Goal: Answer question/provide support: Share knowledge or assist other users

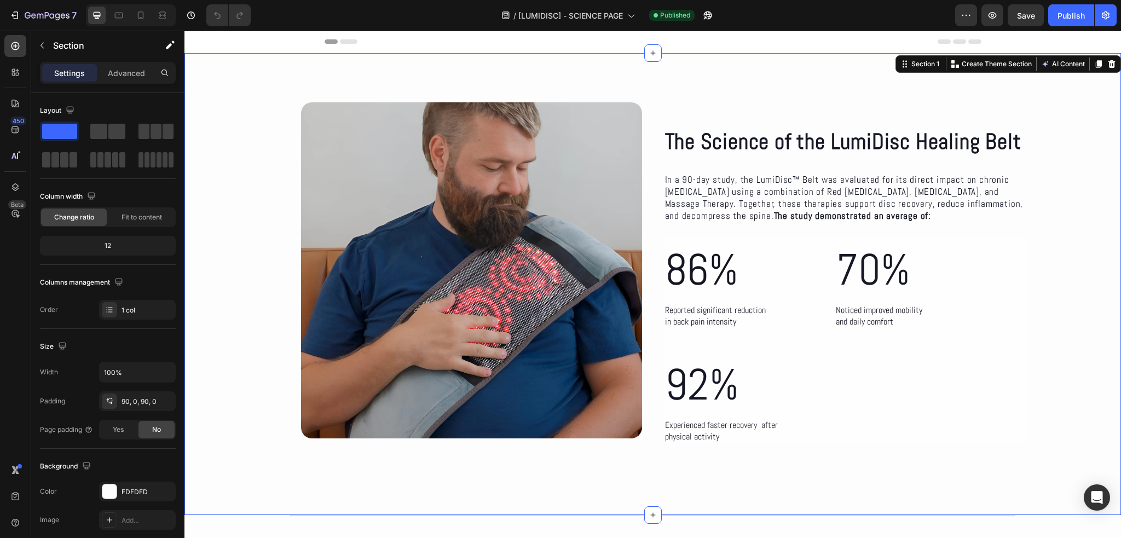
click at [505, 66] on div "The Science of the LumiDisc Healing Belt Heading The Science of the LumiDisc He…" at bounding box center [652, 284] width 937 height 462
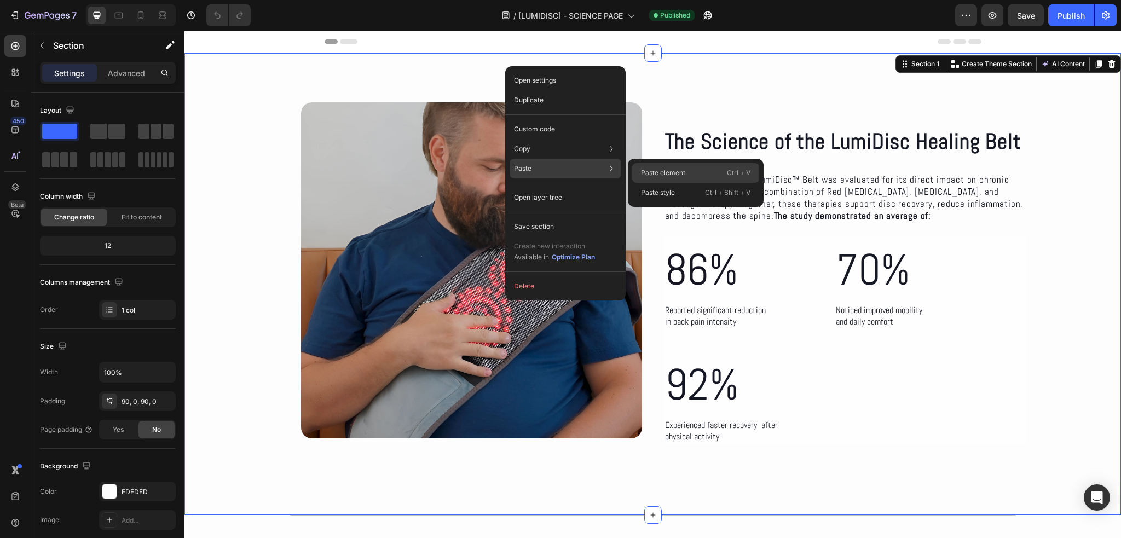
click at [659, 173] on p "Paste element" at bounding box center [663, 173] width 44 height 10
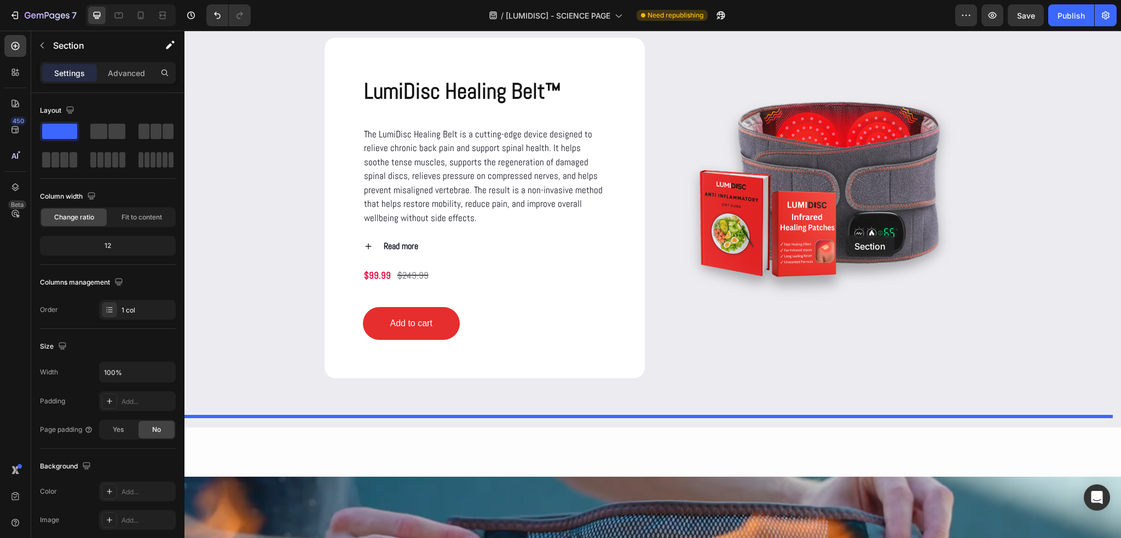
scroll to position [1431, 0]
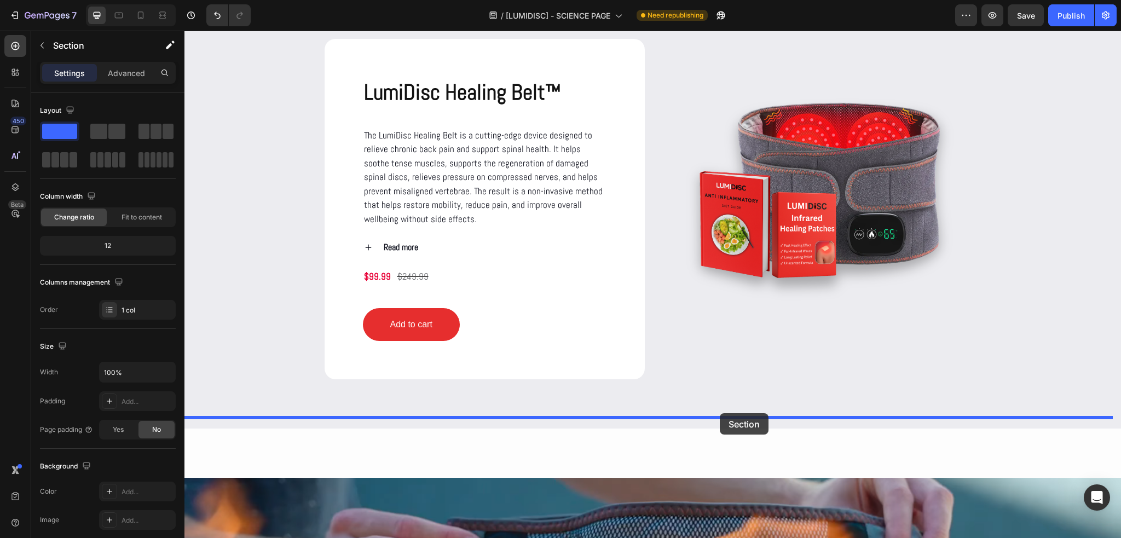
drag, startPoint x: 919, startPoint y: 115, endPoint x: 720, endPoint y: 413, distance: 358.3
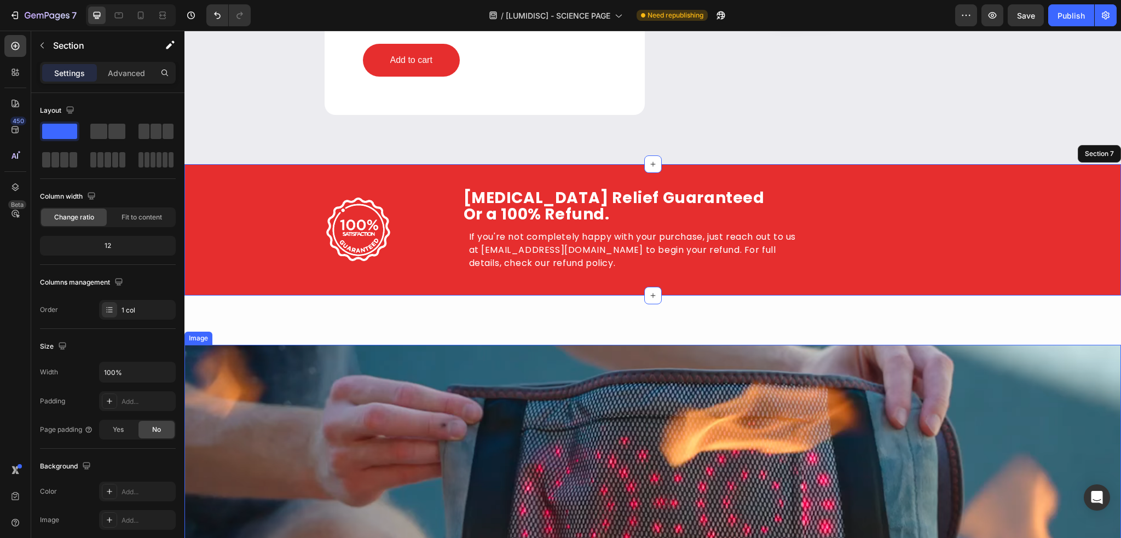
scroll to position [1573, 0]
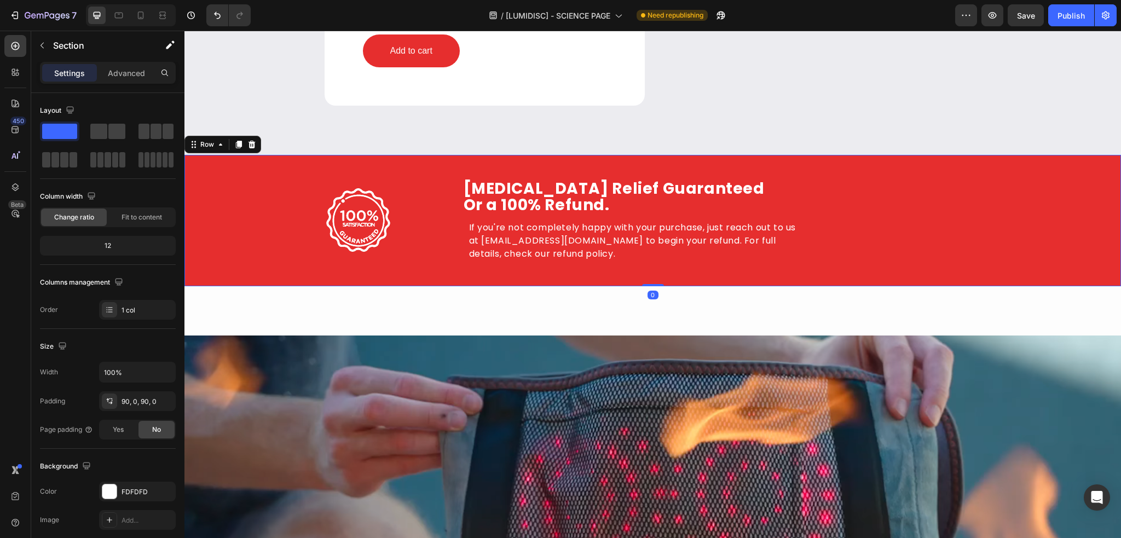
click at [854, 176] on div "Image Row Herniated Disc Relief Guaranteed Or a 100% Refund. Heading Herniated …" at bounding box center [652, 220] width 937 height 131
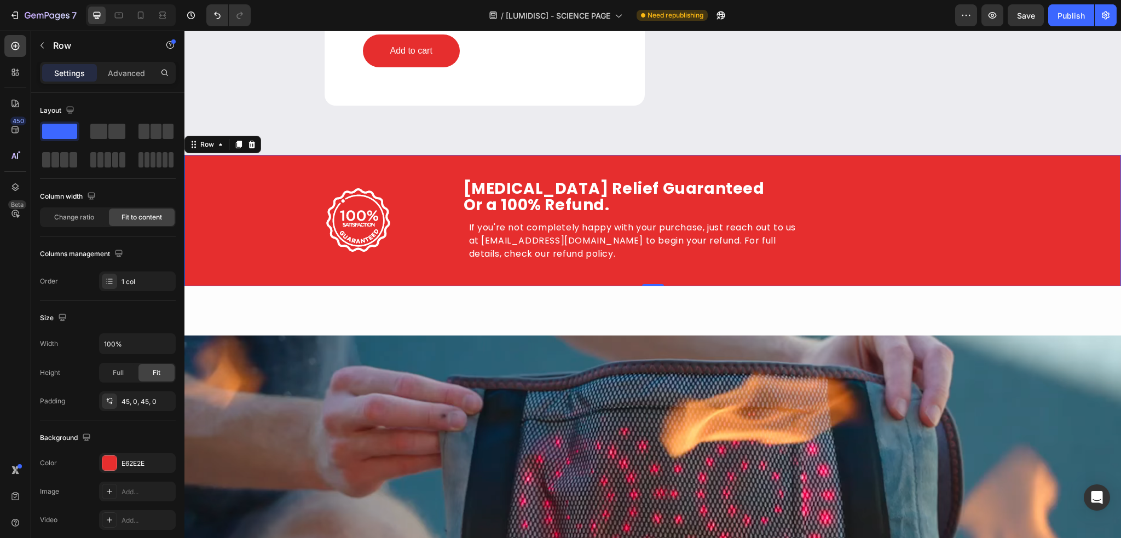
click at [694, 171] on div "Image Row Herniated Disc Relief Guaranteed Or a 100% Refund. Heading Herniated …" at bounding box center [652, 220] width 937 height 131
click at [17, 188] on icon at bounding box center [15, 187] width 11 height 11
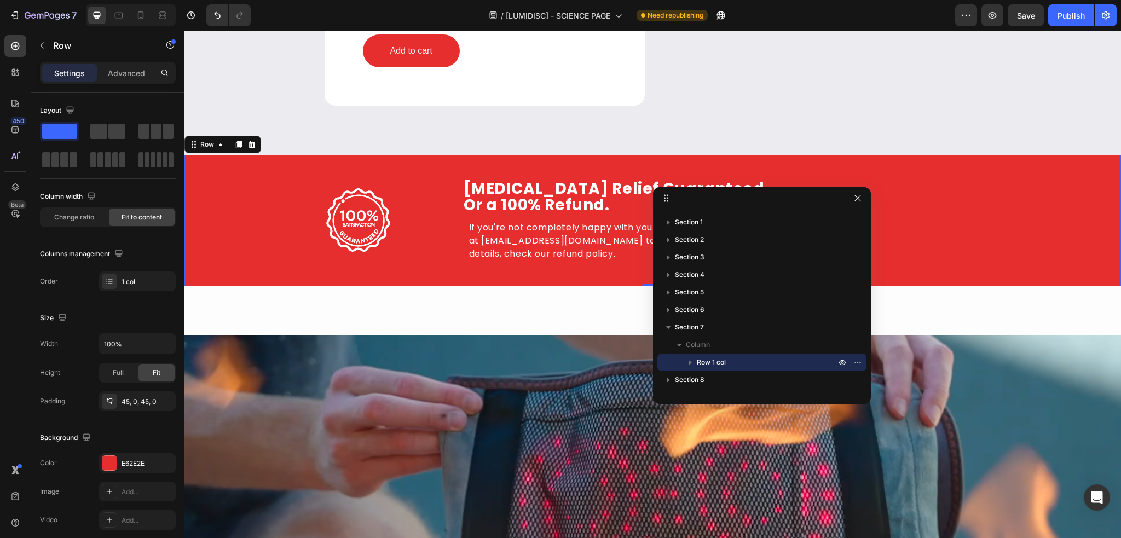
drag, startPoint x: 762, startPoint y: 214, endPoint x: 812, endPoint y: 101, distance: 123.3
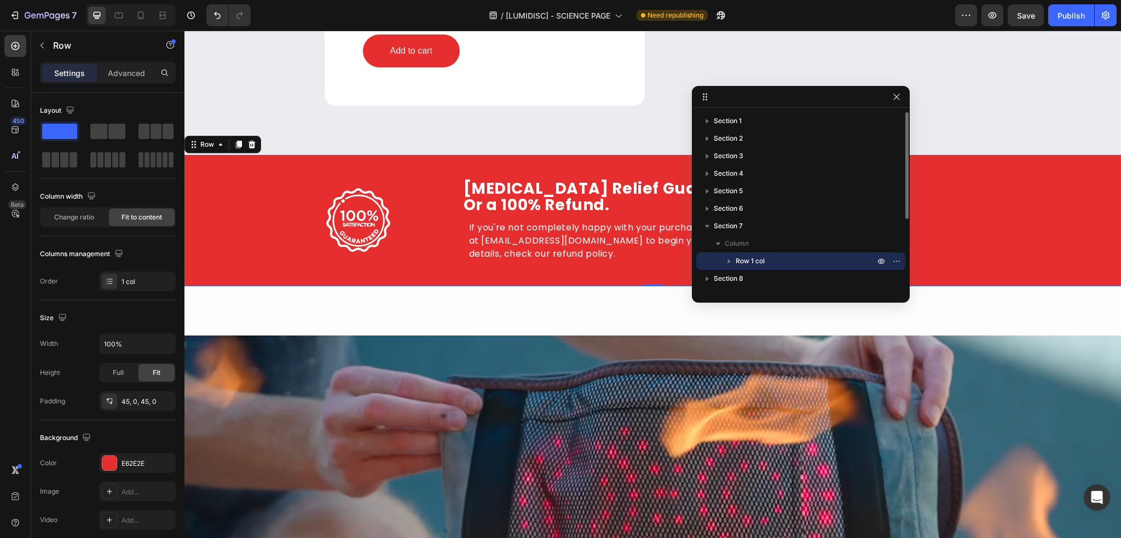
click at [730, 260] on icon "button" at bounding box center [729, 261] width 11 height 11
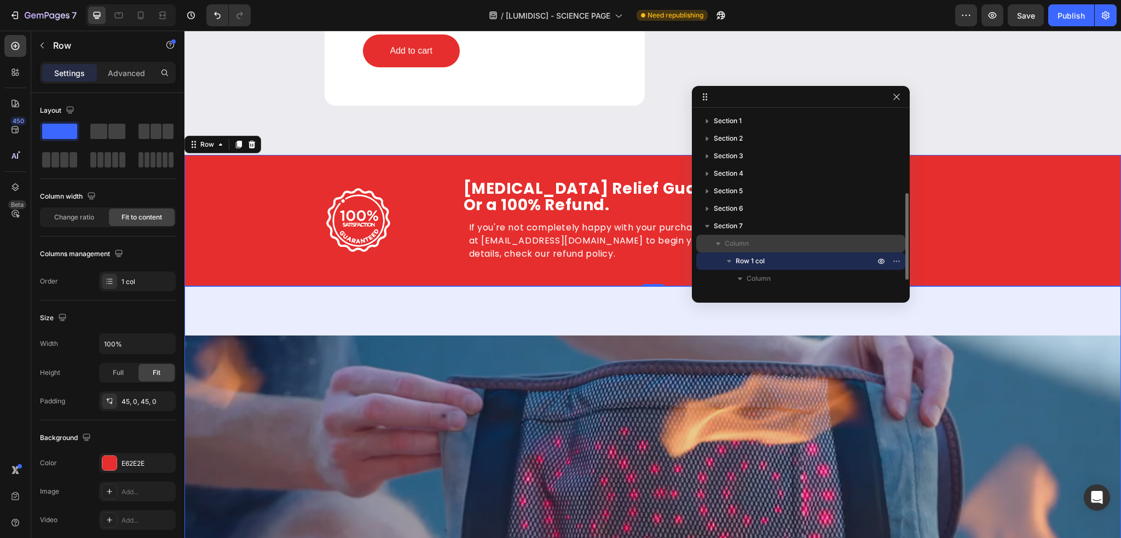
scroll to position [55, 0]
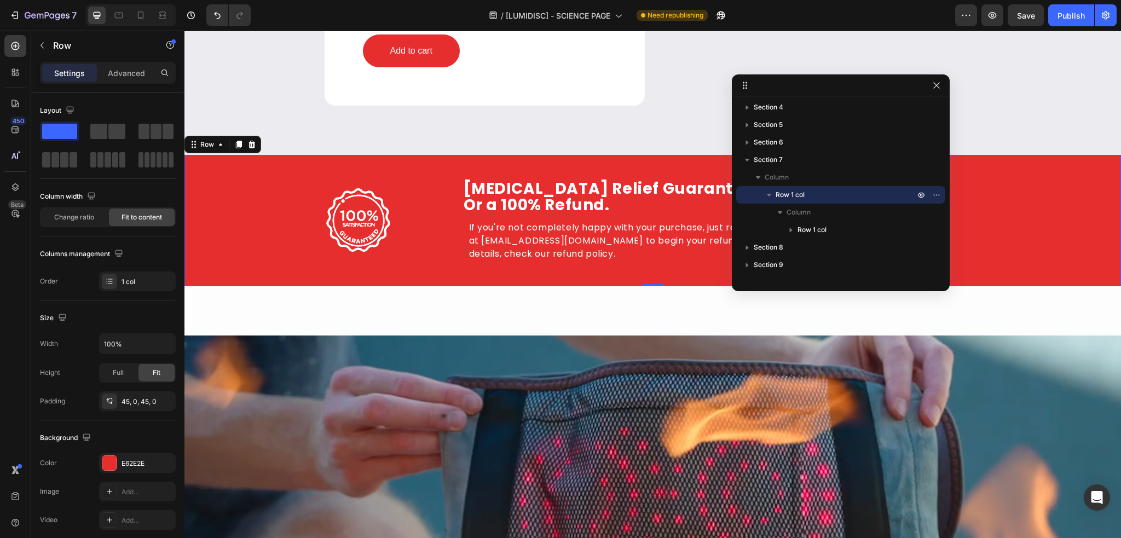
drag, startPoint x: 774, startPoint y: 101, endPoint x: 819, endPoint y: 90, distance: 45.8
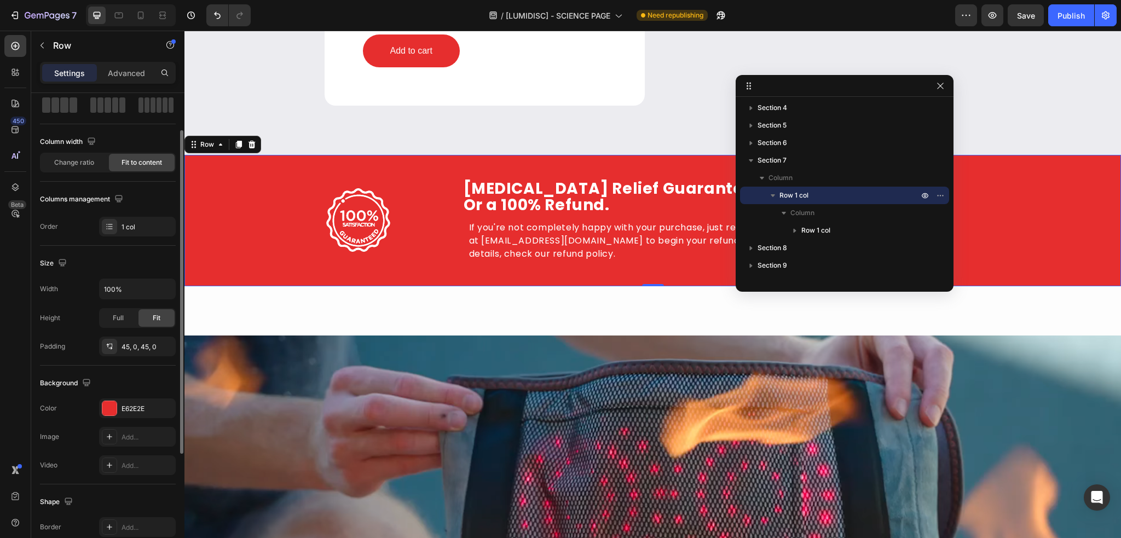
scroll to position [164, 0]
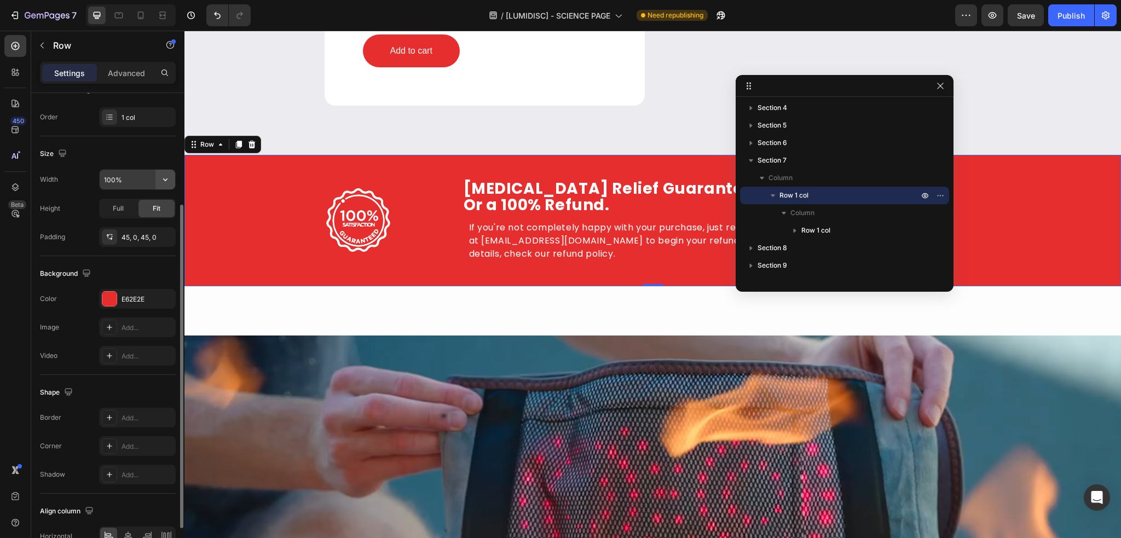
click at [165, 174] on icon "button" at bounding box center [165, 179] width 11 height 11
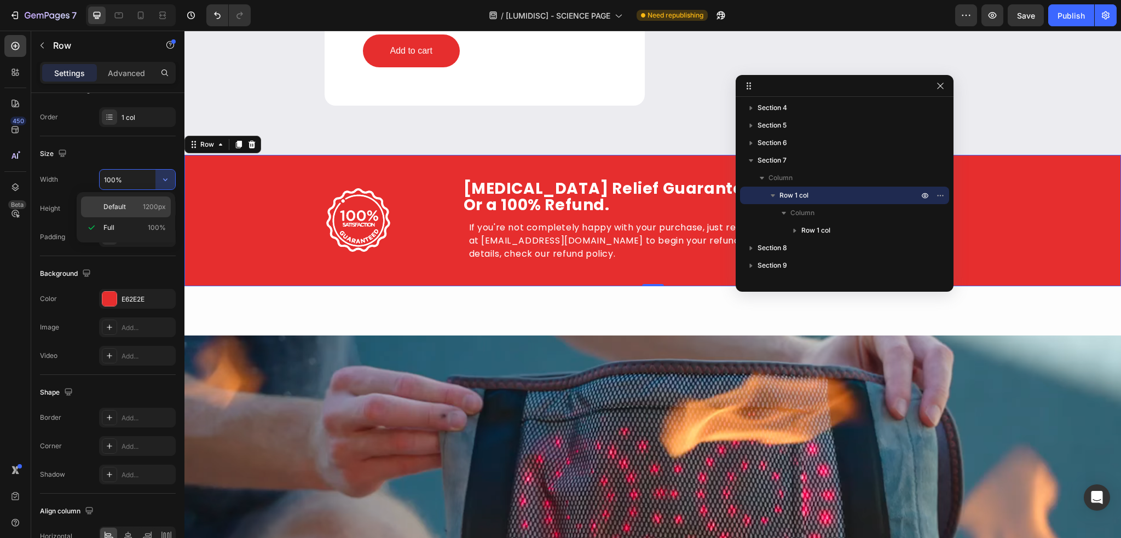
click at [134, 207] on p "Default 1200px" at bounding box center [134, 207] width 62 height 10
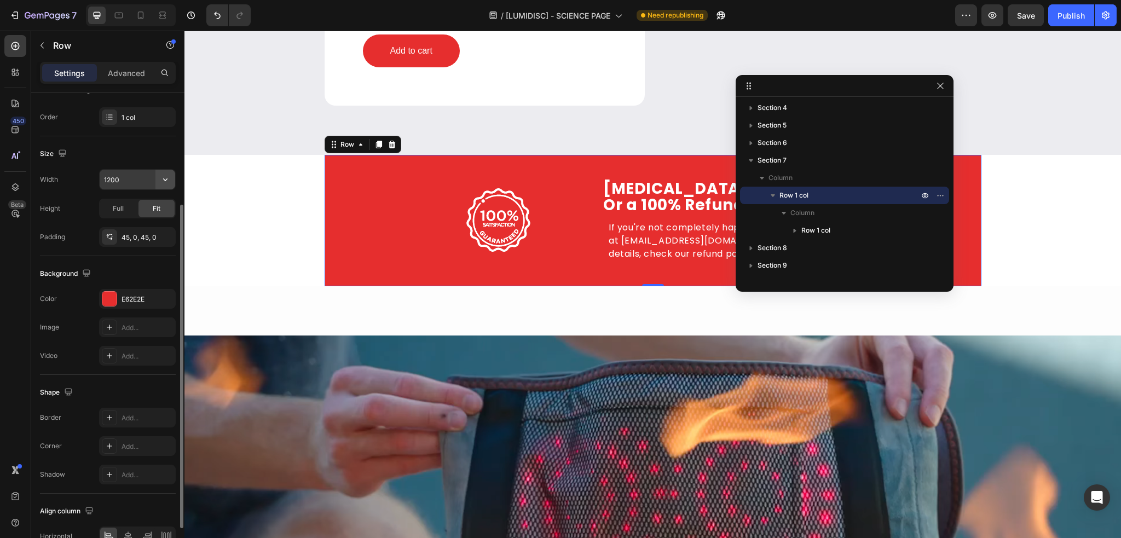
click at [164, 181] on icon "button" at bounding box center [165, 179] width 11 height 11
click at [143, 222] on div "Full 100%" at bounding box center [126, 227] width 90 height 21
type input "100%"
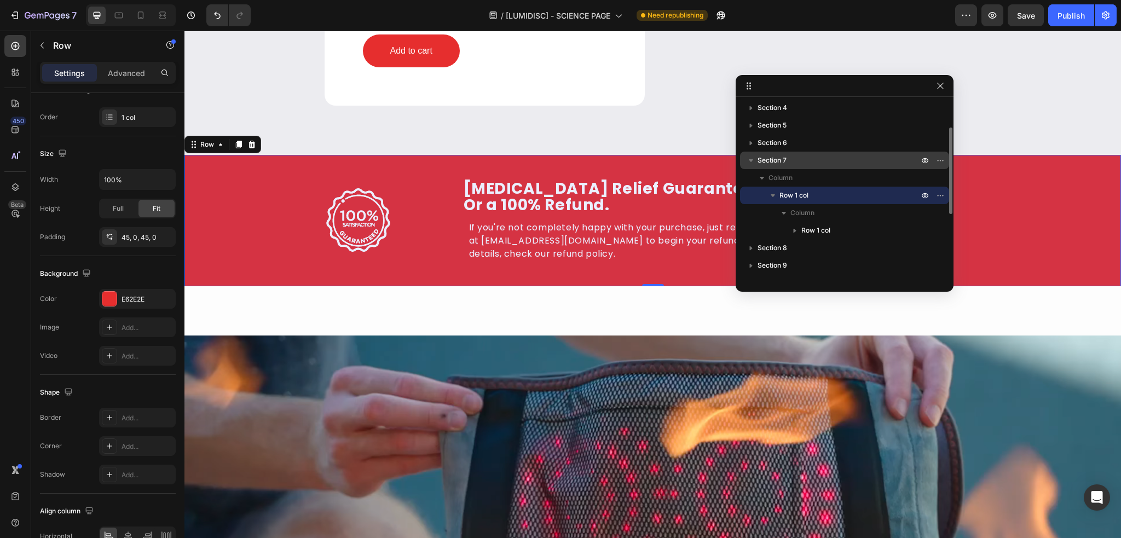
click at [787, 161] on p "Section 7" at bounding box center [839, 160] width 163 height 11
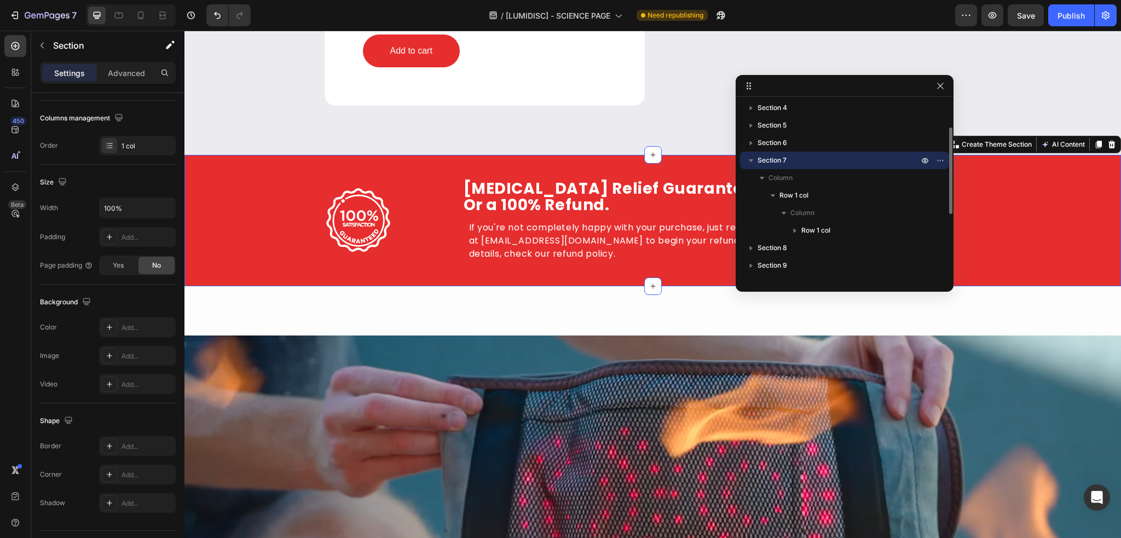
scroll to position [0, 0]
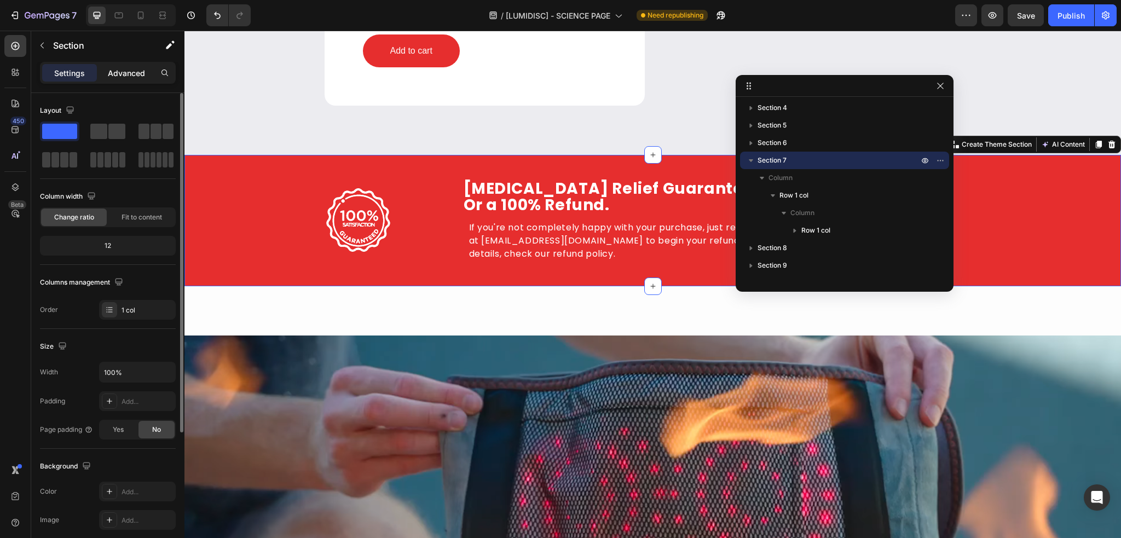
click at [118, 77] on p "Advanced" at bounding box center [126, 72] width 37 height 11
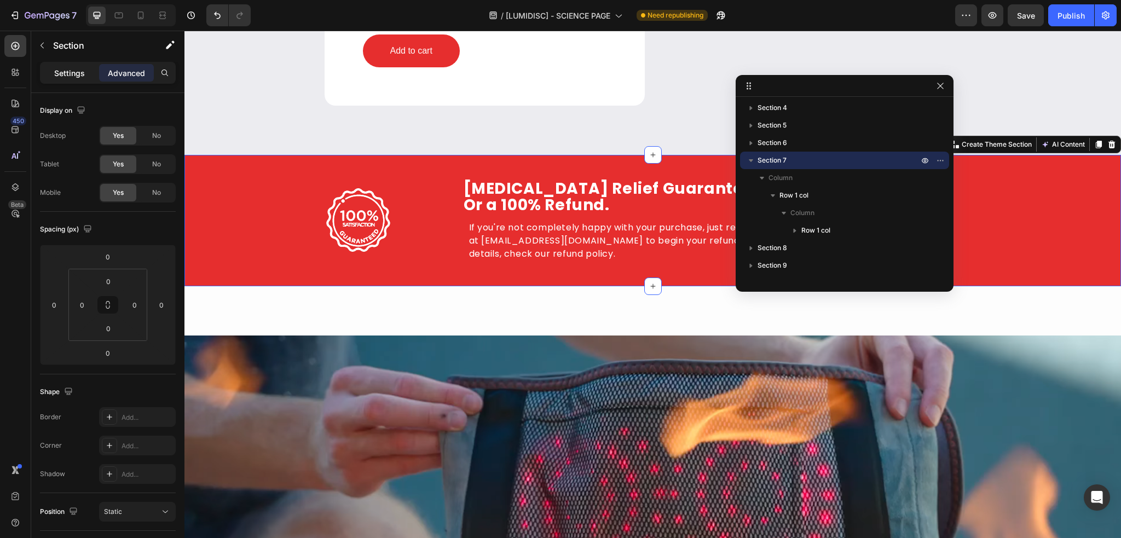
click at [70, 73] on p "Settings" at bounding box center [69, 72] width 31 height 11
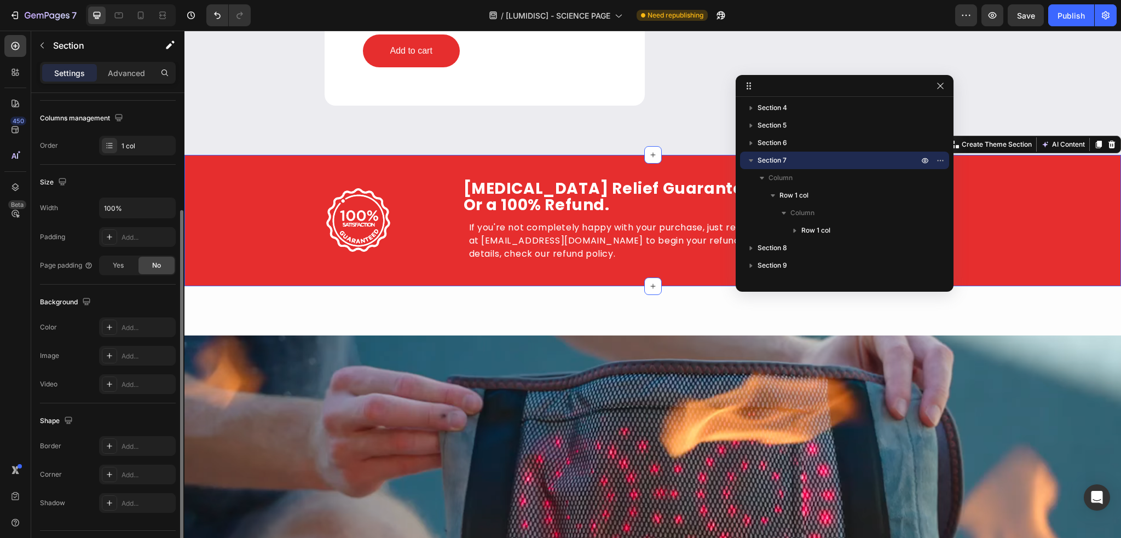
scroll to position [190, 0]
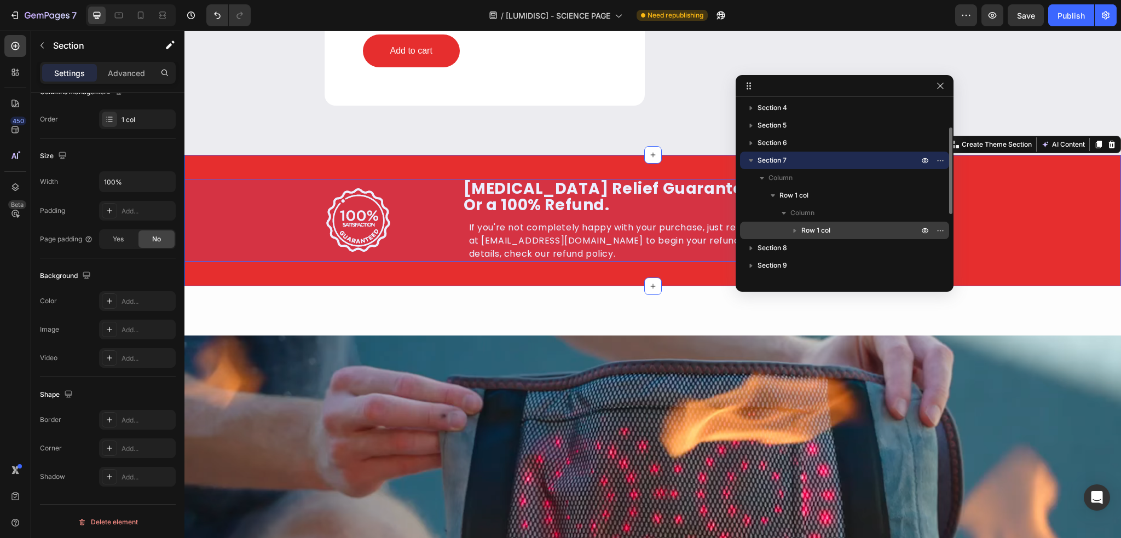
click at [798, 229] on icon "button" at bounding box center [794, 230] width 11 height 11
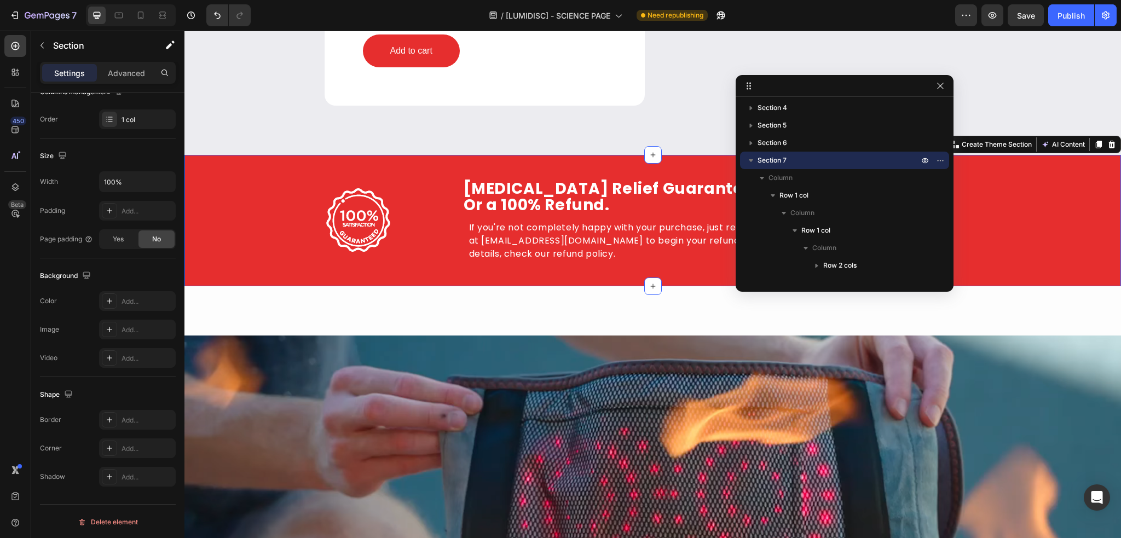
drag, startPoint x: 836, startPoint y: 93, endPoint x: 854, endPoint y: 71, distance: 28.0
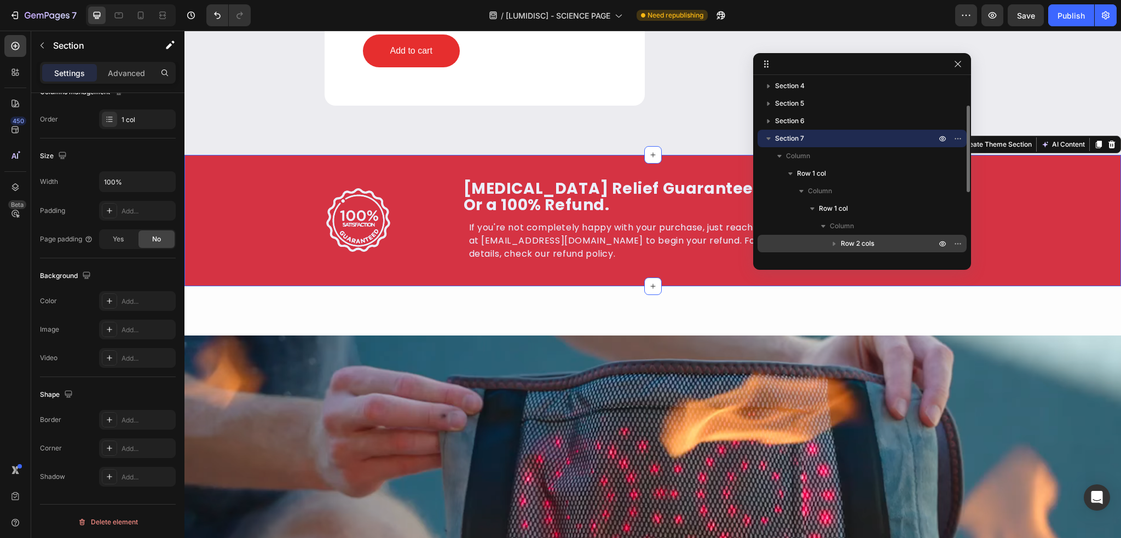
scroll to position [109, 0]
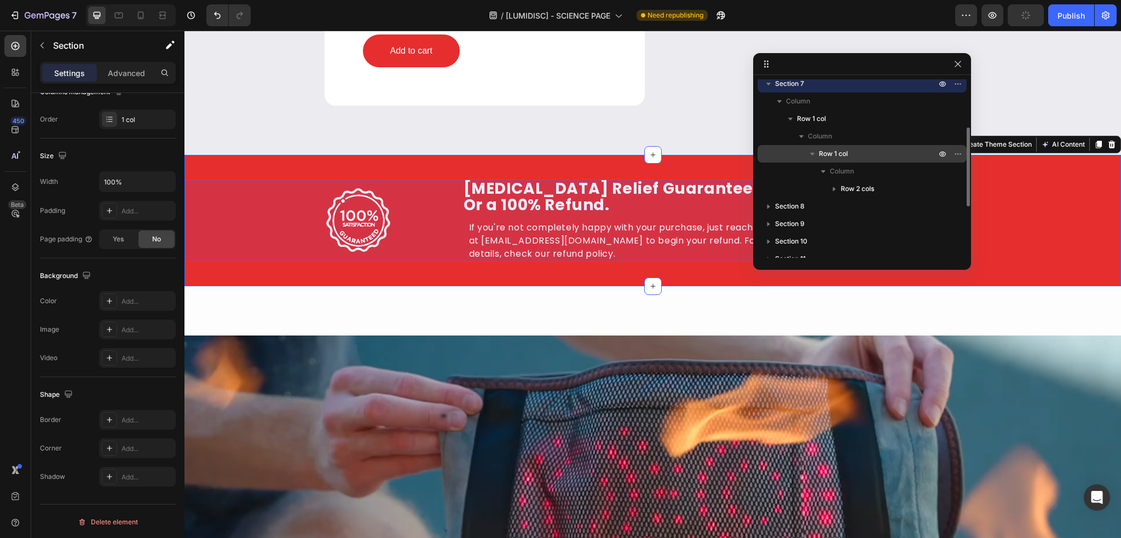
click at [853, 156] on p "Row 1 col" at bounding box center [878, 153] width 119 height 11
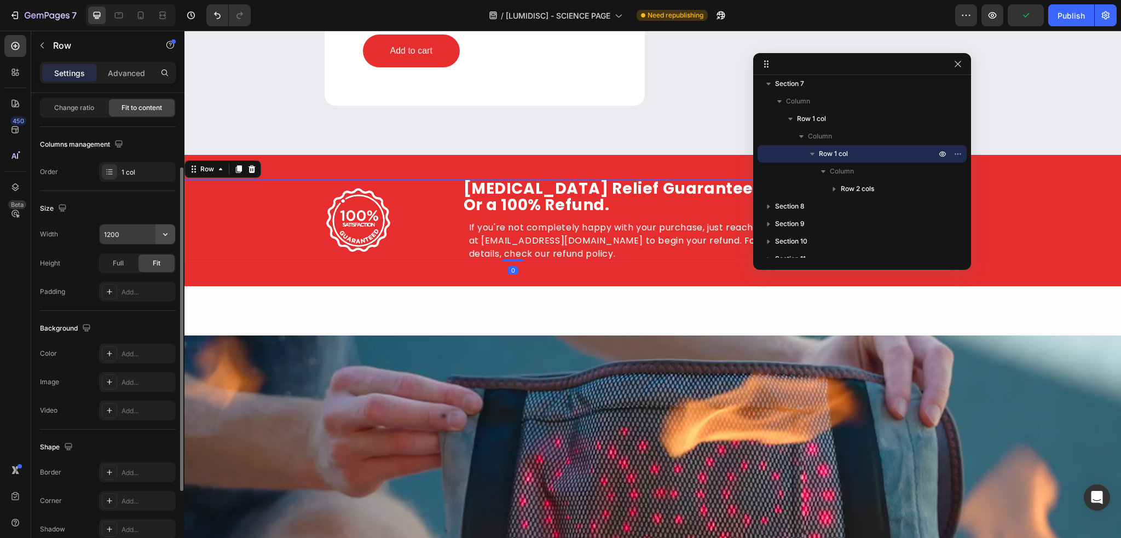
click at [164, 233] on icon "button" at bounding box center [165, 234] width 4 height 3
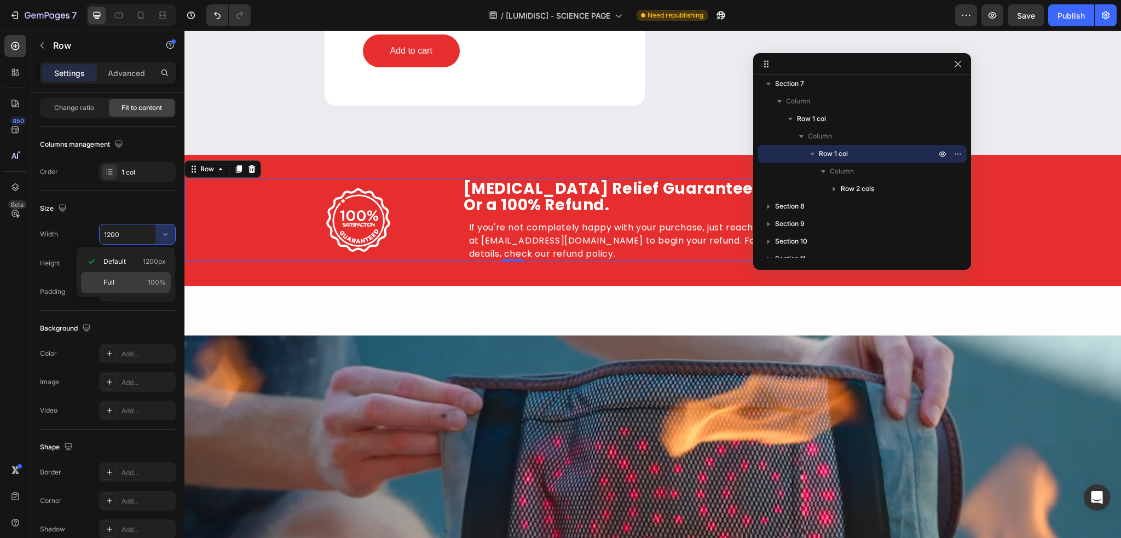
click at [130, 275] on div "Full 100%" at bounding box center [126, 282] width 90 height 21
type input "100%"
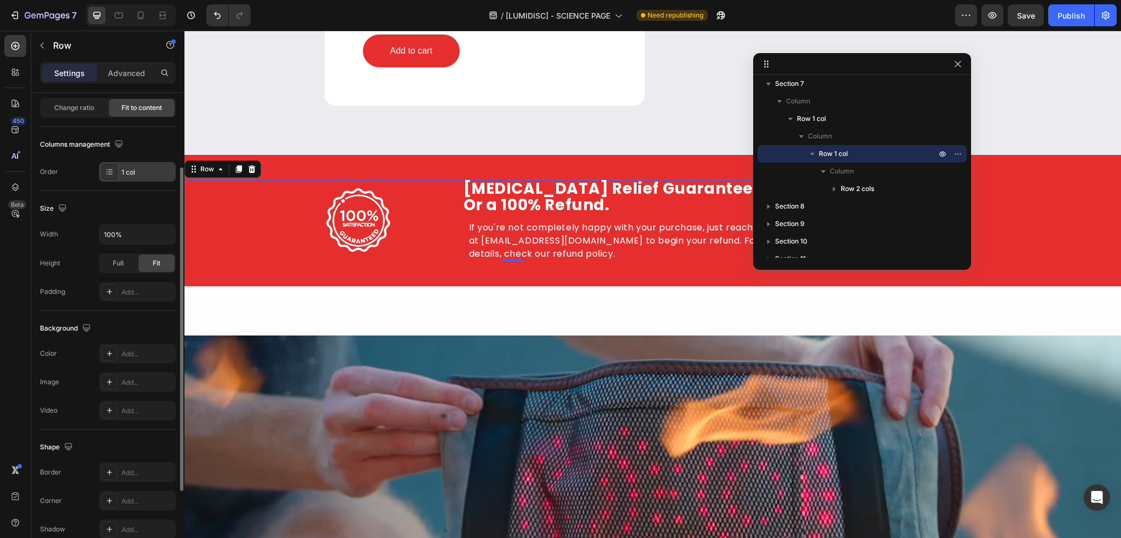
scroll to position [0, 0]
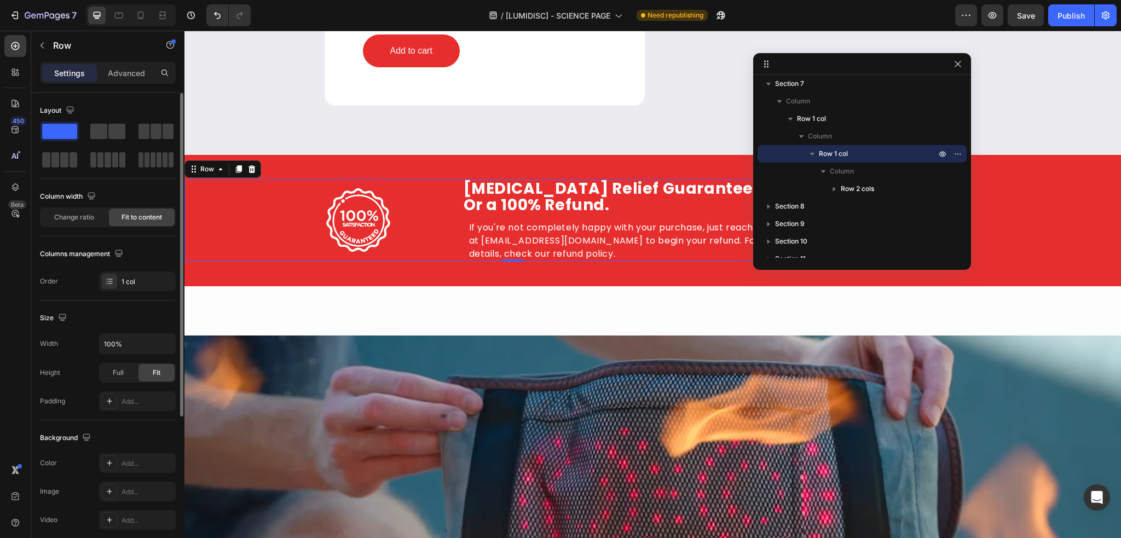
click at [128, 82] on div "Settings Advanced" at bounding box center [108, 73] width 136 height 22
click at [114, 65] on div "Advanced" at bounding box center [126, 73] width 55 height 18
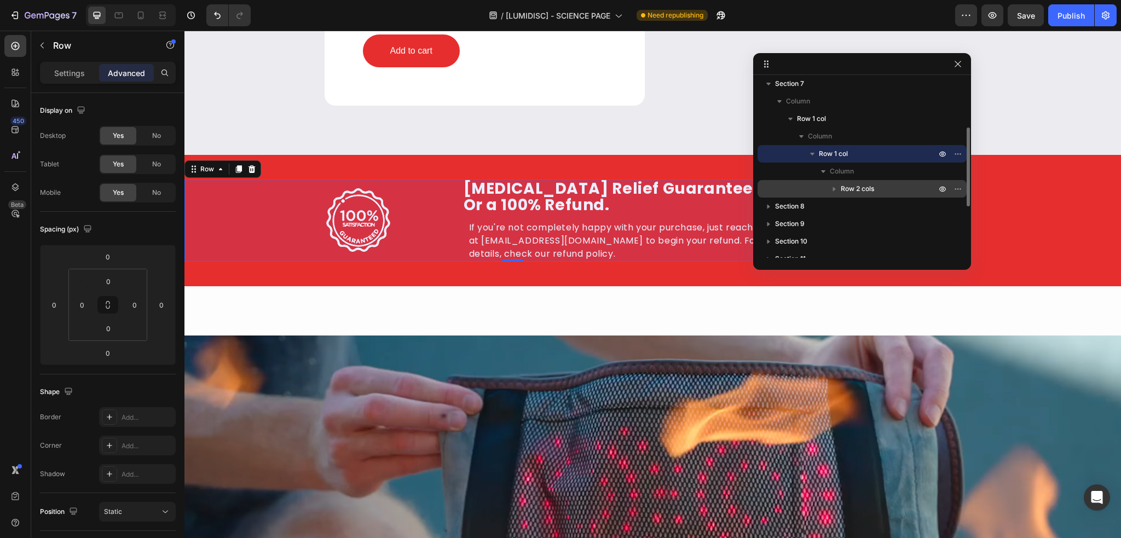
click at [862, 188] on span "Row 2 cols" at bounding box center [857, 188] width 33 height 11
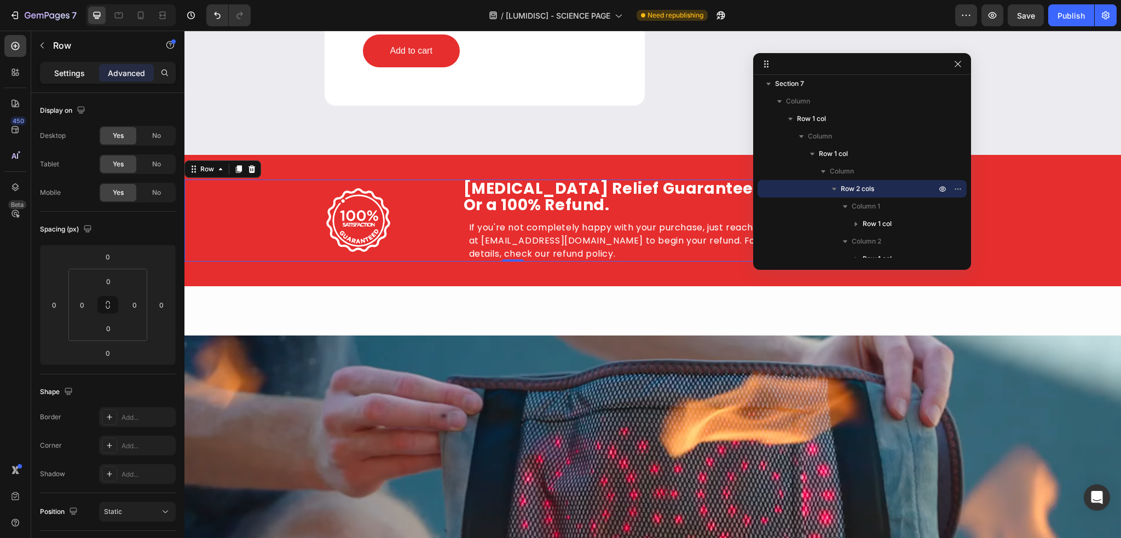
click at [78, 74] on p "Settings" at bounding box center [69, 72] width 31 height 11
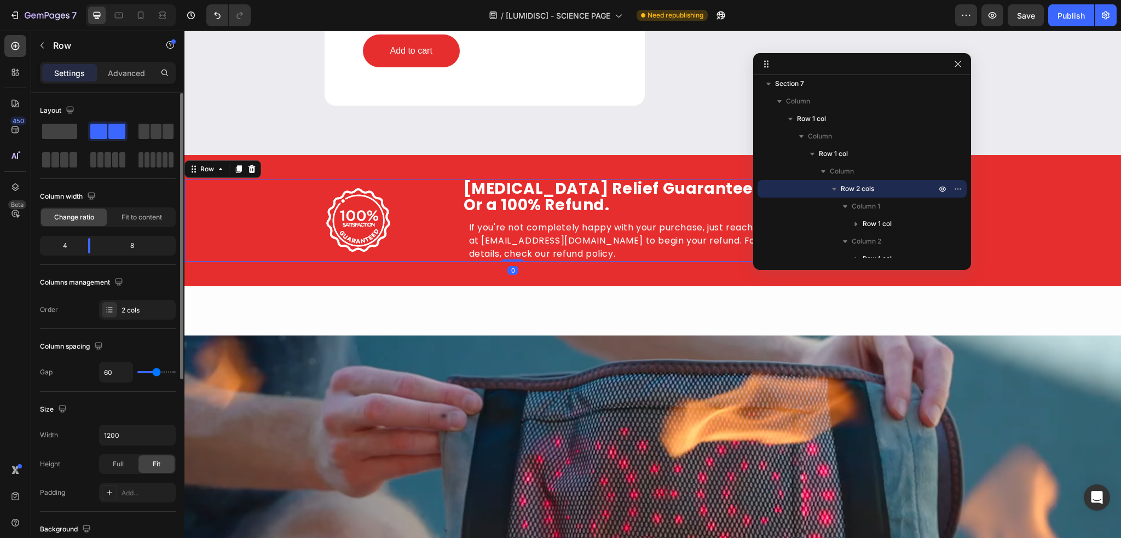
scroll to position [55, 0]
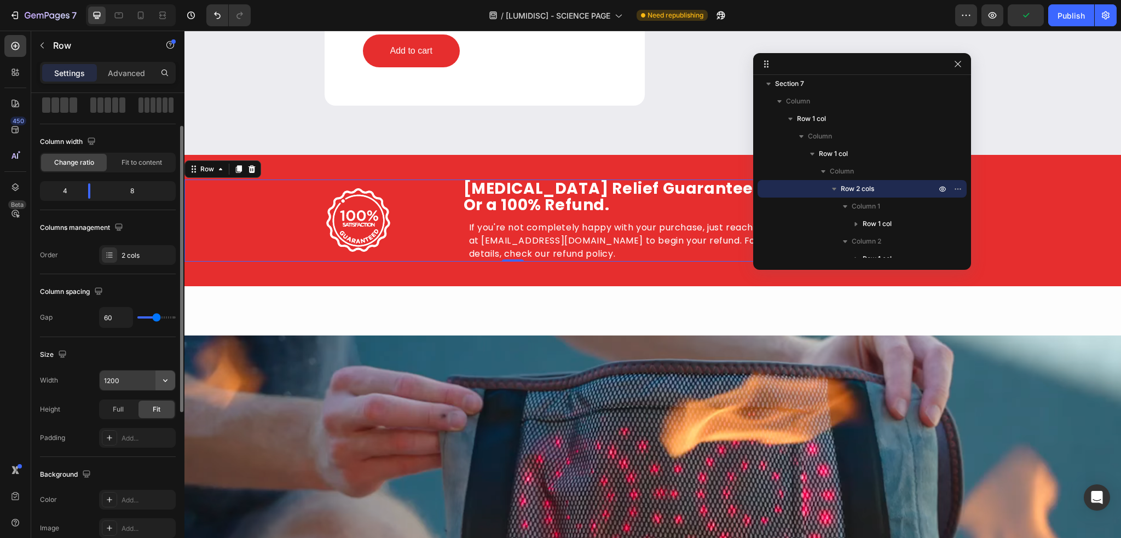
click at [164, 380] on icon "button" at bounding box center [165, 380] width 4 height 3
click at [147, 426] on p "Full 100%" at bounding box center [134, 428] width 62 height 10
type input "100%"
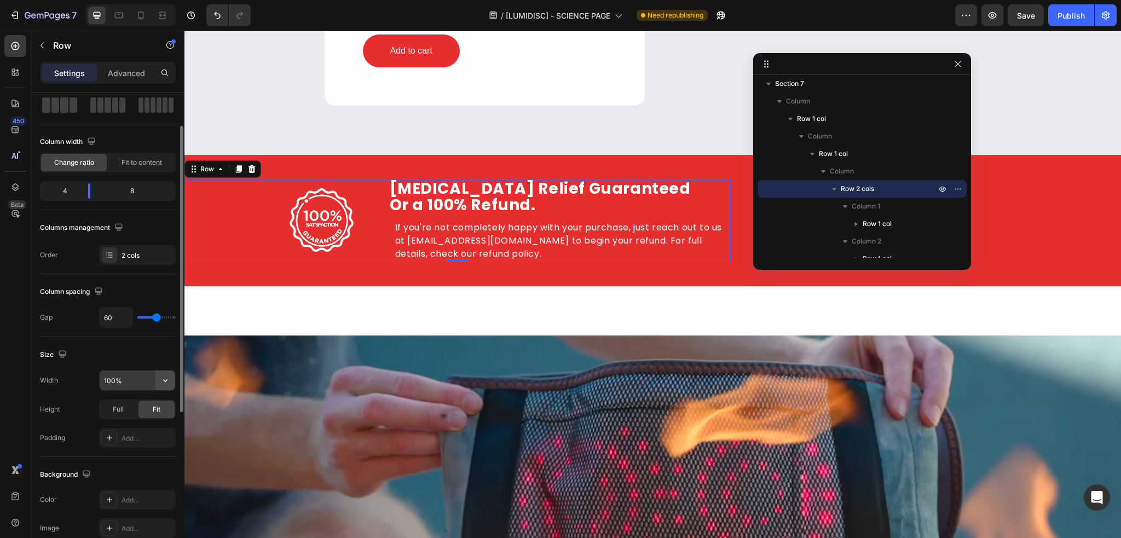
click at [160, 385] on button "button" at bounding box center [165, 381] width 20 height 20
click at [132, 351] on div "Size" at bounding box center [108, 355] width 136 height 18
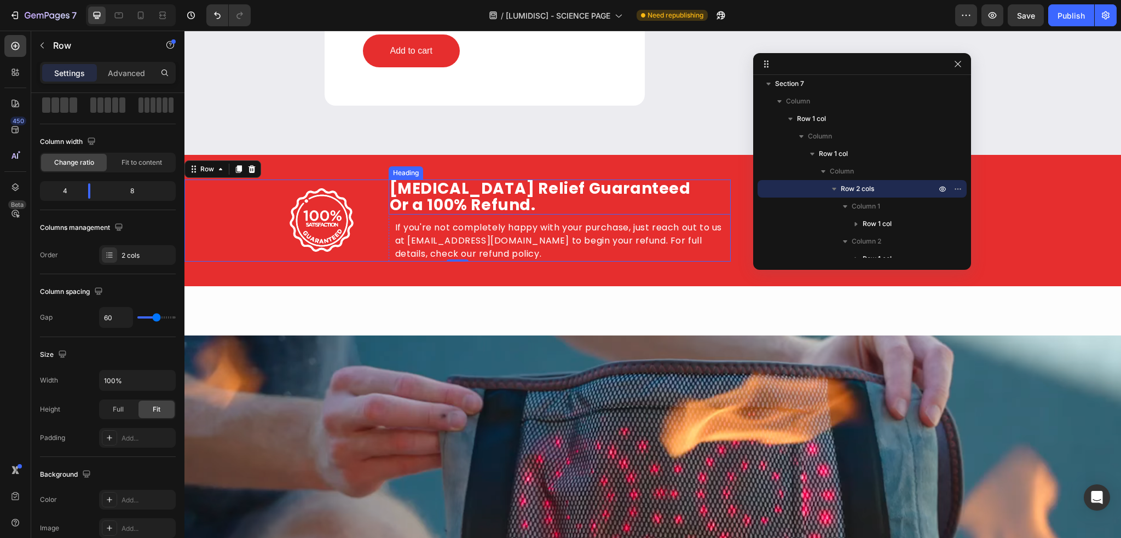
click at [482, 207] on h2 "[MEDICAL_DATA] Relief Guaranteed Or a 100% Refund." at bounding box center [560, 197] width 342 height 35
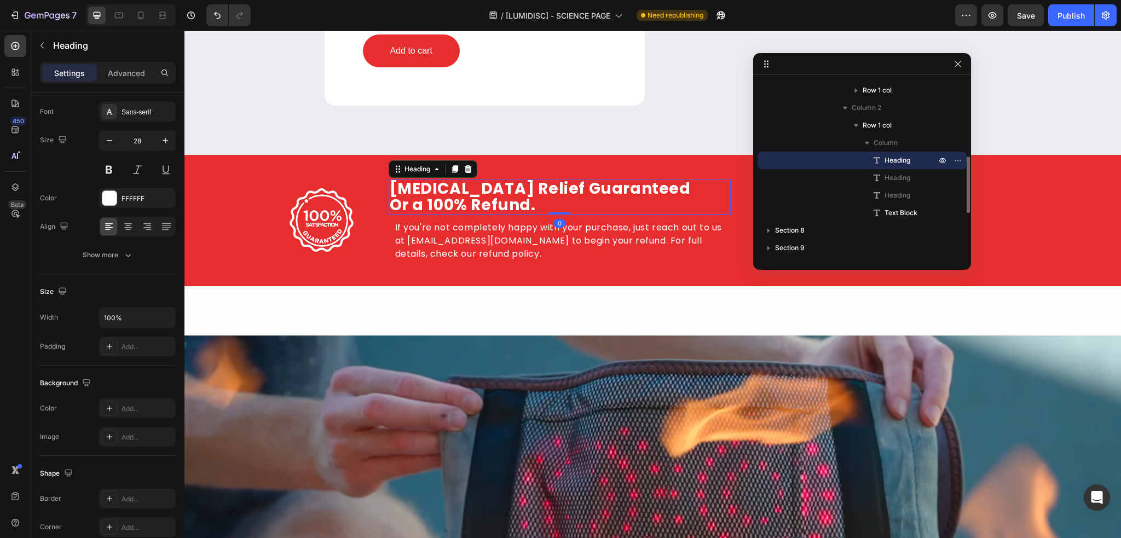
scroll to position [0, 0]
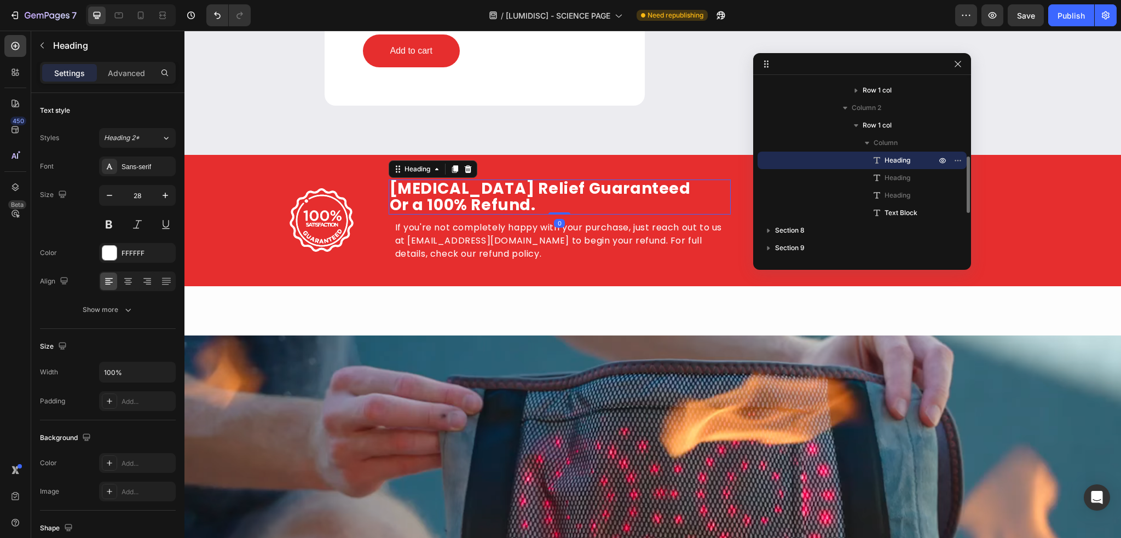
click at [482, 207] on h2 "[MEDICAL_DATA] Relief Guaranteed Or a 100% Refund." at bounding box center [560, 197] width 342 height 35
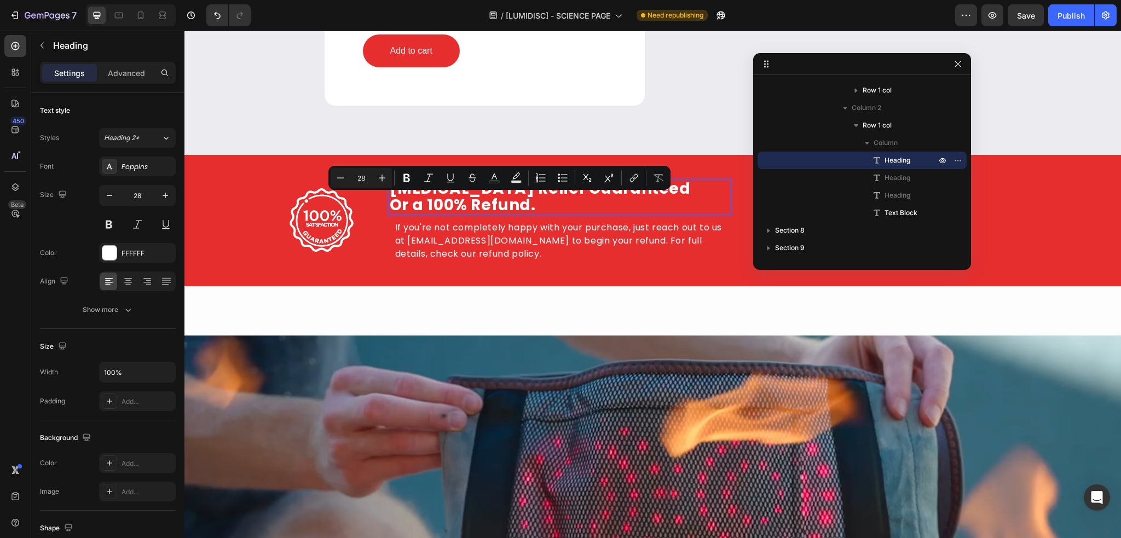
click at [519, 204] on p "[MEDICAL_DATA] Relief Guaranteed Or a 100% Refund." at bounding box center [560, 197] width 340 height 33
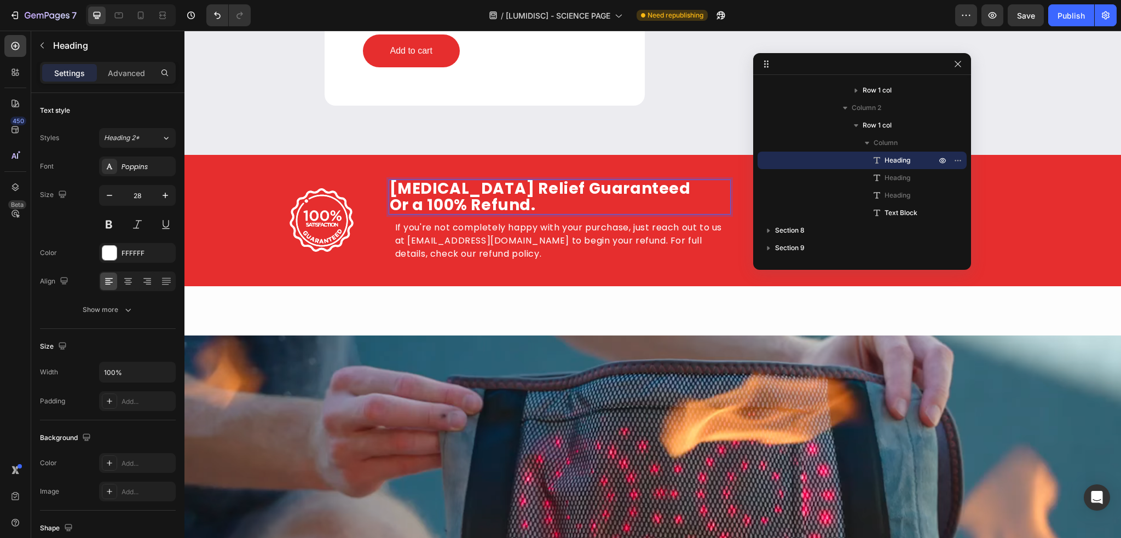
click at [527, 206] on p "[MEDICAL_DATA] Relief Guaranteed Or a 100% Refund." at bounding box center [560, 197] width 340 height 33
click at [415, 204] on p "Herniated Disc Relief Guaranteed Or Money Back." at bounding box center [560, 196] width 340 height 33
click at [493, 189] on p "Herniated Disc Relief Guaranteed Or your Money Back." at bounding box center [560, 196] width 340 height 33
drag, startPoint x: 507, startPoint y: 188, endPoint x: 403, endPoint y: 183, distance: 104.7
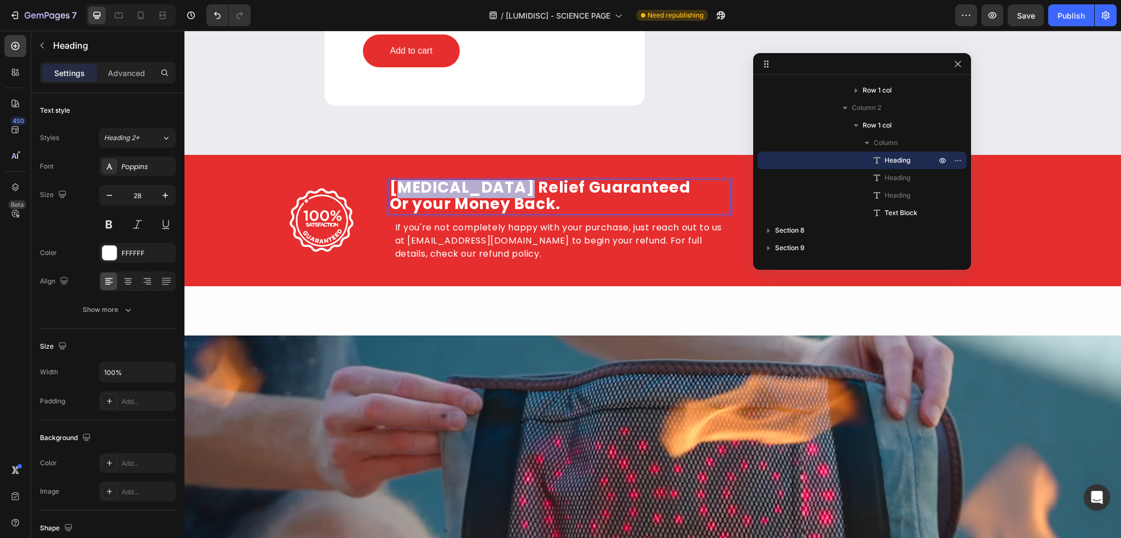
click at [403, 183] on p "Herniated Disc Relief Guaranteed Or your Money Back." at bounding box center [560, 196] width 340 height 33
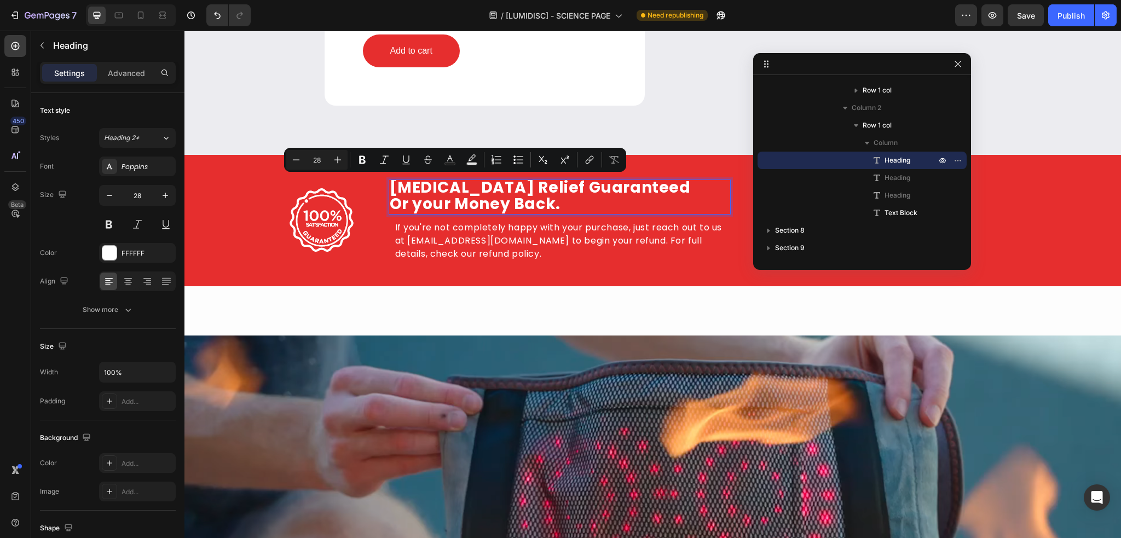
scroll to position [0, 0]
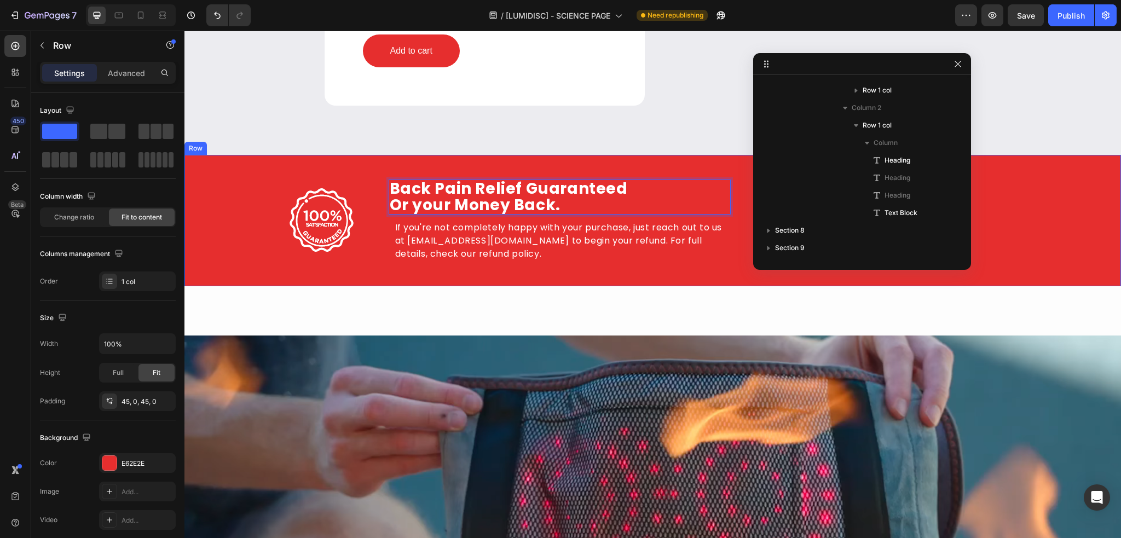
click at [696, 167] on div "Image Row Back Pain Relief Guaranteed Or your Money Back. Heading 0 Herniated D…" at bounding box center [652, 220] width 937 height 131
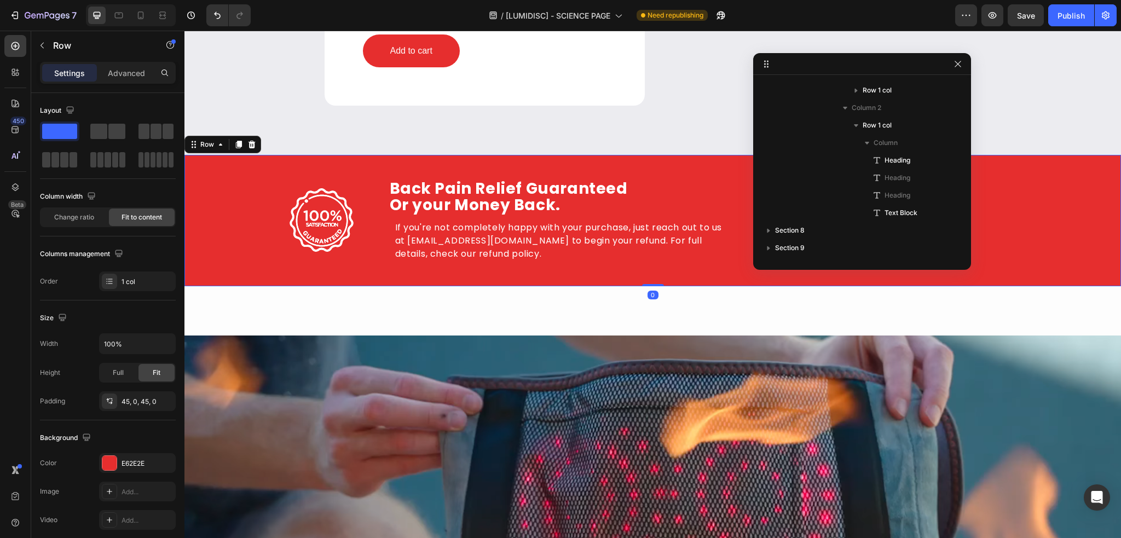
scroll to position [68, 0]
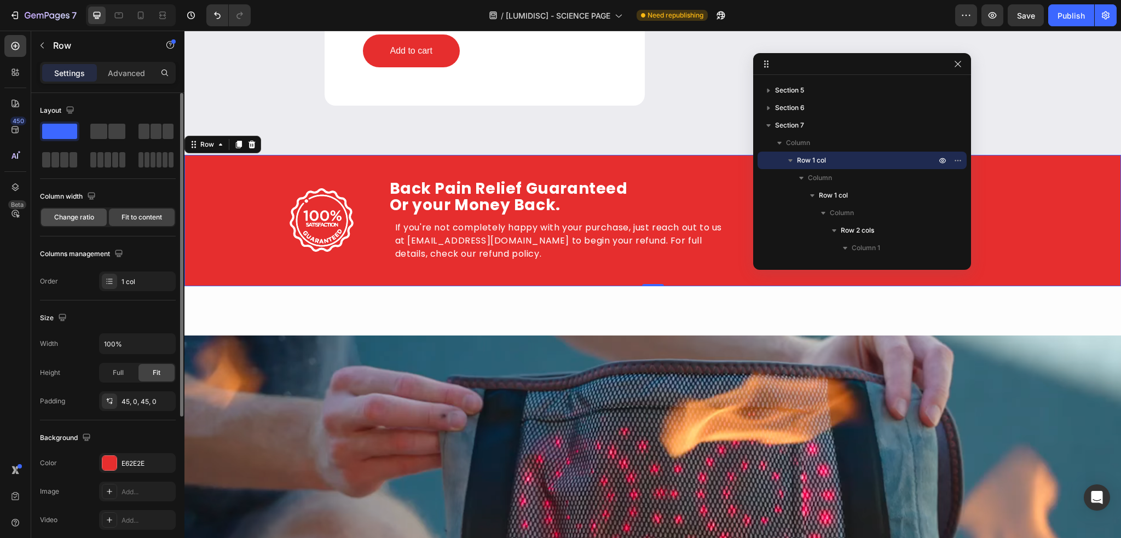
click at [80, 216] on span "Change ratio" at bounding box center [74, 217] width 40 height 10
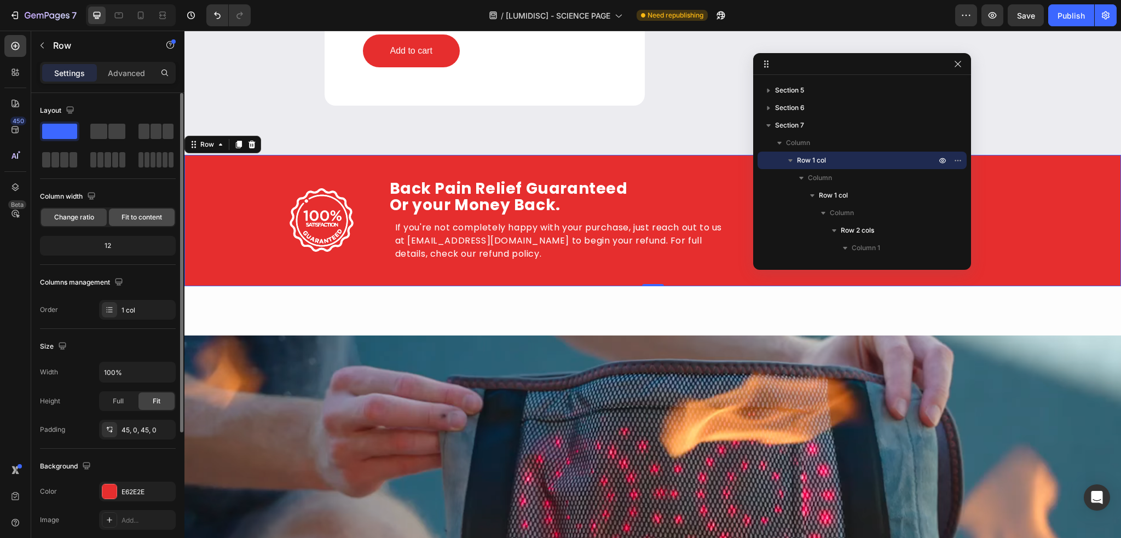
click at [125, 212] on span "Fit to content" at bounding box center [142, 217] width 41 height 10
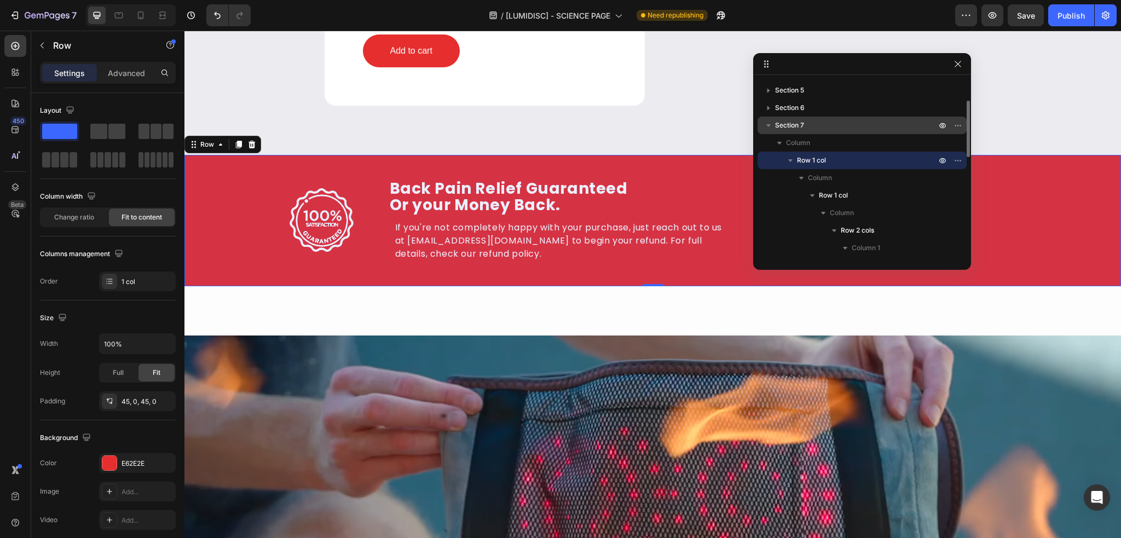
click at [832, 130] on p "Section 7" at bounding box center [856, 125] width 163 height 11
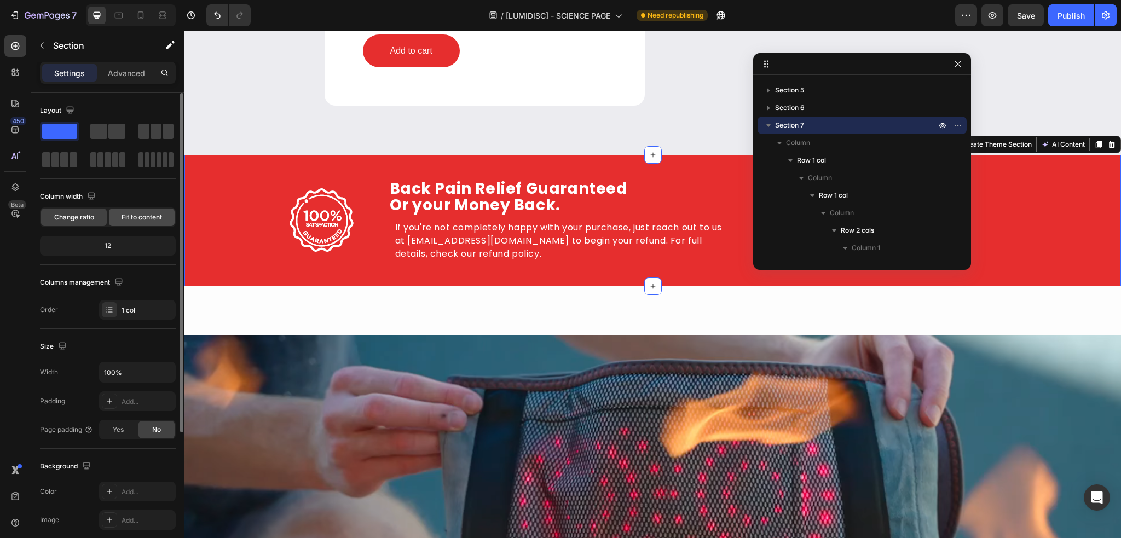
click at [143, 211] on div "Fit to content" at bounding box center [142, 218] width 66 height 18
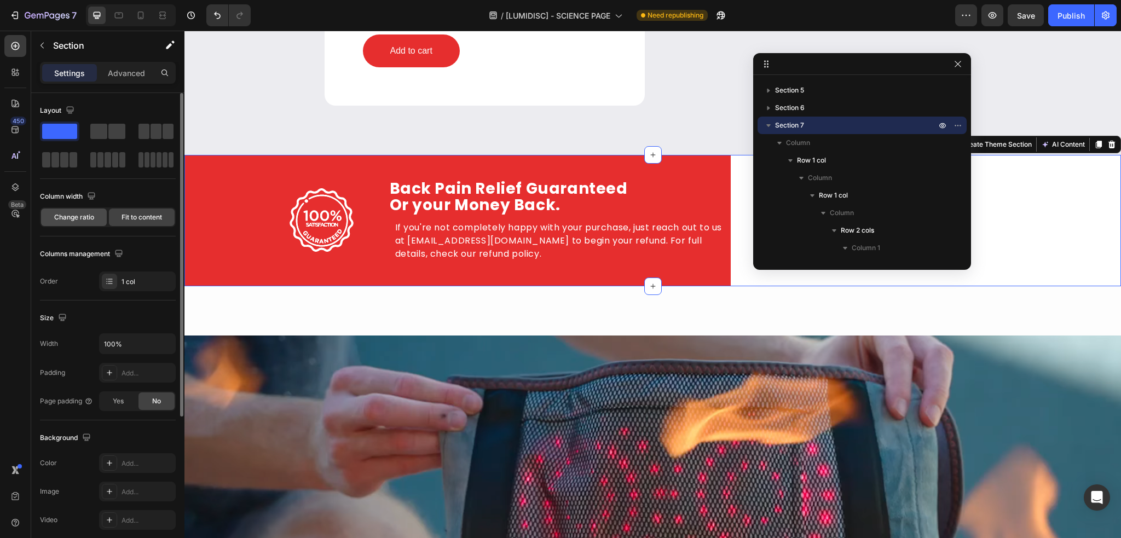
click at [77, 222] on div "Change ratio" at bounding box center [74, 218] width 66 height 18
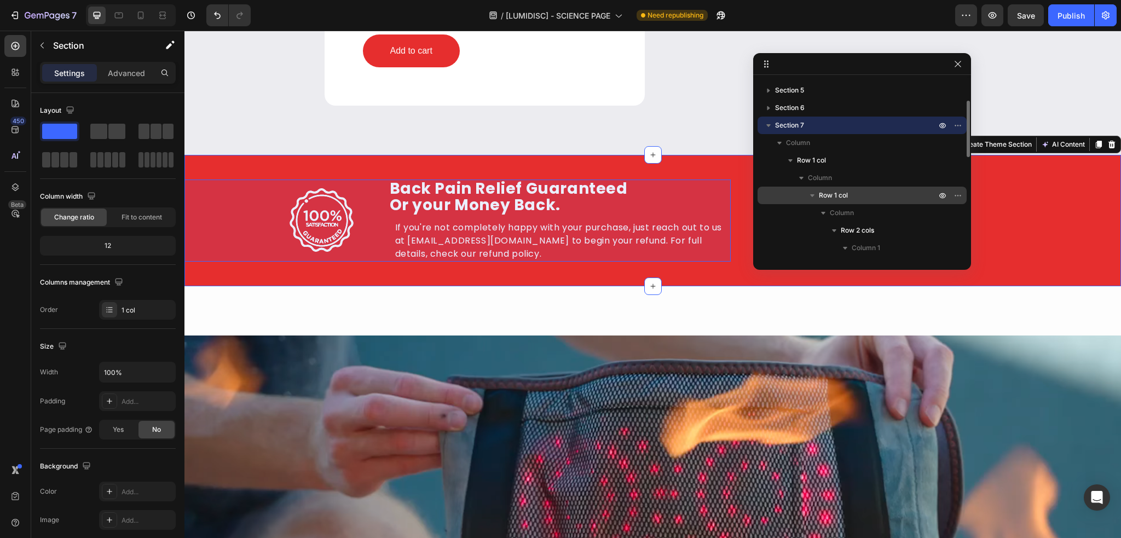
click at [843, 196] on span "Row 1 col" at bounding box center [833, 195] width 29 height 11
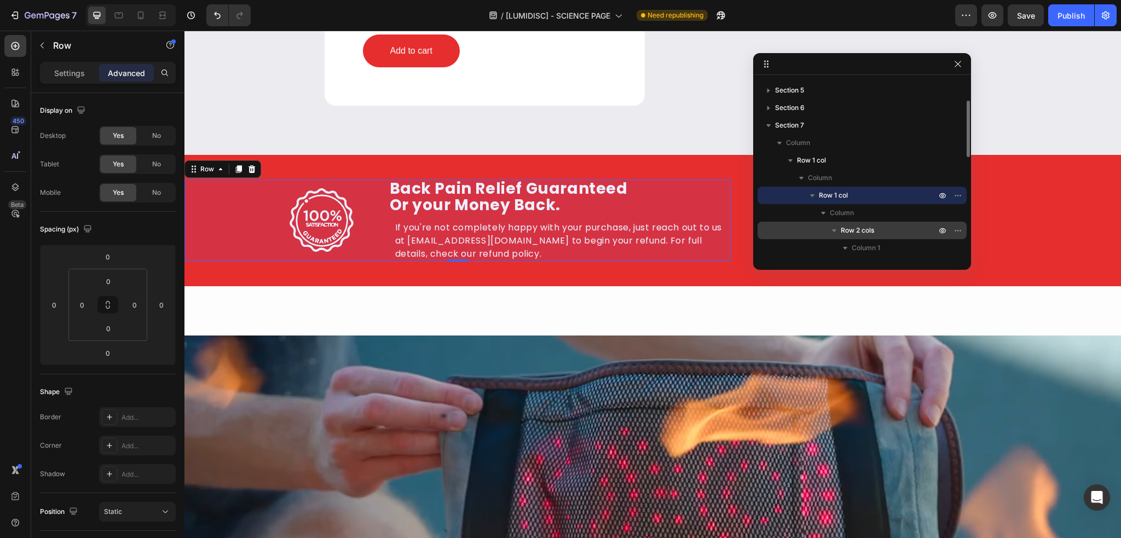
click at [857, 227] on span "Row 2 cols" at bounding box center [857, 230] width 33 height 11
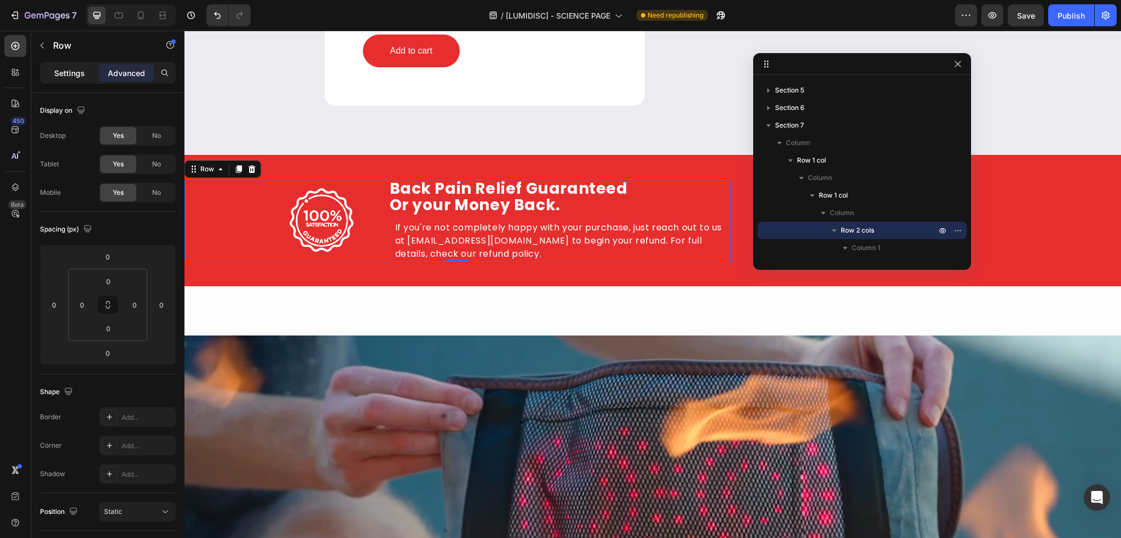
click at [64, 80] on div "Settings" at bounding box center [69, 73] width 55 height 18
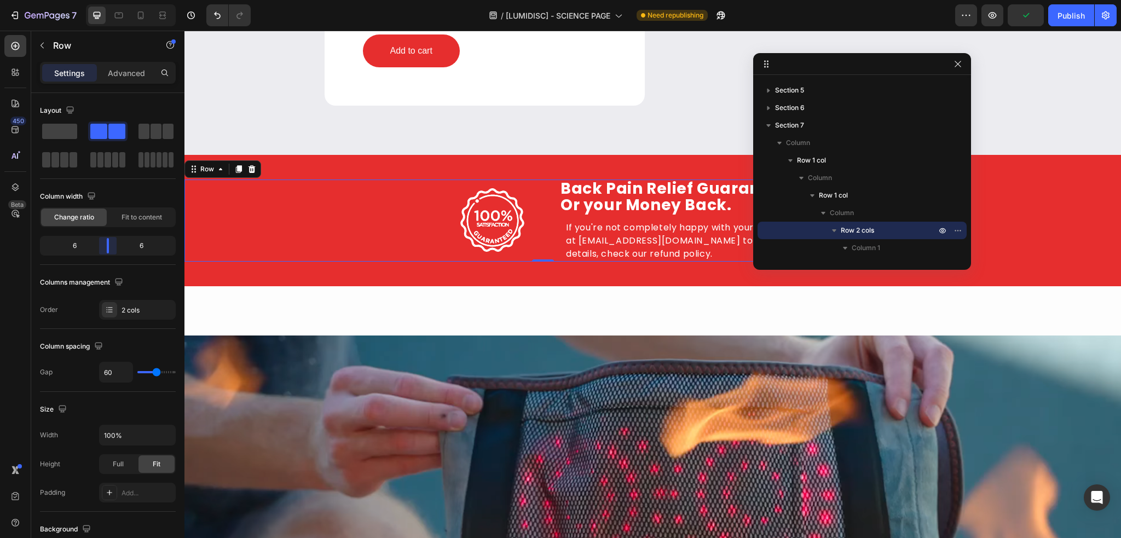
drag, startPoint x: 88, startPoint y: 251, endPoint x: 111, endPoint y: 251, distance: 23.0
click at [111, 0] on body "7 Version history / [LUMIDISC] - SCIENCE PAGE Need republishing Preview Publish…" at bounding box center [560, 0] width 1121 height 0
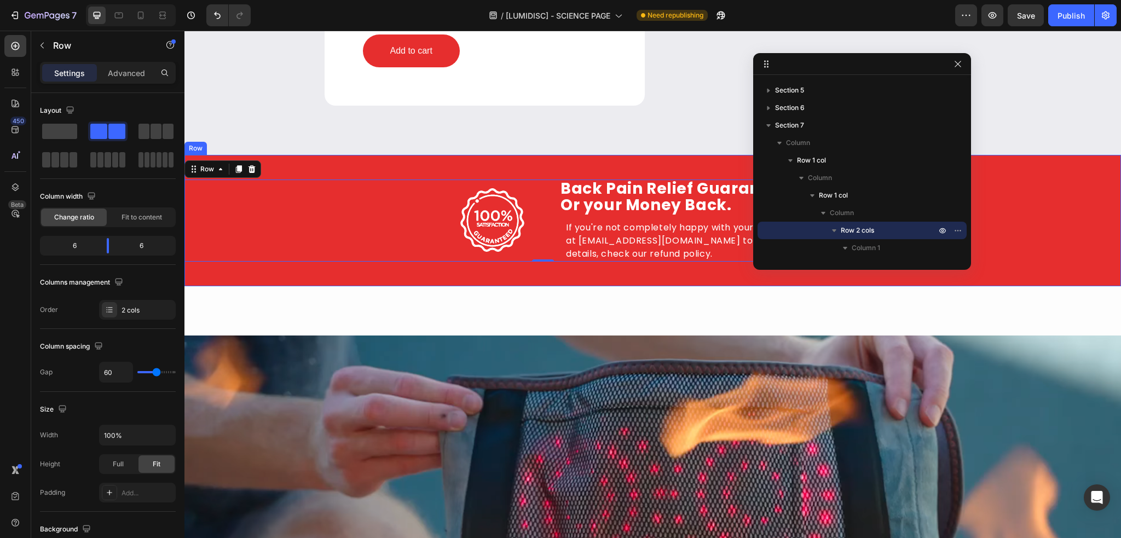
click at [1022, 186] on div "Image Row Back Pain Relief Guaranteed Or your Money Back. Heading Herniated Dis…" at bounding box center [652, 220] width 937 height 131
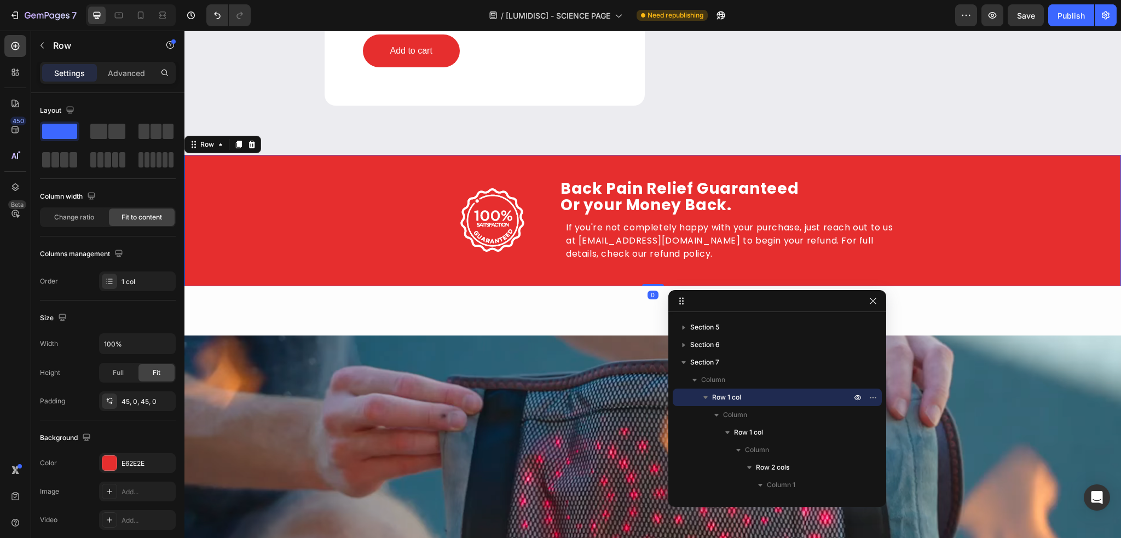
drag, startPoint x: 888, startPoint y: 69, endPoint x: 785, endPoint y: 336, distance: 285.9
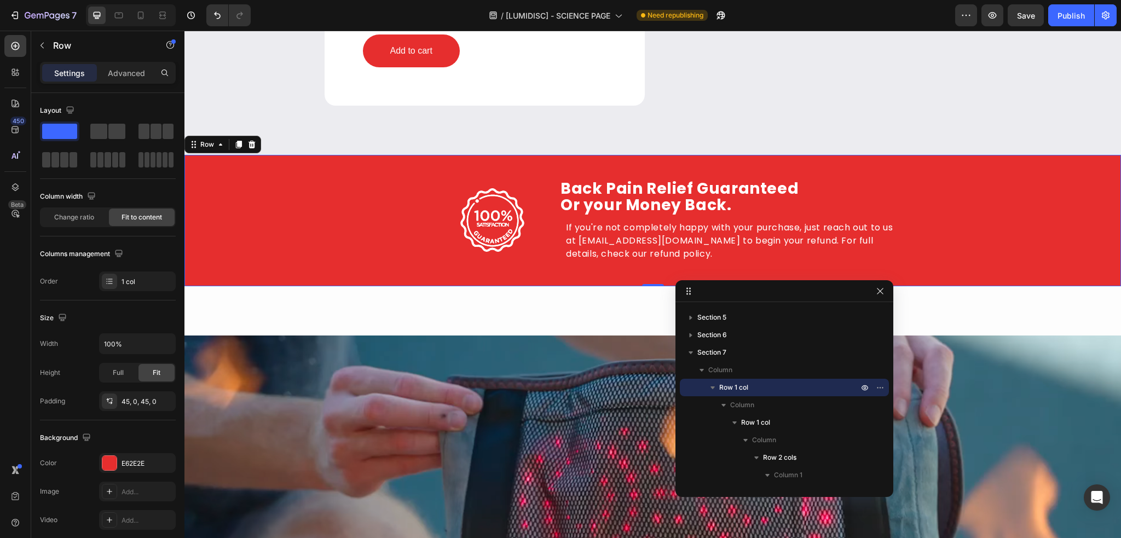
drag, startPoint x: 710, startPoint y: 333, endPoint x: 749, endPoint y: 259, distance: 84.2
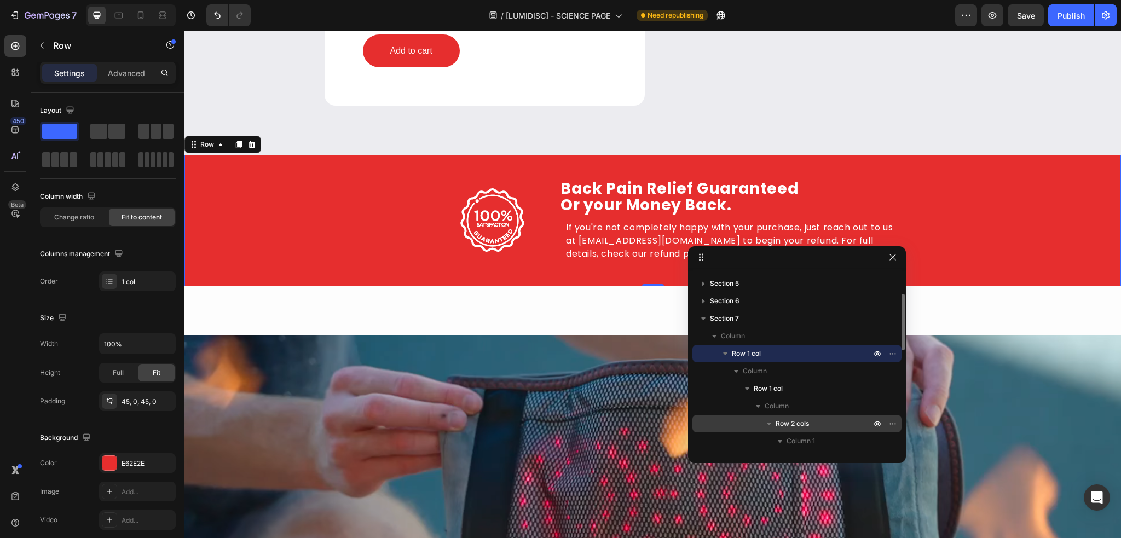
scroll to position [123, 0]
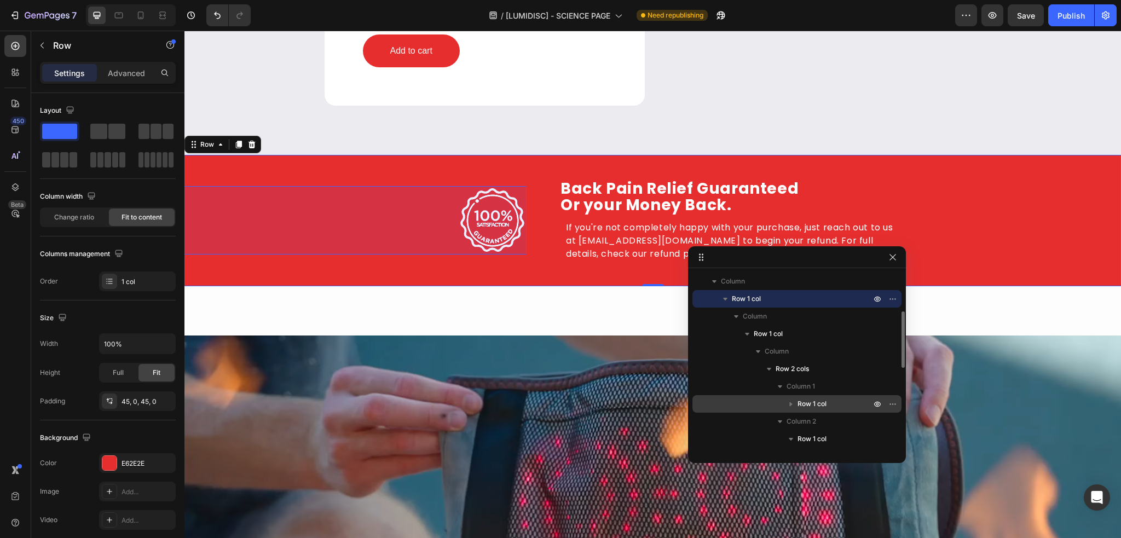
click at [812, 402] on span "Row 1 col" at bounding box center [811, 403] width 29 height 11
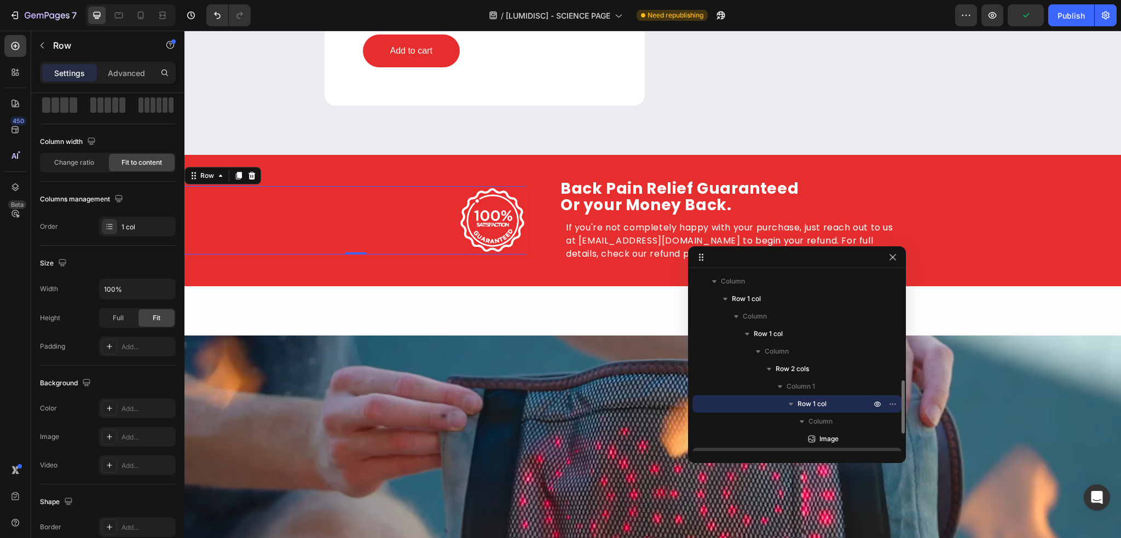
scroll to position [177, 0]
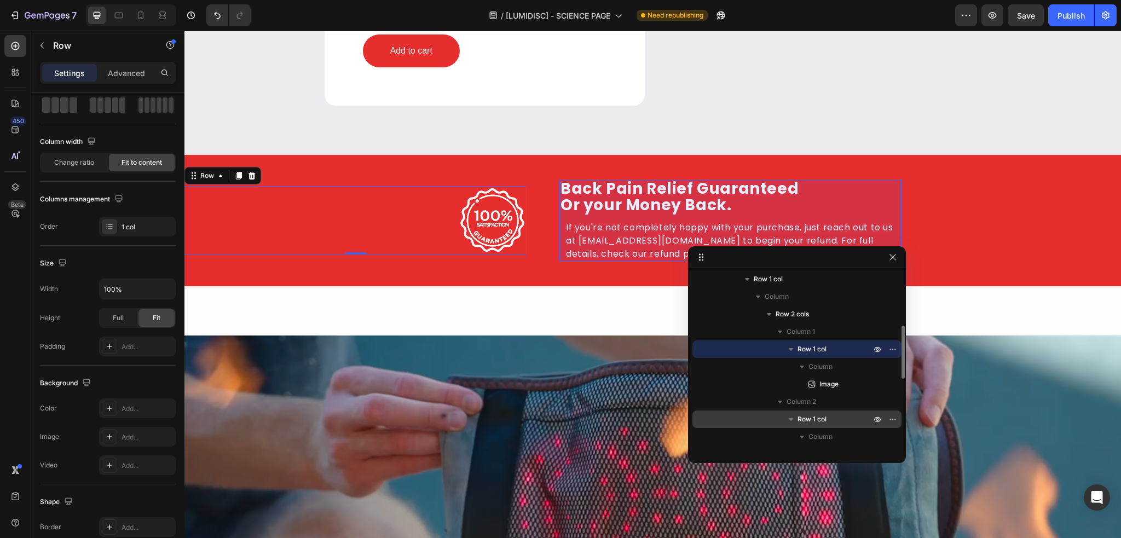
click at [805, 417] on span "Row 1 col" at bounding box center [811, 419] width 29 height 11
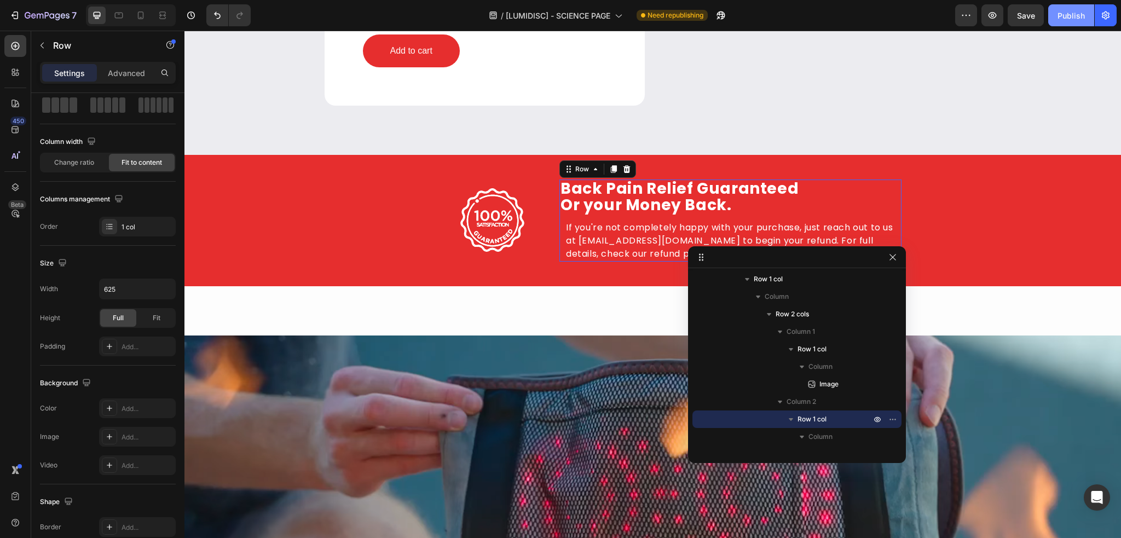
click at [1085, 14] on button "Publish" at bounding box center [1071, 15] width 46 height 22
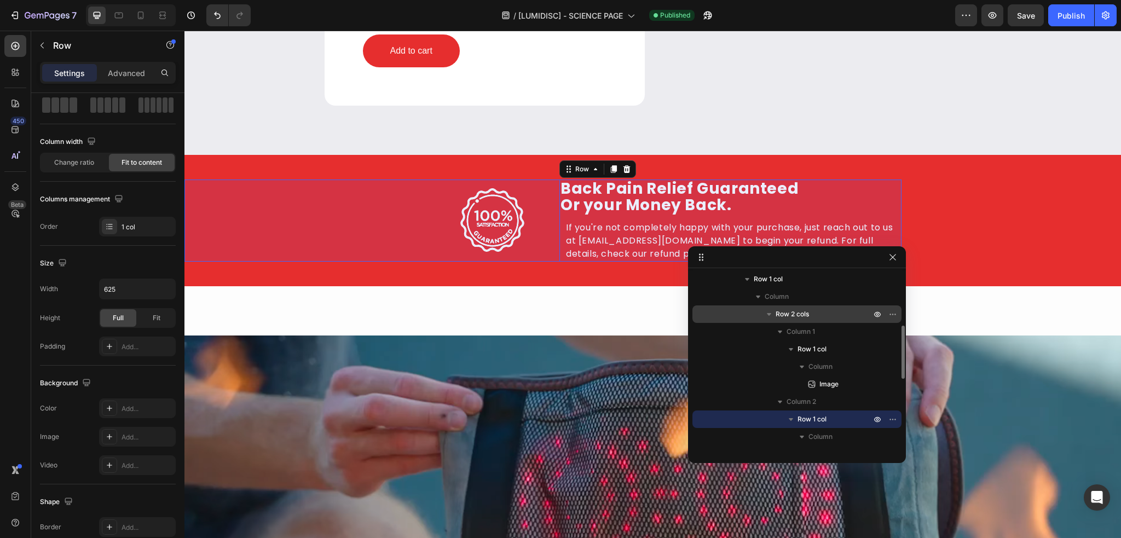
click at [799, 313] on span "Row 2 cols" at bounding box center [792, 314] width 33 height 11
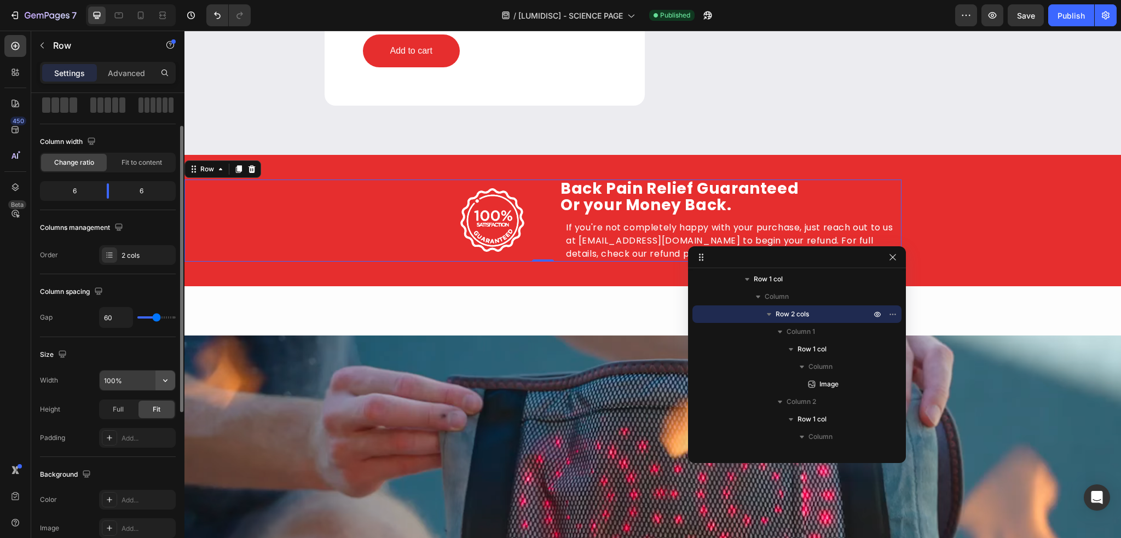
drag, startPoint x: 165, startPoint y: 377, endPoint x: 160, endPoint y: 377, distance: 5.5
click at [165, 377] on icon "button" at bounding box center [165, 380] width 11 height 11
drag, startPoint x: 130, startPoint y: 404, endPoint x: 131, endPoint y: 392, distance: 12.1
click at [130, 404] on p "Default 1200px" at bounding box center [134, 407] width 62 height 10
type input "1200"
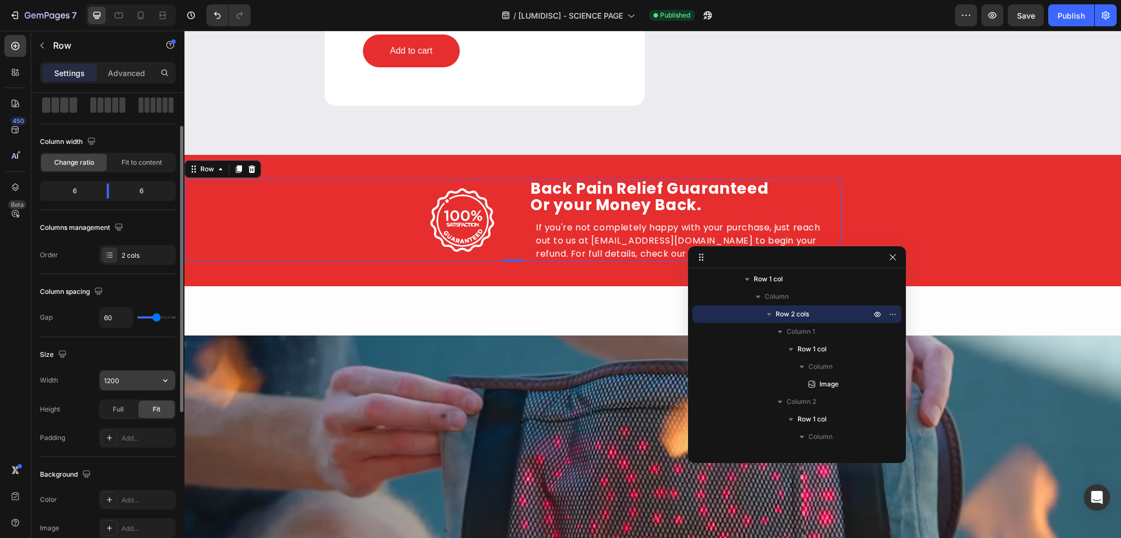
click at [134, 380] on input "1200" at bounding box center [138, 381] width 76 height 20
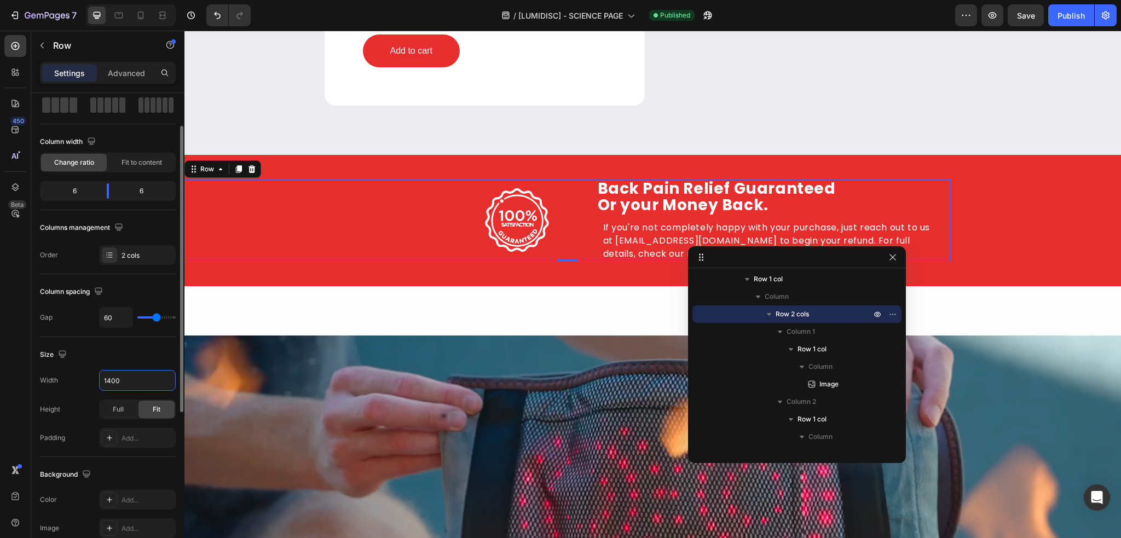
type input "1400"
click at [130, 358] on div "Size" at bounding box center [108, 355] width 136 height 18
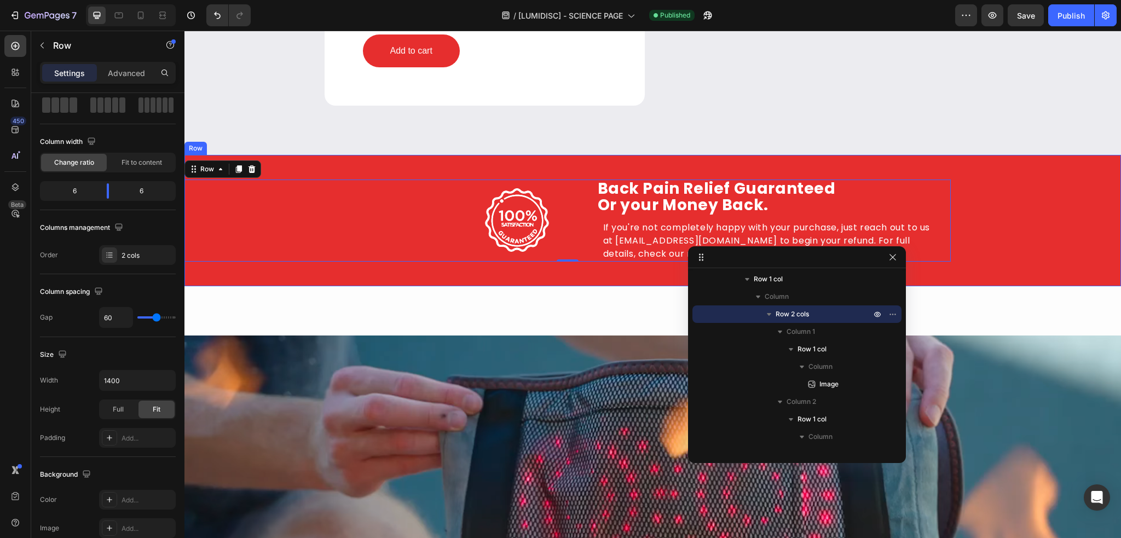
click at [1007, 240] on div "Image Row Back Pain Relief Guaranteed Or your Money Back. Heading Herniated Dis…" at bounding box center [652, 220] width 937 height 131
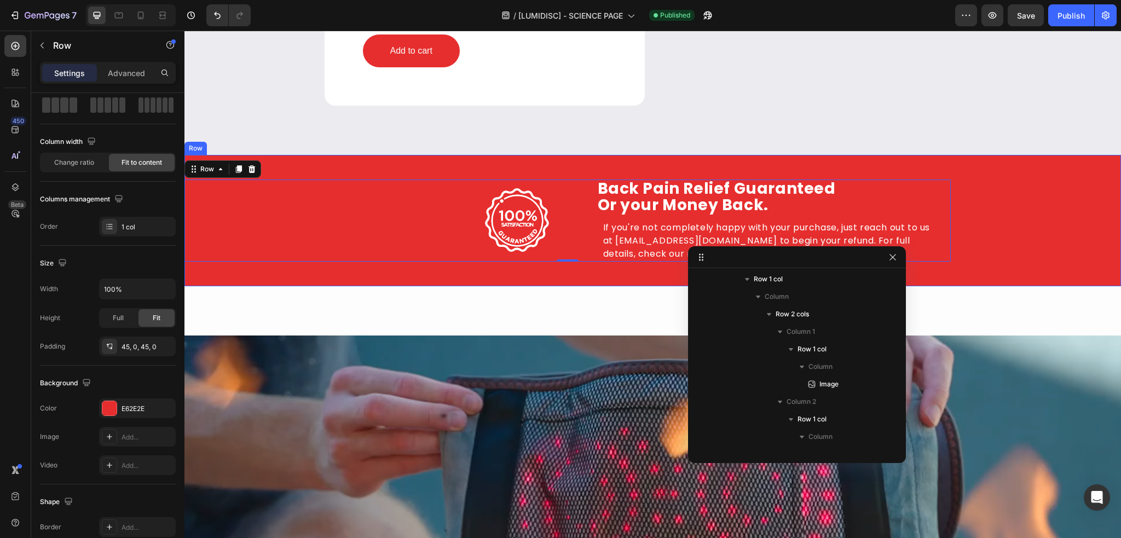
scroll to position [68, 0]
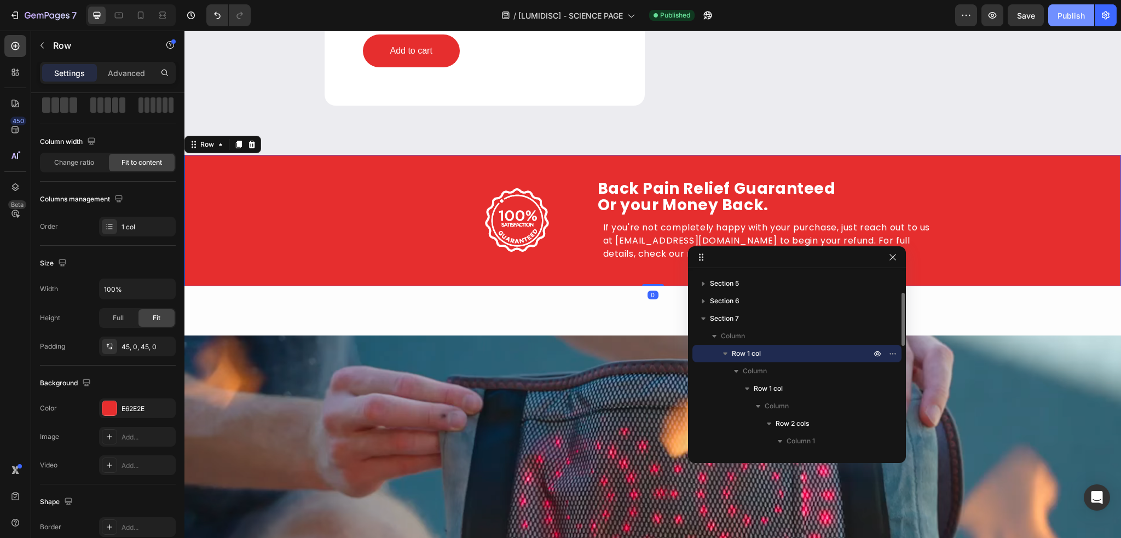
click at [1073, 7] on button "Publish" at bounding box center [1071, 15] width 46 height 22
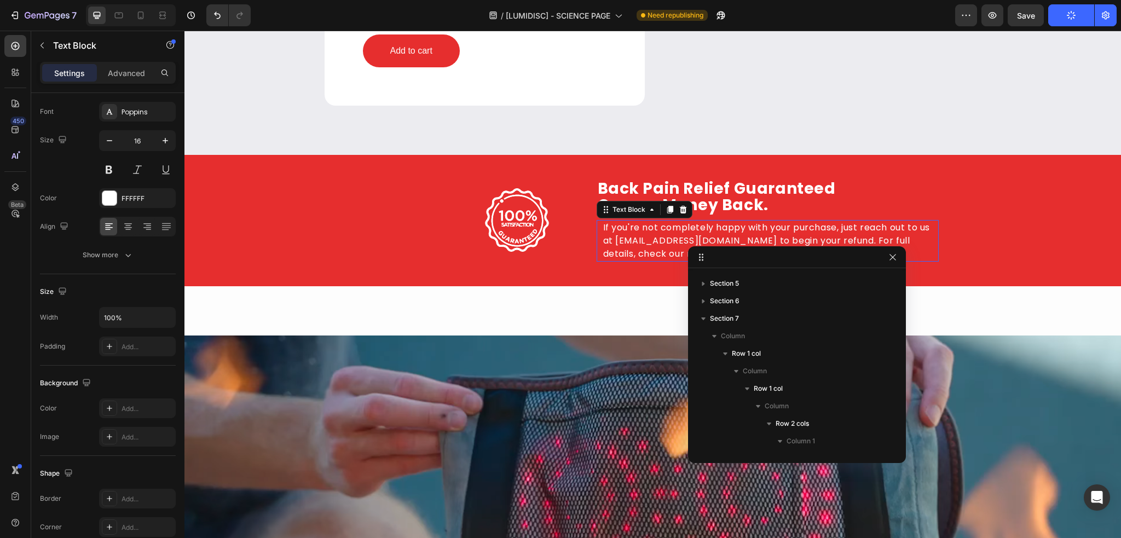
click at [603, 228] on p "If you're not completely happy with your purchase, just reach out to us at [EMA…" at bounding box center [767, 240] width 329 height 39
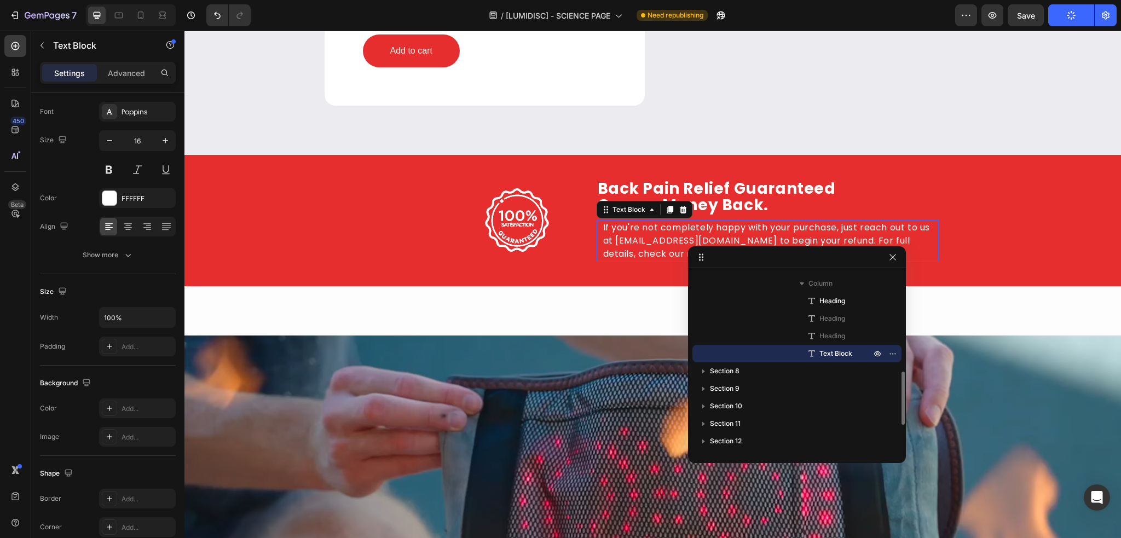
scroll to position [0, 0]
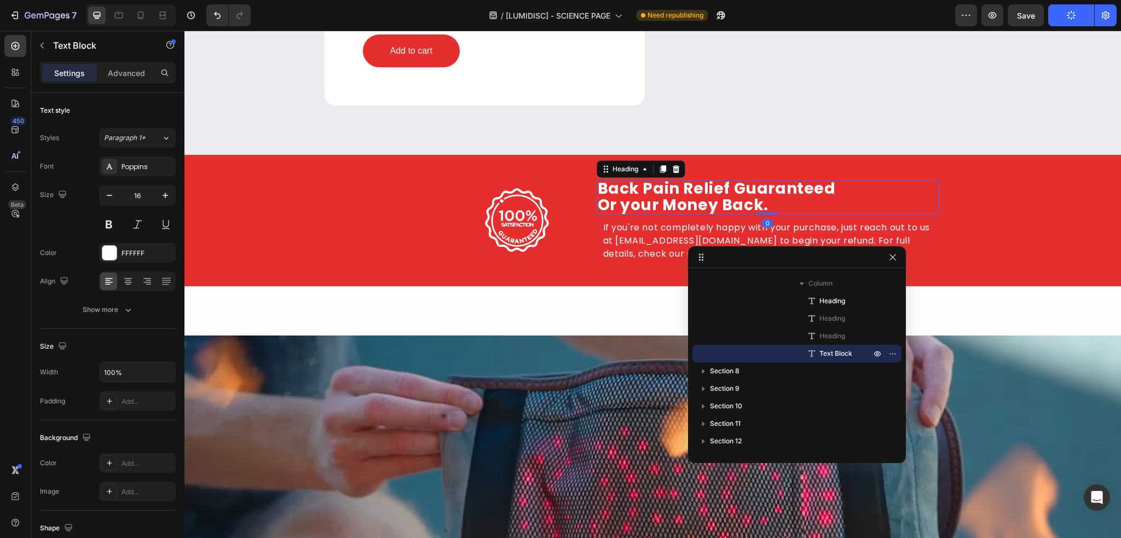
click at [741, 198] on p "Back Pain Relief Guaranteed Or your Money Back." at bounding box center [768, 197] width 340 height 33
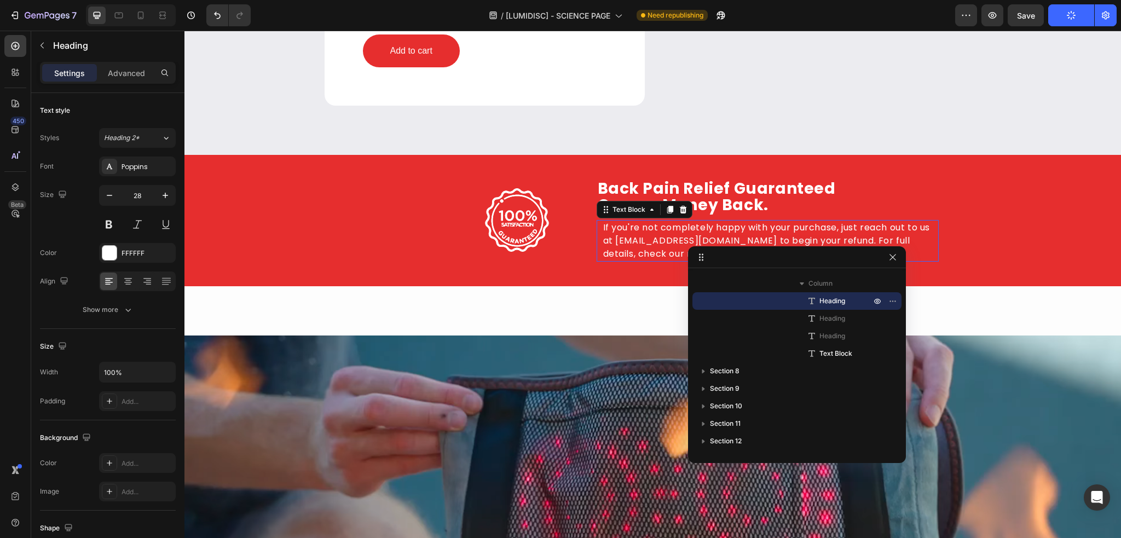
click at [639, 239] on p "If you're not completely happy with your purchase, just reach out to us at [EMA…" at bounding box center [767, 240] width 329 height 39
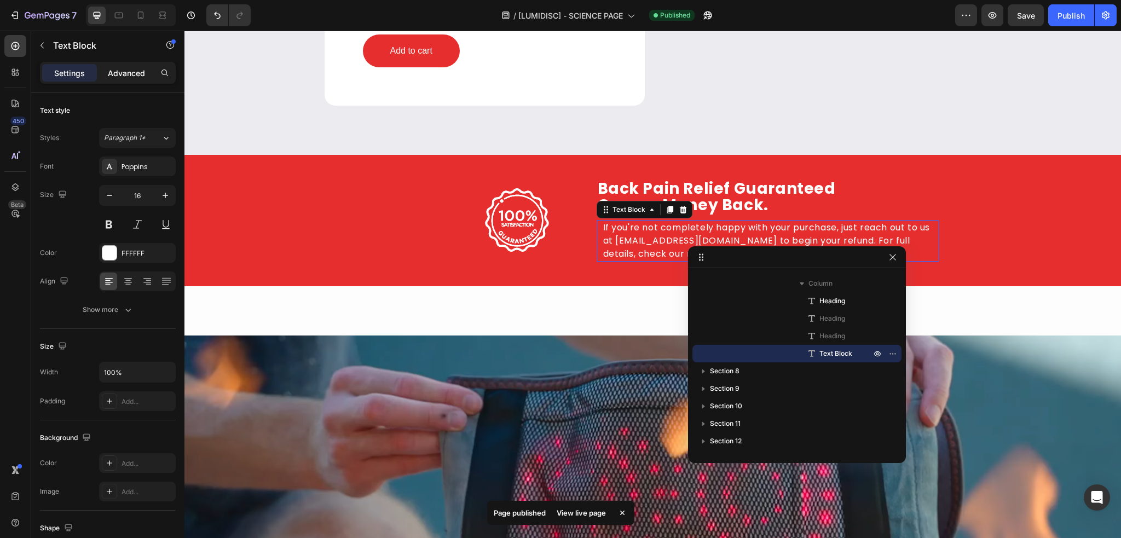
click at [128, 76] on p "Advanced" at bounding box center [126, 72] width 37 height 11
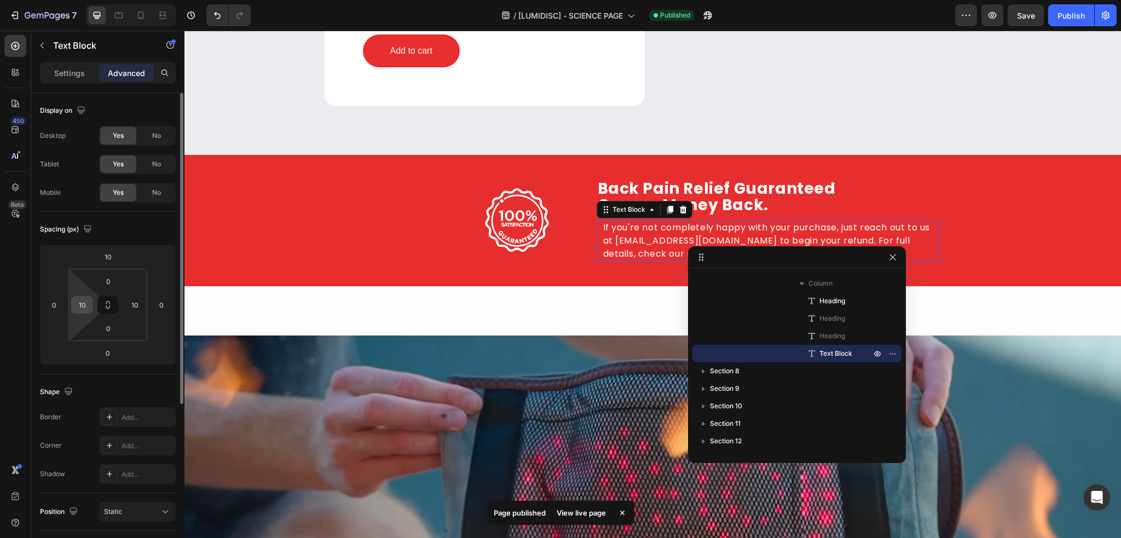
click at [81, 311] on input "10" at bounding box center [82, 305] width 16 height 16
type input "0"
click at [0, 0] on div "Spacing (px) 10 0 0 0 0 0 0 10" at bounding box center [0, 0] width 0 height 0
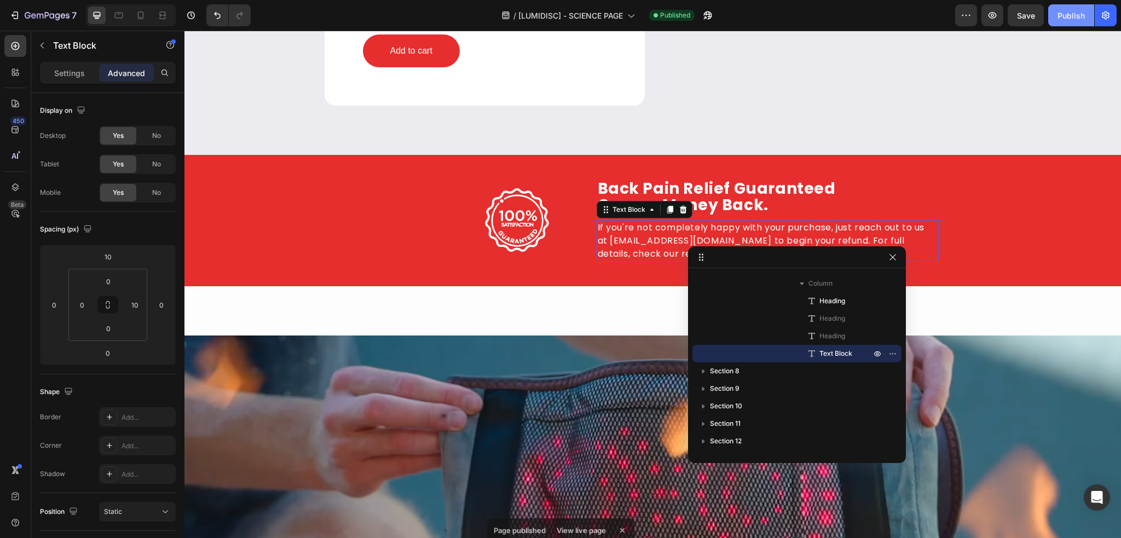
click at [1079, 17] on div "Publish" at bounding box center [1070, 15] width 27 height 11
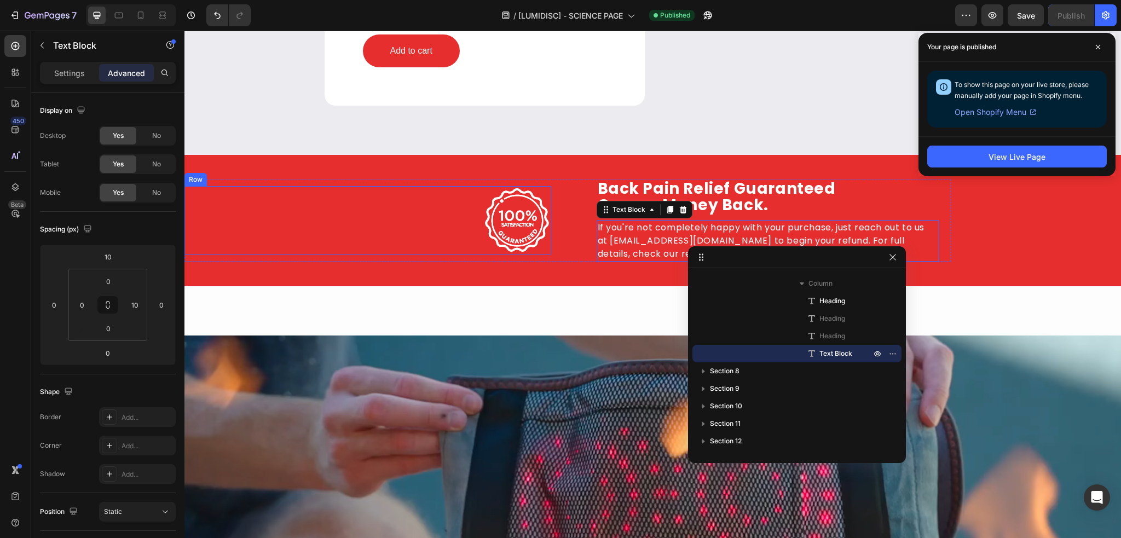
scroll to position [173, 0]
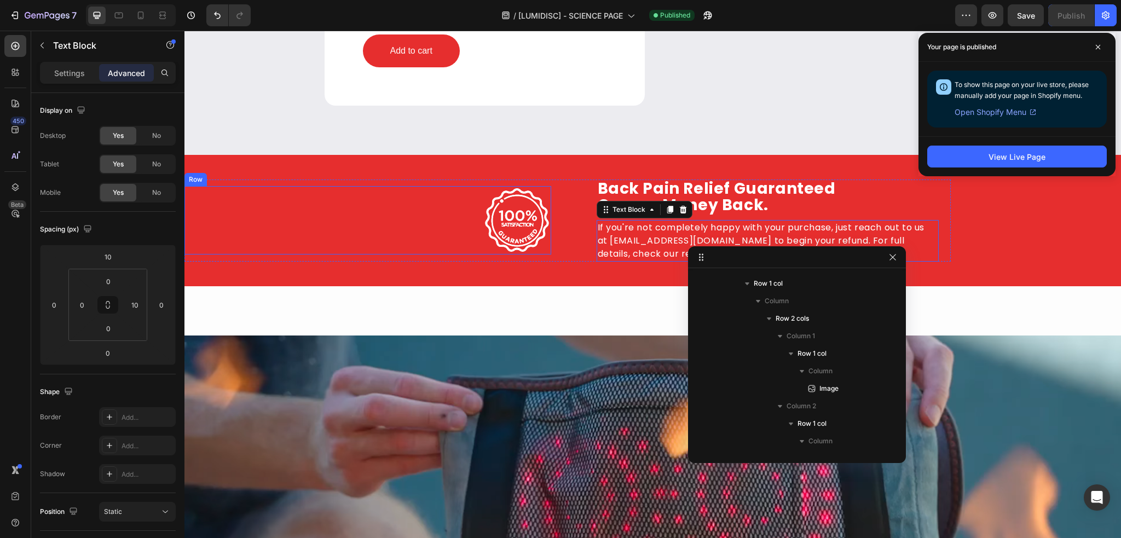
click at [430, 246] on div "Image Row" at bounding box center [367, 220] width 367 height 68
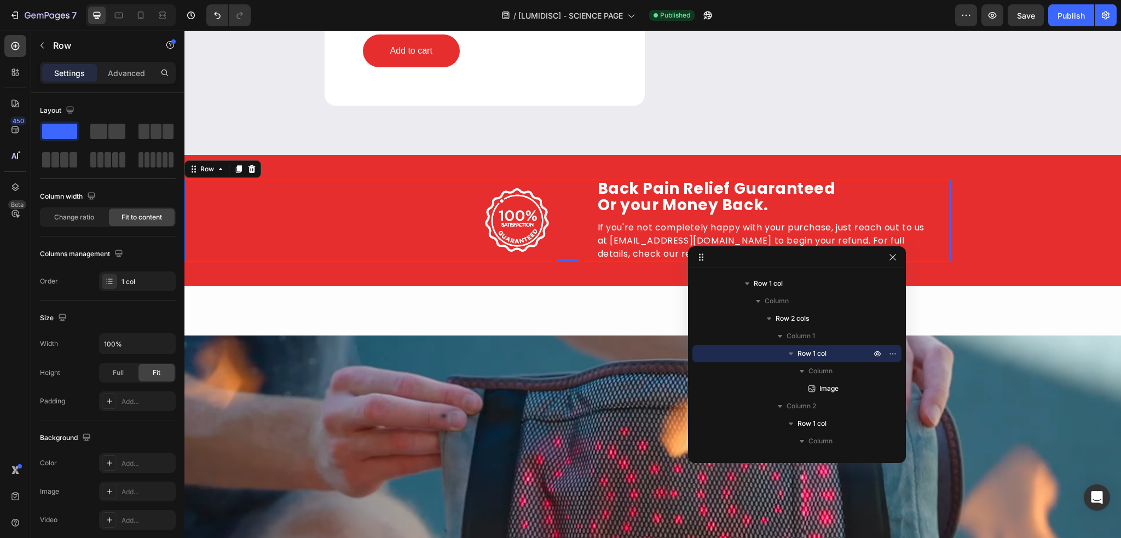
click at [563, 251] on div "Image Row Back Pain Relief Guaranteed Or your Money Back. Heading Herniated Dis…" at bounding box center [567, 221] width 766 height 82
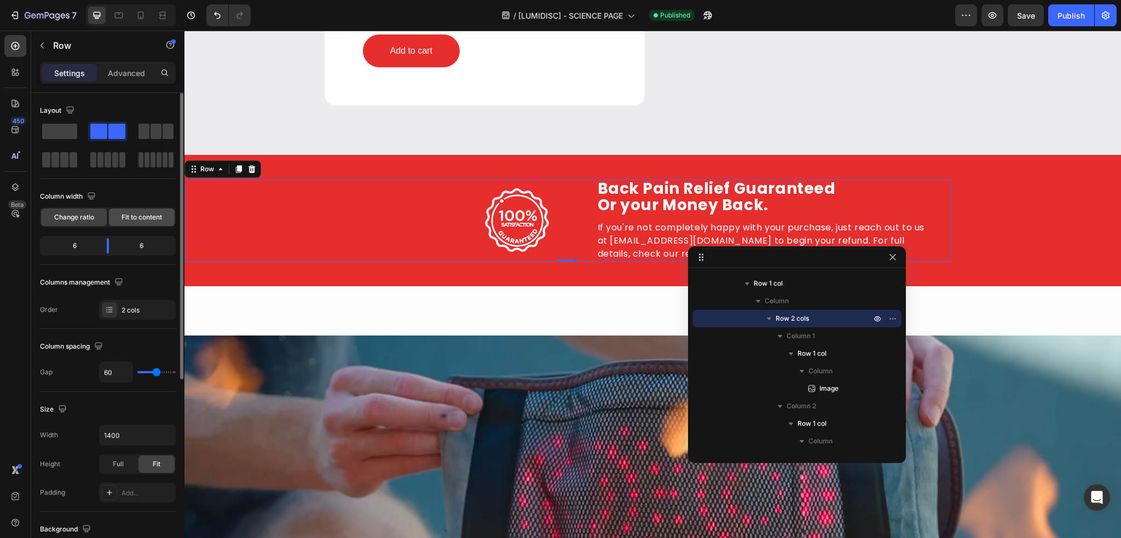
click at [161, 214] on span "Fit to content" at bounding box center [142, 217] width 41 height 10
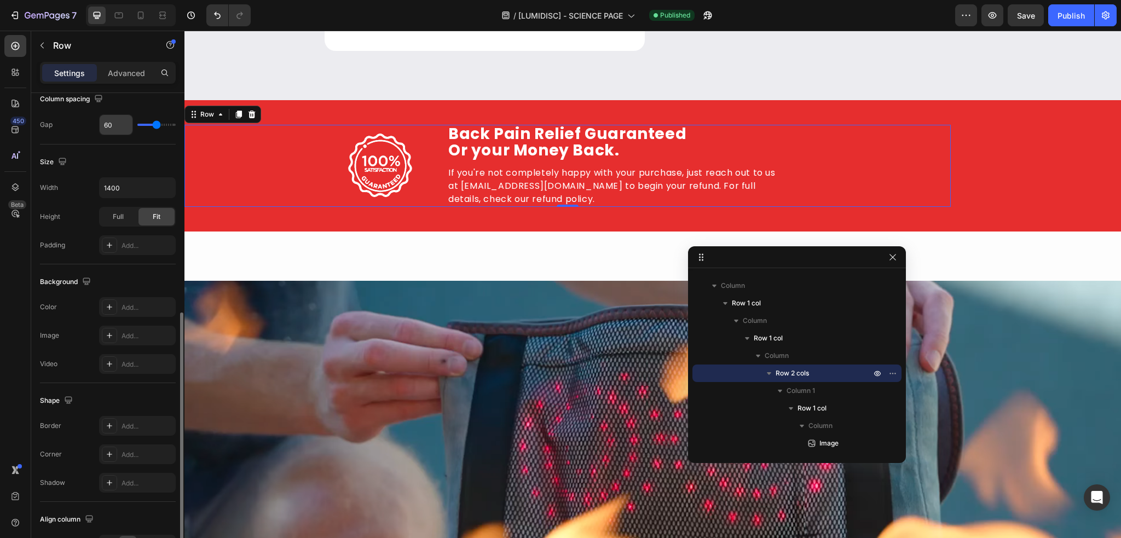
scroll to position [274, 0]
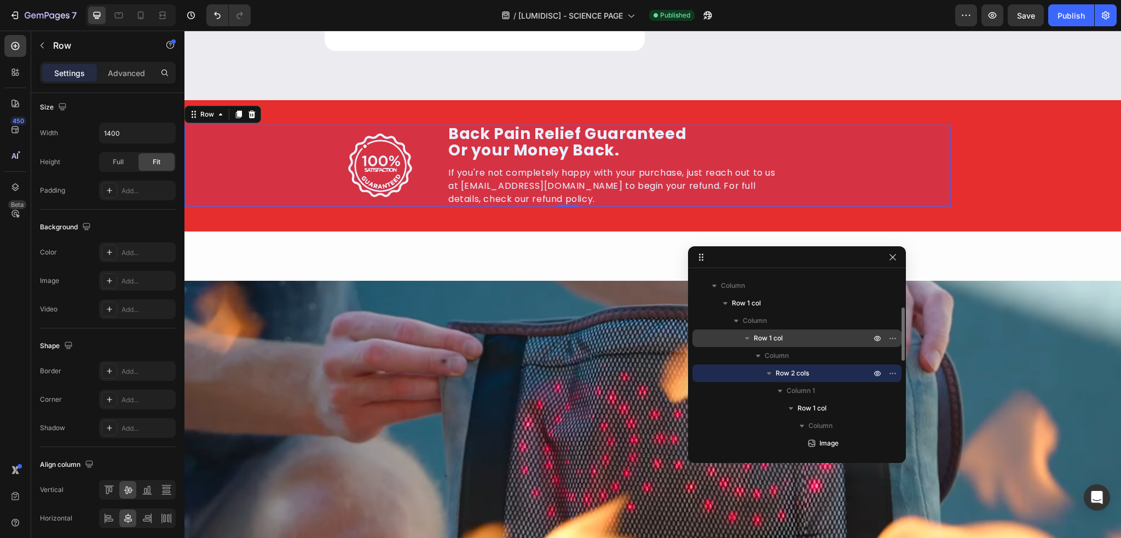
click at [819, 337] on p "Row 1 col" at bounding box center [813, 338] width 119 height 11
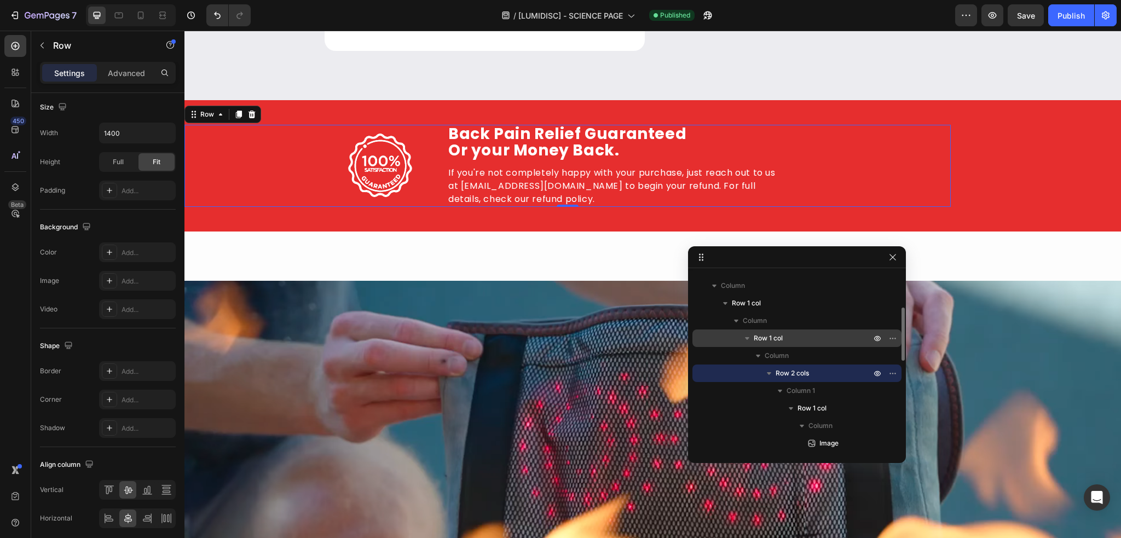
scroll to position [223, 0]
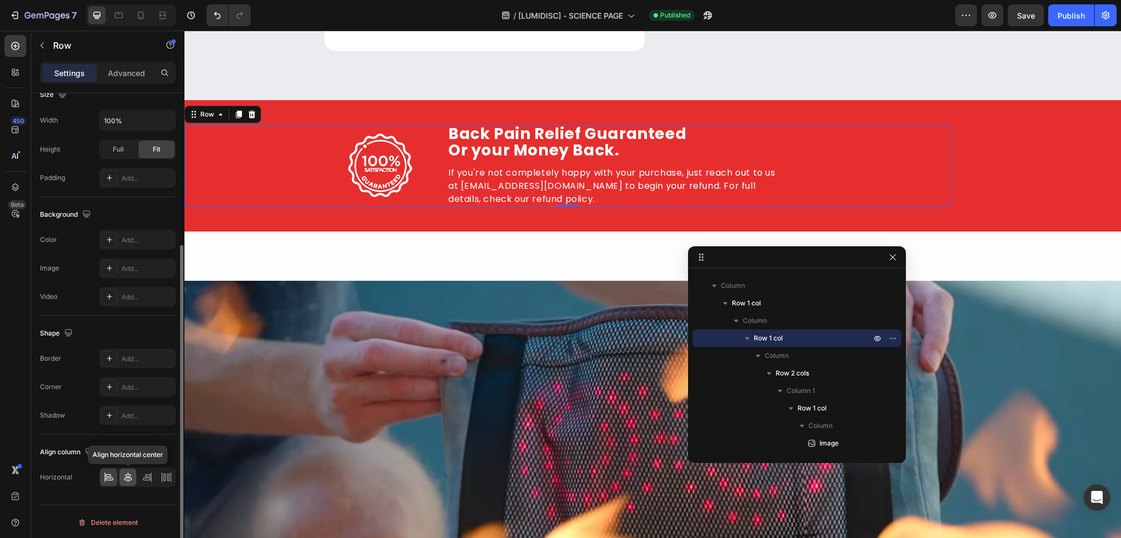
click at [125, 477] on icon at bounding box center [128, 477] width 11 height 11
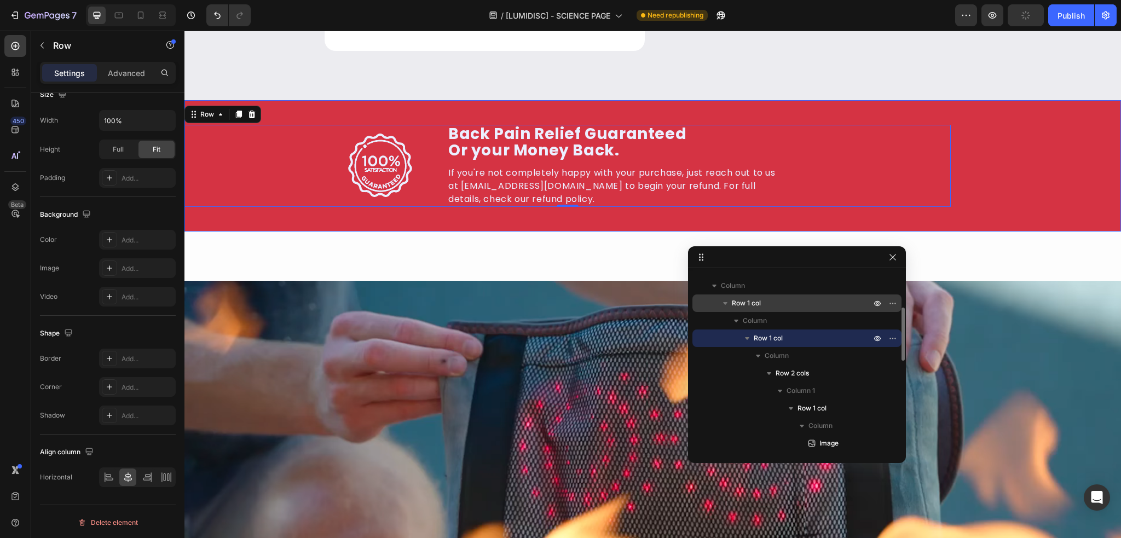
click at [764, 302] on p "Row 1 col" at bounding box center [802, 303] width 141 height 11
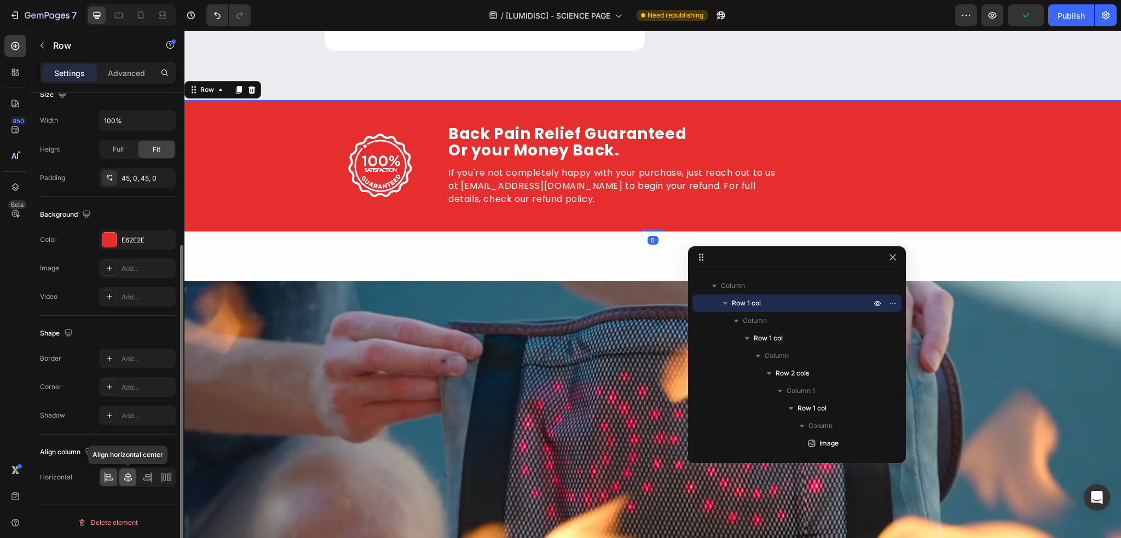
click at [124, 477] on icon at bounding box center [128, 477] width 11 height 11
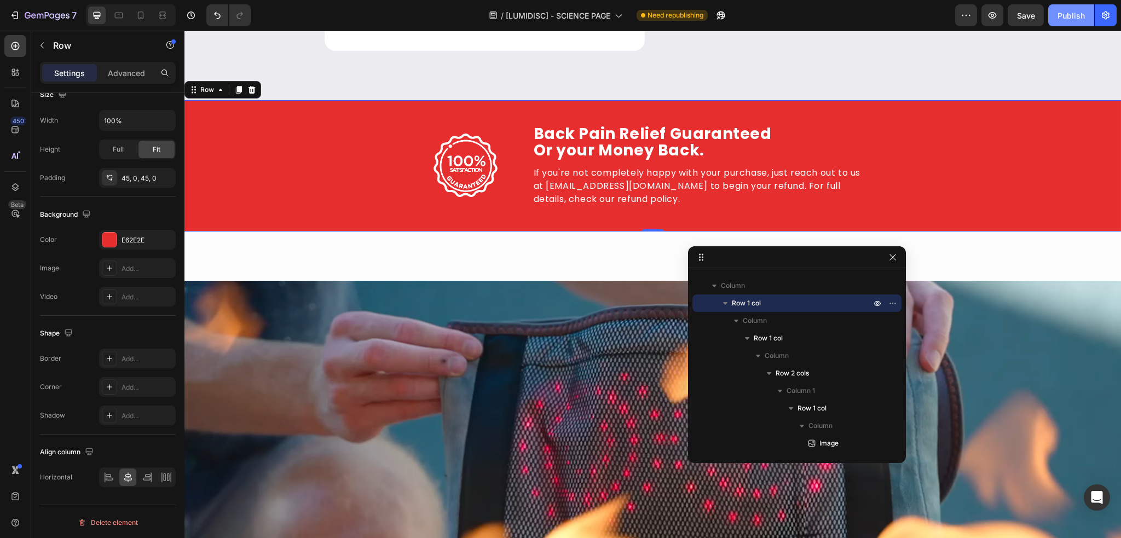
click at [1078, 16] on div "Publish" at bounding box center [1070, 15] width 27 height 11
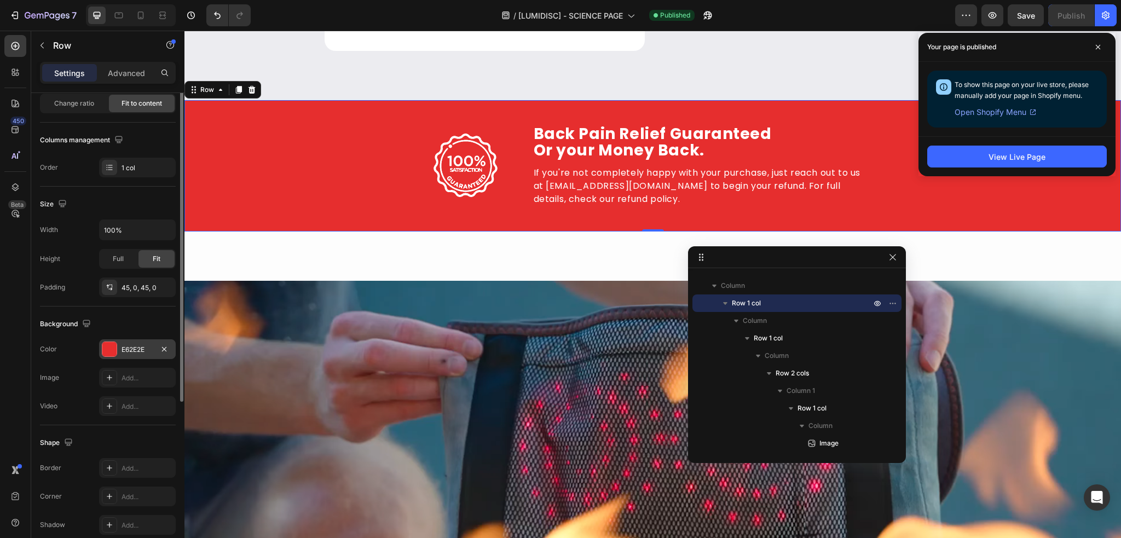
scroll to position [4, 0]
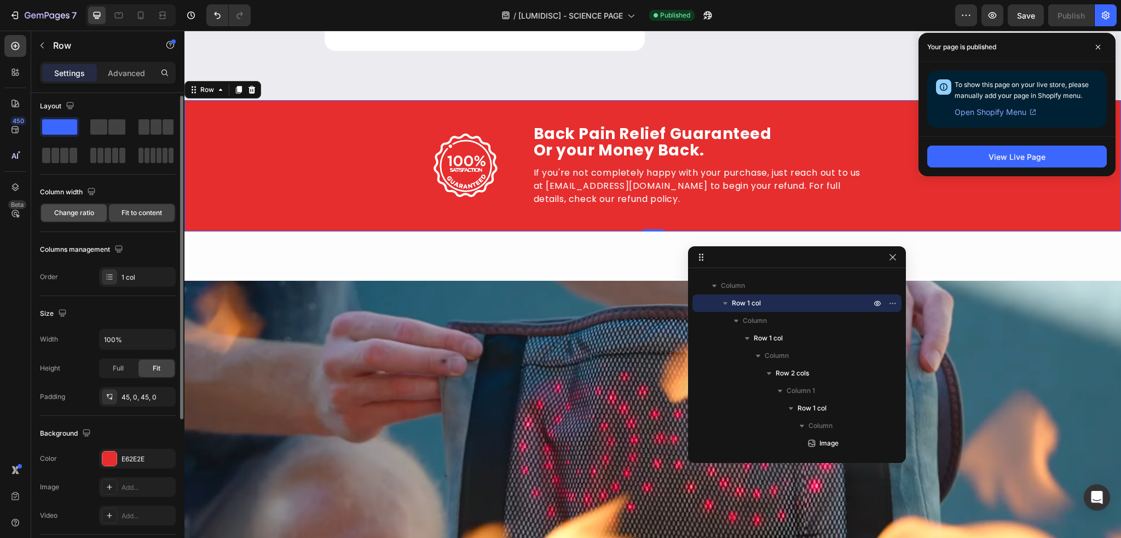
click at [86, 214] on span "Change ratio" at bounding box center [74, 213] width 40 height 10
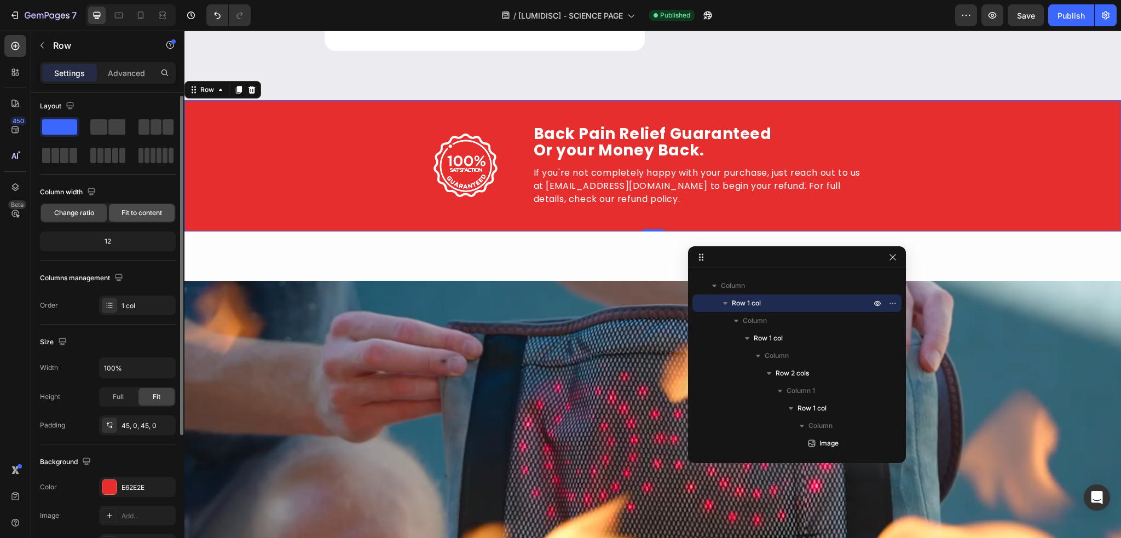
click at [124, 214] on span "Fit to content" at bounding box center [142, 213] width 41 height 10
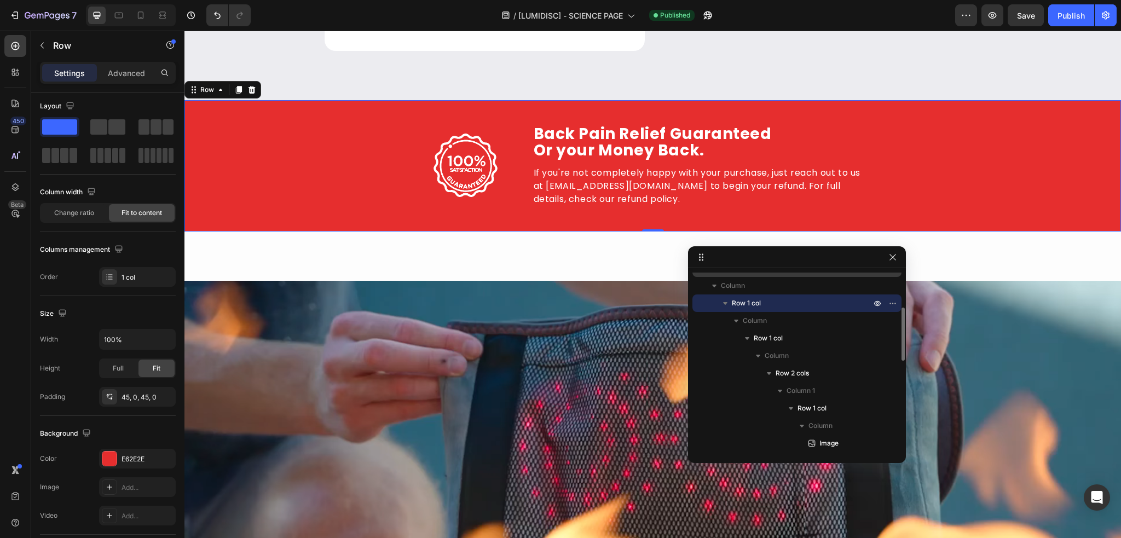
scroll to position [63, 0]
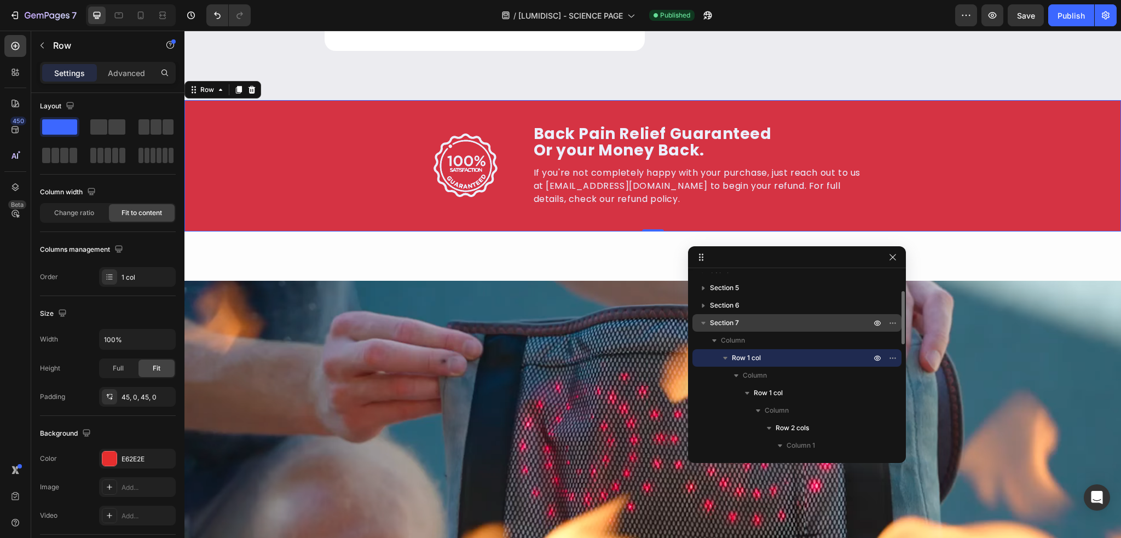
click at [761, 328] on p "Section 7" at bounding box center [791, 322] width 163 height 11
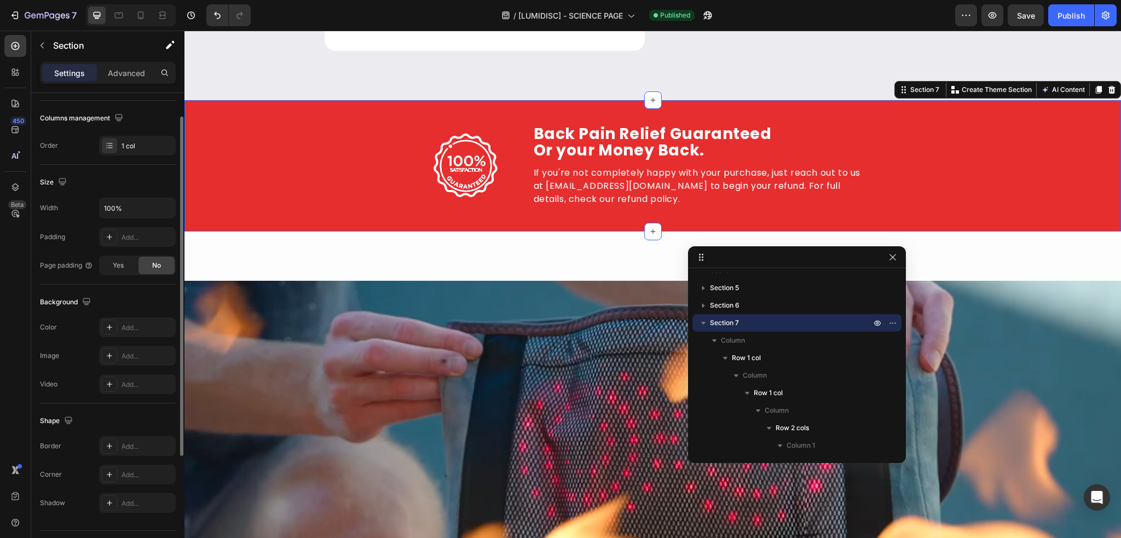
scroll to position [0, 0]
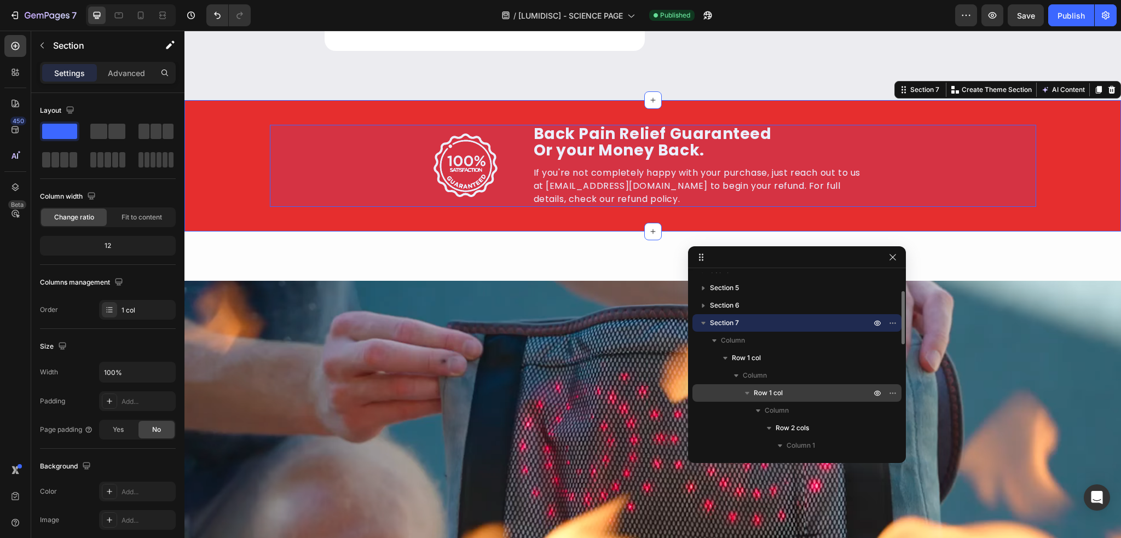
click at [784, 392] on p "Row 1 col" at bounding box center [813, 393] width 119 height 11
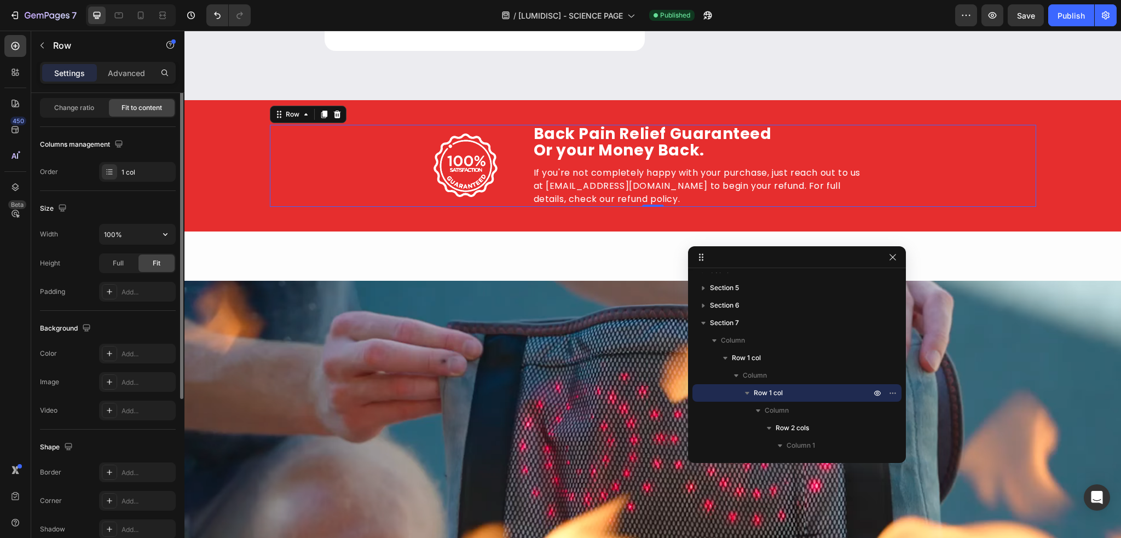
scroll to position [55, 0]
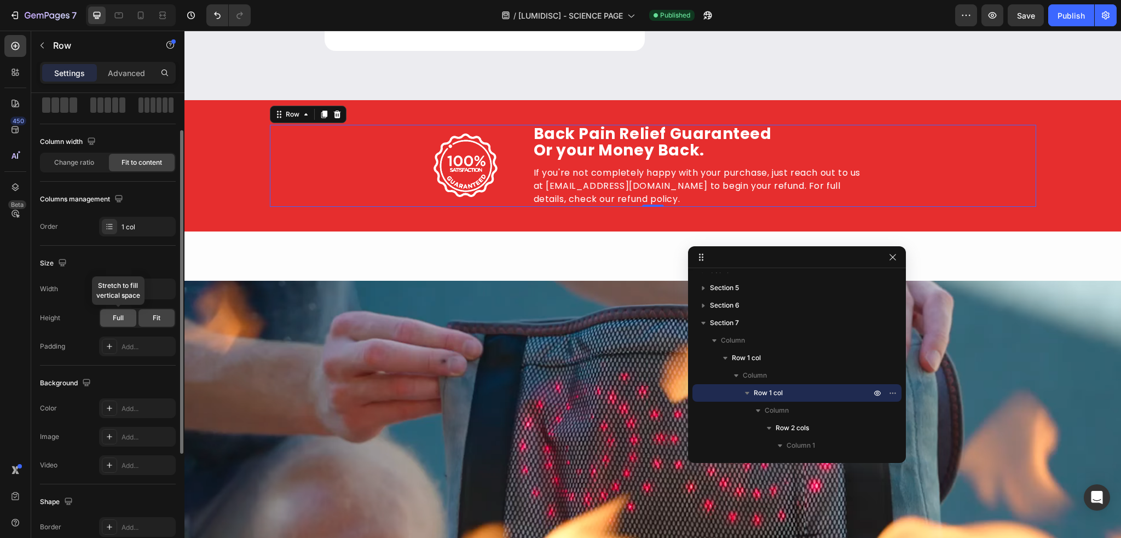
click at [119, 309] on div "Full" at bounding box center [118, 318] width 36 height 18
click at [142, 313] on div "Fit" at bounding box center [156, 318] width 36 height 18
click at [85, 166] on span "Change ratio" at bounding box center [74, 163] width 40 height 10
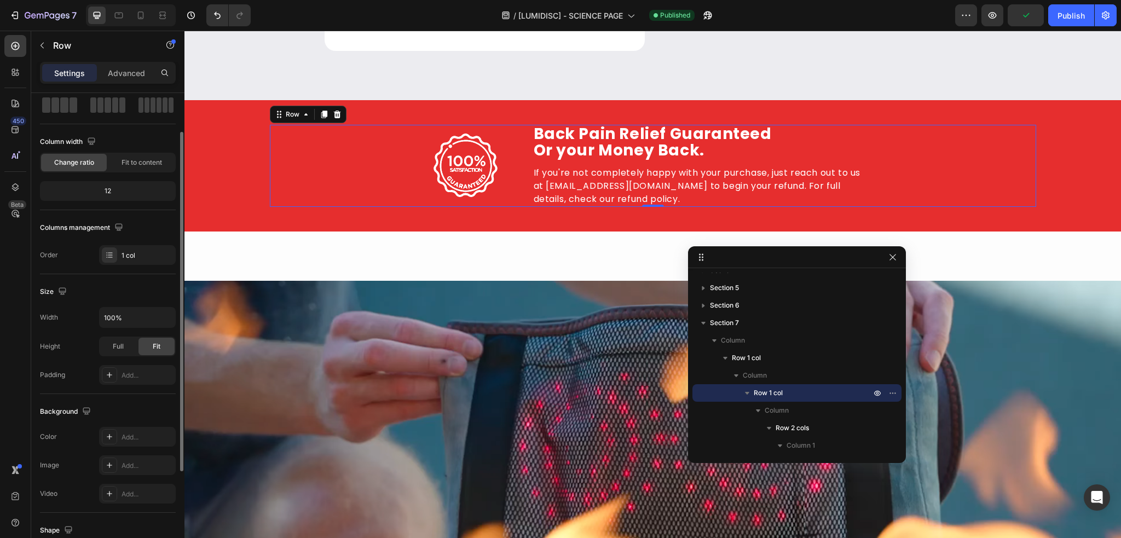
click at [125, 172] on div "Column width Change ratio Fit to content 12" at bounding box center [108, 171] width 136 height 77
click at [128, 170] on div "Fit to content" at bounding box center [142, 163] width 66 height 18
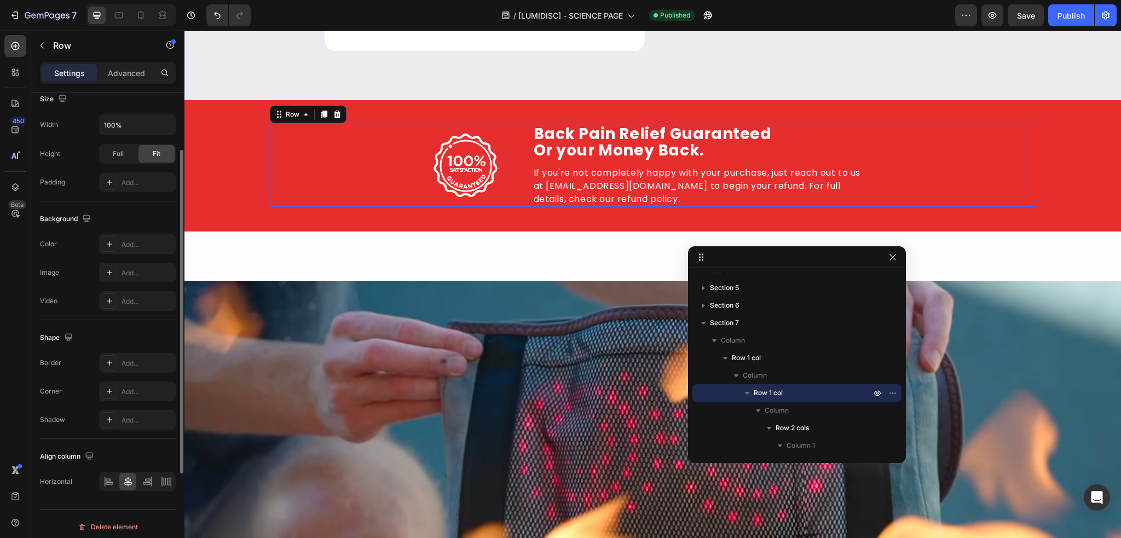
scroll to position [223, 0]
click at [114, 76] on p "Advanced" at bounding box center [126, 72] width 37 height 11
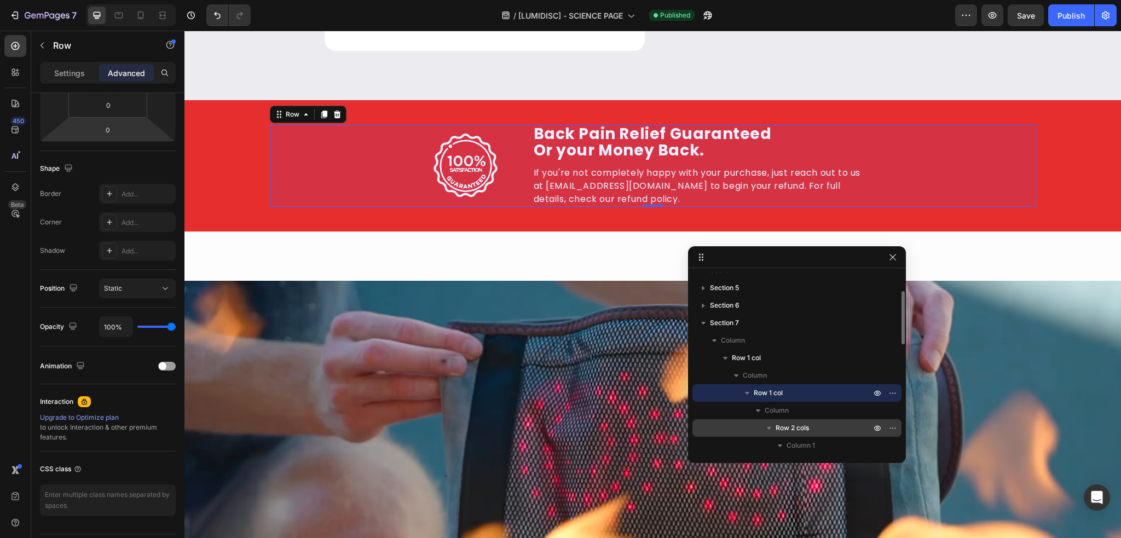
click at [815, 424] on p "Row 2 cols" at bounding box center [824, 428] width 97 height 11
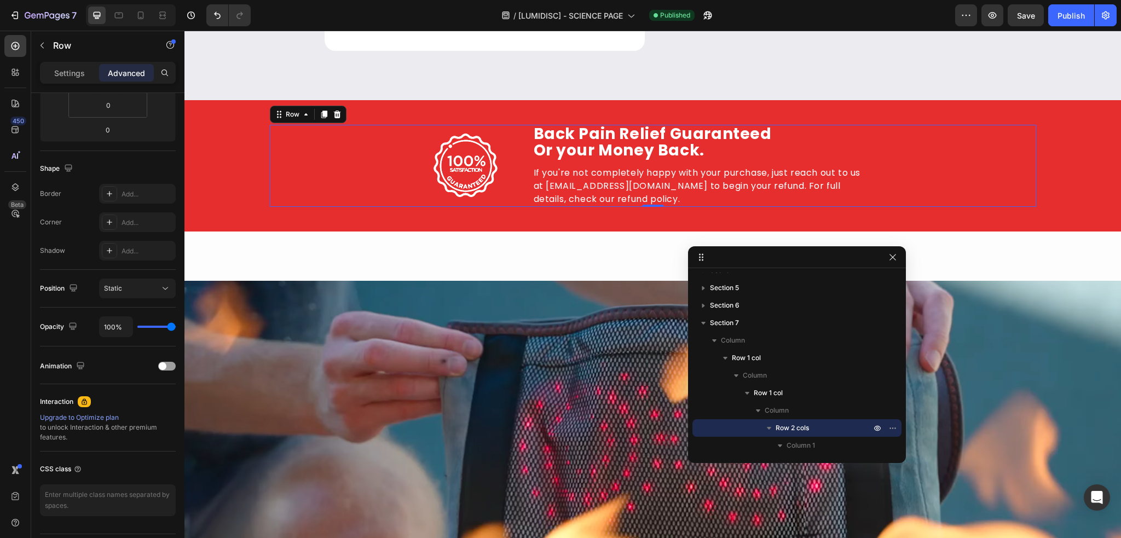
scroll to position [114, 0]
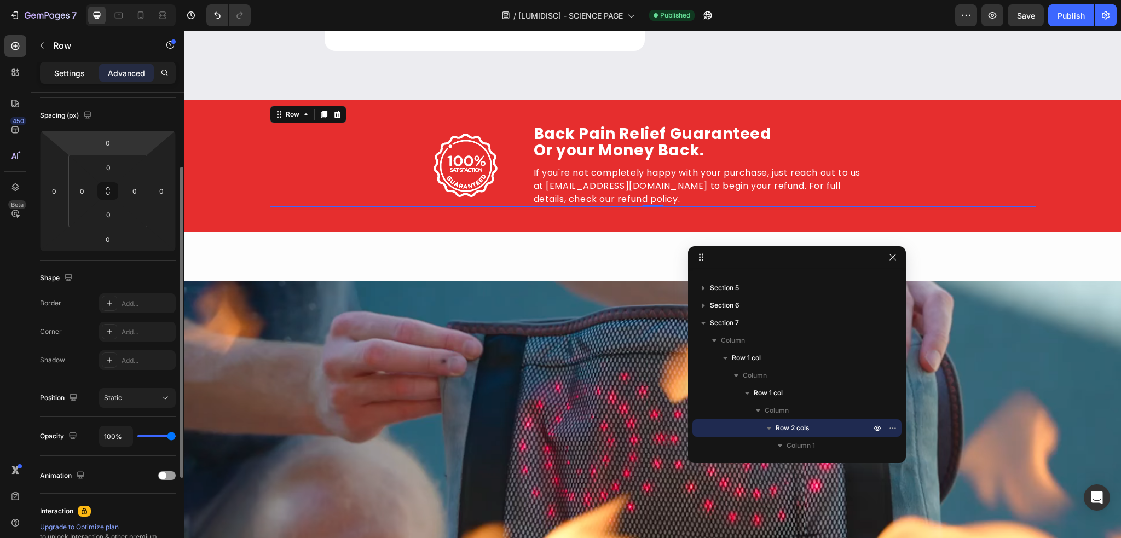
click at [82, 79] on div "Settings" at bounding box center [69, 73] width 55 height 18
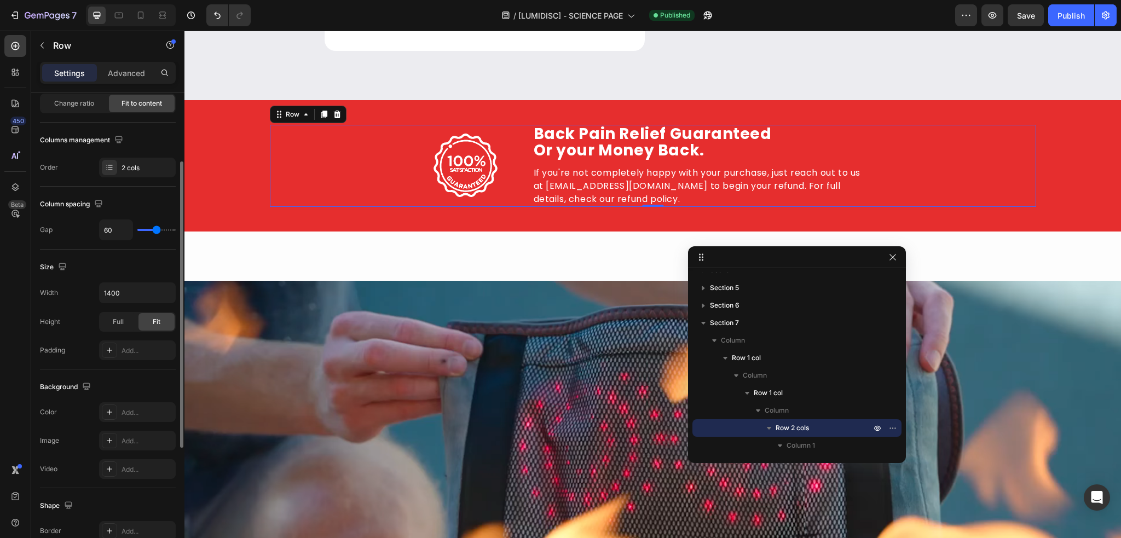
type input "52"
type input "50"
type input "43"
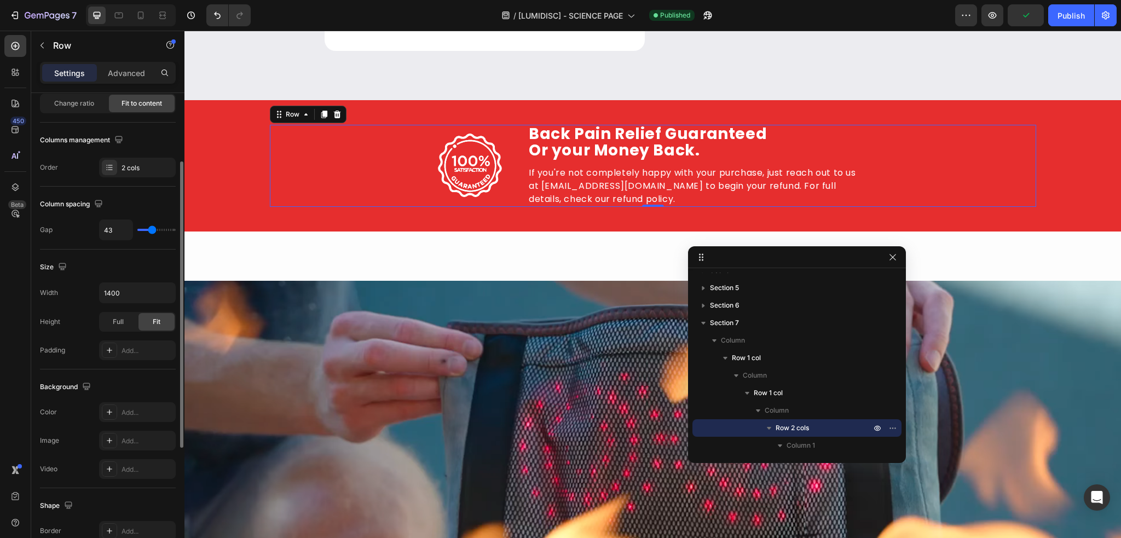
type input "43"
click at [152, 231] on input "range" at bounding box center [156, 230] width 38 height 2
click at [863, 164] on div "Back Pain Relief Guaranteed Or your Money Back. Heading Herniated Disc Relief G…" at bounding box center [699, 166] width 342 height 82
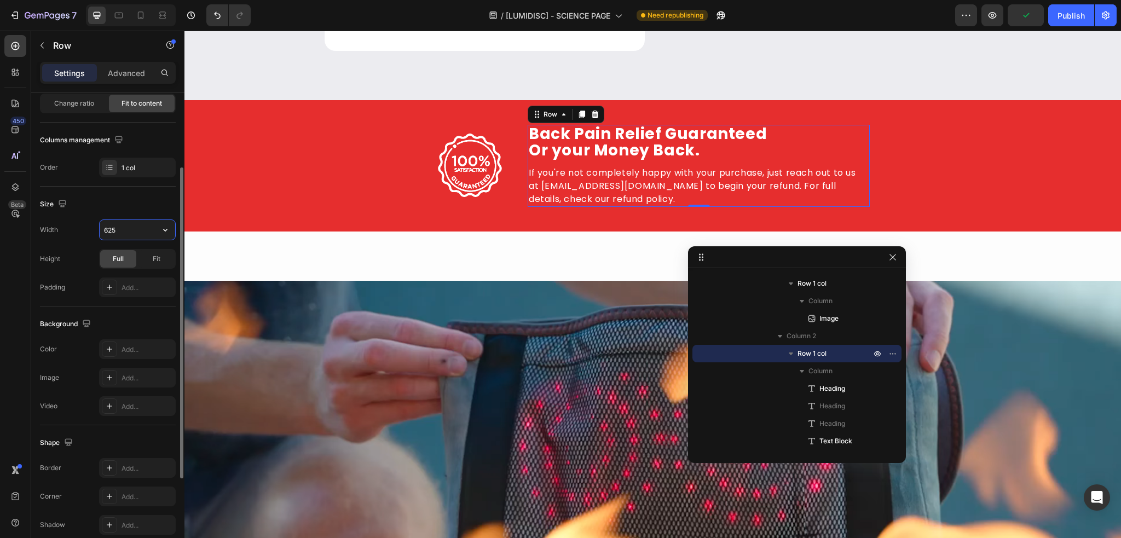
click at [140, 231] on input "625" at bounding box center [138, 230] width 76 height 20
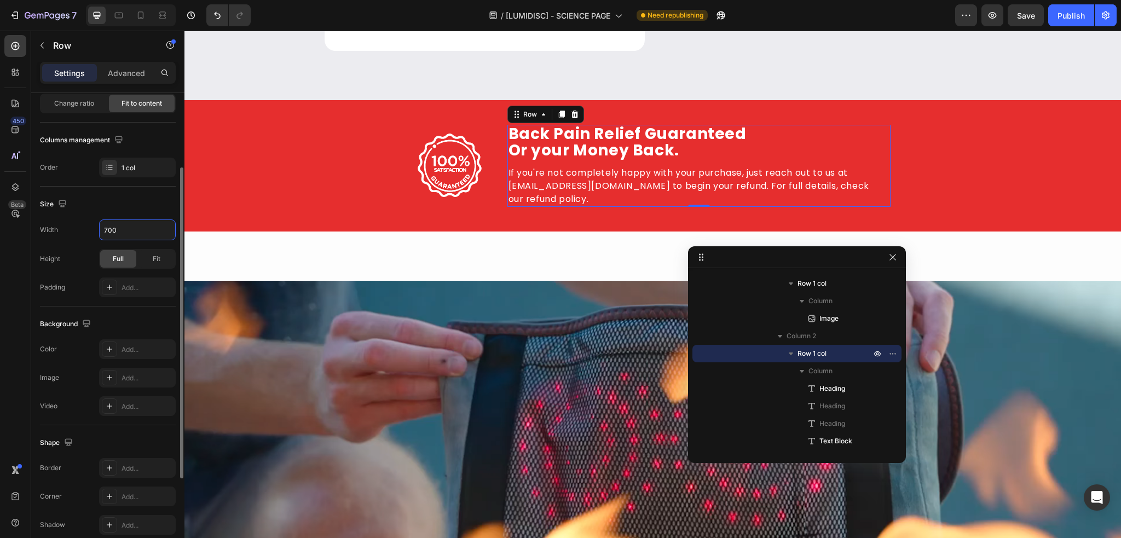
type input "700"
click at [144, 203] on div "Size" at bounding box center [108, 204] width 136 height 18
click at [153, 255] on span "Fit" at bounding box center [157, 259] width 8 height 10
click at [128, 257] on div "Full" at bounding box center [118, 259] width 36 height 18
click at [1080, 19] on div "Publish" at bounding box center [1070, 15] width 27 height 11
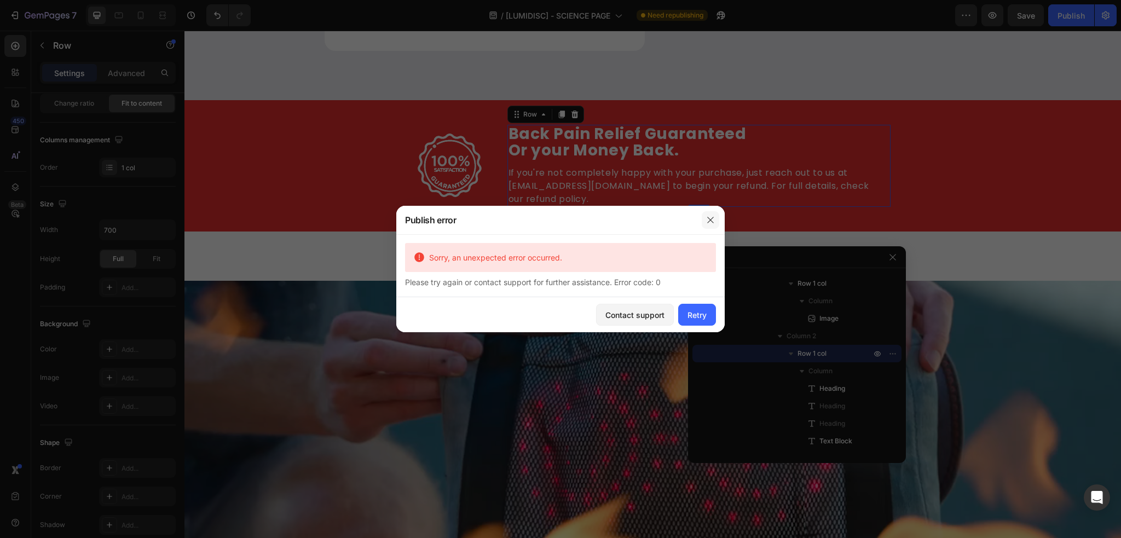
drag, startPoint x: 708, startPoint y: 222, endPoint x: 333, endPoint y: 142, distance: 383.5
click at [708, 222] on icon "button" at bounding box center [710, 220] width 6 height 6
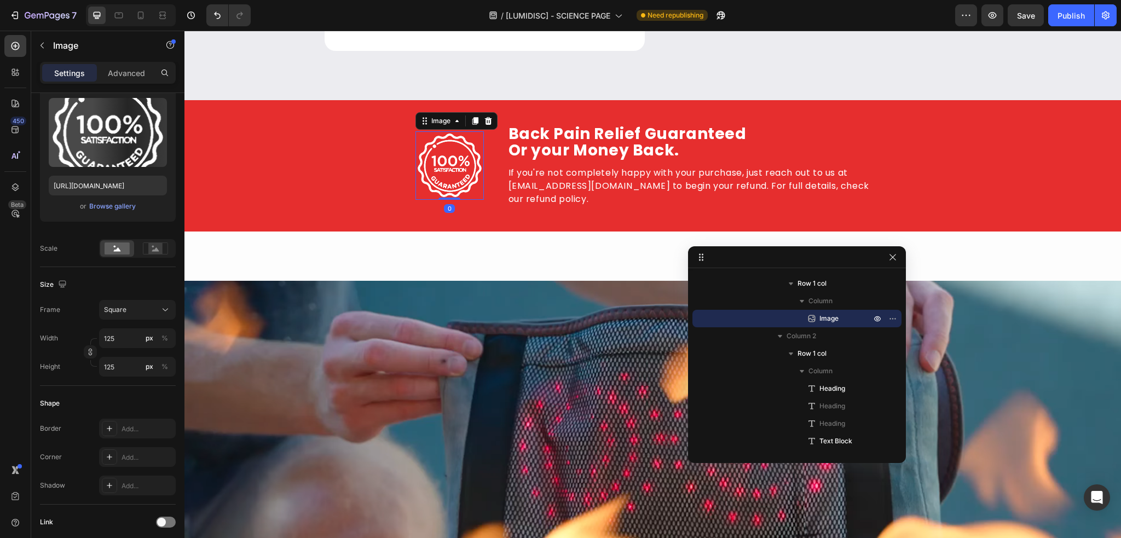
click at [424, 161] on img at bounding box center [449, 165] width 68 height 68
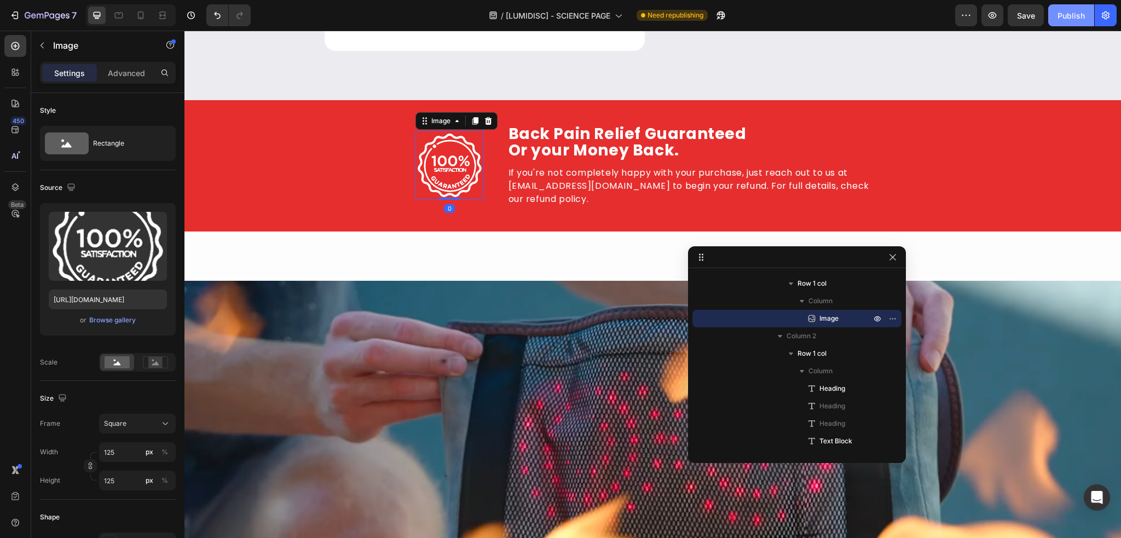
click at [1088, 14] on button "Publish" at bounding box center [1071, 15] width 46 height 22
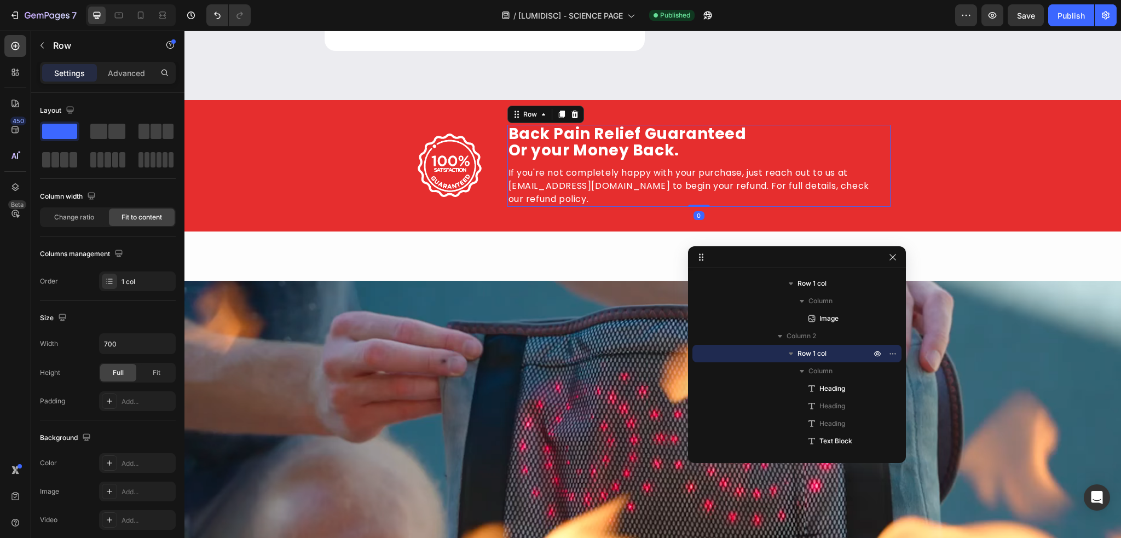
click at [755, 164] on div "Back Pain Relief Guaranteed Or your Money Back. Heading Herniated Disc Relief G…" at bounding box center [698, 166] width 383 height 82
click at [128, 78] on div "Advanced" at bounding box center [126, 73] width 55 height 18
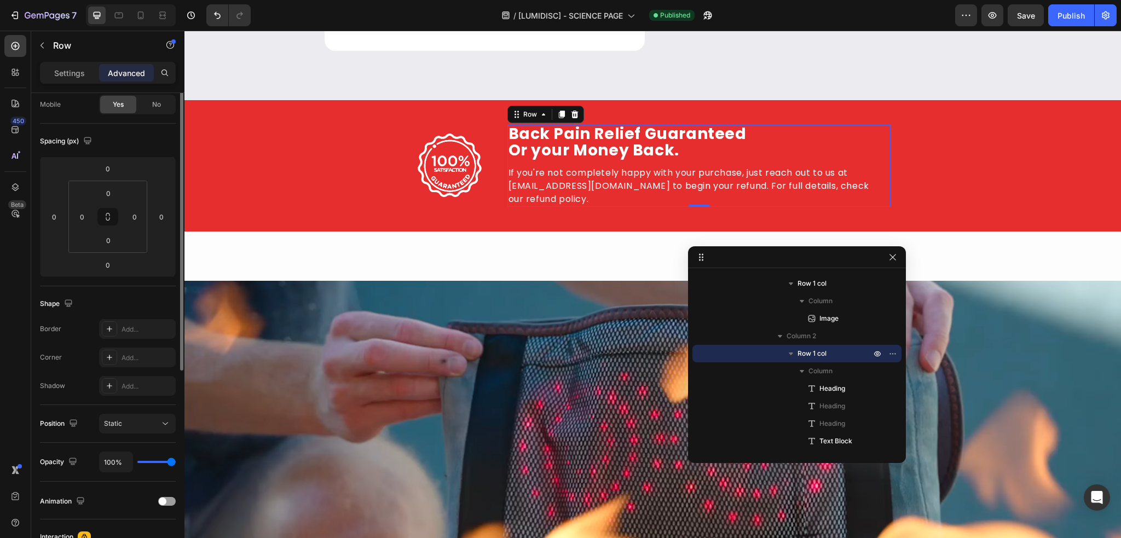
scroll to position [33, 0]
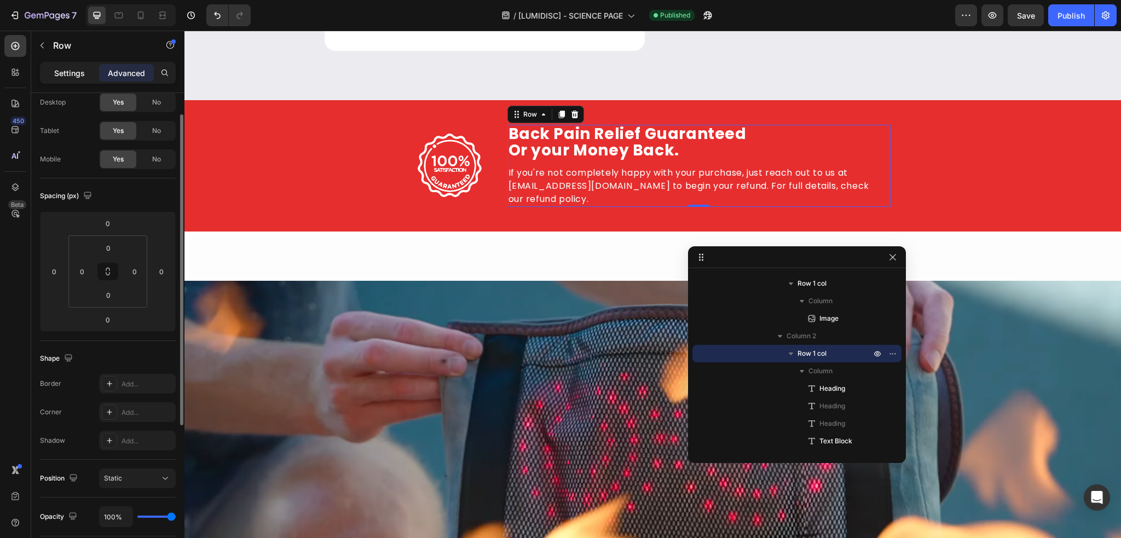
click at [65, 73] on p "Settings" at bounding box center [69, 72] width 31 height 11
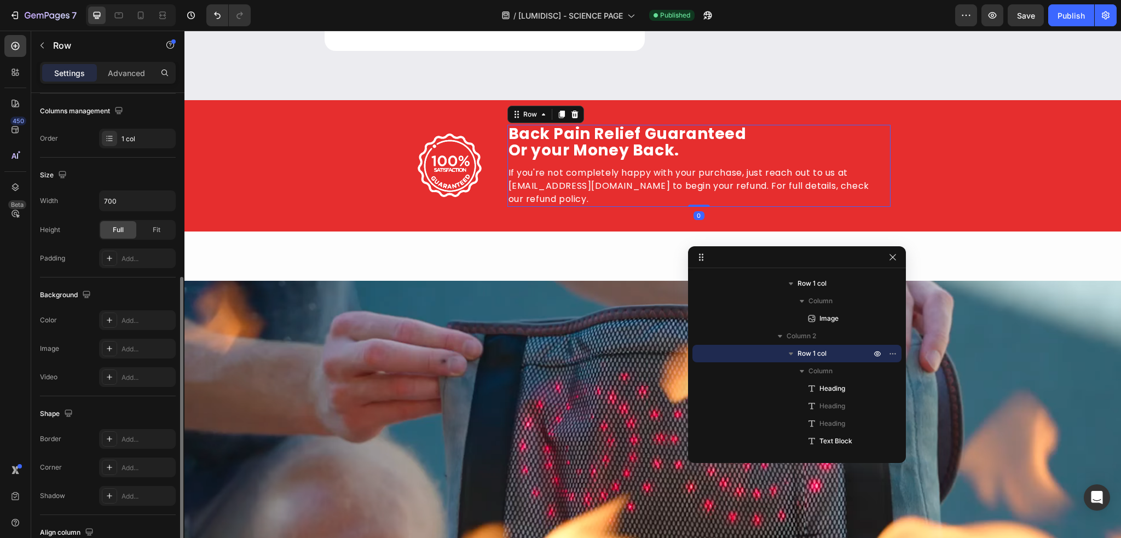
scroll to position [252, 0]
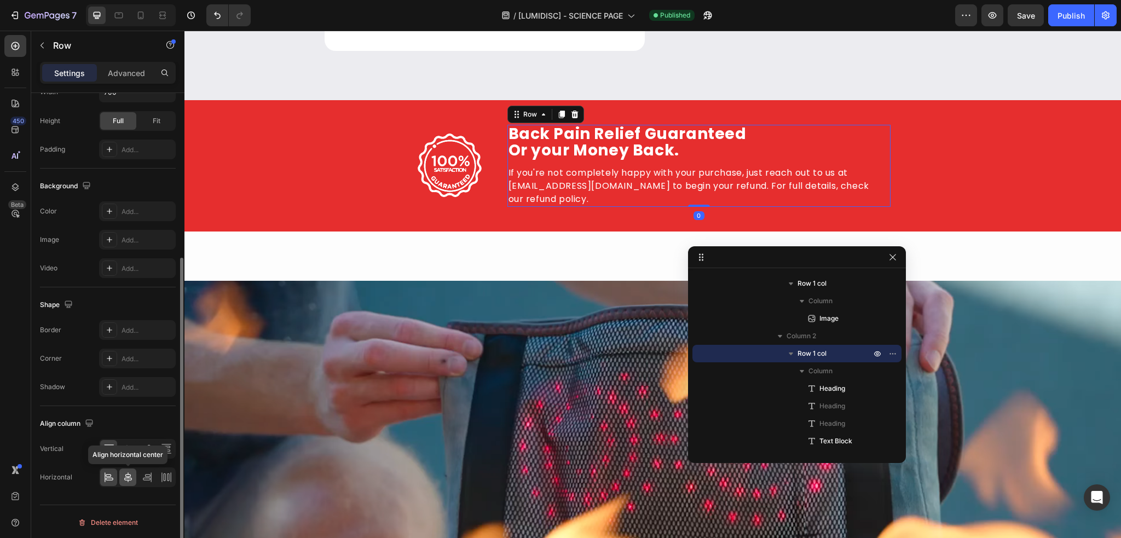
click at [126, 477] on icon at bounding box center [128, 477] width 11 height 11
click at [127, 456] on div at bounding box center [137, 449] width 77 height 20
click at [124, 450] on icon at bounding box center [128, 448] width 11 height 11
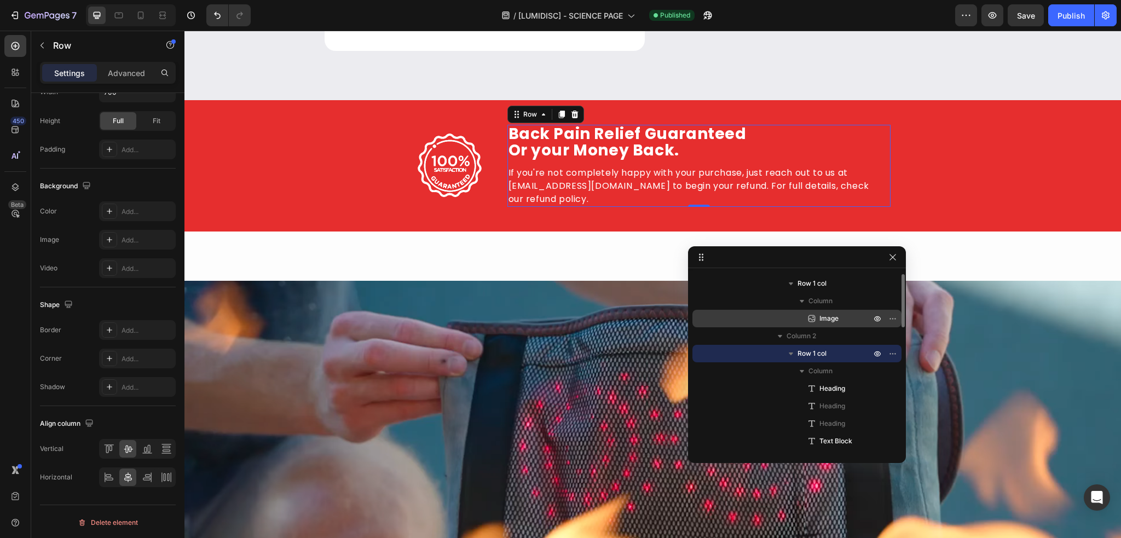
scroll to position [188, 0]
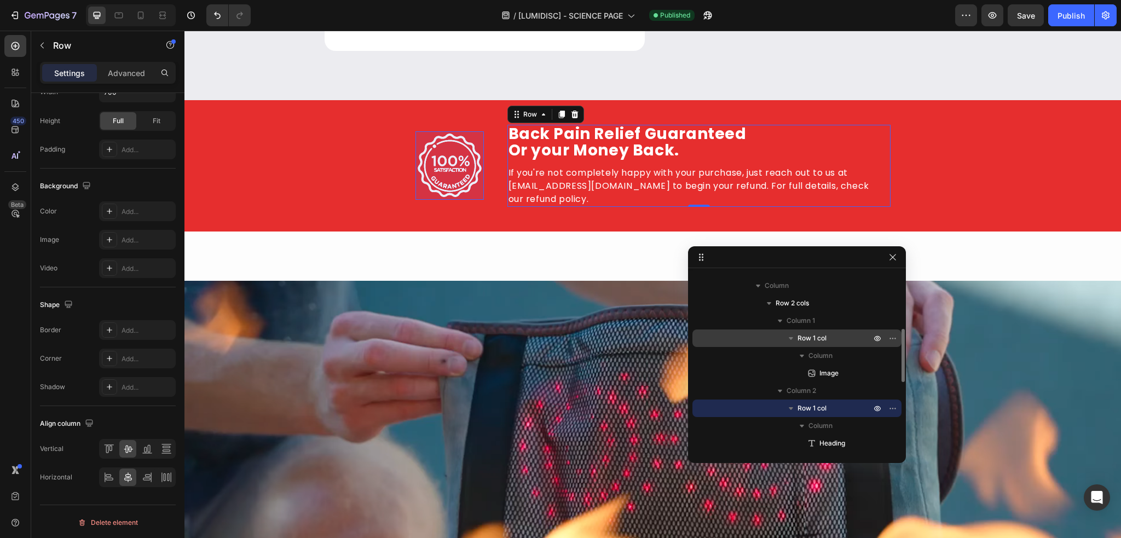
click at [808, 333] on span "Row 1 col" at bounding box center [811, 338] width 29 height 11
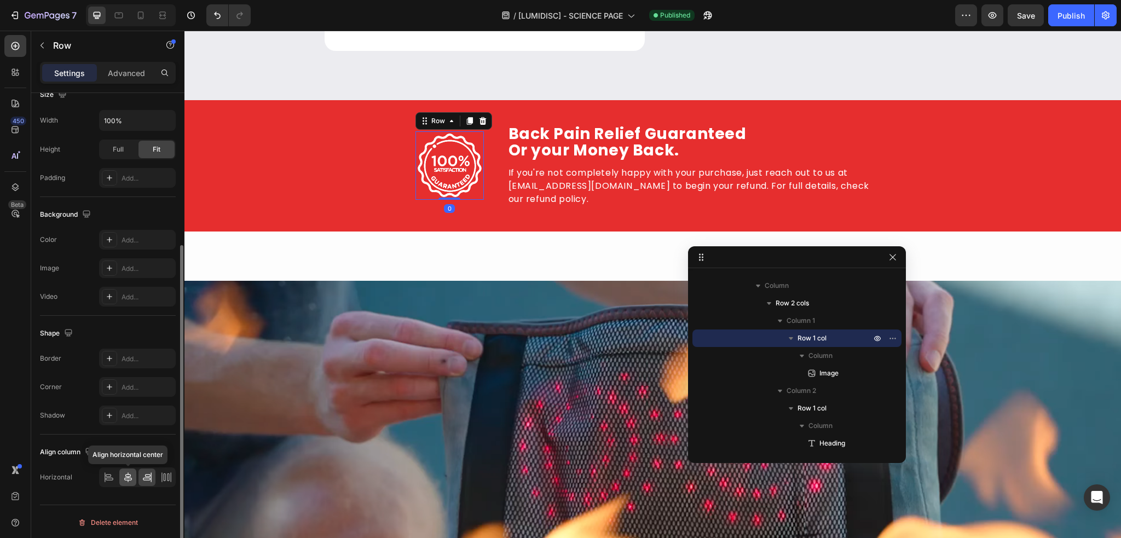
click at [129, 473] on icon at bounding box center [128, 477] width 11 height 11
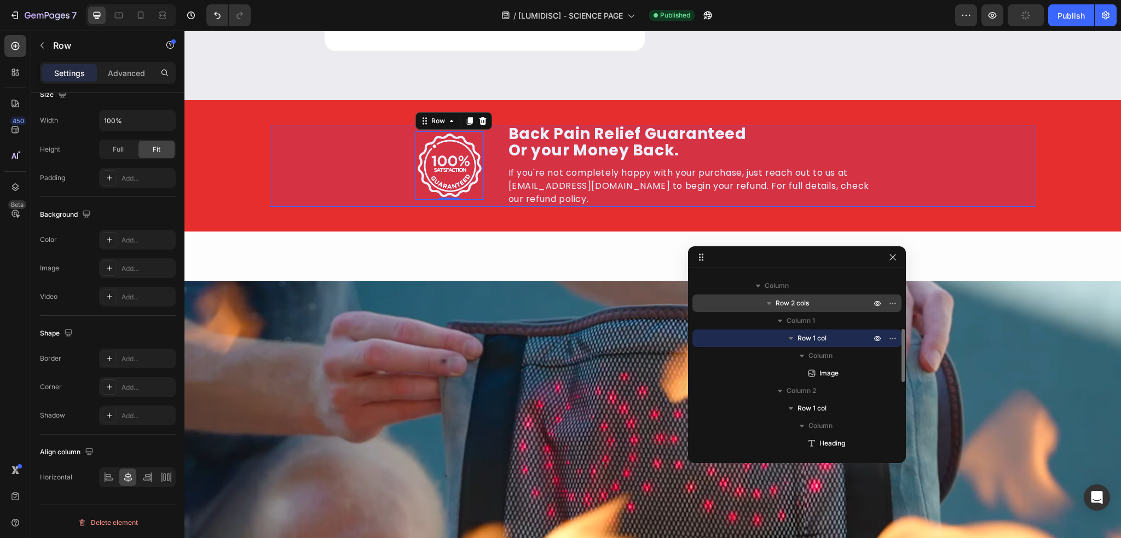
click at [800, 305] on span "Row 2 cols" at bounding box center [792, 303] width 33 height 11
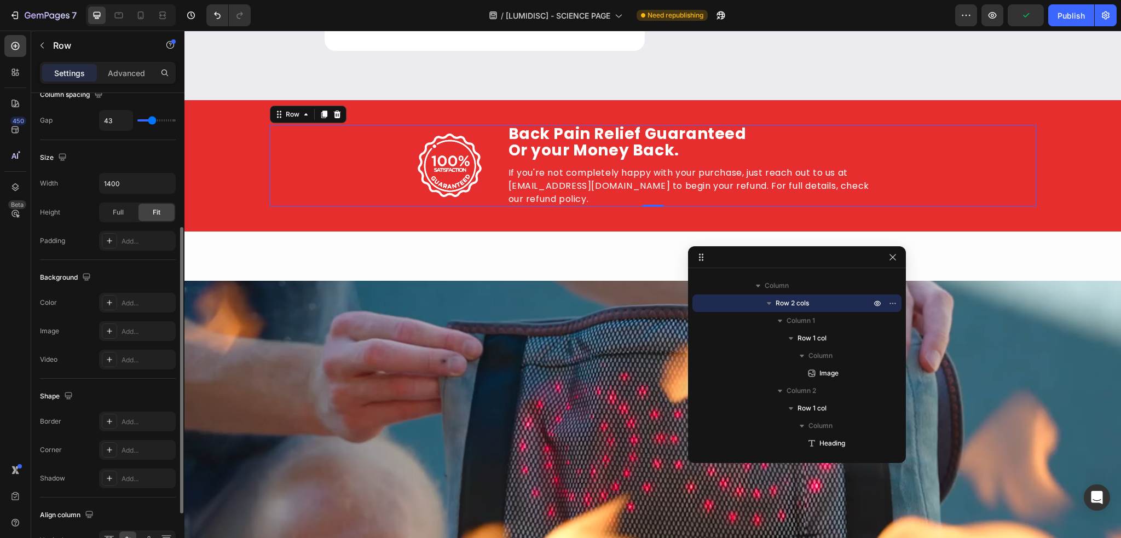
scroll to position [315, 0]
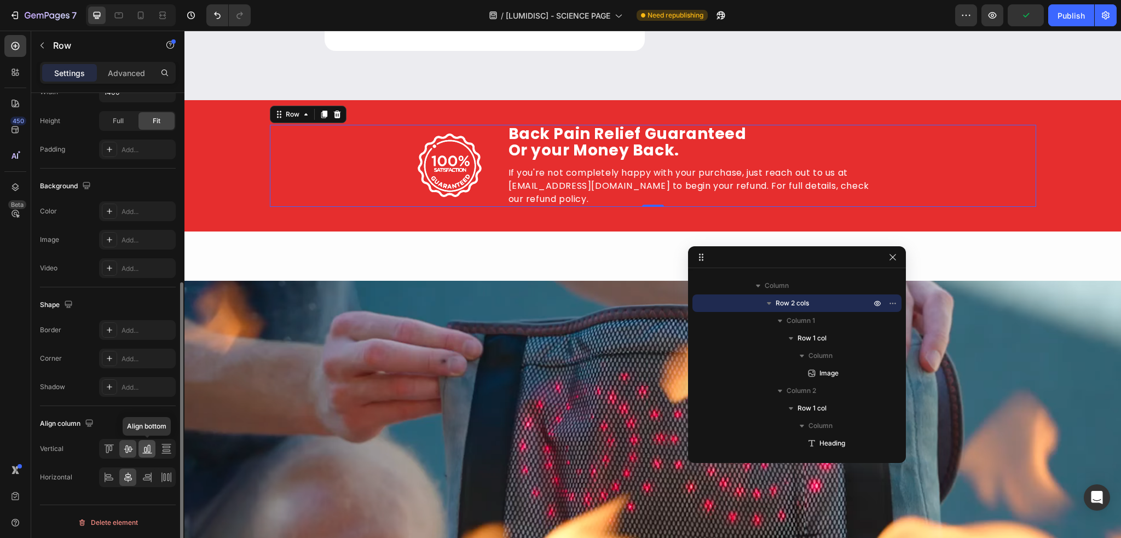
click at [145, 450] on icon at bounding box center [147, 448] width 11 height 11
click at [130, 451] on icon at bounding box center [128, 448] width 11 height 11
click at [143, 474] on icon at bounding box center [147, 477] width 11 height 11
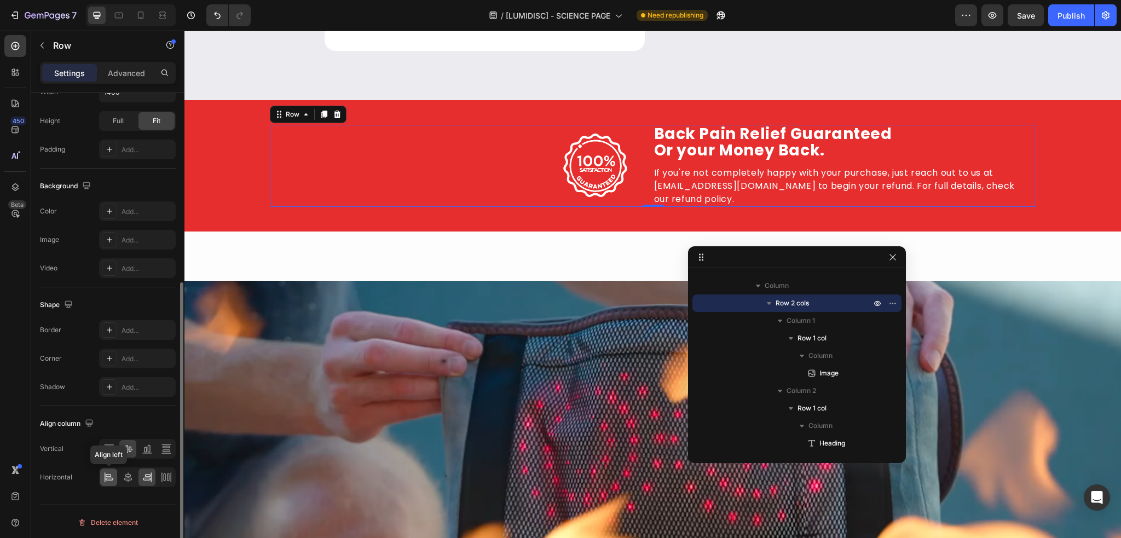
click at [112, 475] on icon at bounding box center [108, 477] width 11 height 11
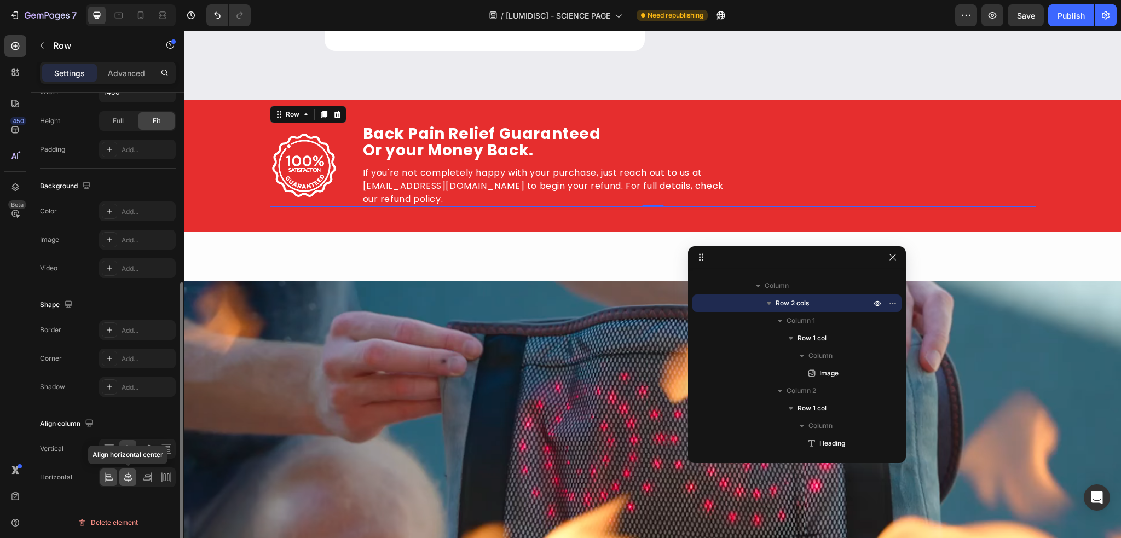
click at [126, 475] on icon at bounding box center [128, 477] width 11 height 11
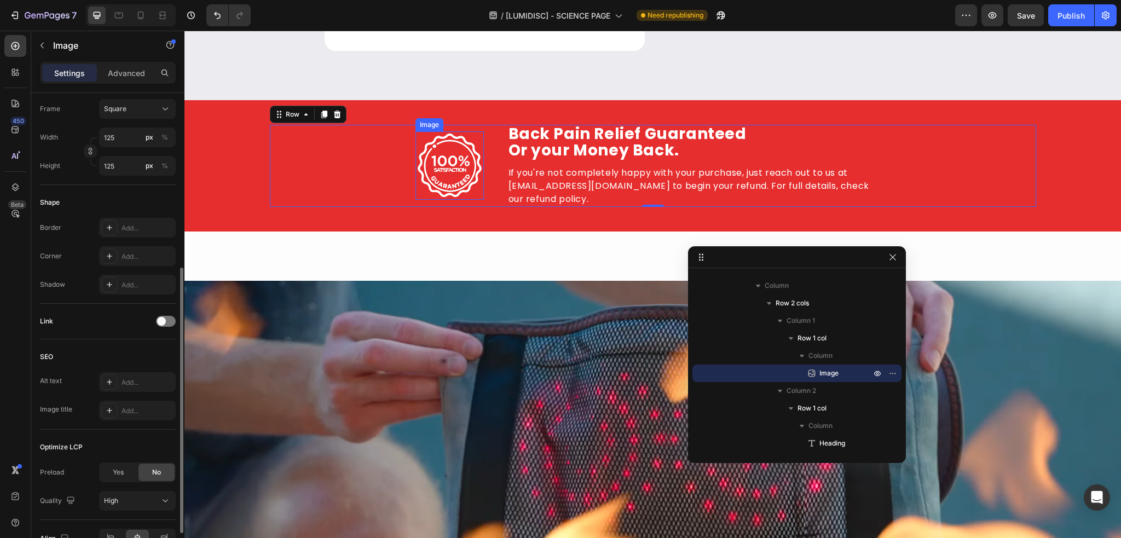
click at [416, 172] on img at bounding box center [449, 165] width 68 height 68
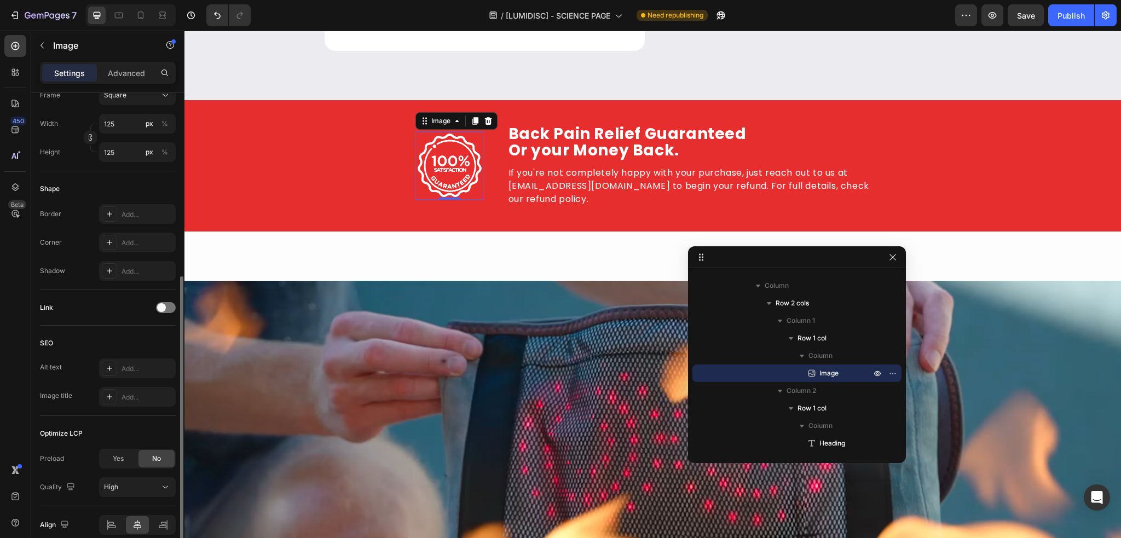
scroll to position [377, 0]
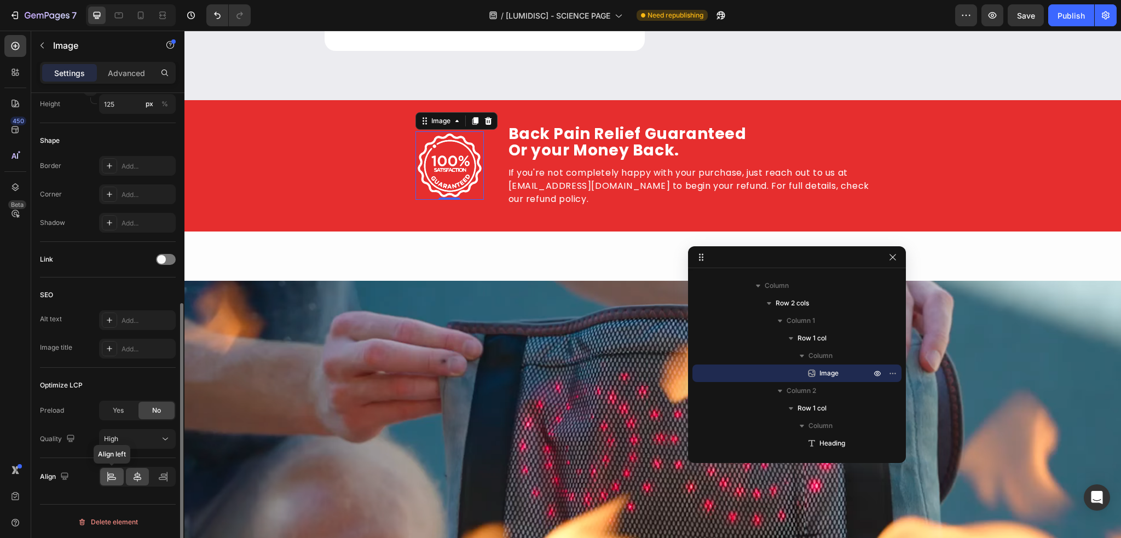
click at [115, 477] on icon at bounding box center [112, 478] width 8 height 3
click at [132, 475] on icon at bounding box center [137, 476] width 11 height 11
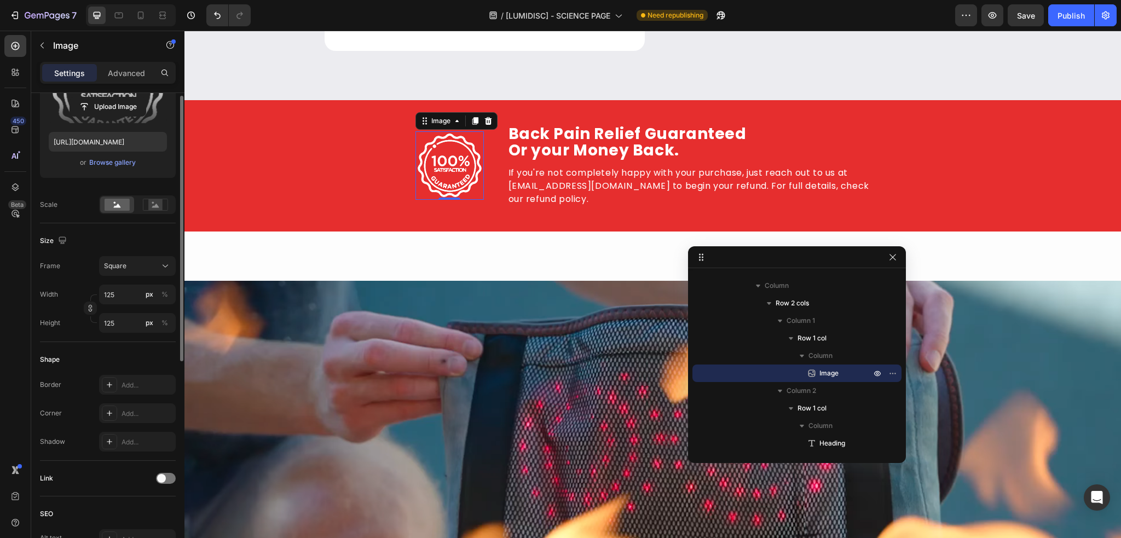
scroll to position [48, 0]
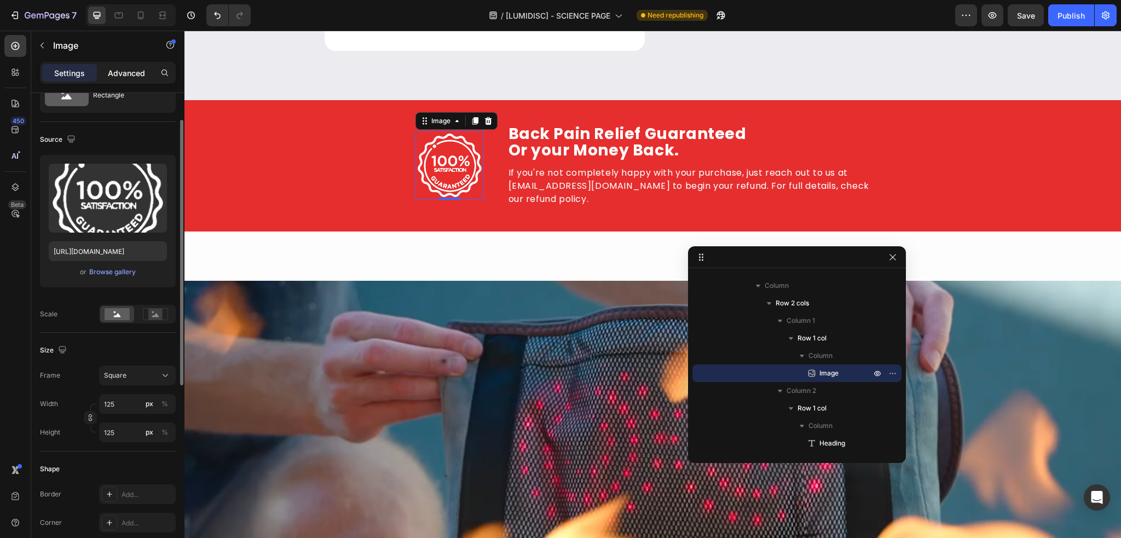
click at [124, 76] on p "Advanced" at bounding box center [126, 72] width 37 height 11
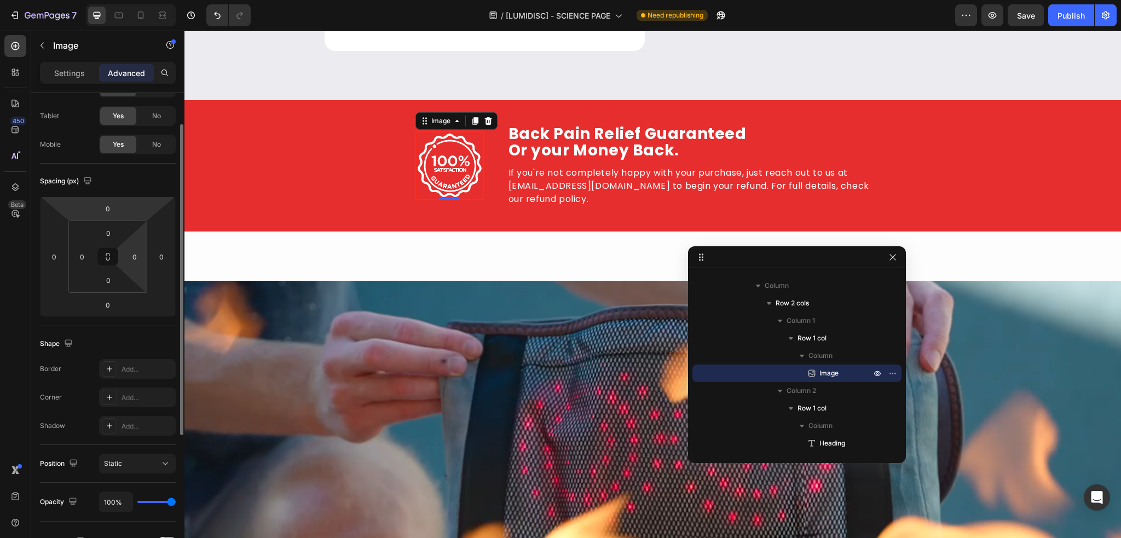
scroll to position [0, 0]
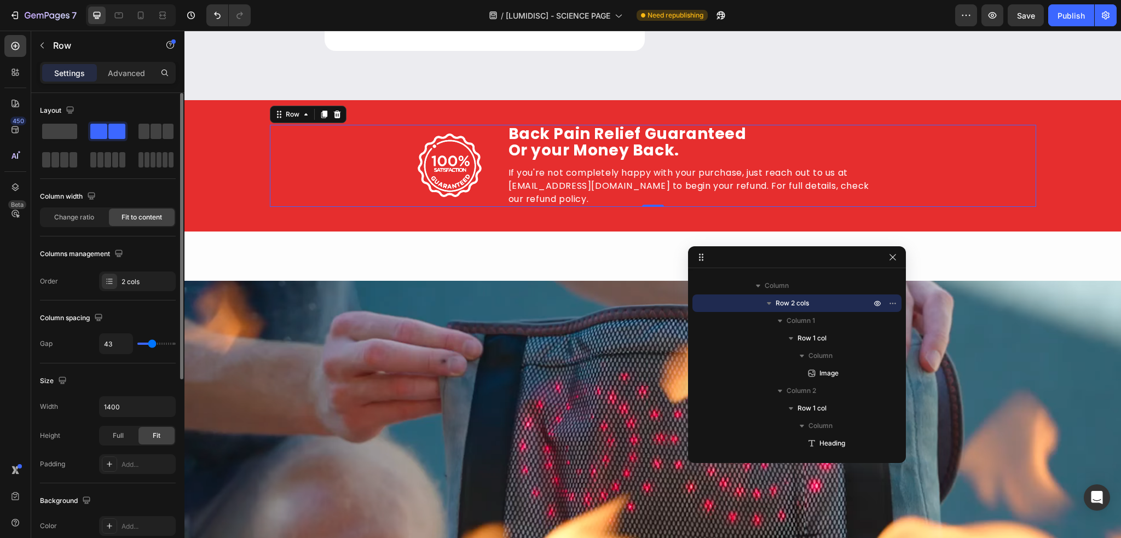
click at [495, 181] on div "Image Row Back Pain Relief Guaranteed Or your Money Back. Heading Herniated Dis…" at bounding box center [653, 166] width 766 height 82
type input "27"
type input "25"
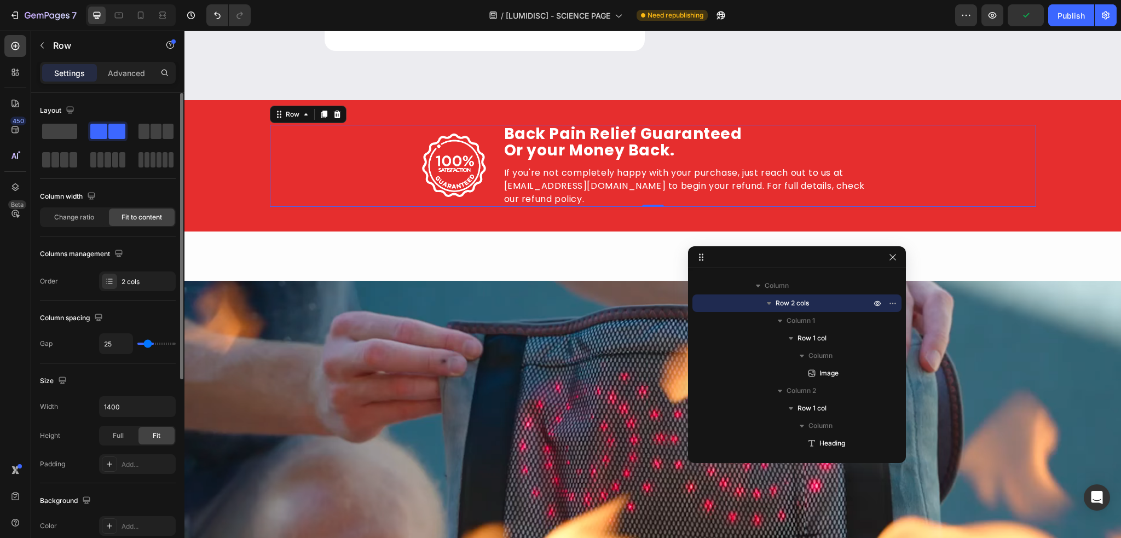
type input "24"
type input "20"
type input "18"
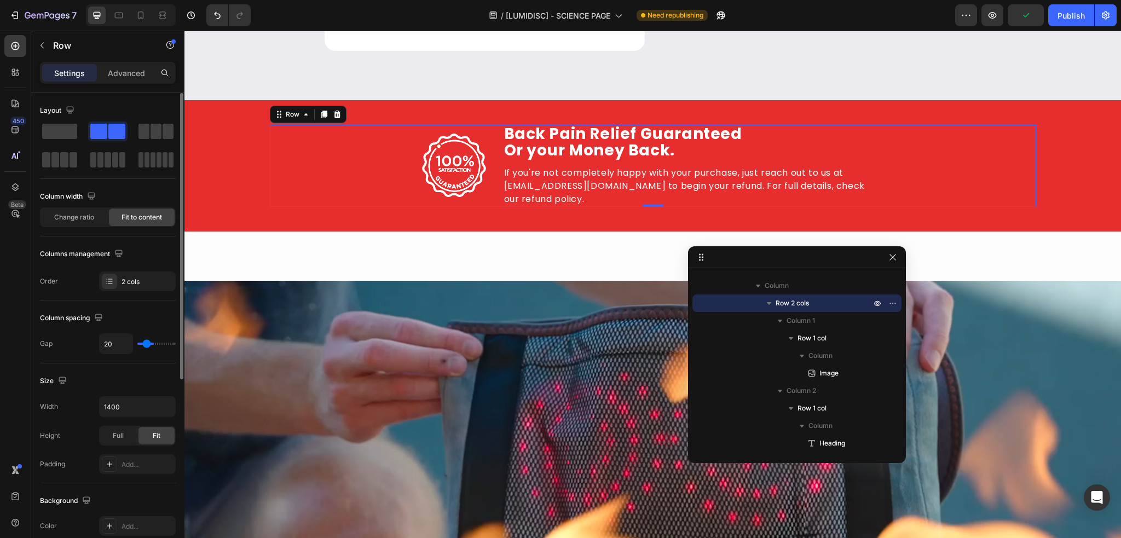
type input "18"
type input "20"
type input "22"
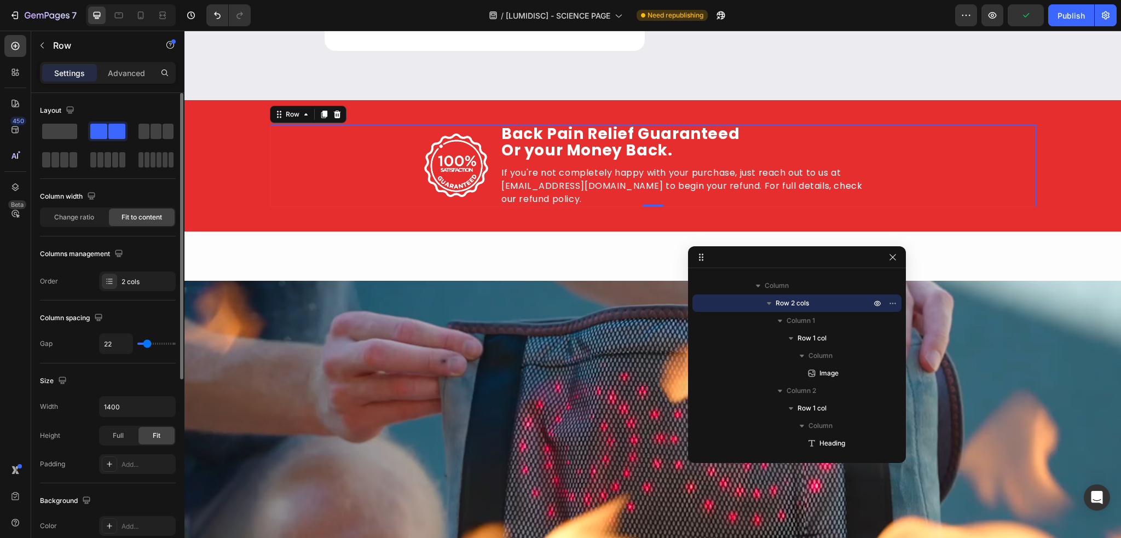
type input "24"
type input "25"
type input "27"
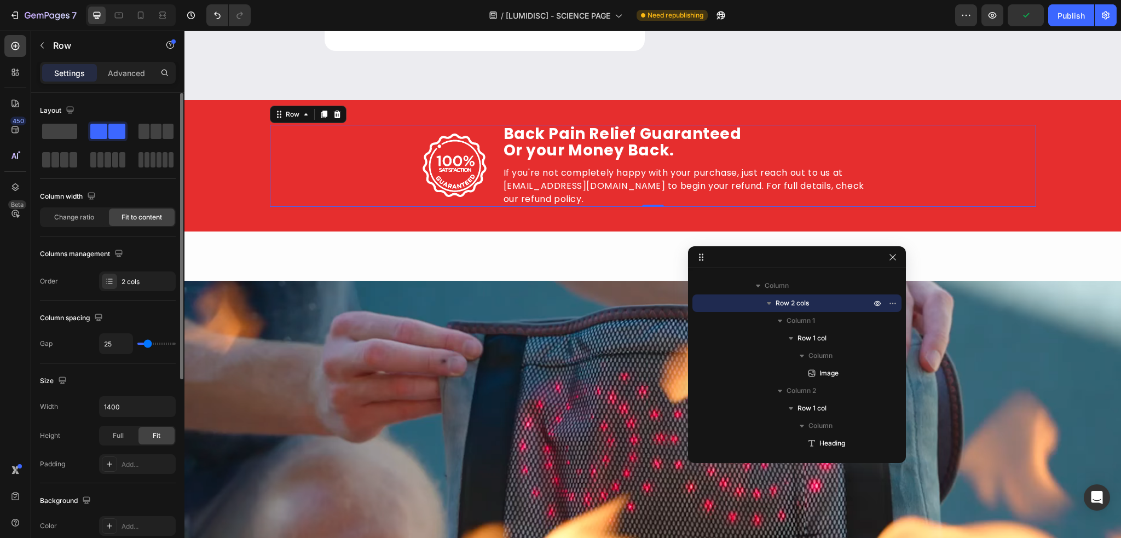
type input "27"
type input "31"
click at [149, 344] on input "range" at bounding box center [156, 344] width 38 height 2
click at [118, 337] on input "31" at bounding box center [116, 344] width 33 height 20
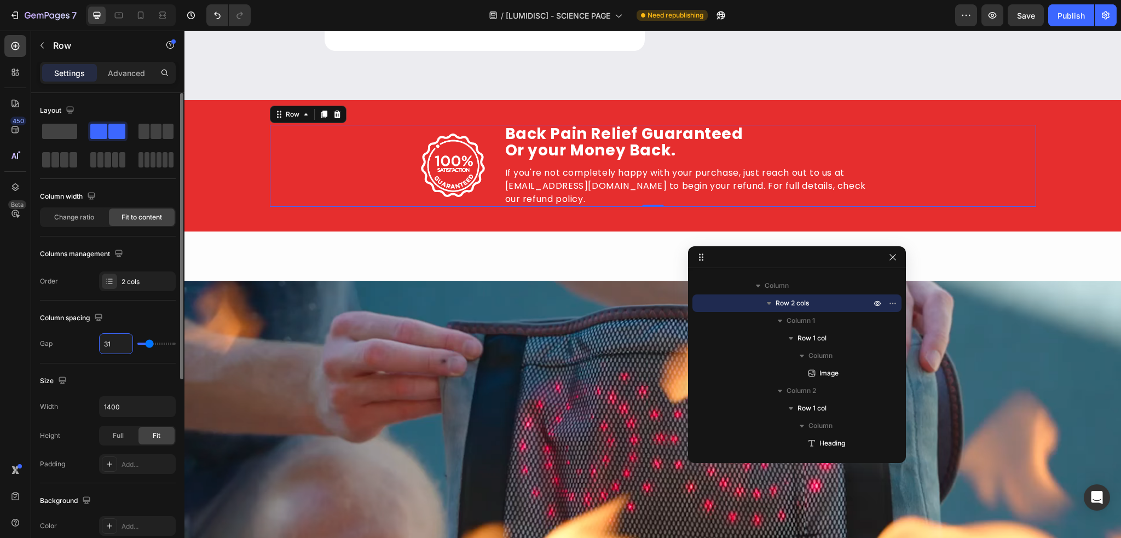
type input "8"
type input "80"
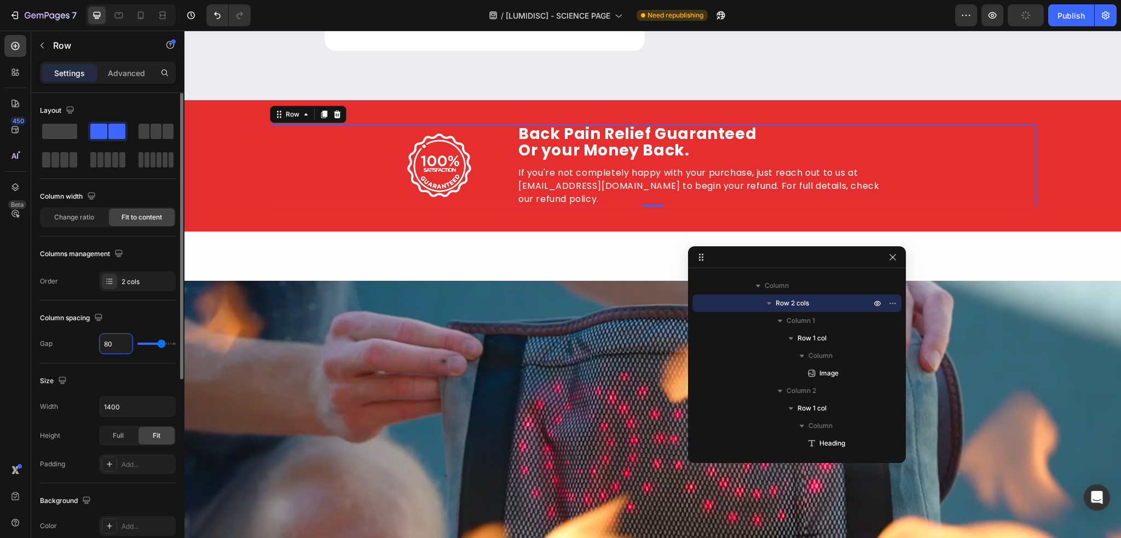
type input "80"
click at [123, 311] on div "Column spacing" at bounding box center [108, 318] width 136 height 18
click at [73, 217] on span "Change ratio" at bounding box center [74, 217] width 40 height 10
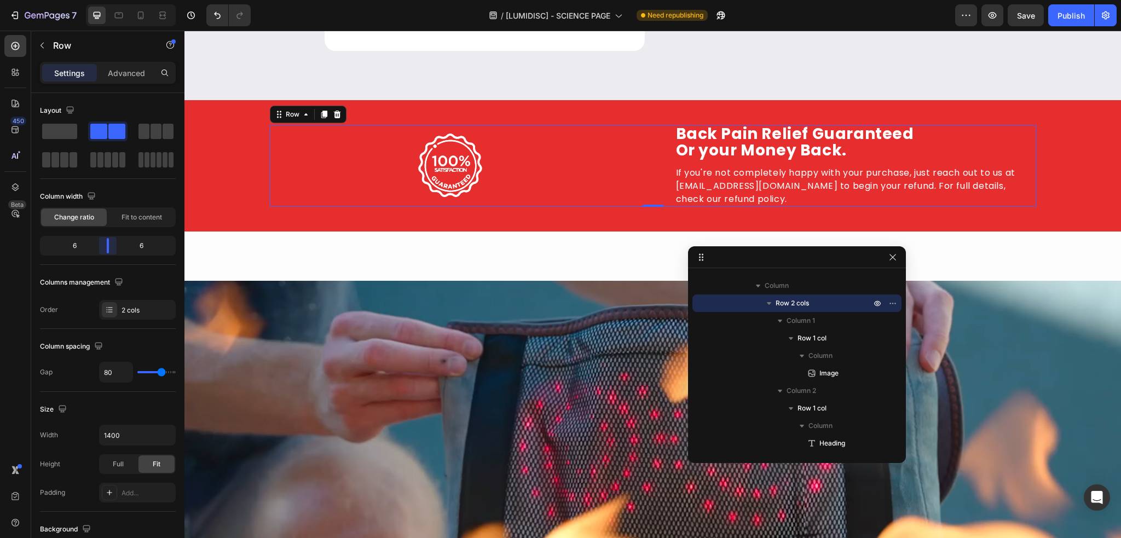
drag, startPoint x: 112, startPoint y: 252, endPoint x: 106, endPoint y: 250, distance: 6.2
click at [106, 0] on body "7 Version history / [LUMIDISC] - SCIENCE PAGE Need republishing Preview Save Pu…" at bounding box center [560, 0] width 1121 height 0
click at [125, 218] on span "Fit to content" at bounding box center [142, 217] width 41 height 10
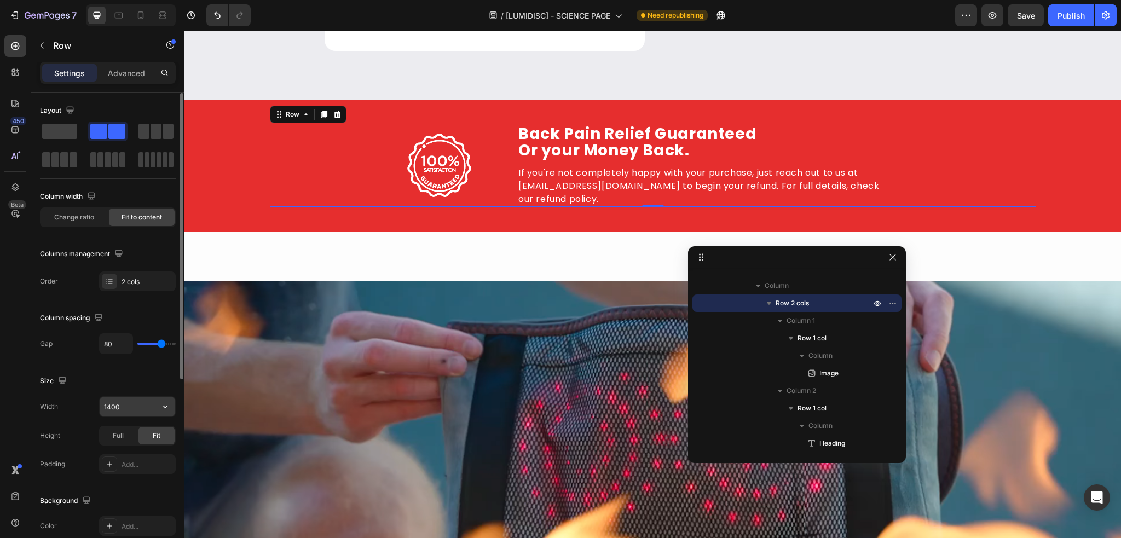
click at [136, 406] on input "1400" at bounding box center [138, 407] width 76 height 20
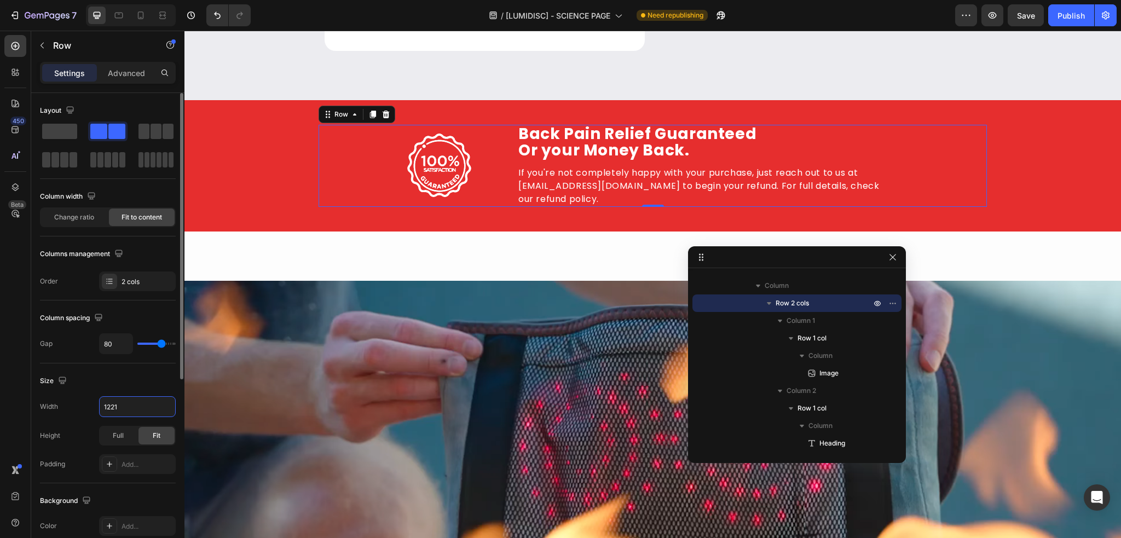
type input "1220"
click at [1059, 13] on div "Publish" at bounding box center [1070, 15] width 27 height 11
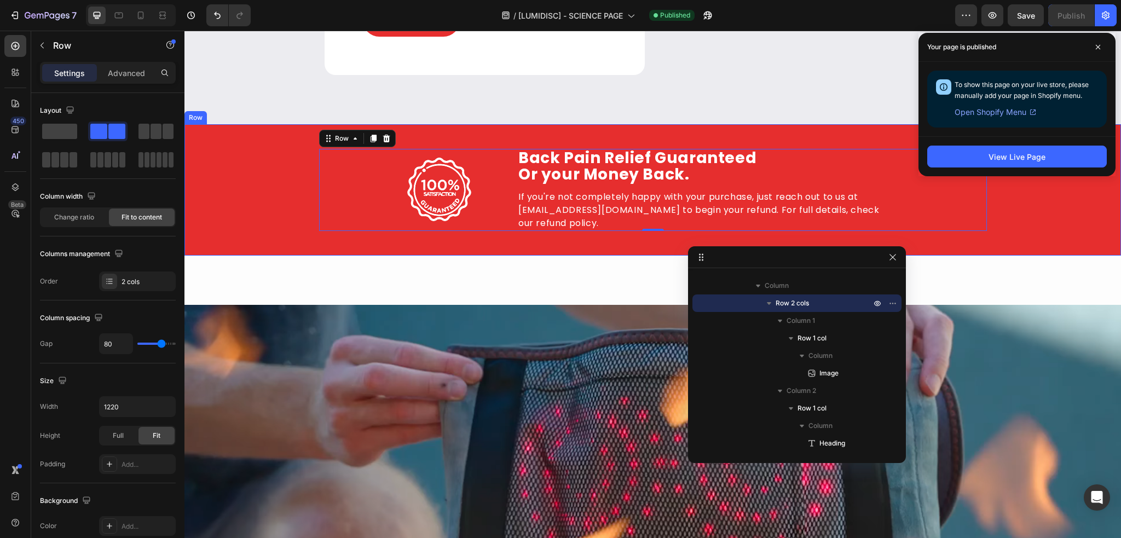
scroll to position [1573, 0]
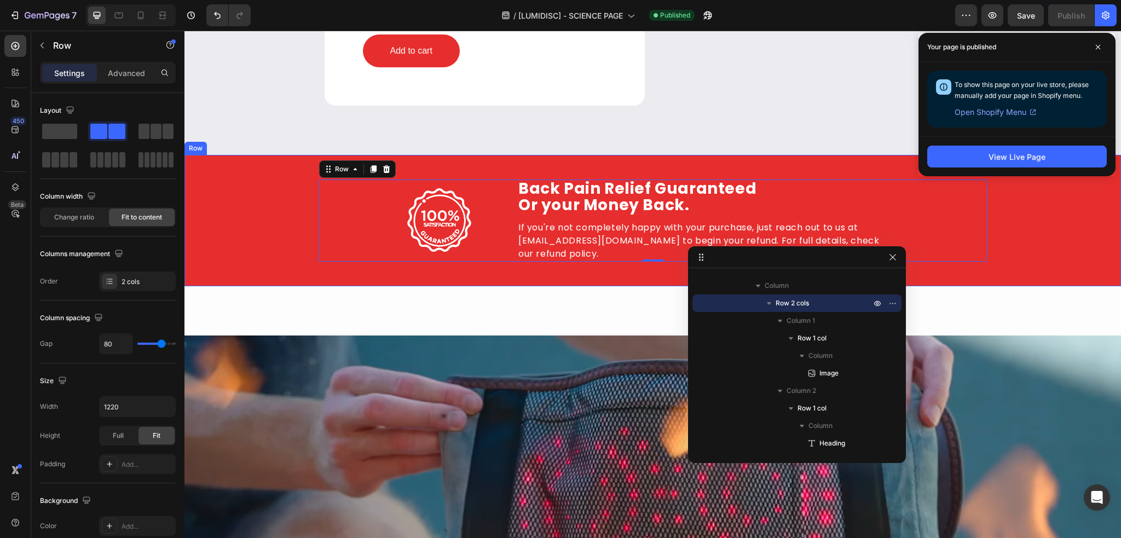
click at [262, 193] on div "Image Row Back Pain Relief Guaranteed Or your Money Back. Heading Herniated Dis…" at bounding box center [652, 220] width 937 height 131
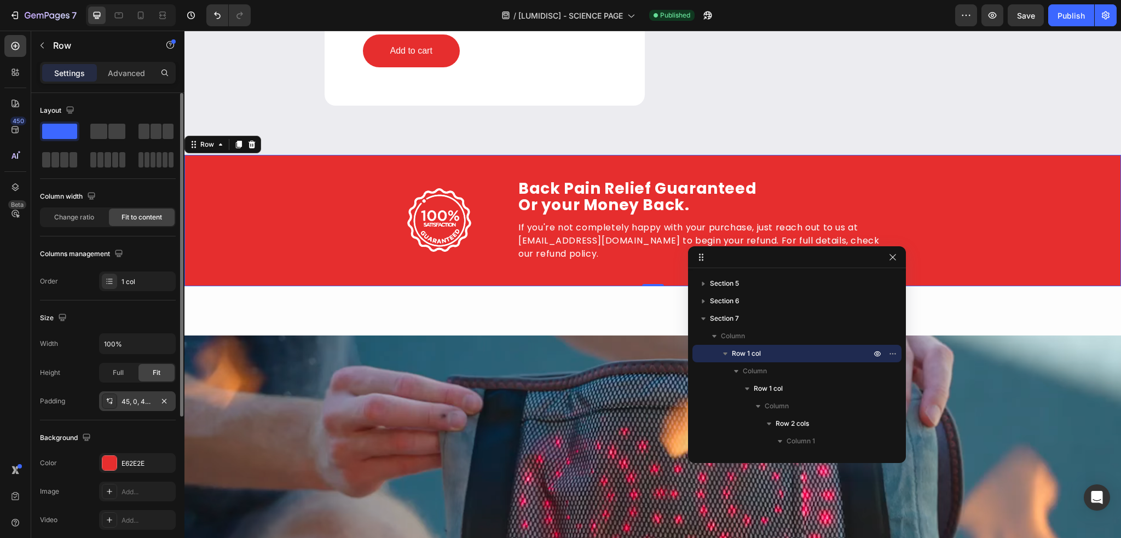
click at [136, 402] on div "45, 0, 45, 0" at bounding box center [138, 402] width 32 height 10
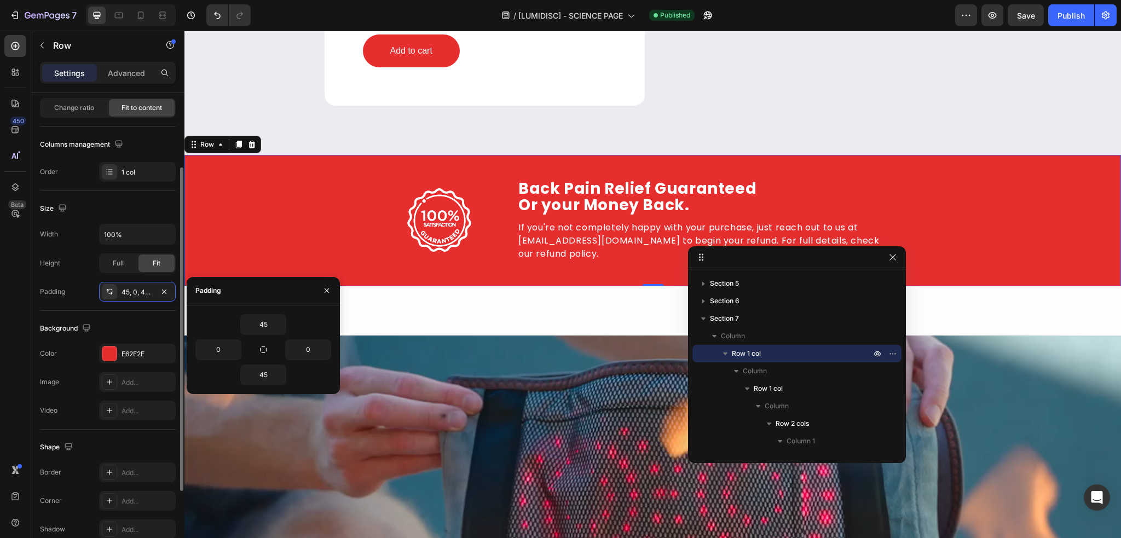
scroll to position [219, 0]
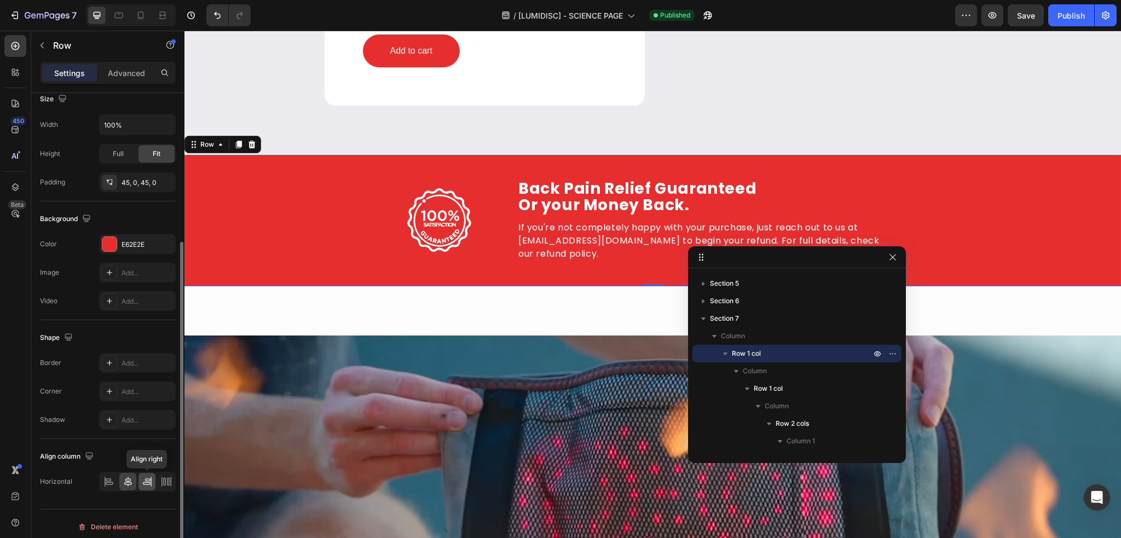
click at [141, 476] on div at bounding box center [146, 482] width 17 height 18
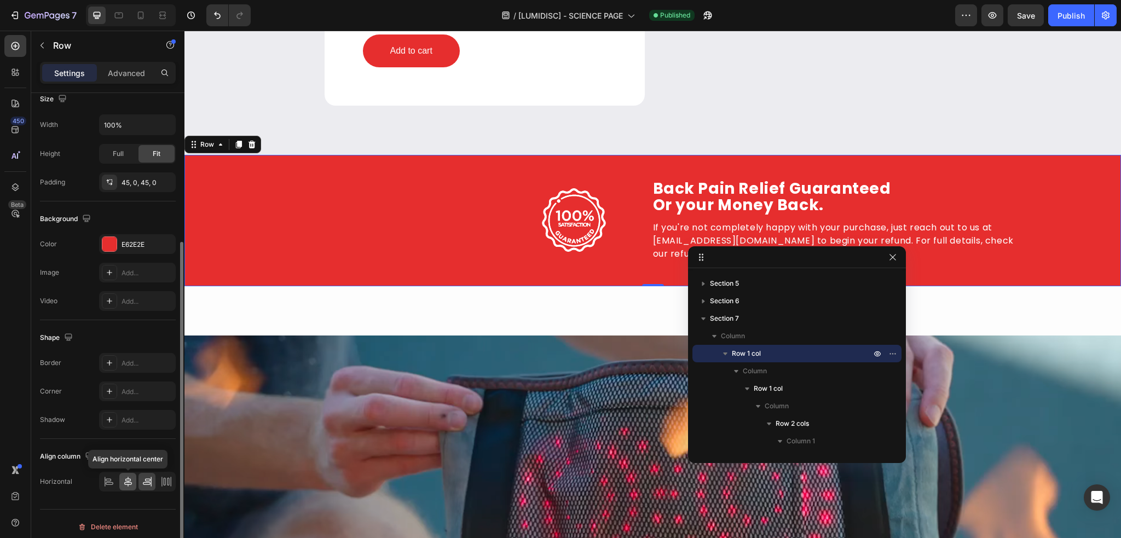
click at [125, 479] on icon at bounding box center [128, 482] width 8 height 10
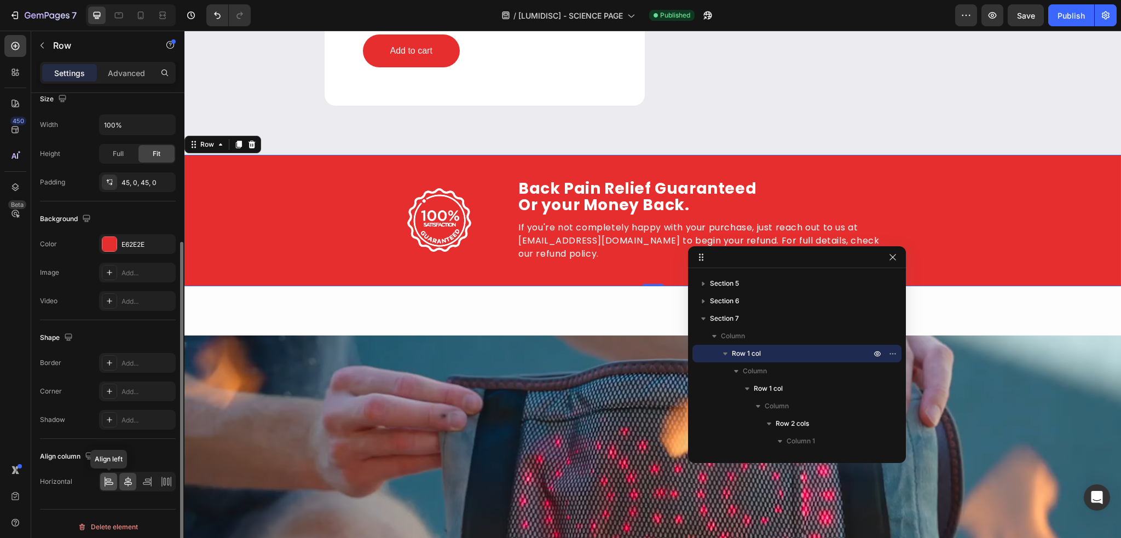
click at [112, 478] on div at bounding box center [108, 482] width 17 height 18
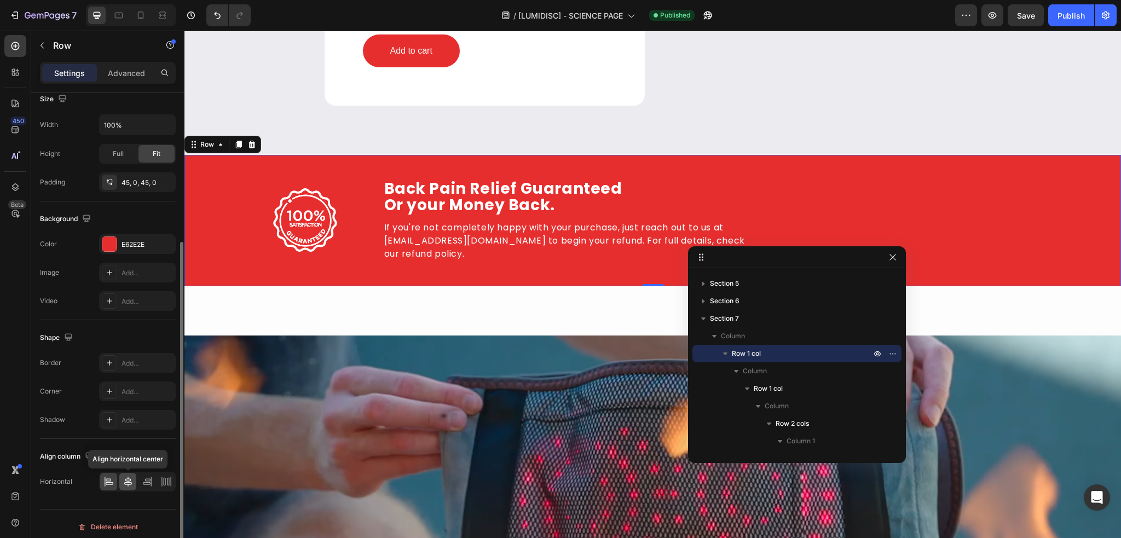
click at [129, 478] on icon at bounding box center [128, 482] width 8 height 10
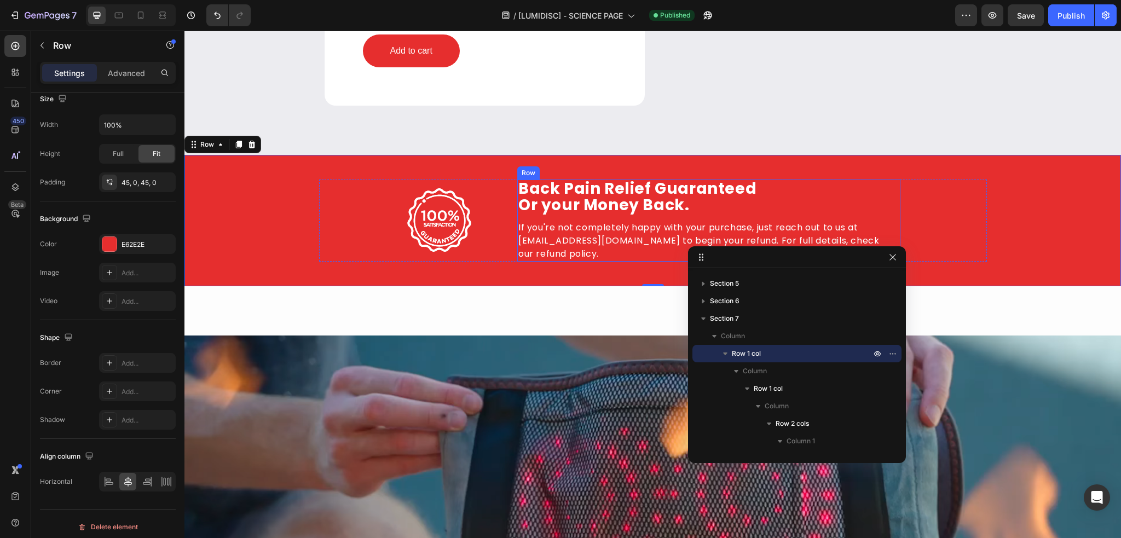
scroll to position [243, 0]
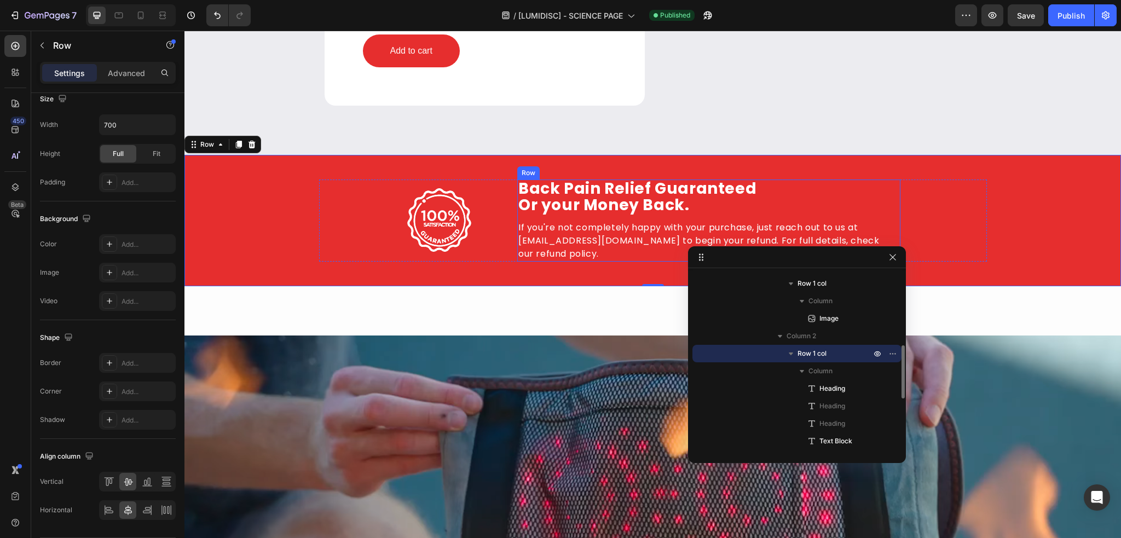
click at [874, 215] on div "Back Pain Relief Guaranteed Or your Money Back. Heading Herniated Disc Relief G…" at bounding box center [708, 221] width 383 height 82
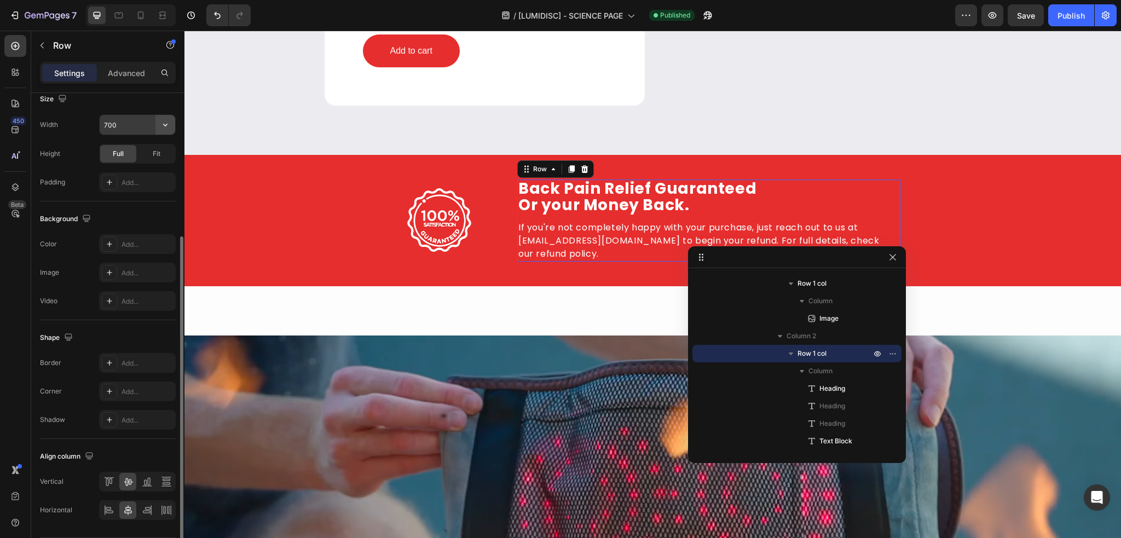
click at [167, 125] on icon "button" at bounding box center [165, 124] width 11 height 11
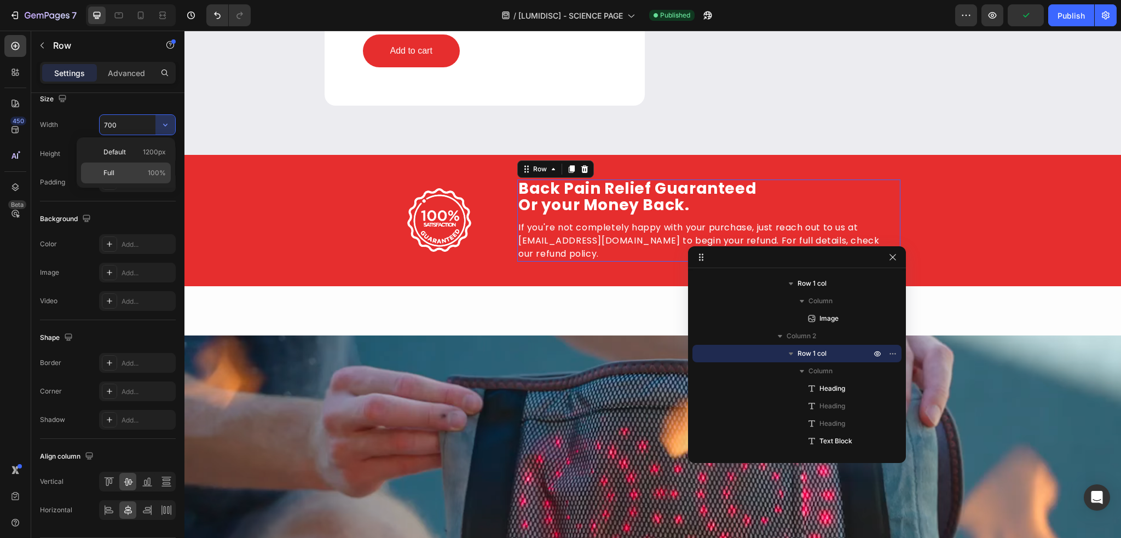
click at [148, 168] on span "100%" at bounding box center [157, 173] width 18 height 10
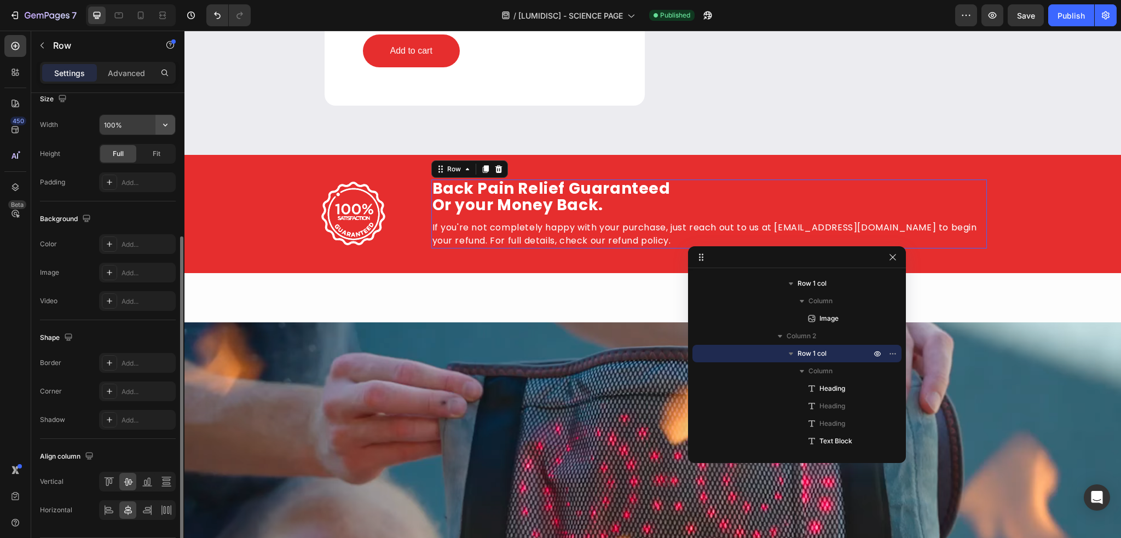
click at [159, 129] on button "button" at bounding box center [165, 125] width 20 height 20
click at [148, 155] on span "1200px" at bounding box center [154, 152] width 23 height 10
click at [162, 126] on icon "button" at bounding box center [165, 124] width 11 height 11
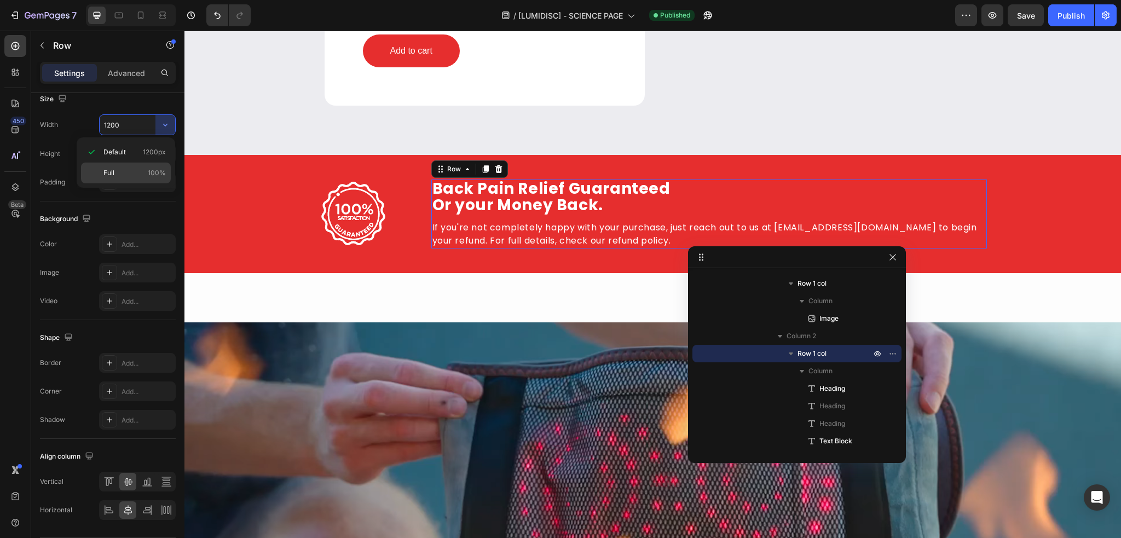
click at [140, 174] on p "Full 100%" at bounding box center [134, 173] width 62 height 10
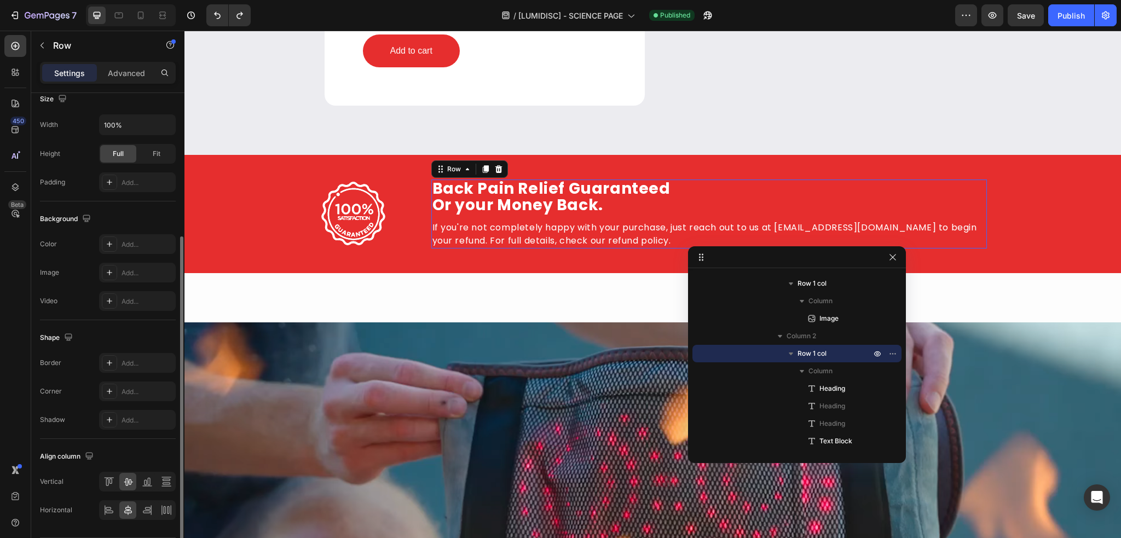
type input "700"
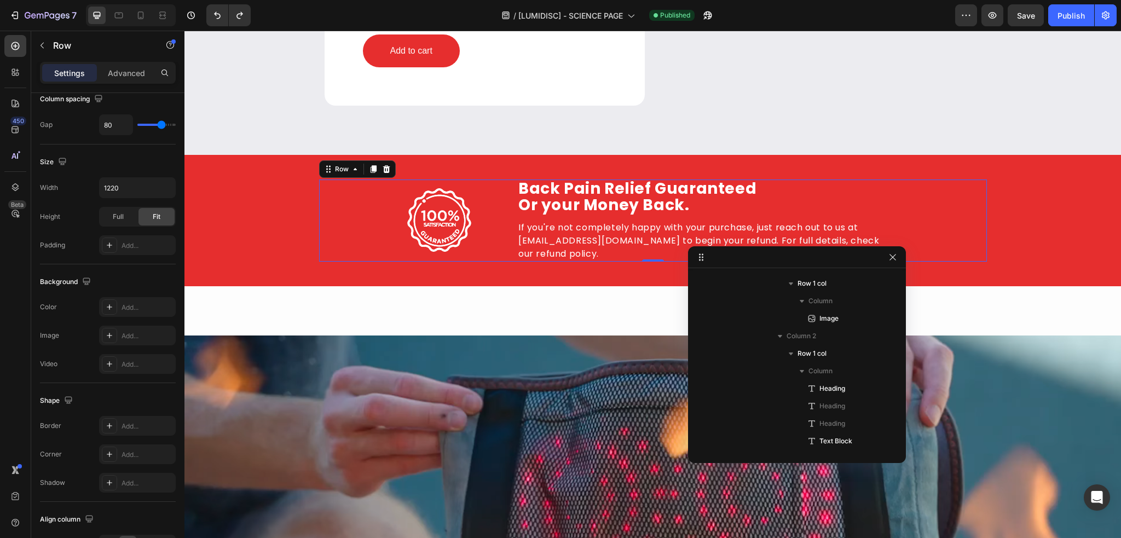
click at [354, 232] on div "Image Row Back Pain Relief Guaranteed Or your Money Back. Heading Herniated Dis…" at bounding box center [653, 221] width 668 height 82
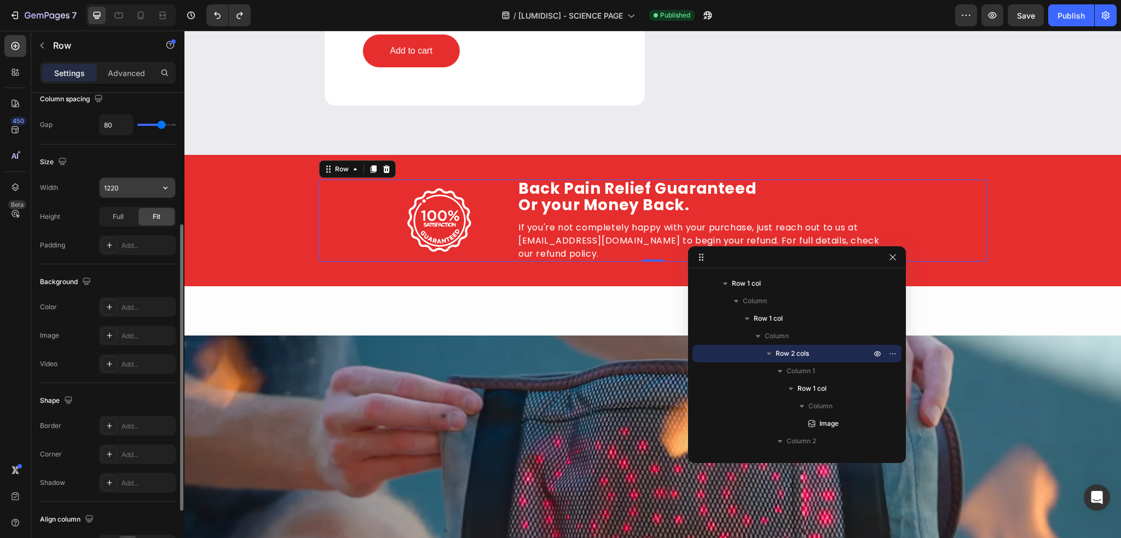
click at [134, 187] on input "1220" at bounding box center [138, 188] width 76 height 20
type input "1400"
click at [94, 173] on div "Size Width 1400 Height Full Fit Padding Add..." at bounding box center [108, 204] width 136 height 120
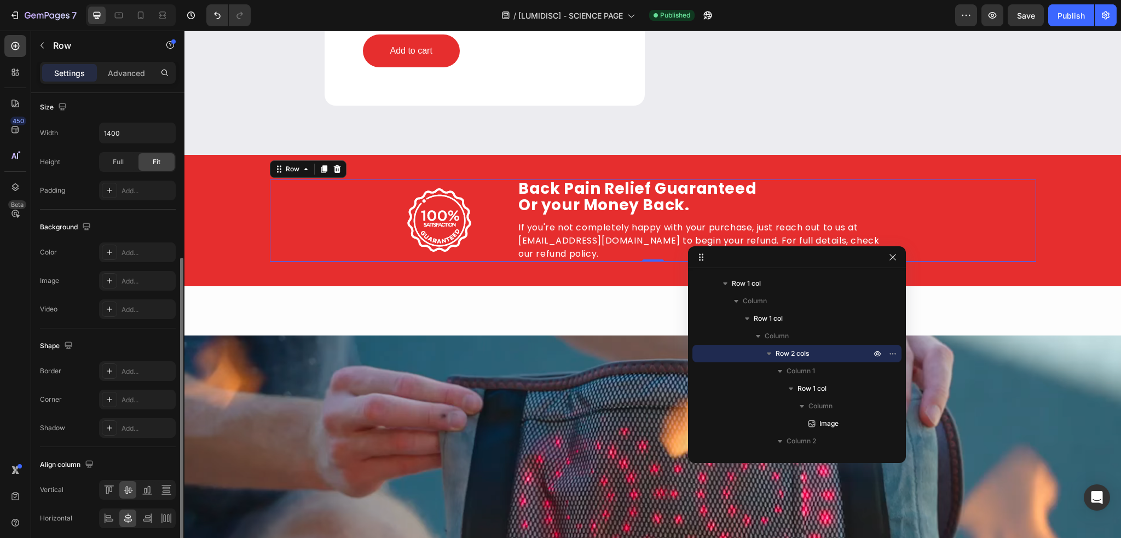
scroll to position [315, 0]
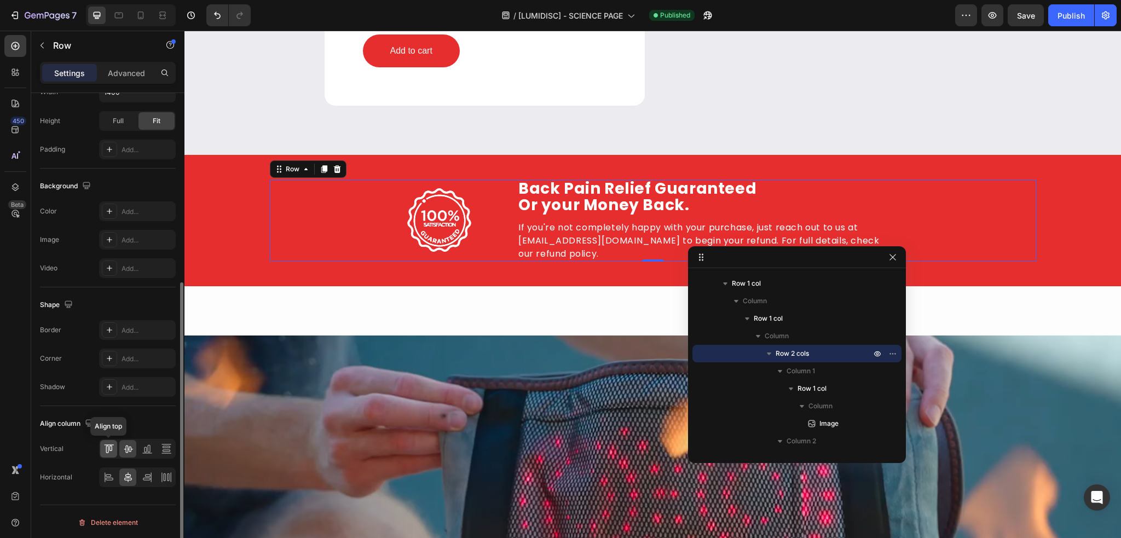
click at [112, 454] on div at bounding box center [108, 449] width 17 height 18
click at [129, 449] on icon at bounding box center [128, 450] width 9 height 8
click at [114, 469] on div at bounding box center [108, 478] width 17 height 18
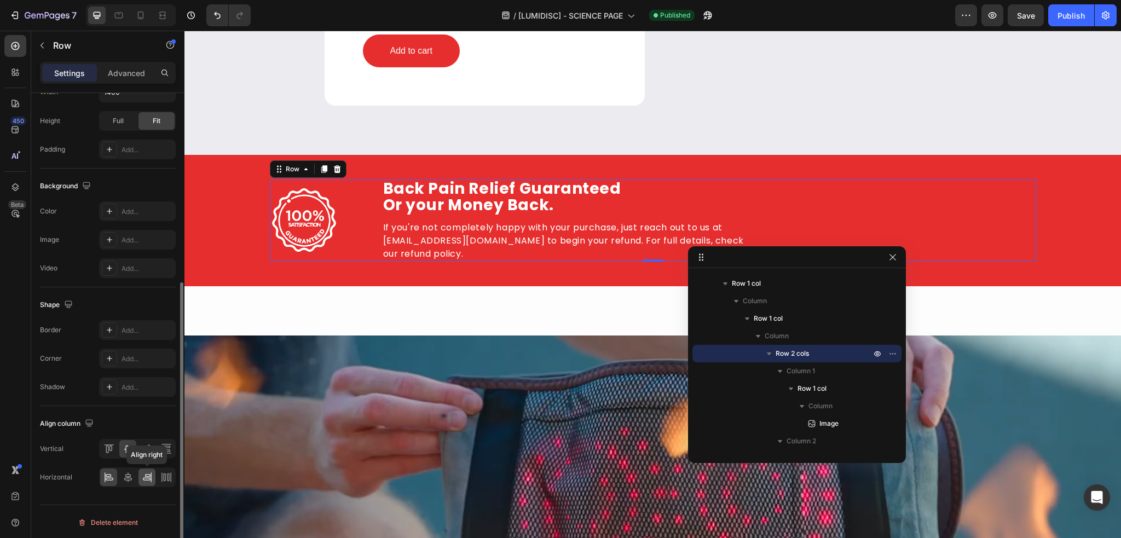
click at [144, 475] on icon at bounding box center [147, 477] width 11 height 11
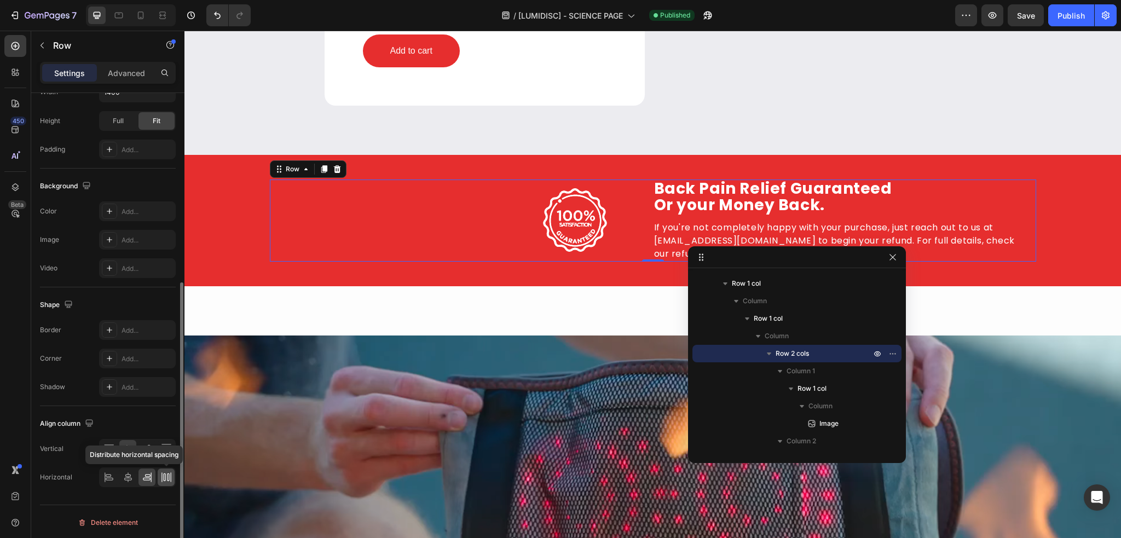
click at [163, 477] on icon at bounding box center [166, 477] width 11 height 11
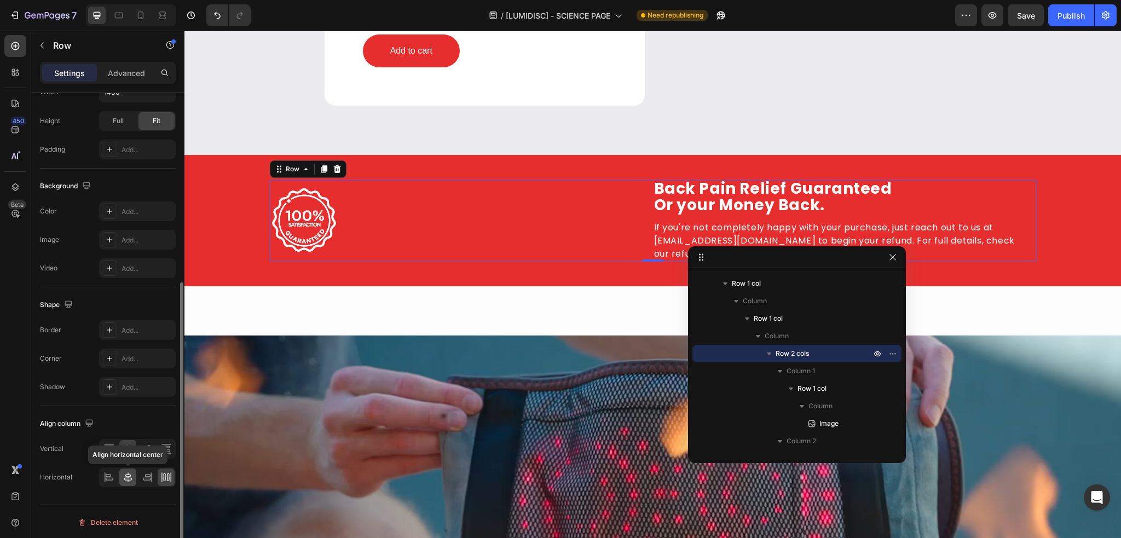
click at [129, 475] on icon at bounding box center [128, 477] width 11 height 11
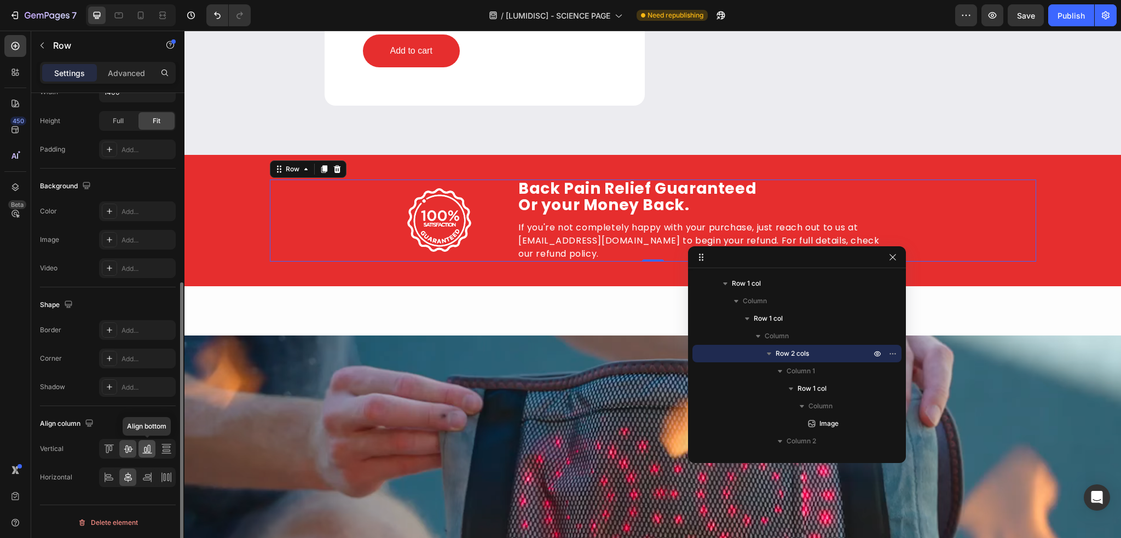
click at [153, 446] on div at bounding box center [146, 449] width 17 height 18
click at [129, 444] on icon at bounding box center [128, 448] width 11 height 11
click at [165, 447] on icon at bounding box center [166, 448] width 11 height 11
click at [134, 449] on div at bounding box center [127, 449] width 17 height 18
click at [1071, 16] on div "Publish" at bounding box center [1070, 15] width 27 height 11
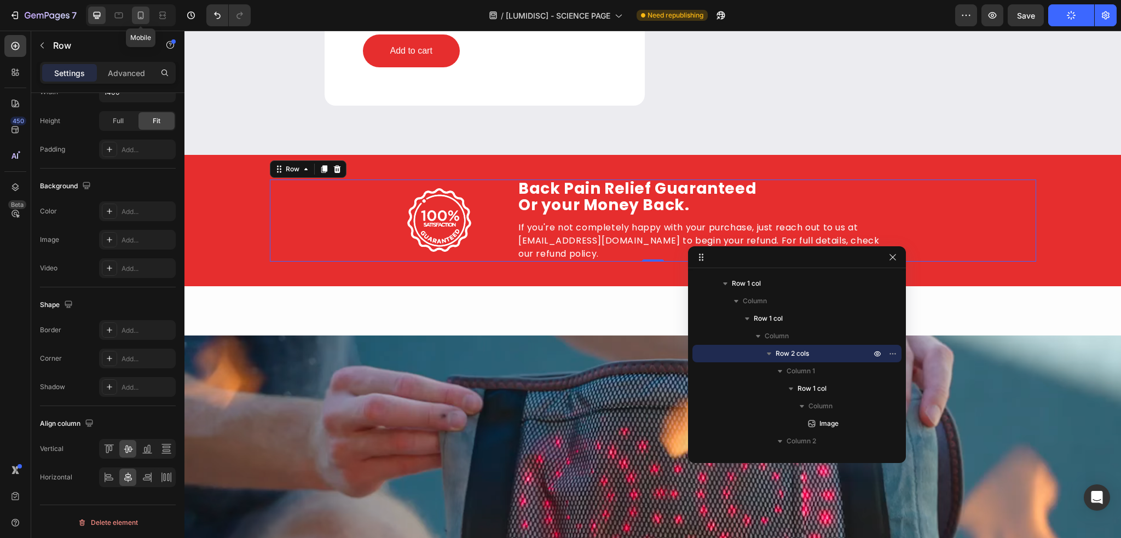
click at [140, 14] on icon at bounding box center [140, 15] width 11 height 11
type input "0"
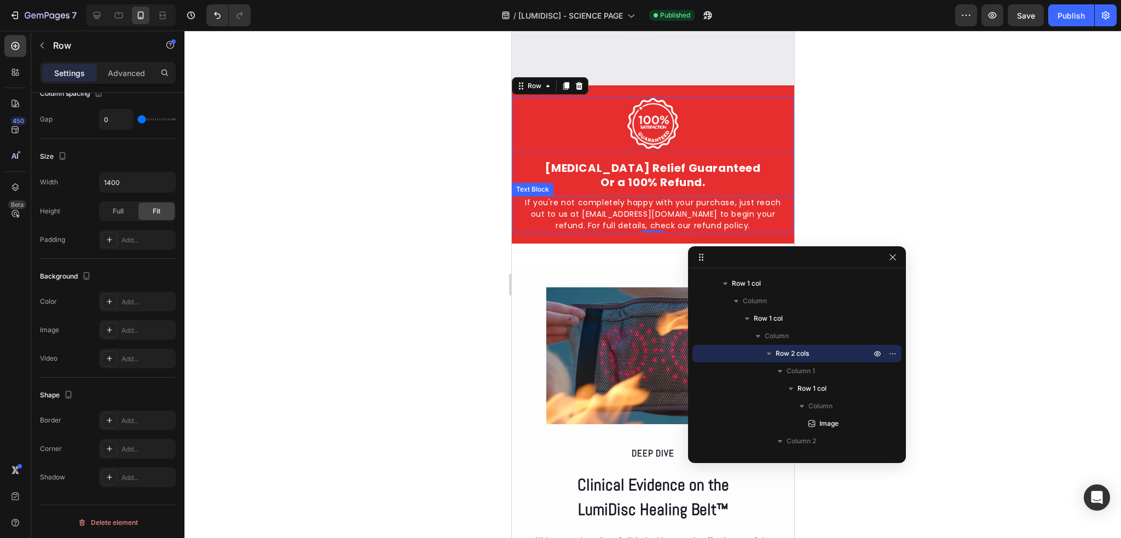
scroll to position [1597, 0]
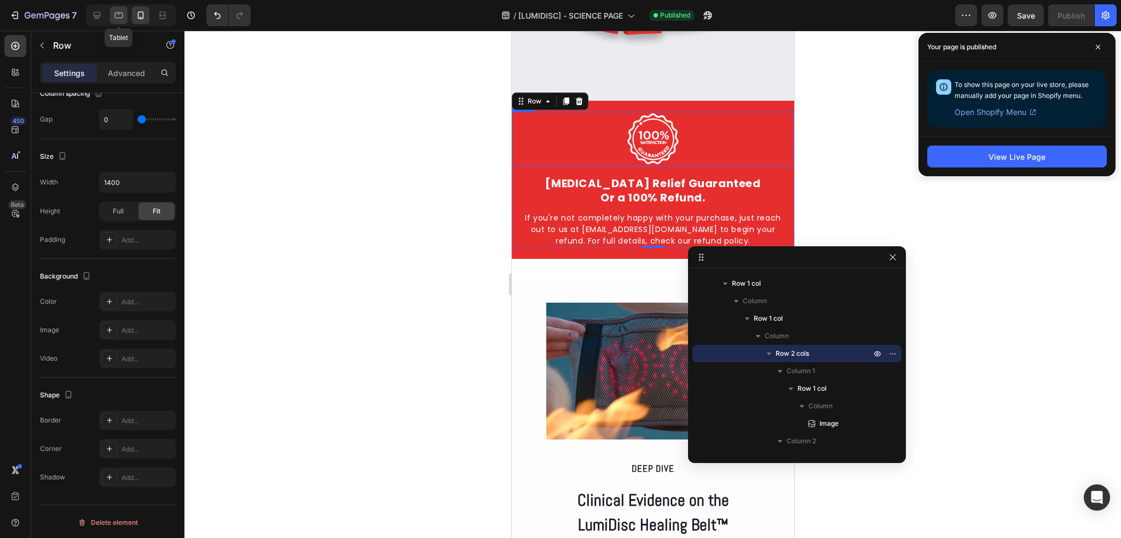
click at [121, 19] on icon at bounding box center [118, 15] width 11 height 11
type input "80"
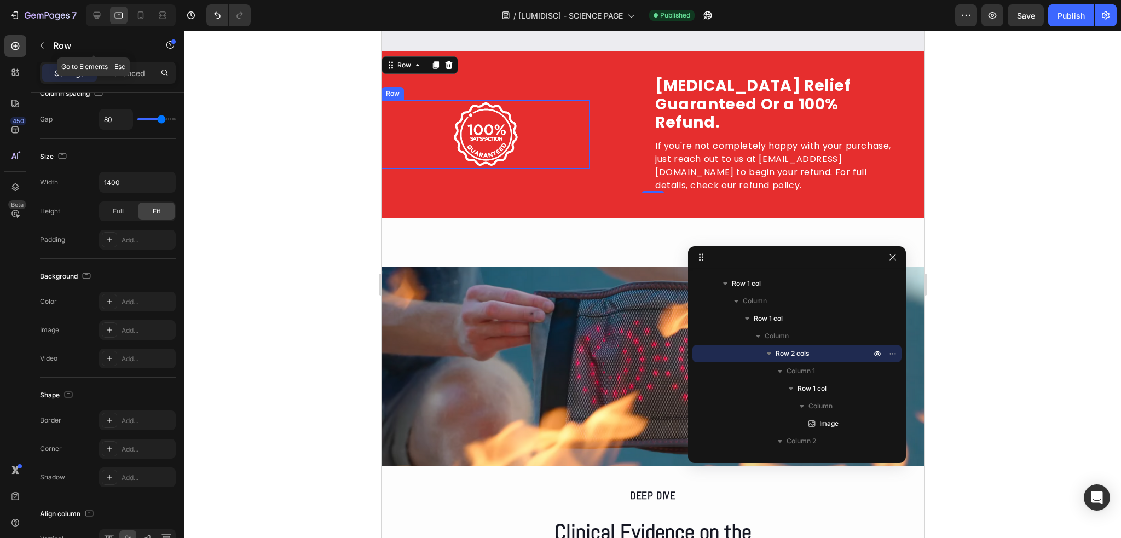
scroll to position [1742, 0]
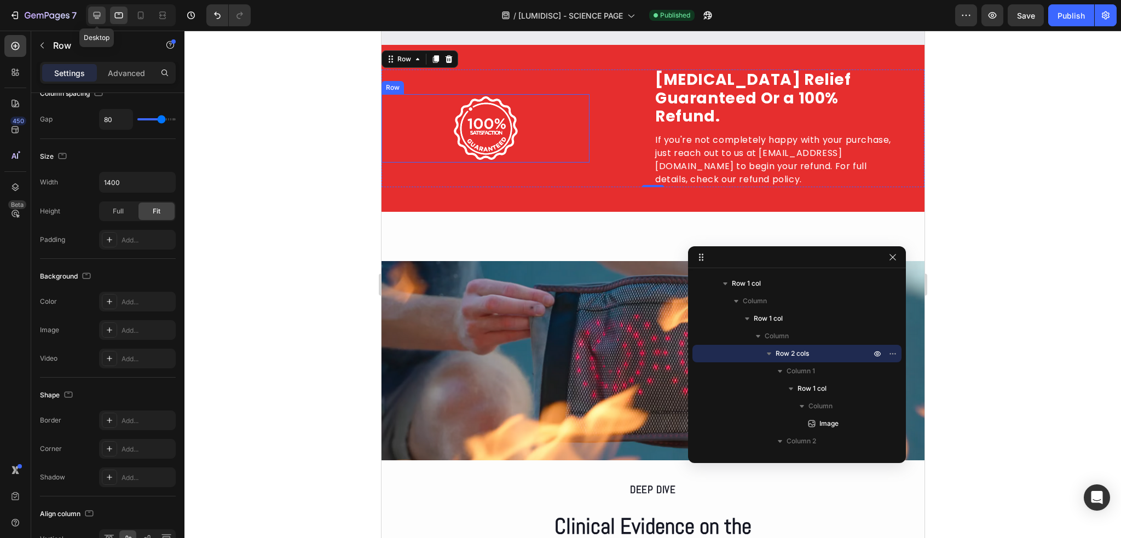
click at [101, 13] on icon at bounding box center [96, 15] width 11 height 11
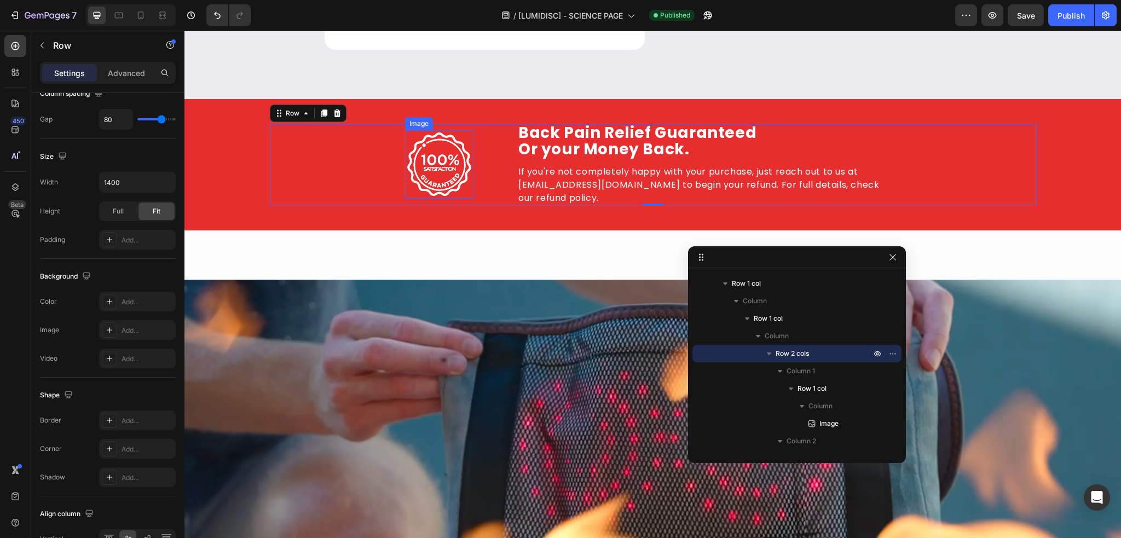
scroll to position [1629, 0]
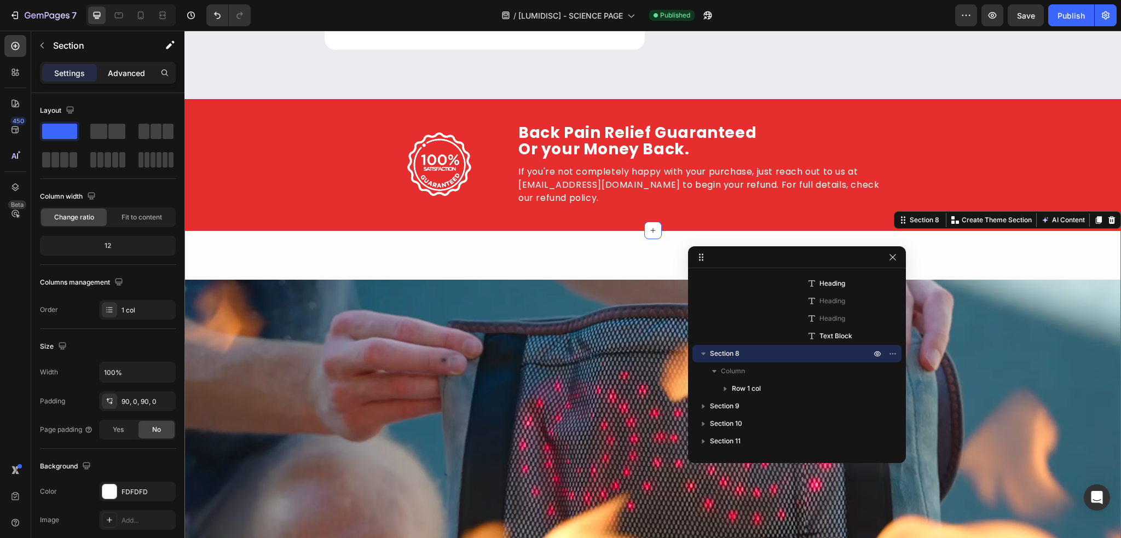
click at [124, 67] on p "Advanced" at bounding box center [126, 72] width 37 height 11
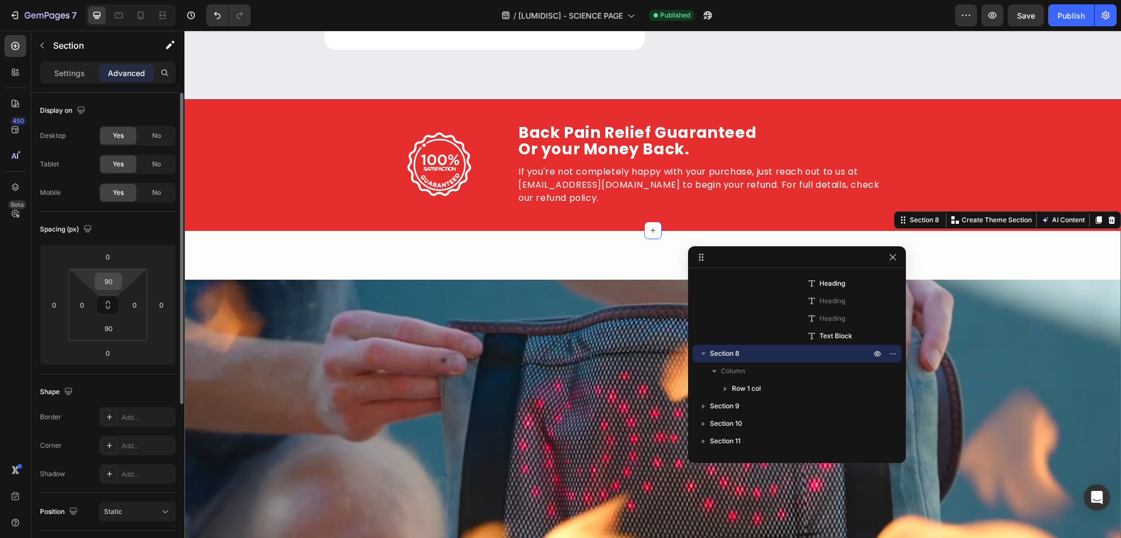
click at [114, 284] on input "90" at bounding box center [108, 281] width 22 height 16
type input "0"
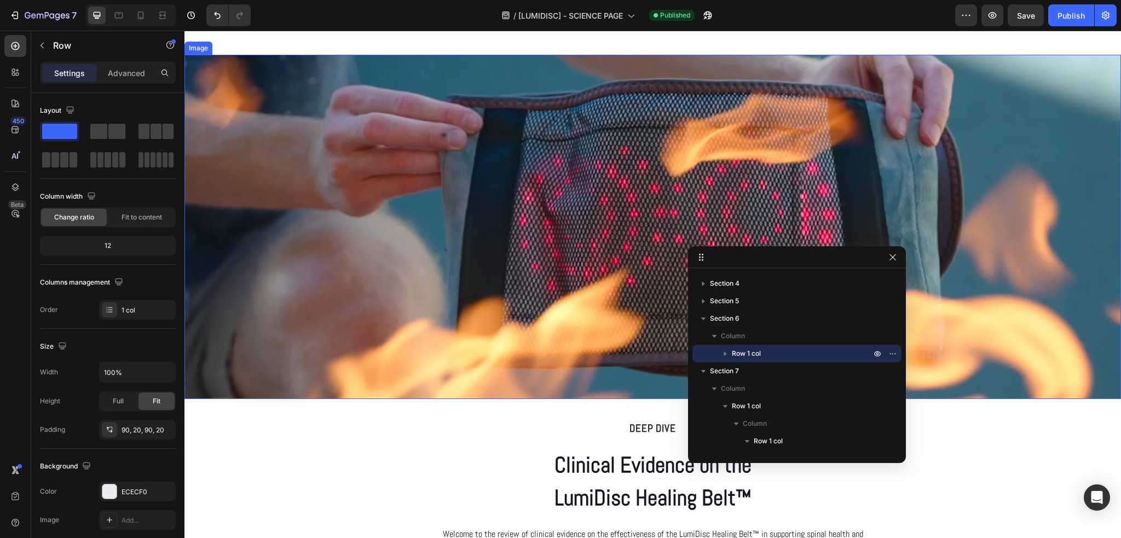
scroll to position [1574, 0]
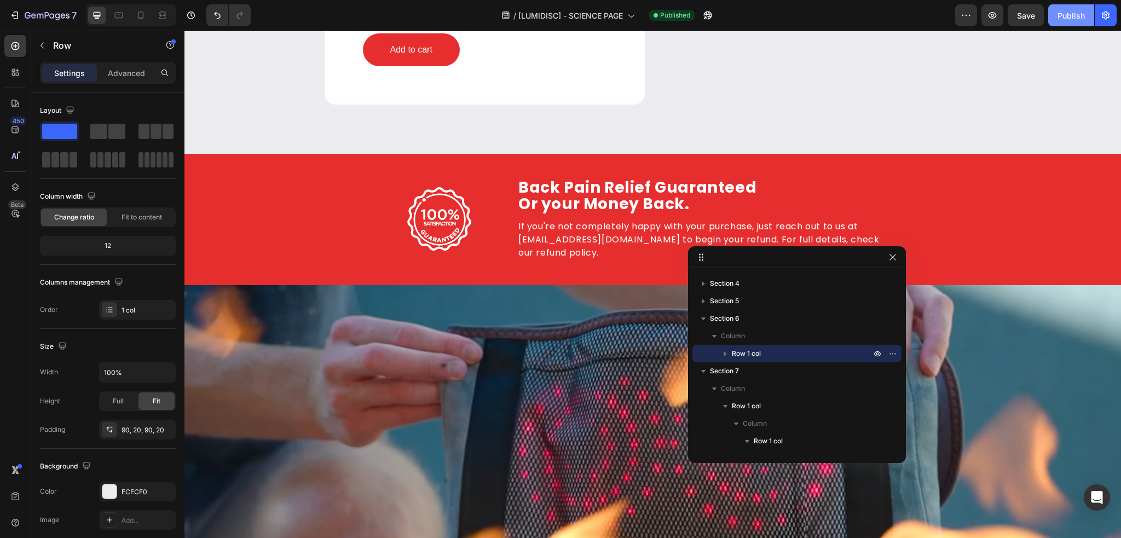
click at [1085, 18] on button "Publish" at bounding box center [1071, 15] width 46 height 22
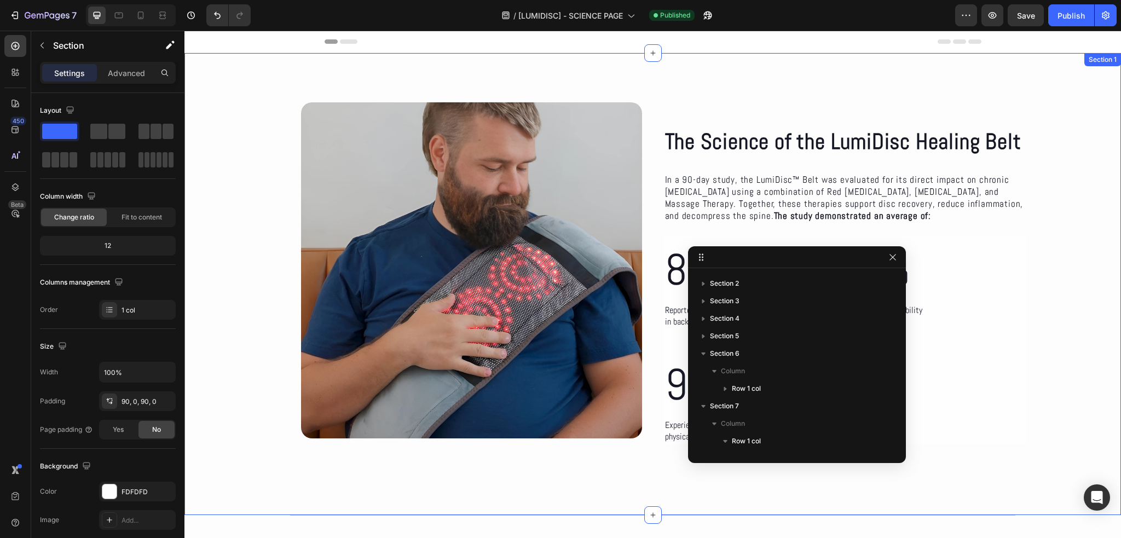
scroll to position [0, 0]
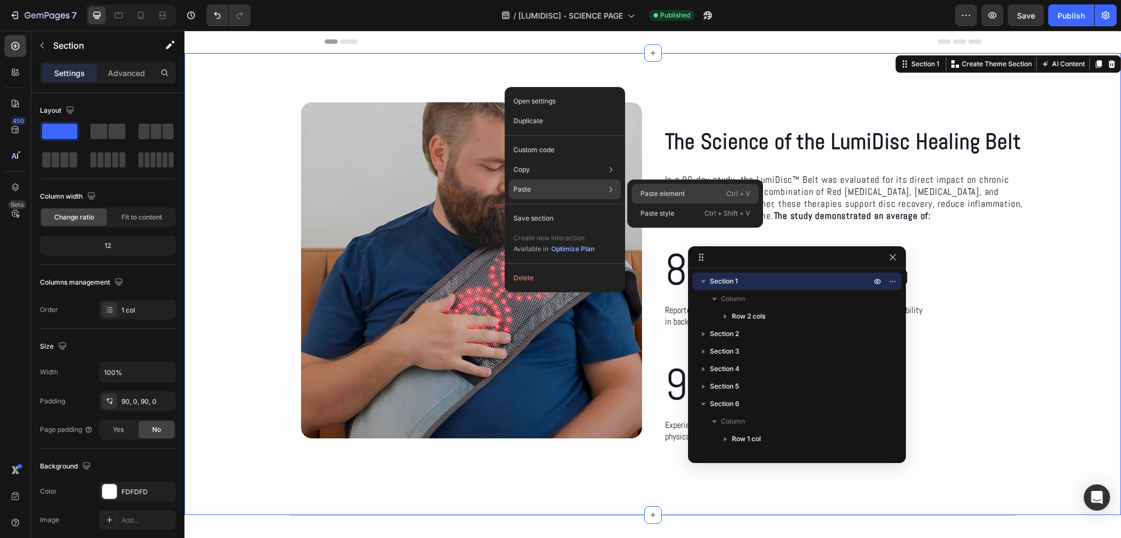
click at [639, 204] on div "Paste element Ctrl + V" at bounding box center [695, 214] width 127 height 20
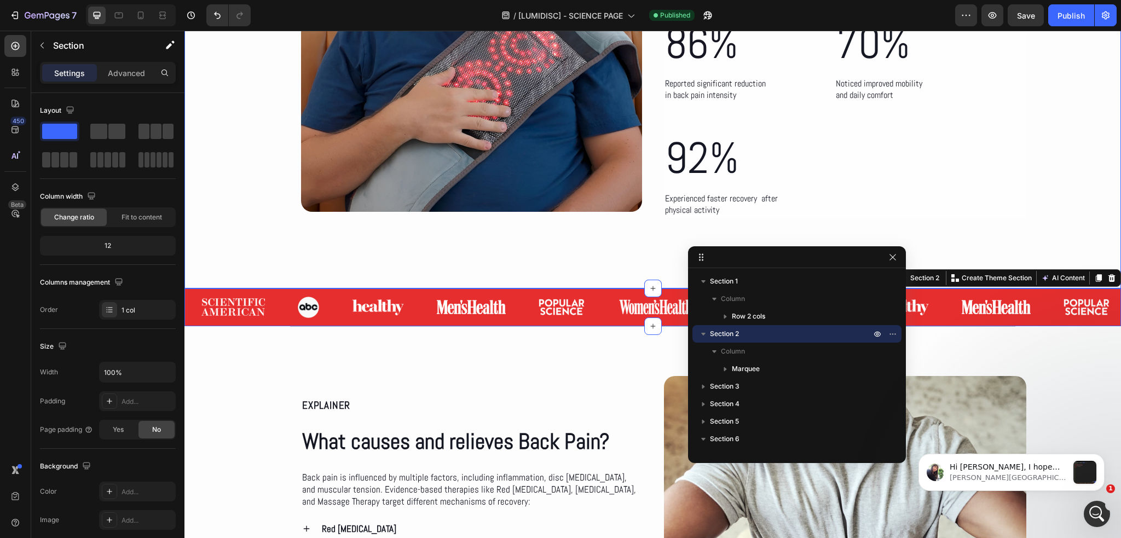
click at [399, 243] on div "The Science of the LumiDisc Healing Belt Heading The Science of the LumiDisc He…" at bounding box center [652, 57] width 937 height 462
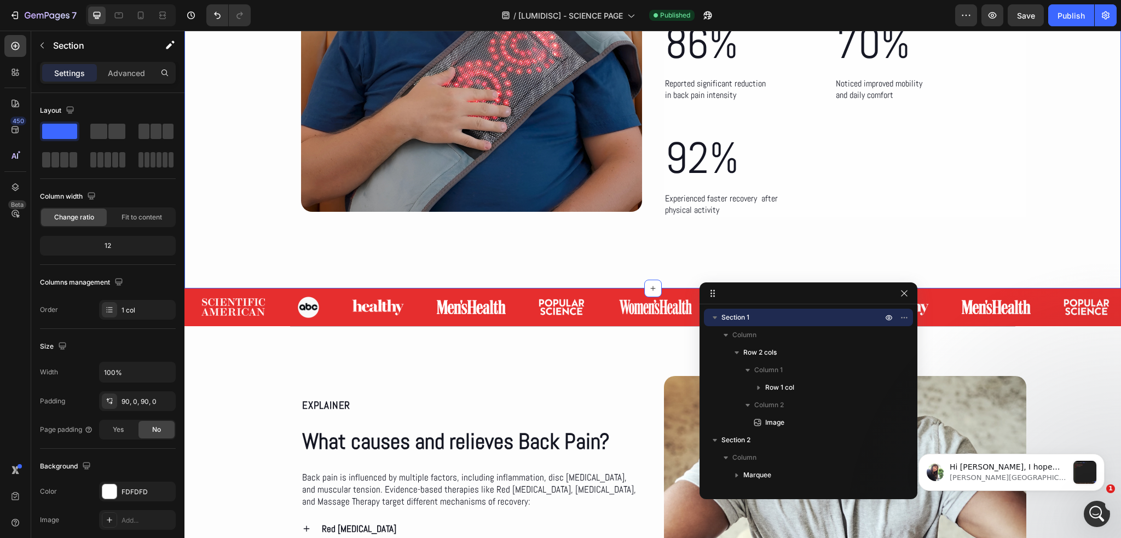
drag, startPoint x: 763, startPoint y: 258, endPoint x: 774, endPoint y: 295, distance: 38.8
click at [716, 320] on icon "button" at bounding box center [714, 318] width 11 height 11
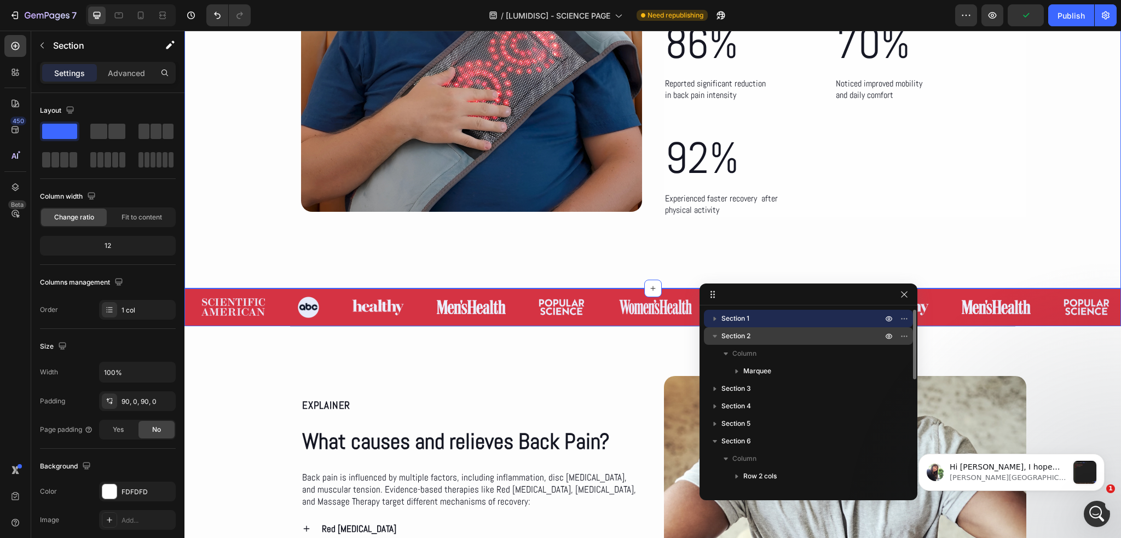
click at [719, 337] on icon "button" at bounding box center [714, 336] width 11 height 11
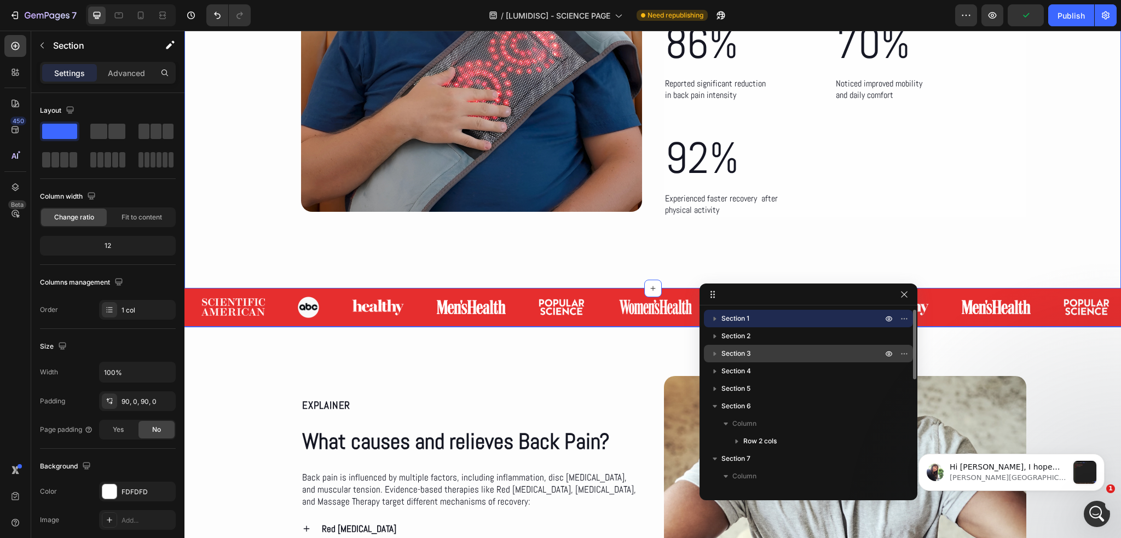
click at [734, 350] on span "Section 3" at bounding box center [736, 353] width 30 height 11
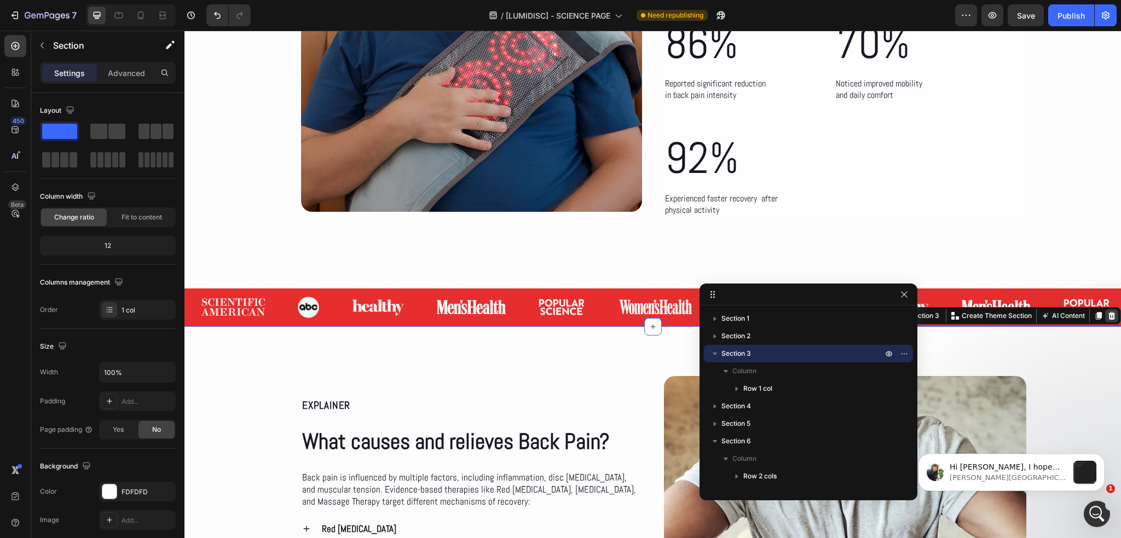
click at [1108, 319] on icon at bounding box center [1111, 315] width 7 height 8
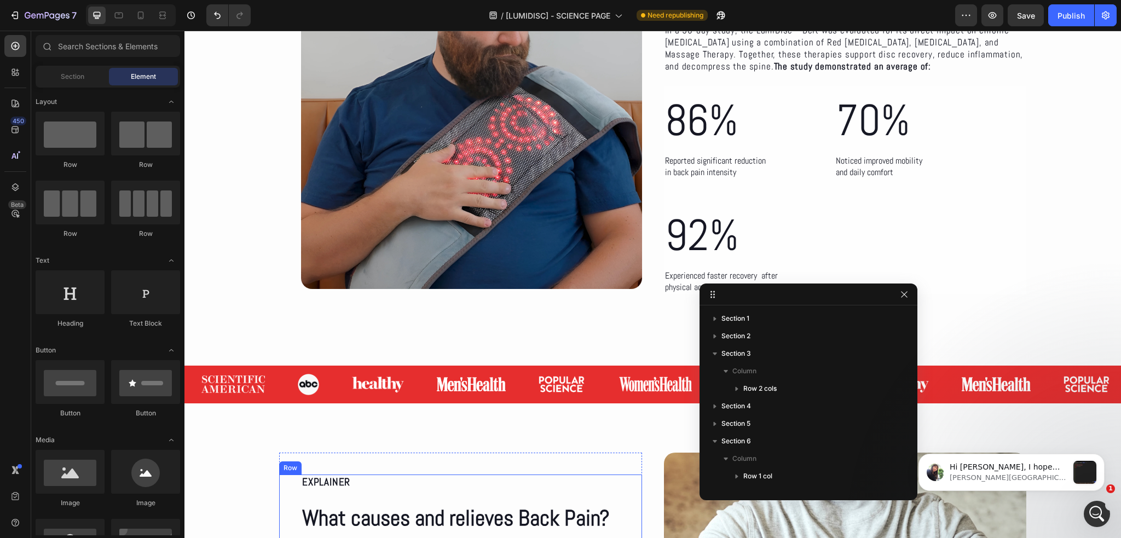
scroll to position [117, 0]
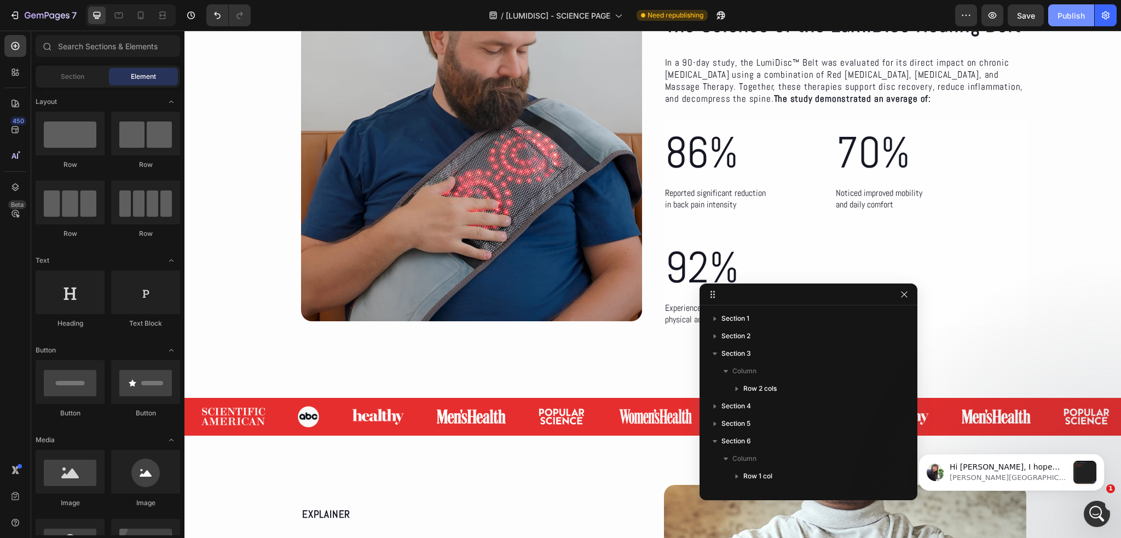
click at [1070, 16] on div "Publish" at bounding box center [1070, 15] width 27 height 11
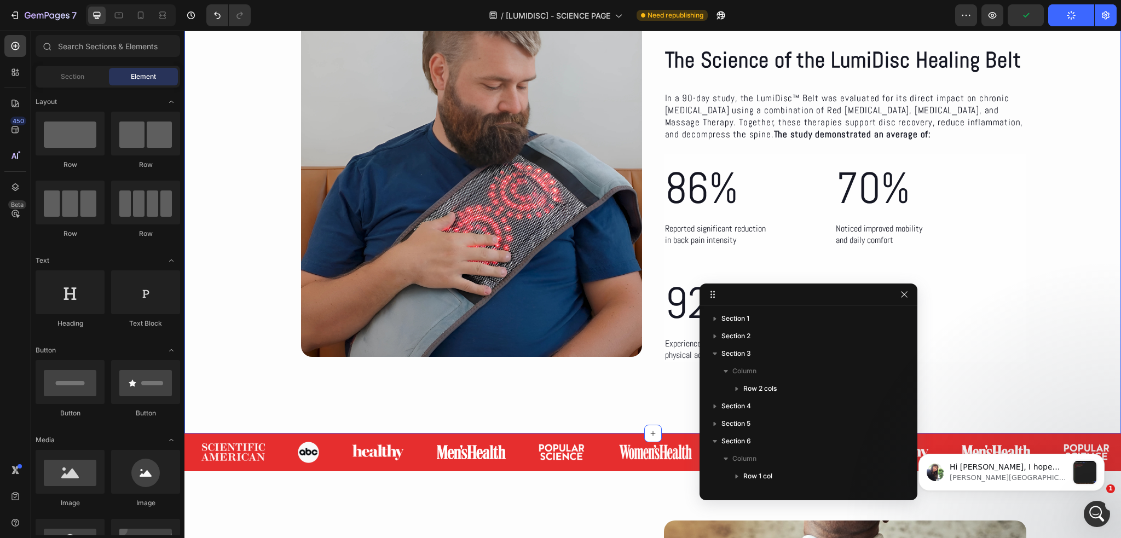
scroll to position [0, 0]
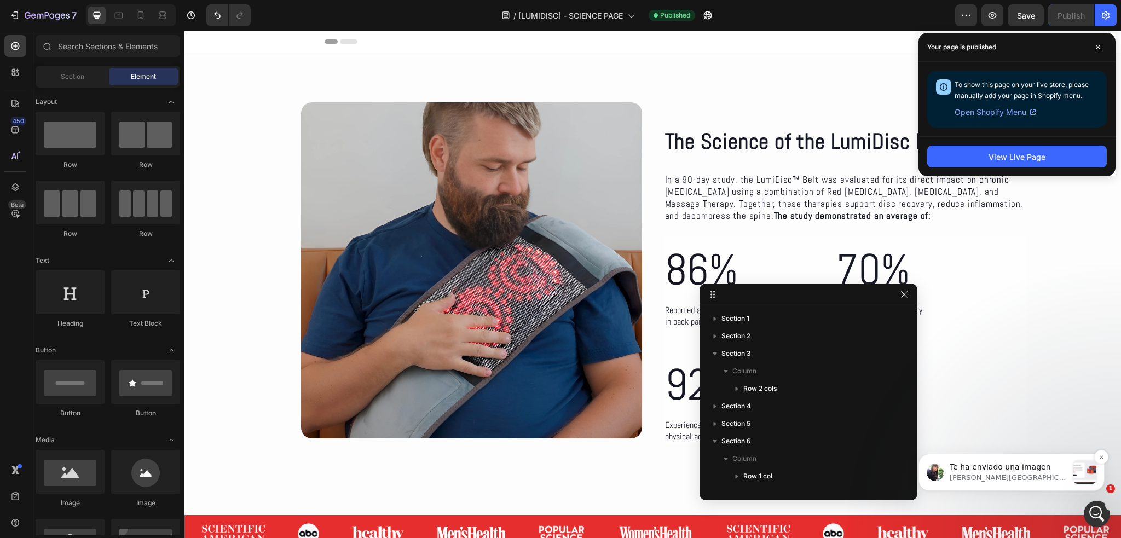
click at [1001, 470] on p "Te ha enviado una imagen" at bounding box center [1009, 467] width 118 height 11
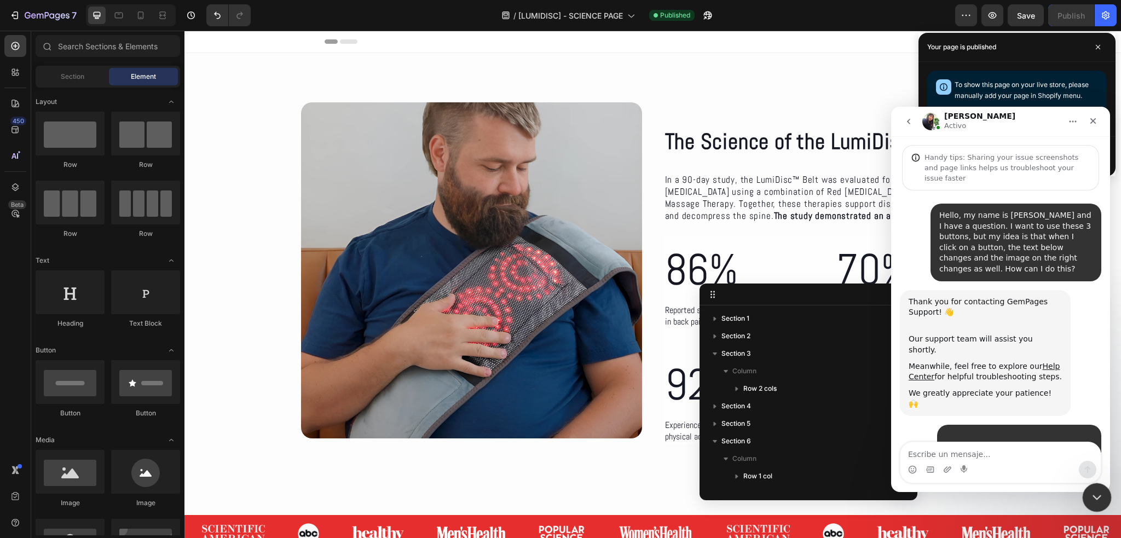
click at [1099, 497] on icon "Cerrar Intercom Messenger" at bounding box center [1095, 495] width 13 height 13
drag, startPoint x: 1100, startPoint y: 492, endPoint x: 1981, endPoint y: 740, distance: 916.1
click at [1100, 490] on icon "Abrir Intercom Messenger" at bounding box center [1095, 496] width 18 height 18
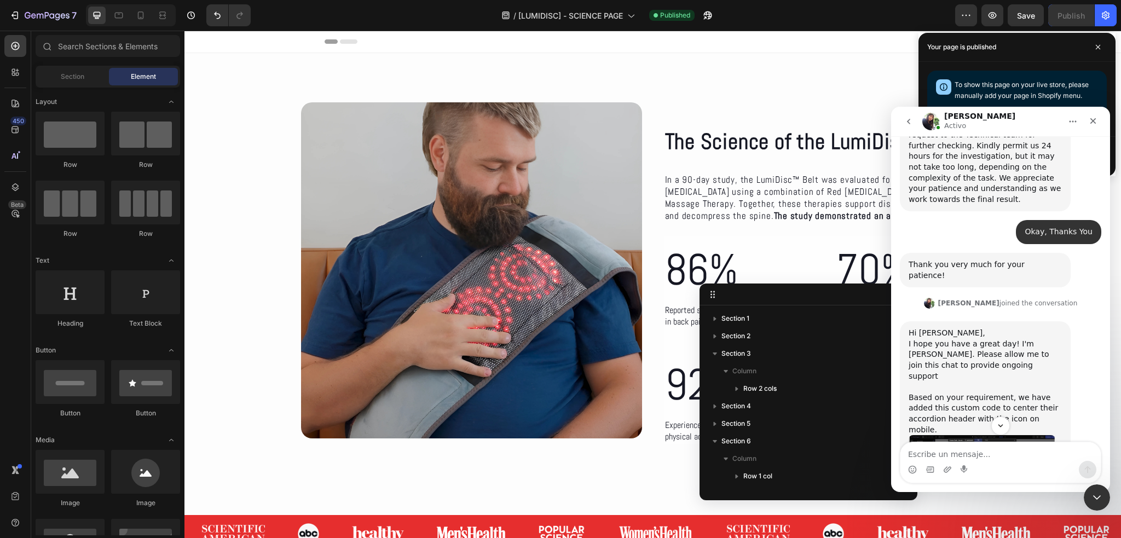
scroll to position [5808, 0]
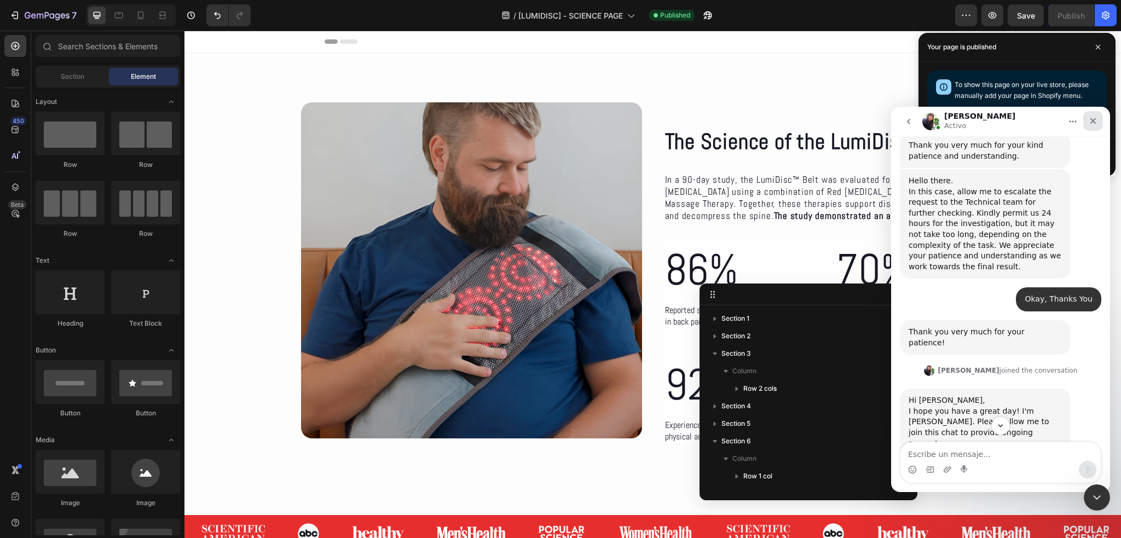
click at [1095, 126] on div "Cerrar" at bounding box center [1093, 121] width 20 height 20
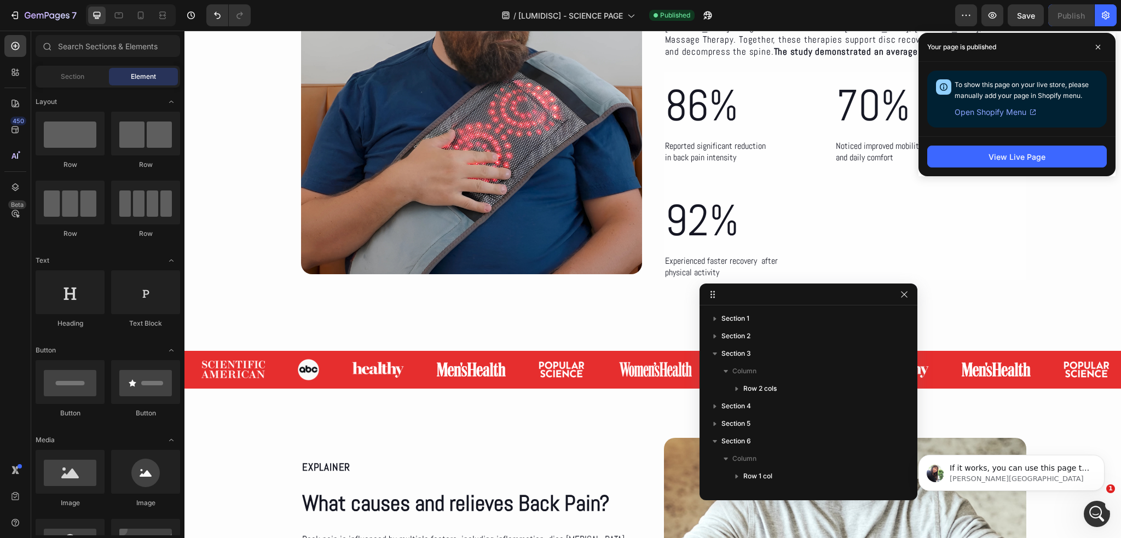
scroll to position [0, 0]
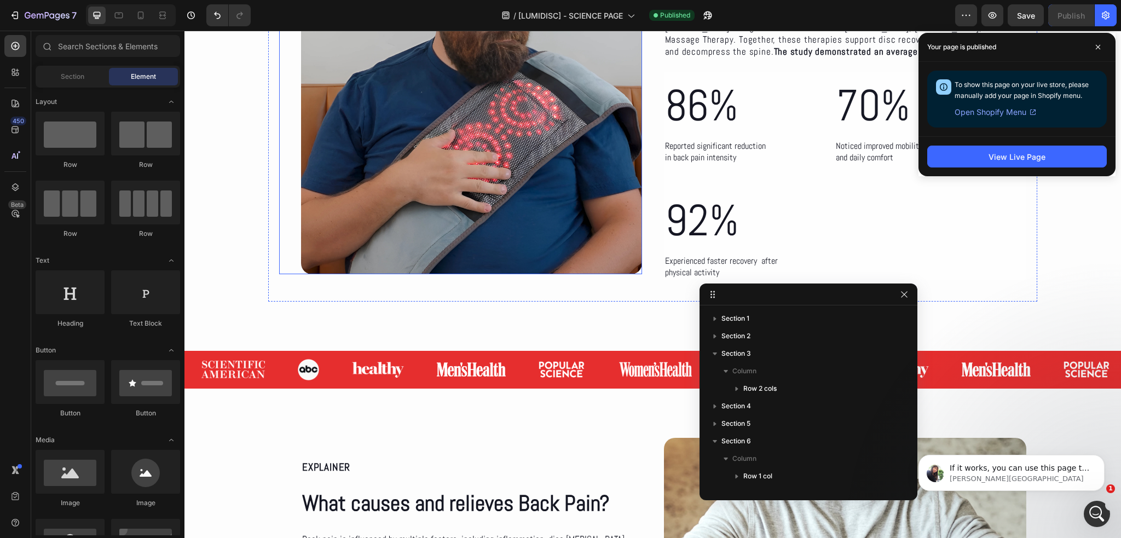
click at [431, 190] on img at bounding box center [471, 106] width 341 height 336
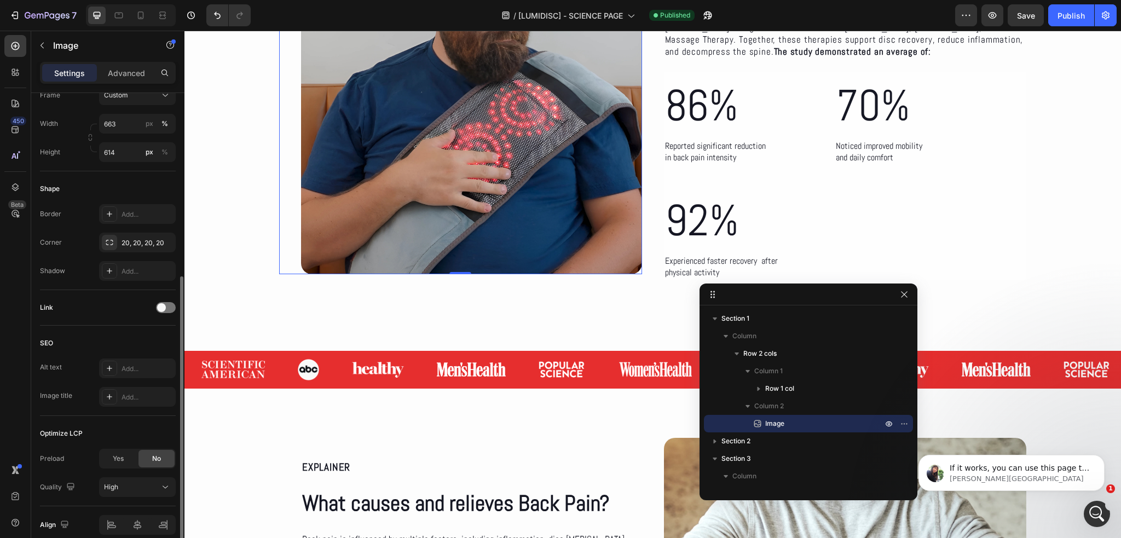
scroll to position [377, 0]
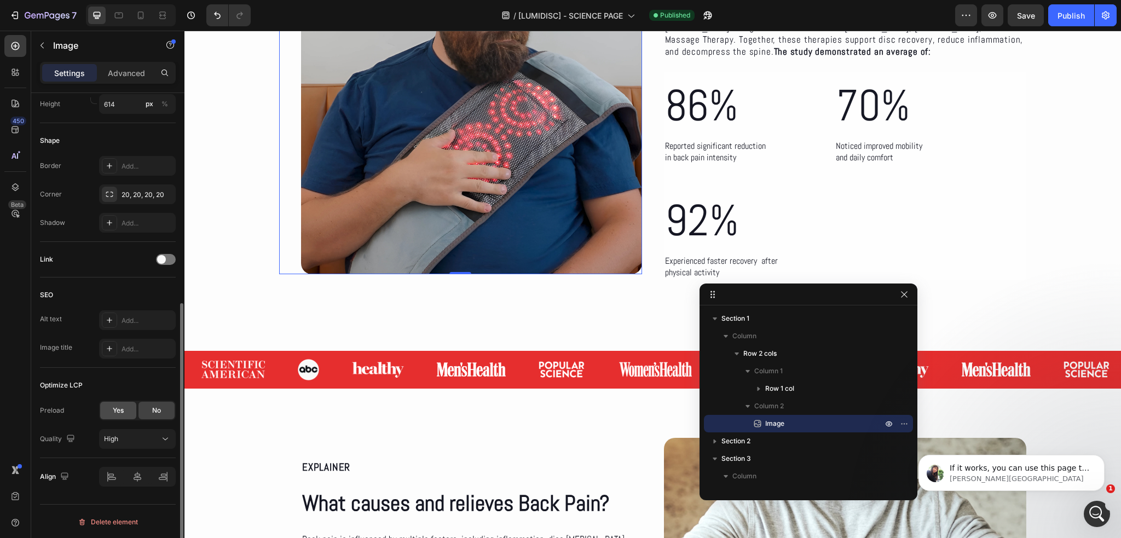
click at [120, 410] on span "Yes" at bounding box center [118, 411] width 11 height 10
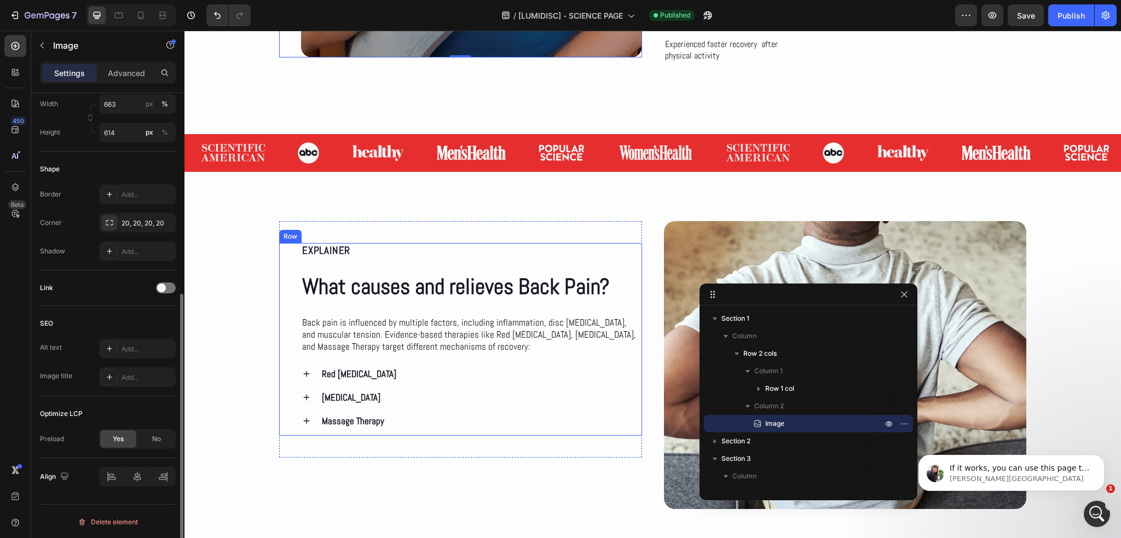
scroll to position [383, 0]
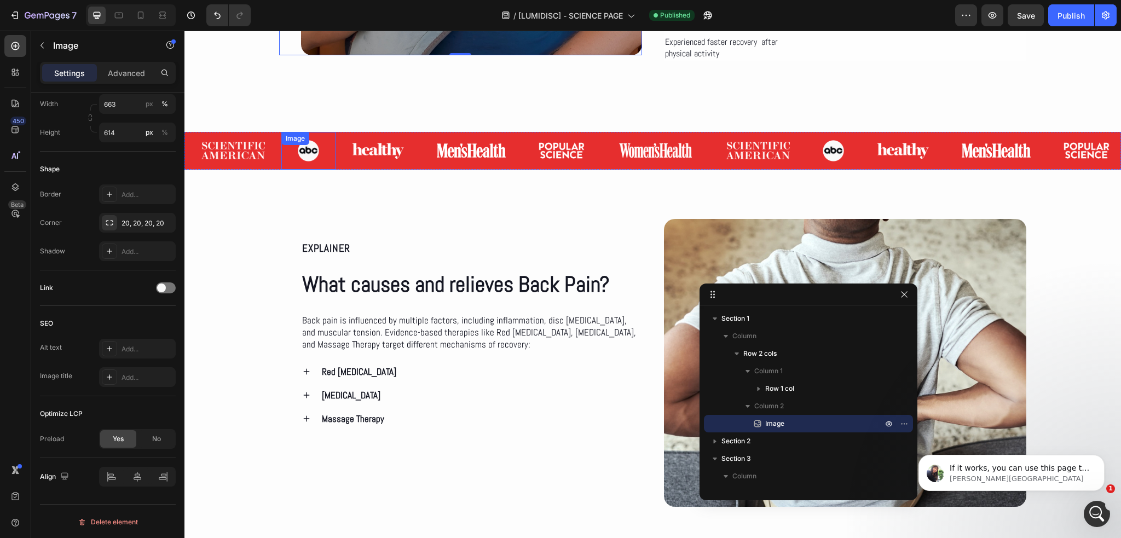
click at [309, 147] on div "Image" at bounding box center [308, 151] width 54 height 38
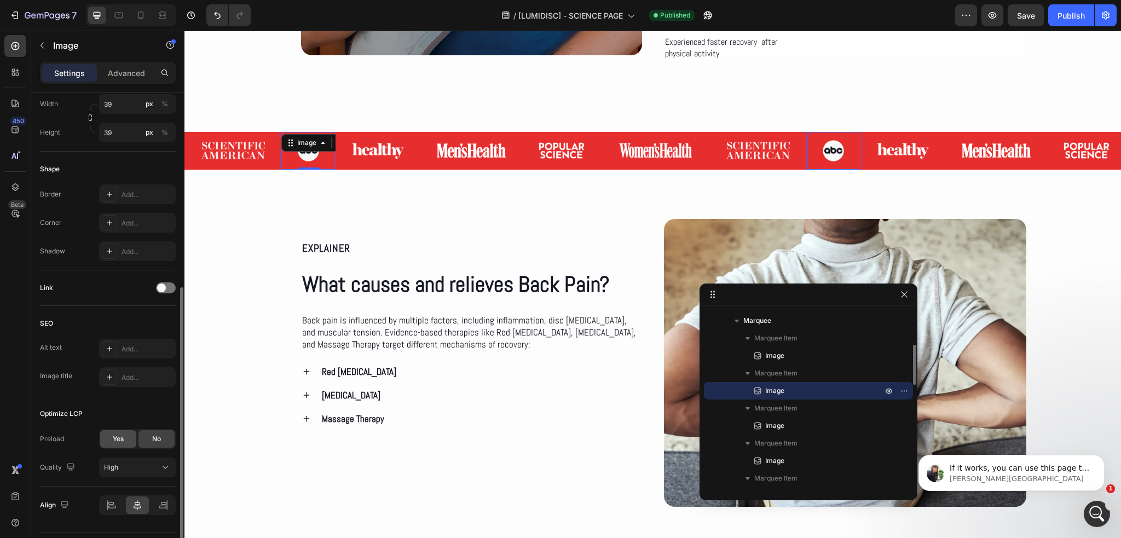
click at [119, 434] on span "Yes" at bounding box center [118, 439] width 11 height 10
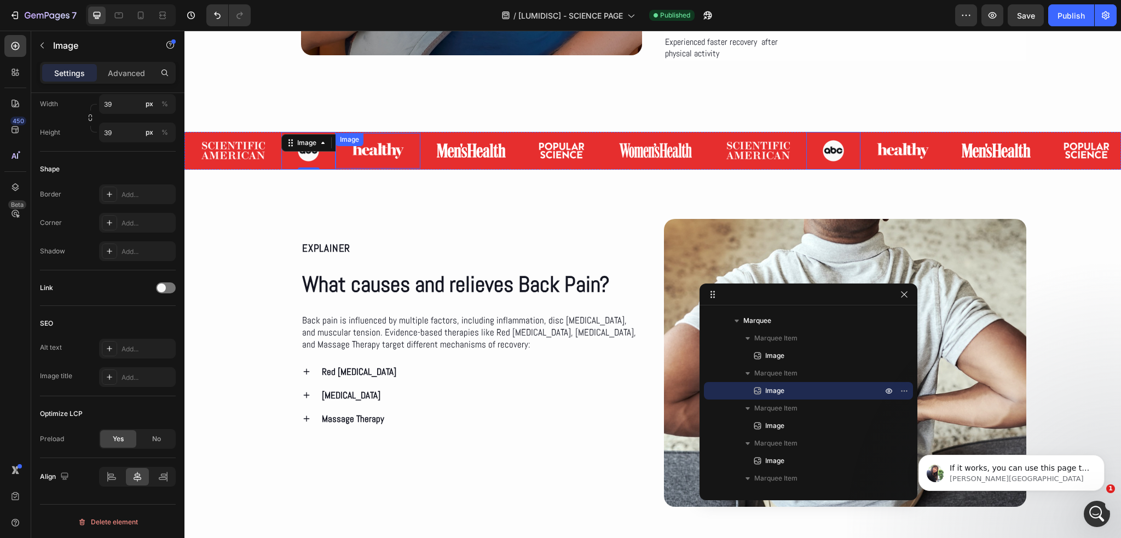
click at [381, 143] on div "Image" at bounding box center [378, 151] width 85 height 36
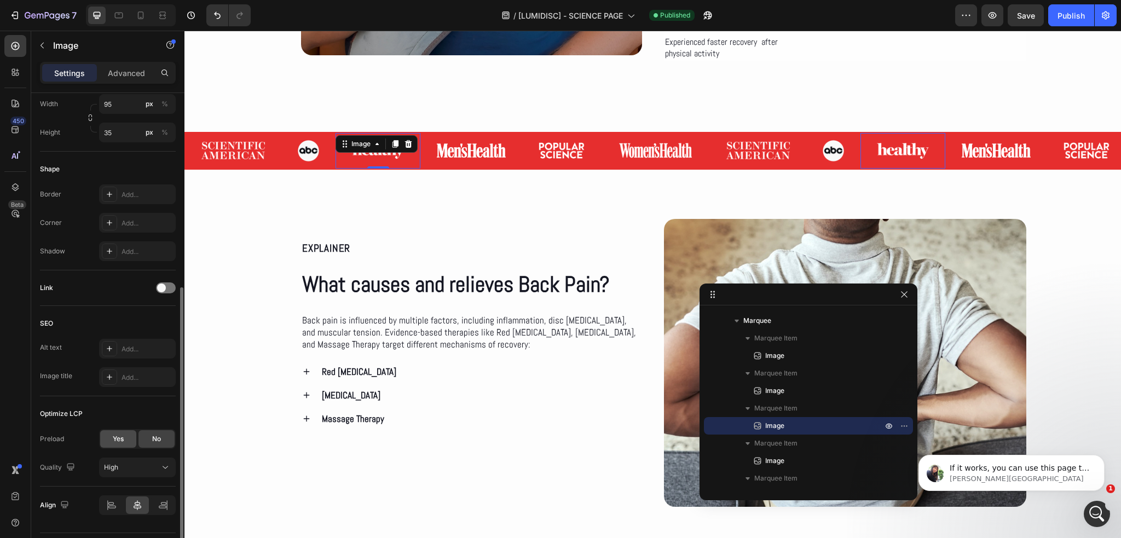
click at [112, 437] on div "Yes" at bounding box center [118, 439] width 36 height 18
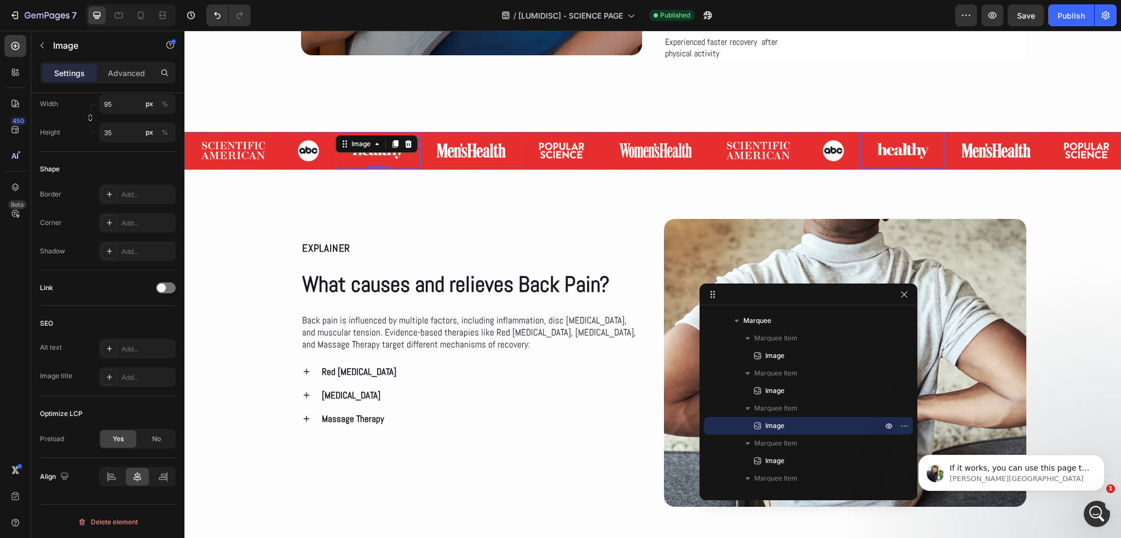
click at [458, 159] on div "Image" at bounding box center [471, 150] width 102 height 31
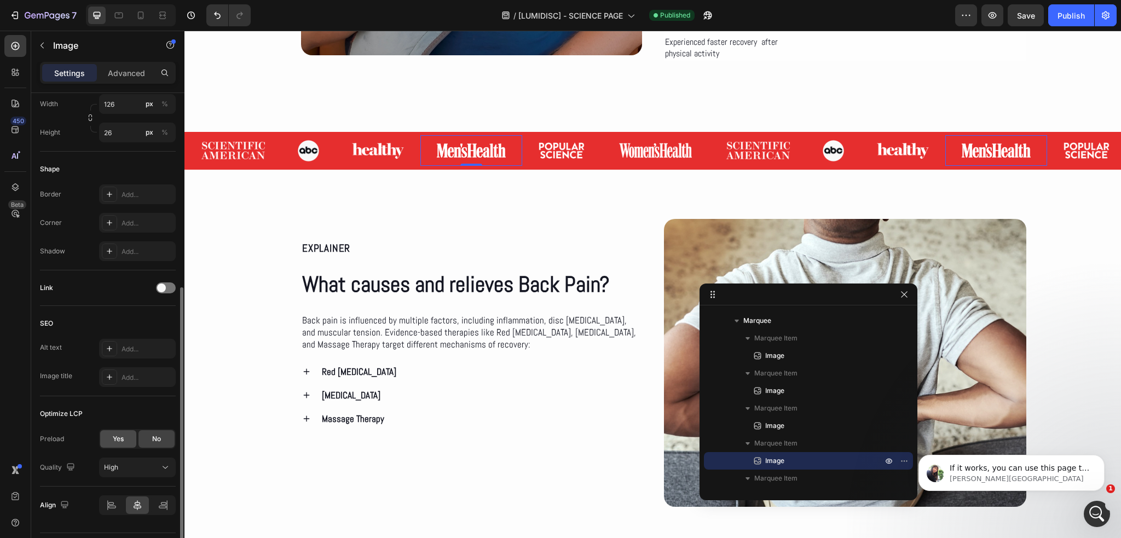
click at [121, 438] on span "Yes" at bounding box center [118, 439] width 11 height 10
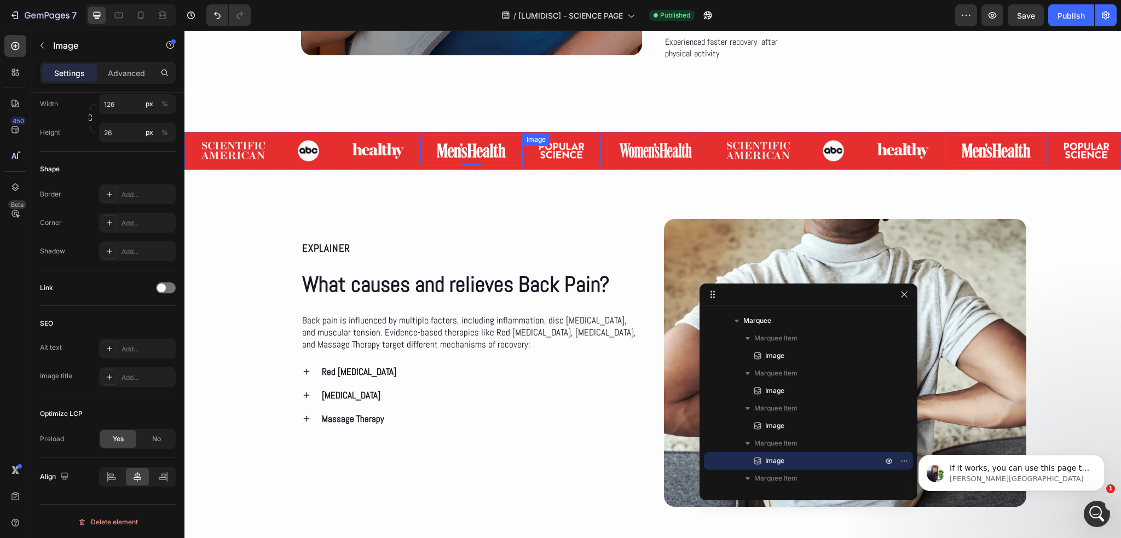
click at [586, 149] on div "Image" at bounding box center [561, 150] width 79 height 35
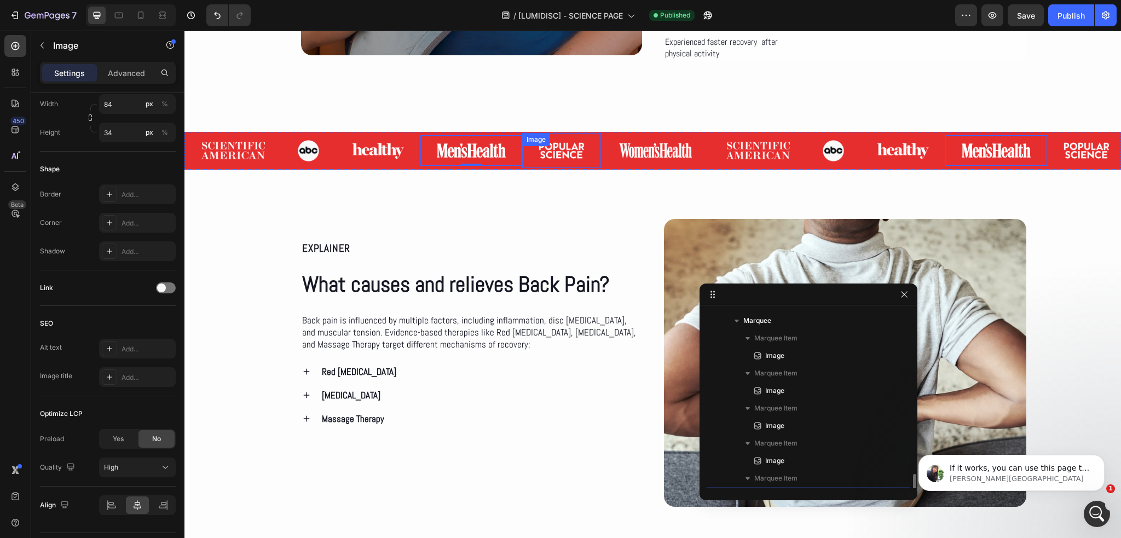
scroll to position [261, 0]
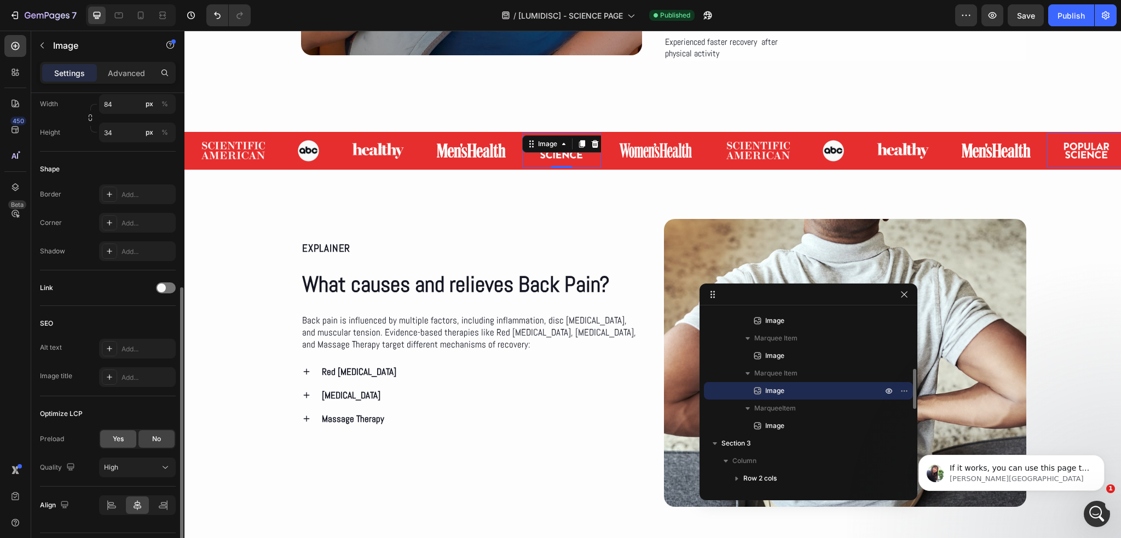
click at [125, 435] on div "Yes" at bounding box center [118, 439] width 36 height 18
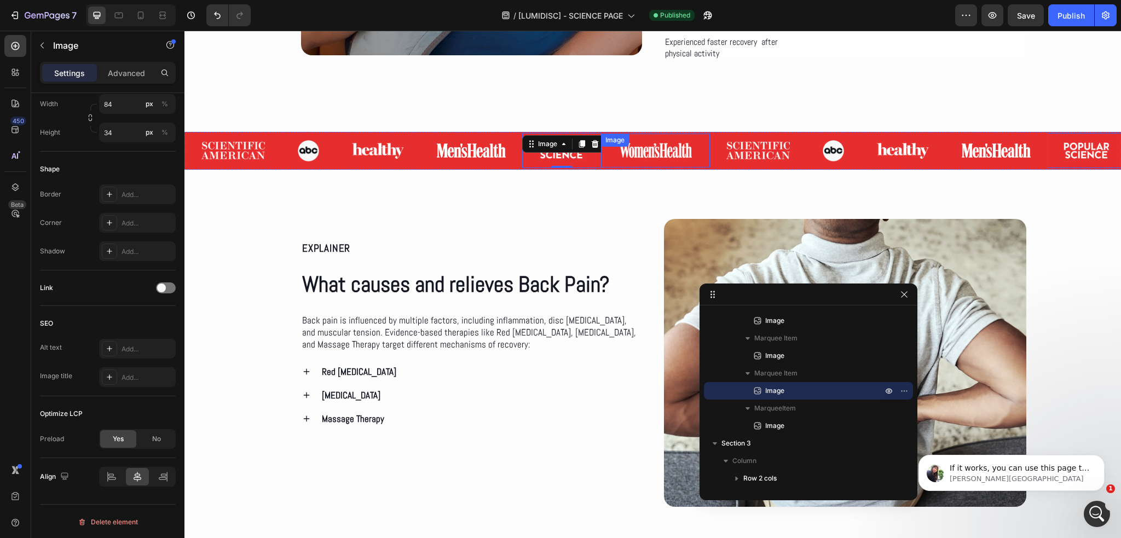
click at [645, 148] on img at bounding box center [655, 151] width 76 height 18
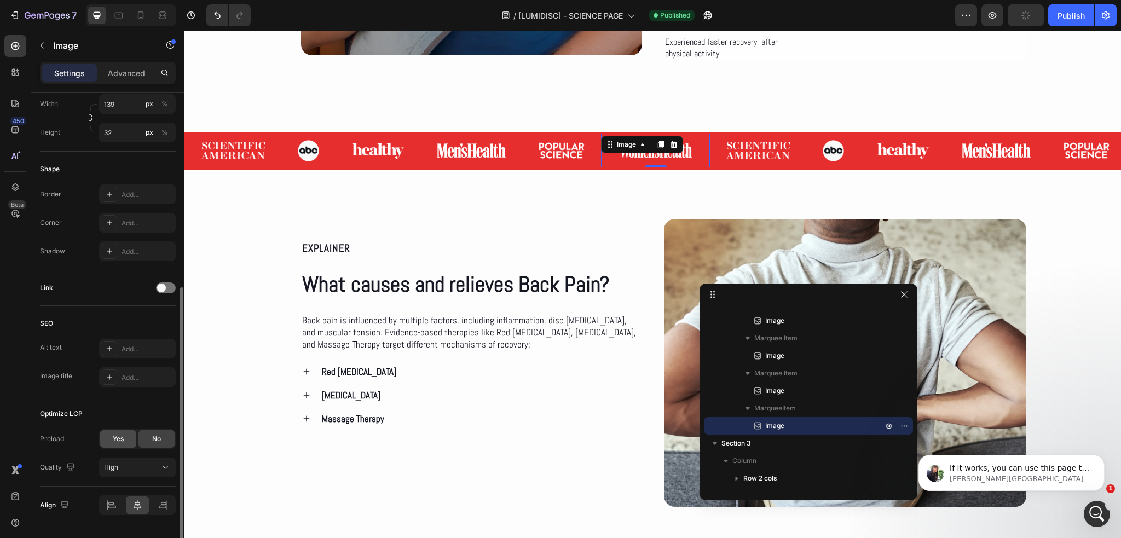
click at [129, 433] on div "Yes" at bounding box center [118, 439] width 36 height 18
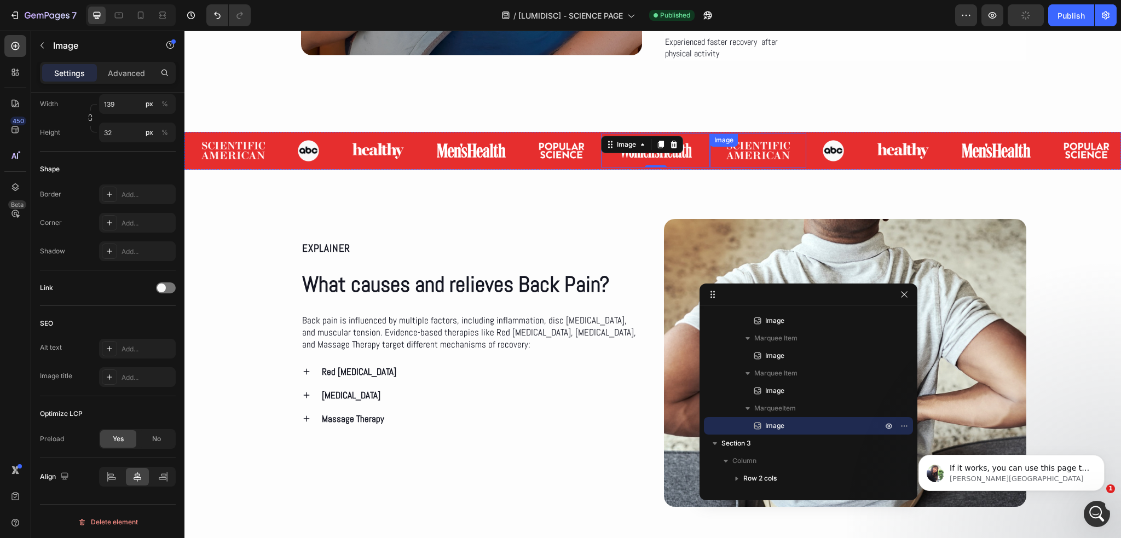
click at [776, 146] on div "Image" at bounding box center [758, 151] width 96 height 34
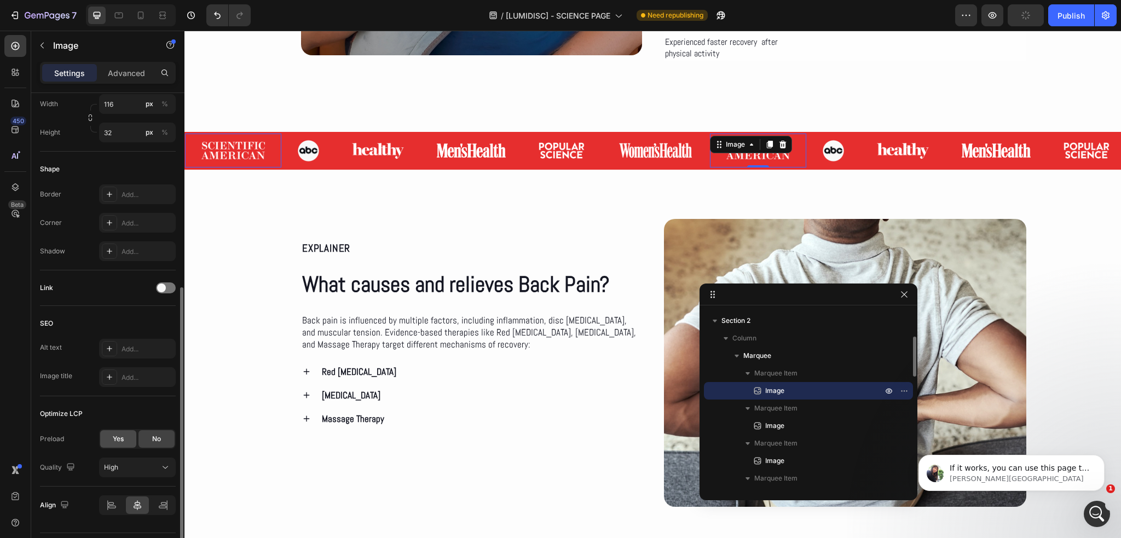
click at [125, 438] on div "Yes" at bounding box center [118, 439] width 36 height 18
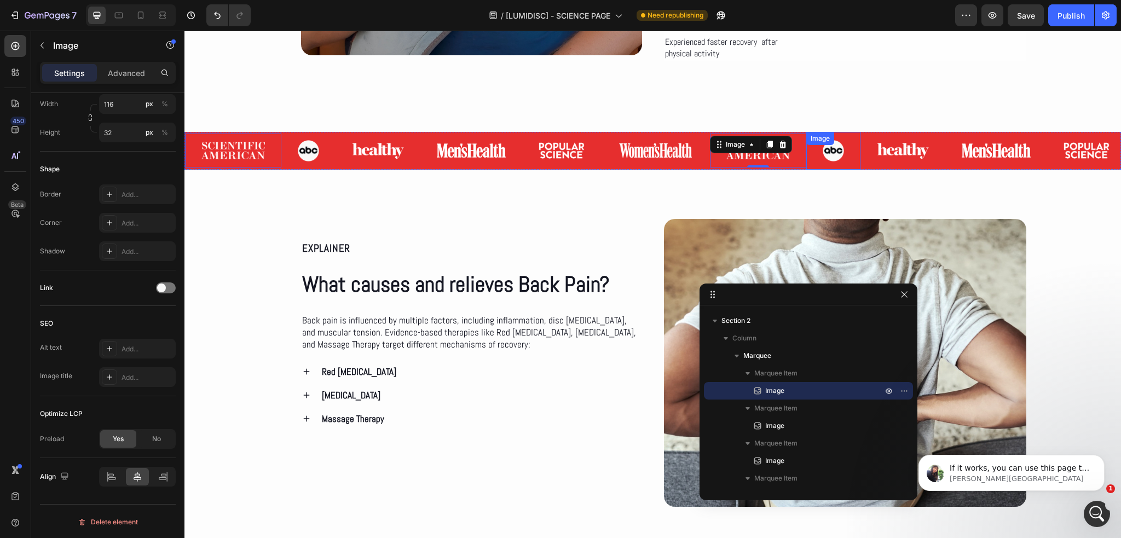
click at [831, 147] on div "Image" at bounding box center [833, 151] width 54 height 38
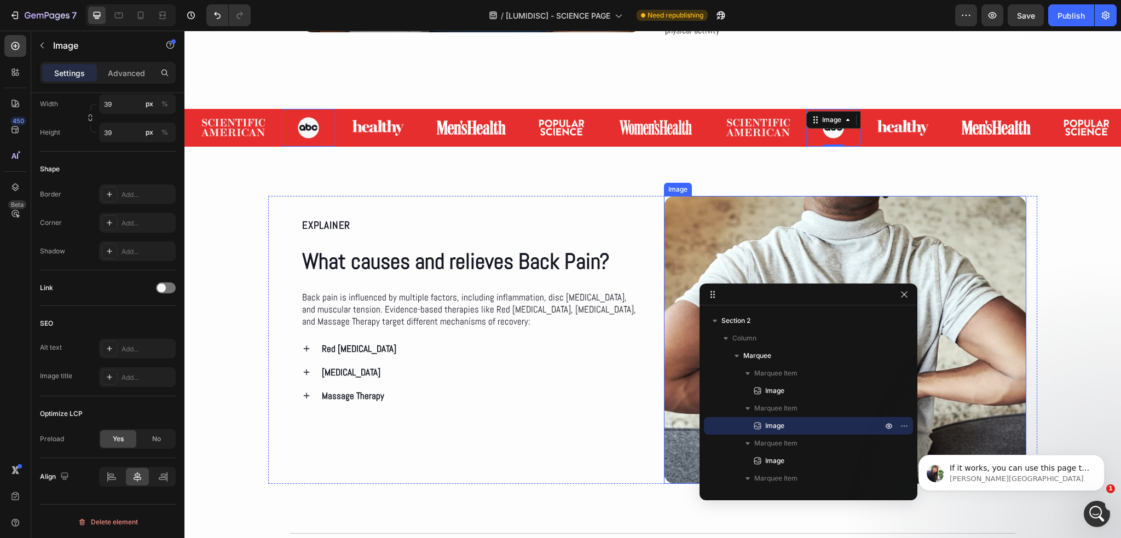
scroll to position [438, 0]
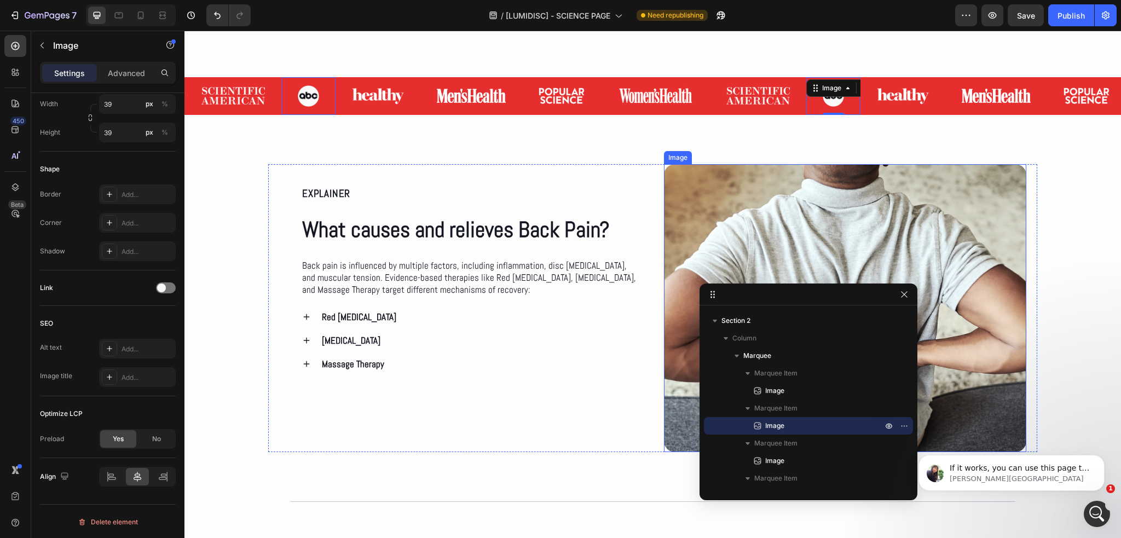
click at [748, 219] on img at bounding box center [845, 308] width 363 height 288
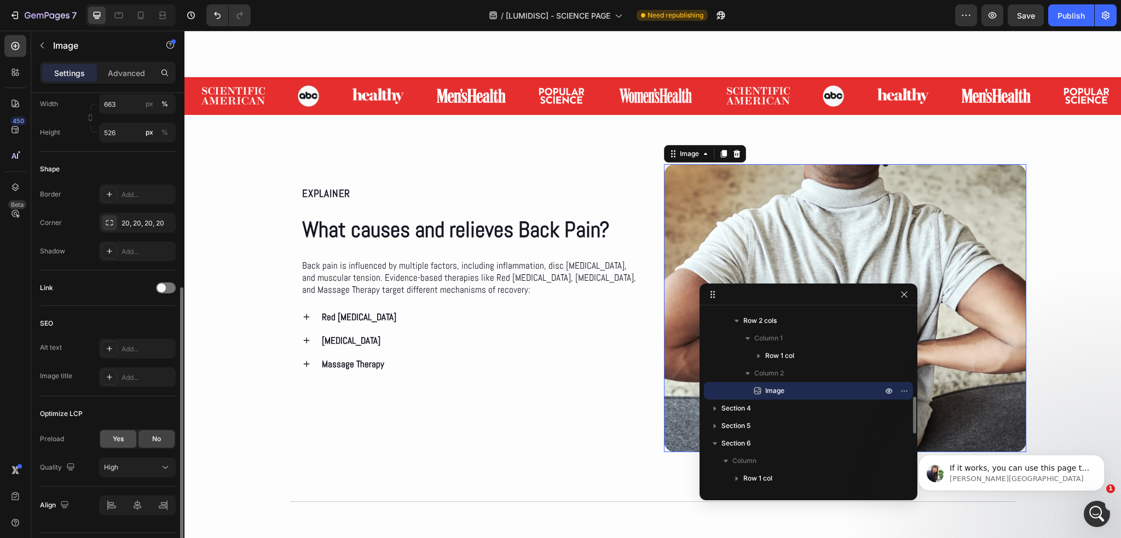
click at [103, 433] on div "Yes" at bounding box center [118, 439] width 36 height 18
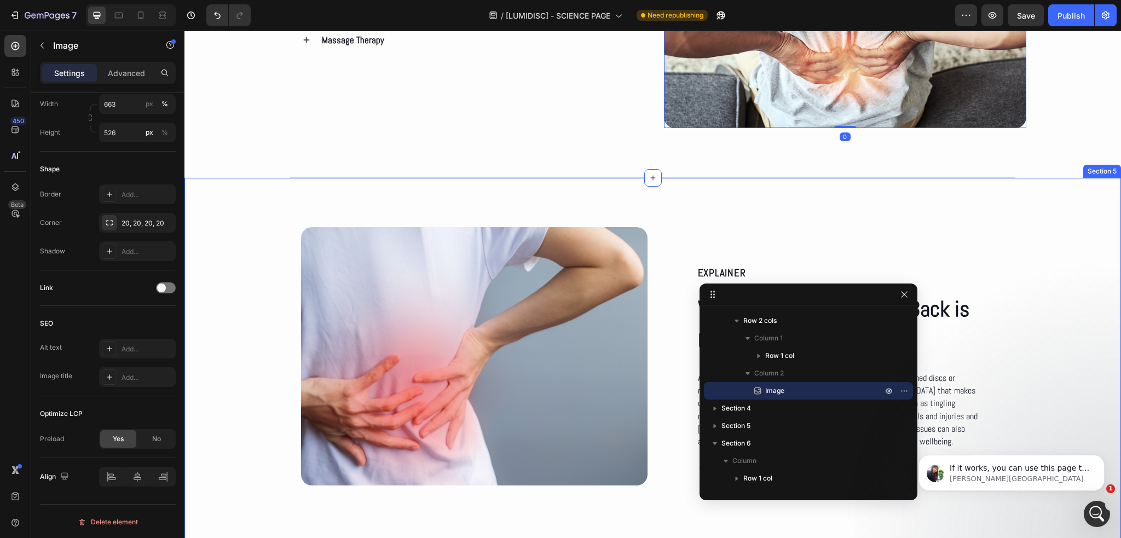
scroll to position [766, 0]
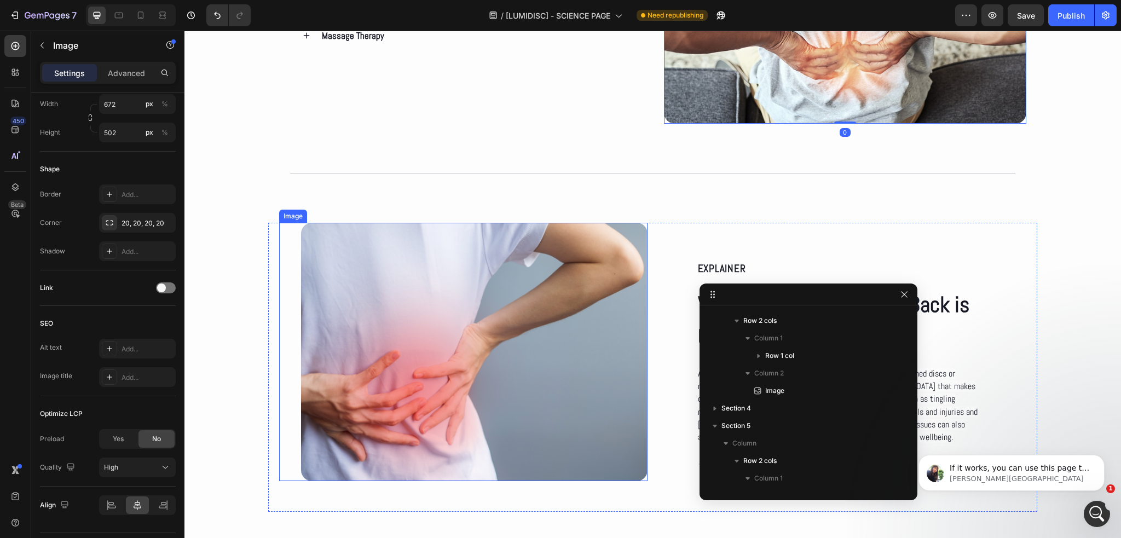
click at [472, 262] on img at bounding box center [474, 352] width 346 height 258
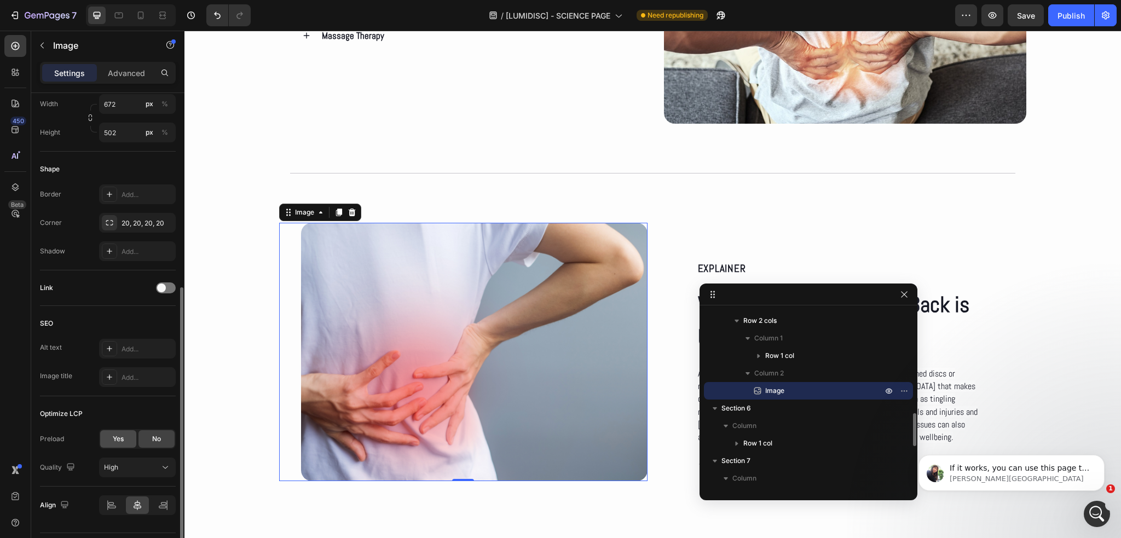
click at [108, 440] on div "Yes" at bounding box center [118, 439] width 36 height 18
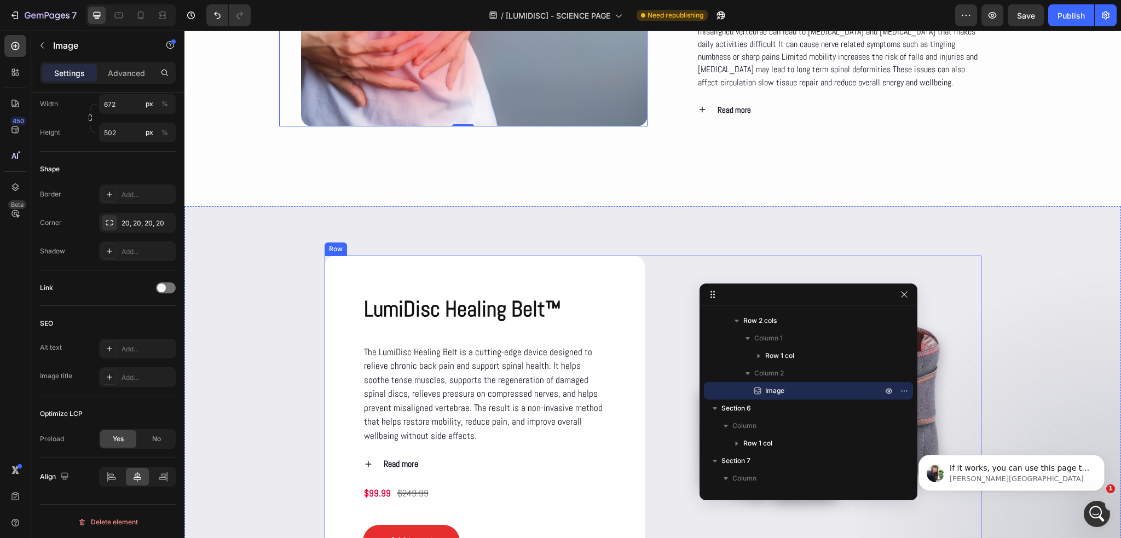
scroll to position [1259, 0]
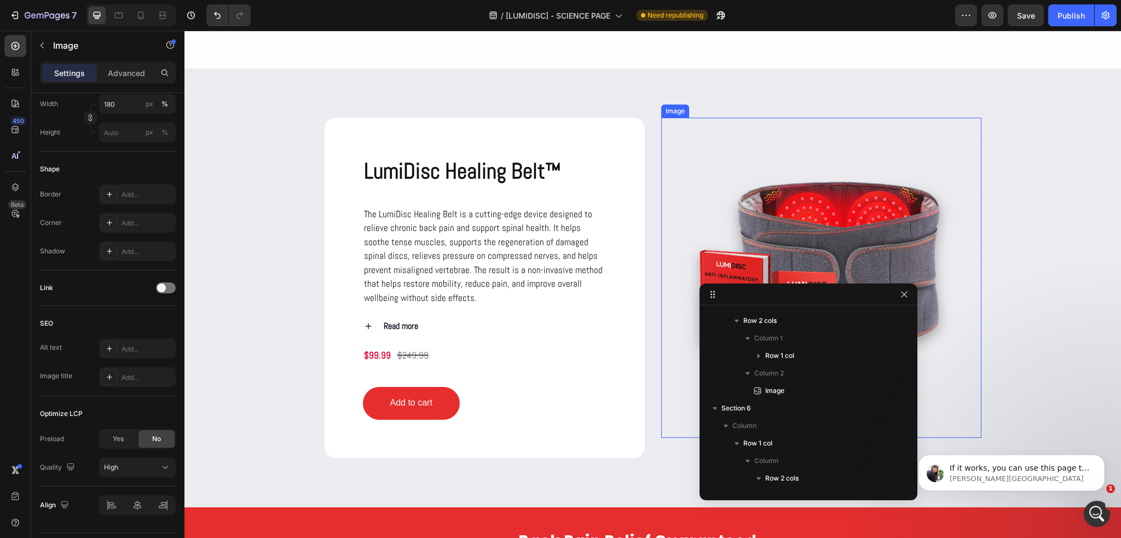
click at [821, 201] on img at bounding box center [821, 278] width 320 height 320
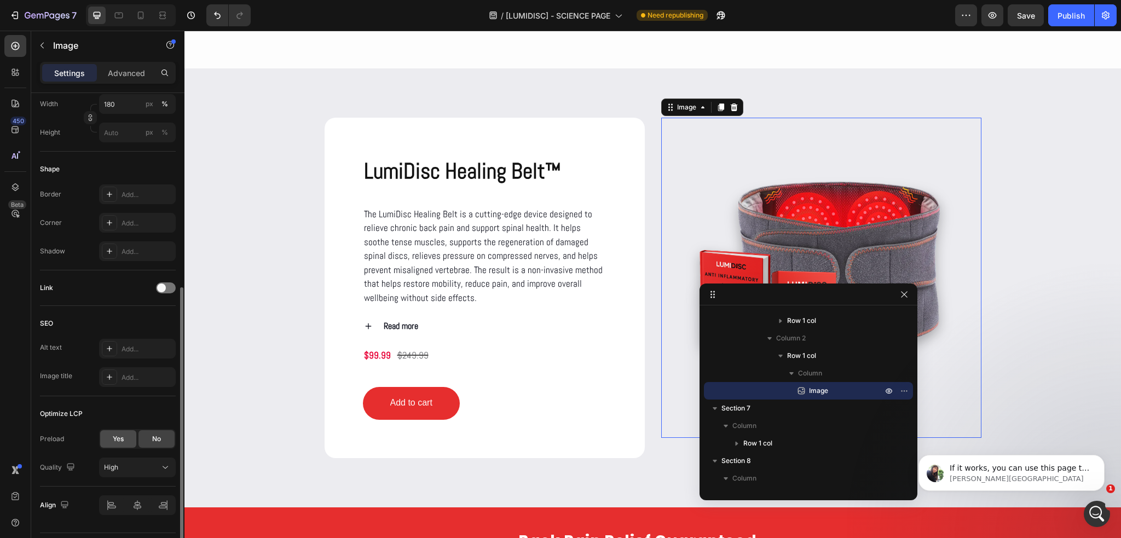
click at [106, 441] on div "Yes" at bounding box center [118, 439] width 36 height 18
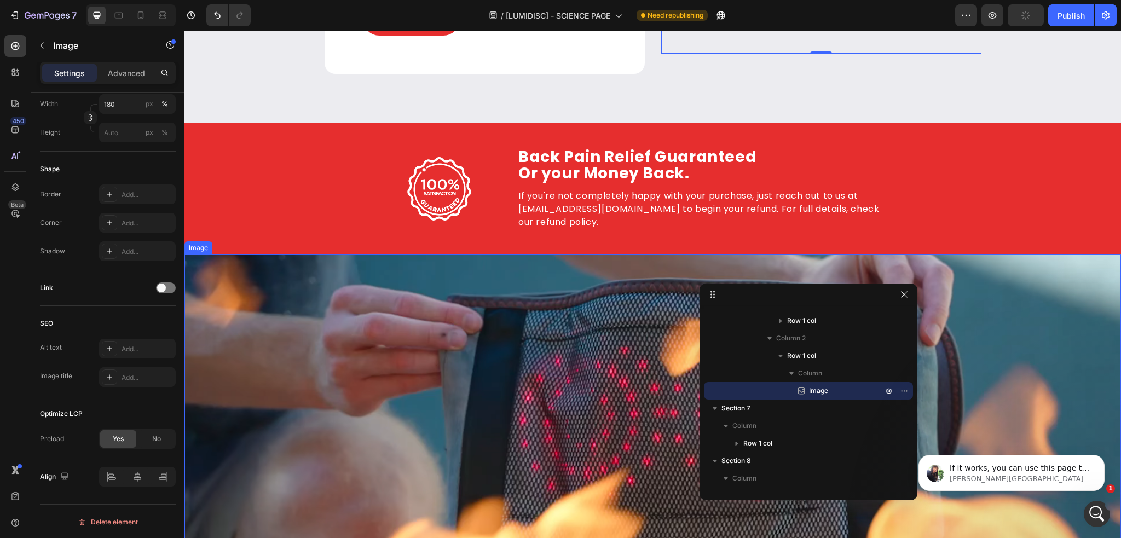
scroll to position [1752, 0]
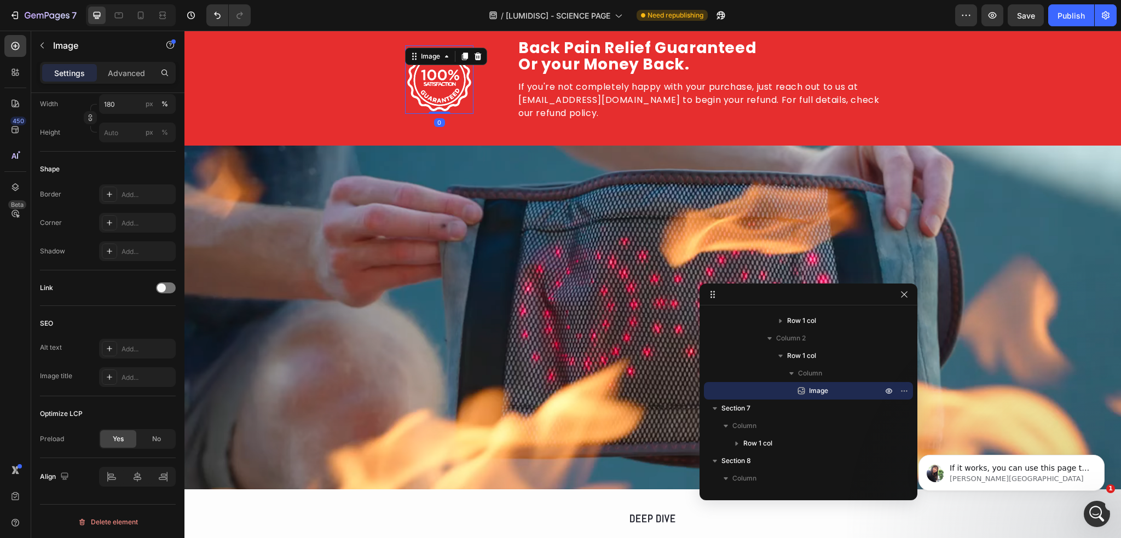
click at [425, 71] on img at bounding box center [439, 79] width 68 height 68
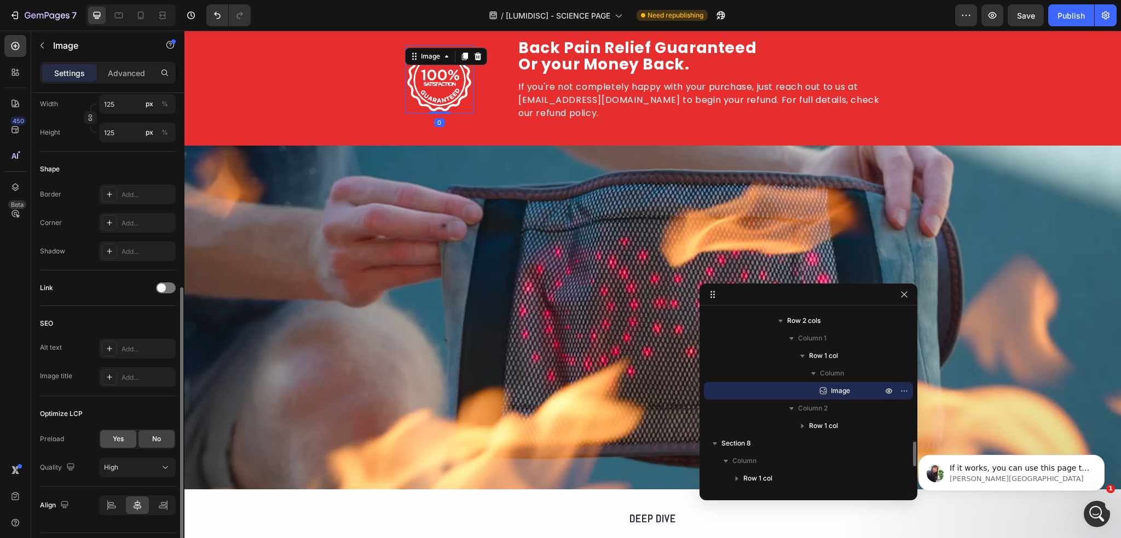
click at [115, 438] on span "Yes" at bounding box center [118, 439] width 11 height 10
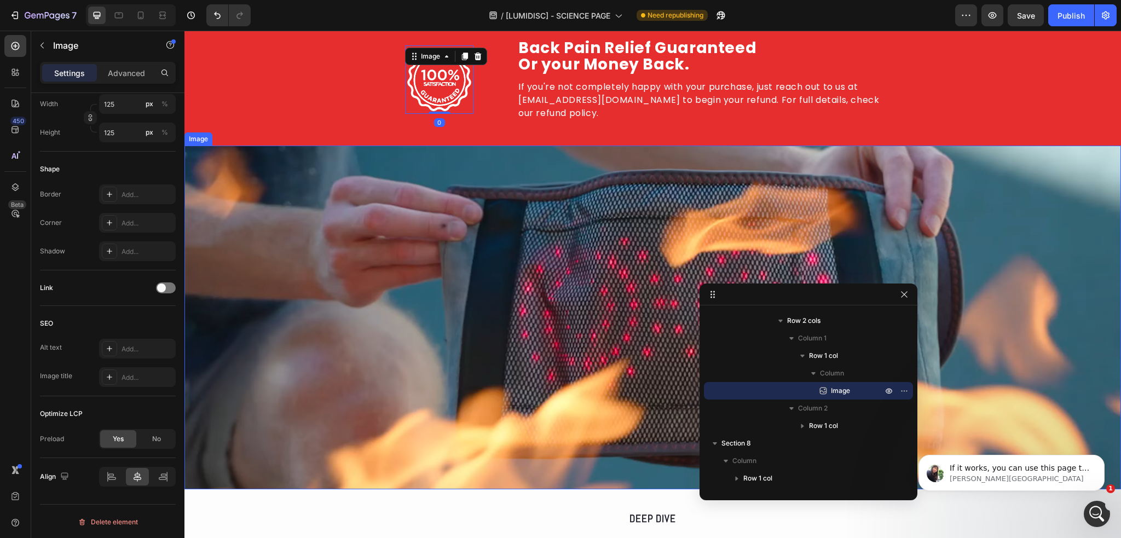
click at [515, 307] on img at bounding box center [652, 318] width 937 height 344
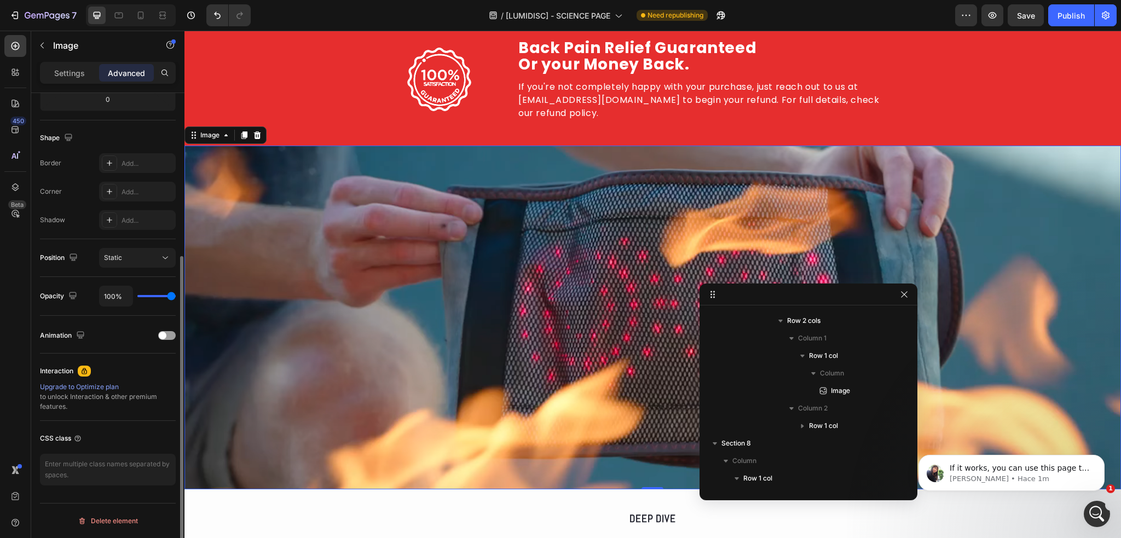
scroll to position [252, 0]
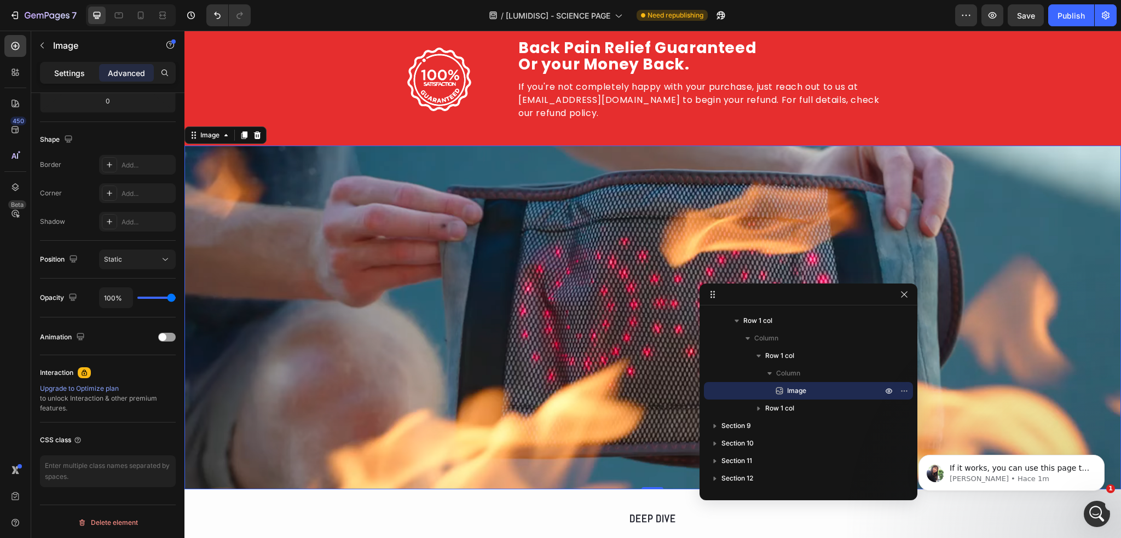
click at [62, 74] on p "Settings" at bounding box center [69, 72] width 31 height 11
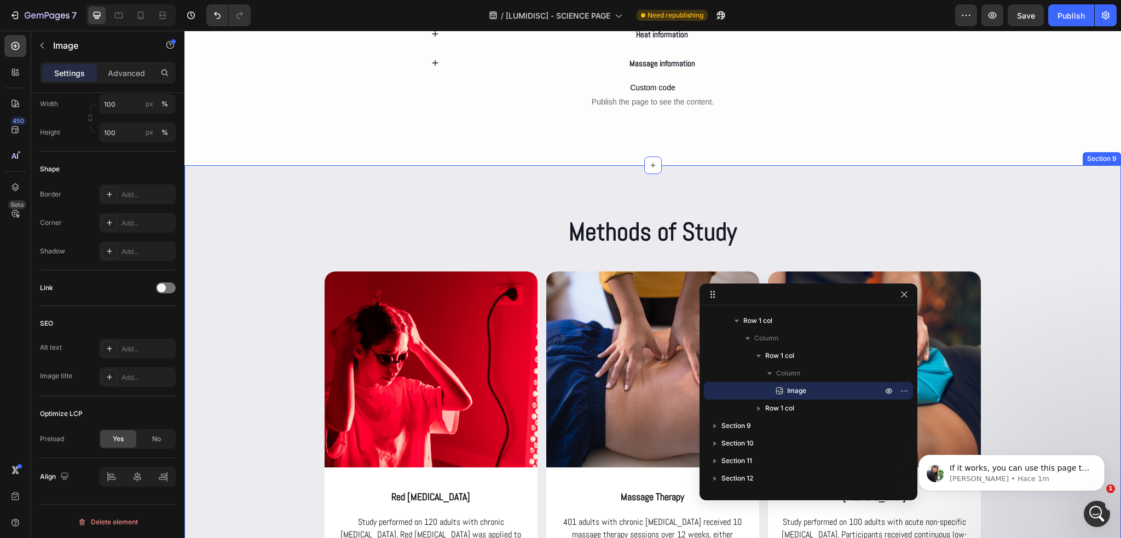
scroll to position [2463, 0]
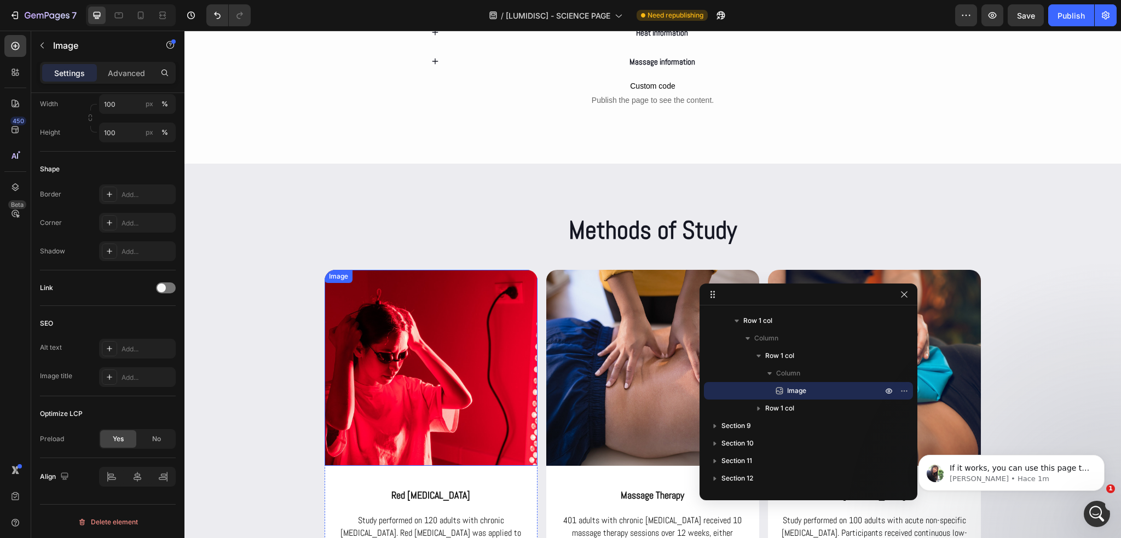
click at [442, 298] on img at bounding box center [431, 368] width 213 height 196
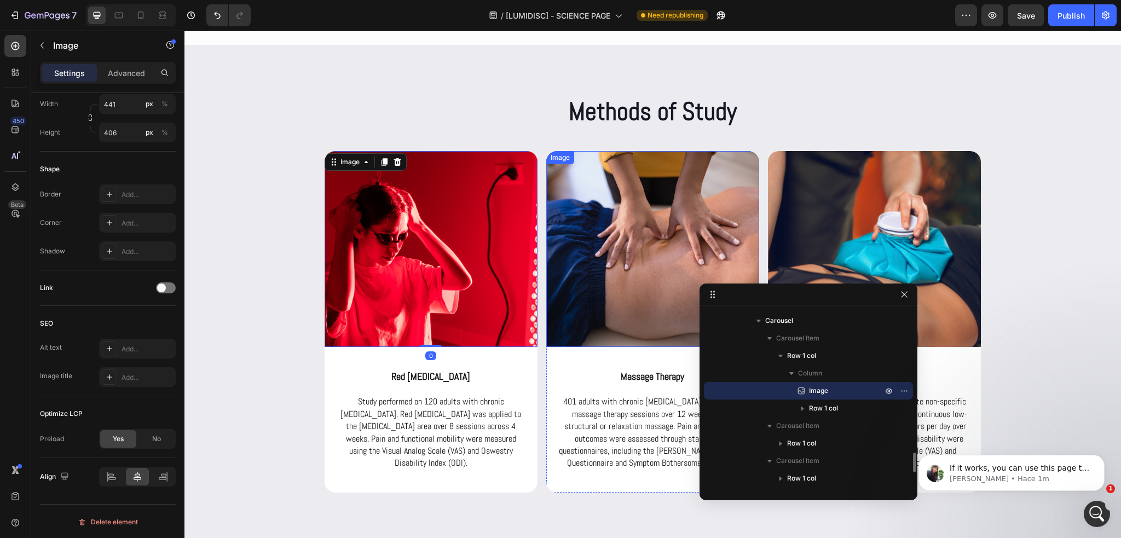
scroll to position [2627, 0]
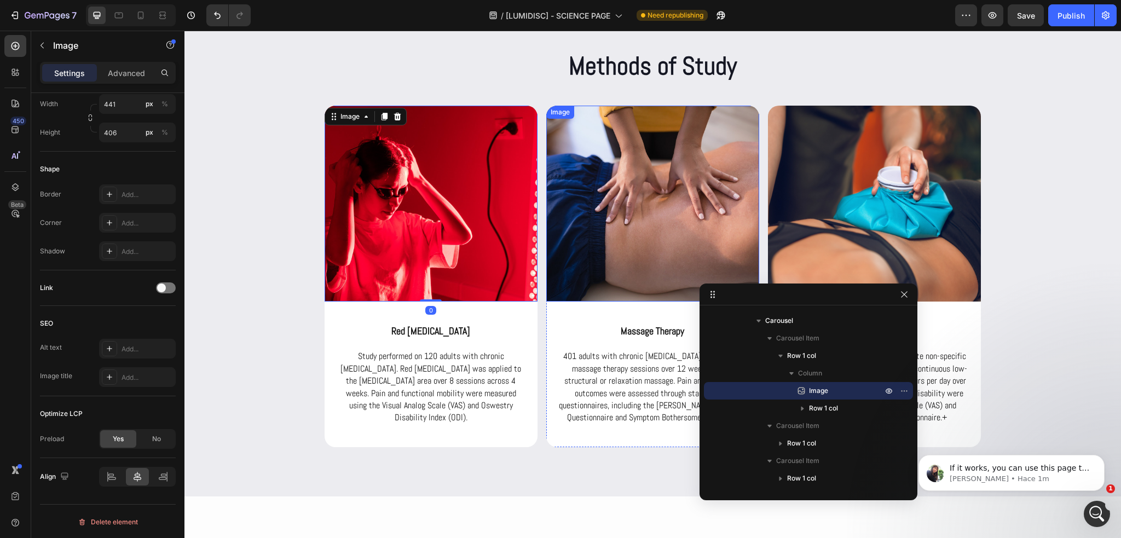
click at [649, 211] on img at bounding box center [652, 204] width 213 height 196
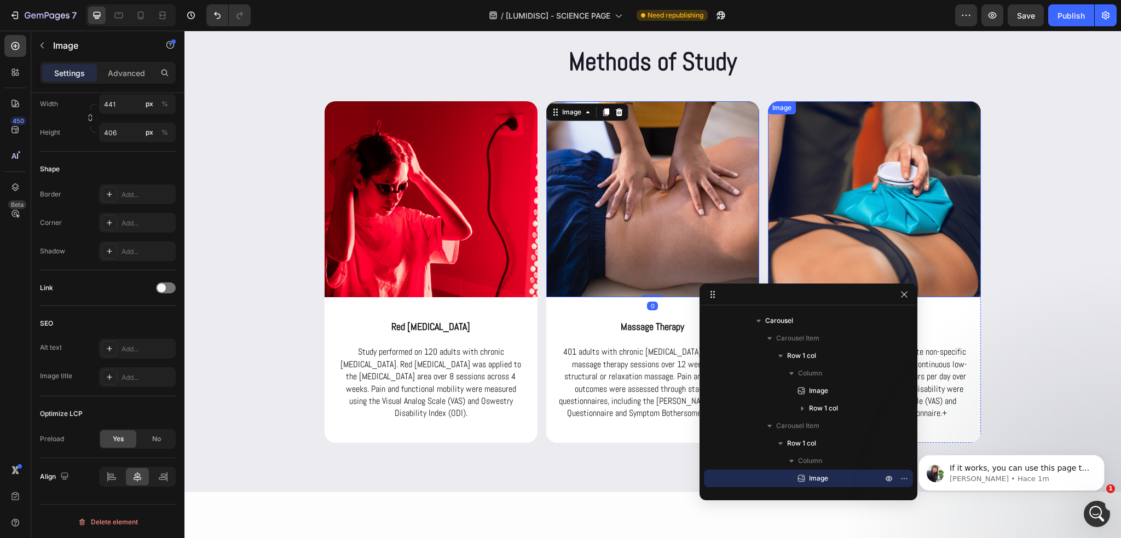
click at [840, 191] on img at bounding box center [874, 199] width 213 height 196
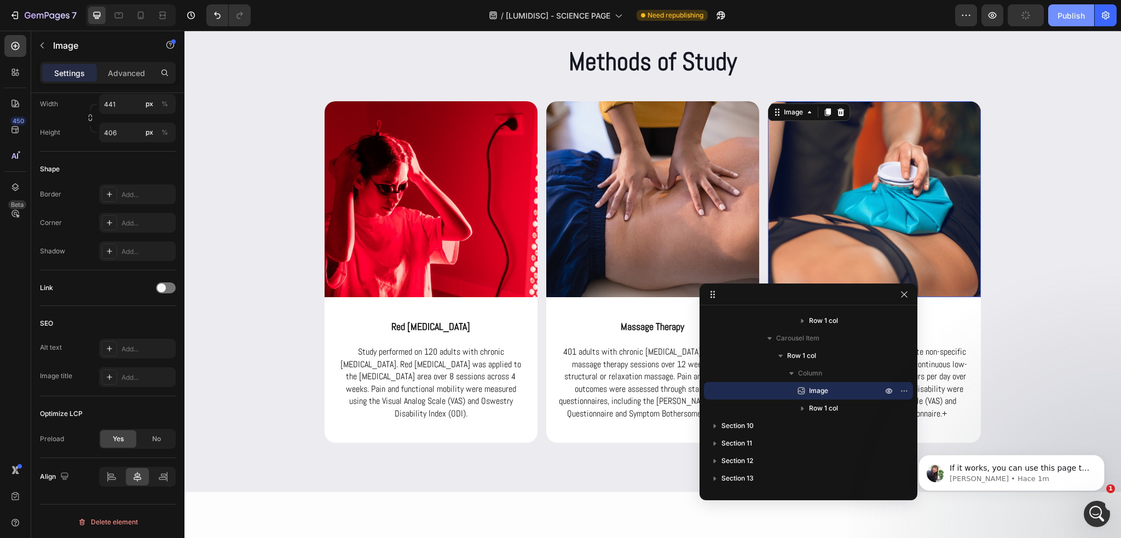
click at [1076, 19] on div "Publish" at bounding box center [1070, 15] width 27 height 11
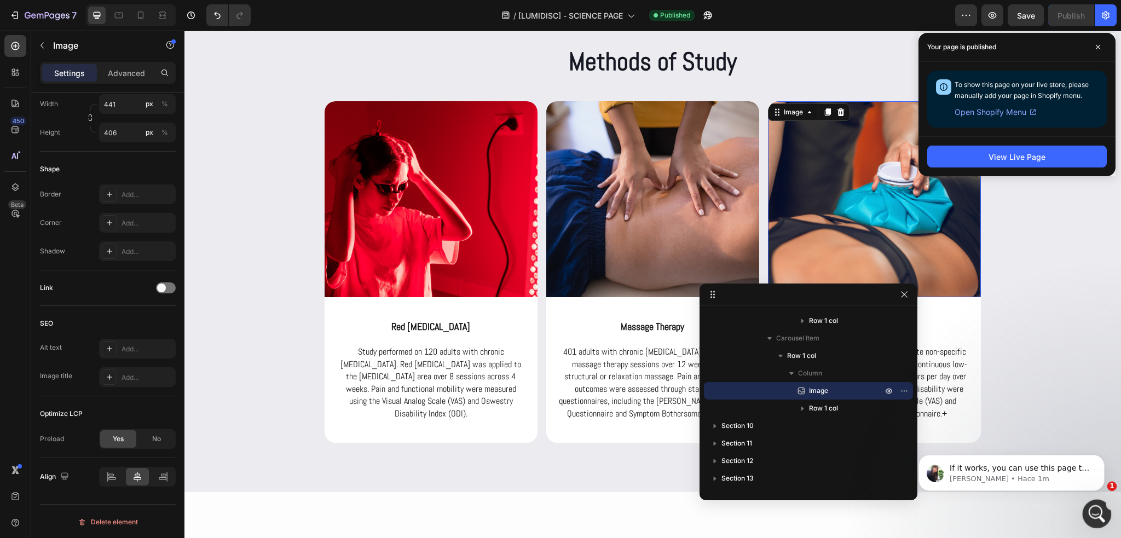
click at [1091, 509] on icon "Abrir Intercom Messenger" at bounding box center [1095, 513] width 18 height 18
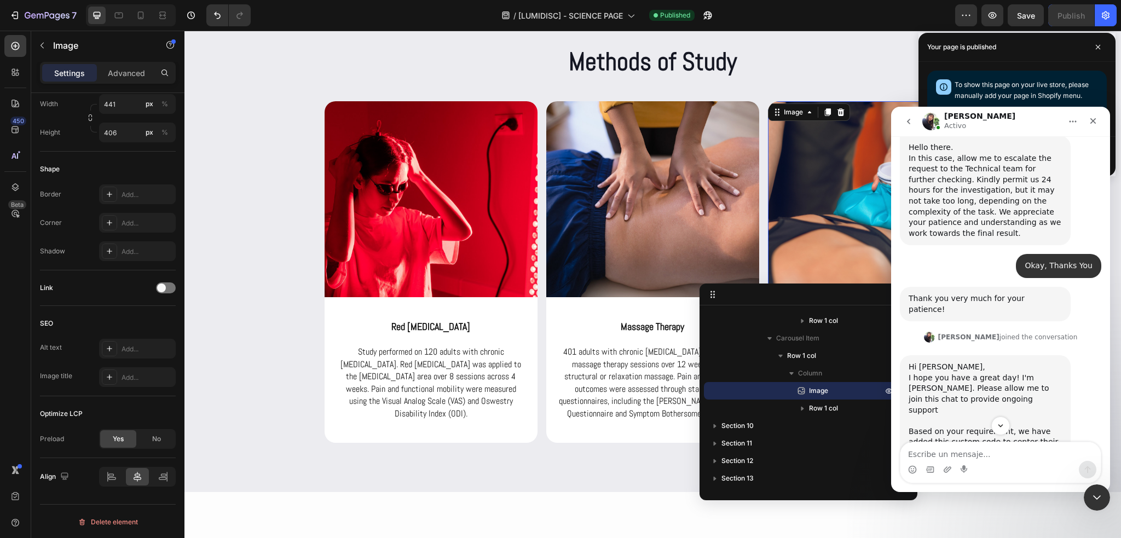
scroll to position [5758, 0]
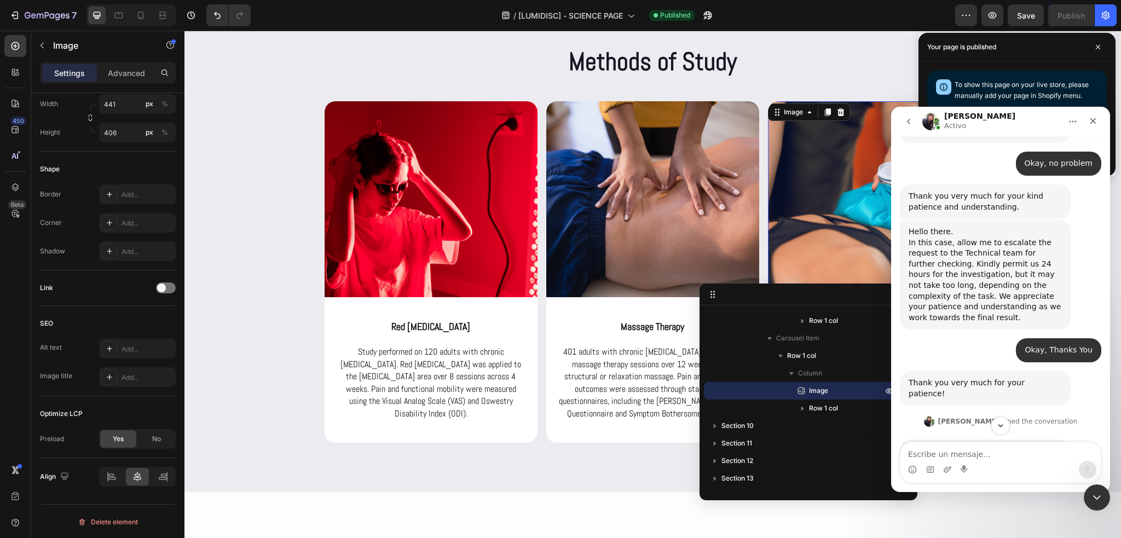
drag, startPoint x: 1020, startPoint y: 312, endPoint x: 908, endPoint y: 242, distance: 132.3
click at [908, 440] on div "Hi Franco, I hope you have a great day! ﻿I'm Tina. Please allow me to join this…" at bounding box center [985, 534] width 171 height 189
copy div "Hi Franco, I hope you have a great day! ﻿I'm Tina. Please allow me to join this…"
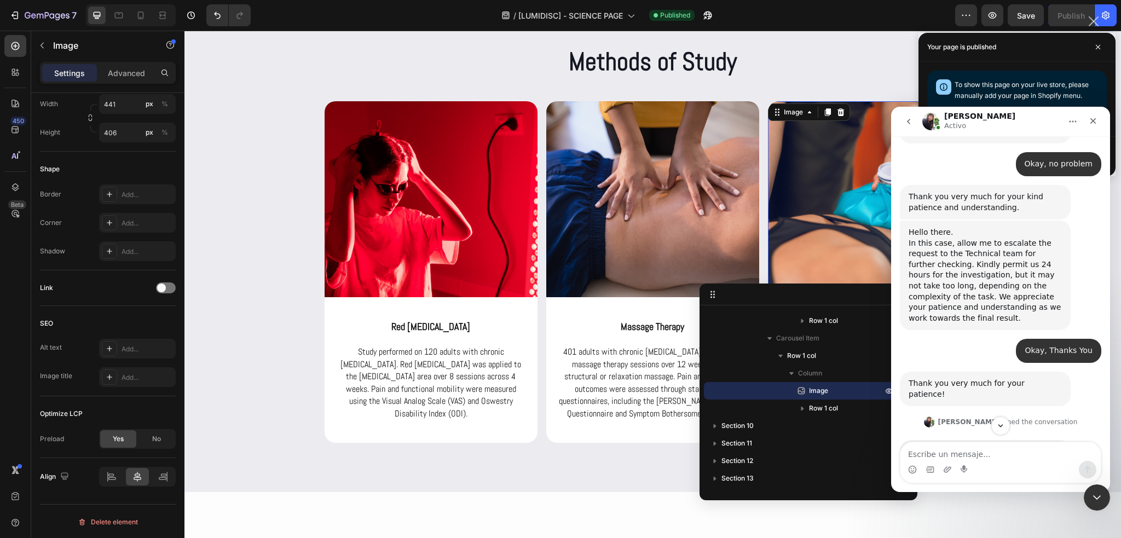
scroll to position [0, 0]
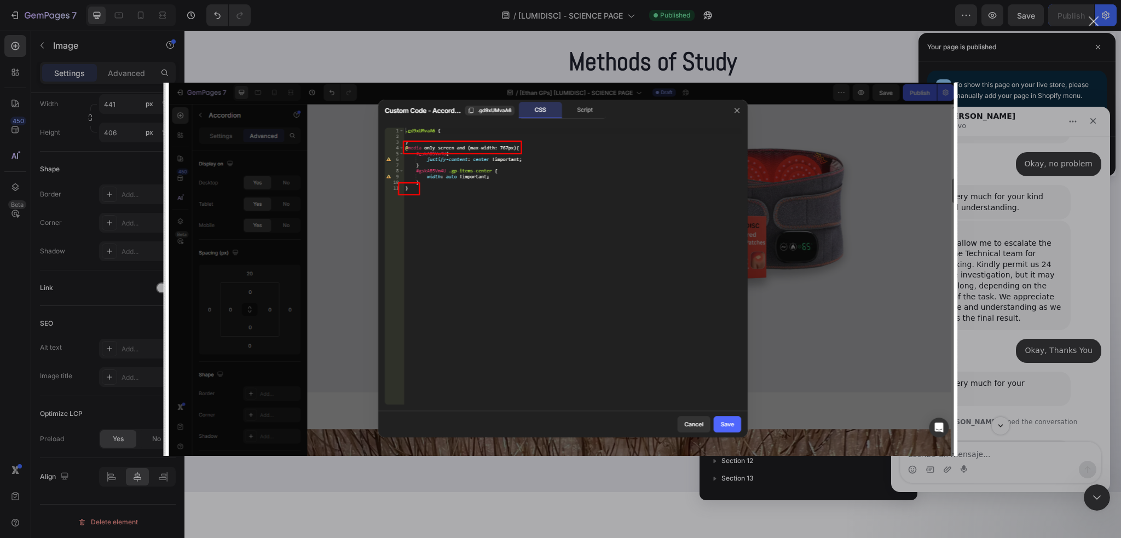
click at [1057, 203] on div "Intercom Messenger" at bounding box center [560, 269] width 1121 height 538
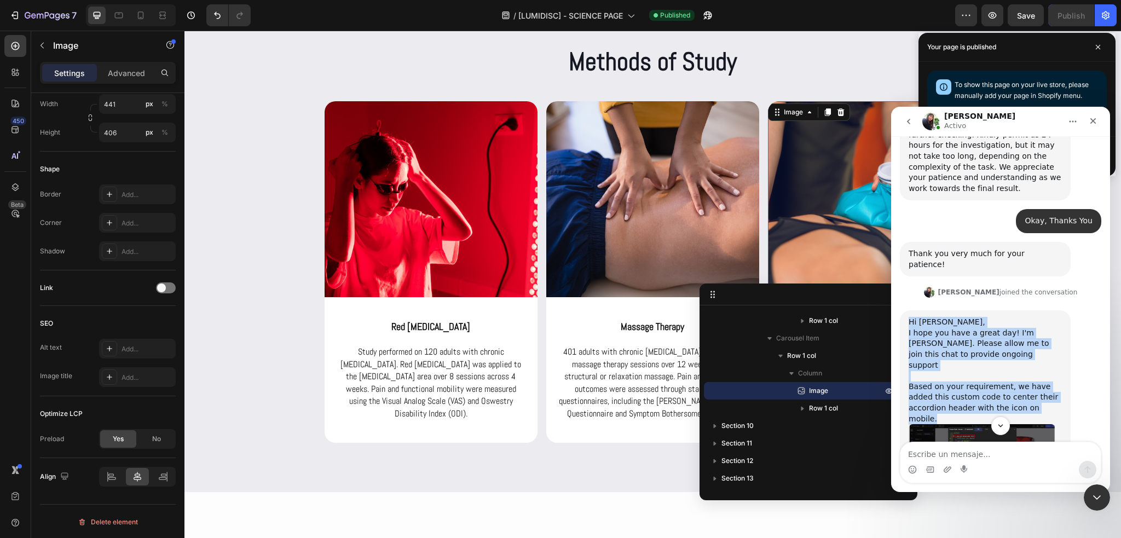
scroll to position [5922, 0]
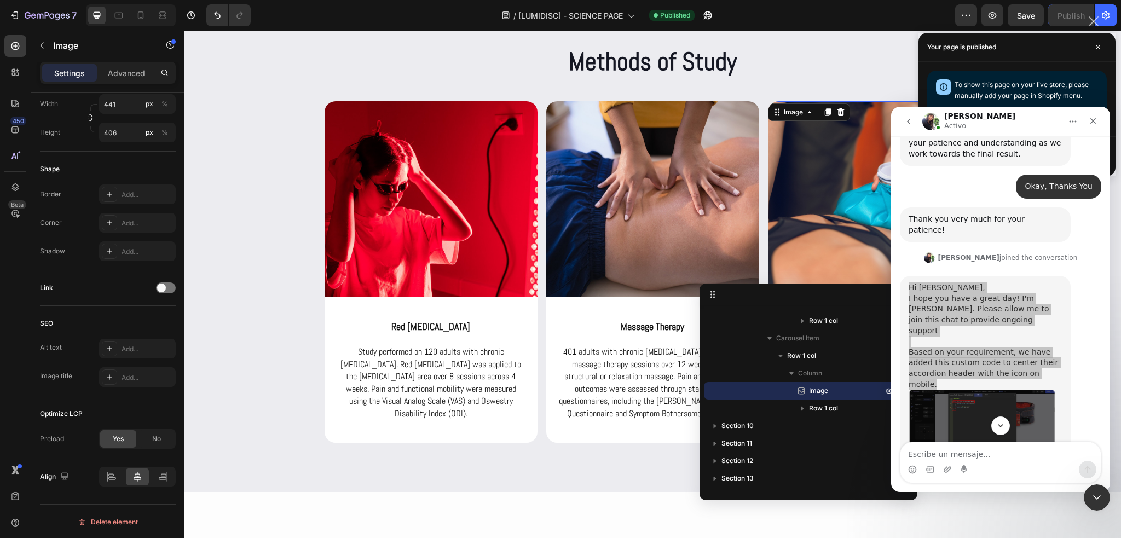
scroll to position [0, 0]
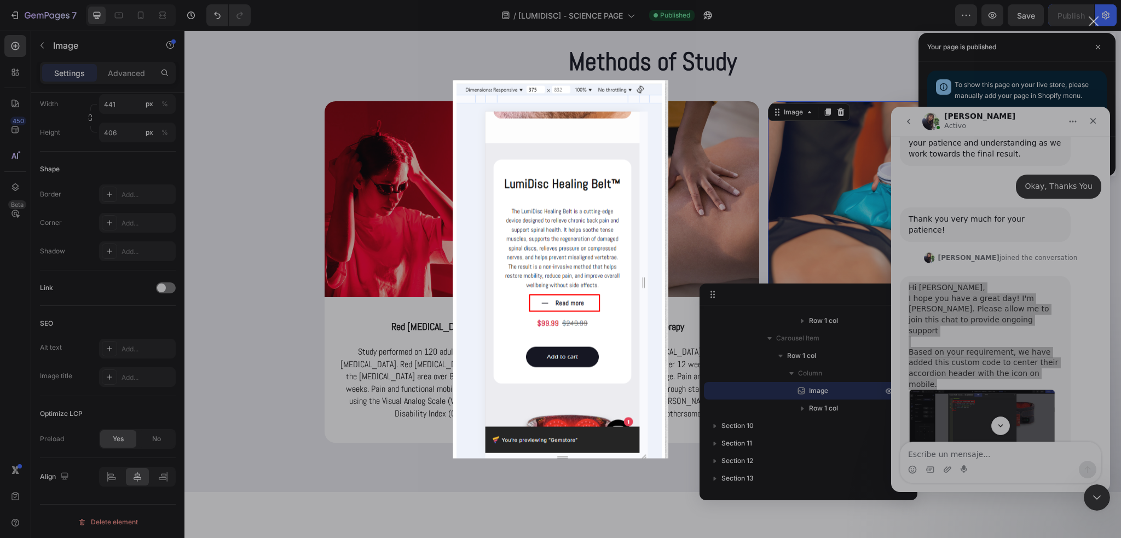
click at [954, 276] on div "Intercom Messenger" at bounding box center [560, 269] width 1121 height 538
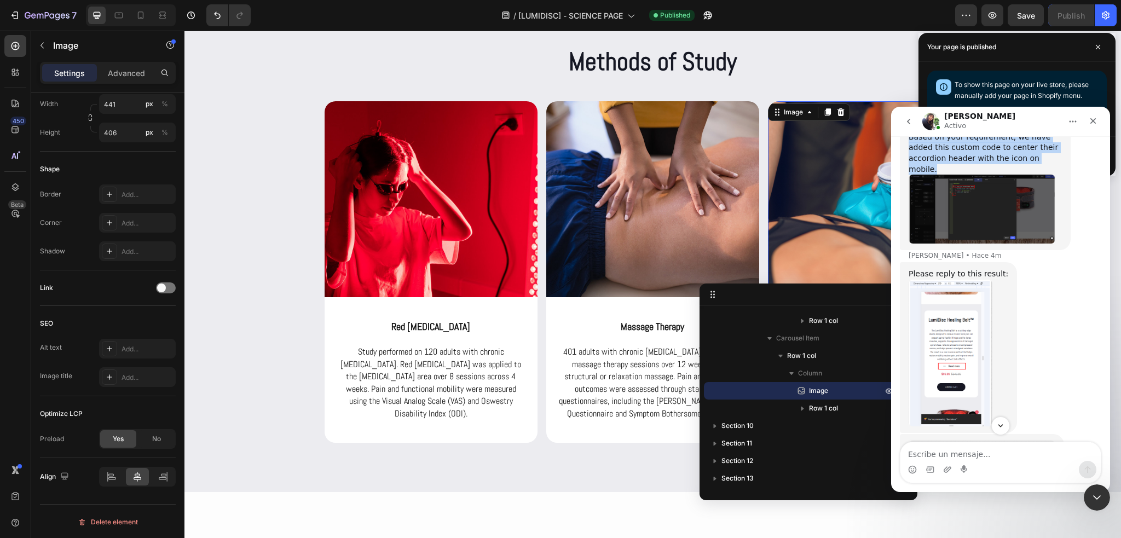
scroll to position [6141, 0]
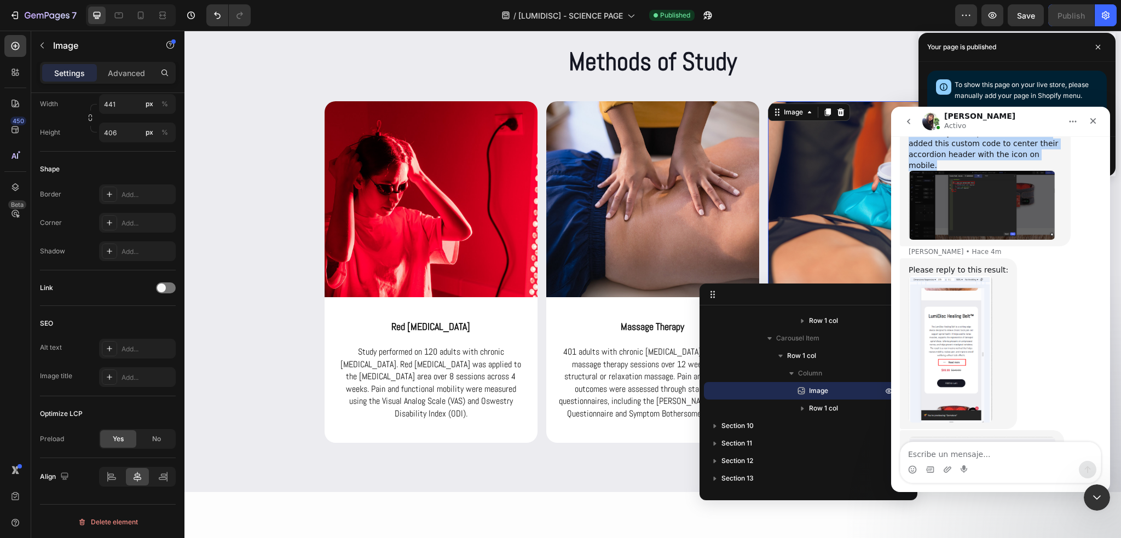
click at [956, 437] on img "Tina dice…" at bounding box center [982, 473] width 147 height 73
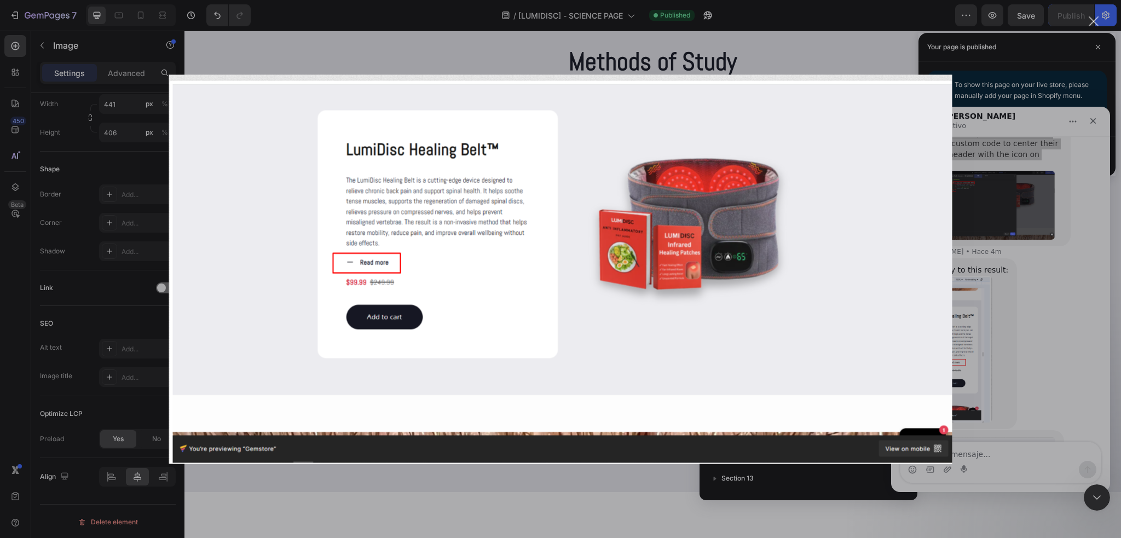
click at [1027, 236] on div "Intercom Messenger" at bounding box center [560, 269] width 1121 height 538
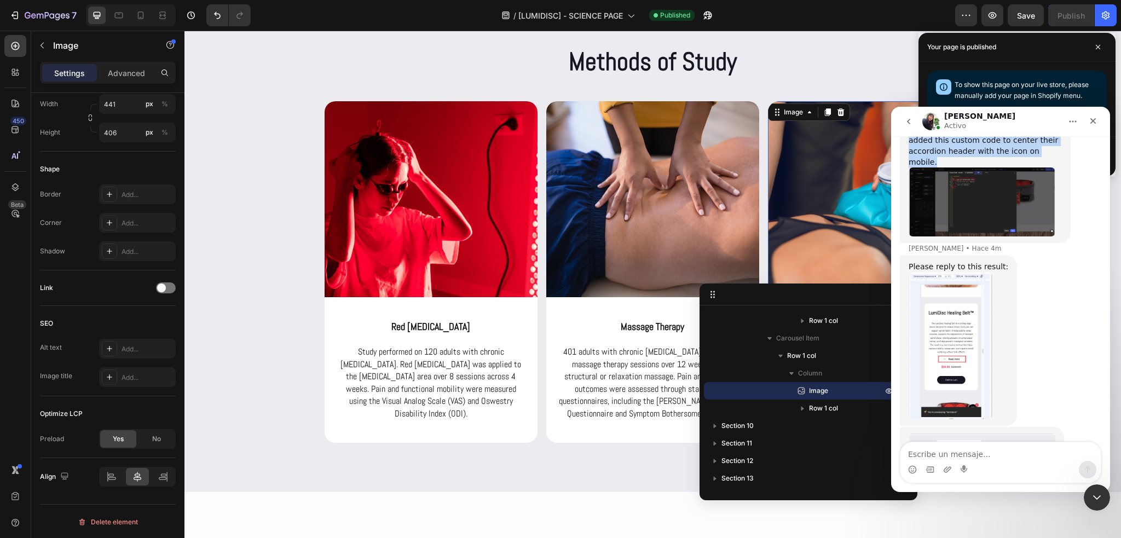
scroll to position [6152, 0]
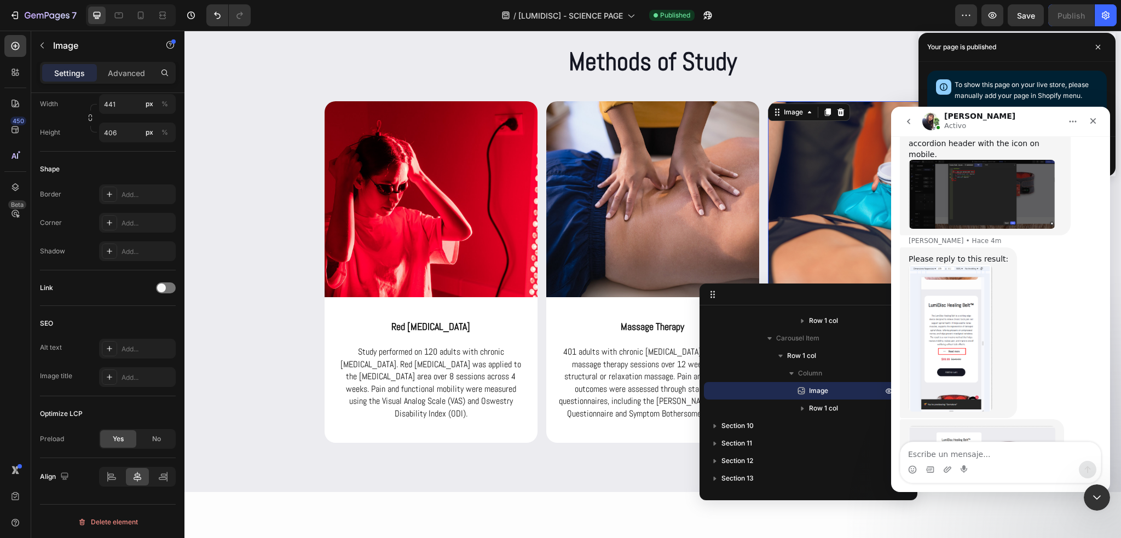
drag, startPoint x: 956, startPoint y: 359, endPoint x: 908, endPoint y: 287, distance: 85.6
copy div "Kindly double-check this page to see if it works for you. https://trylumidisc.c…"
click at [927, 537] on link "[URL][DOMAIN_NAME]" at bounding box center [951, 544] width 85 height 9
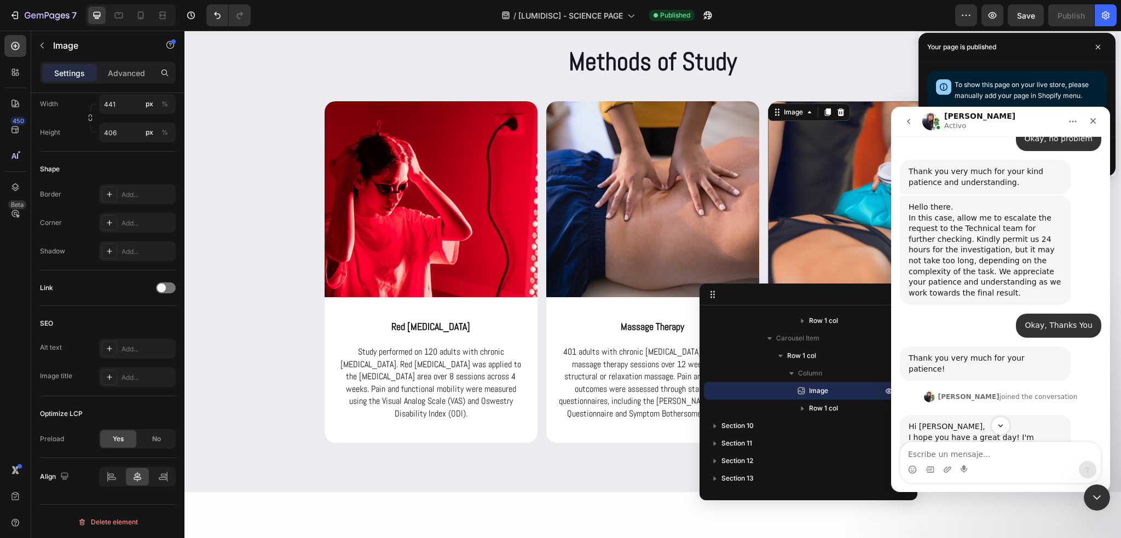
scroll to position [5779, 0]
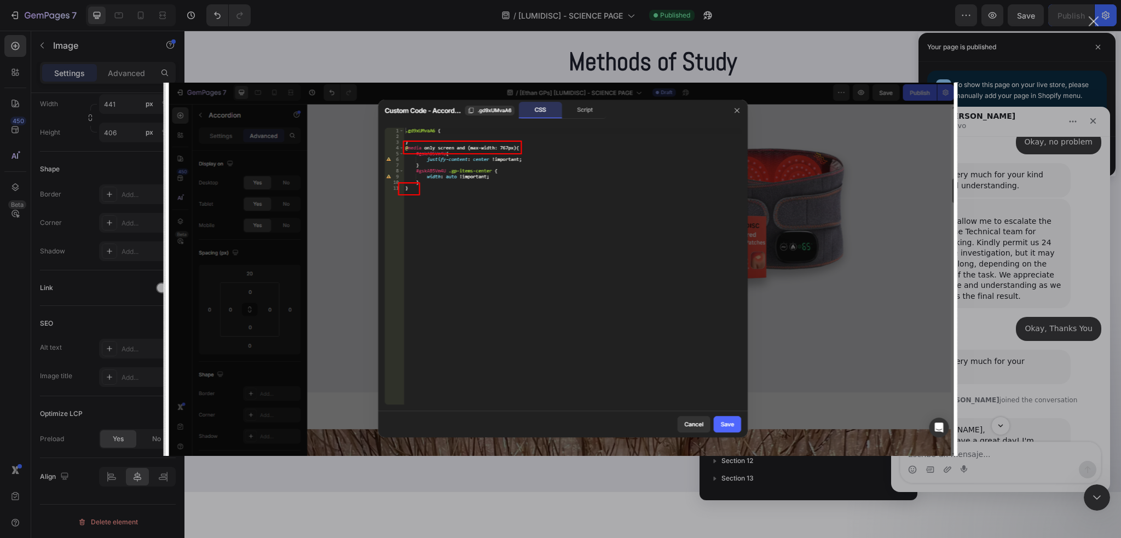
click at [869, 54] on div "Intercom Messenger" at bounding box center [560, 269] width 1121 height 538
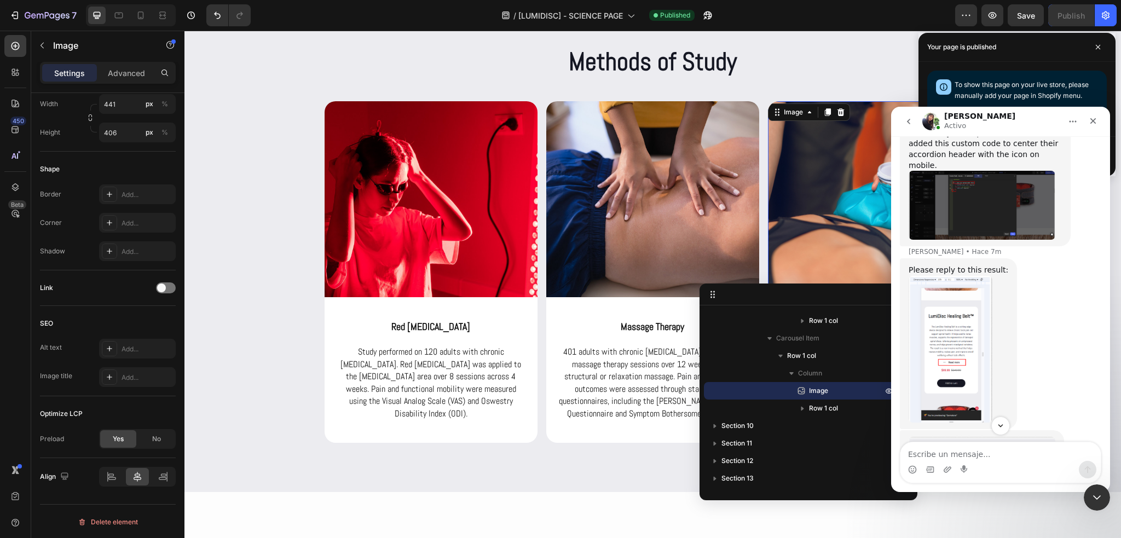
scroll to position [6163, 0]
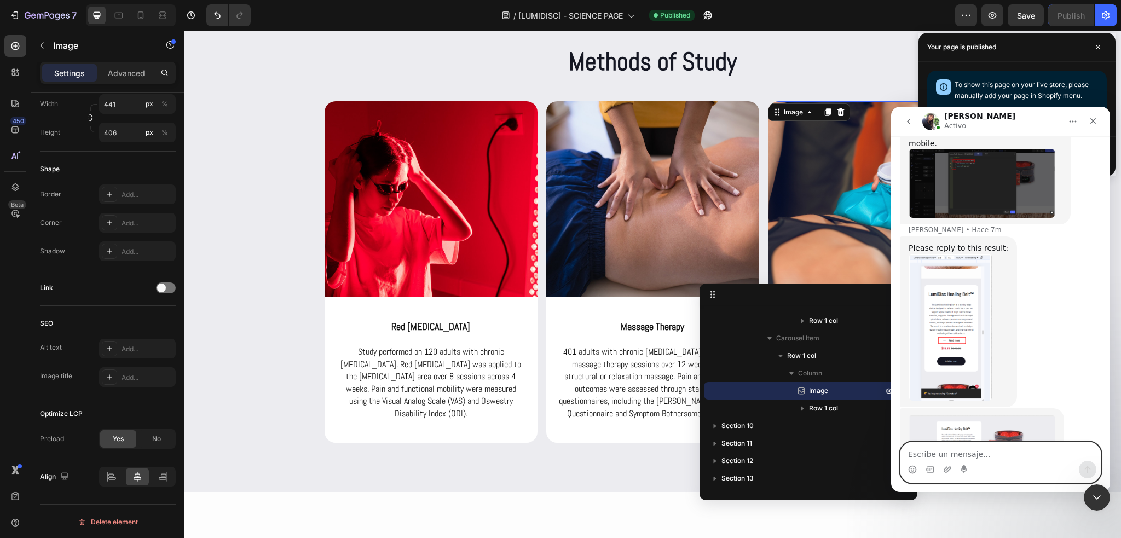
click at [1005, 450] on textarea "Escribe un mensaje..." at bounding box center [1000, 451] width 200 height 19
paste textarea "Okay, great, and where can I see that code so I can add it to my original page?"
type textarea "Okay, great, and where can I see that code so I can add it to my original page?"
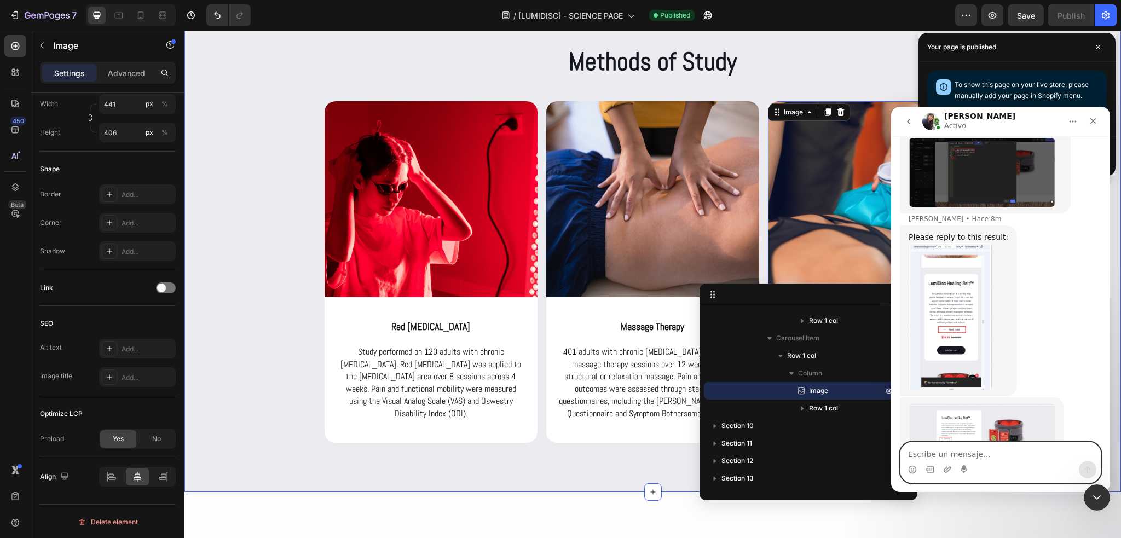
scroll to position [6188, 0]
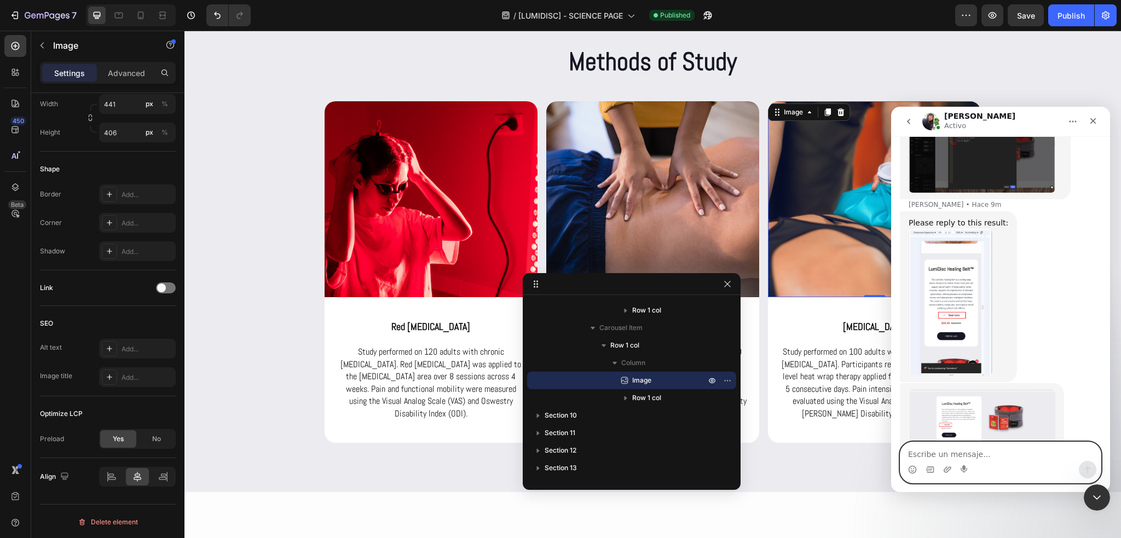
drag, startPoint x: 803, startPoint y: 295, endPoint x: 626, endPoint y: 285, distance: 177.1
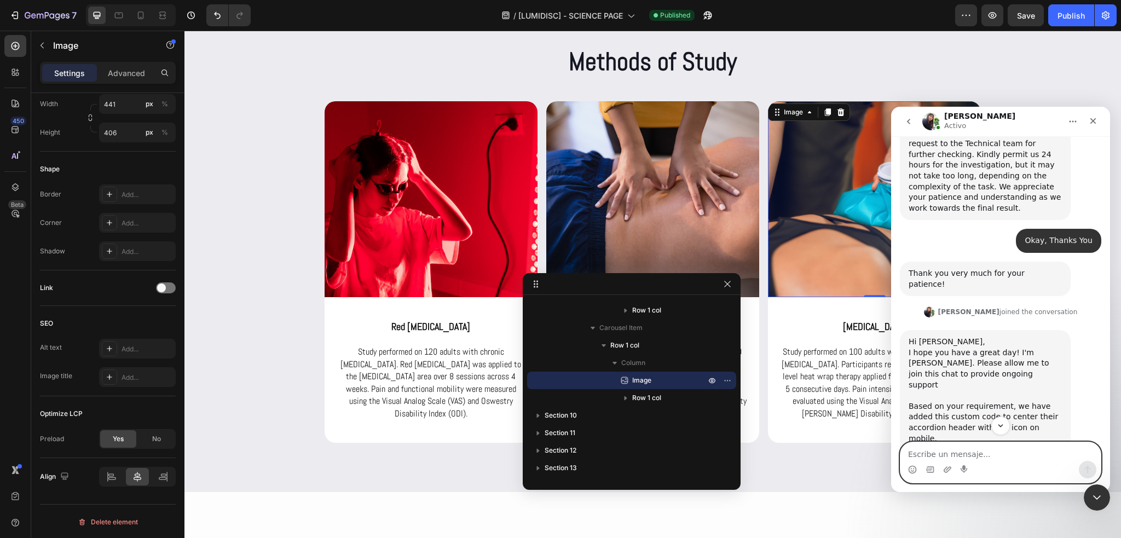
scroll to position [5859, 0]
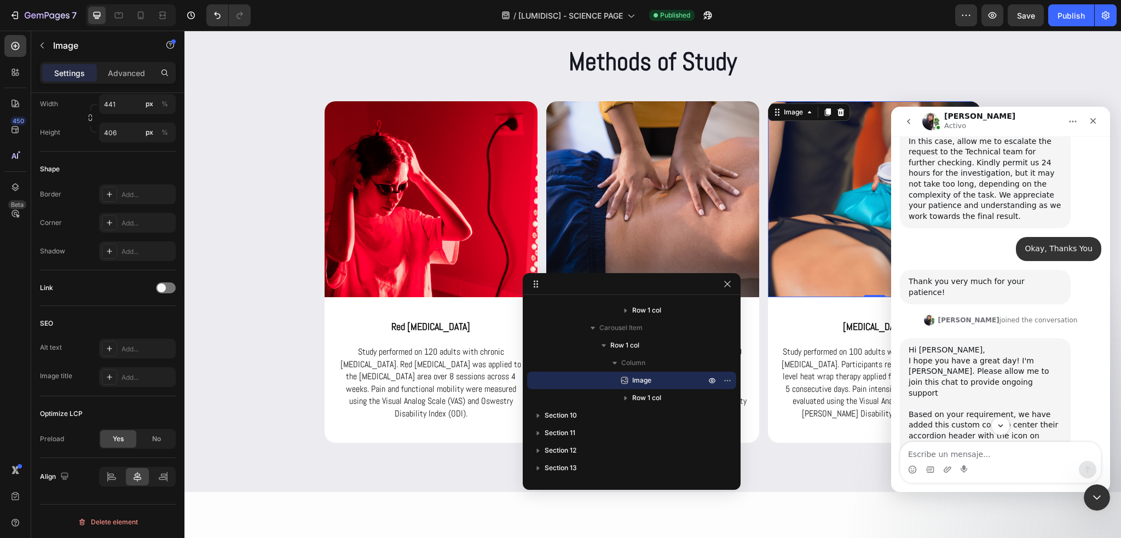
click at [959, 452] on img "Tina dice…" at bounding box center [982, 486] width 147 height 69
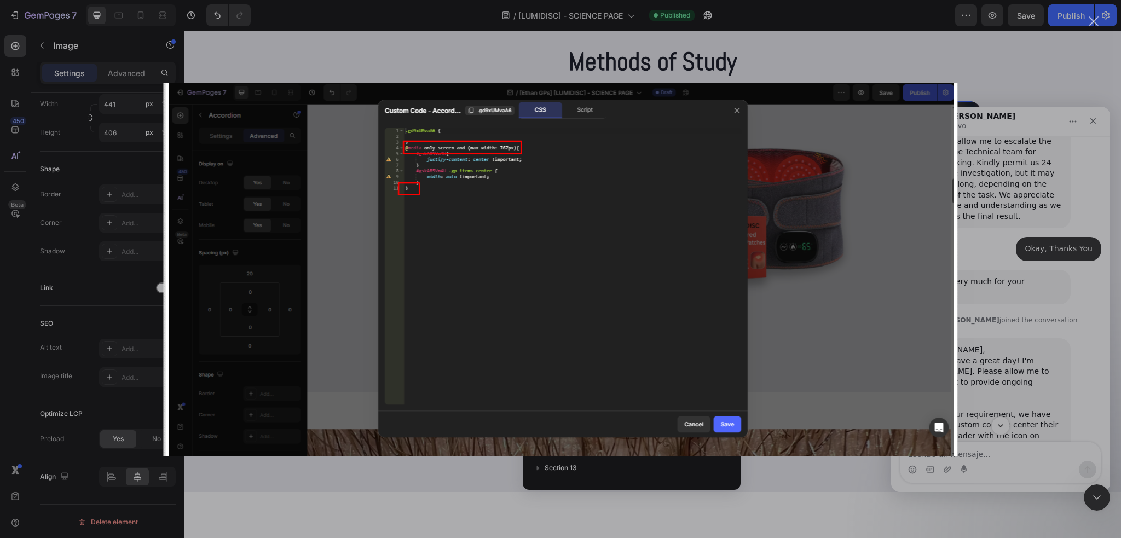
click at [1091, 24] on div "Cerrar" at bounding box center [1094, 21] width 10 height 10
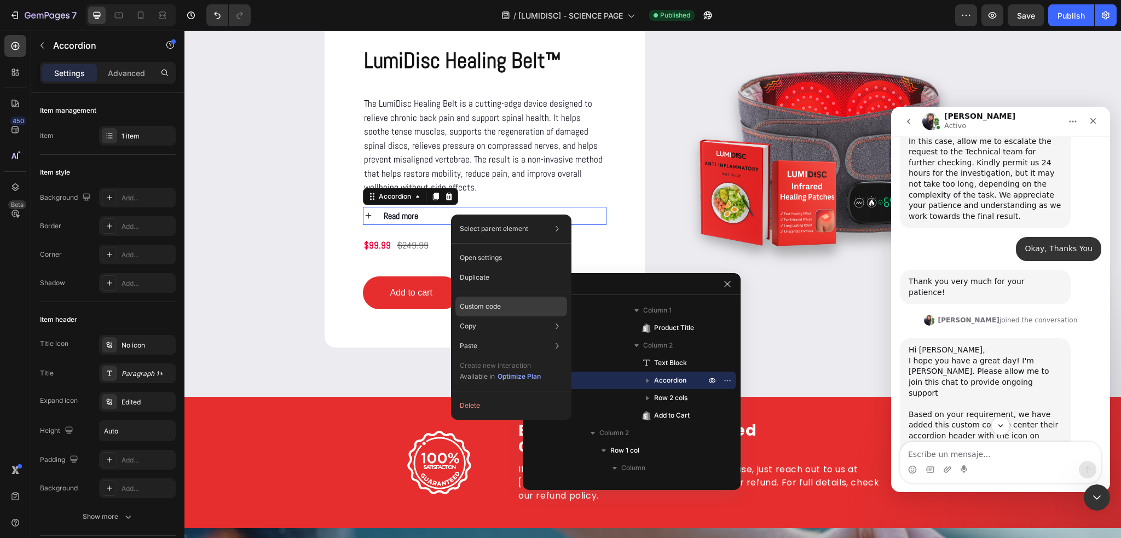
click at [505, 336] on div "Custom code" at bounding box center [511, 346] width 112 height 20
type input "100%"
type input "100"
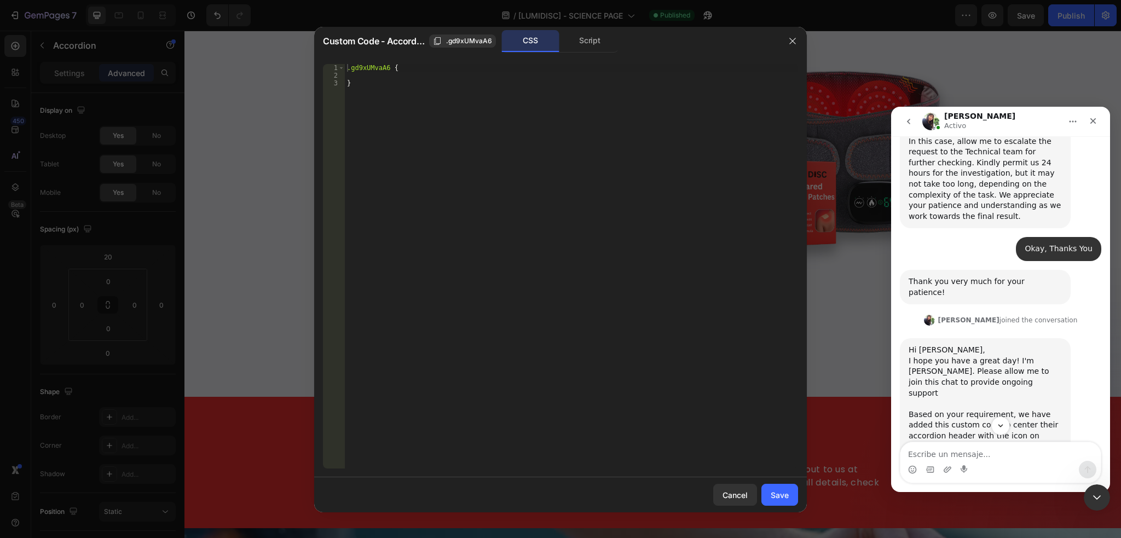
click at [973, 452] on img "Tina dice…" at bounding box center [982, 486] width 147 height 69
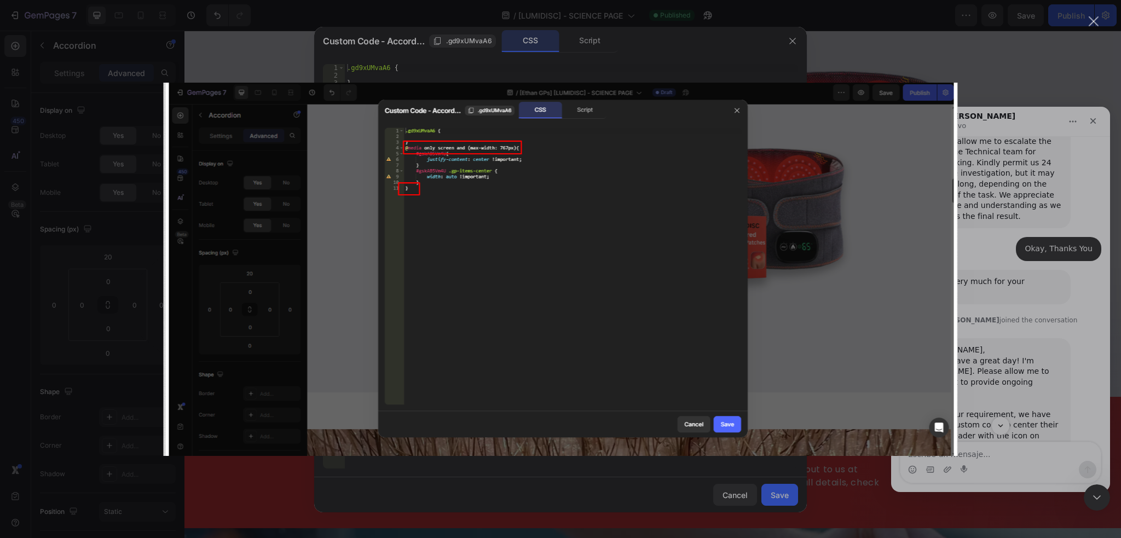
click at [1097, 22] on div "Cerrar" at bounding box center [1094, 21] width 10 height 10
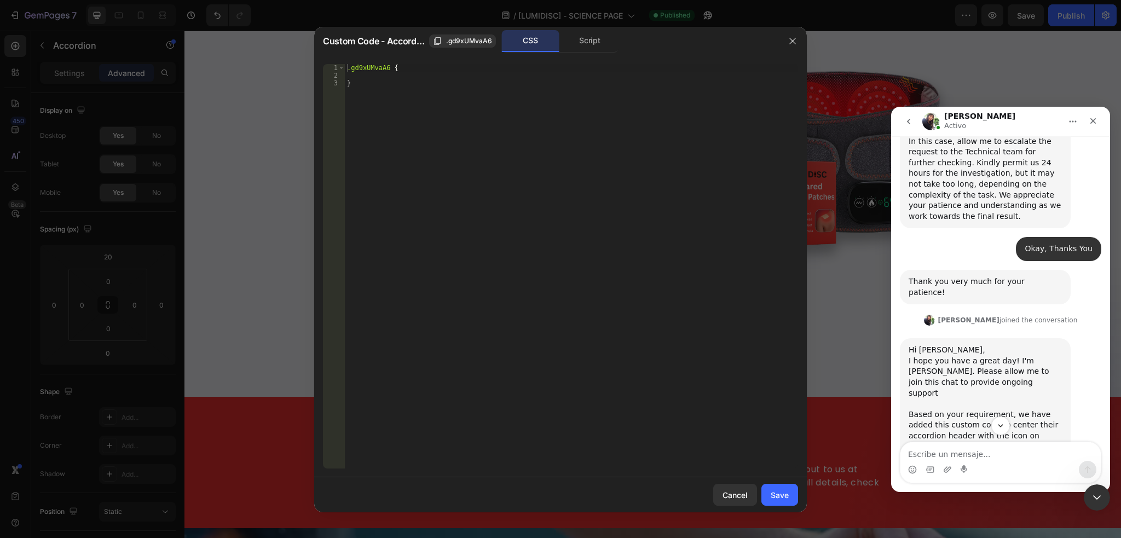
type textarea "}"
click at [404, 94] on div ".gd9xUMvaA6 { }" at bounding box center [571, 274] width 453 height 420
drag, startPoint x: 963, startPoint y: 245, endPoint x: 1850, endPoint y: 354, distance: 893.8
click at [963, 452] on img "Tina dice…" at bounding box center [982, 486] width 147 height 69
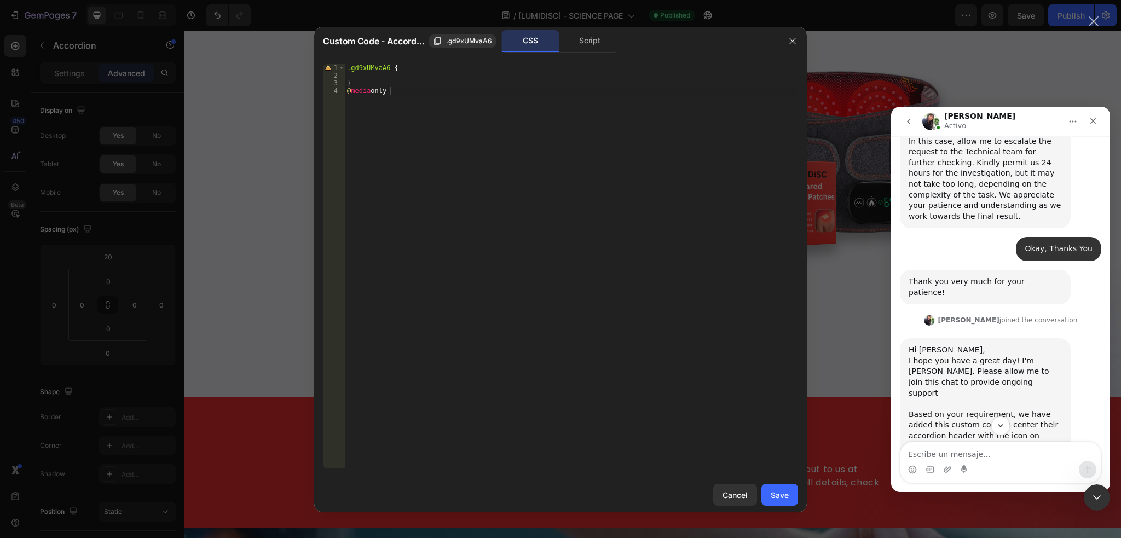
scroll to position [0, 0]
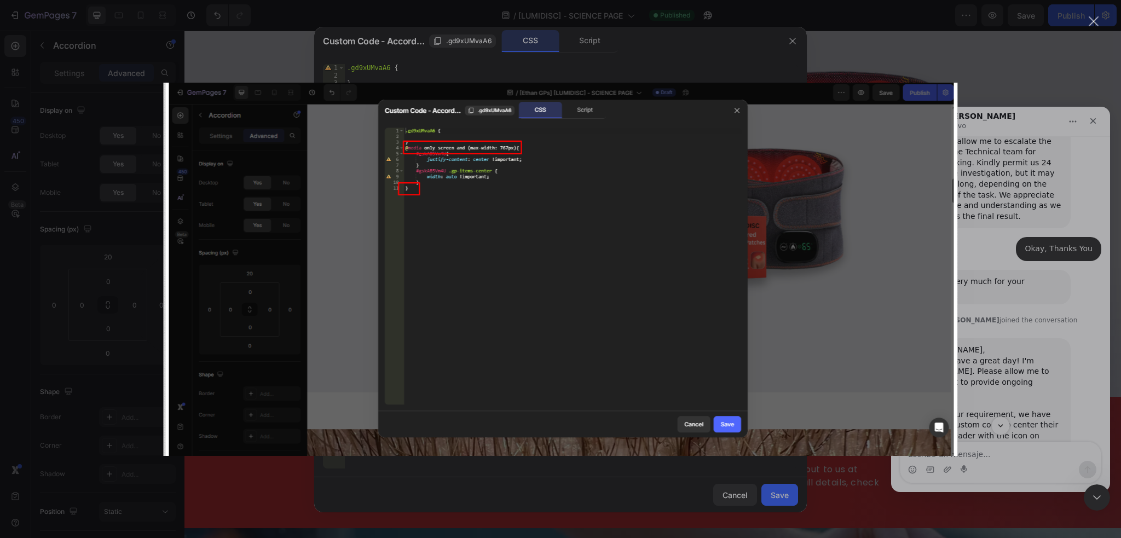
click at [628, 69] on div "Intercom Messenger" at bounding box center [560, 269] width 1121 height 538
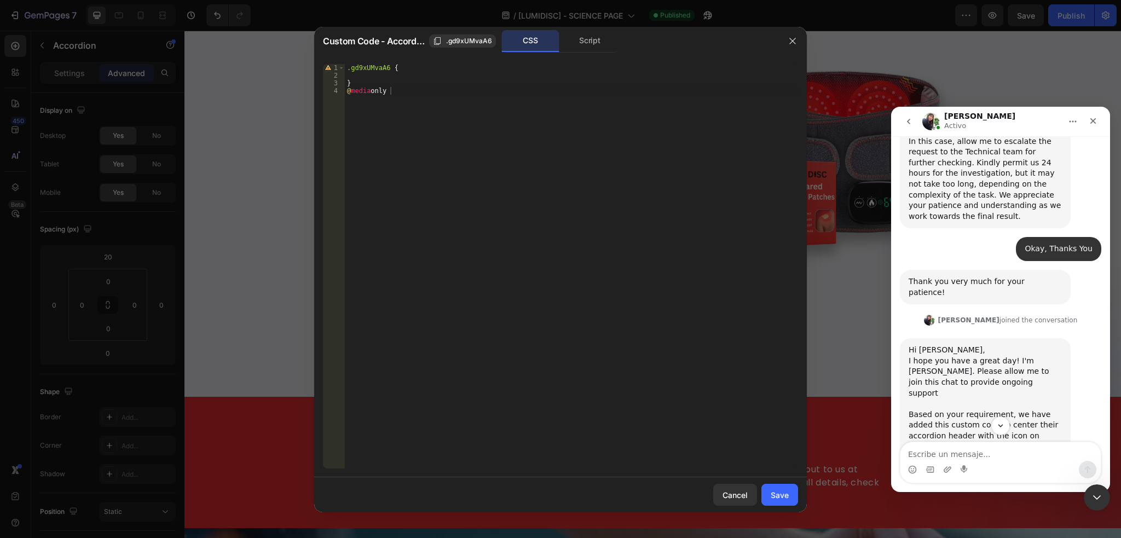
click at [467, 88] on div ".gd9xUMvaA6 { } @ media only" at bounding box center [571, 274] width 453 height 420
click at [973, 452] on img "Tina dice…" at bounding box center [982, 486] width 147 height 69
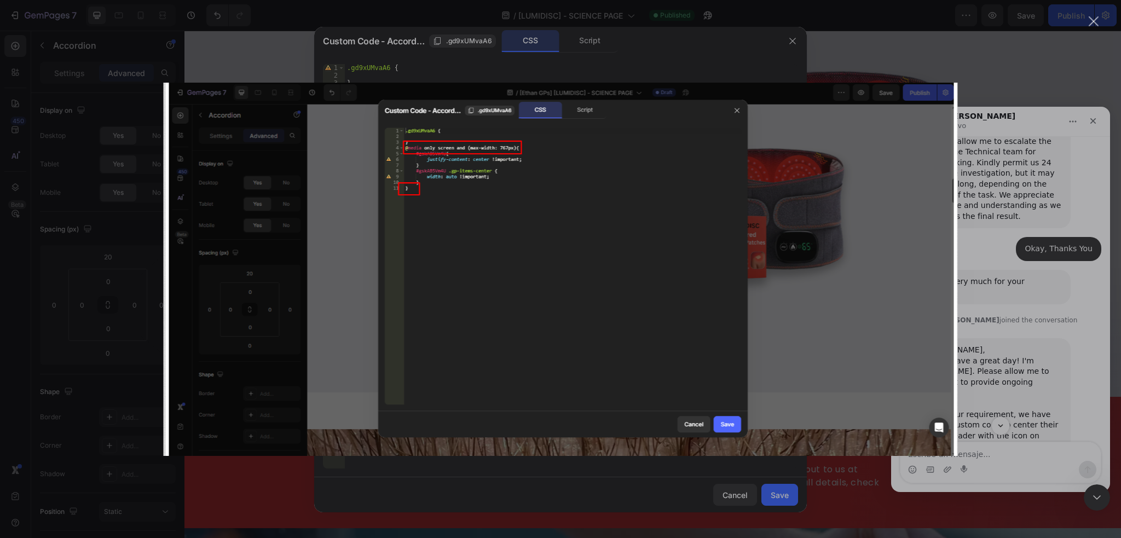
click at [1093, 21] on div "Cerrar" at bounding box center [1094, 21] width 10 height 10
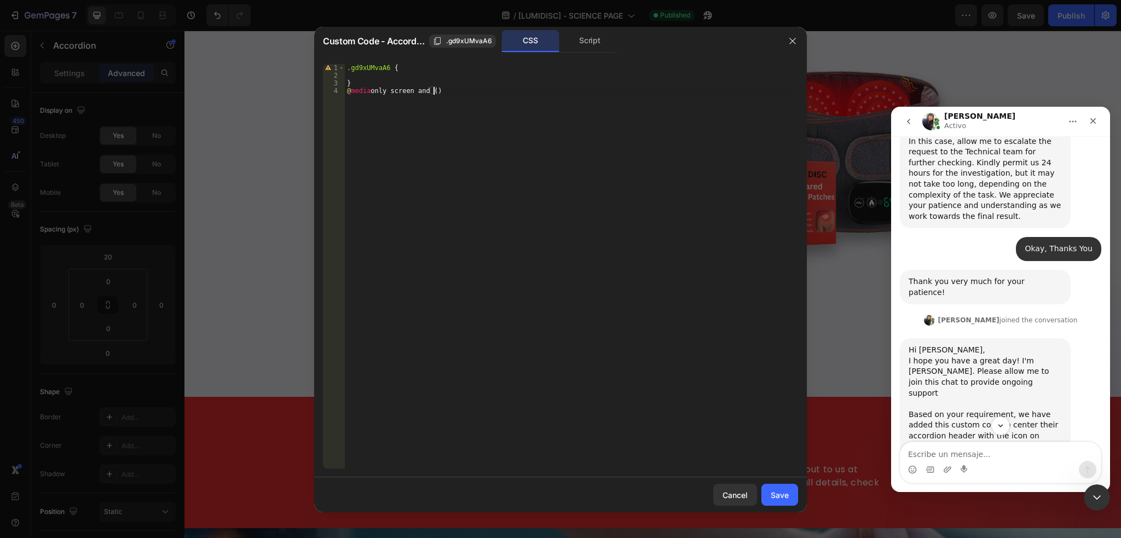
click at [433, 89] on div ".gd9xUMvaA6 { } @ media only screen and ()" at bounding box center [571, 274] width 453 height 420
click at [992, 452] on img "Tina dice…" at bounding box center [982, 486] width 147 height 69
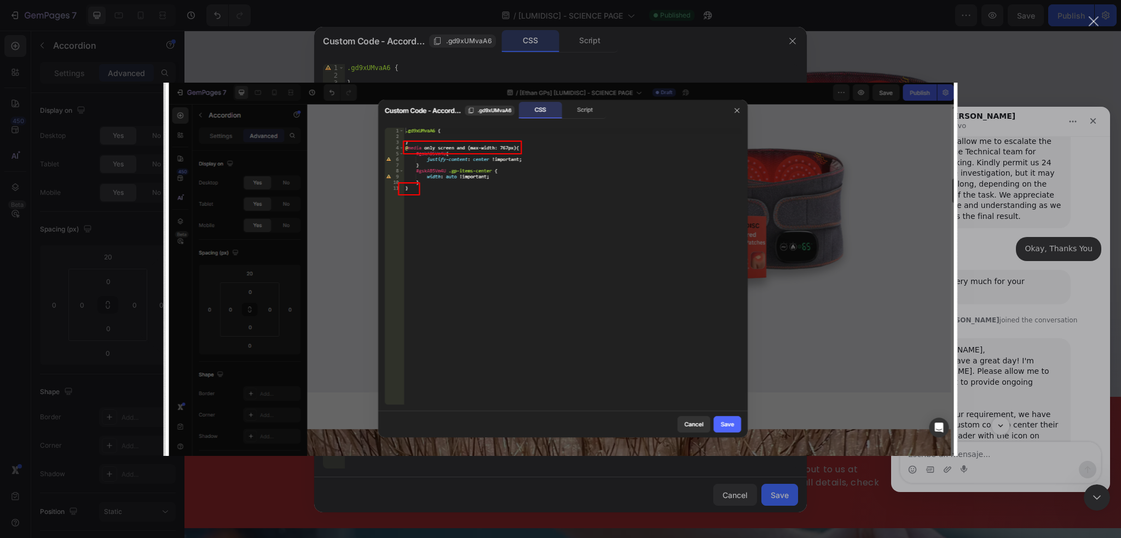
scroll to position [0, 0]
click at [1089, 25] on div "Cerrar" at bounding box center [1094, 21] width 10 height 10
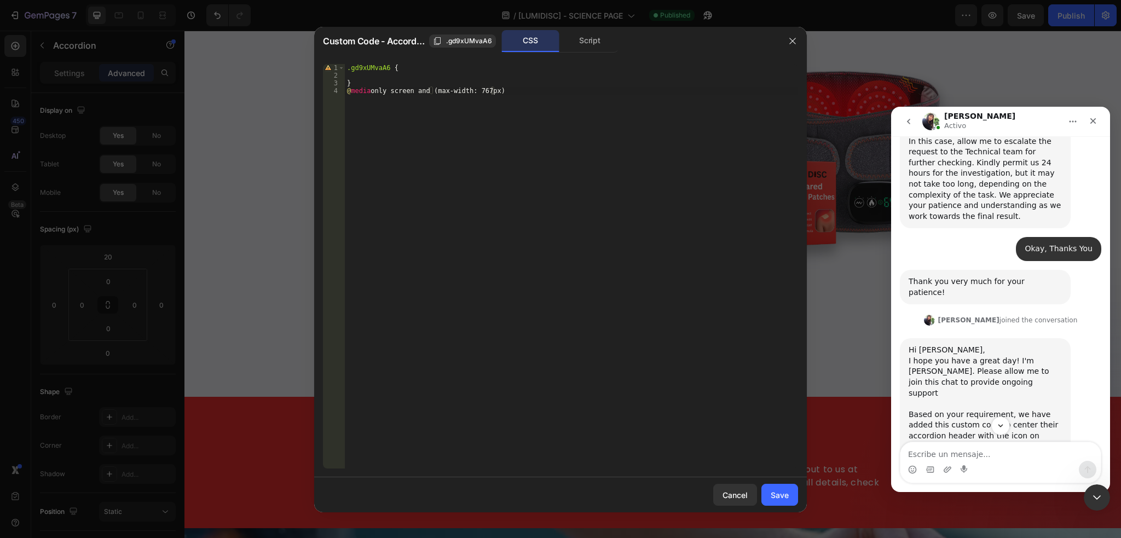
click at [521, 94] on div ".gd9xUMvaA6 { } @ media only screen and (max-width: 767px)" at bounding box center [571, 274] width 453 height 420
type textarea "@media only screen and (max-width: 767px) {}"
click at [943, 452] on img "Tina dice…" at bounding box center [982, 486] width 147 height 69
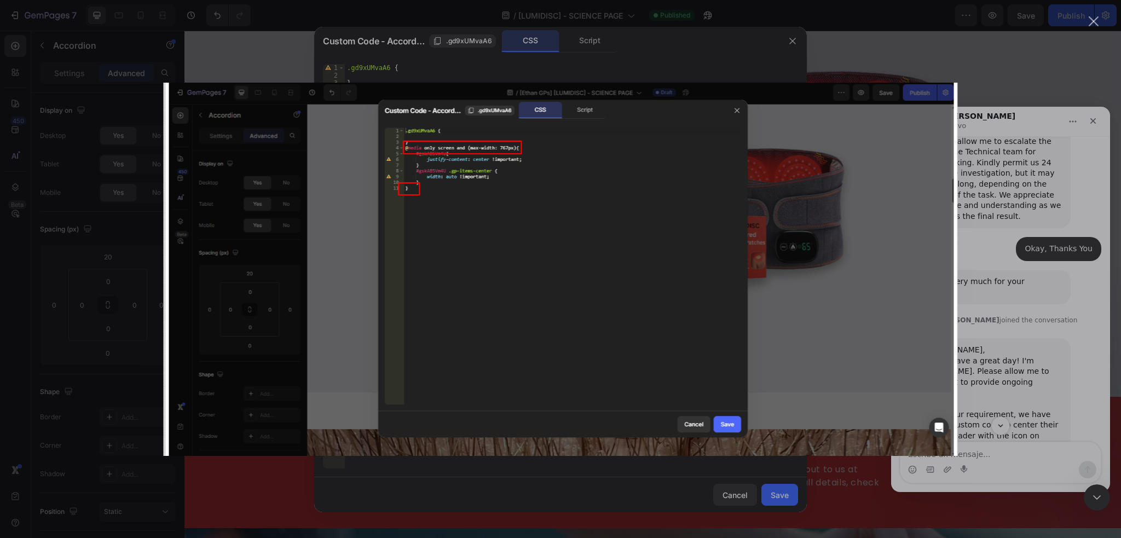
click at [1049, 166] on div "Intercom Messenger" at bounding box center [560, 269] width 1121 height 538
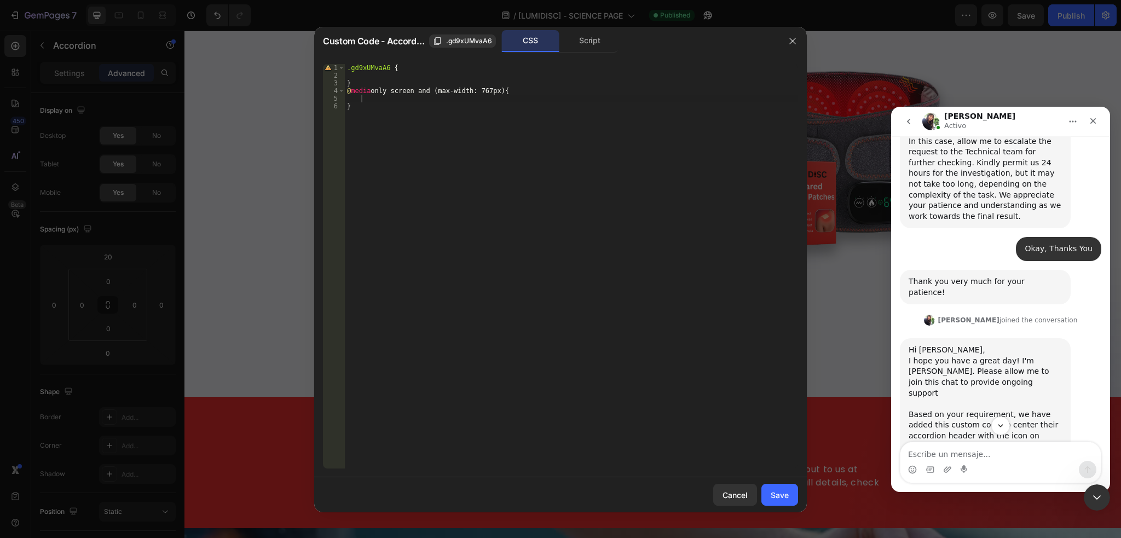
click at [401, 101] on div ".gd9xUMvaA6 { } @ media only screen and (max-width: 767px) { }" at bounding box center [571, 274] width 453 height 420
click at [977, 452] on img "Tina dice…" at bounding box center [982, 486] width 147 height 69
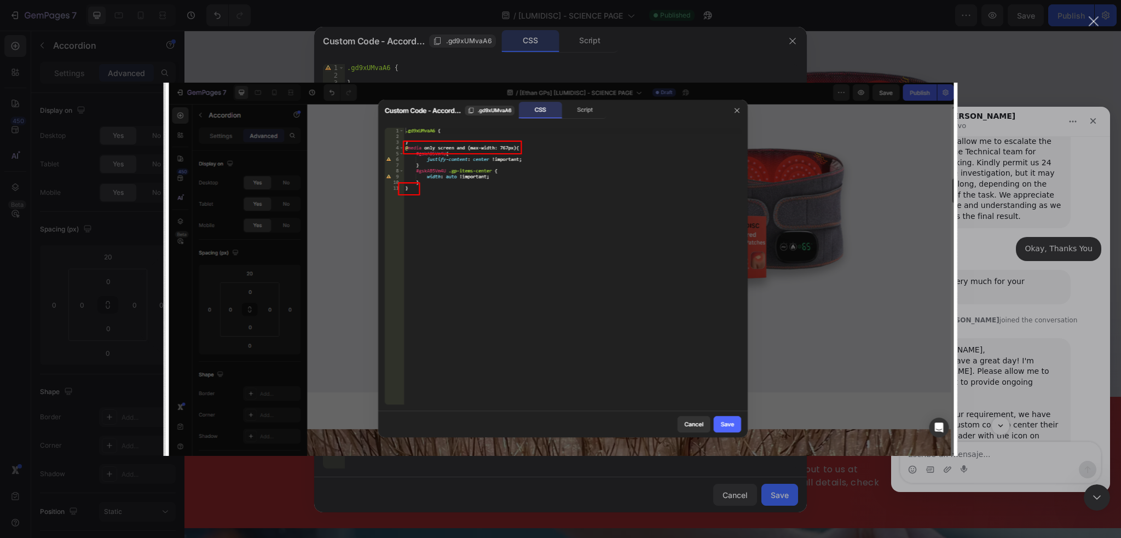
click at [1092, 24] on div "Cerrar" at bounding box center [1094, 21] width 10 height 10
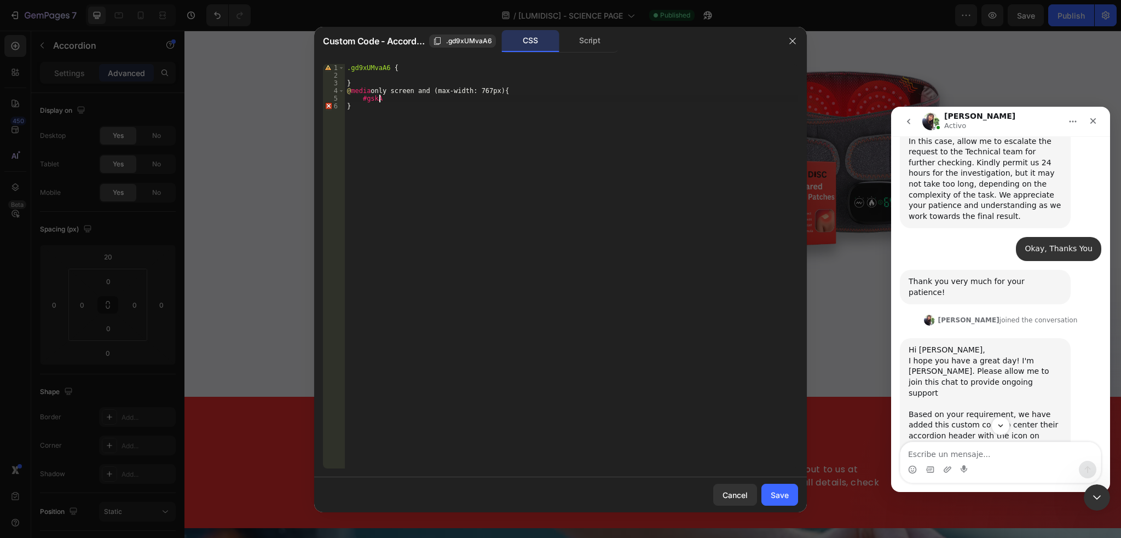
click at [448, 100] on div ".gd9xUMvaA6 { } @ media only screen and (max-width: 767px) { #gskA }" at bounding box center [571, 274] width 453 height 420
click at [946, 452] on img "Tina dice…" at bounding box center [982, 486] width 147 height 69
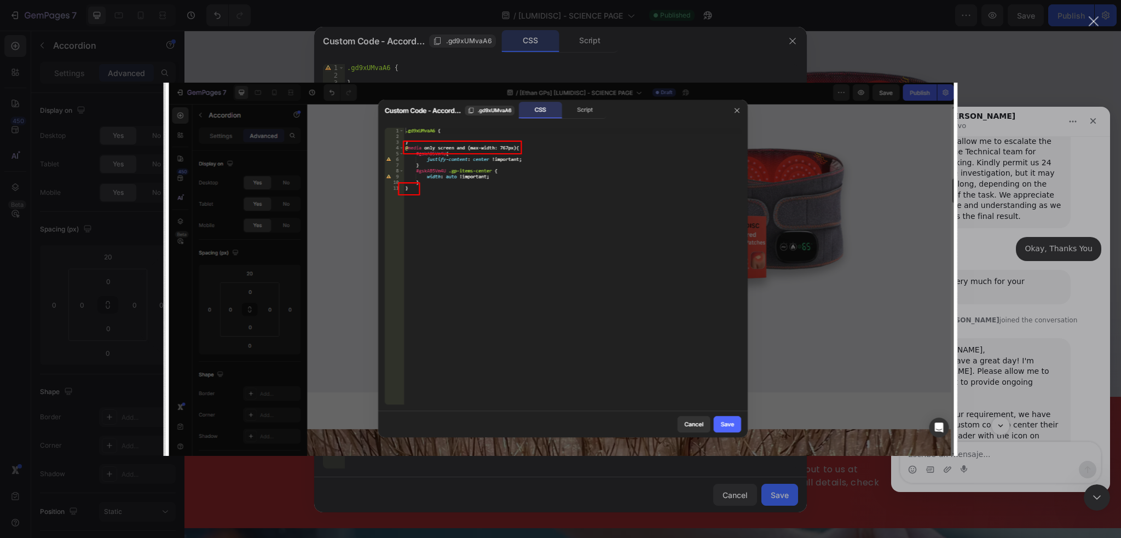
click at [1096, 20] on div "Cerrar" at bounding box center [1094, 21] width 10 height 10
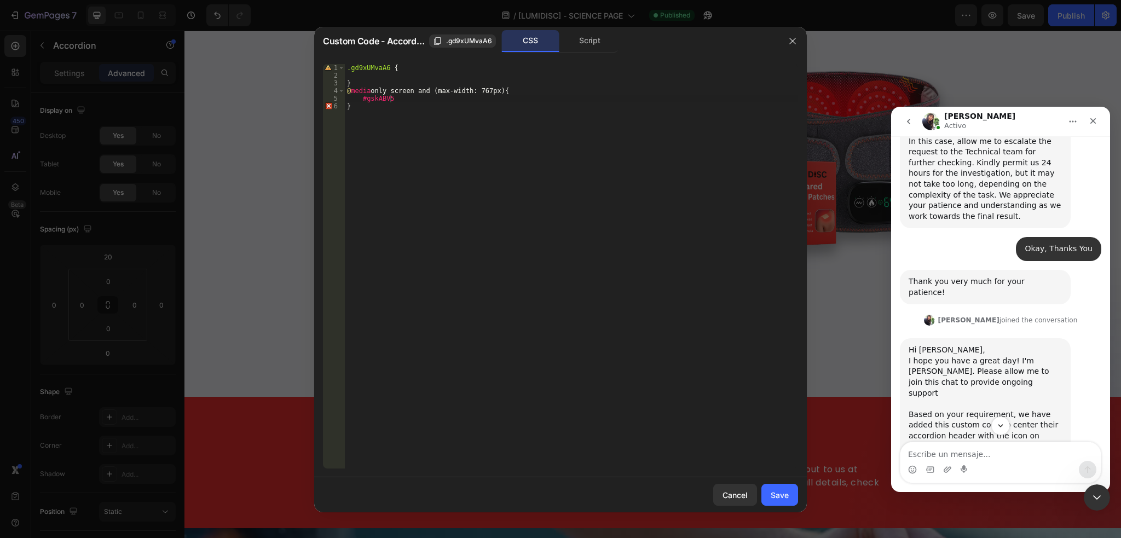
click at [386, 100] on div ".gd9xUMvaA6 { } @ media only screen and (max-width: 767px) { #gskABV5 }" at bounding box center [571, 274] width 453 height 420
click at [976, 452] on img "Tina dice…" at bounding box center [982, 486] width 147 height 69
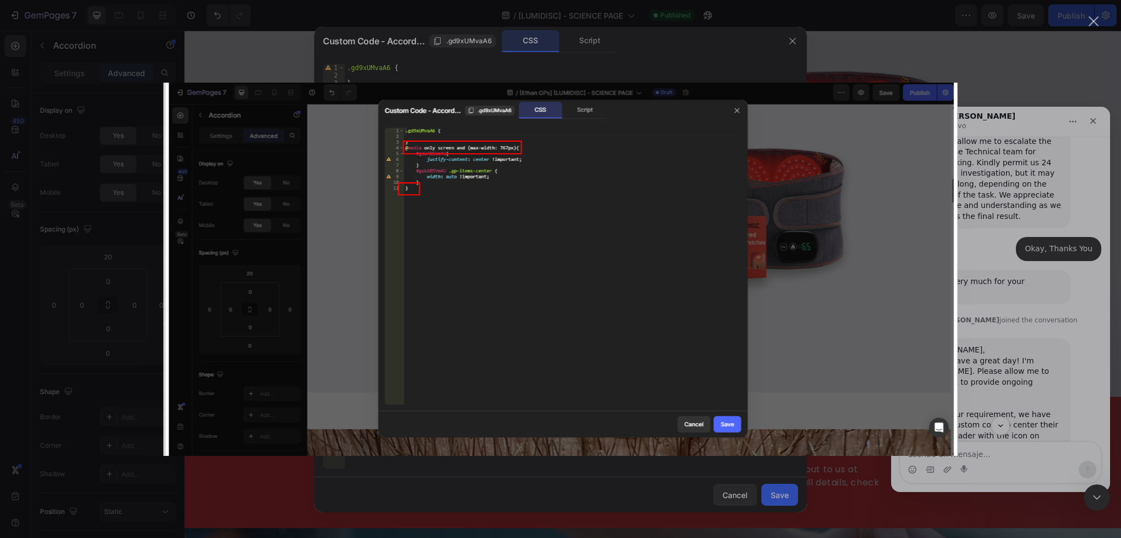
scroll to position [0, 0]
click at [1095, 21] on div "Cerrar" at bounding box center [1094, 21] width 10 height 10
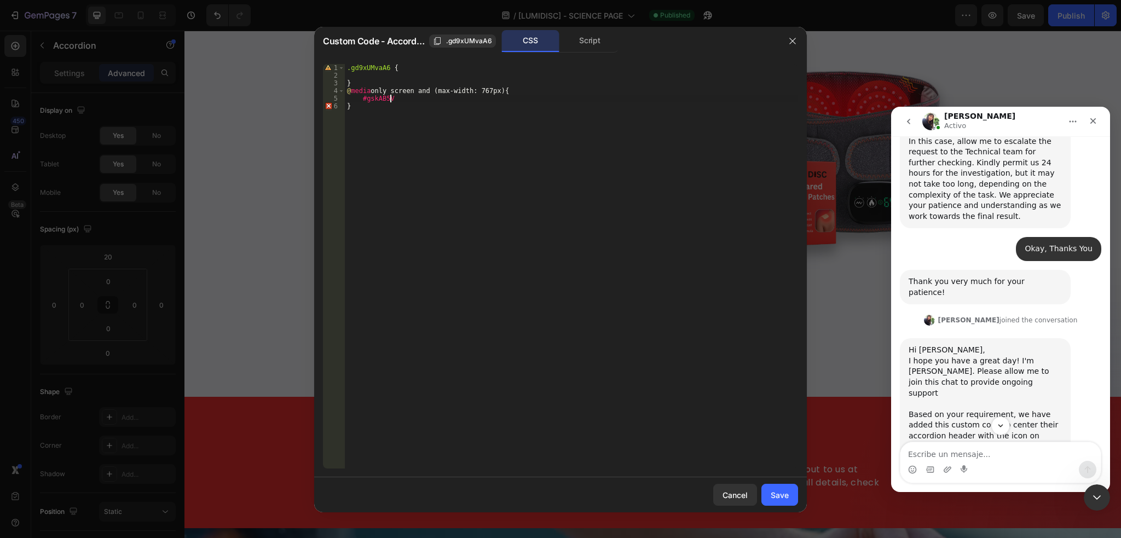
click at [437, 97] on div ".gd9xUMvaA6 { } @ media only screen and (max-width: 767px) { #gskAB5V }" at bounding box center [571, 274] width 453 height 420
click at [944, 452] on img "Tina dice…" at bounding box center [982, 486] width 147 height 69
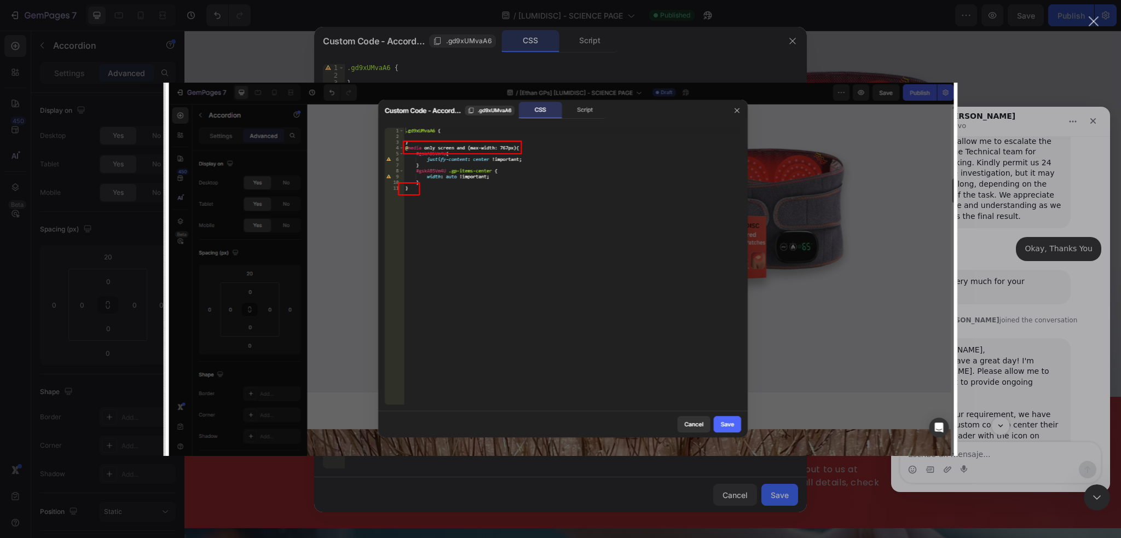
click at [1087, 25] on div "Intercom Messenger" at bounding box center [560, 269] width 1121 height 538
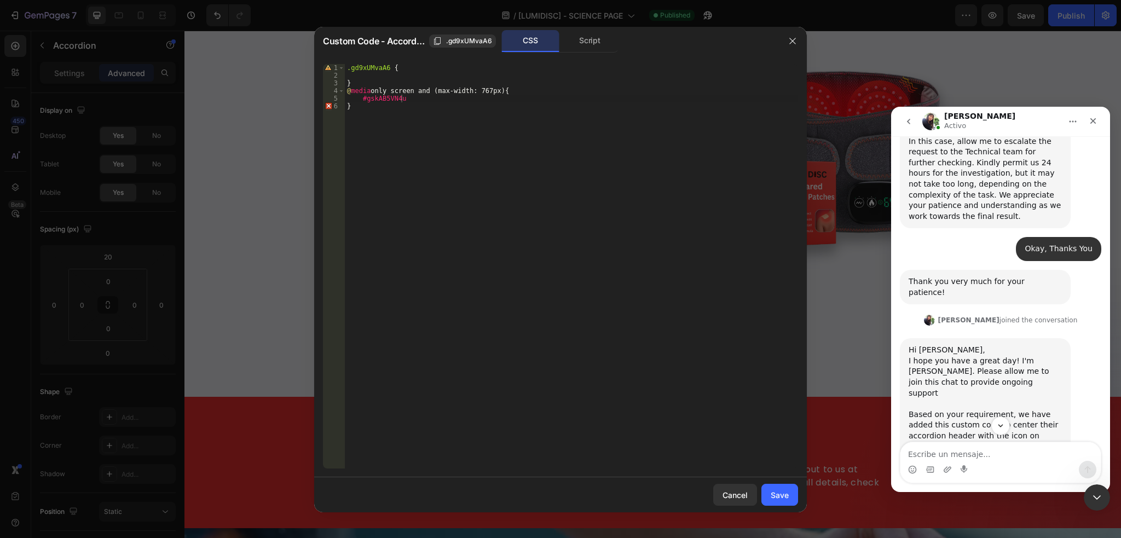
click at [464, 100] on div ".gd9xUMvaA6 { } @ media only screen and (max-width: 767px) { #gskAB5VN4u }" at bounding box center [571, 274] width 453 height 420
type textarea "#gskAB5VN4U {}"
click at [937, 452] on img "Tina dice…" at bounding box center [982, 486] width 147 height 69
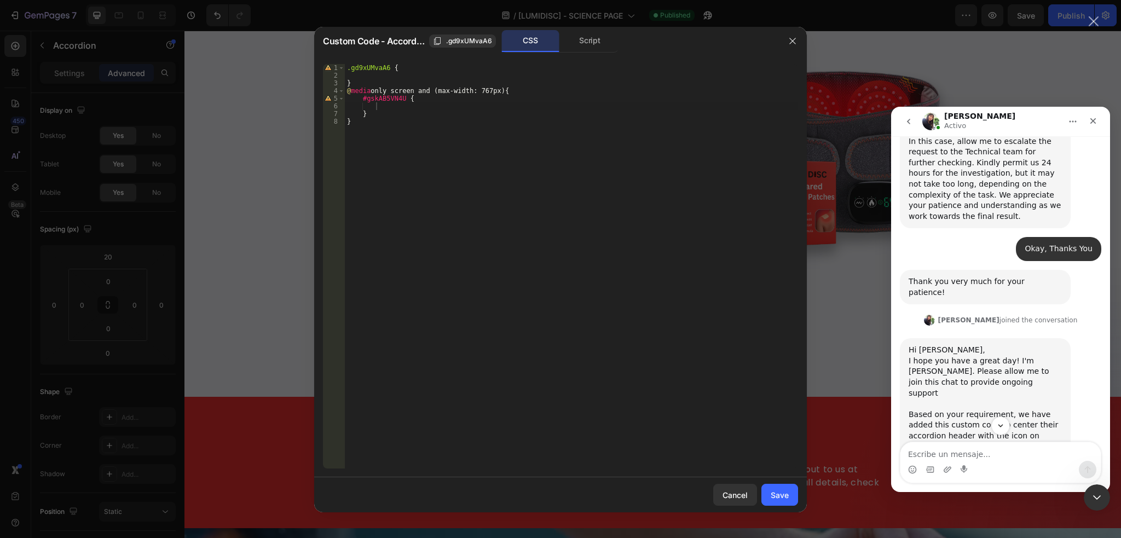
scroll to position [0, 0]
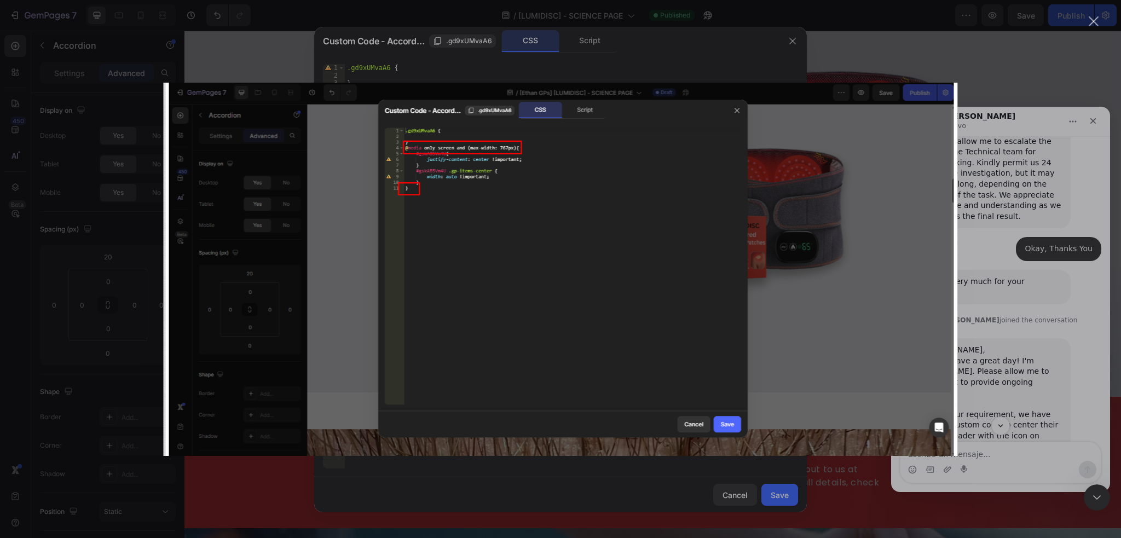
click at [1093, 25] on div "Cerrar" at bounding box center [1094, 21] width 10 height 10
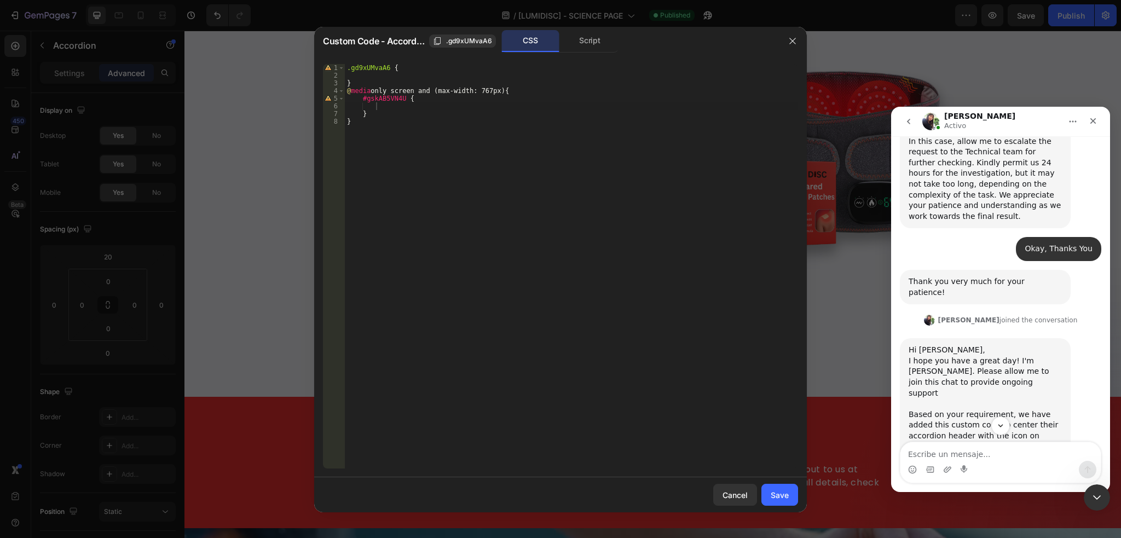
click at [383, 107] on div ".gd9xUMvaA6 { } @ media only screen and (max-width: 767px) { #gskAB5VN4U { } }" at bounding box center [571, 274] width 453 height 420
click at [1015, 452] on img "Tina dice…" at bounding box center [982, 486] width 147 height 69
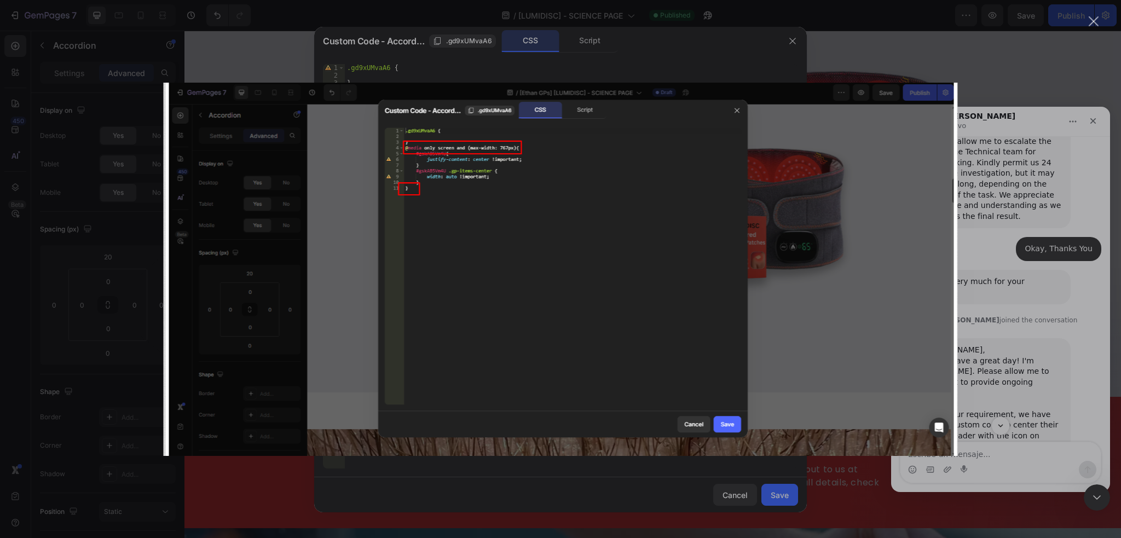
click at [1095, 25] on div "Cerrar" at bounding box center [1094, 21] width 10 height 10
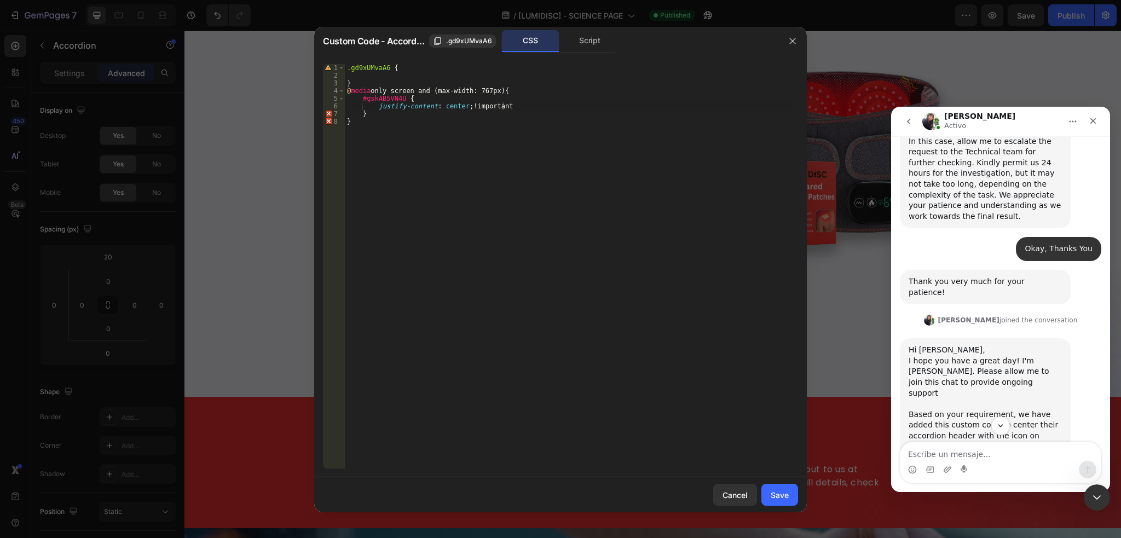
click at [596, 107] on div ".gd9xUMvaA6 { } @ media only screen and (max-width: 767px) { #gskAB5VN4U { just…" at bounding box center [571, 274] width 453 height 420
click at [959, 452] on img "Tina dice…" at bounding box center [982, 486] width 147 height 69
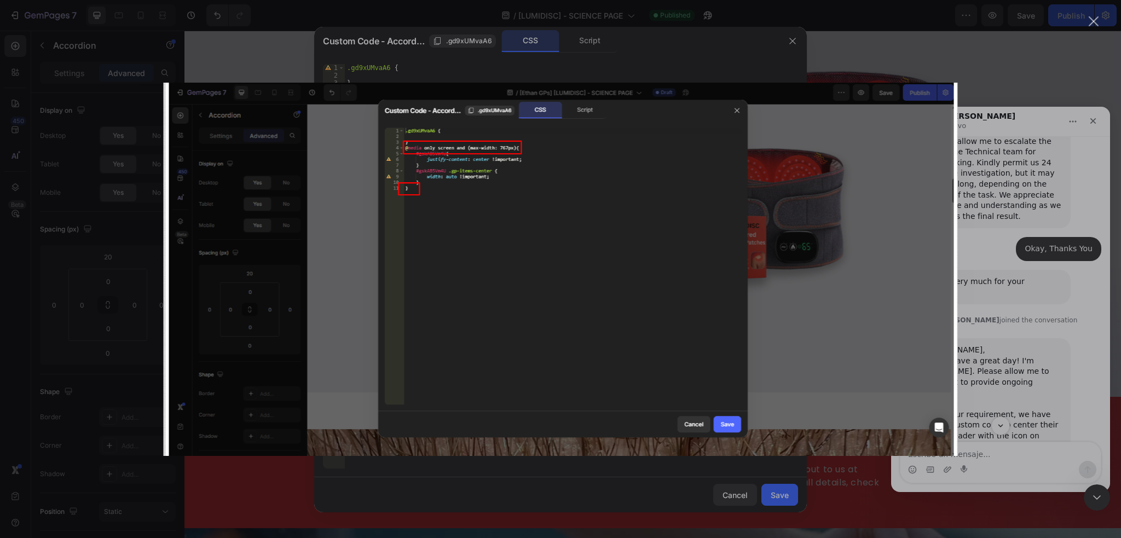
scroll to position [0, 0]
click at [1093, 21] on div "Cerrar" at bounding box center [1094, 21] width 10 height 10
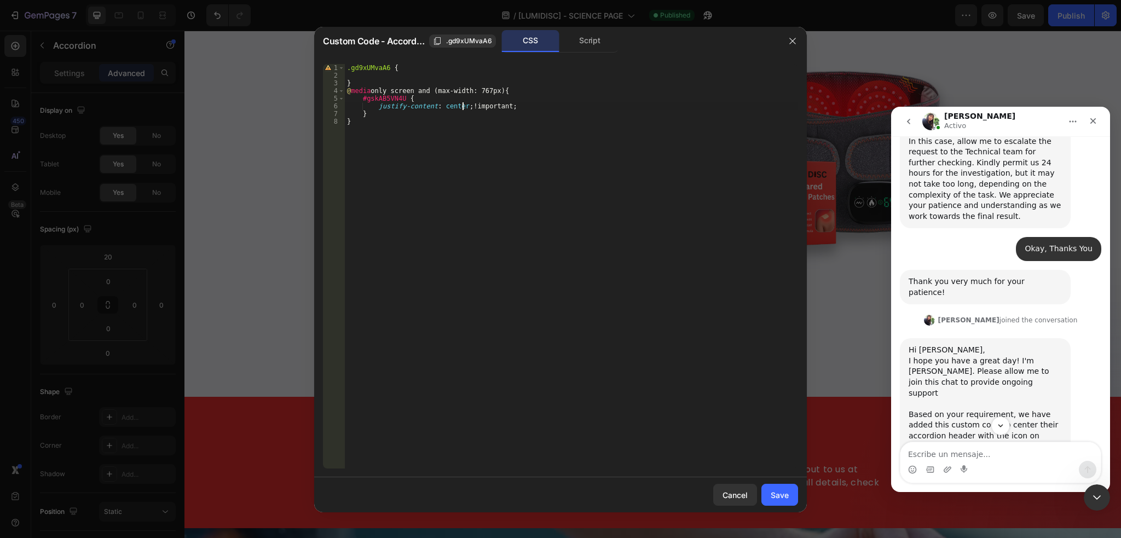
click at [462, 107] on div ".gd9xUMvaA6 { } @ media only screen and (max-width: 767px) { #gskAB5VN4U { just…" at bounding box center [571, 274] width 453 height 420
click at [510, 111] on div ".gd9xUMvaA6 { } @ media only screen and (max-width: 767px) { #gskAB5VN4U { just…" at bounding box center [571, 274] width 453 height 420
type textarea "}"
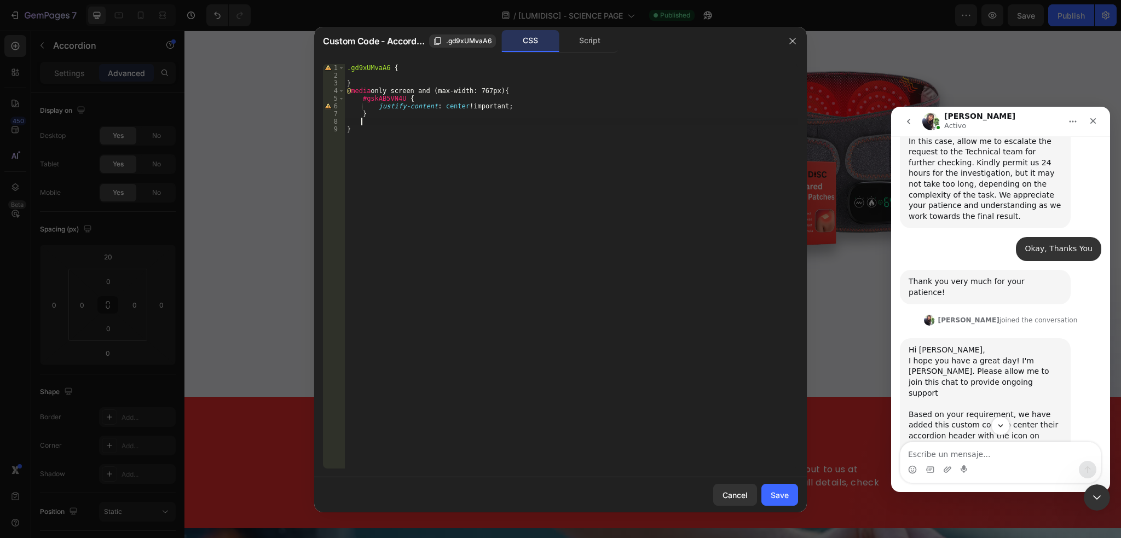
click at [931, 452] on img "Tina dice…" at bounding box center [982, 486] width 147 height 69
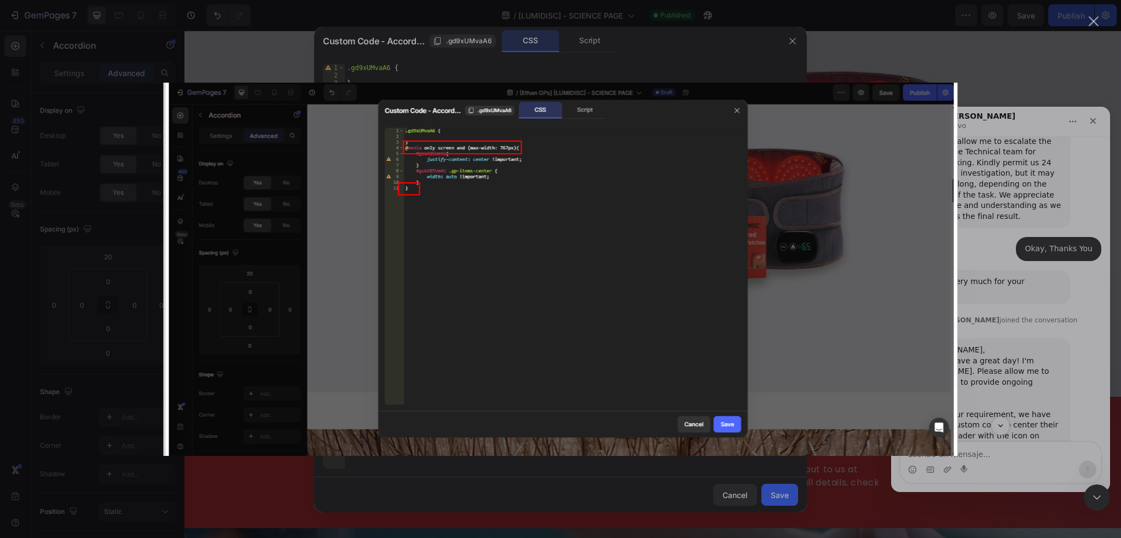
click at [1095, 21] on div "Cerrar" at bounding box center [1094, 21] width 10 height 10
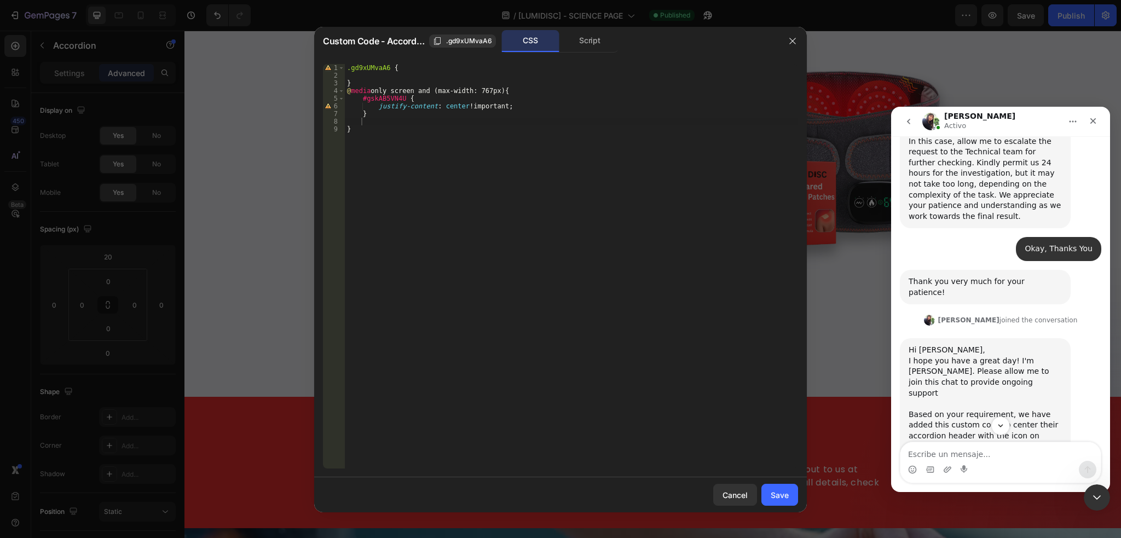
click at [363, 122] on div ".gd9xUMvaA6 { } @ media only screen and (max-width: 767px) { #gskAB5VN4U { just…" at bounding box center [571, 274] width 453 height 420
drag, startPoint x: 361, startPoint y: 98, endPoint x: 400, endPoint y: 97, distance: 38.9
click at [400, 97] on div ".gd9xUMvaA6 { } @ media only screen and (max-width: 767px) { #gskAB5VN4U { just…" at bounding box center [571, 274] width 453 height 420
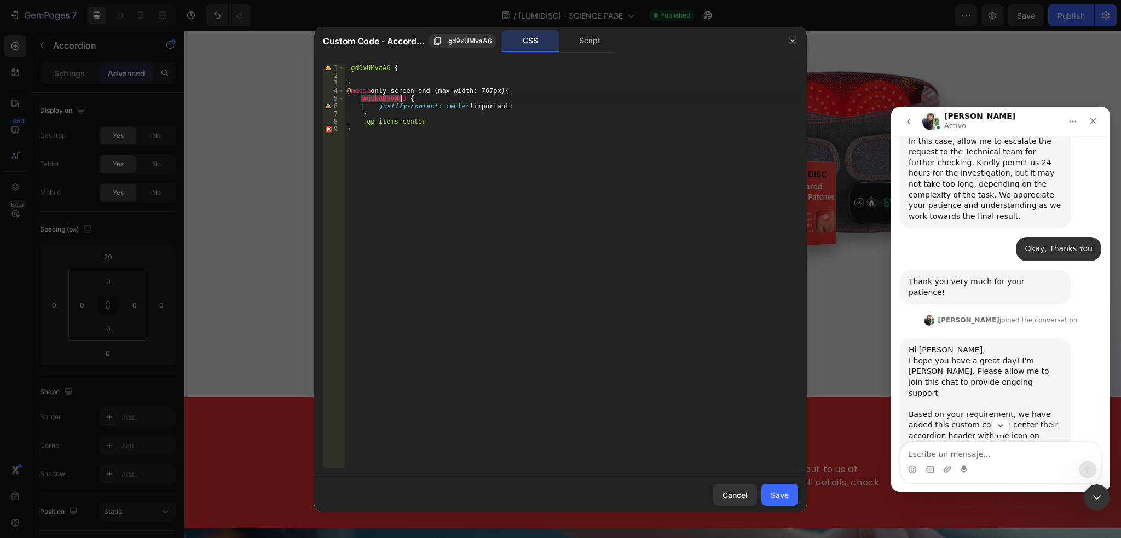
click at [361, 123] on div ".gd9xUMvaA6 { } @ media only screen and (max-width: 767px) { #gskAB5VN4U { just…" at bounding box center [571, 274] width 453 height 420
paste textarea "#gskAB5VN4U"
click at [987, 452] on img "Tina dice…" at bounding box center [982, 486] width 147 height 69
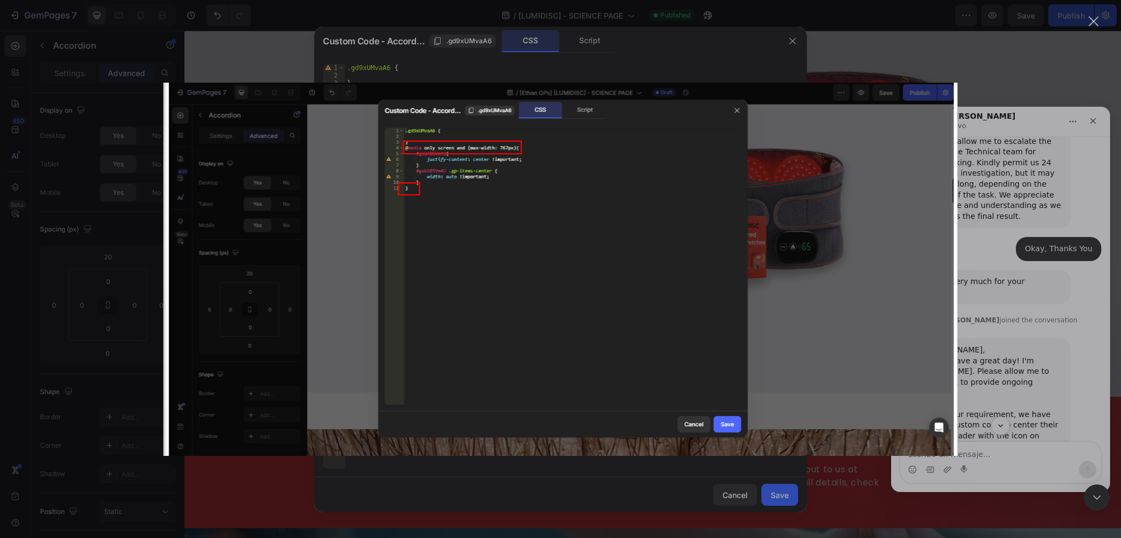
click at [1089, 21] on div "Cerrar" at bounding box center [1094, 21] width 10 height 10
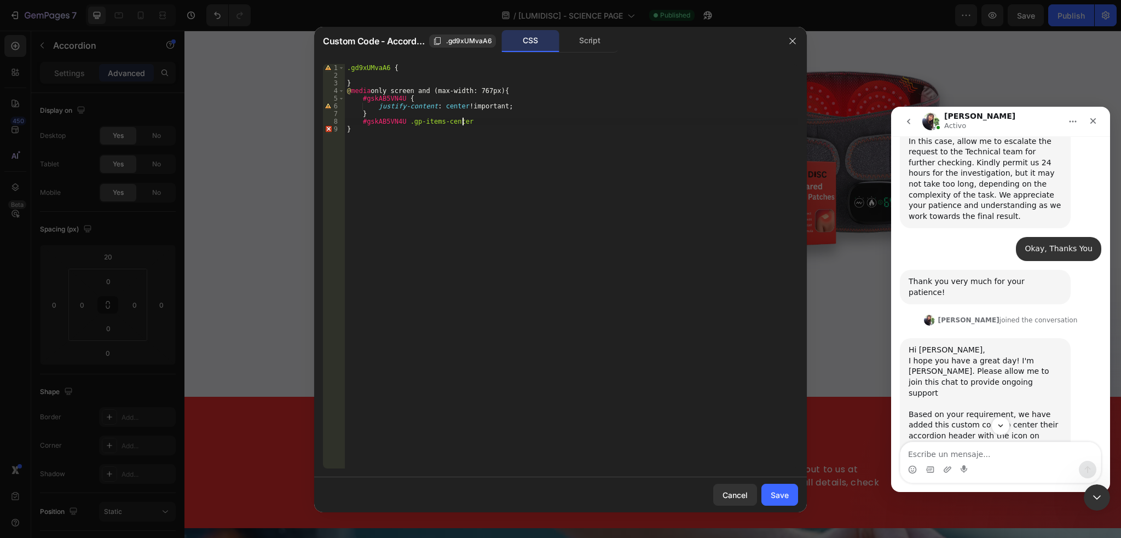
click at [471, 123] on div ".gd9xUMvaA6 { } @ media only screen and (max-width: 767px) { #gskAB5VN4U { just…" at bounding box center [571, 274] width 453 height 420
type textarea "#gskAB5VN4U .gp-items-center {}"
click at [995, 426] on button "1" at bounding box center [1000, 425] width 20 height 20
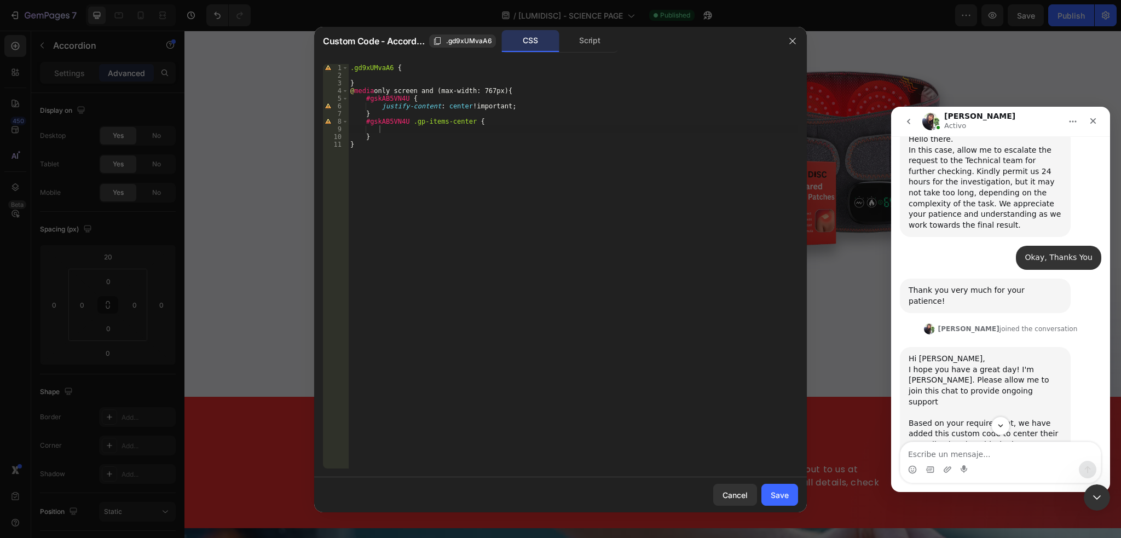
scroll to position [5821, 0]
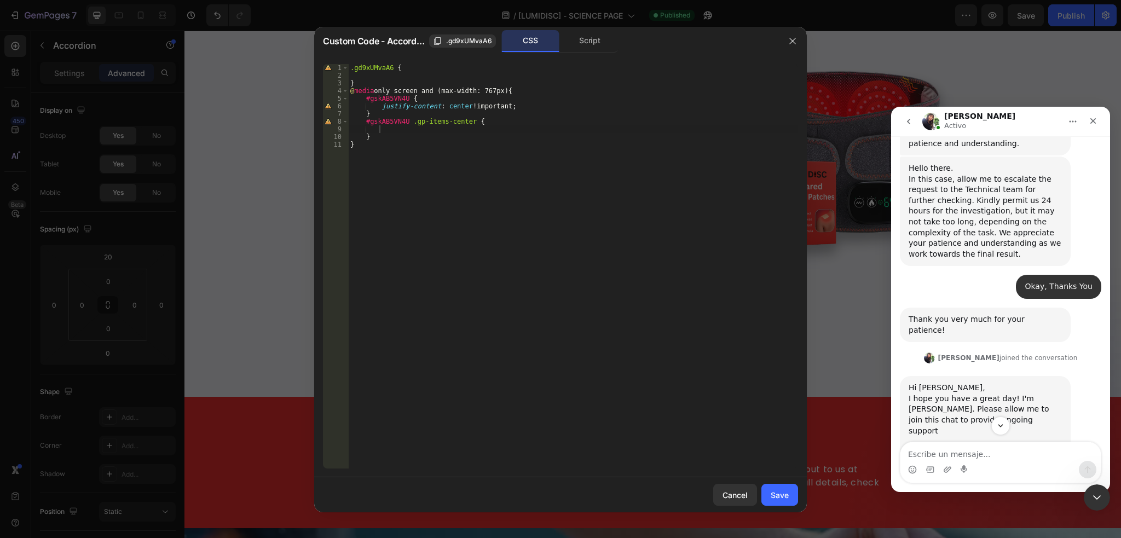
click at [957, 490] on img "Tina dice…" at bounding box center [982, 524] width 147 height 69
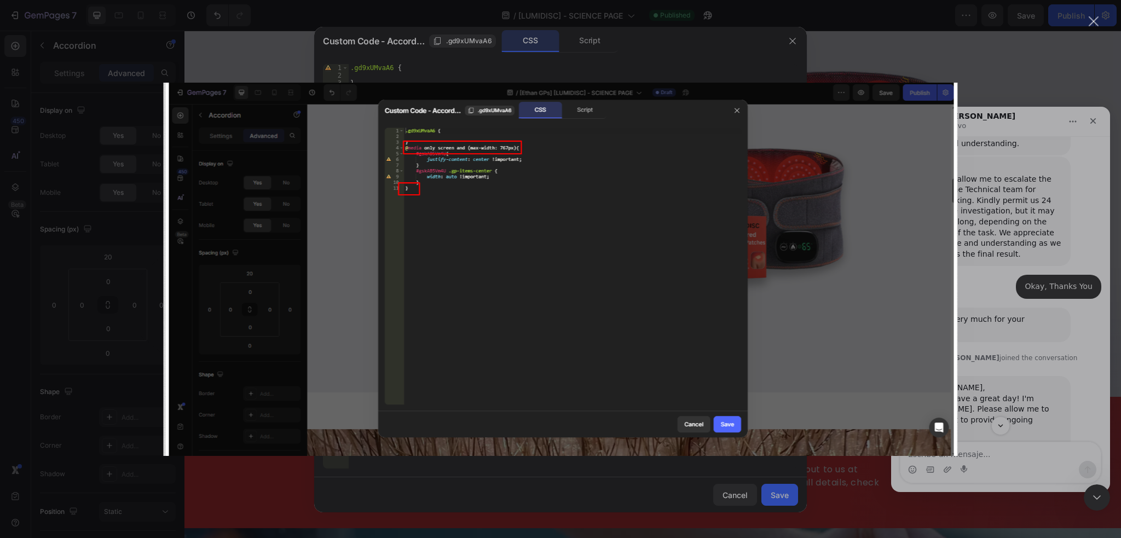
click at [1093, 22] on div "Cerrar" at bounding box center [1094, 21] width 10 height 10
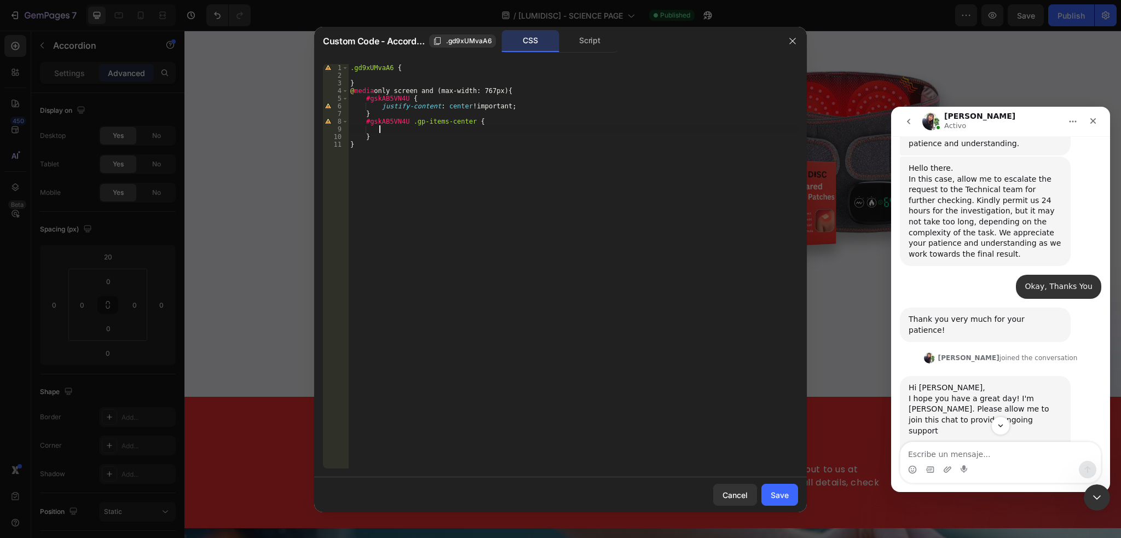
click at [462, 126] on div ".gd9xUMvaA6 { } @ media only screen and (max-width: 767px) { #gskAB5VN4U { just…" at bounding box center [573, 274] width 450 height 420
click at [442, 148] on div ".gd9xUMvaA6 { } @ media only screen and (max-width: 767px) { #gskAB5VN4U { just…" at bounding box center [573, 274] width 450 height 420
type textarea "}"
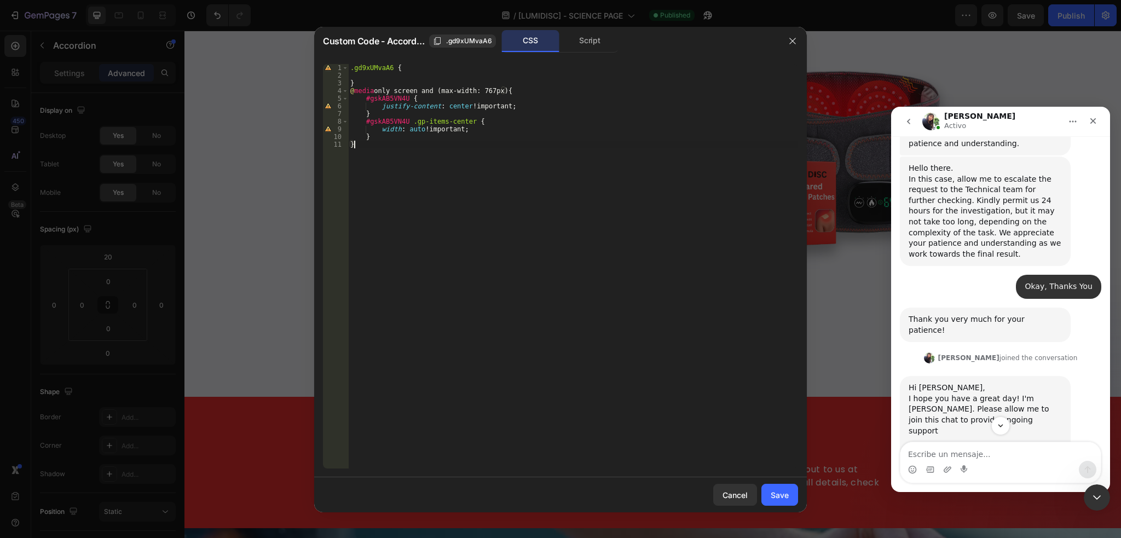
click at [966, 490] on img "Tina dice…" at bounding box center [982, 524] width 147 height 69
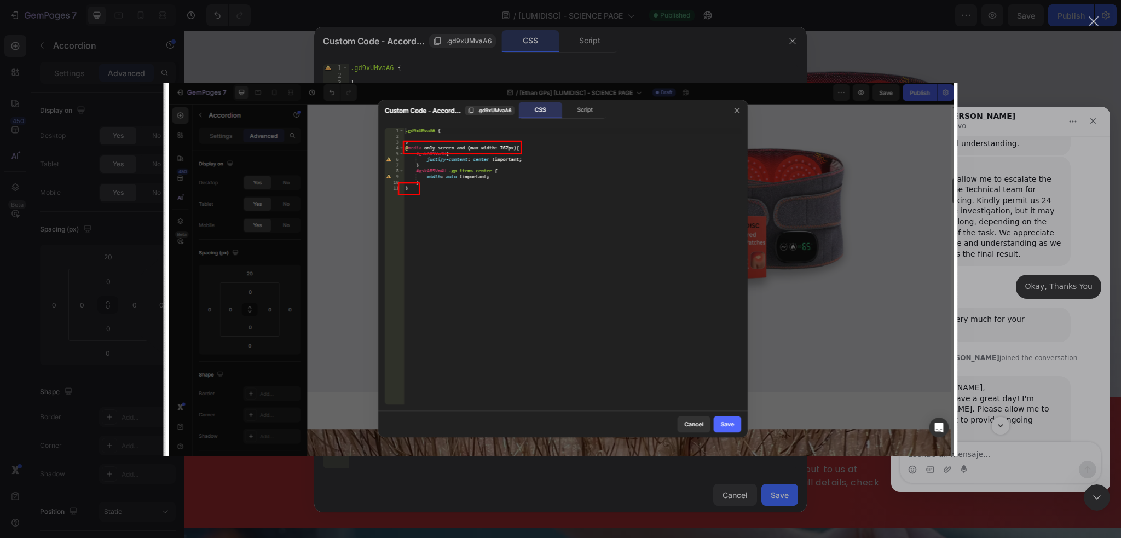
click at [1090, 18] on div "Cerrar" at bounding box center [1094, 21] width 10 height 10
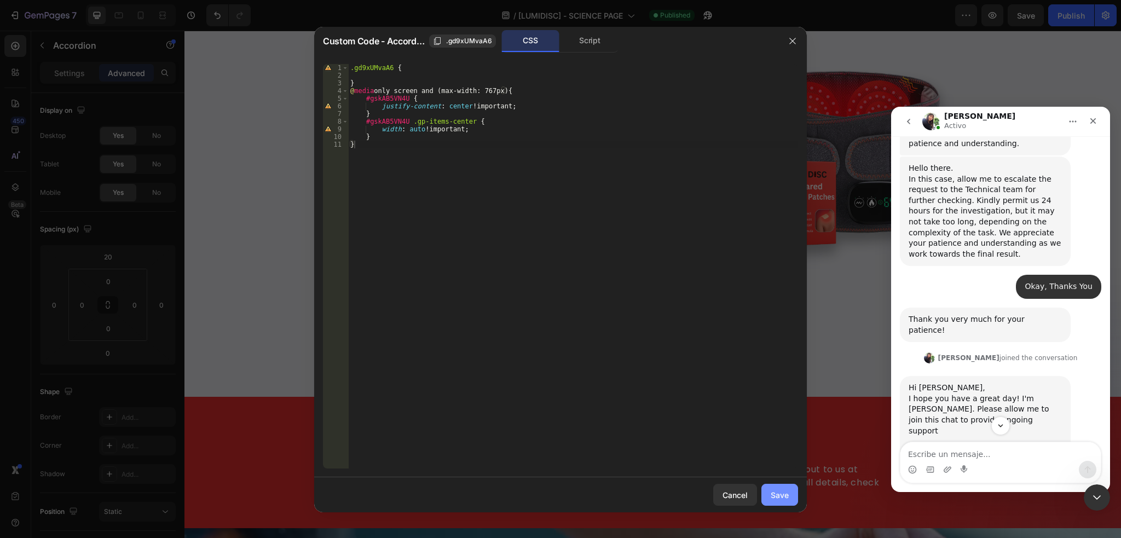
click at [780, 489] on div "Save" at bounding box center [780, 494] width 18 height 11
type input "0"
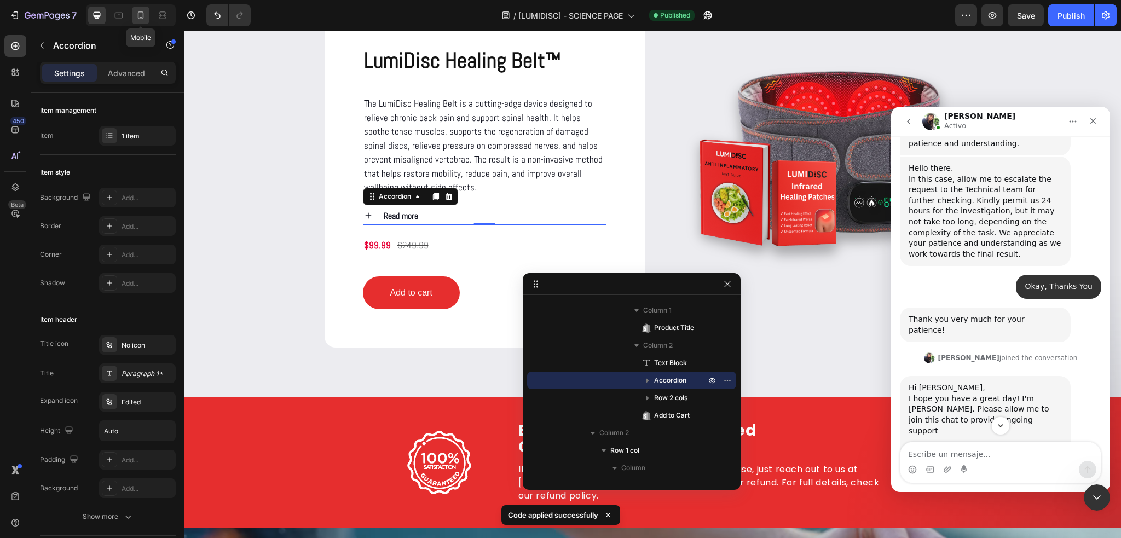
click at [143, 13] on icon at bounding box center [140, 15] width 11 height 11
type input "100%"
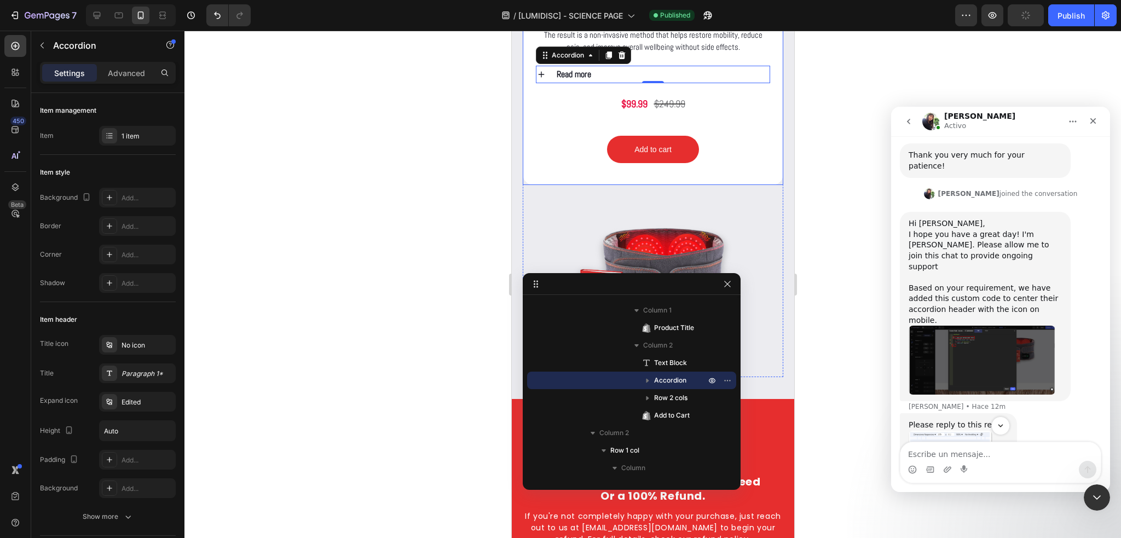
scroll to position [1454, 0]
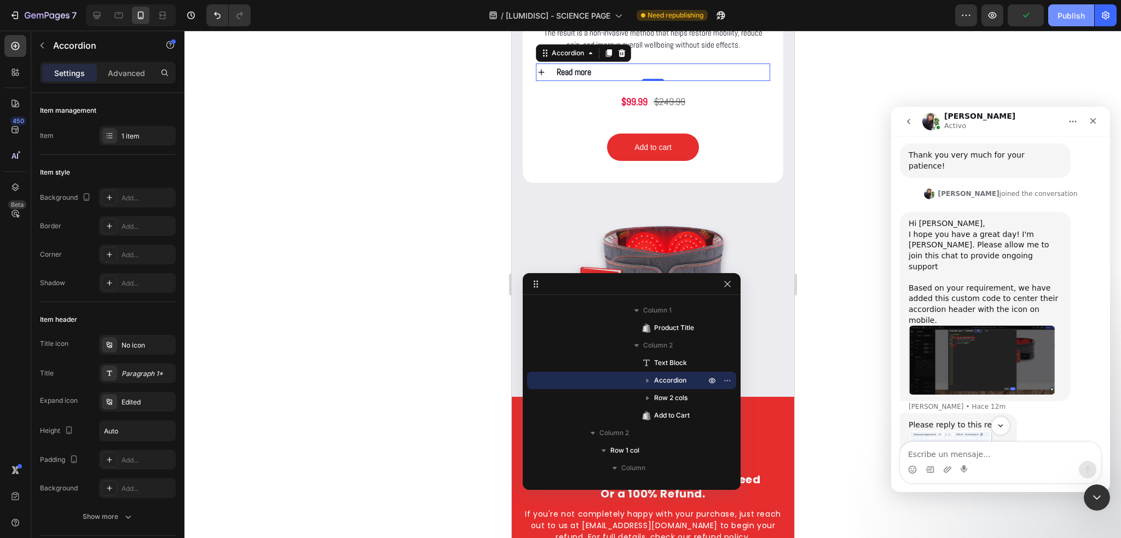
click at [1059, 21] on div "Publish" at bounding box center [1070, 15] width 27 height 11
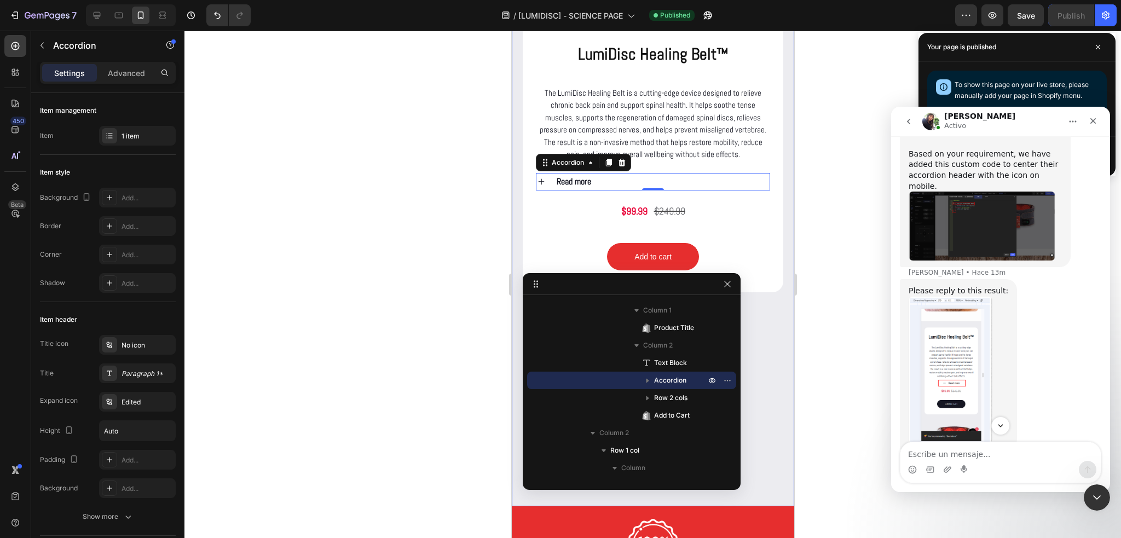
scroll to position [6314, 0]
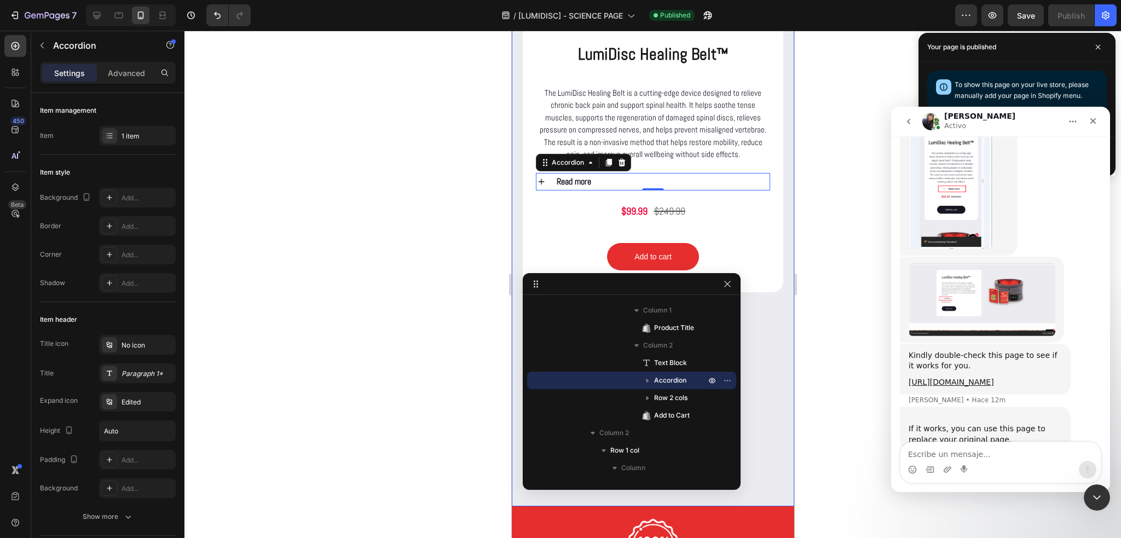
drag, startPoint x: 989, startPoint y: 409, endPoint x: 906, endPoint y: 332, distance: 113.9
copy div "Right-click on the accordion element and choose "Edit Code." You will see that …"
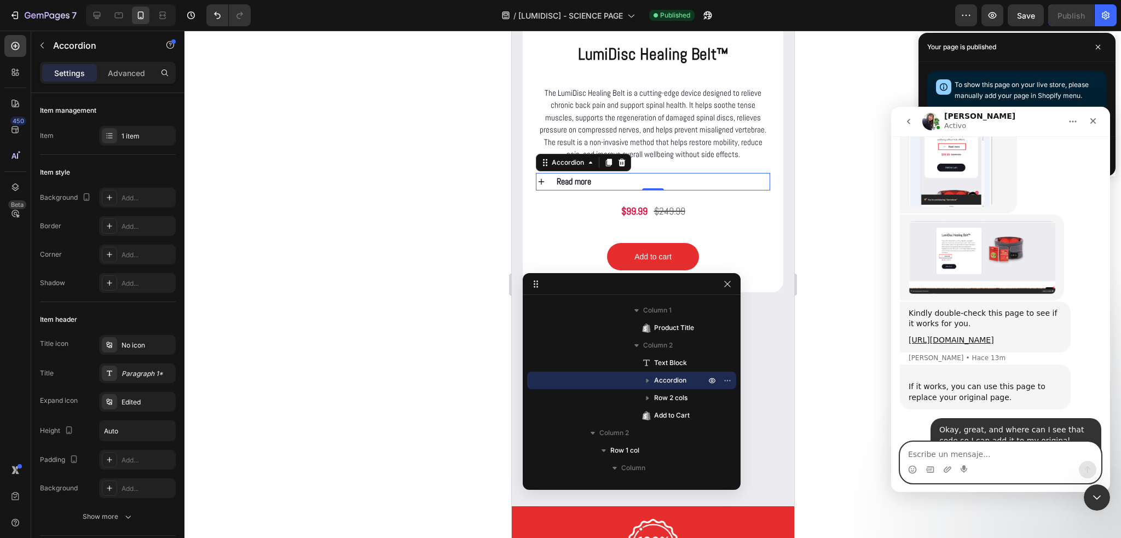
click at [1004, 454] on textarea "Escribe un mensaje..." at bounding box center [1000, 451] width 200 height 19
paste textarea "I know, but on which GemPages page is this code?"
type textarea "I know, but on which GemPages page is this code?"
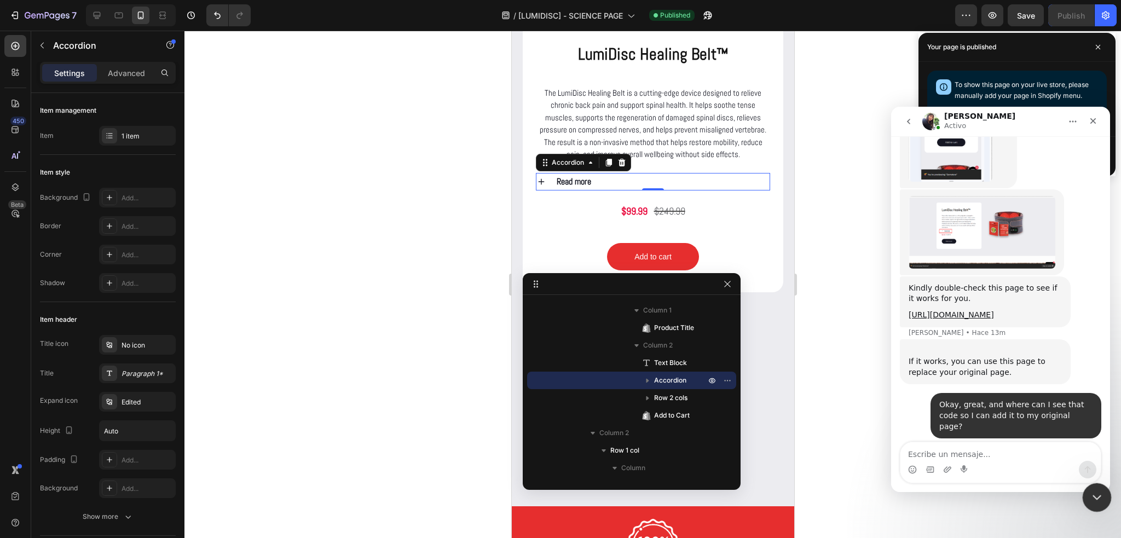
click at [1084, 498] on div "Cerrar Intercom Messenger" at bounding box center [1095, 496] width 26 height 26
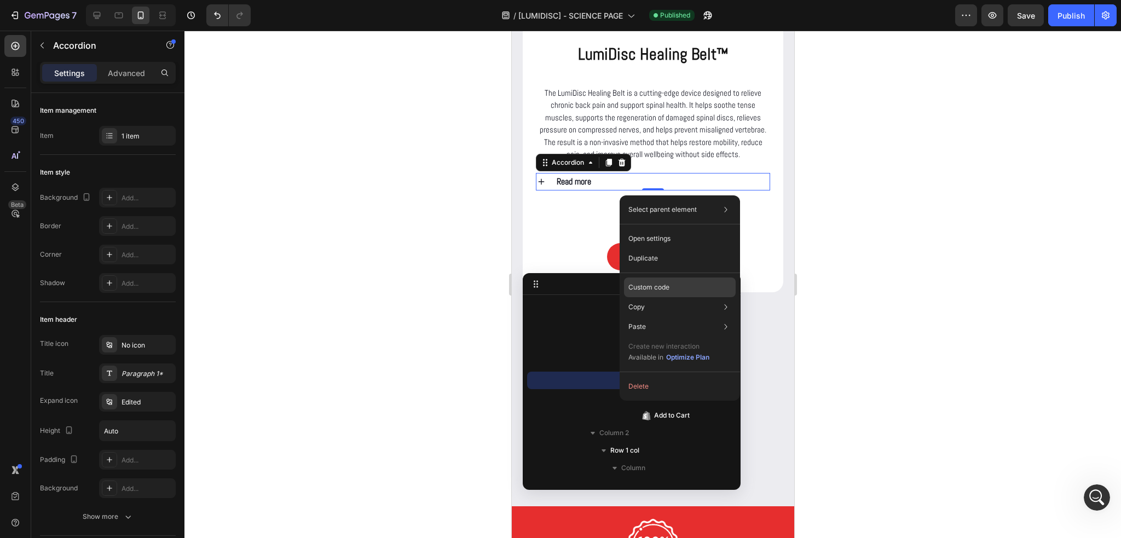
click at [666, 289] on p "Custom code" at bounding box center [648, 287] width 41 height 10
type input "100%"
type input "100"
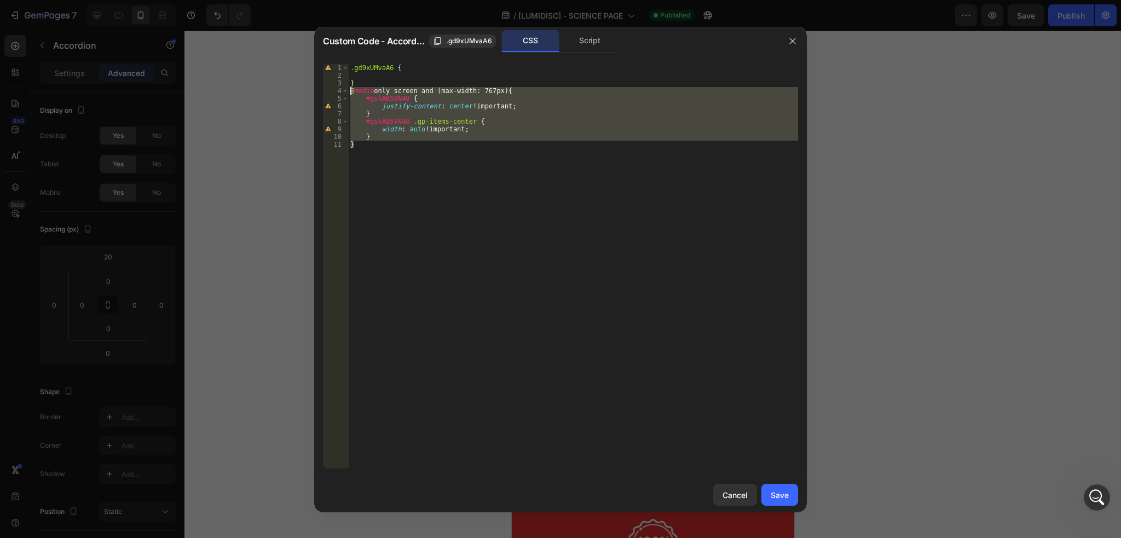
drag, startPoint x: 367, startPoint y: 144, endPoint x: 349, endPoint y: 94, distance: 52.8
click at [349, 94] on div ".gd9xUMvaA6 { } @ media only screen and (max-width: 767px) { #gskAB5VN4U { just…" at bounding box center [573, 274] width 450 height 420
type textarea "@media only screen and (max-width: 767px) { #gskAB5VN4U {"
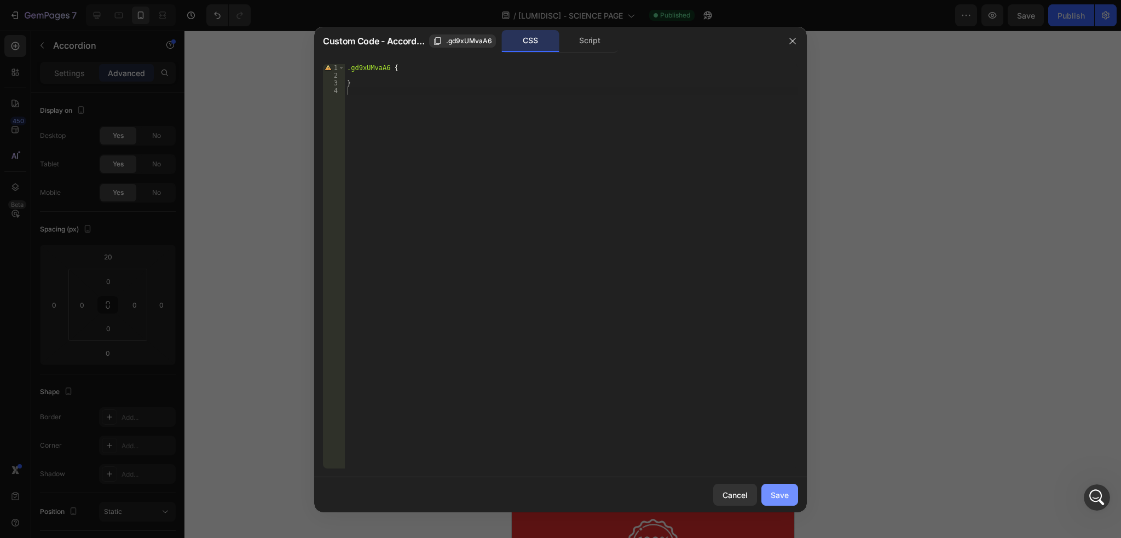
click at [785, 498] on div "Save" at bounding box center [780, 494] width 18 height 11
type input "0"
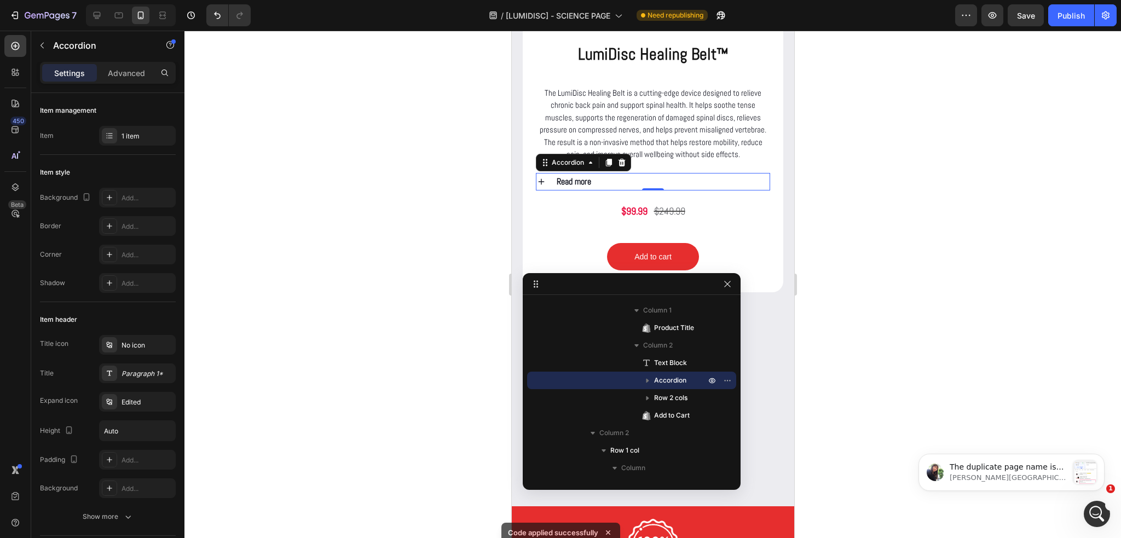
scroll to position [6449, 0]
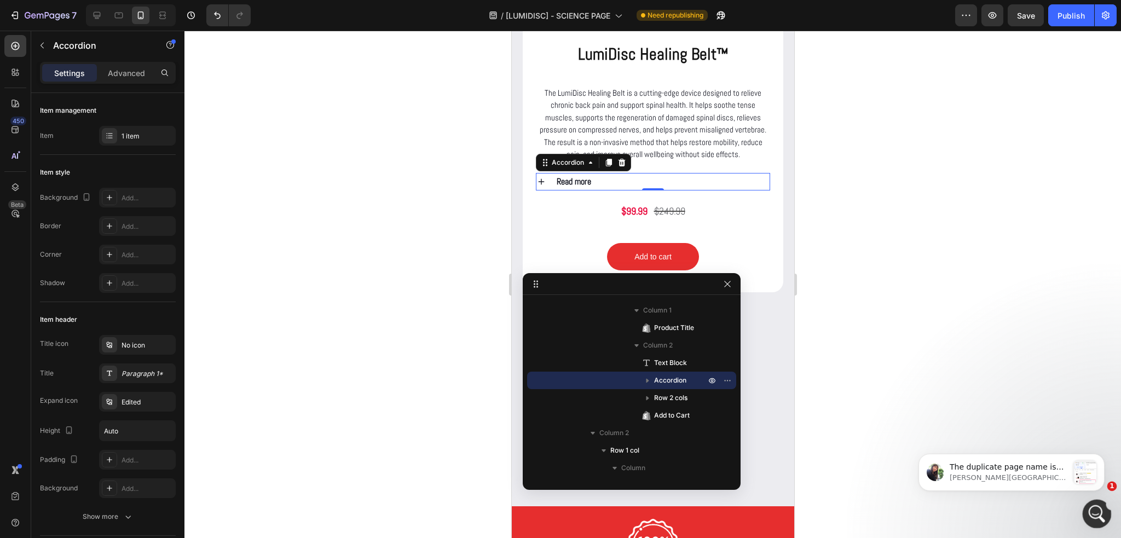
click at [1096, 500] on div "Abrir Intercom Messenger" at bounding box center [1095, 512] width 36 height 36
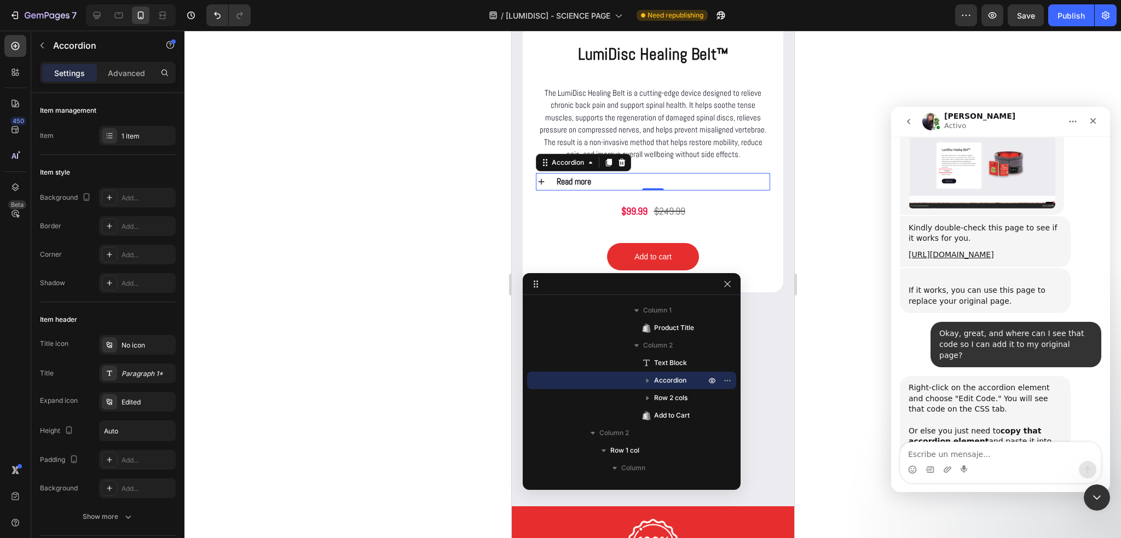
scroll to position [6435, 0]
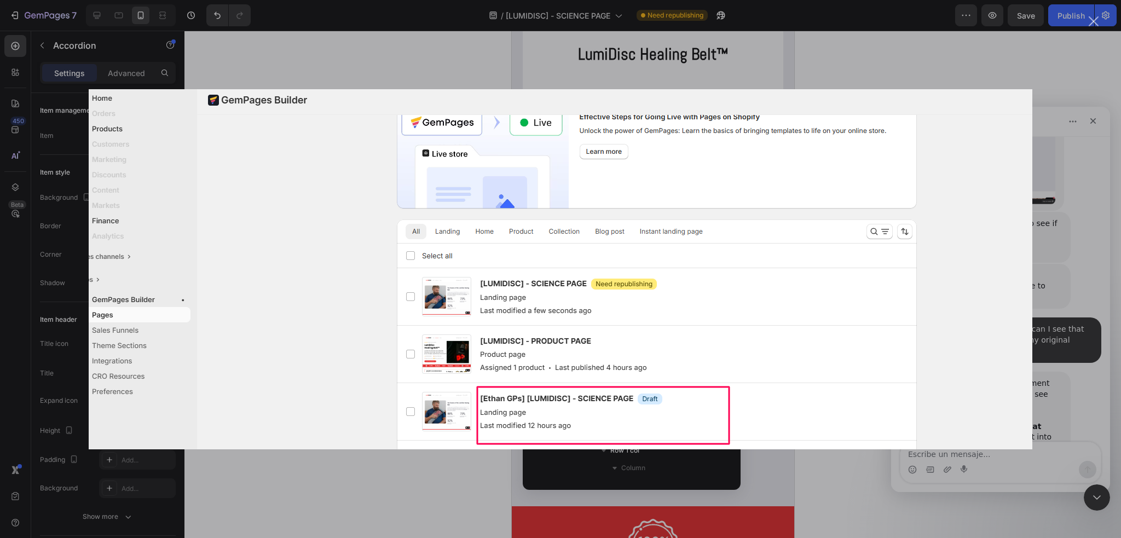
click at [1089, 24] on div "Cerrar" at bounding box center [1094, 21] width 10 height 10
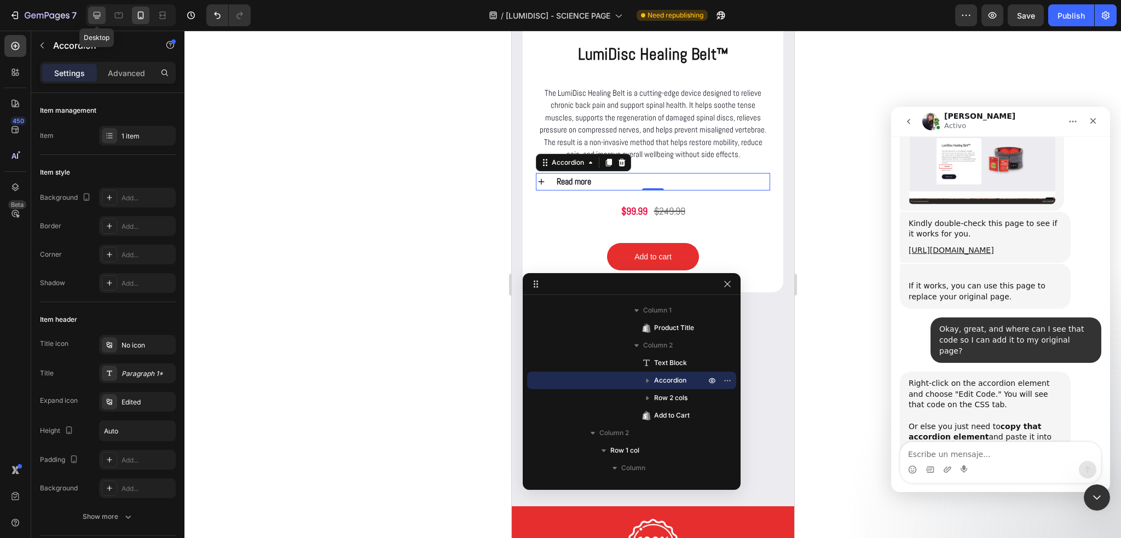
click at [105, 12] on div at bounding box center [97, 16] width 18 height 18
type input "600"
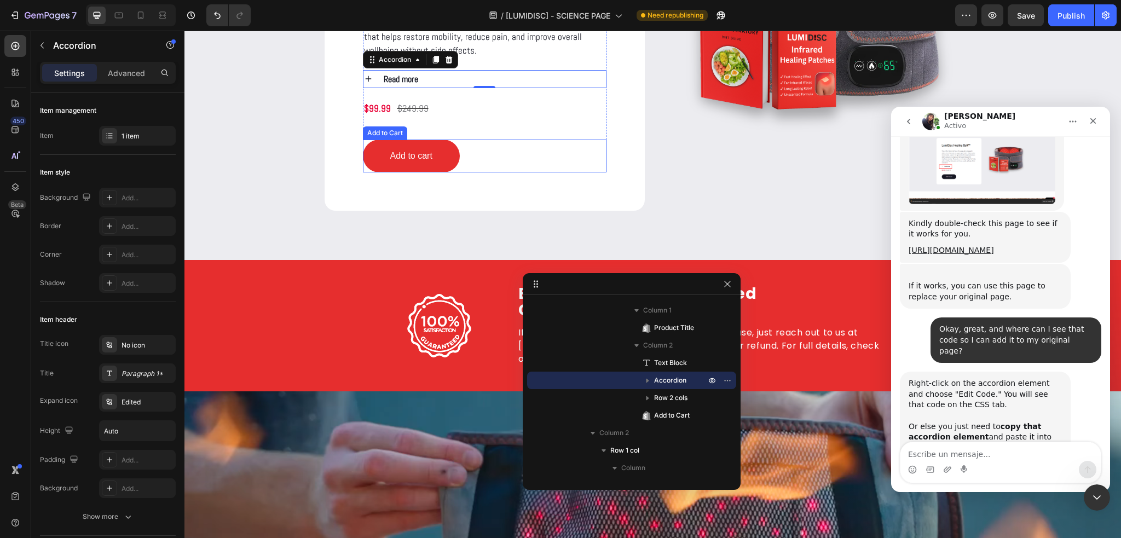
scroll to position [1506, 0]
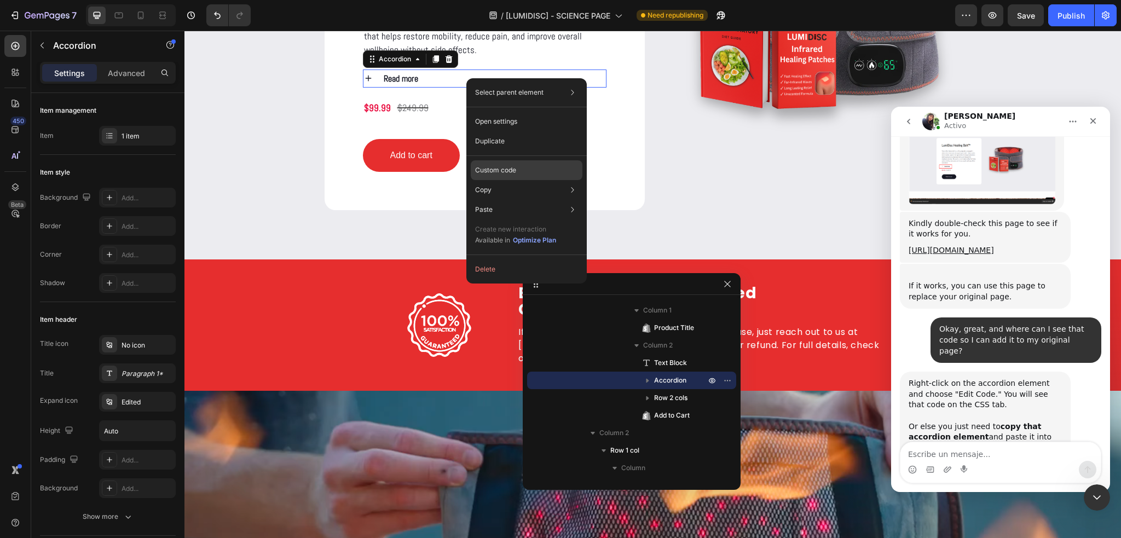
click at [521, 200] on div "Custom code" at bounding box center [527, 210] width 112 height 20
type input "100%"
type input "100"
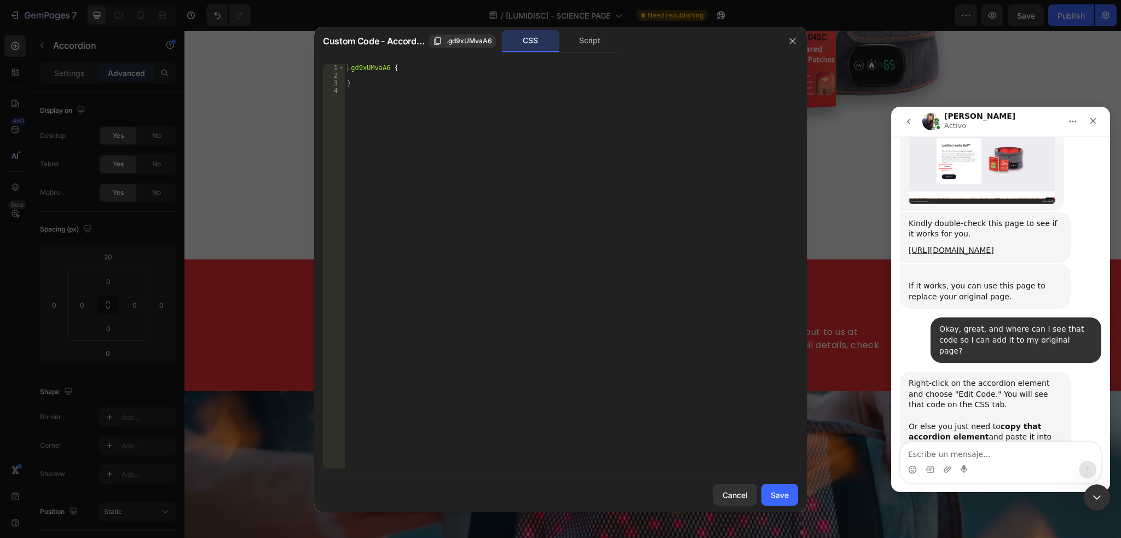
click at [361, 94] on div ".gd9xUMvaA6 { }" at bounding box center [571, 274] width 453 height 420
paste textarea "}"
type textarea "}"
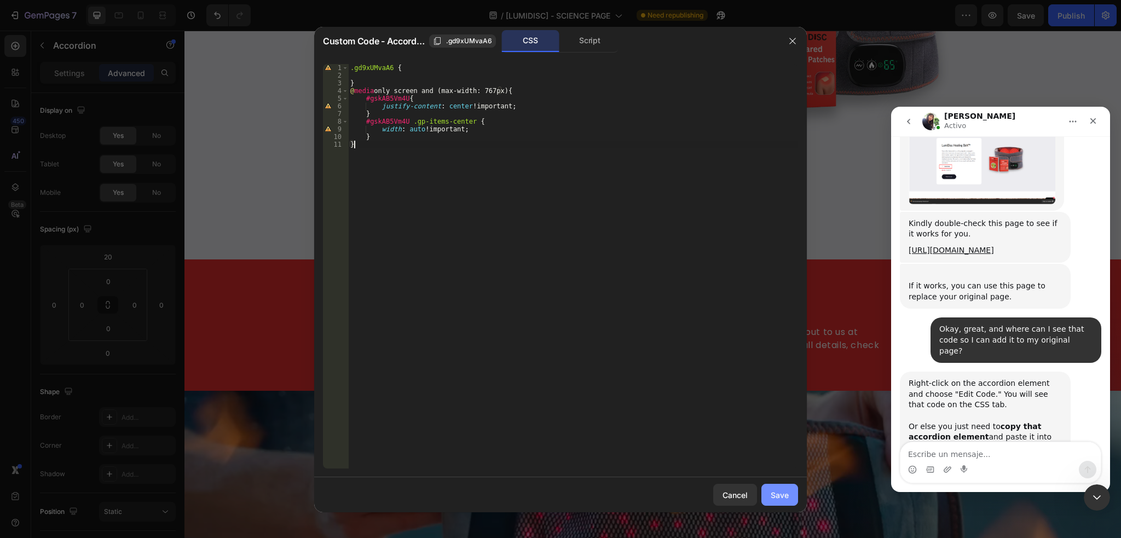
click at [782, 488] on button "Save" at bounding box center [779, 495] width 37 height 22
type input "0"
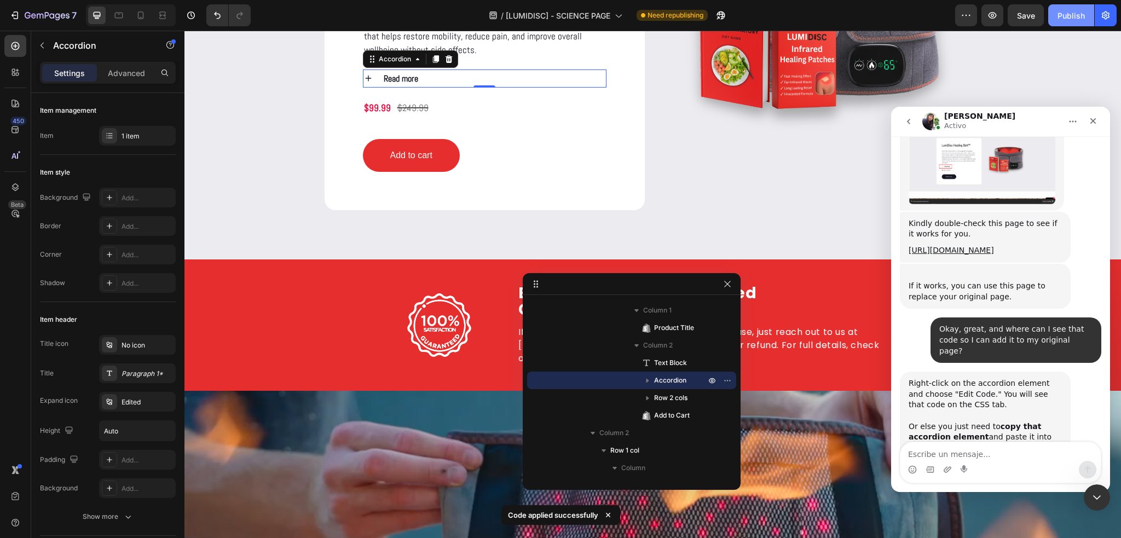
click at [1062, 21] on button "Publish" at bounding box center [1071, 15] width 46 height 22
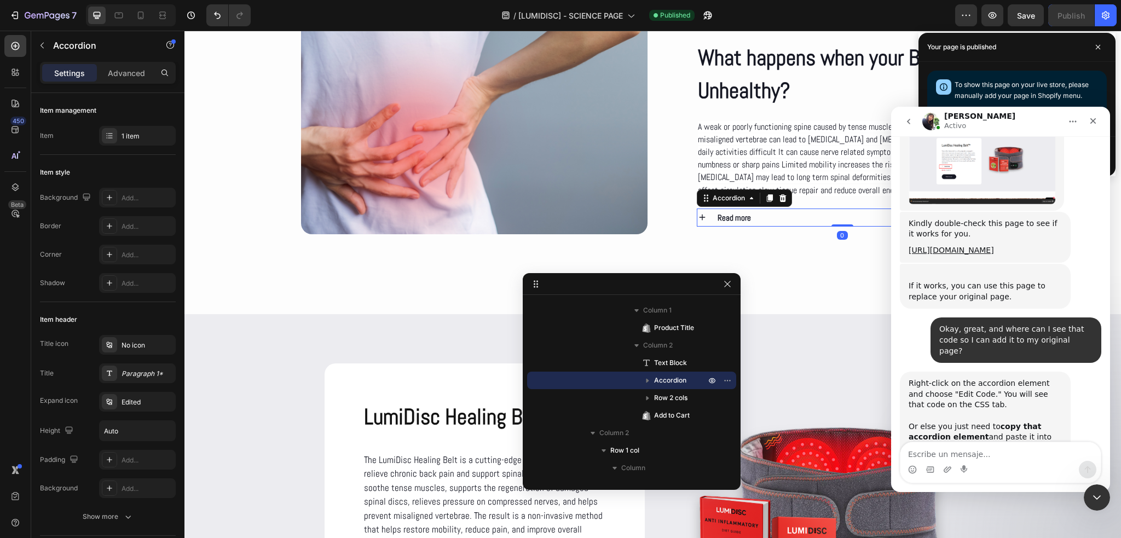
scroll to position [681, 0]
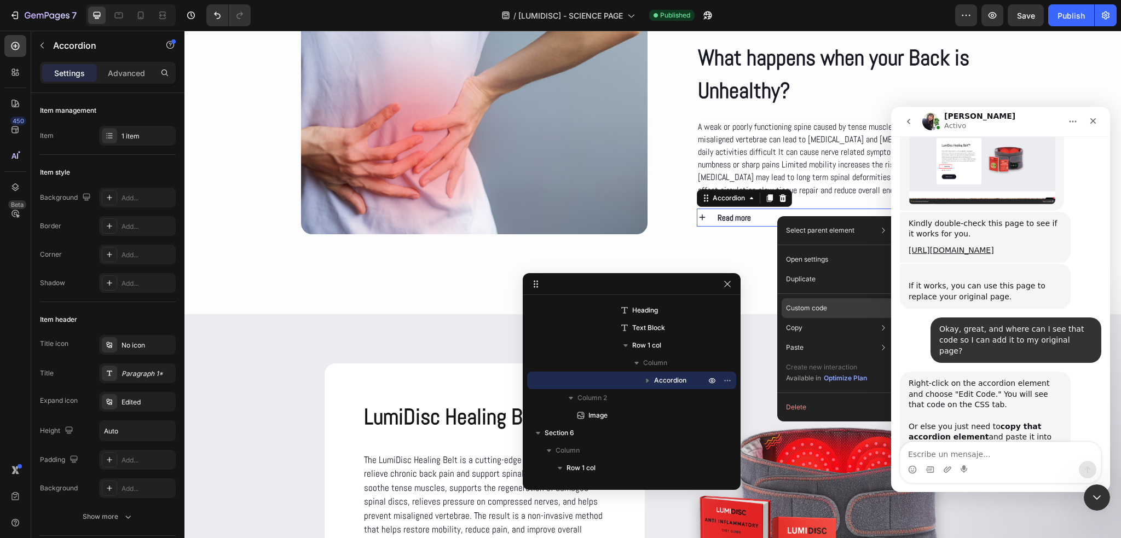
click at [809, 305] on p "Custom code" at bounding box center [806, 308] width 41 height 10
type input "100%"
type input "100"
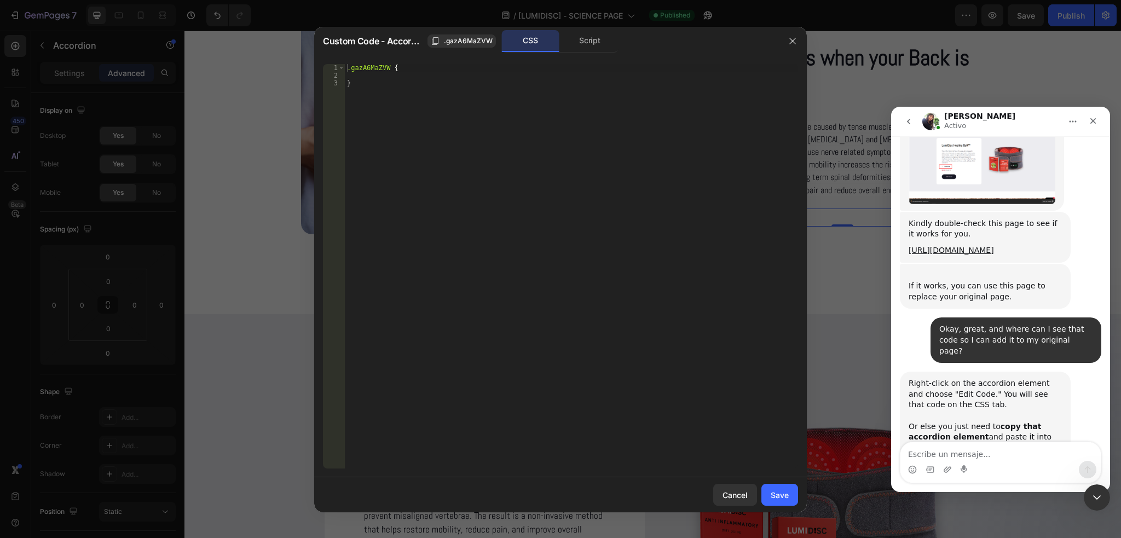
type textarea "}"
click at [380, 95] on div ".gazA6MaZVW { }" at bounding box center [571, 274] width 453 height 420
paste textarea "}"
type textarea "}"
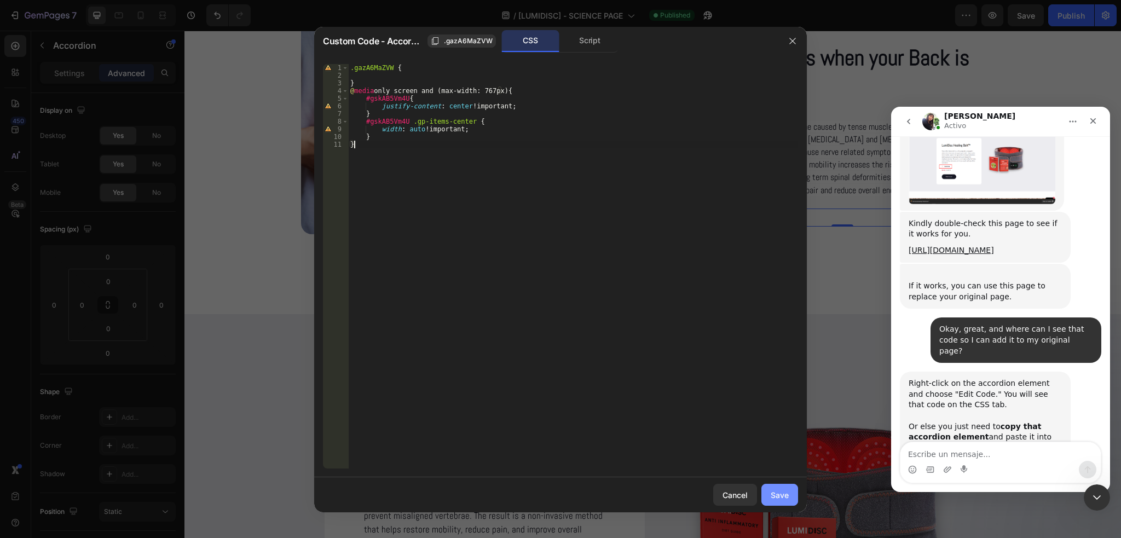
click at [785, 494] on div "Save" at bounding box center [780, 494] width 18 height 11
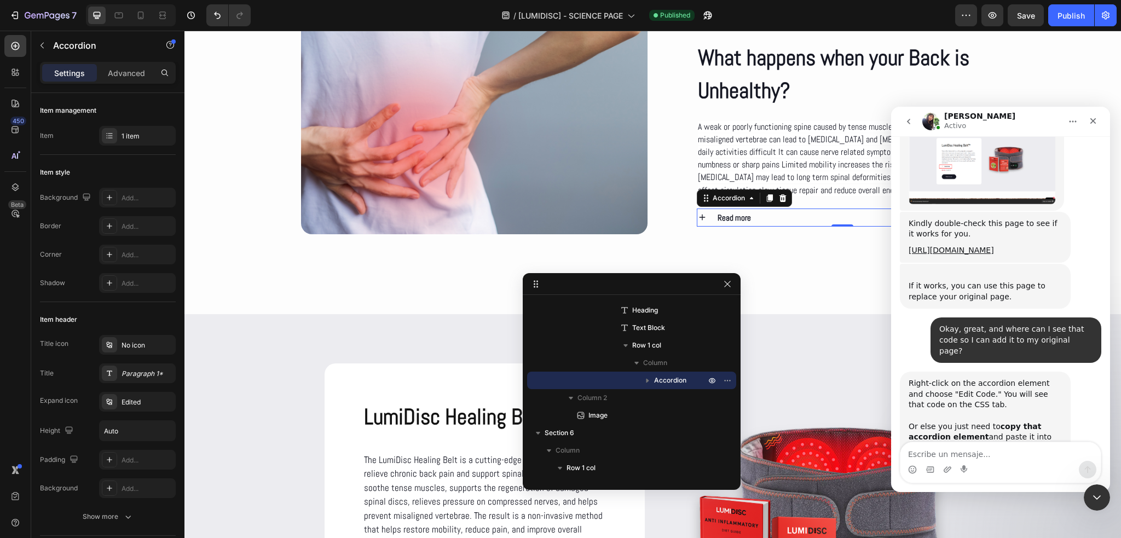
type input "0"
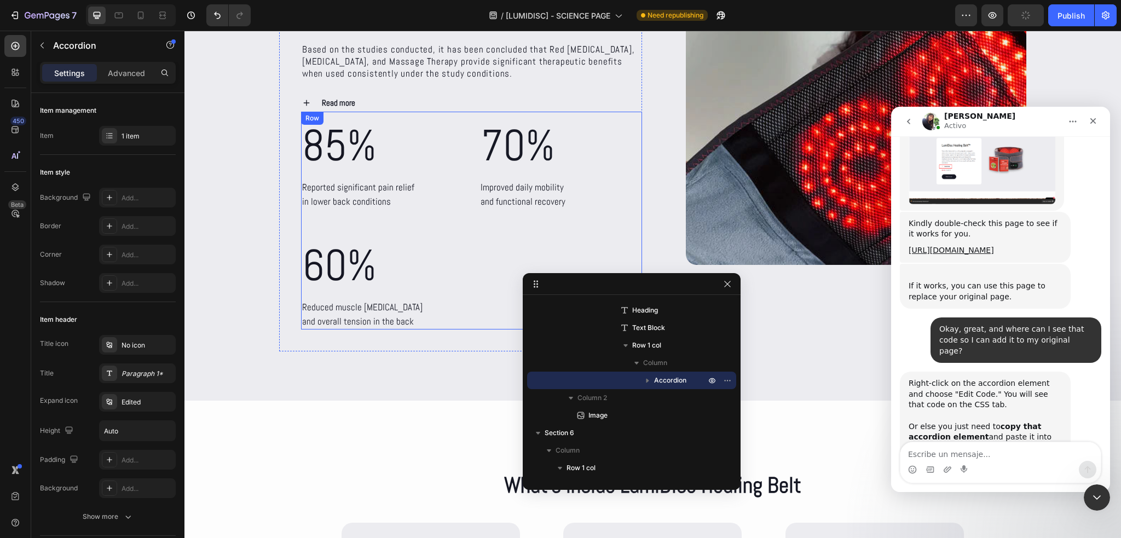
scroll to position [3886, 0]
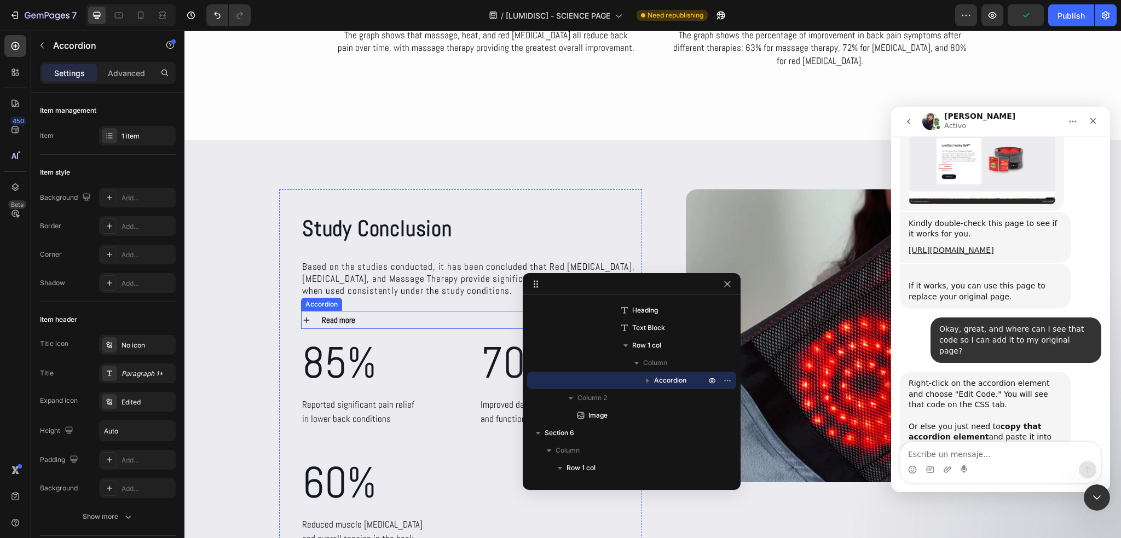
click at [363, 323] on div "Read more" at bounding box center [463, 320] width 287 height 18
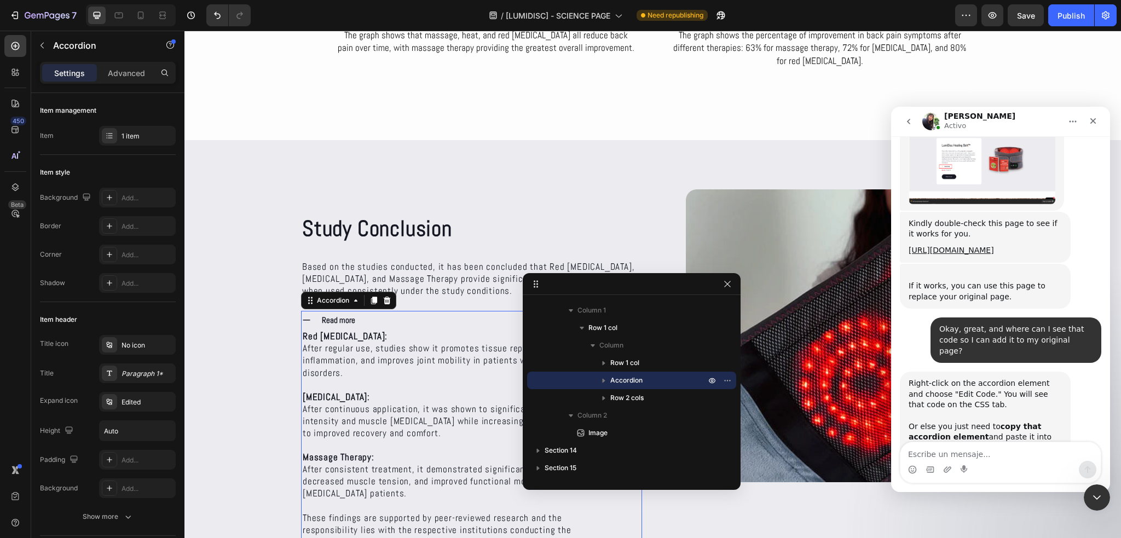
click at [363, 323] on div "Read more" at bounding box center [463, 320] width 287 height 18
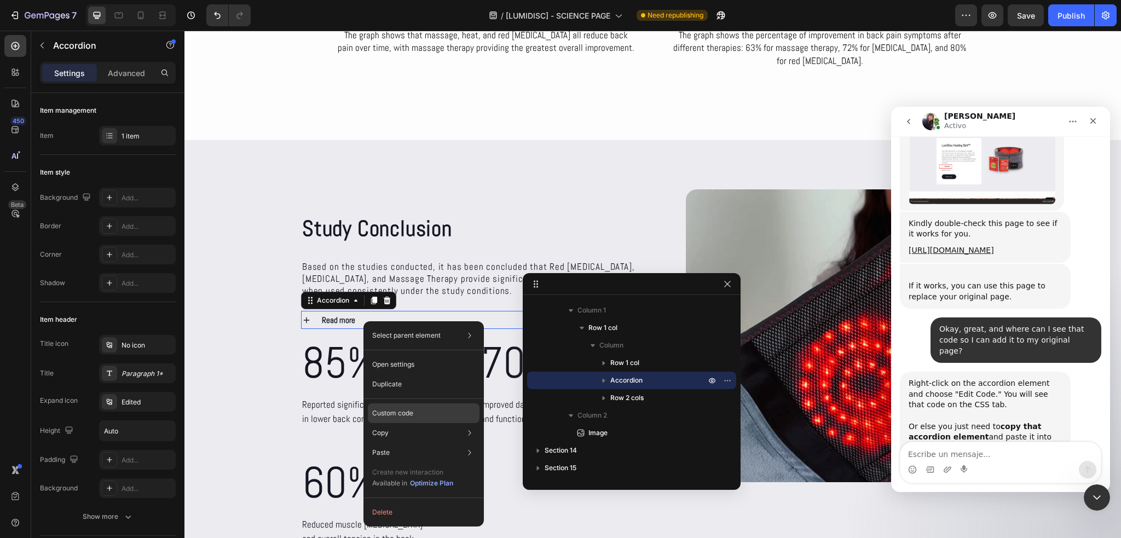
click at [421, 443] on div "Custom code" at bounding box center [424, 453] width 112 height 20
type input "100%"
type input "100"
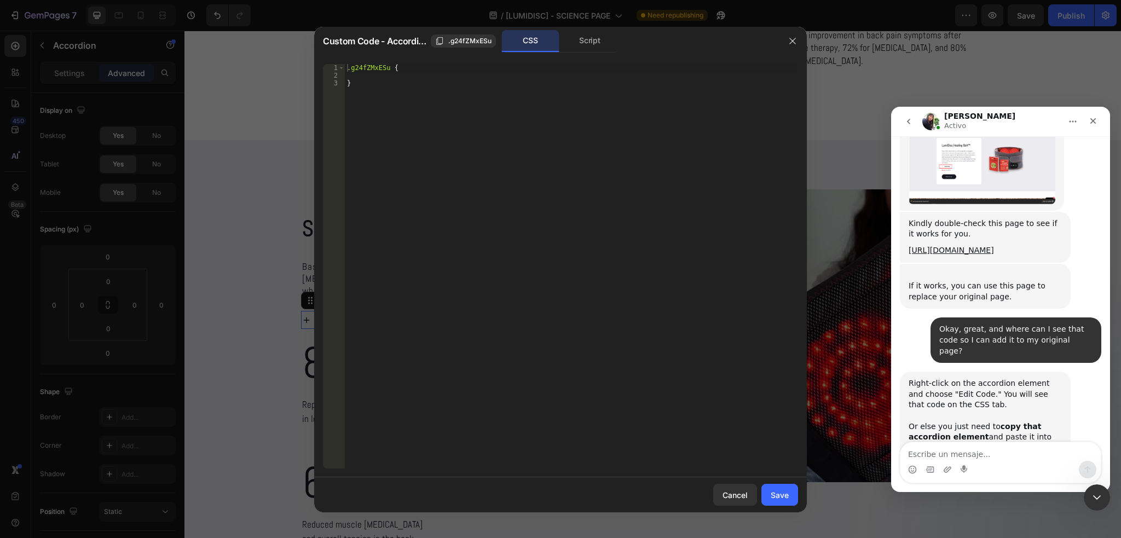
type textarea "}"
click at [357, 105] on div ".g24fZMxESu { }" at bounding box center [571, 274] width 453 height 420
paste textarea "}"
type textarea "}"
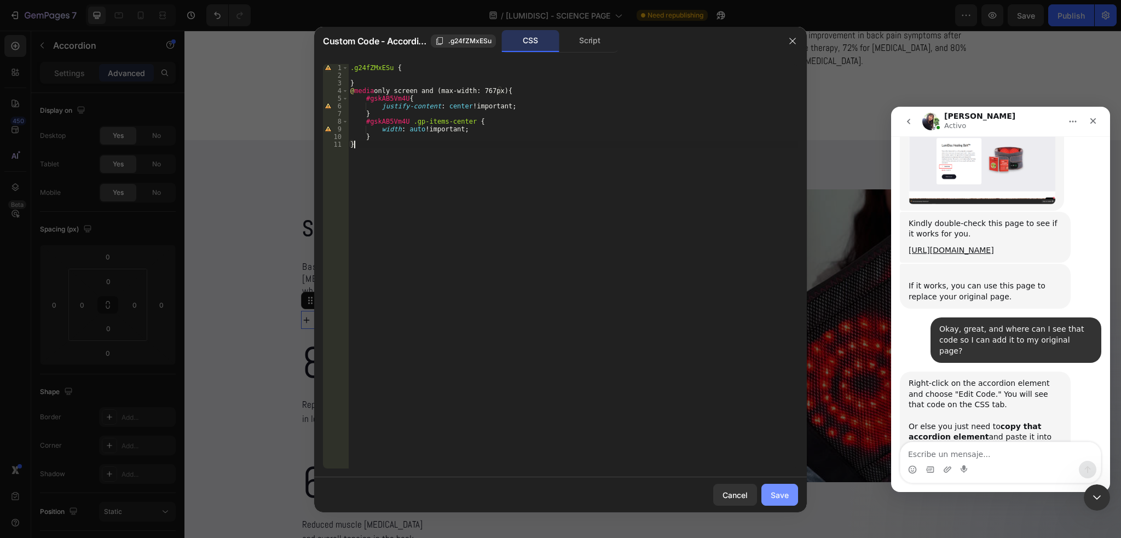
click at [789, 492] on button "Save" at bounding box center [779, 495] width 37 height 22
type input "0"
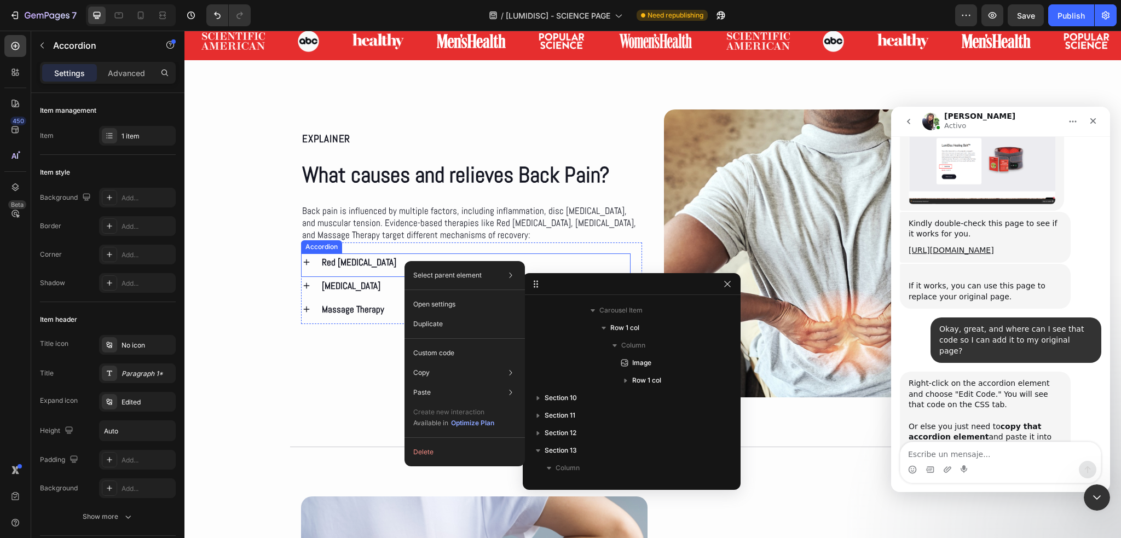
scroll to position [541, 0]
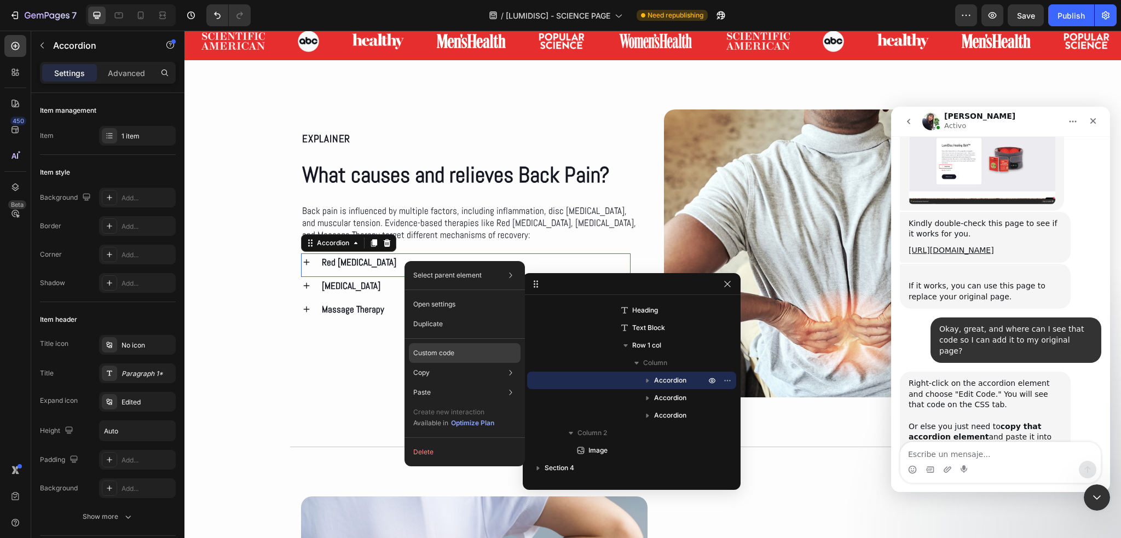
click at [437, 354] on p "Custom code" at bounding box center [433, 353] width 41 height 10
type input "100%"
type input "100"
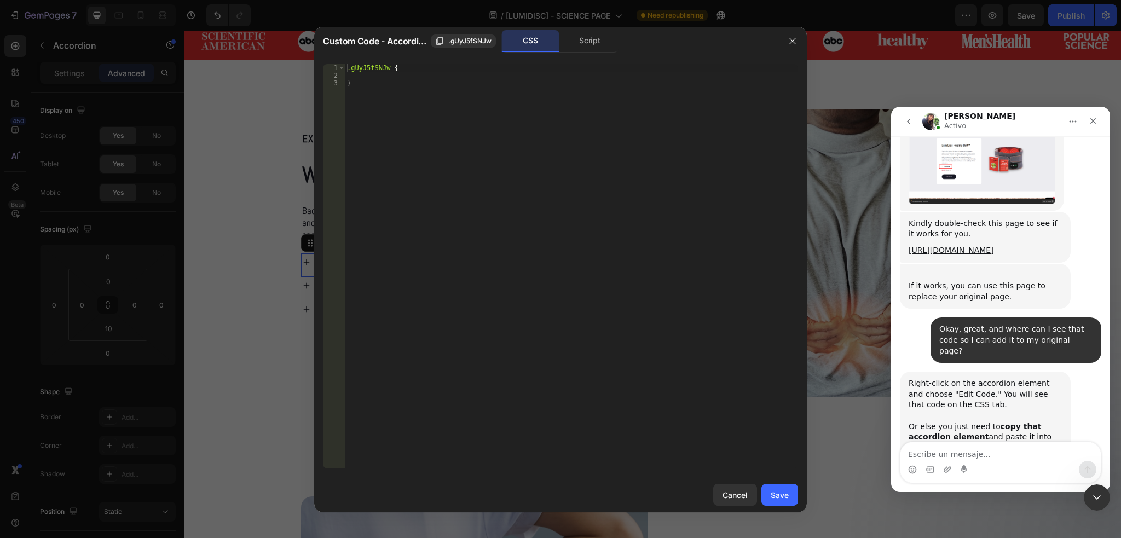
type textarea "}"
click at [375, 96] on div ".gUyJ5fSNJw { }" at bounding box center [571, 274] width 453 height 420
paste textarea "}"
type textarea "}"
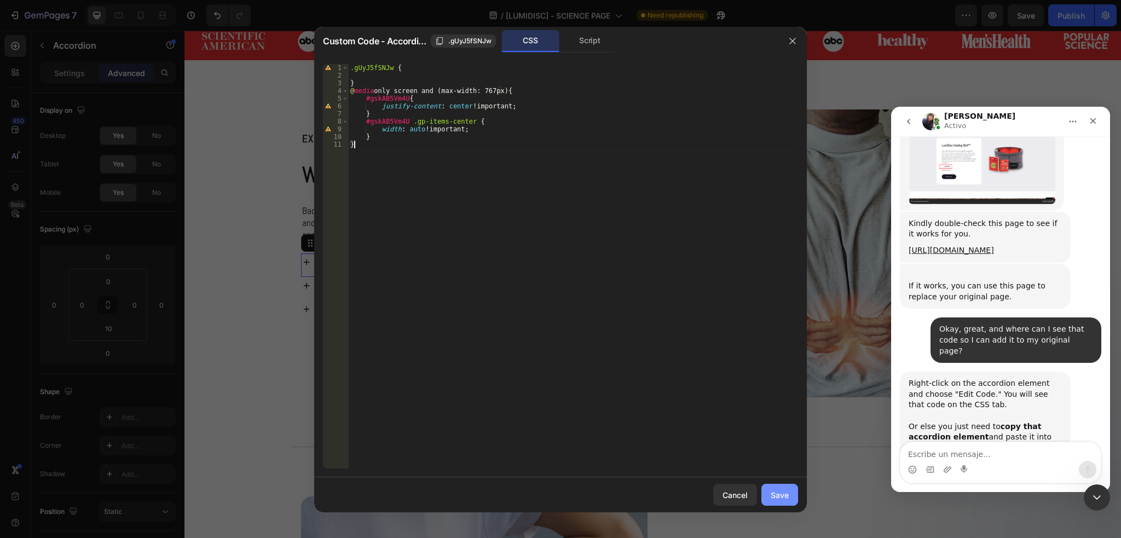
click at [772, 494] on div "Save" at bounding box center [780, 494] width 18 height 11
type input "0"
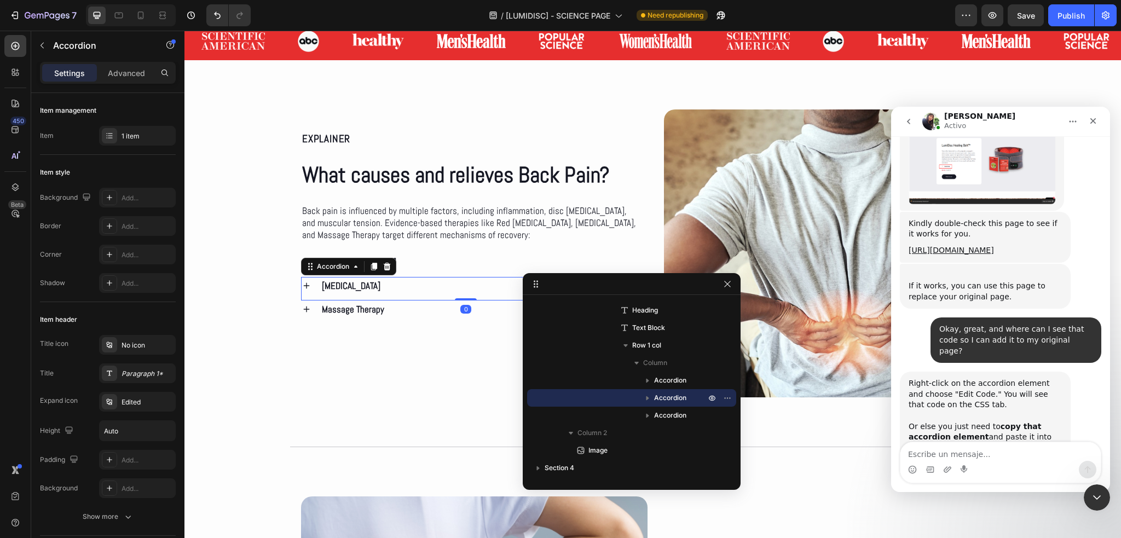
click at [399, 286] on div "[MEDICAL_DATA]" at bounding box center [475, 286] width 310 height 18
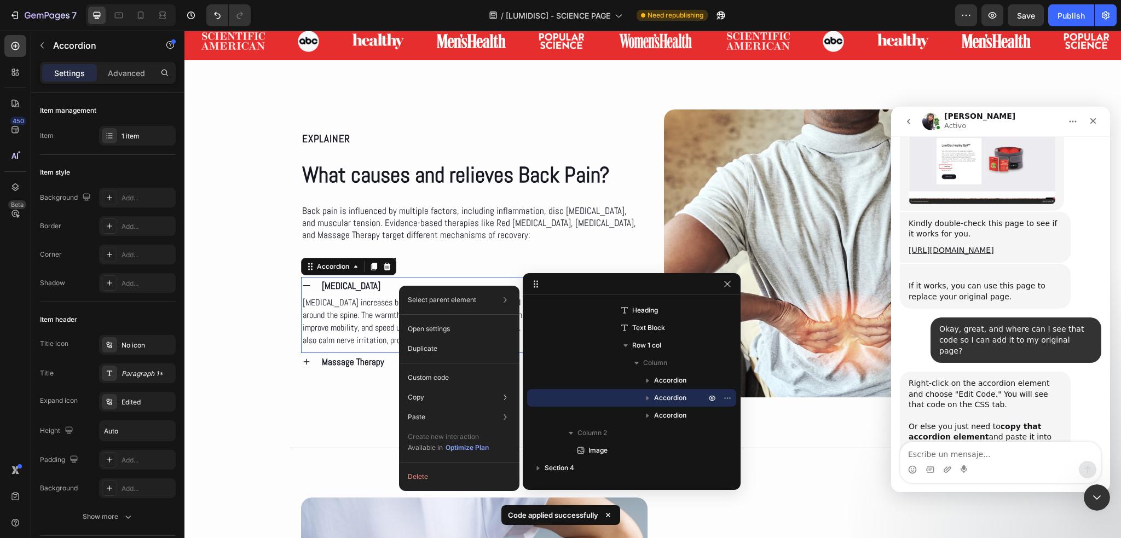
click at [444, 367] on div "Select parent element Row 1 col Row 1 col Row 1 col Accordion Open settings Dup…" at bounding box center [459, 388] width 120 height 205
click at [445, 407] on div "Custom code" at bounding box center [459, 417] width 112 height 20
type input "100%"
type input "100"
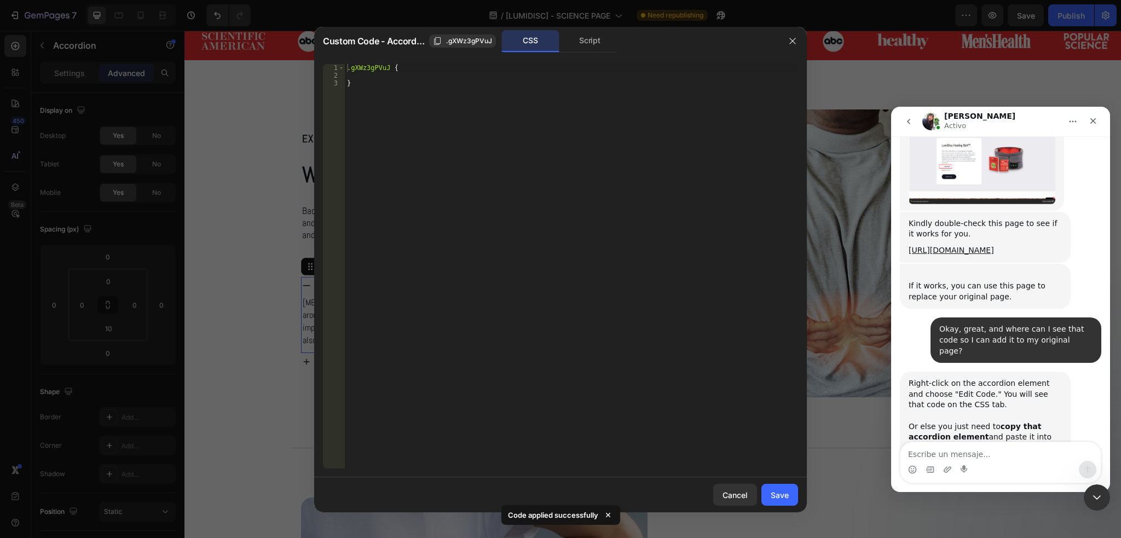
type textarea "}"
click at [388, 87] on div ".gXWz3gPVuJ { }" at bounding box center [571, 274] width 453 height 420
paste textarea "}"
type textarea "}"
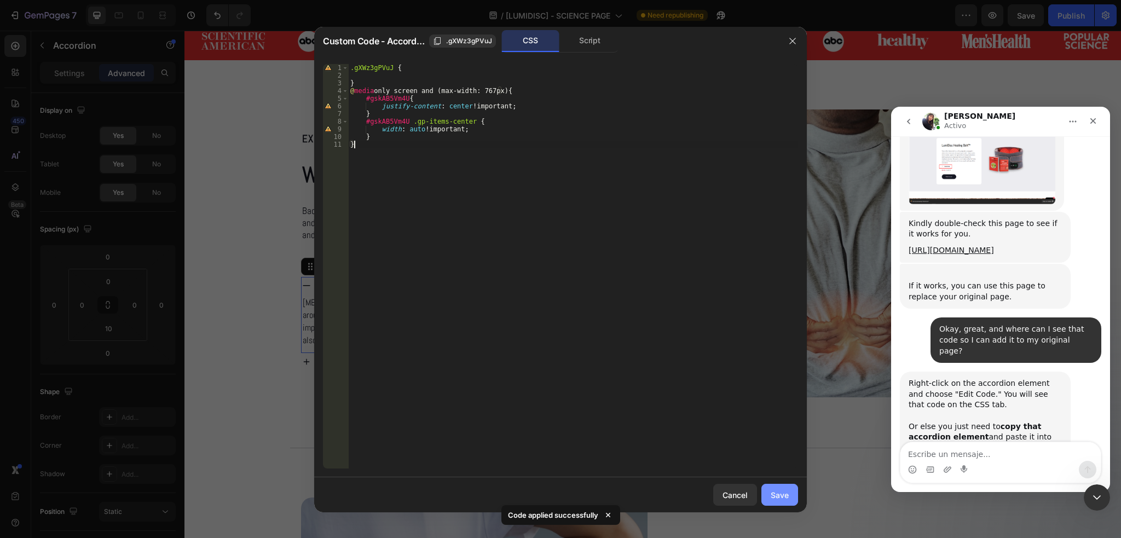
click at [776, 496] on div "Save" at bounding box center [780, 494] width 18 height 11
type input "0"
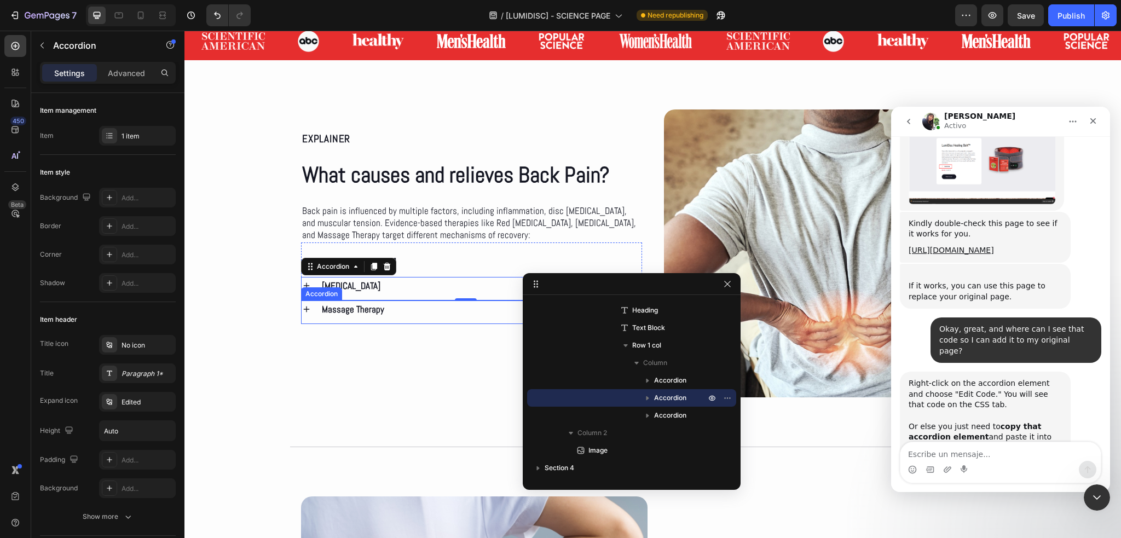
click at [406, 314] on div "Massage Therapy" at bounding box center [475, 309] width 310 height 18
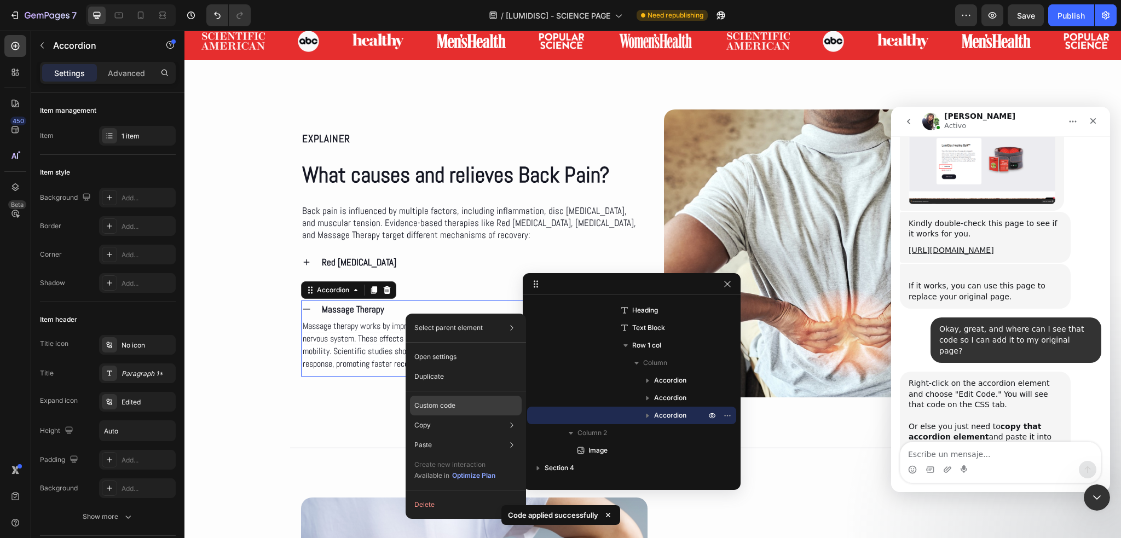
click at [449, 404] on p "Custom code" at bounding box center [434, 406] width 41 height 10
type input "100%"
type input "100"
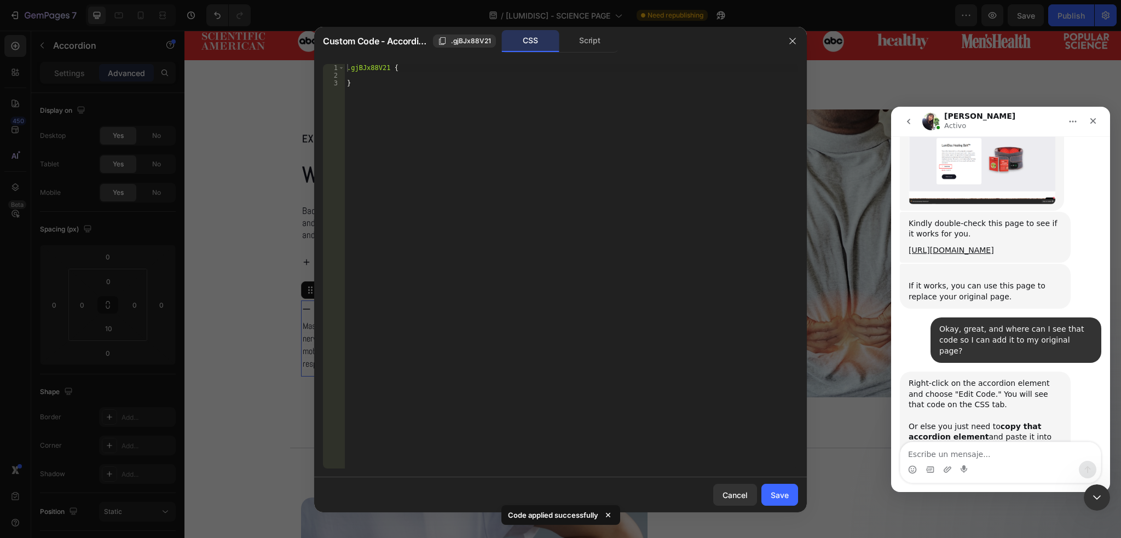
type textarea "}"
click at [407, 95] on div ".gjBJx88V21 { }" at bounding box center [571, 274] width 453 height 420
paste textarea "}"
type textarea "}"
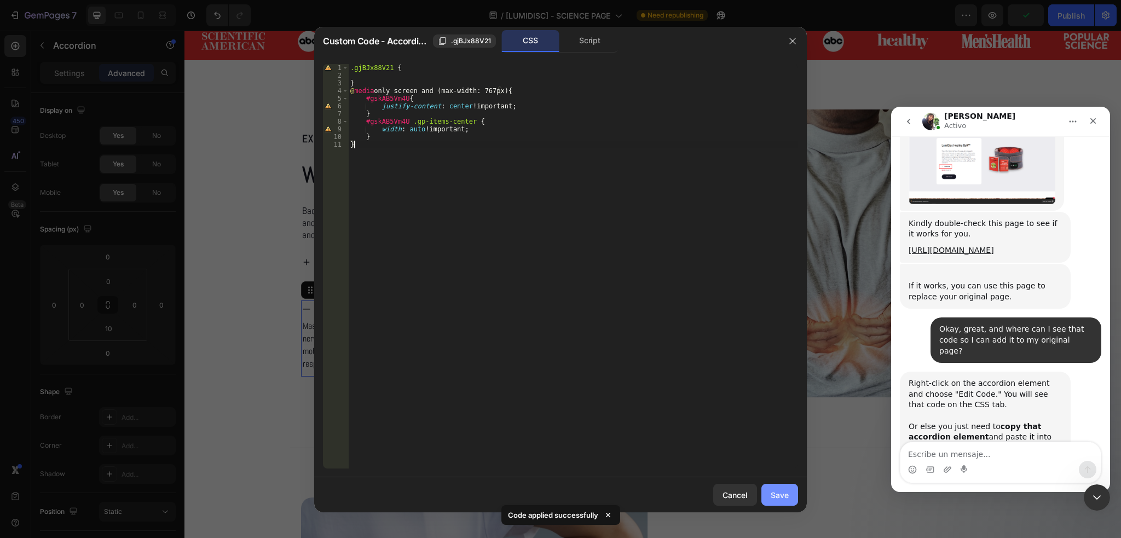
click at [777, 497] on div "Save" at bounding box center [780, 494] width 18 height 11
type input "0"
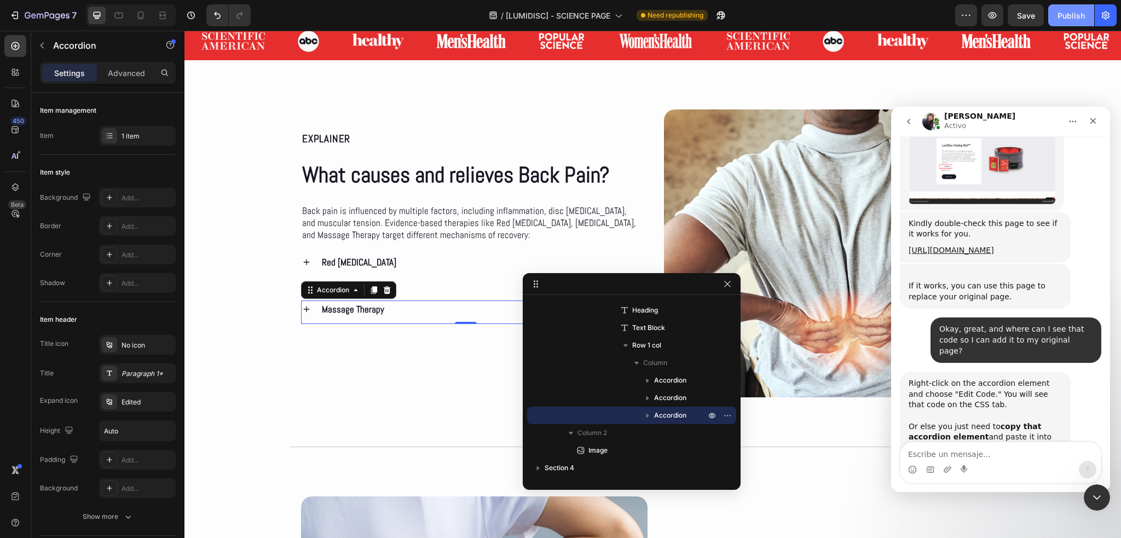
click at [1060, 24] on button "Publish" at bounding box center [1071, 15] width 46 height 22
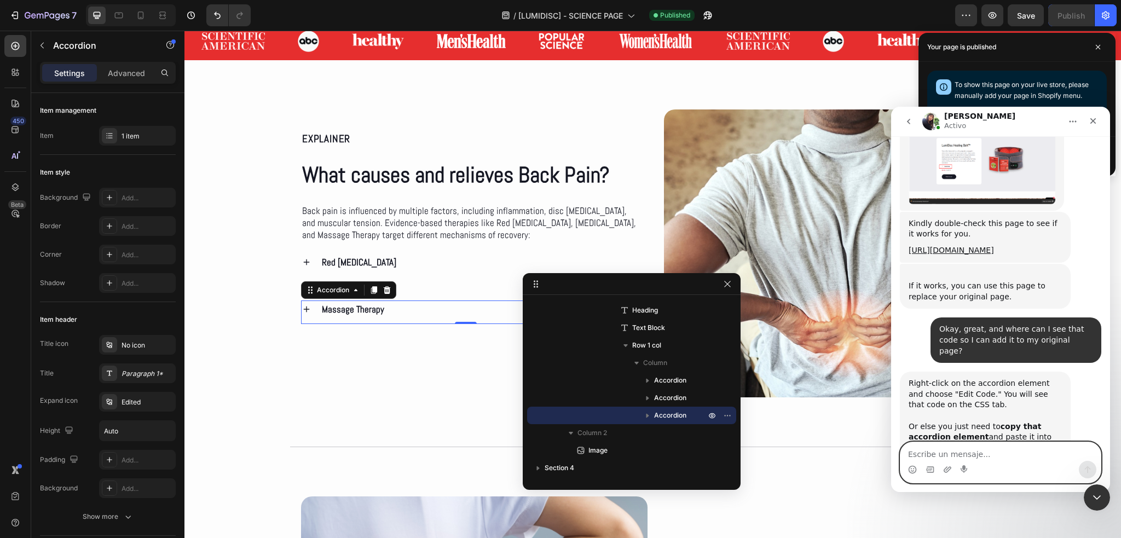
click at [959, 456] on textarea "Escribe un mensaje..." at bounding box center [1000, 451] width 200 height 19
paste textarea "But how can I implement it with all the Accordion sections? I can only do it wi…"
type textarea "But how can I implement it with all the Accordion sections? I can only do it wi…"
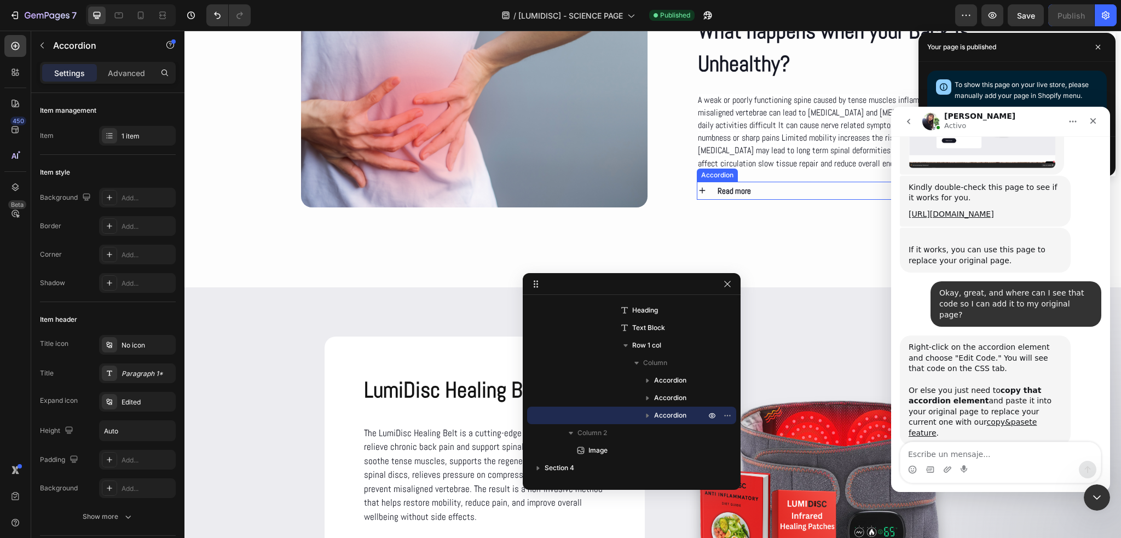
scroll to position [874, 0]
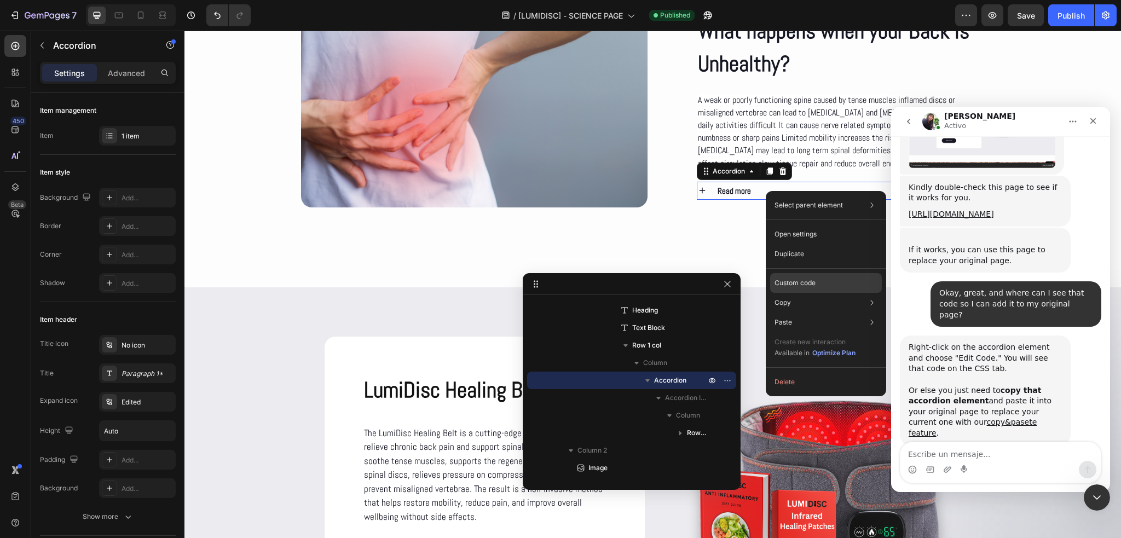
click at [847, 313] on div "Custom code" at bounding box center [826, 323] width 112 height 20
type input "100%"
type input "100"
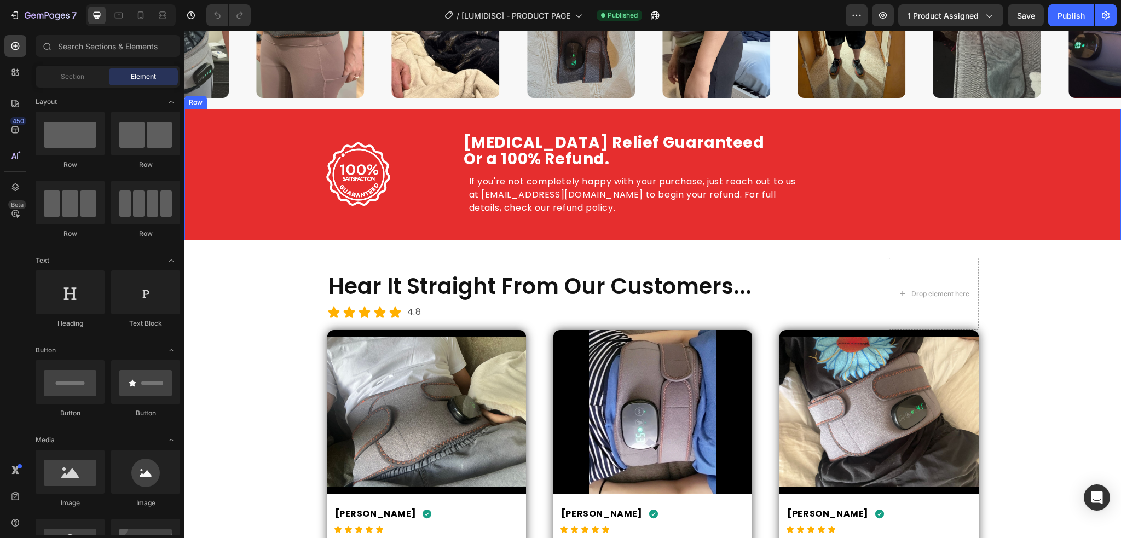
scroll to position [5364, 0]
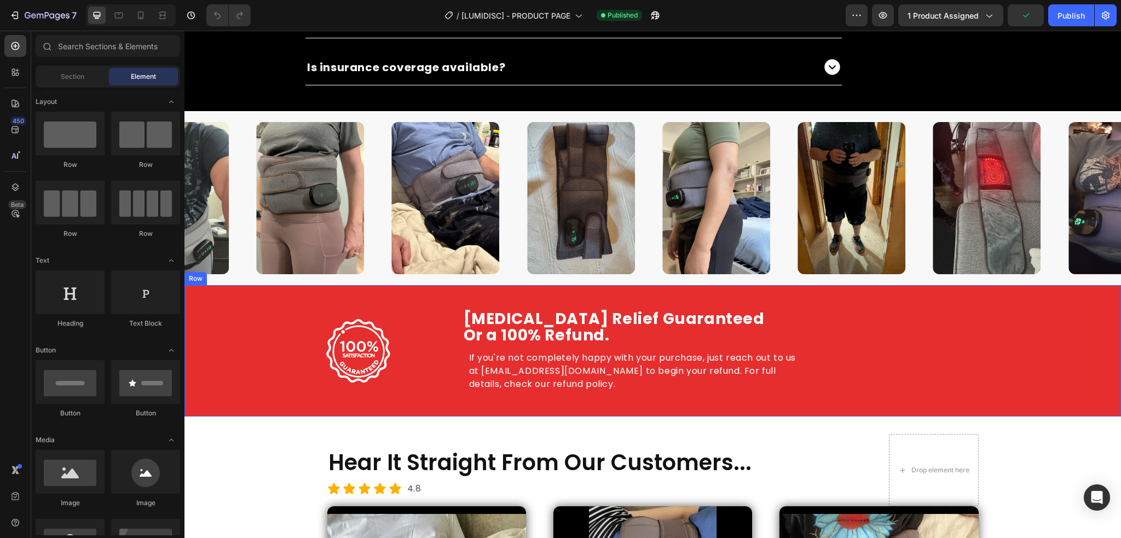
click at [216, 292] on div "Image Row Herniated Disc Relief Guaranteed Or a 100% Refund. Heading Herniated …" at bounding box center [652, 350] width 937 height 131
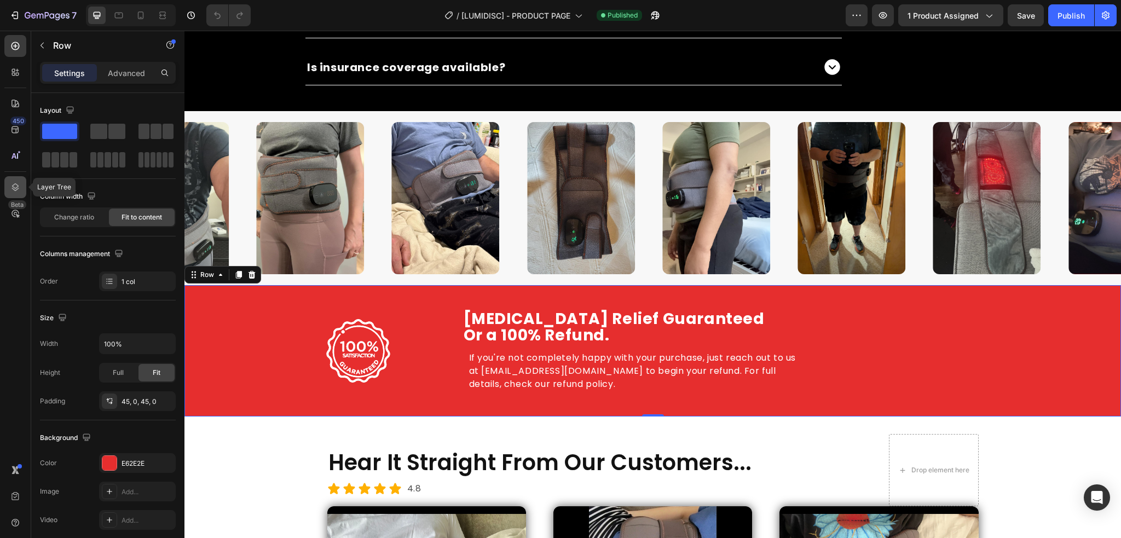
click at [15, 189] on icon at bounding box center [15, 187] width 11 height 11
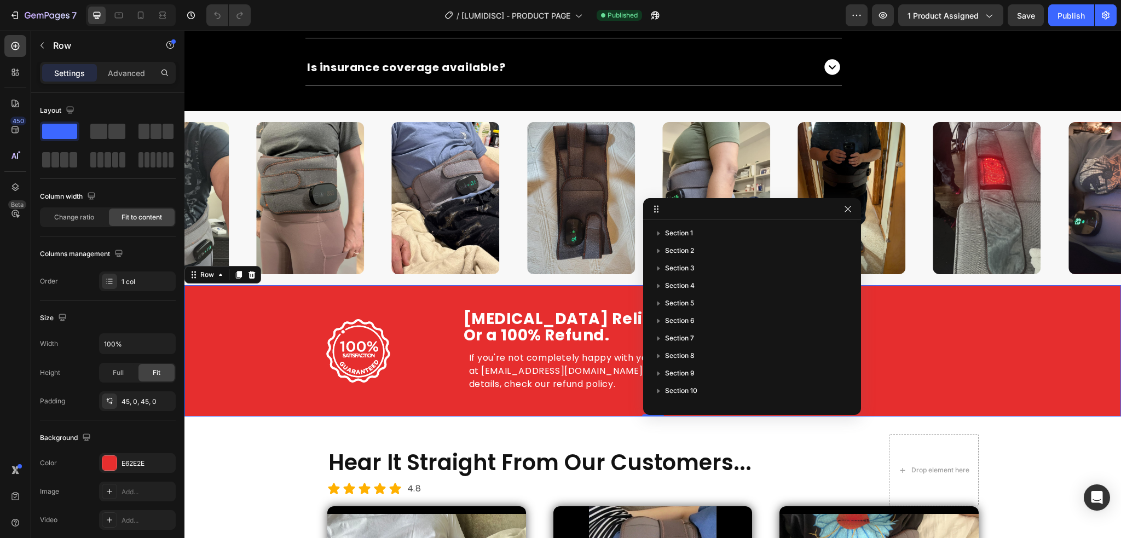
scroll to position [189, 0]
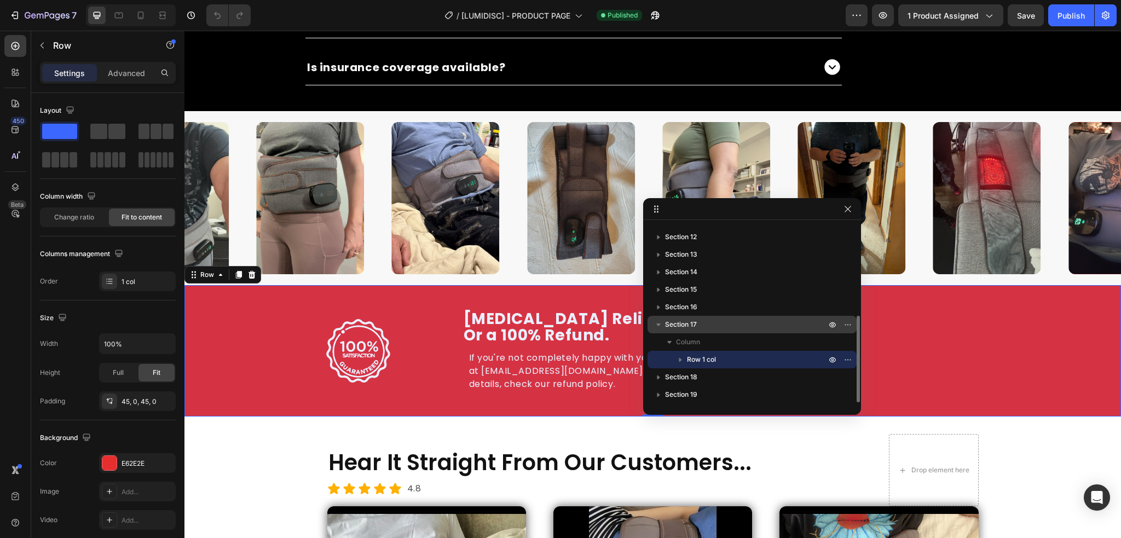
click at [689, 325] on span "Section 17" at bounding box center [681, 324] width 32 height 11
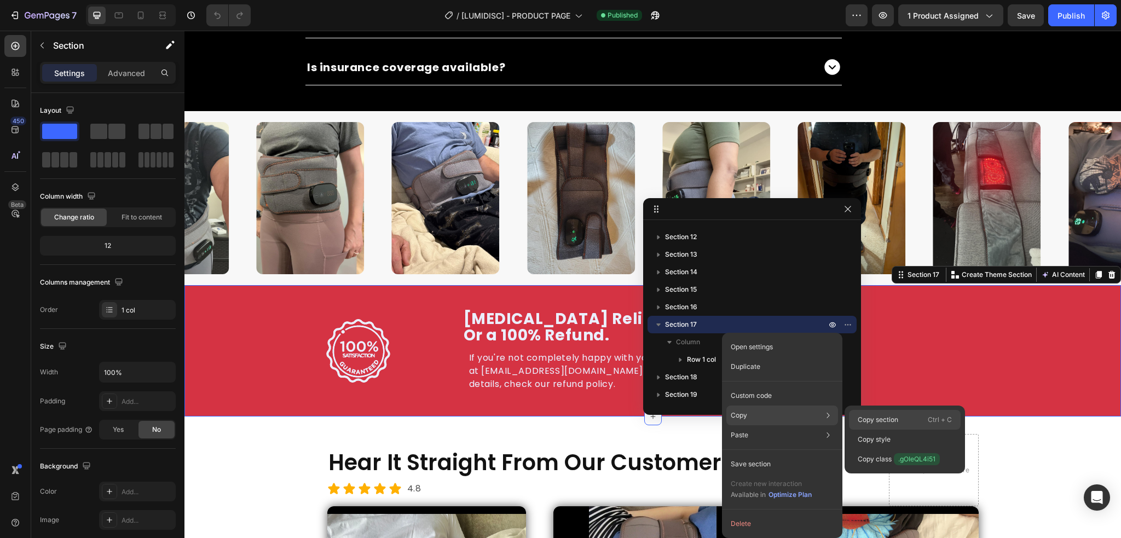
click at [886, 420] on p "Copy section" at bounding box center [878, 420] width 41 height 10
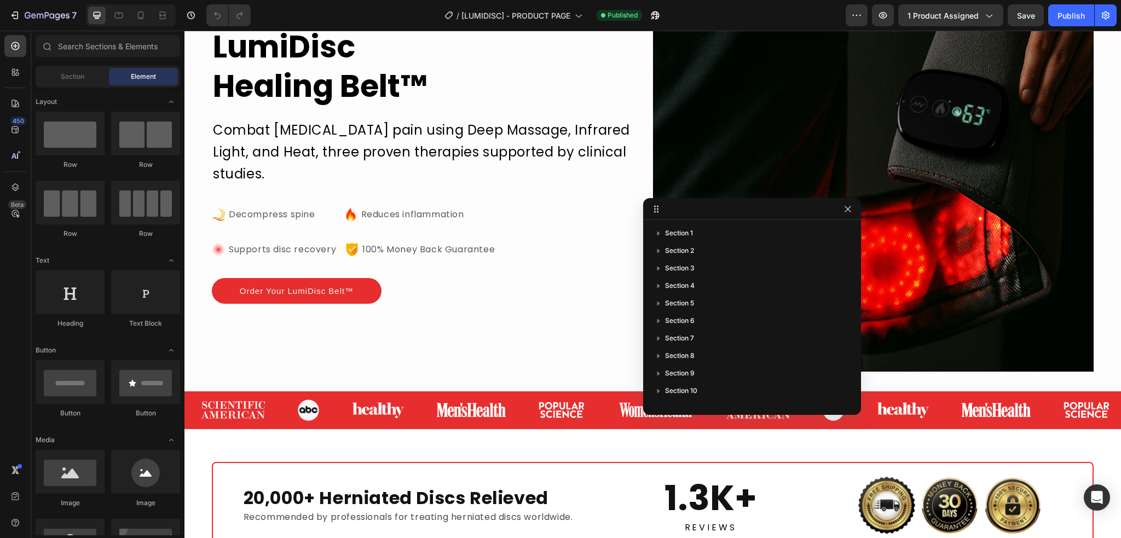
scroll to position [241, 0]
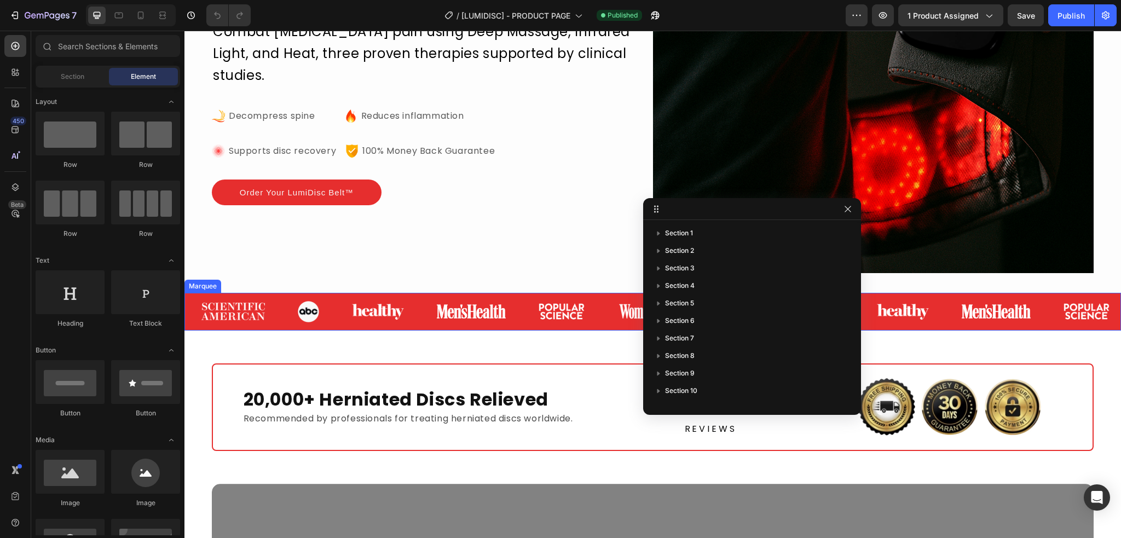
click at [193, 324] on div "Image Image Image Image Image Image" at bounding box center [447, 312] width 525 height 38
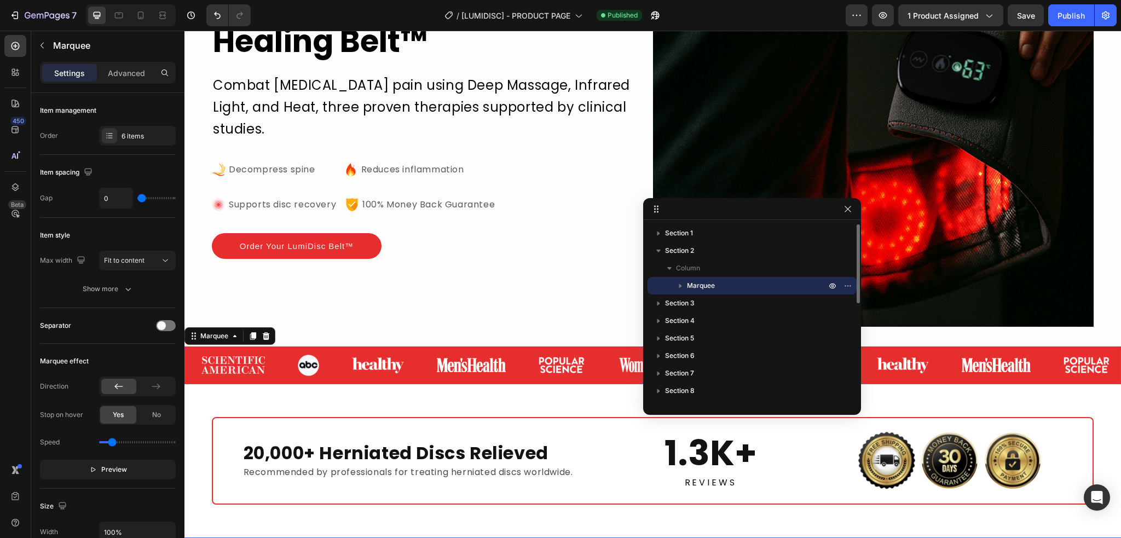
scroll to position [186, 0]
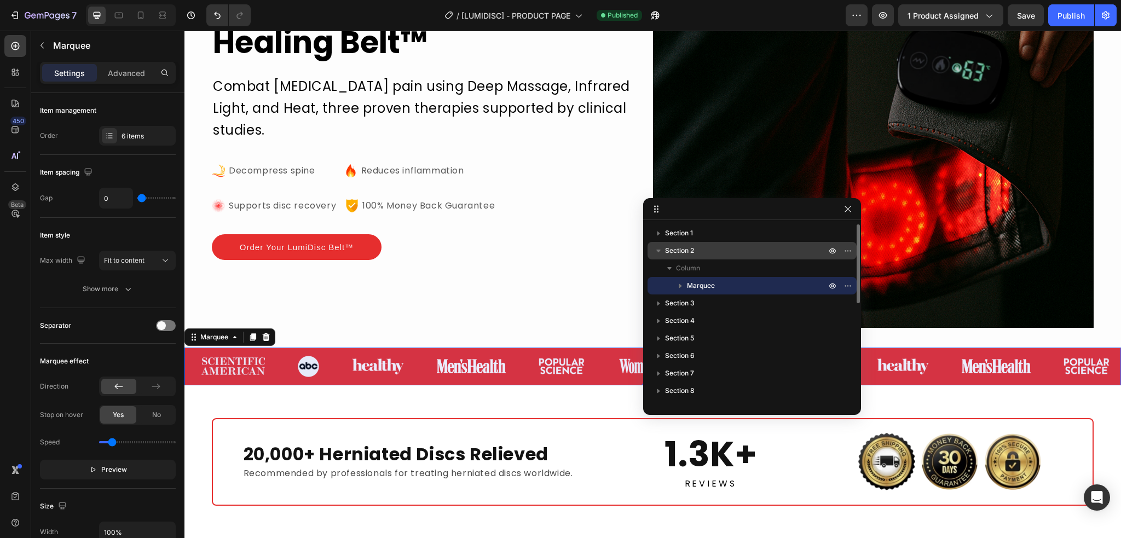
click at [683, 249] on span "Section 2" at bounding box center [679, 250] width 29 height 11
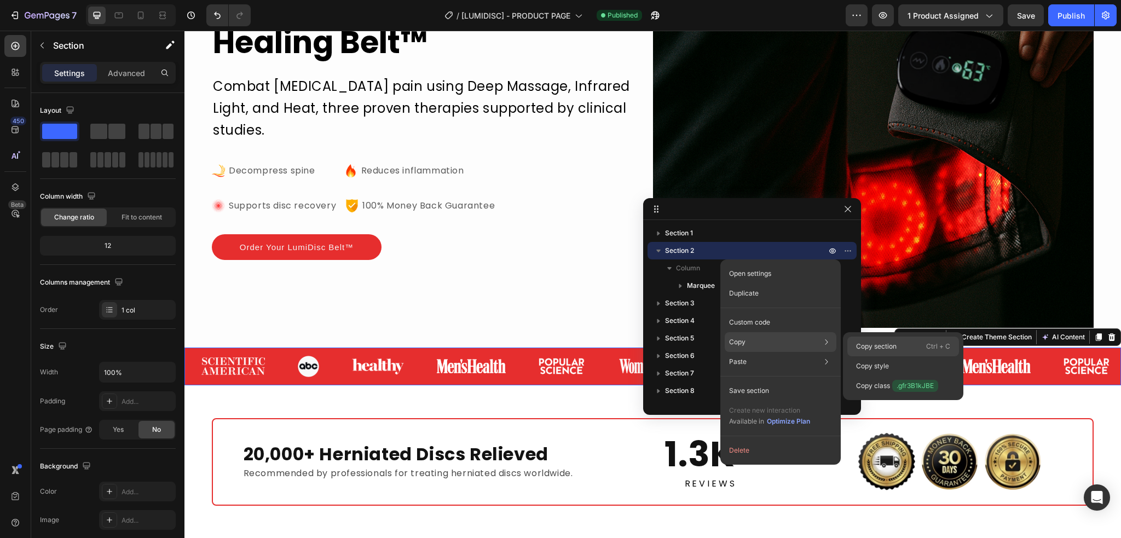
click at [862, 342] on p "Copy section" at bounding box center [876, 347] width 41 height 10
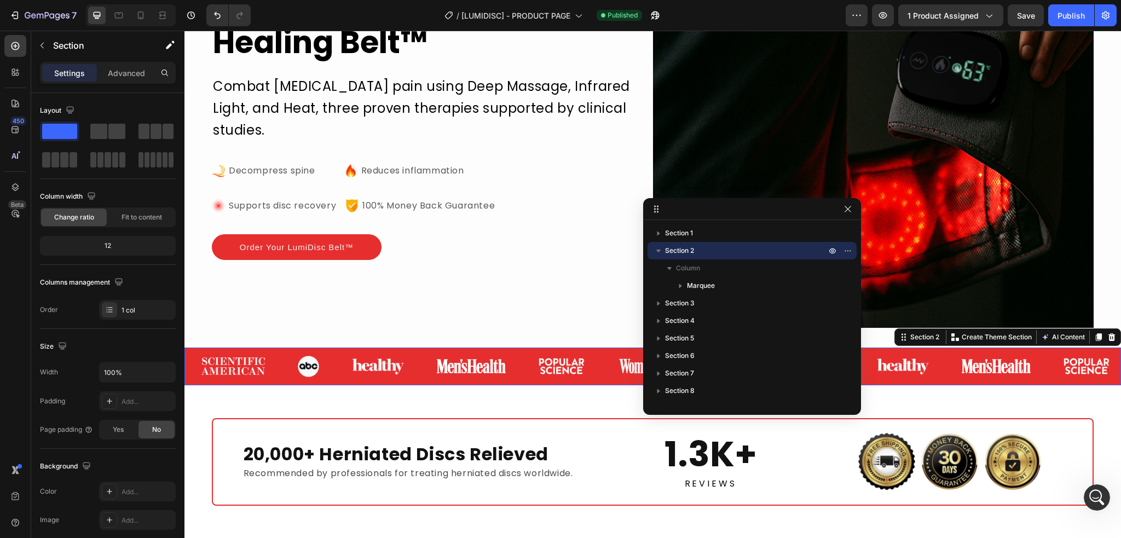
scroll to position [0, 0]
click at [30, 13] on icon "button" at bounding box center [47, 15] width 45 height 9
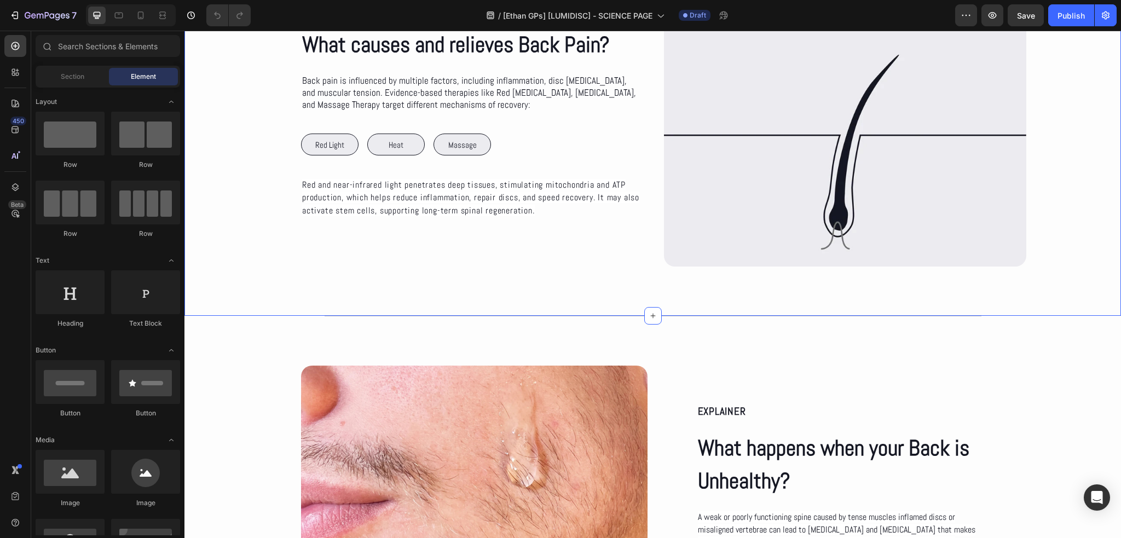
scroll to position [876, 0]
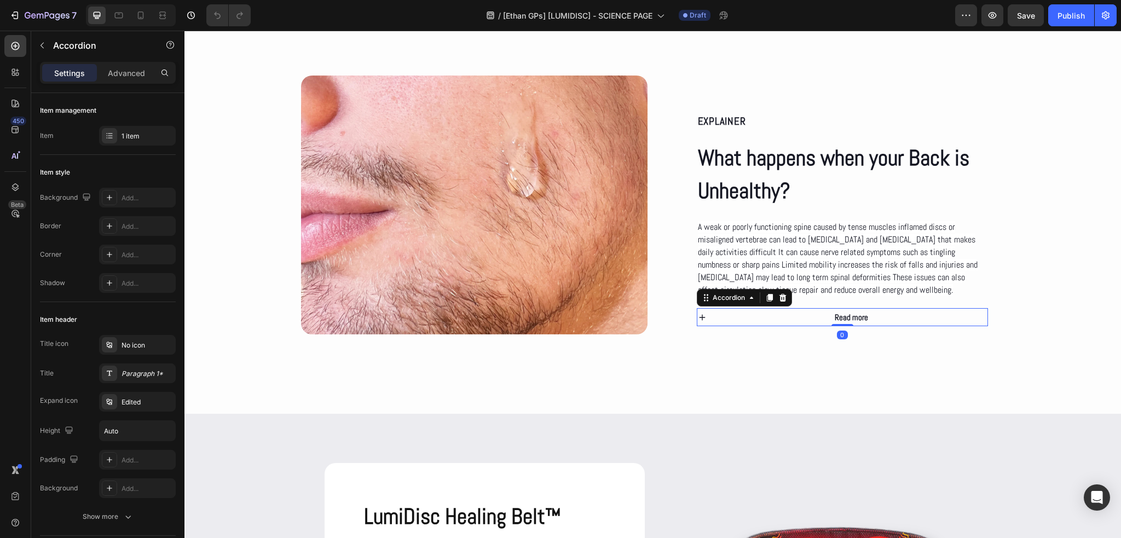
click at [796, 318] on div "Read more" at bounding box center [852, 317] width 272 height 18
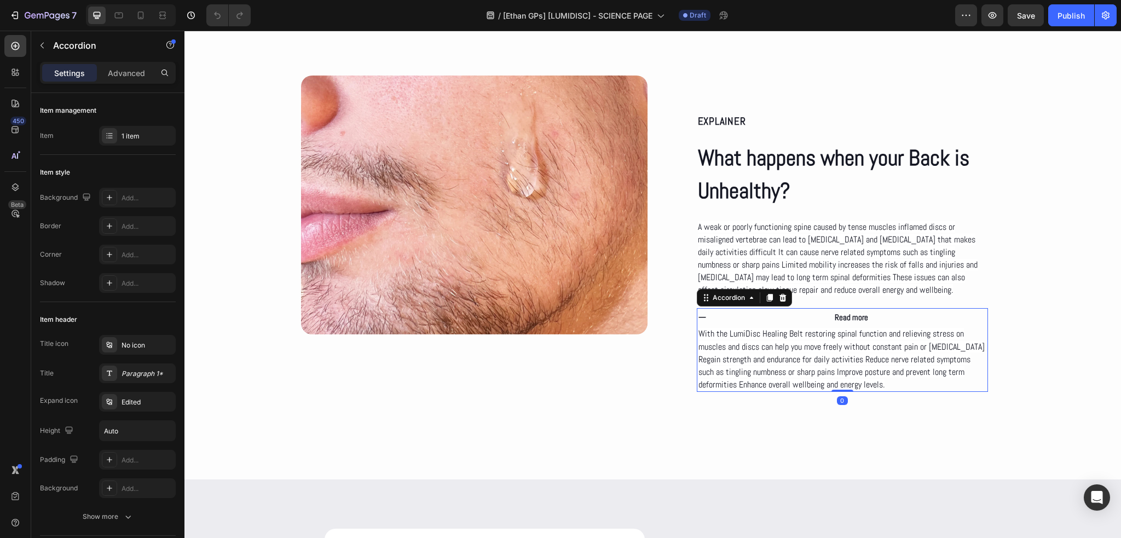
click at [796, 318] on div "Read more" at bounding box center [852, 317] width 272 height 18
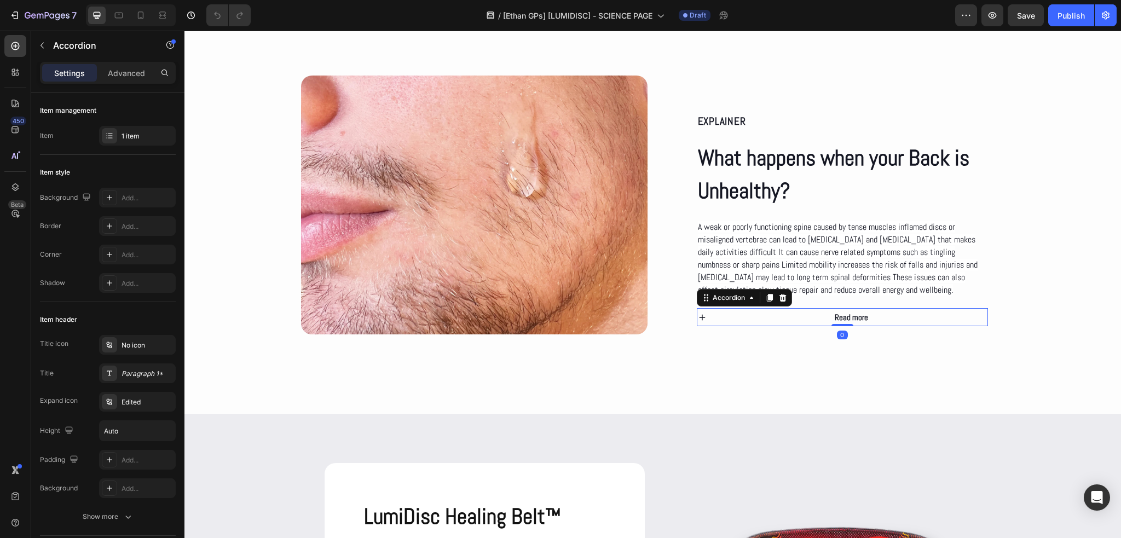
click at [796, 318] on div "Read more" at bounding box center [852, 317] width 272 height 18
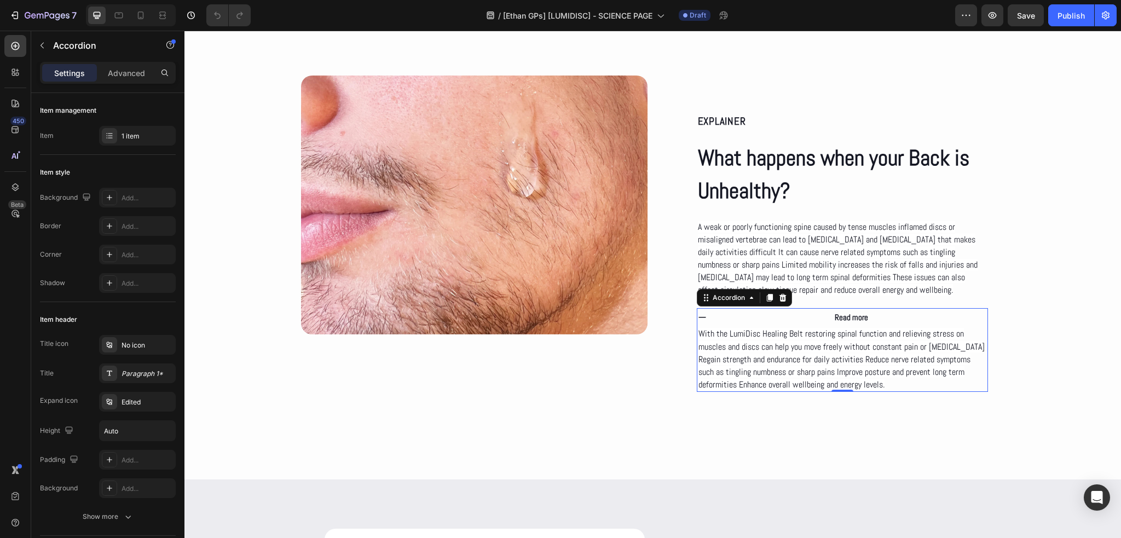
click at [796, 318] on div "Read more" at bounding box center [852, 317] width 272 height 18
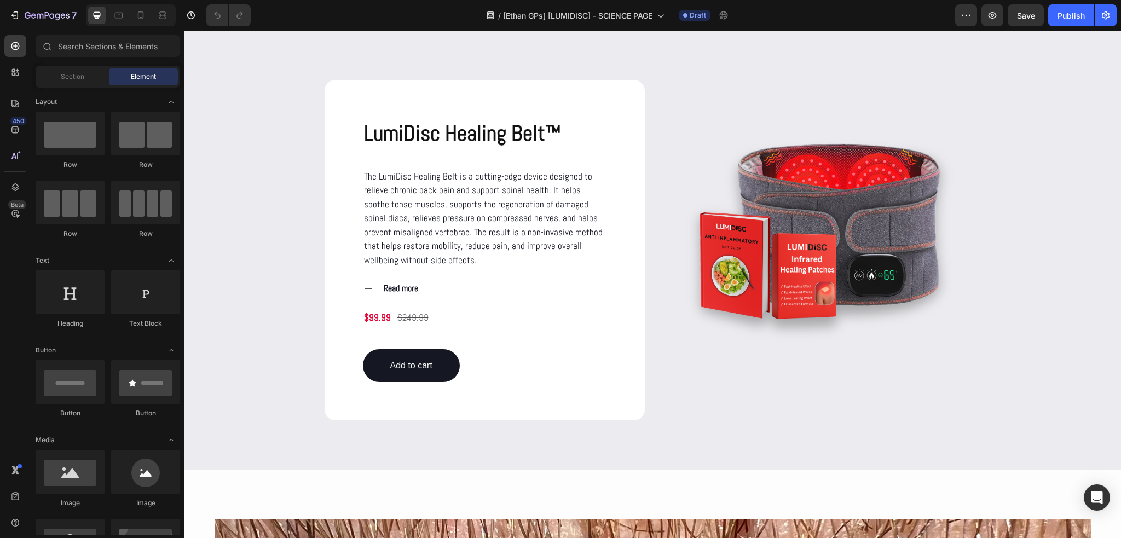
scroll to position [1275, 0]
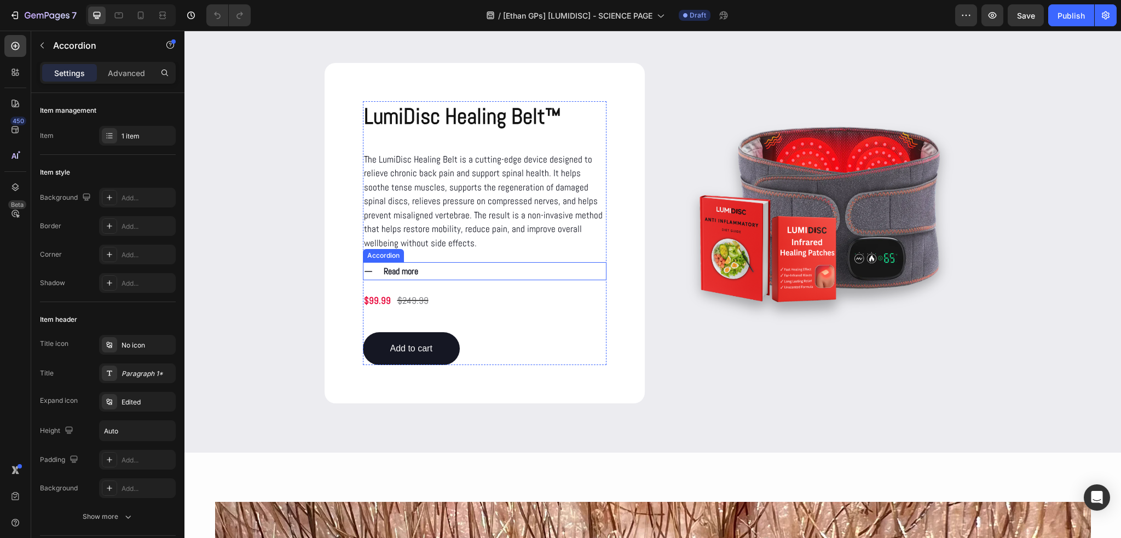
click at [439, 273] on div "Read more" at bounding box center [494, 271] width 224 height 18
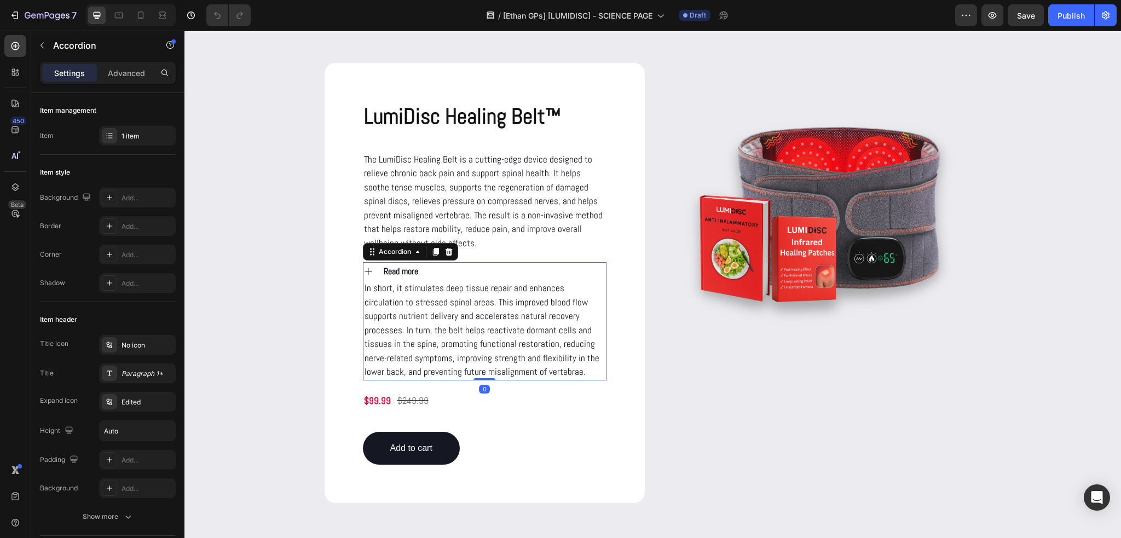
click at [439, 273] on div "Read more" at bounding box center [494, 271] width 224 height 18
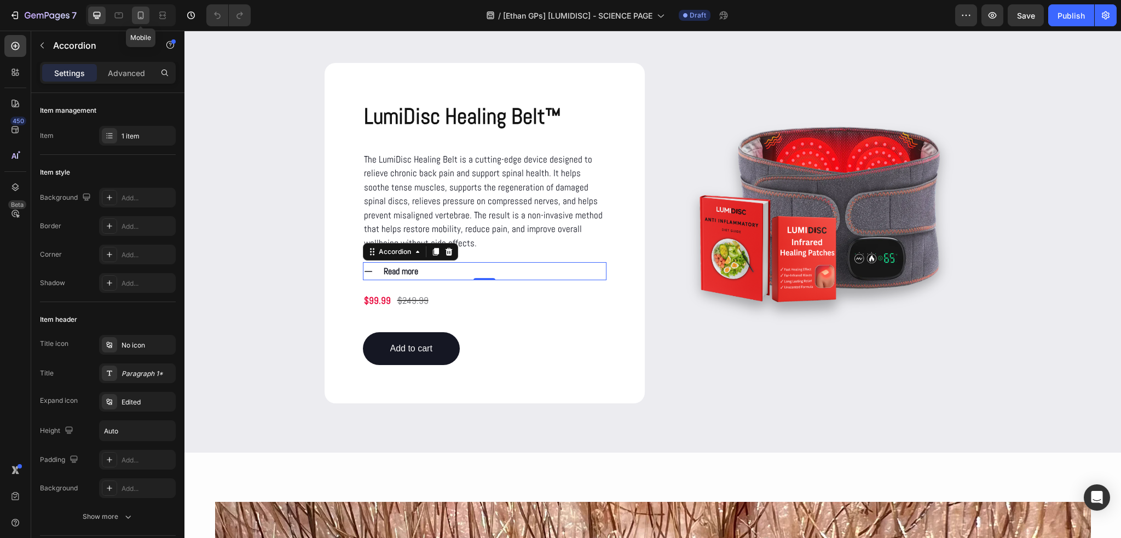
click at [145, 15] on icon at bounding box center [140, 15] width 11 height 11
type input "100%"
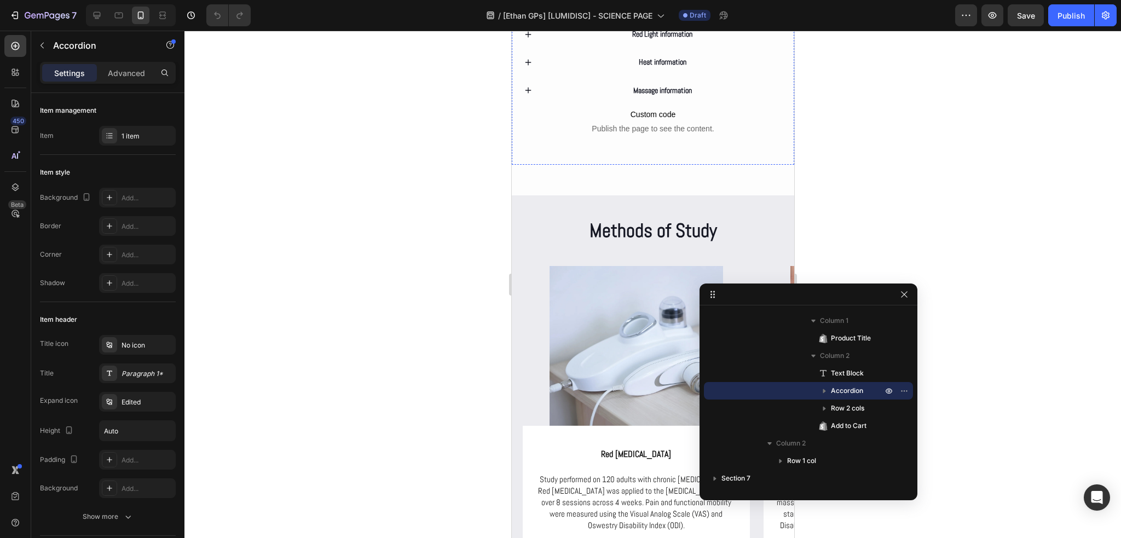
scroll to position [2567, 0]
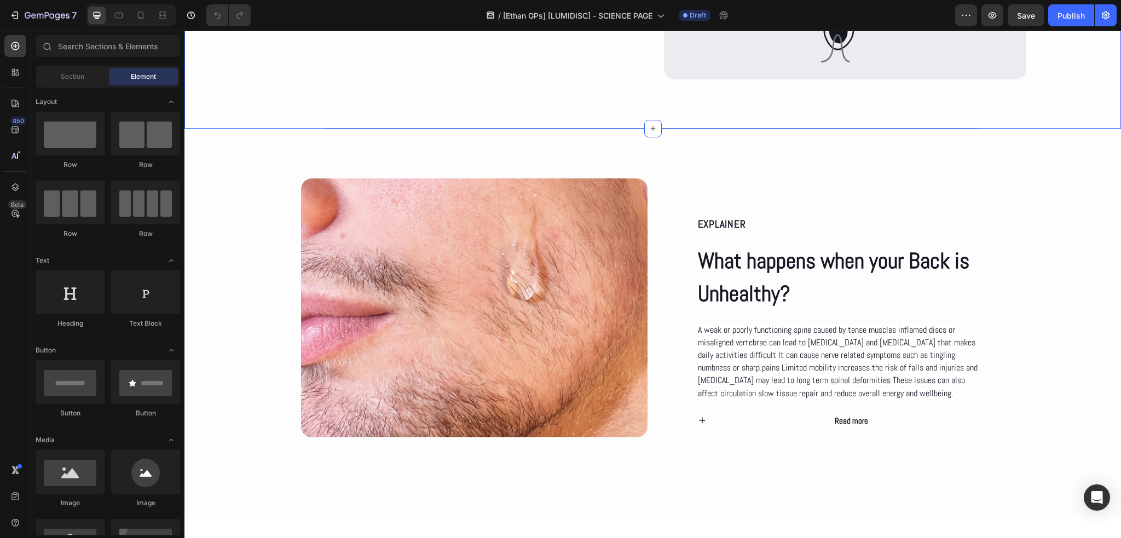
scroll to position [1040, 0]
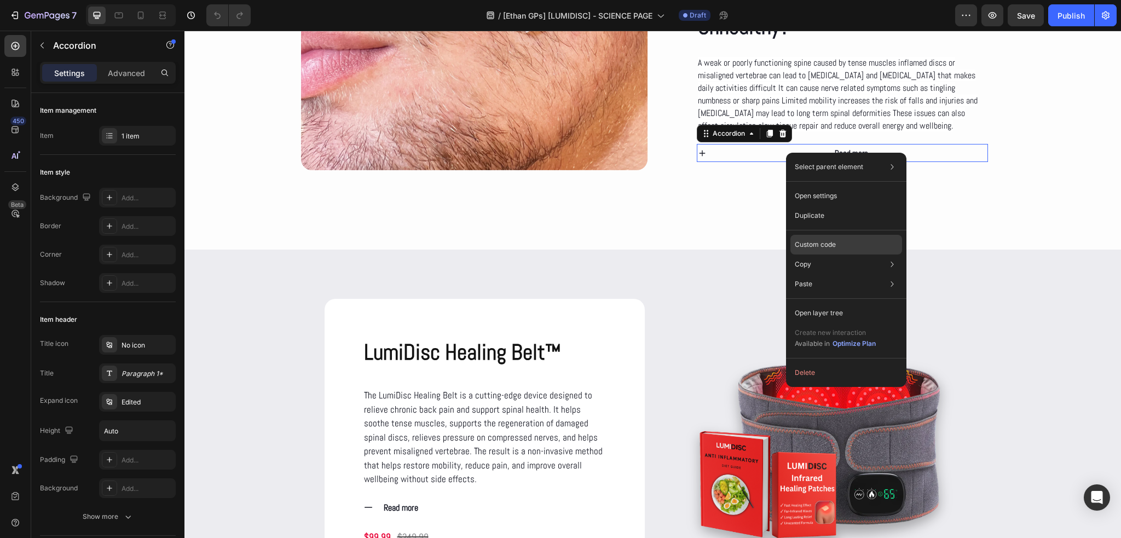
click at [821, 246] on p "Custom code" at bounding box center [815, 245] width 41 height 10
type input "100%"
type input "100"
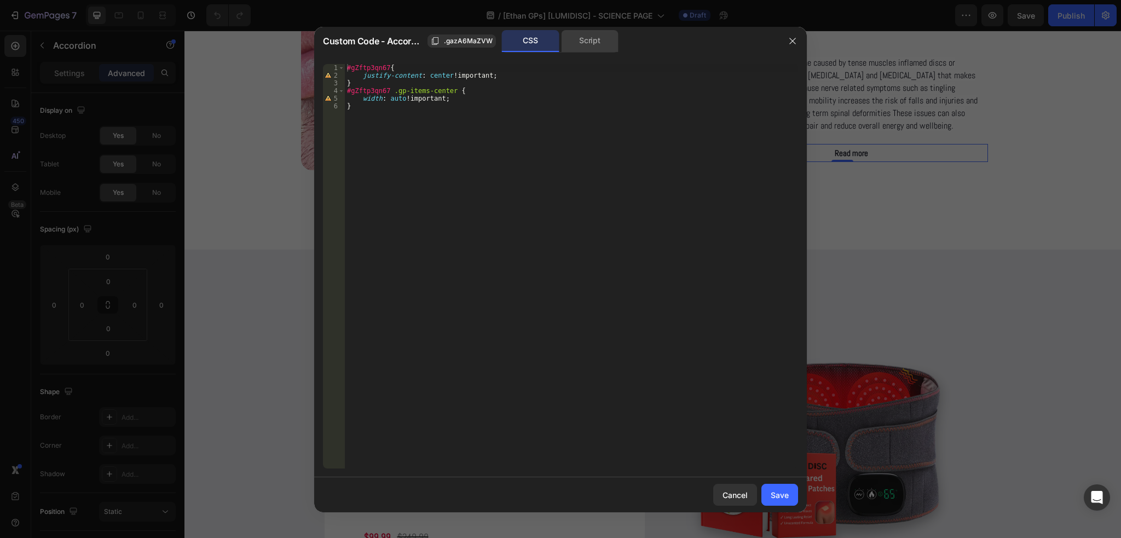
click at [585, 43] on div "Script" at bounding box center [589, 41] width 57 height 22
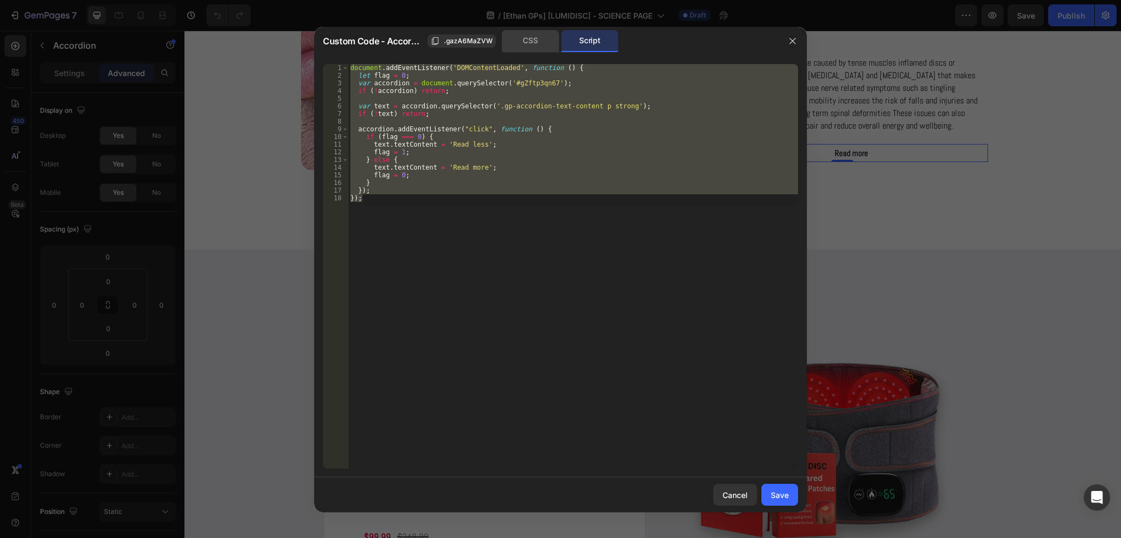
click at [528, 41] on div "CSS" at bounding box center [530, 41] width 57 height 22
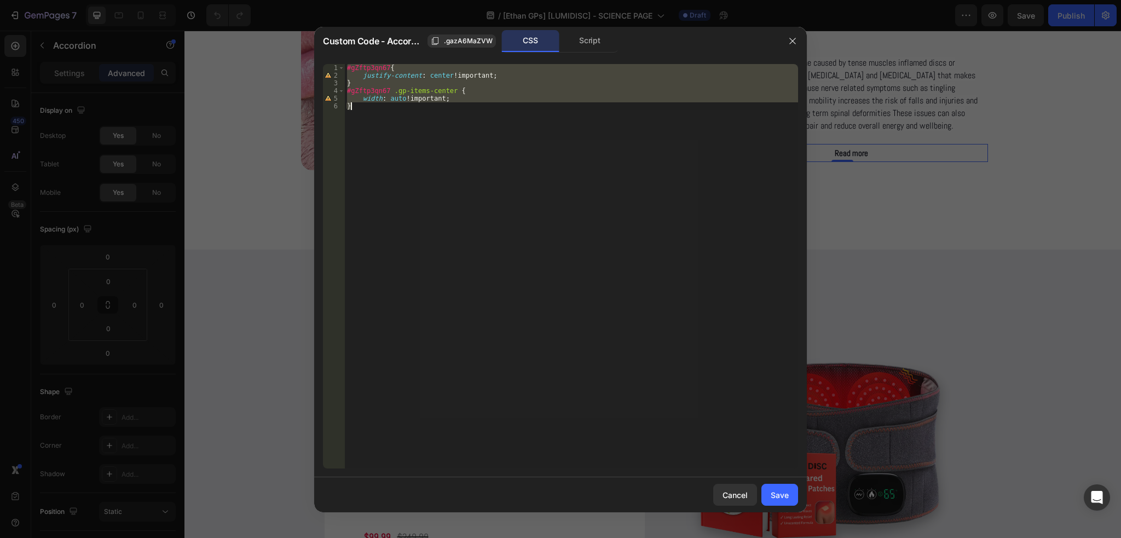
type textarea "width: auto !important;"
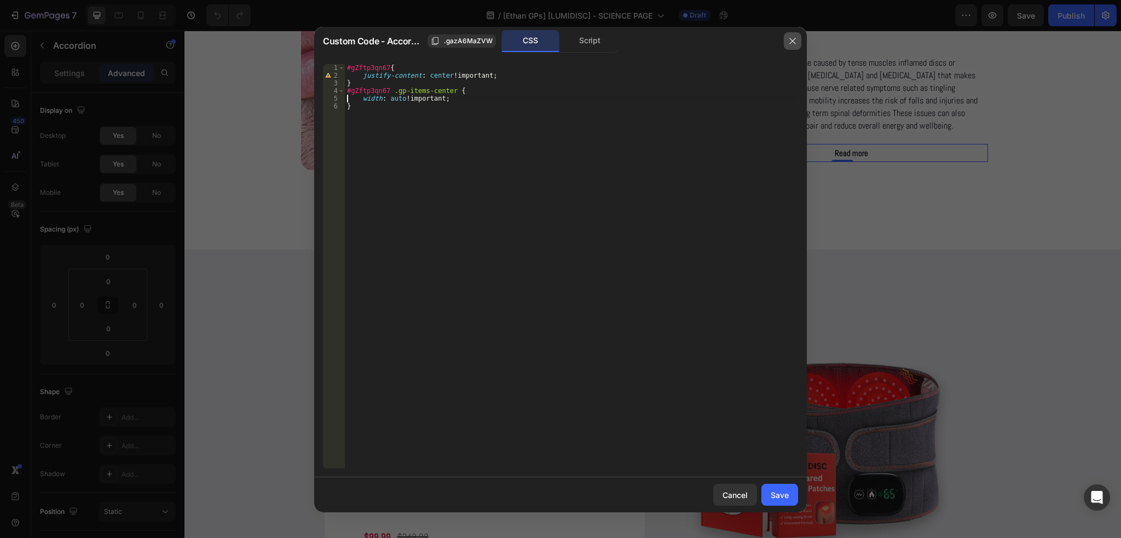
click at [793, 44] on icon "button" at bounding box center [792, 41] width 9 height 9
type input "0"
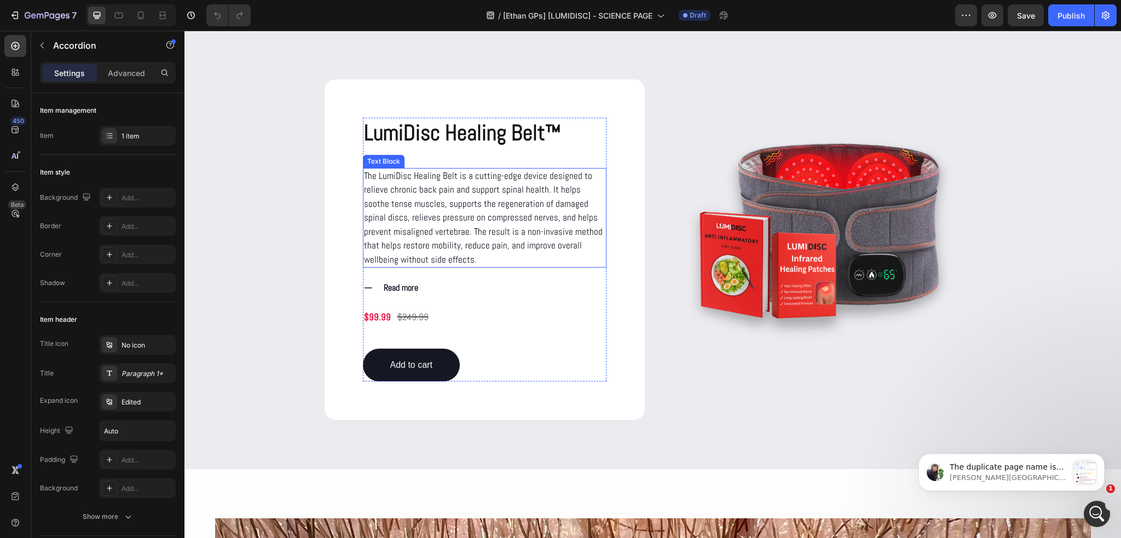
scroll to position [0, 0]
click at [142, 13] on icon at bounding box center [140, 15] width 11 height 11
type input "100"
type input "1200"
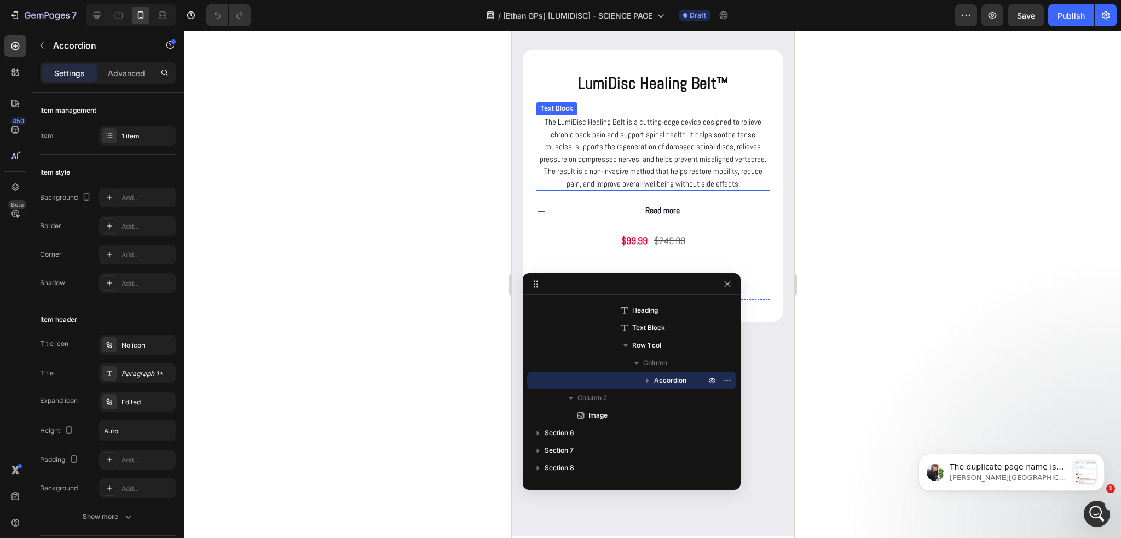
scroll to position [1368, 0]
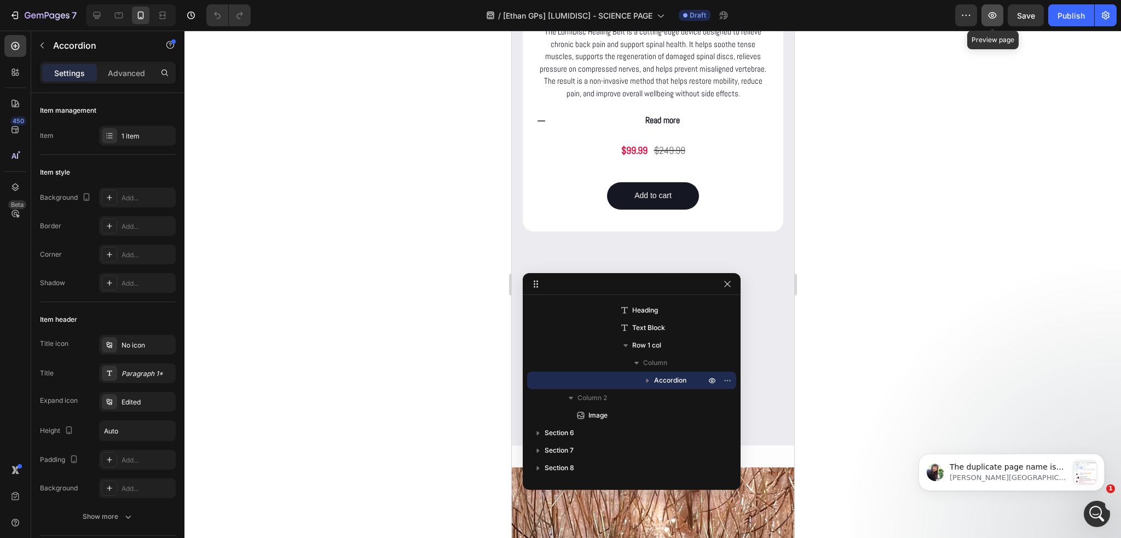
click at [994, 11] on icon "button" at bounding box center [992, 15] width 11 height 11
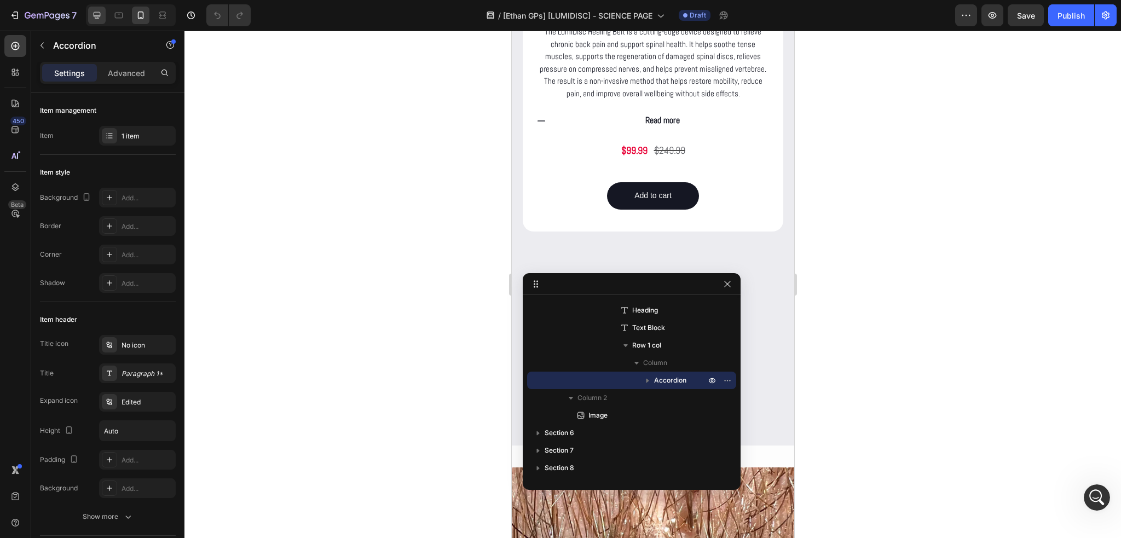
click at [105, 15] on div at bounding box center [97, 16] width 18 height 18
type input "0"
type input "600"
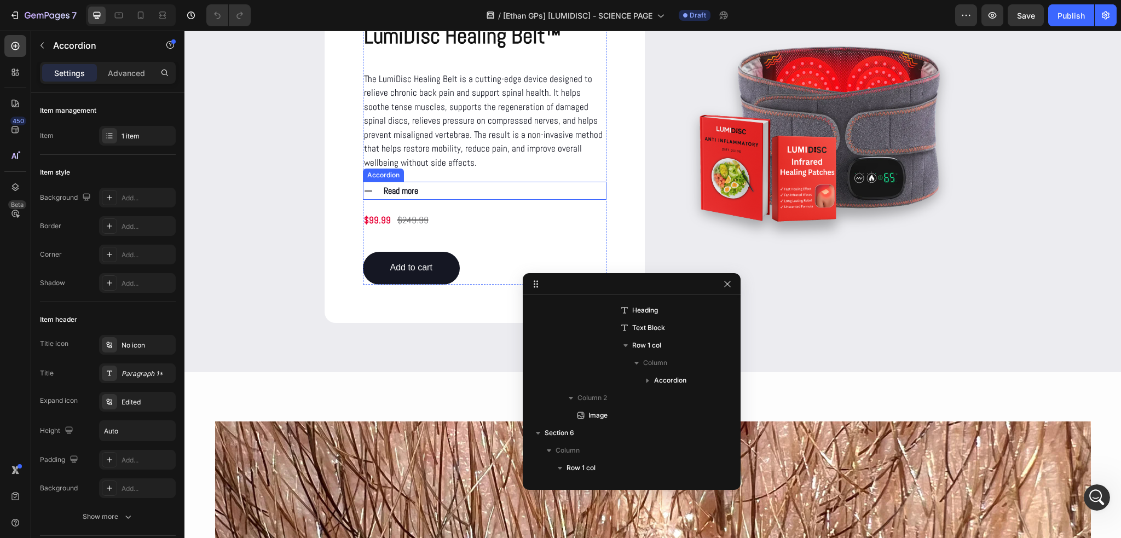
click at [441, 188] on div "Read more" at bounding box center [494, 191] width 224 height 18
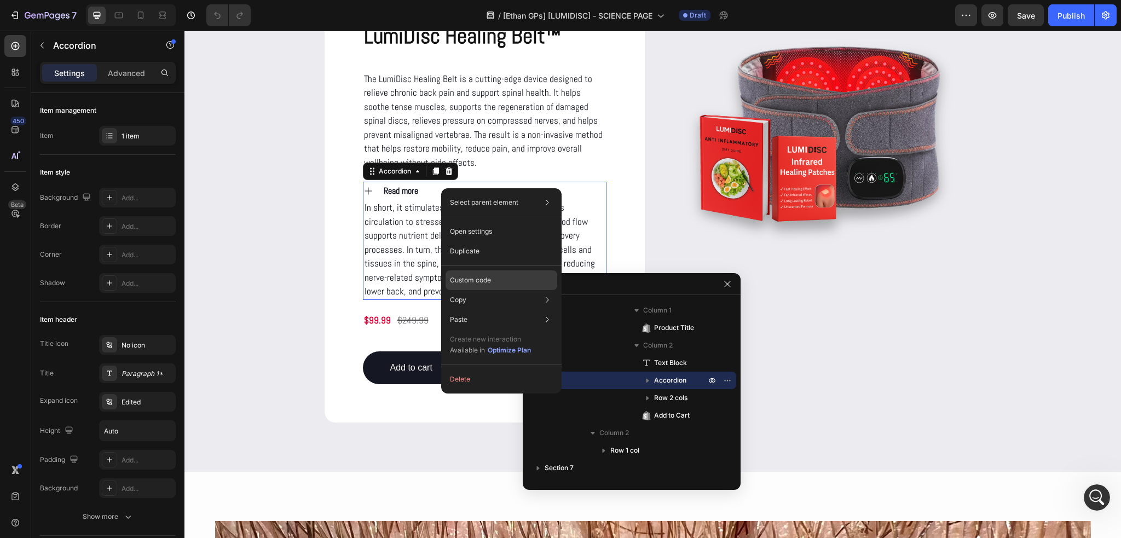
click at [495, 310] on div "Custom code" at bounding box center [502, 320] width 112 height 20
type input "100%"
type input "100"
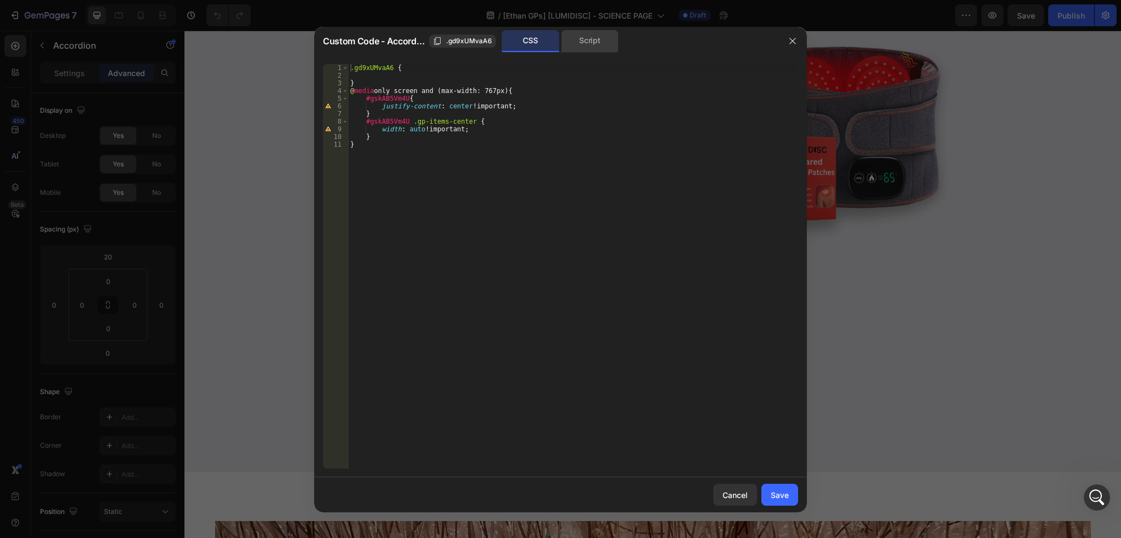
click at [586, 45] on div "Script" at bounding box center [589, 41] width 57 height 22
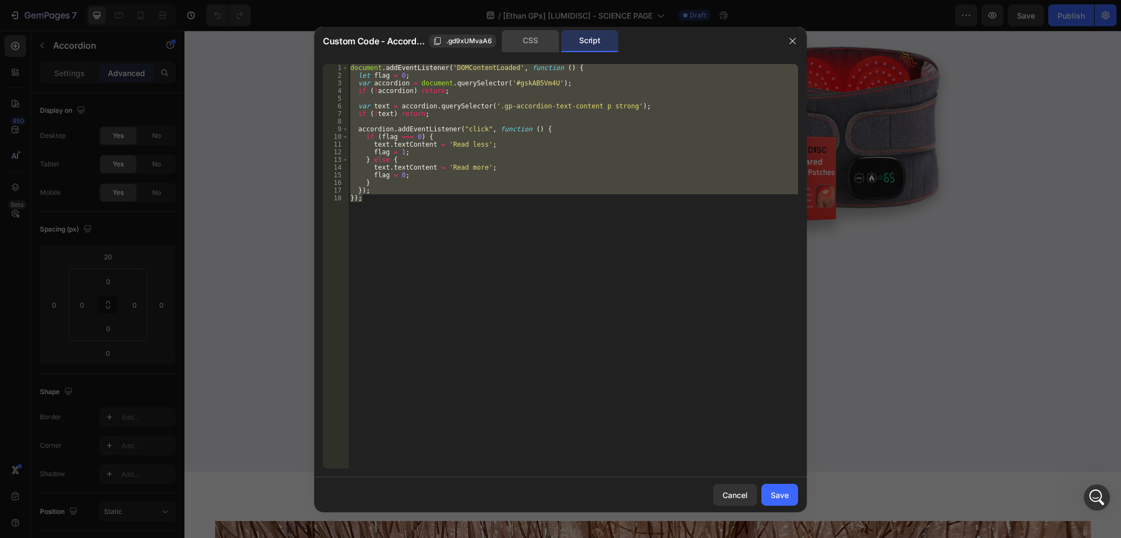
click at [534, 40] on div "CSS" at bounding box center [530, 41] width 57 height 22
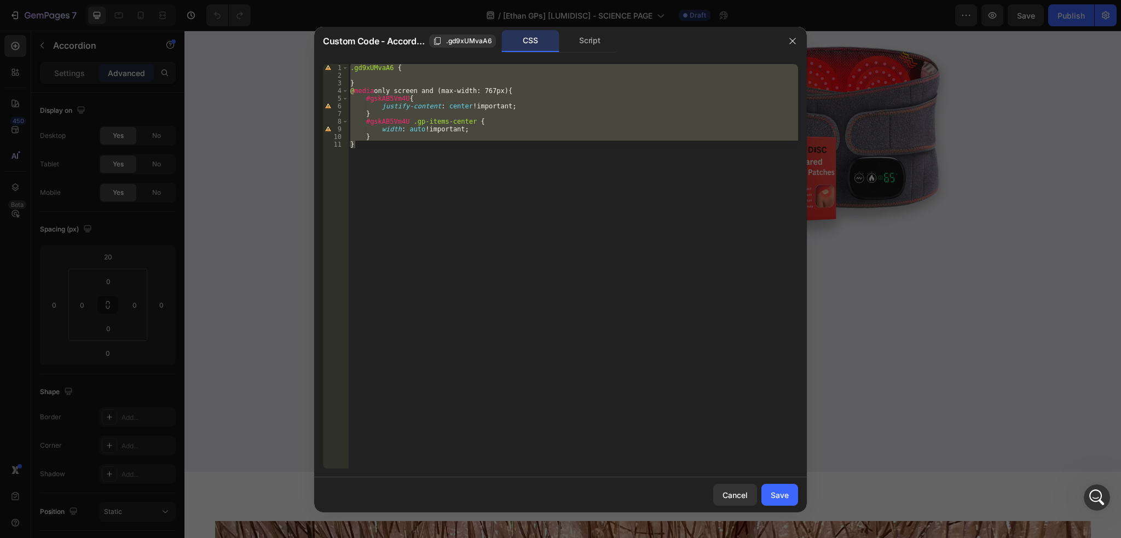
click at [389, 146] on div ".gd9xUMvaA6 { } @ media only screen and (max-width: 767px) { #gskAB5Vm4U { just…" at bounding box center [573, 266] width 450 height 404
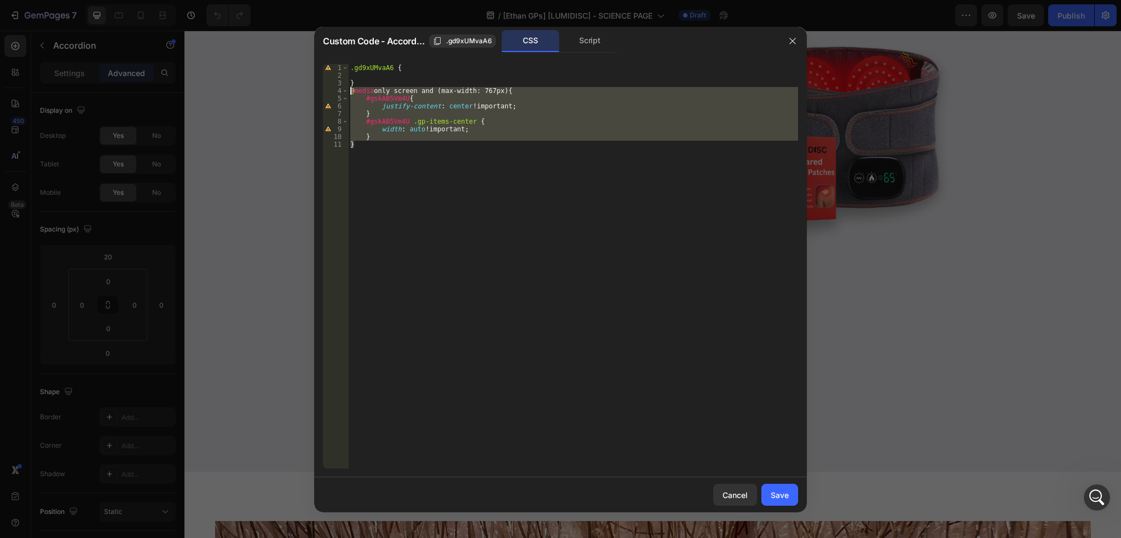
drag, startPoint x: 373, startPoint y: 148, endPoint x: 350, endPoint y: 91, distance: 61.4
click at [350, 91] on div ".gd9xUMvaA6 { } @ media only screen and (max-width: 767px) { #gskAB5Vm4U { just…" at bounding box center [573, 274] width 450 height 420
type textarea "@media only screen and (max-width: 767px){ #gskAB5Vm4U{"
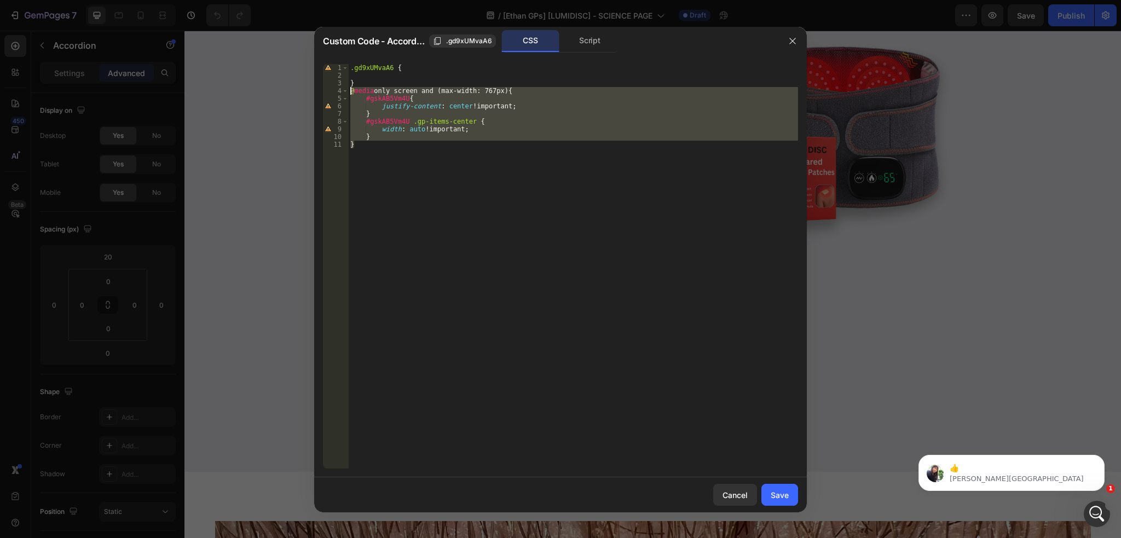
scroll to position [0, 0]
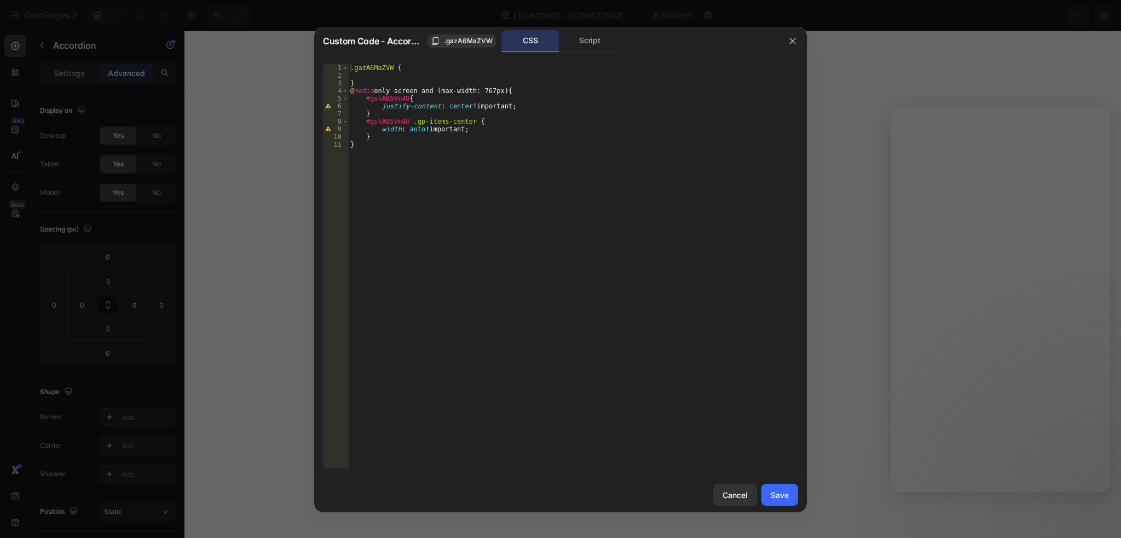
click at [788, 43] on button "button" at bounding box center [793, 41] width 18 height 18
type input "0"
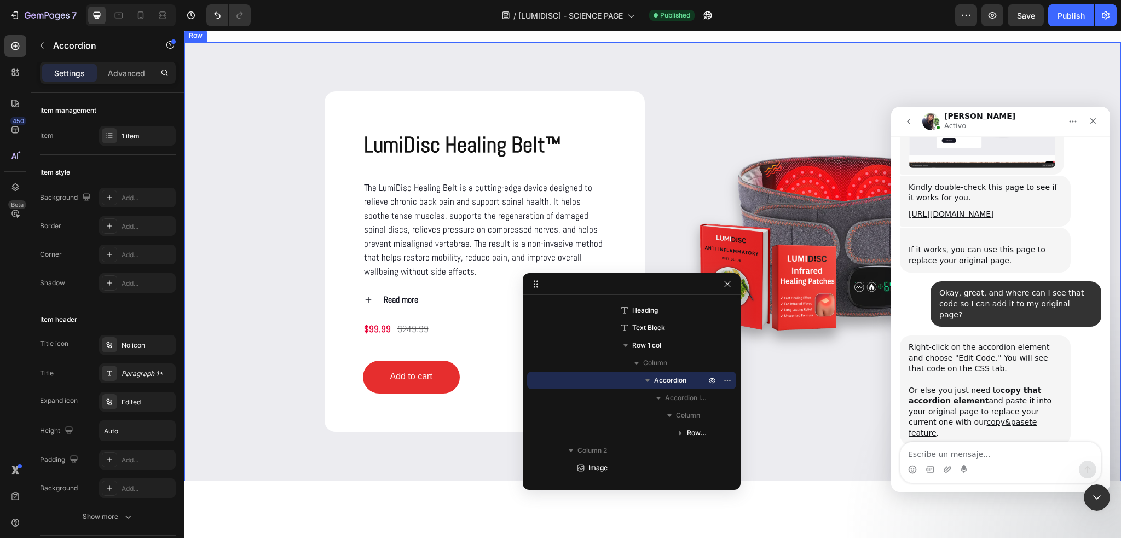
scroll to position [1368, 0]
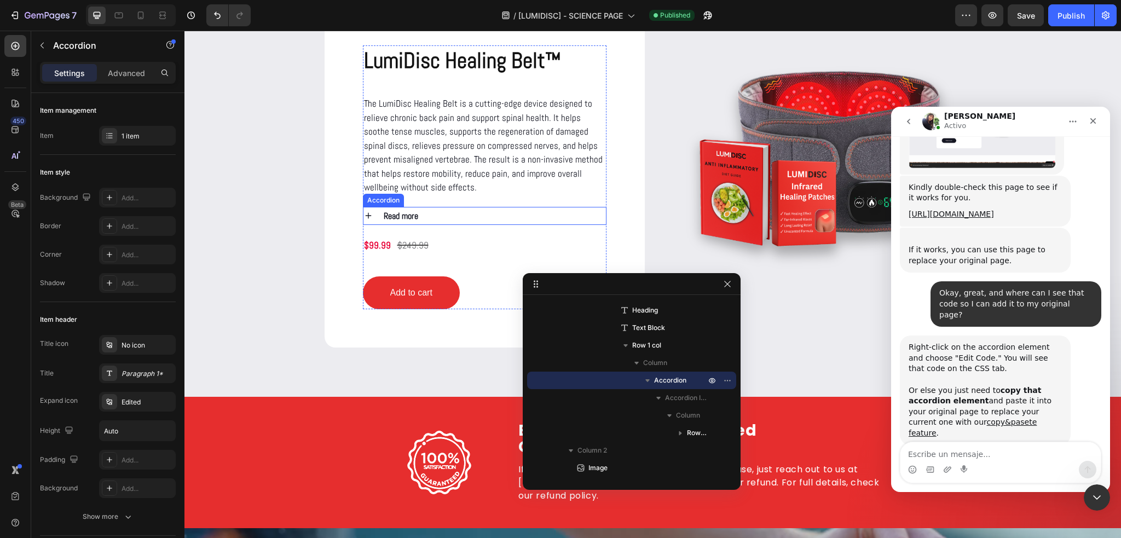
click at [432, 214] on div "Read more" at bounding box center [494, 216] width 224 height 18
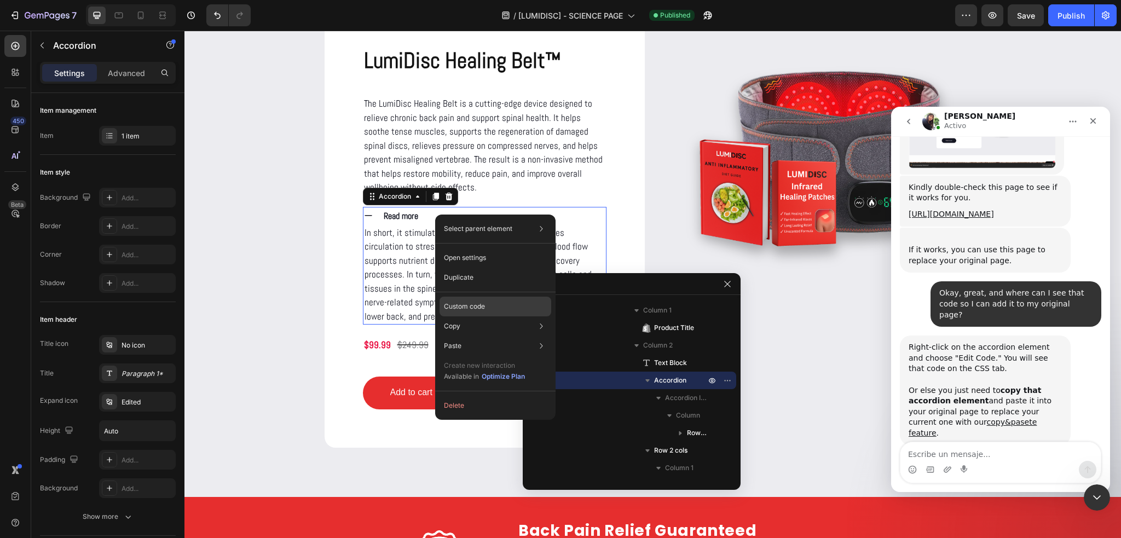
click at [479, 303] on p "Custom code" at bounding box center [464, 307] width 41 height 10
type input "100%"
type input "100"
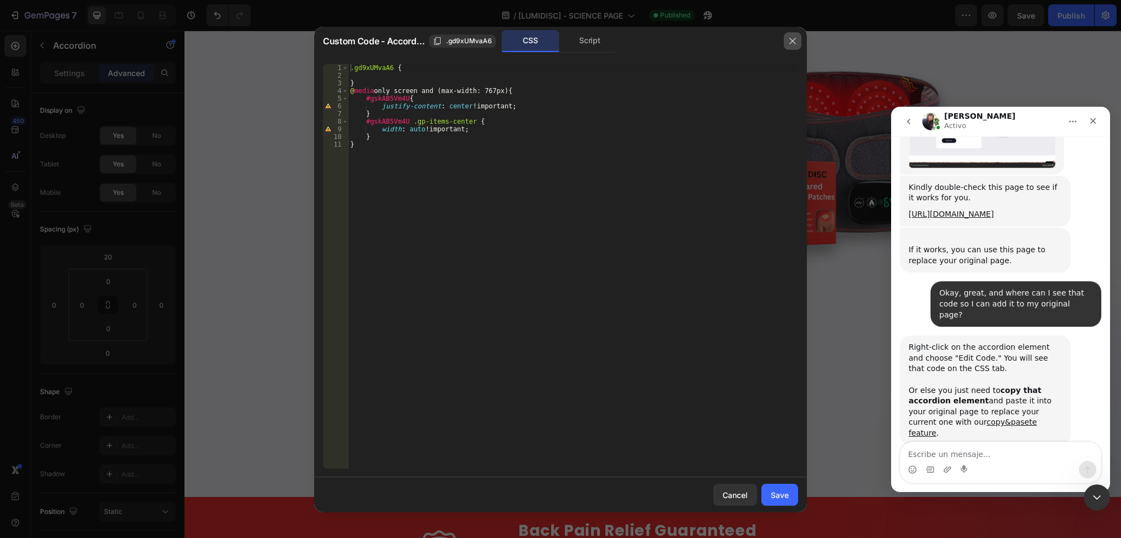
click at [795, 39] on icon "button" at bounding box center [792, 41] width 9 height 9
type input "0"
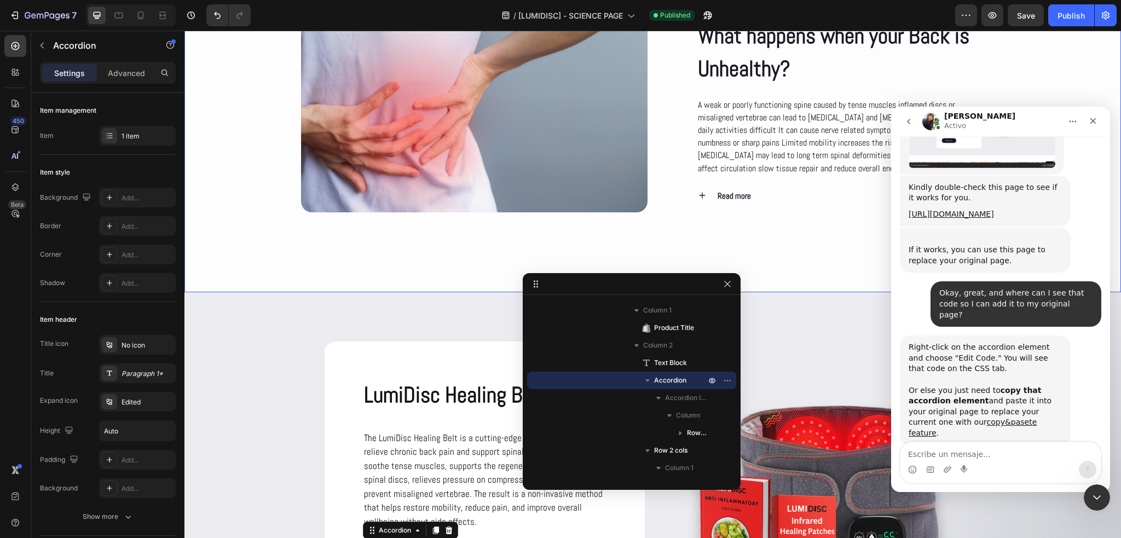
scroll to position [1040, 0]
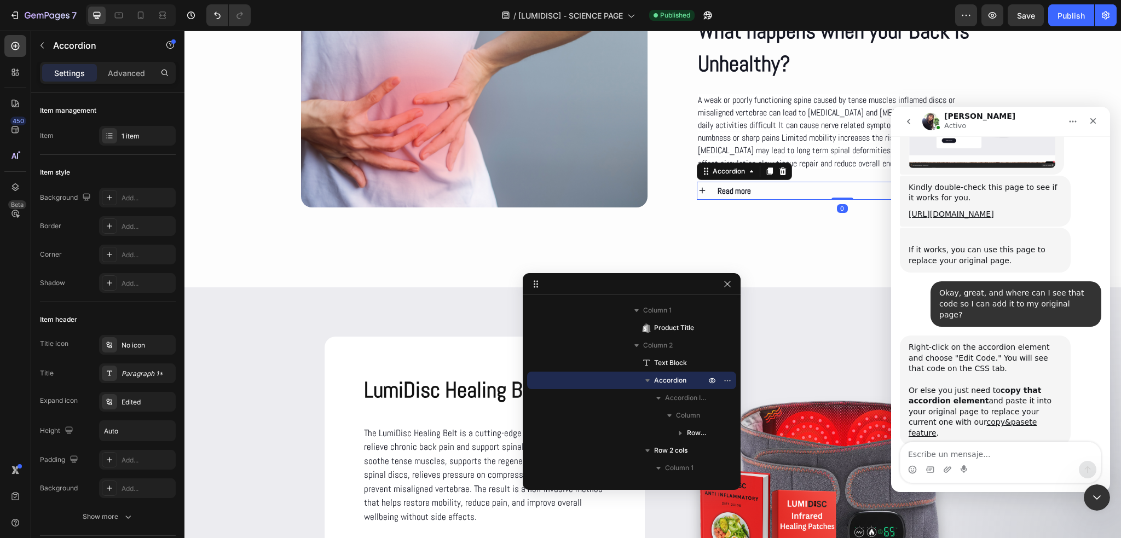
click at [777, 192] on div "Read more" at bounding box center [852, 191] width 272 height 18
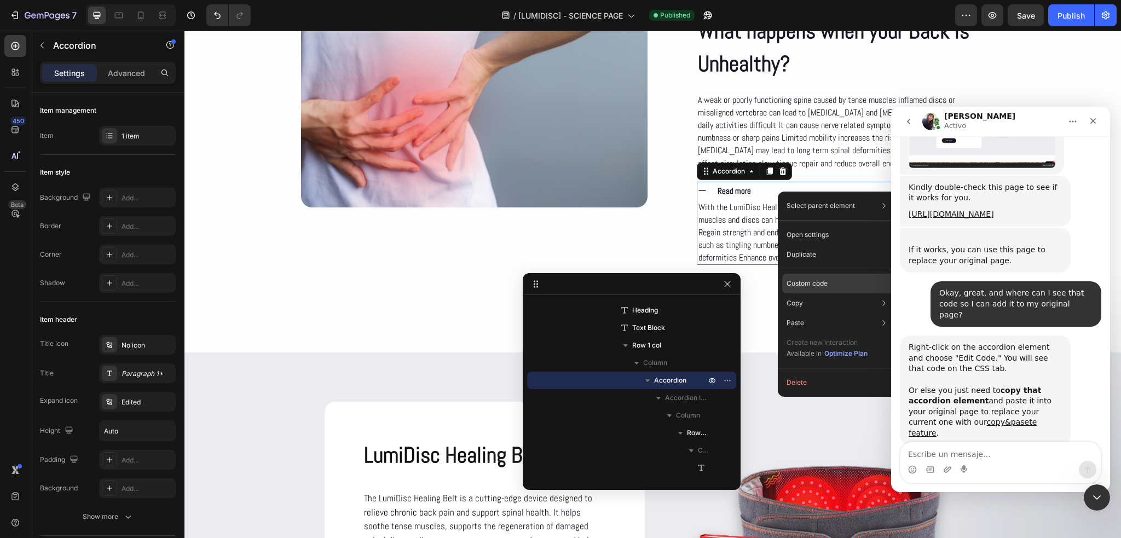
click at [821, 281] on p "Custom code" at bounding box center [807, 284] width 41 height 10
type input "100%"
type input "100"
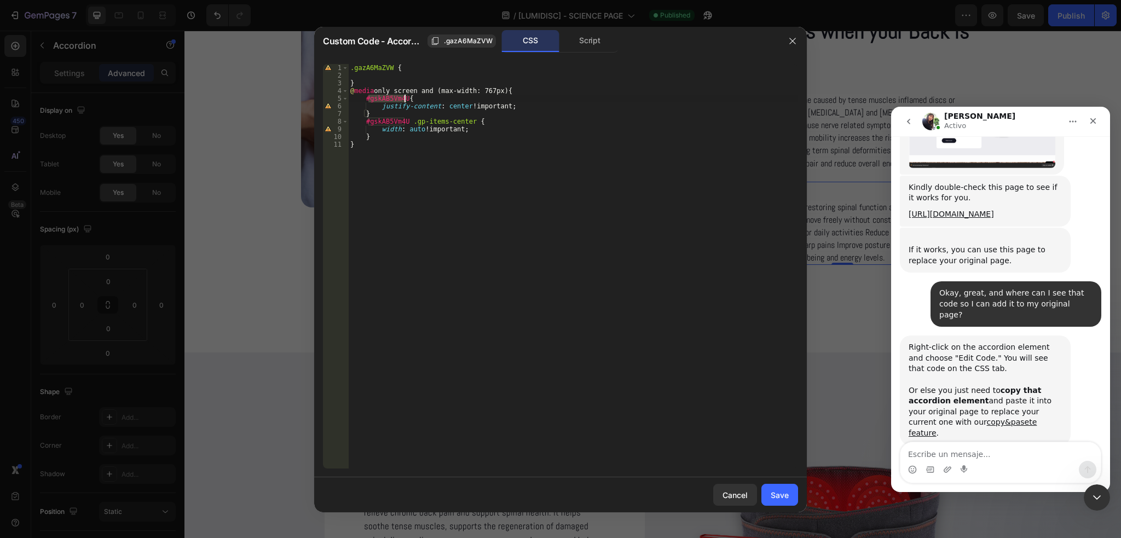
drag, startPoint x: 370, startPoint y: 97, endPoint x: 403, endPoint y: 97, distance: 32.8
click at [403, 97] on div ".gazA6MaZVW { } @ media only screen and (max-width: 767px) { #gskAB5Vm4U { just…" at bounding box center [573, 274] width 450 height 420
paste textarea "Zftp3qn67"
drag, startPoint x: 369, startPoint y: 122, endPoint x: 403, endPoint y: 118, distance: 34.1
click at [403, 118] on div ".gazA6MaZVW { } @ media only screen and (max-width: 767px) { #gZftp3qn67 { just…" at bounding box center [573, 274] width 450 height 420
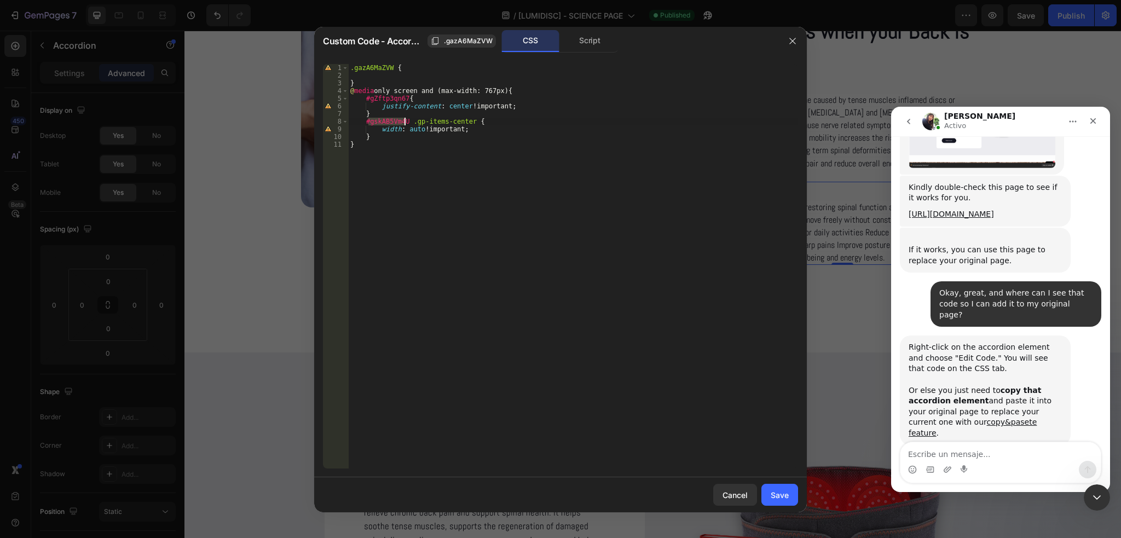
paste textarea "Zftp3qn67"
type textarea "#gZftp3qn67 .gp-items-center {"
click at [787, 498] on div "Save" at bounding box center [780, 494] width 18 height 11
type input "0"
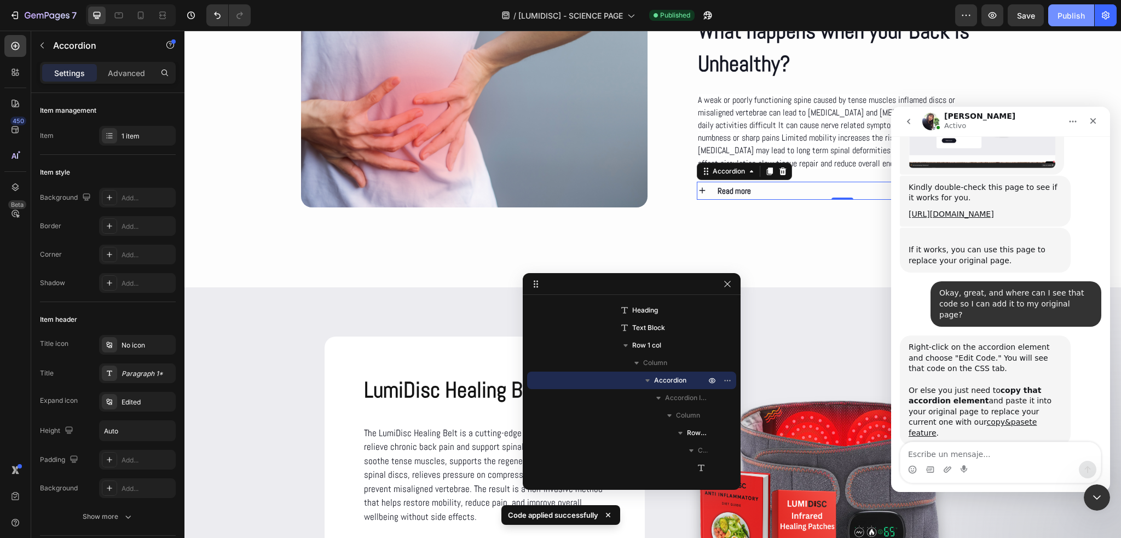
click at [1068, 10] on div "Publish" at bounding box center [1070, 15] width 27 height 11
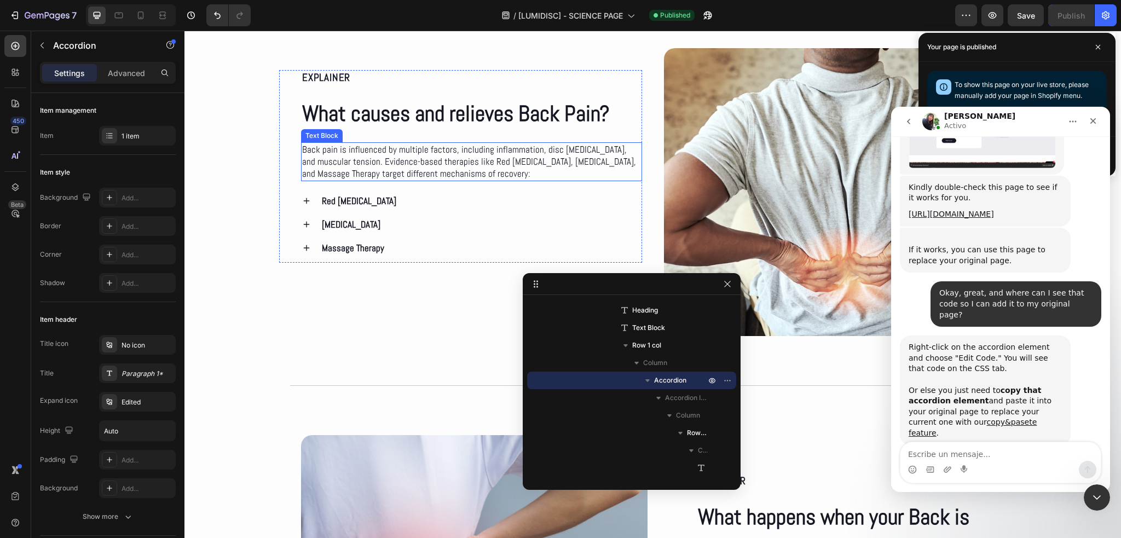
scroll to position [547, 0]
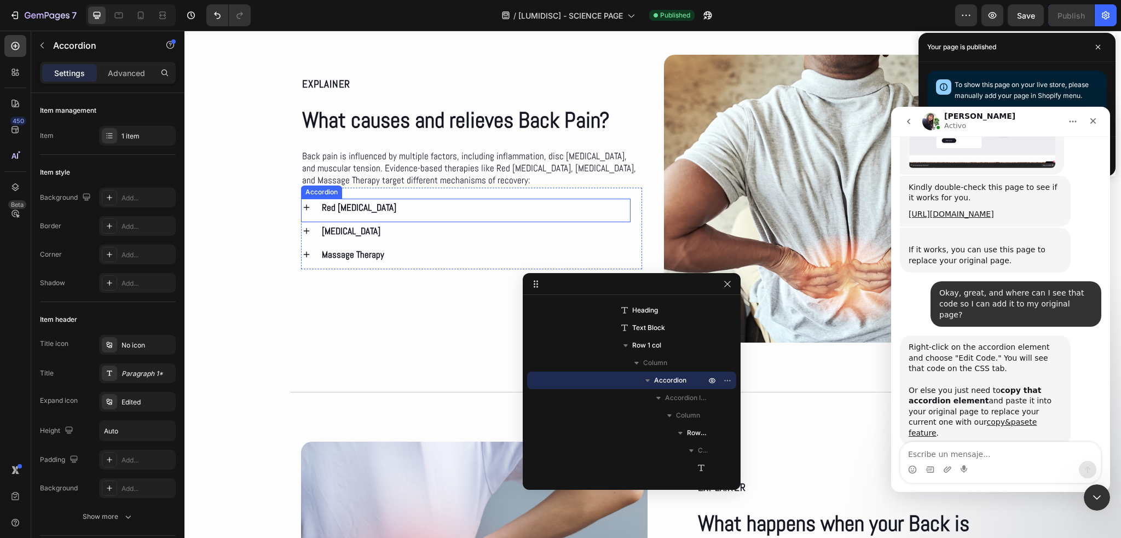
click at [432, 205] on div "Red [MEDICAL_DATA]" at bounding box center [475, 208] width 310 height 18
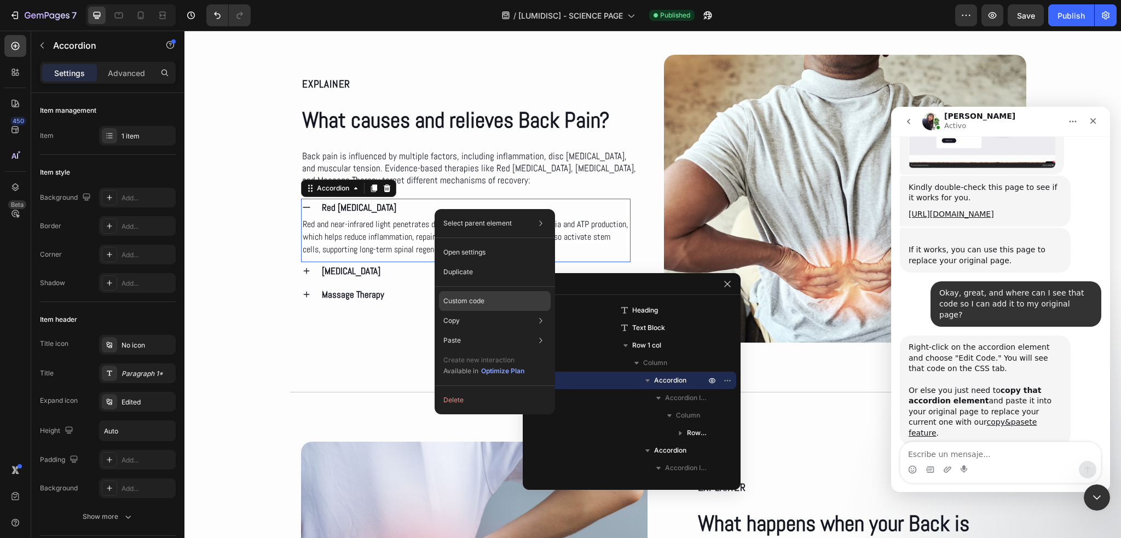
click at [476, 302] on p "Custom code" at bounding box center [463, 301] width 41 height 10
type input "100%"
type input "100"
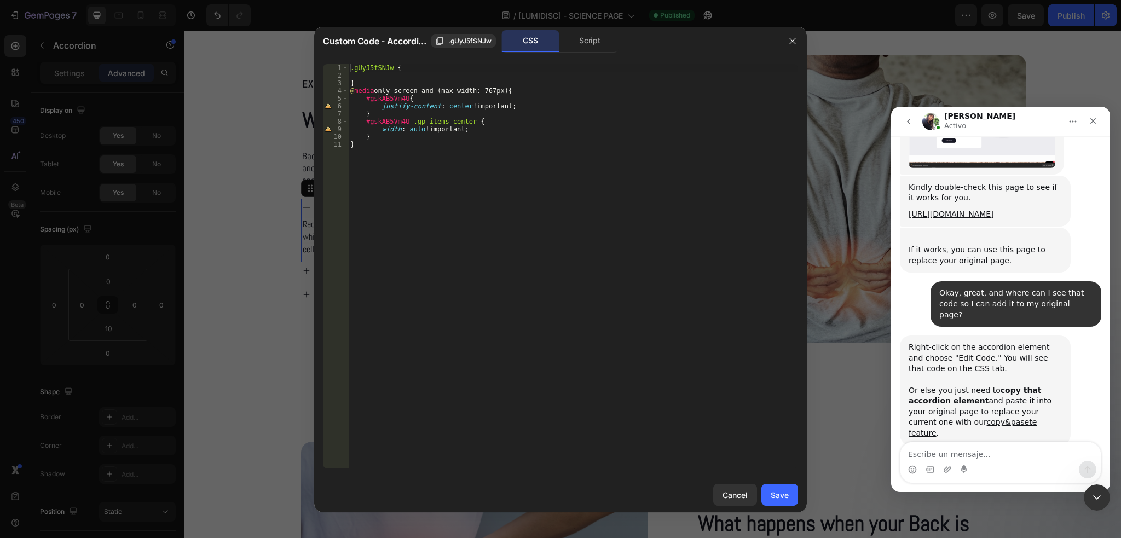
click at [387, 98] on div ".gUyJ5fSNJw { } @ media only screen and (max-width: 767px) { #gskAB5Vm4U { just…" at bounding box center [573, 274] width 450 height 420
paste textarea "BYmbAzNYO"
click at [388, 122] on div ".gUyJ5fSNJw { } @ media only screen and (max-width: 767px) { #gBYmbAzNYO { just…" at bounding box center [573, 274] width 450 height 420
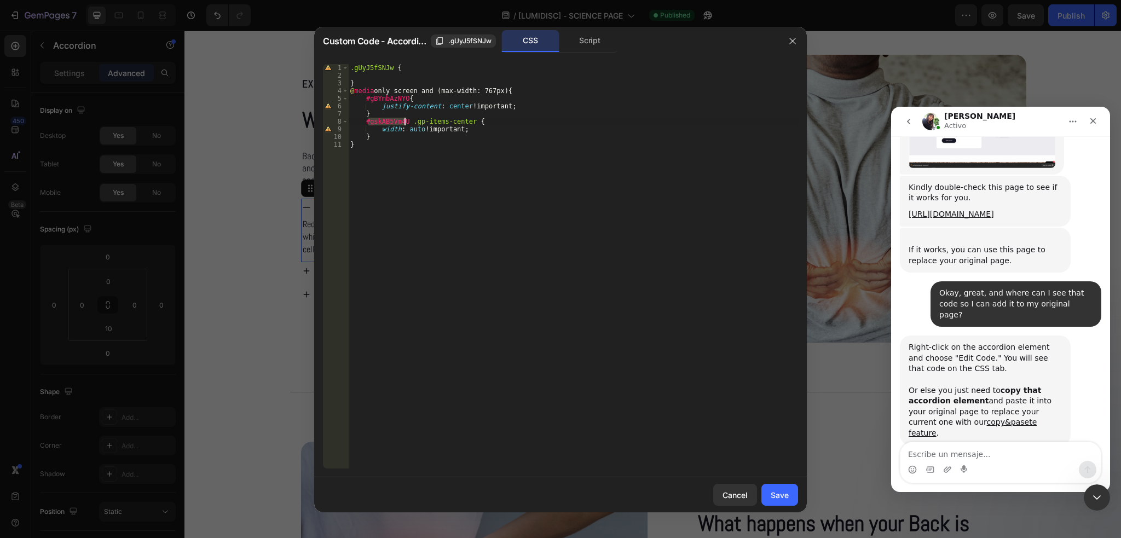
paste textarea "BYmbAzNYO"
type textarea "#gBYmbAzNYO .gp-items-center {"
click at [778, 494] on div "Save" at bounding box center [780, 494] width 18 height 11
type input "0"
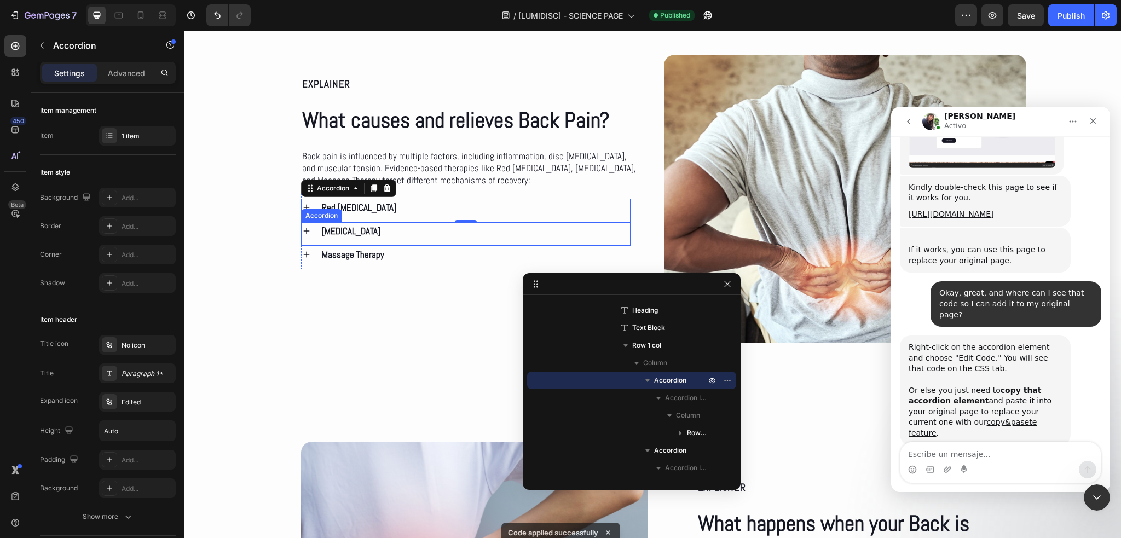
click at [395, 236] on div "[MEDICAL_DATA]" at bounding box center [475, 231] width 310 height 18
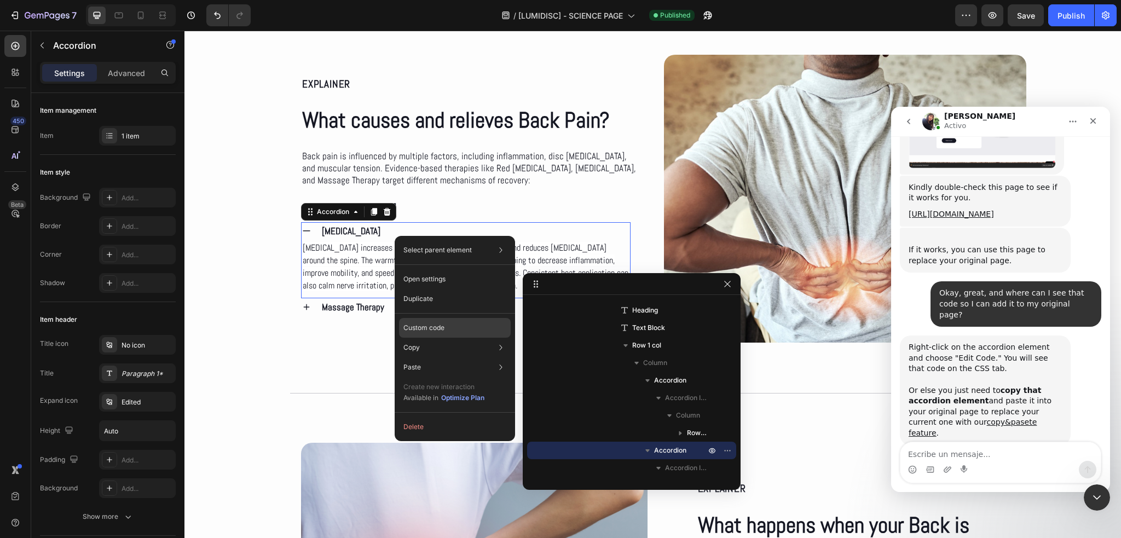
click at [447, 357] on div "Custom code" at bounding box center [455, 367] width 112 height 20
type input "100%"
type input "100"
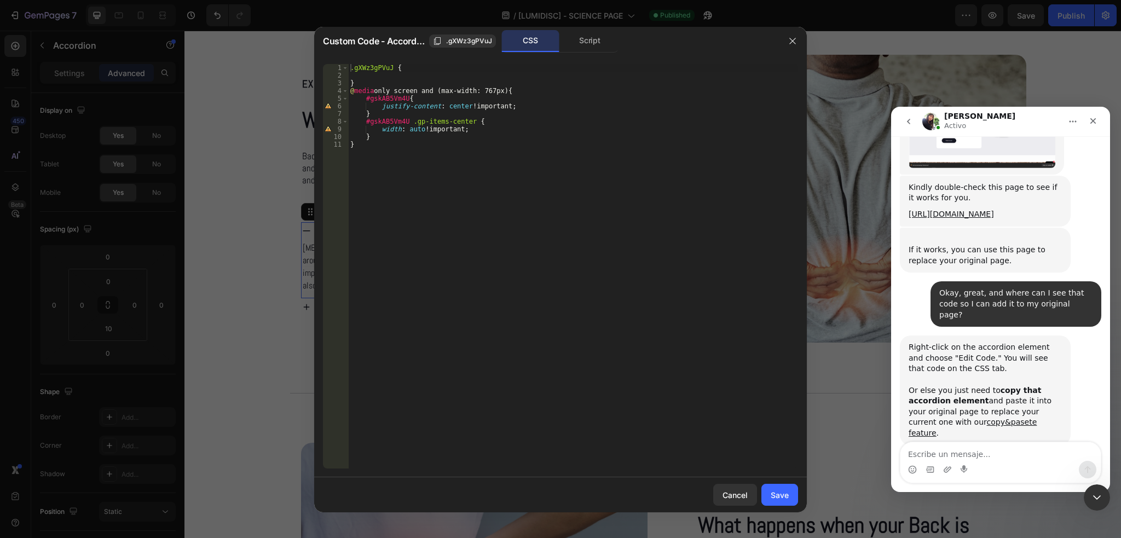
click at [389, 95] on div ".gXWz3gPVuJ { } @ media only screen and (max-width: 767px) { #gskAB5Vm4U { just…" at bounding box center [573, 274] width 450 height 420
paste textarea "PM5MCVIr0"
click at [388, 124] on div ".gXWz3gPVuJ { } @ media only screen and (max-width: 767px) { #gPM5MCVIr0 { just…" at bounding box center [573, 274] width 450 height 420
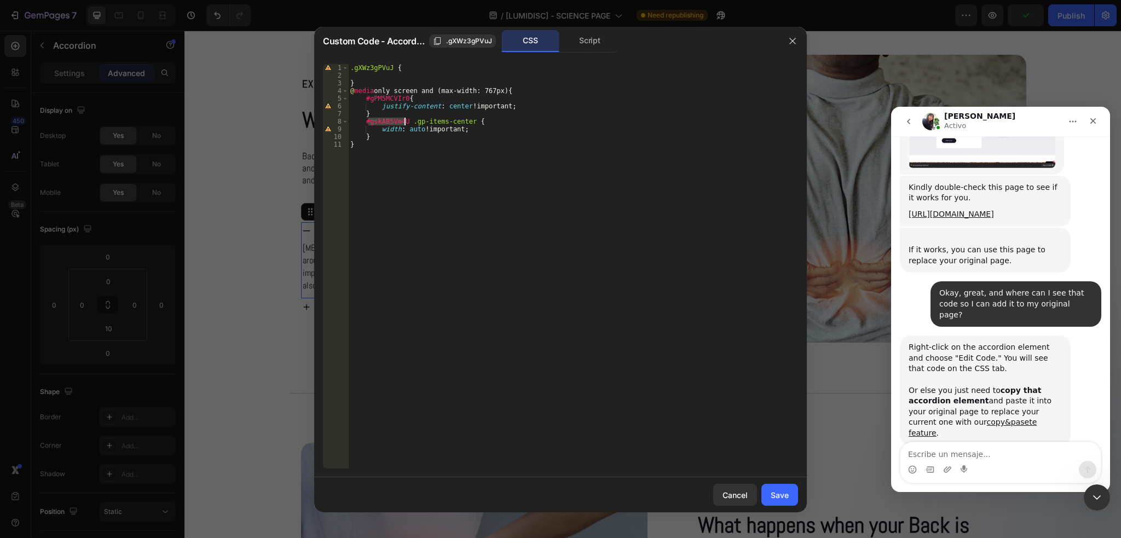
paste textarea "PM5MCVIr0"
type textarea "#gPM5MCVIr0 .gp-items-center {"
click at [782, 487] on button "Save" at bounding box center [779, 495] width 37 height 22
type input "0"
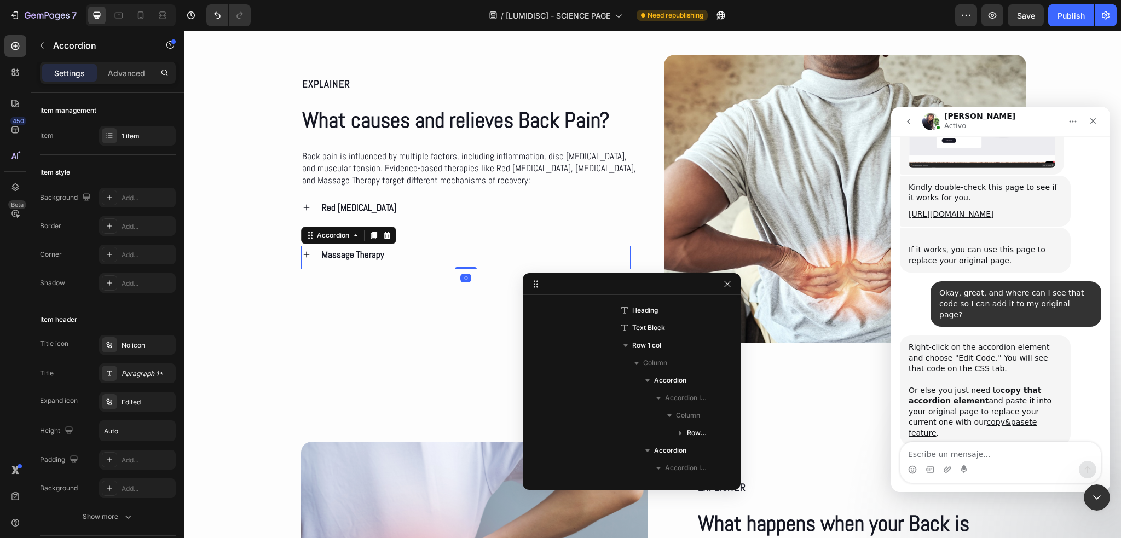
scroll to position [681, 0]
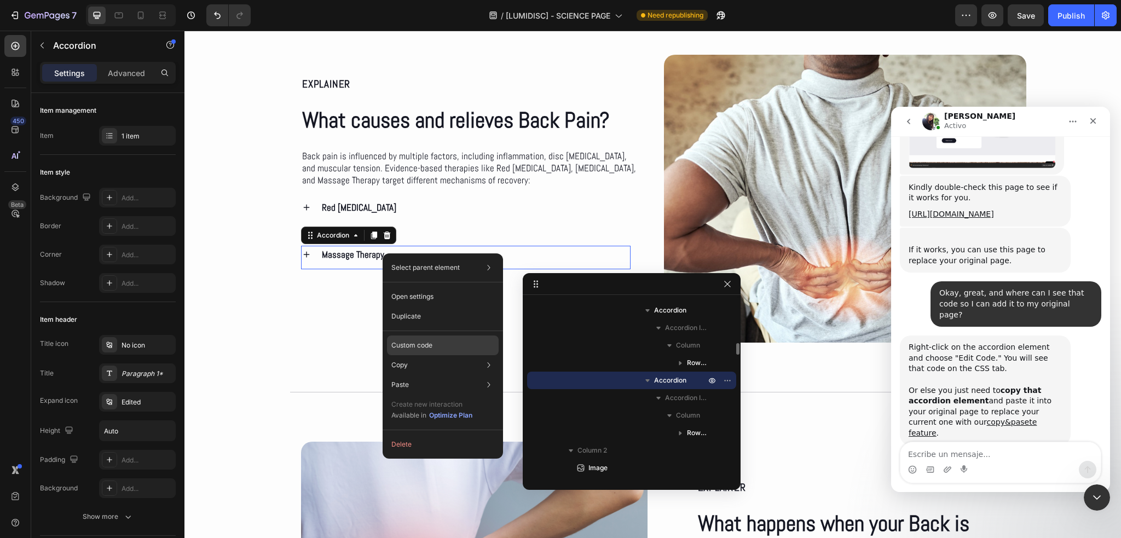
click at [438, 375] on div "Custom code" at bounding box center [443, 385] width 112 height 20
type input "100%"
type input "100"
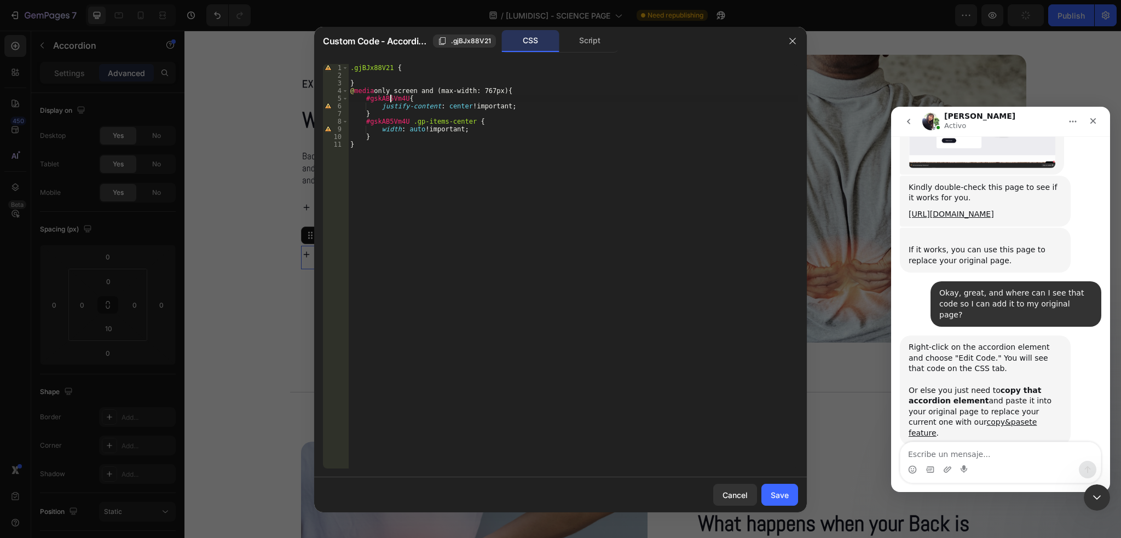
click at [390, 98] on div ".gjBJx88V21 { } @ media only screen and (max-width: 767px) { #gskAB5Vm4U { just…" at bounding box center [573, 274] width 450 height 420
paste textarea "cBkWpslIG"
click at [390, 120] on div ".gjBJx88V21 { } @ media only screen and (max-width: 767px) { #gcBkWpslIG { just…" at bounding box center [573, 274] width 450 height 420
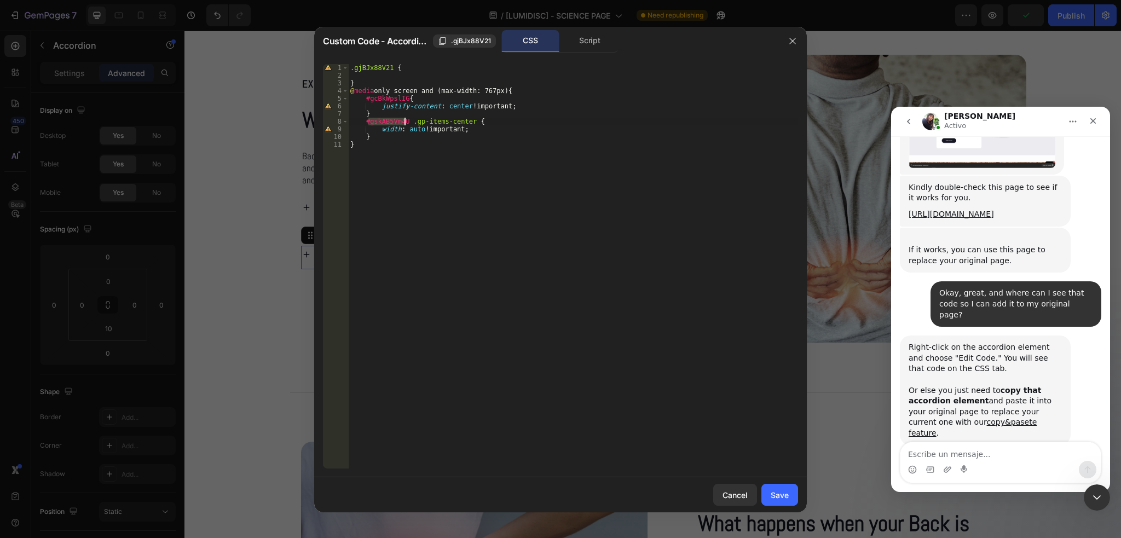
paste textarea "cBkWpslIG"
type textarea "#gcBkWpslIG .gp-items-center {"
click at [789, 488] on button "Save" at bounding box center [779, 495] width 37 height 22
type input "0"
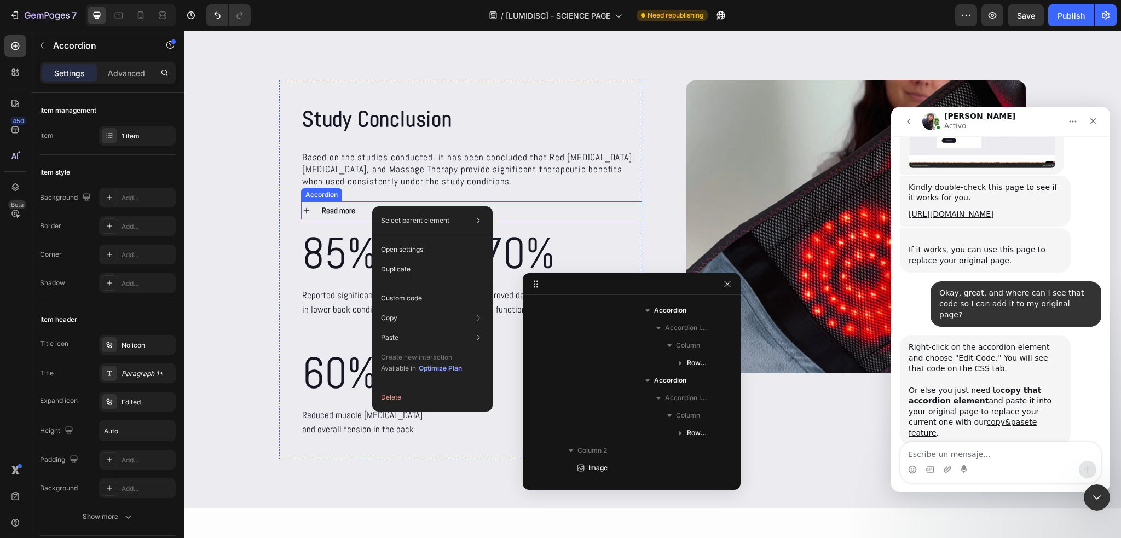
scroll to position [2608, 0]
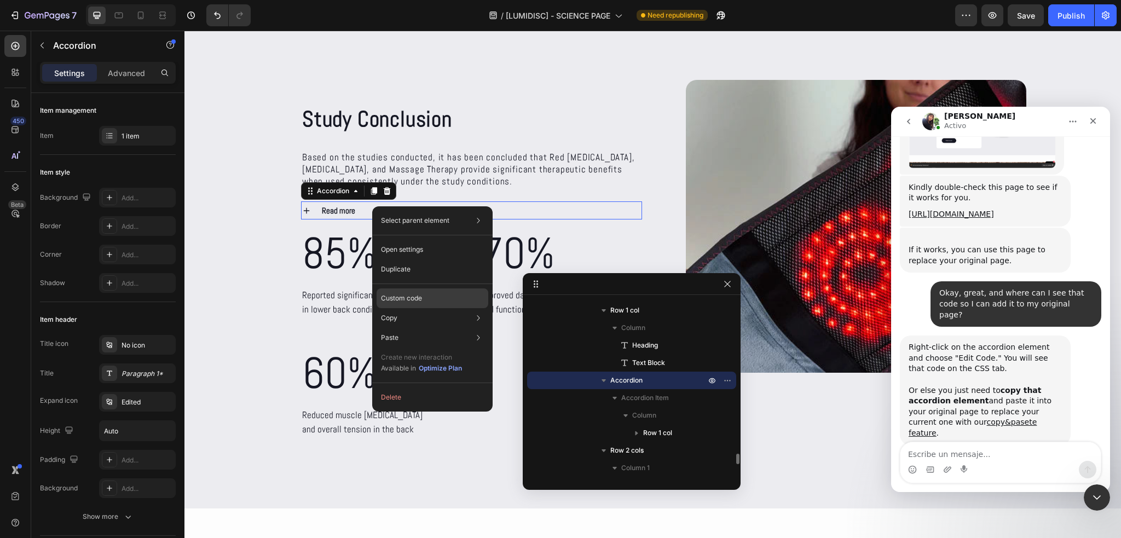
click at [413, 293] on p "Custom code" at bounding box center [401, 298] width 41 height 10
type input "100%"
type input "100"
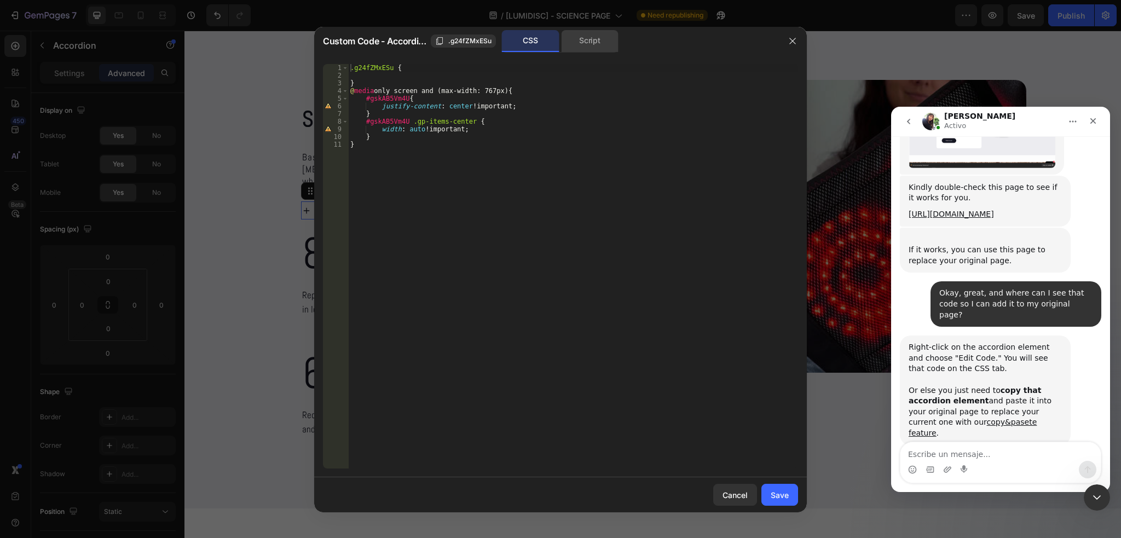
click at [596, 38] on div "Script" at bounding box center [589, 41] width 57 height 22
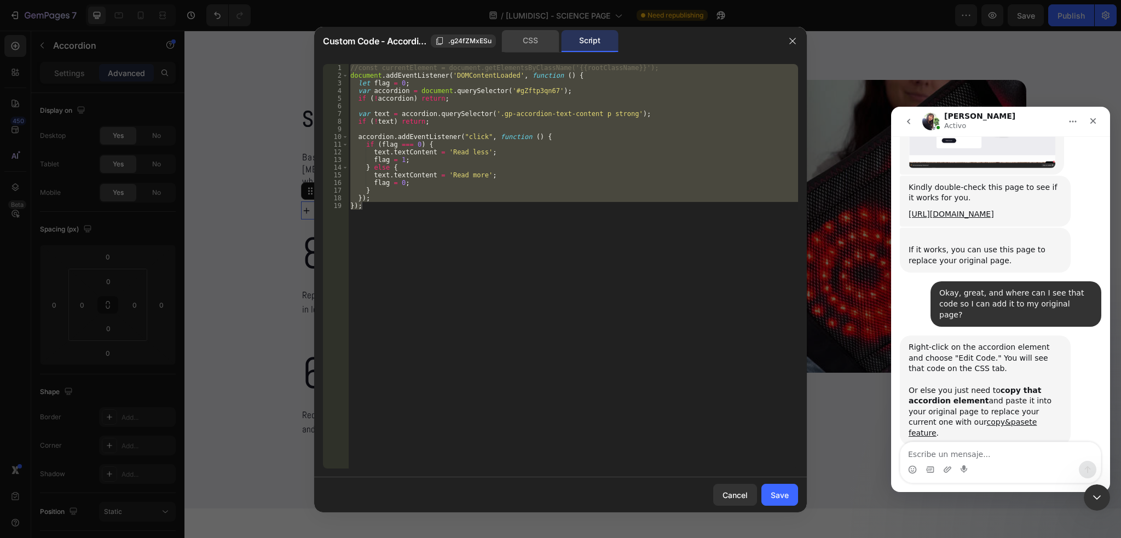
click at [523, 44] on div "CSS" at bounding box center [530, 41] width 57 height 22
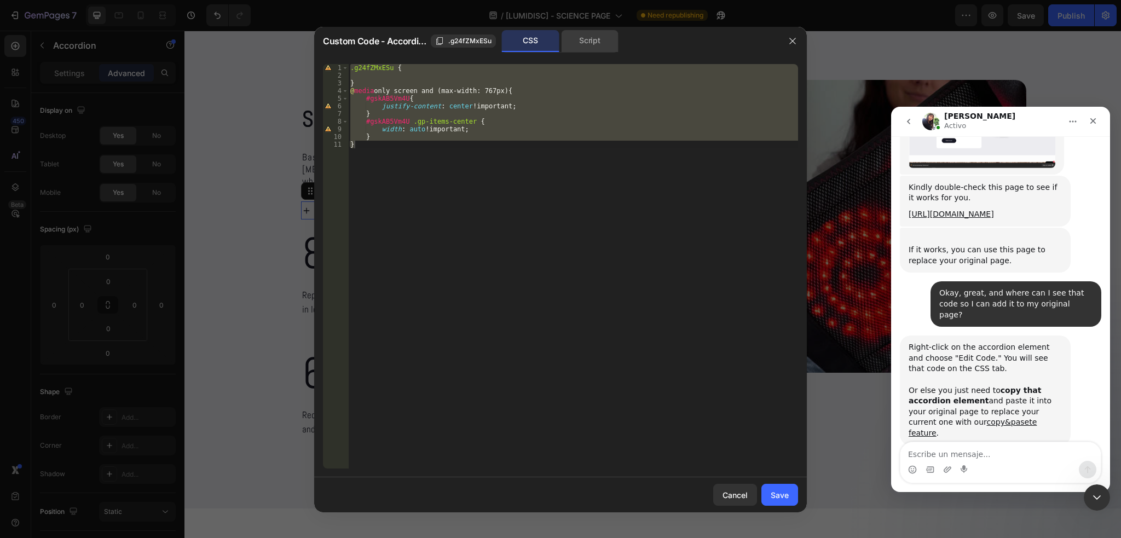
click at [576, 42] on div "Script" at bounding box center [589, 41] width 57 height 22
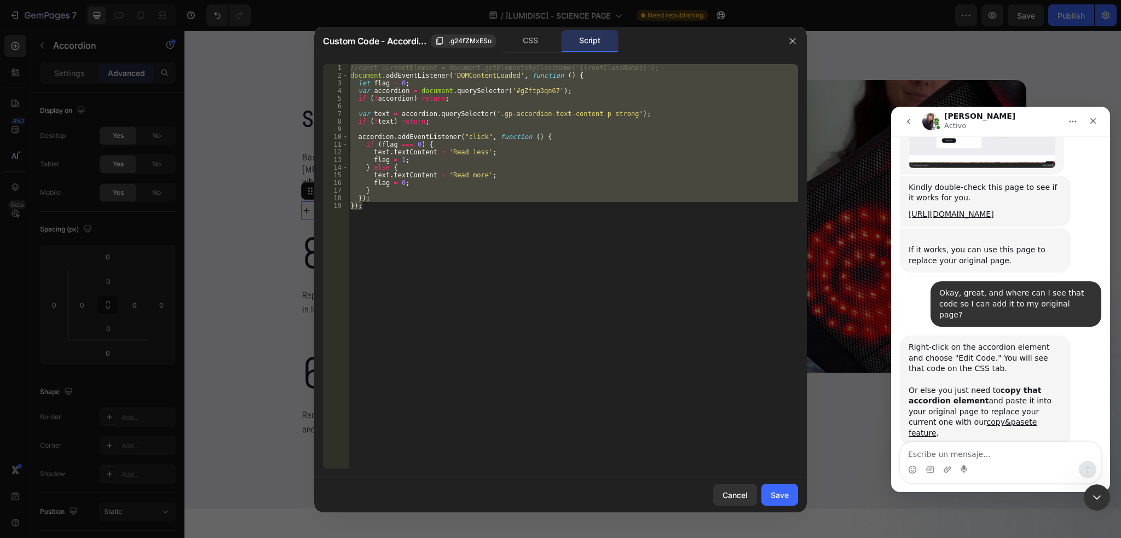
click at [525, 89] on div "//const currentElement = document.getElementsByClassName('{{rootClassName}}'); …" at bounding box center [573, 266] width 450 height 404
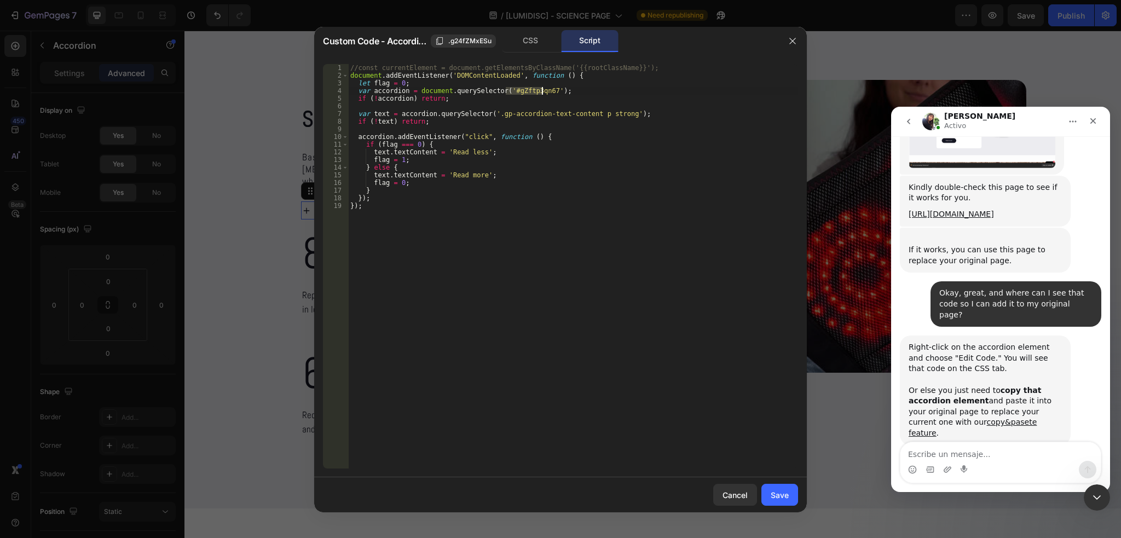
click at [525, 89] on div "//const currentElement = document.getElementsByClassName('{{rootClassName}}'); …" at bounding box center [573, 274] width 450 height 420
paste textarea "b_cyNEFZr"
click at [526, 46] on div "CSS" at bounding box center [530, 41] width 57 height 22
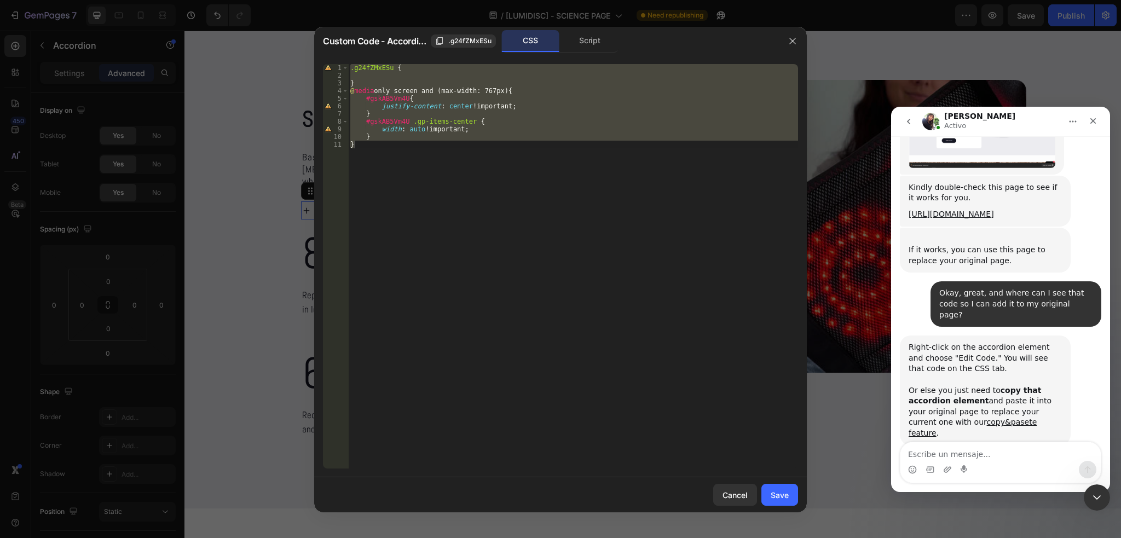
click at [384, 98] on div ".g24fZMxESu { } @ media only screen and (max-width: 767px) { #gskAB5Vm4U { just…" at bounding box center [573, 266] width 450 height 404
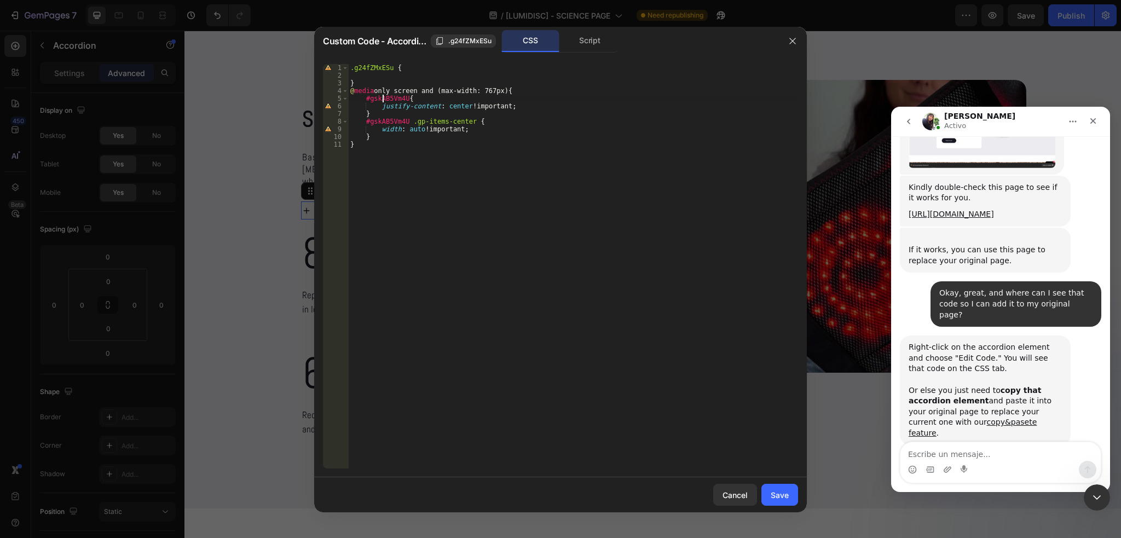
click at [384, 98] on div ".g24fZMxESu { } @ media only screen and (max-width: 767px) { #gskAB5Vm4U { just…" at bounding box center [573, 274] width 450 height 420
paste textarea "b_cyNEFZr"
click at [388, 123] on div ".g24fZMxESu { } @ media only screen and (max-width: 767px) { #gb_cyNEFZr { just…" at bounding box center [573, 274] width 450 height 420
paste textarea "b_cyNEFZr"
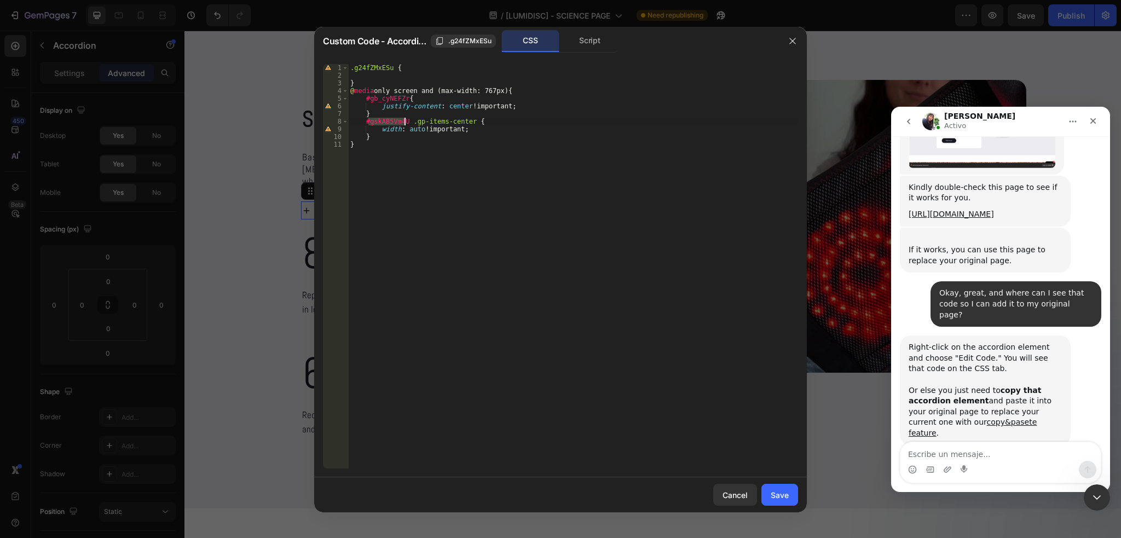
type textarea "#gb_cyNEFZr .gp-items-center {"
click at [788, 490] on div "Save" at bounding box center [780, 494] width 18 height 11
type input "0"
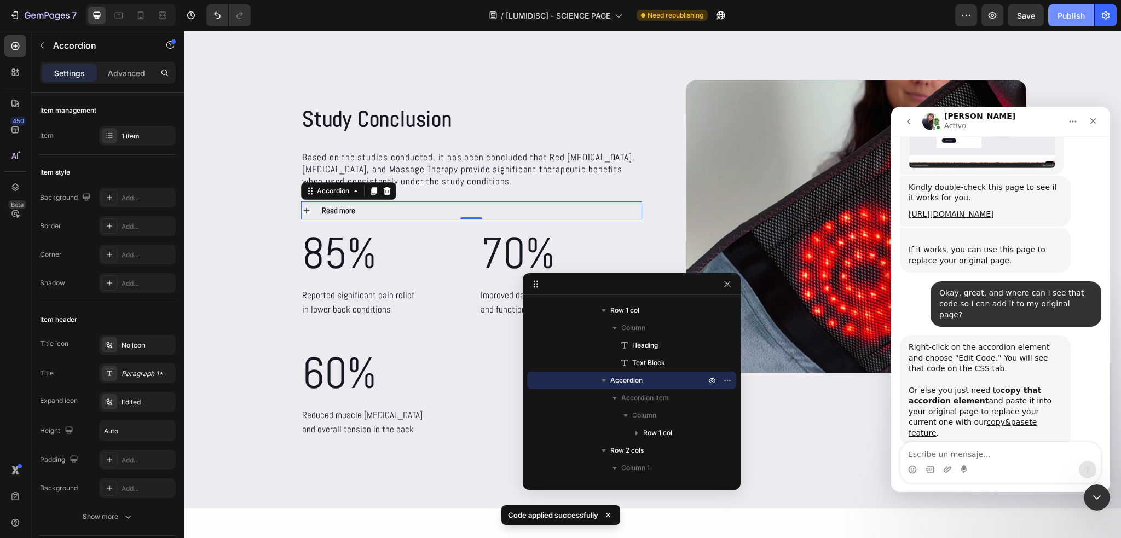
click at [1064, 16] on div "Publish" at bounding box center [1070, 15] width 27 height 11
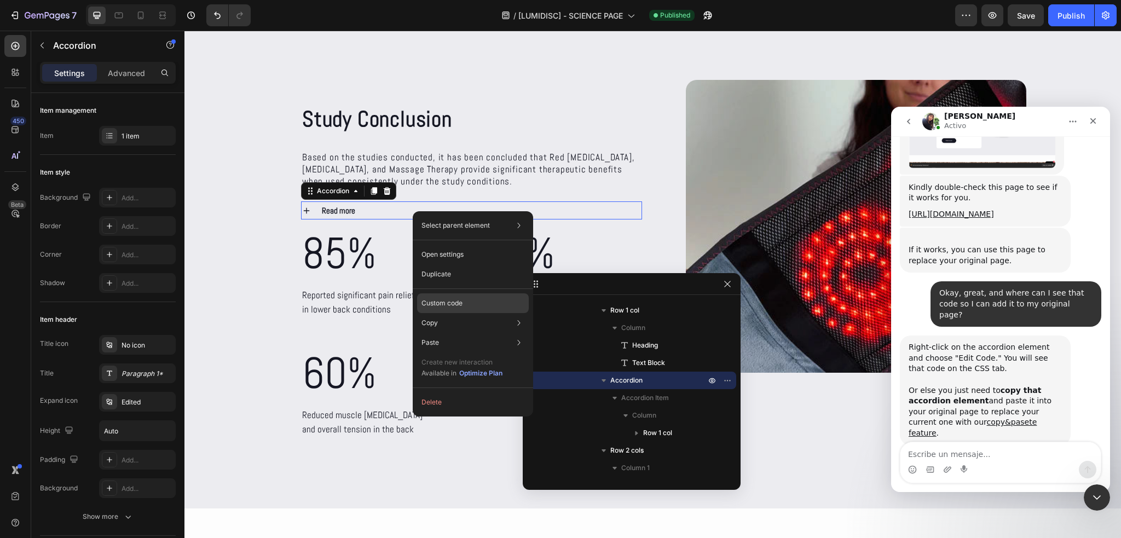
click at [458, 301] on p "Custom code" at bounding box center [441, 303] width 41 height 10
type input "100%"
type input "100"
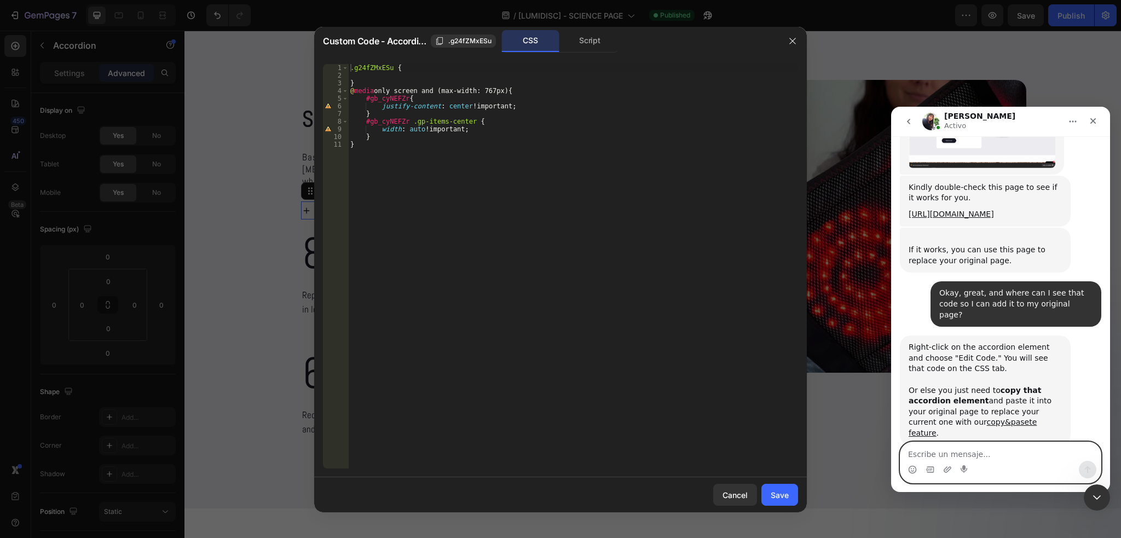
click at [966, 456] on textarea "Escribe un mensaje..." at bounding box center [1000, 451] width 200 height 19
paste textarea "I was able to do it with each one, thank you very much"
type textarea "I was able to do it with each one, thank you very much"
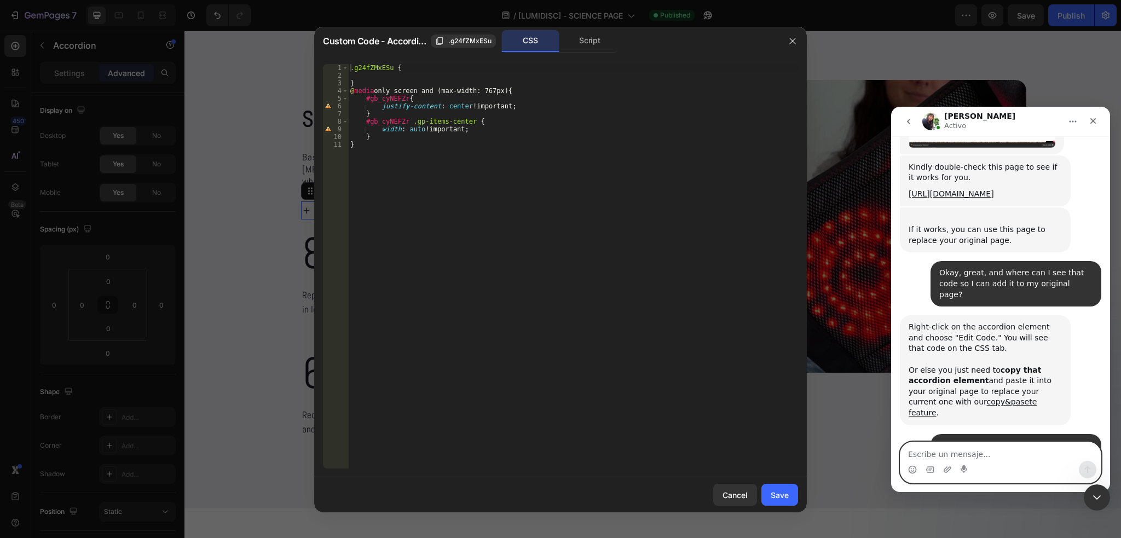
scroll to position [6506, 0]
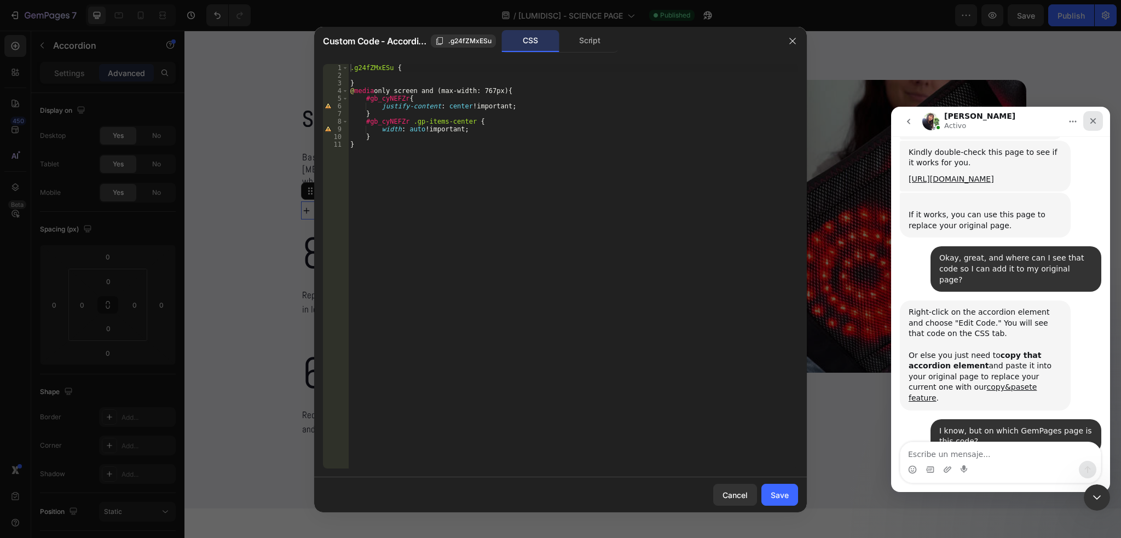
click at [1090, 123] on icon "Cerrar" at bounding box center [1093, 121] width 9 height 9
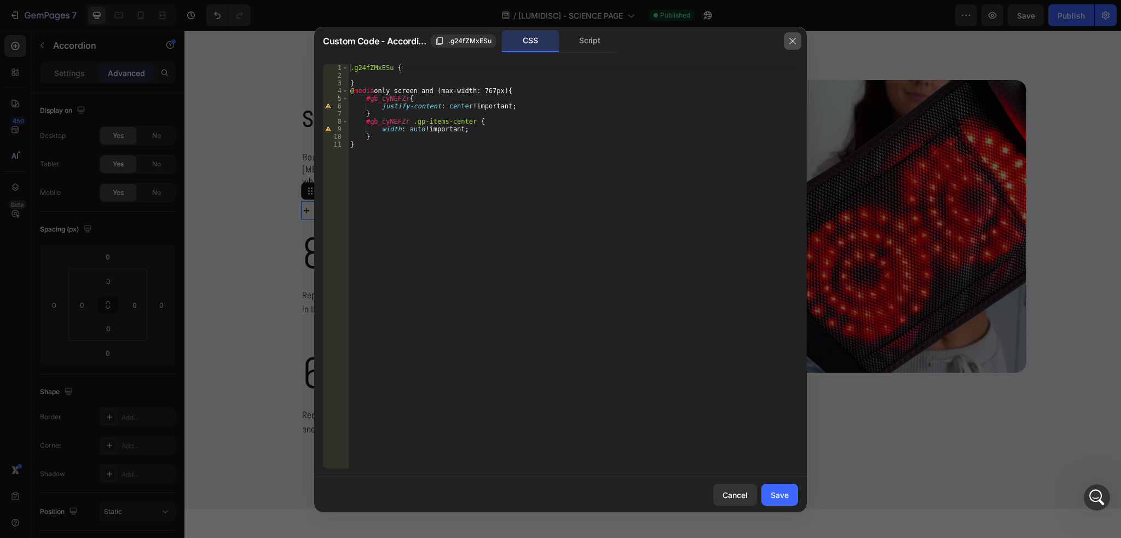
click at [785, 39] on button "button" at bounding box center [793, 41] width 18 height 18
type input "0"
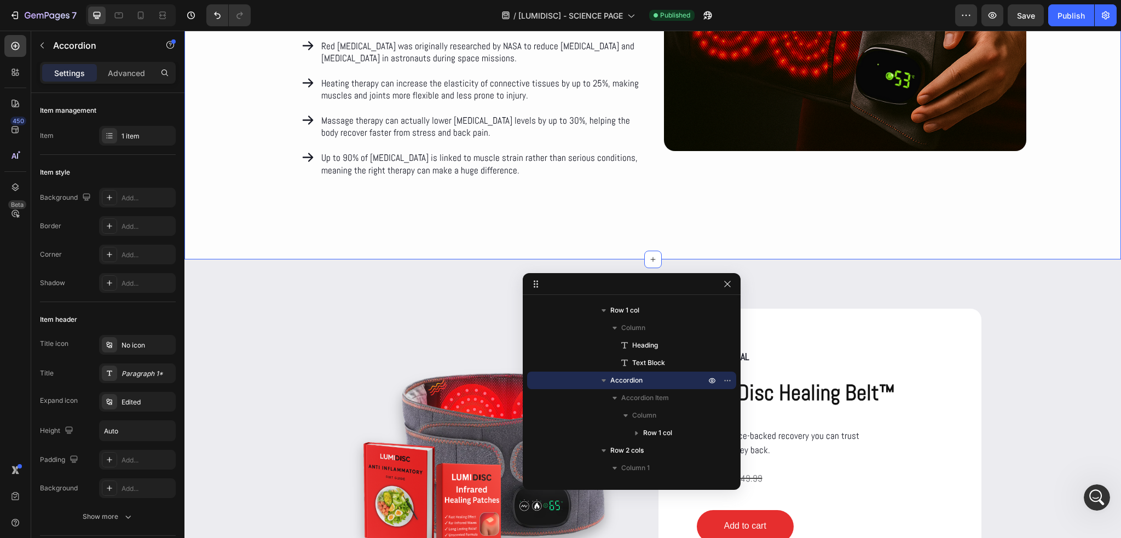
scroll to position [5857, 0]
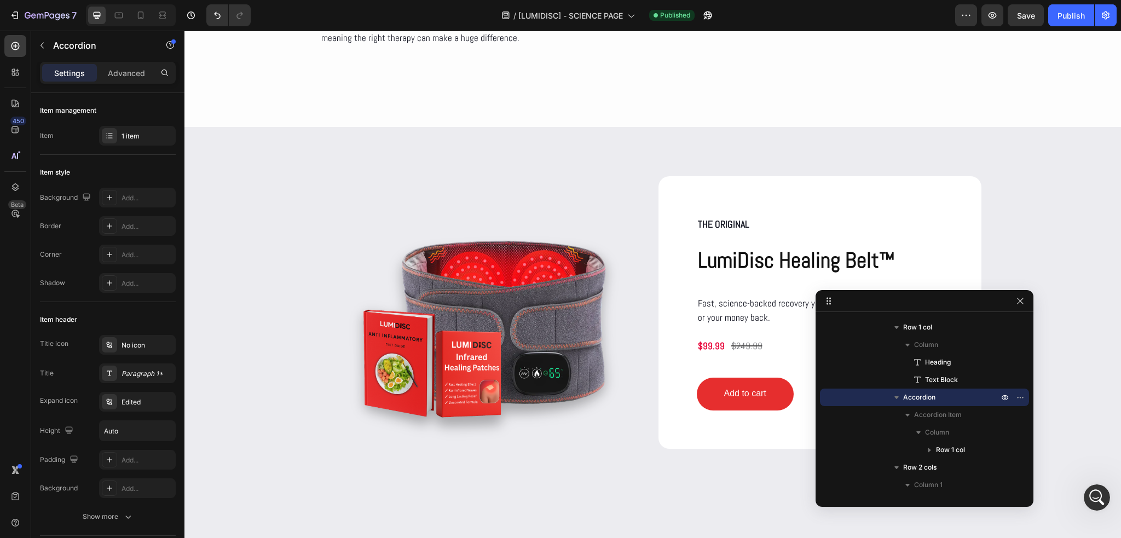
drag, startPoint x: 633, startPoint y: 286, endPoint x: 826, endPoint y: 300, distance: 193.7
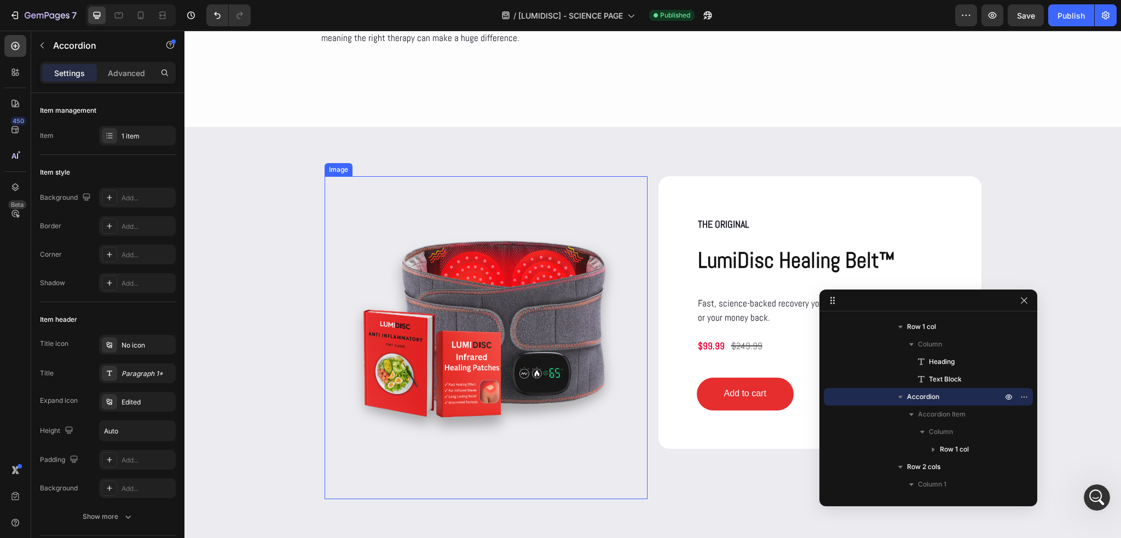
click at [518, 285] on img at bounding box center [486, 337] width 323 height 323
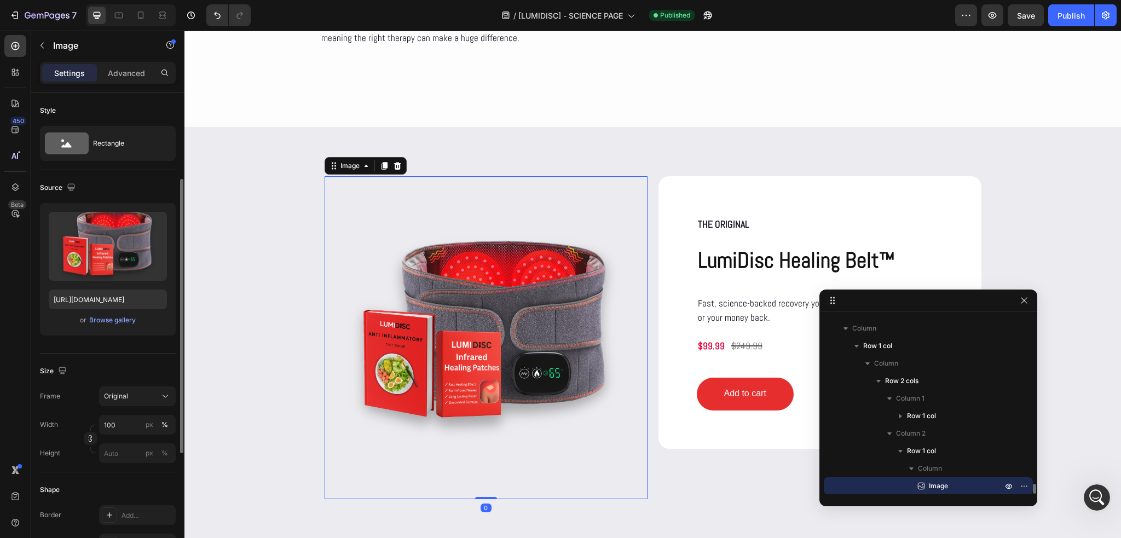
scroll to position [349, 0]
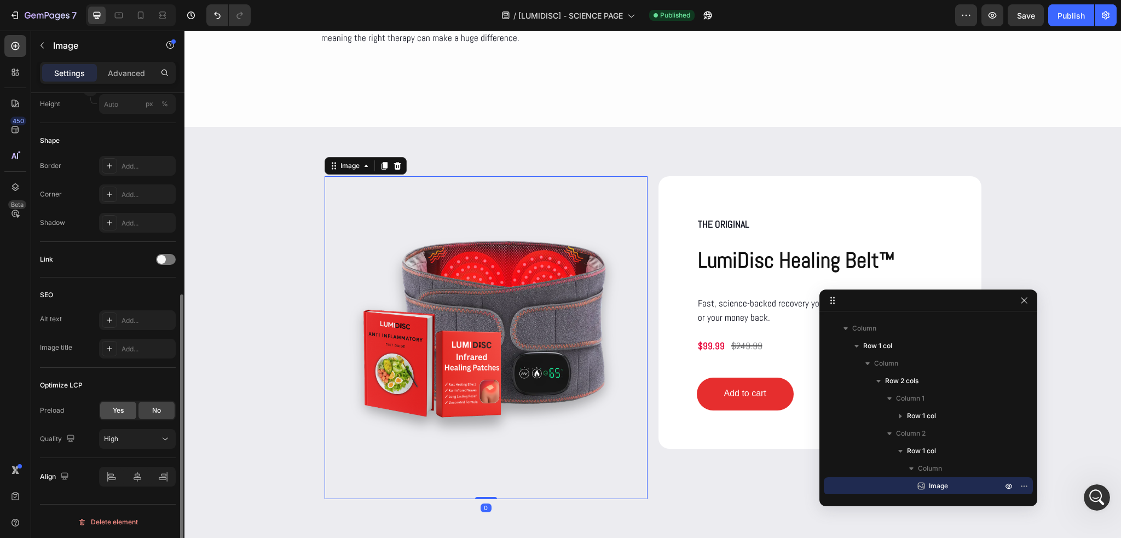
click at [114, 413] on span "Yes" at bounding box center [118, 411] width 11 height 10
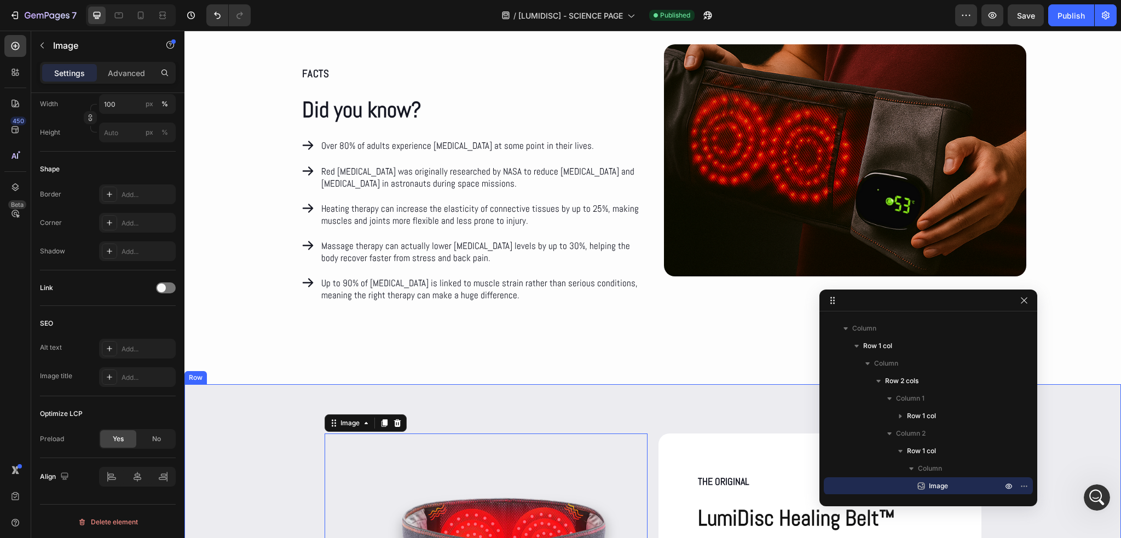
scroll to position [5744, 0]
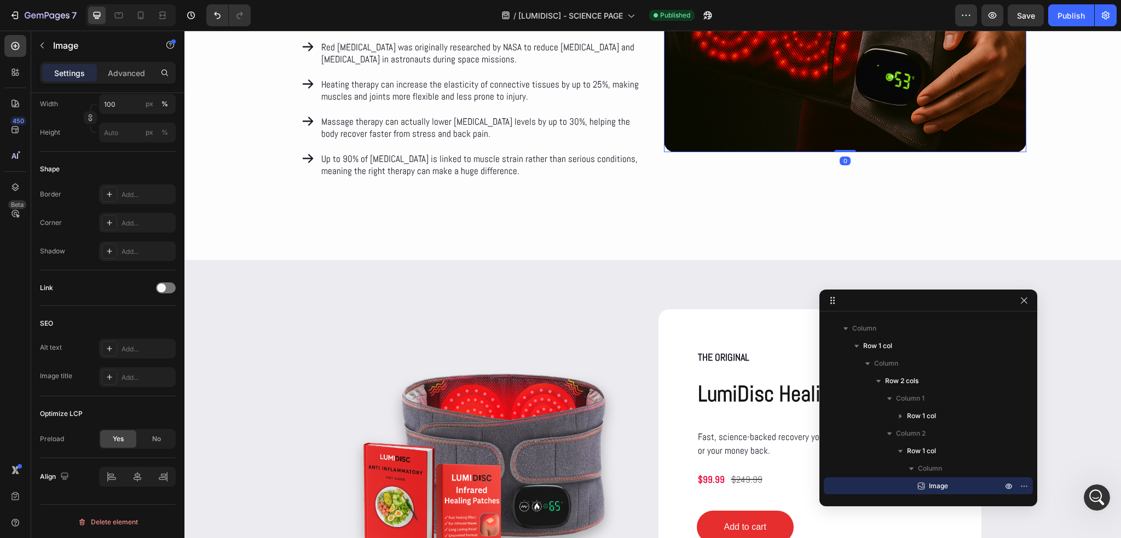
click at [738, 108] on img at bounding box center [845, 36] width 362 height 232
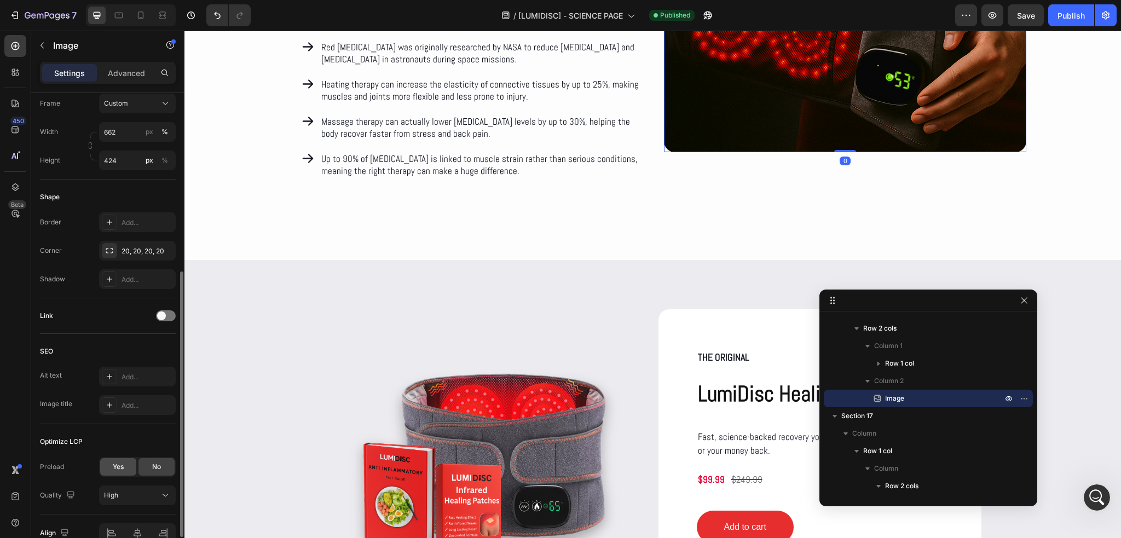
click at [114, 460] on div "Yes" at bounding box center [118, 467] width 36 height 18
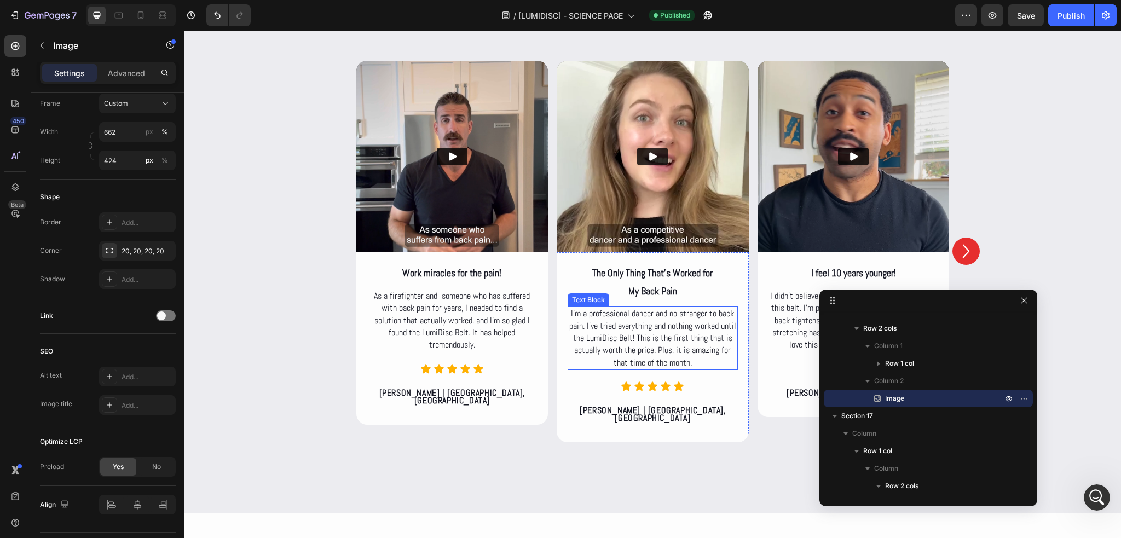
scroll to position [5088, 0]
click at [494, 182] on img at bounding box center [452, 157] width 192 height 192
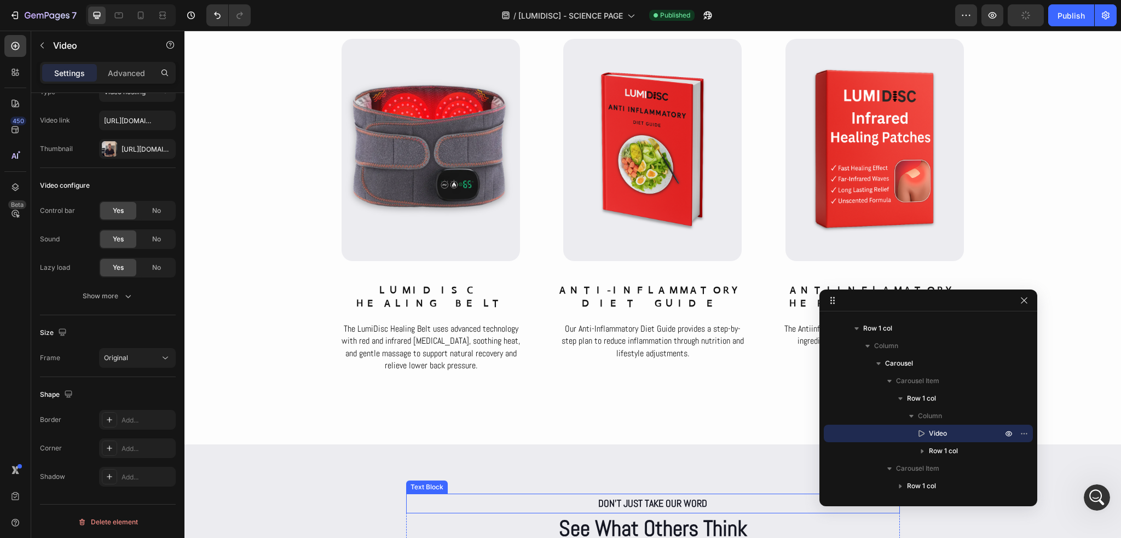
scroll to position [4540, 0]
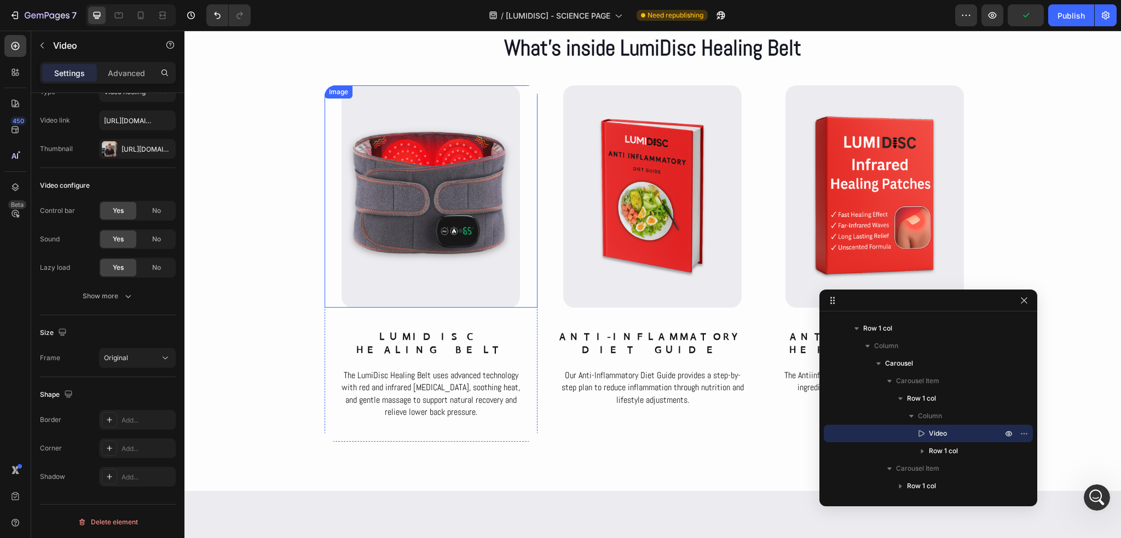
click at [458, 226] on img at bounding box center [431, 196] width 178 height 222
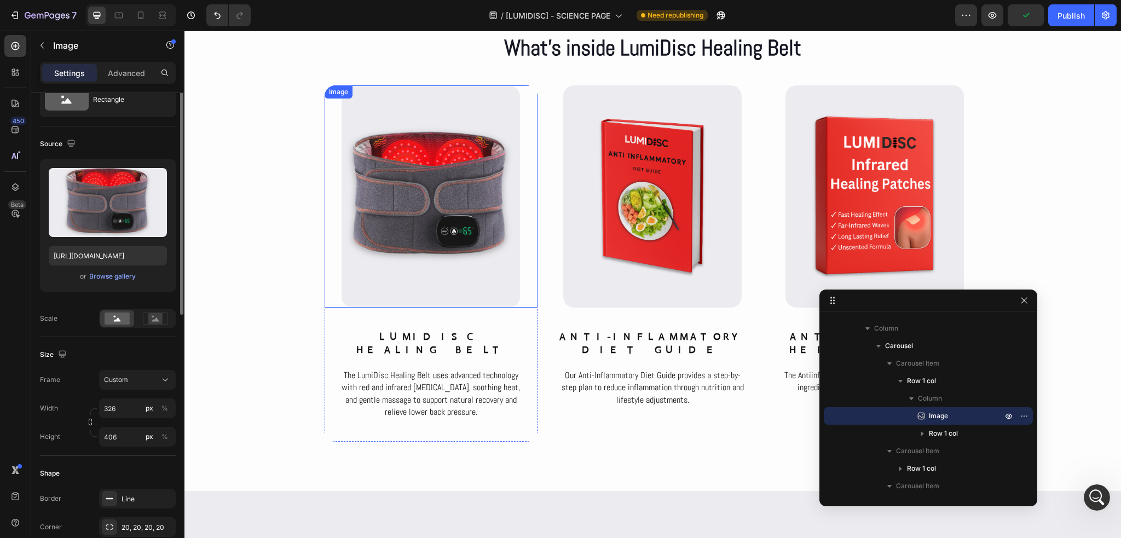
scroll to position [0, 0]
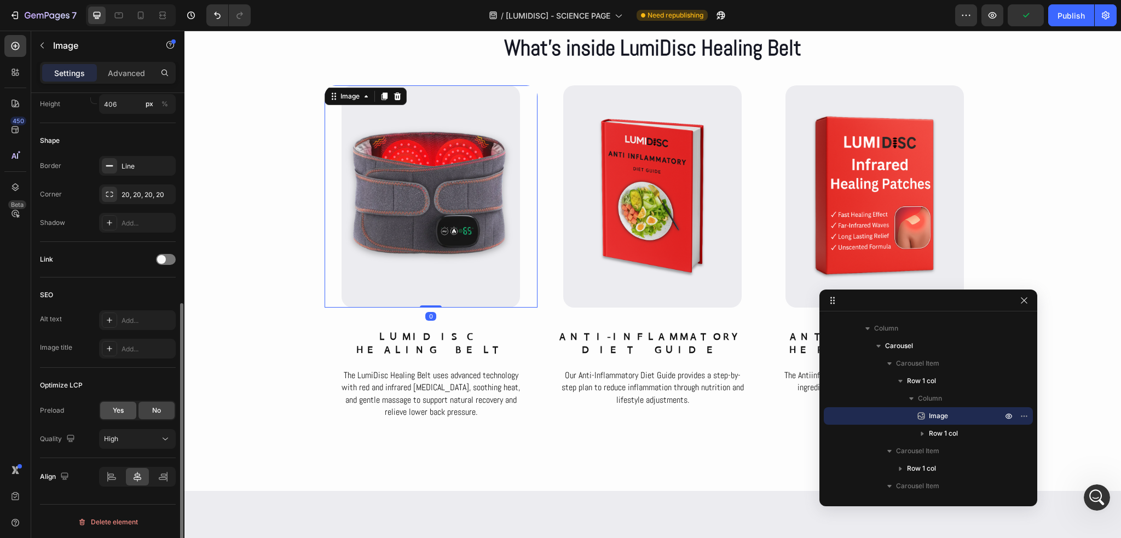
click at [112, 414] on div "Yes" at bounding box center [118, 411] width 36 height 18
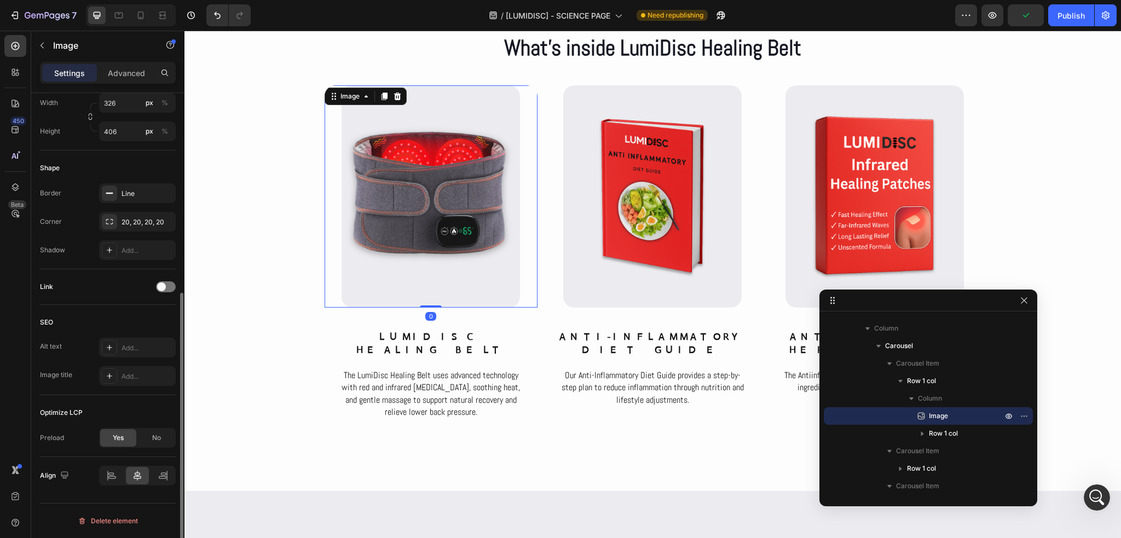
scroll to position [348, 0]
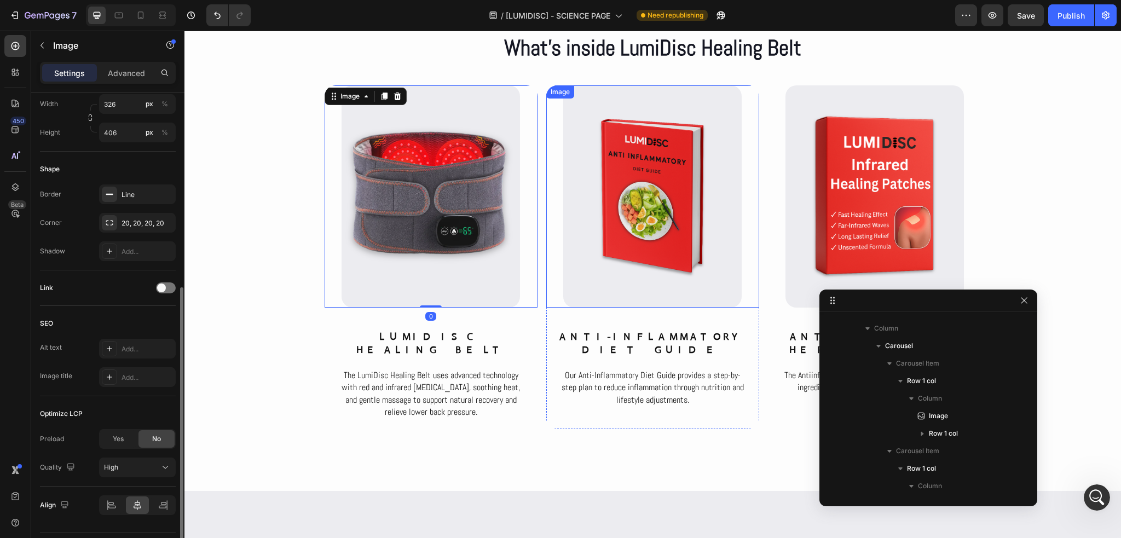
click at [670, 210] on img at bounding box center [652, 196] width 178 height 222
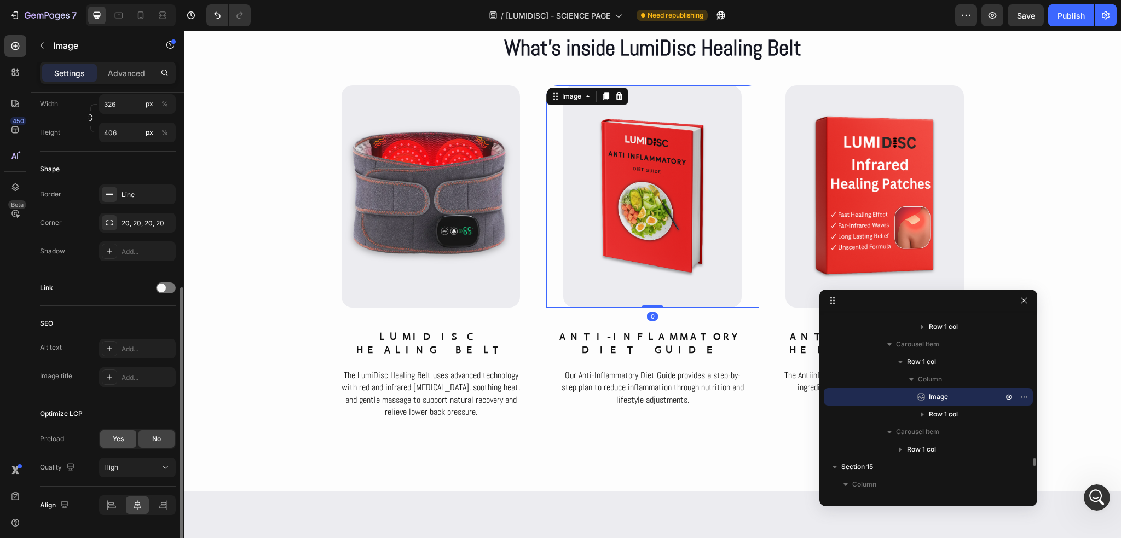
click at [112, 435] on div "Yes" at bounding box center [118, 439] width 36 height 18
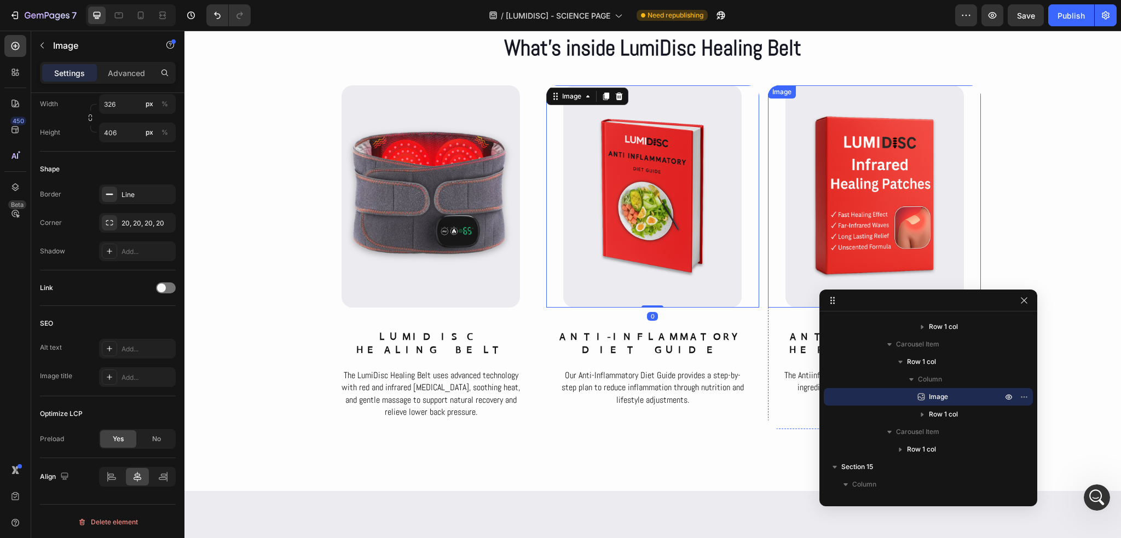
click at [811, 239] on img at bounding box center [874, 196] width 178 height 222
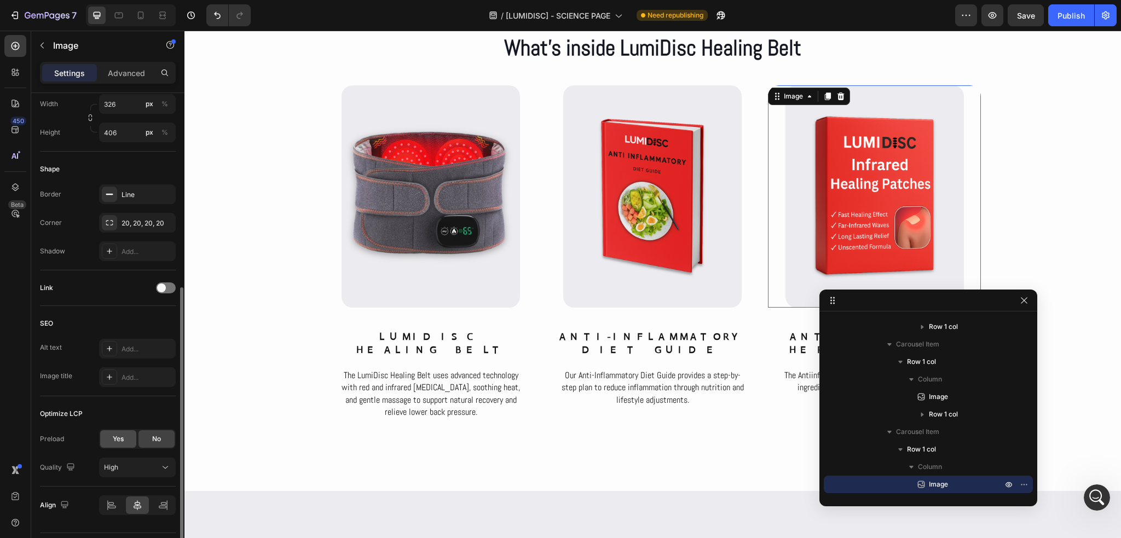
click at [113, 437] on span "Yes" at bounding box center [118, 439] width 11 height 10
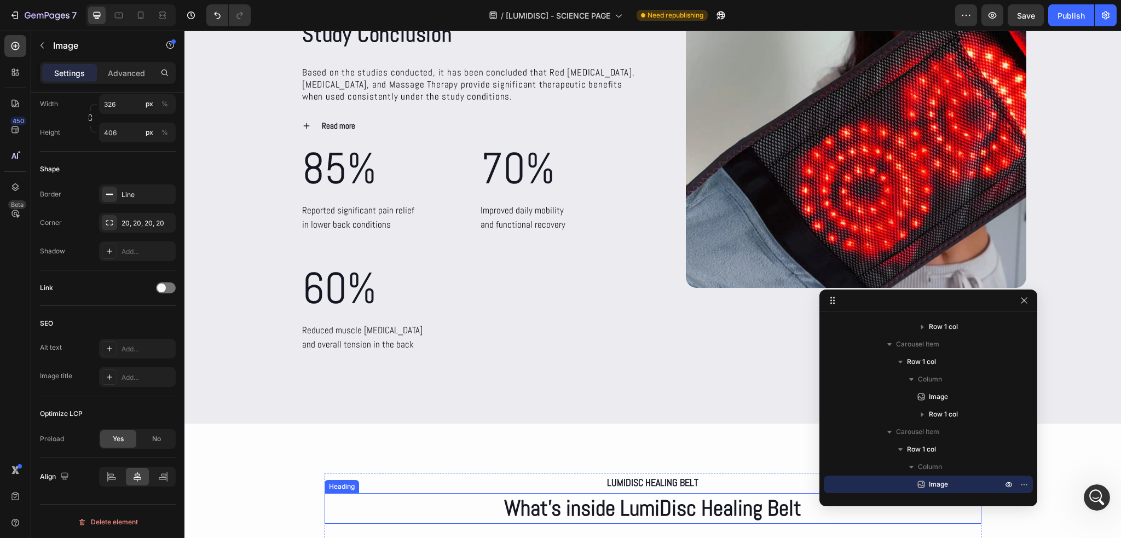
scroll to position [4048, 0]
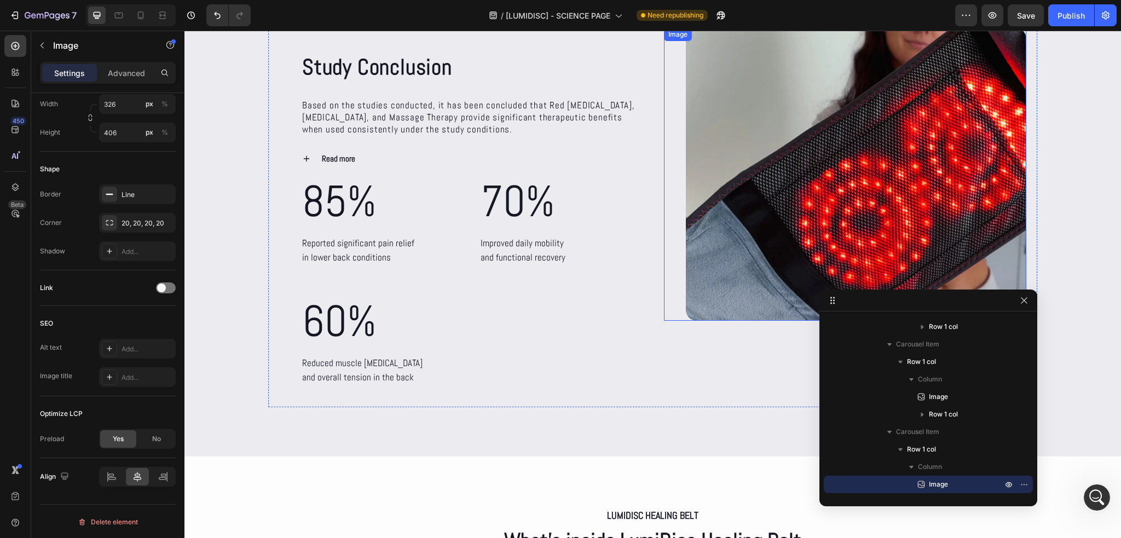
click at [771, 240] on img at bounding box center [856, 174] width 341 height 293
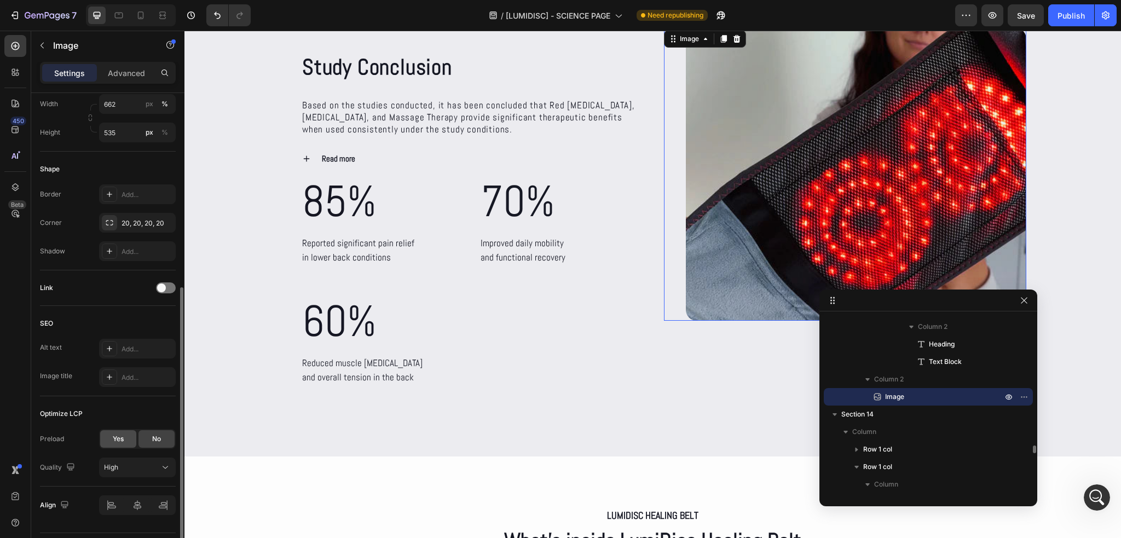
click at [117, 437] on span "Yes" at bounding box center [118, 439] width 11 height 10
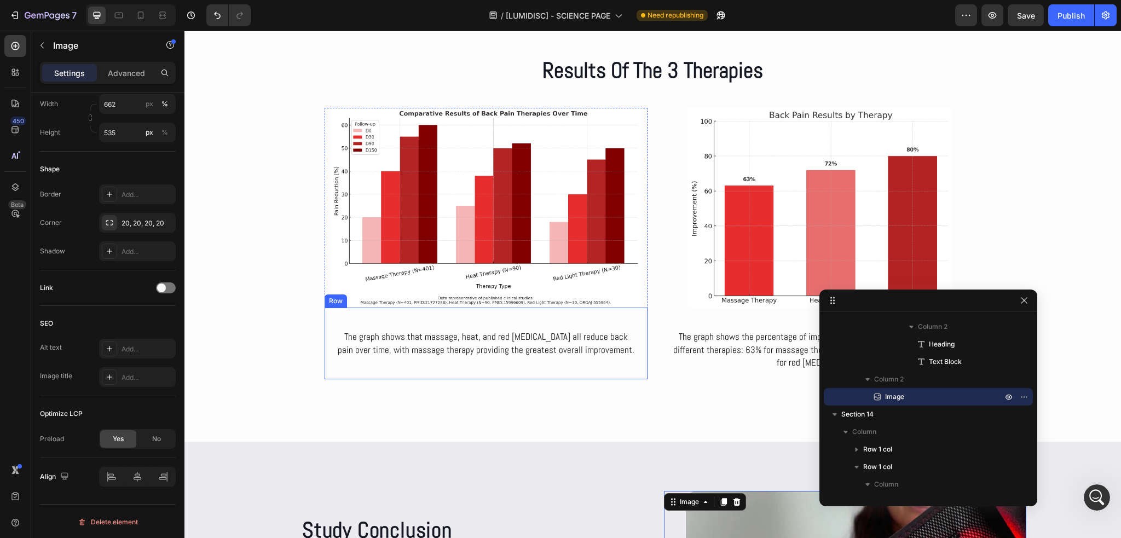
scroll to position [3555, 0]
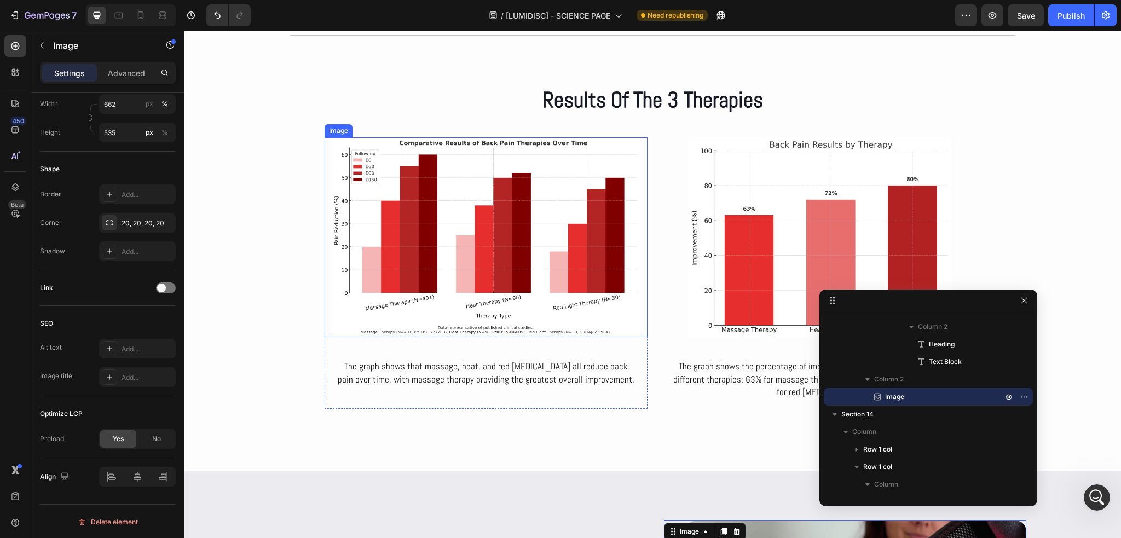
click at [569, 247] on img at bounding box center [486, 236] width 323 height 199
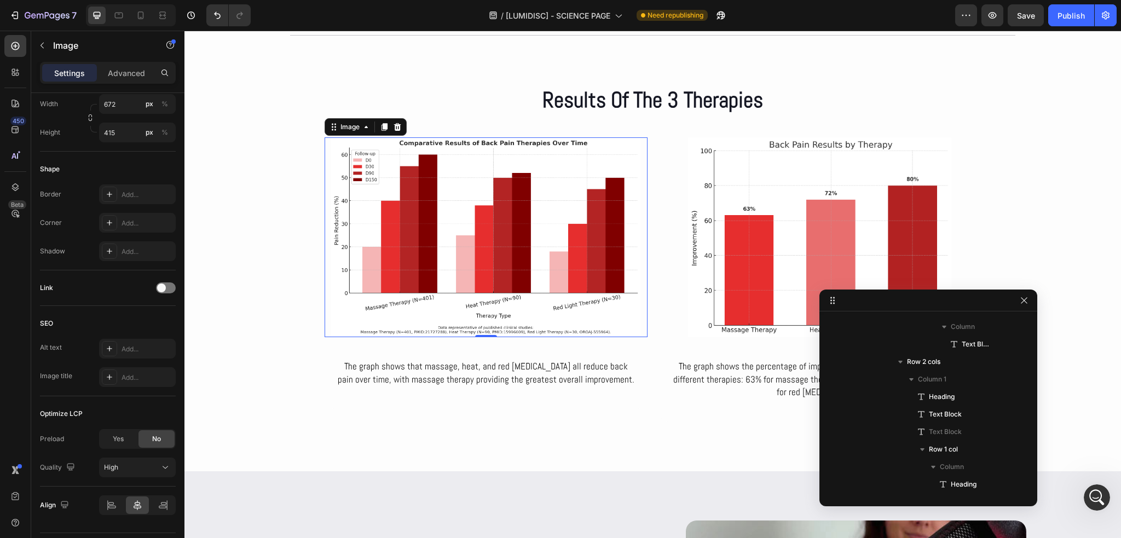
scroll to position [2573, 0]
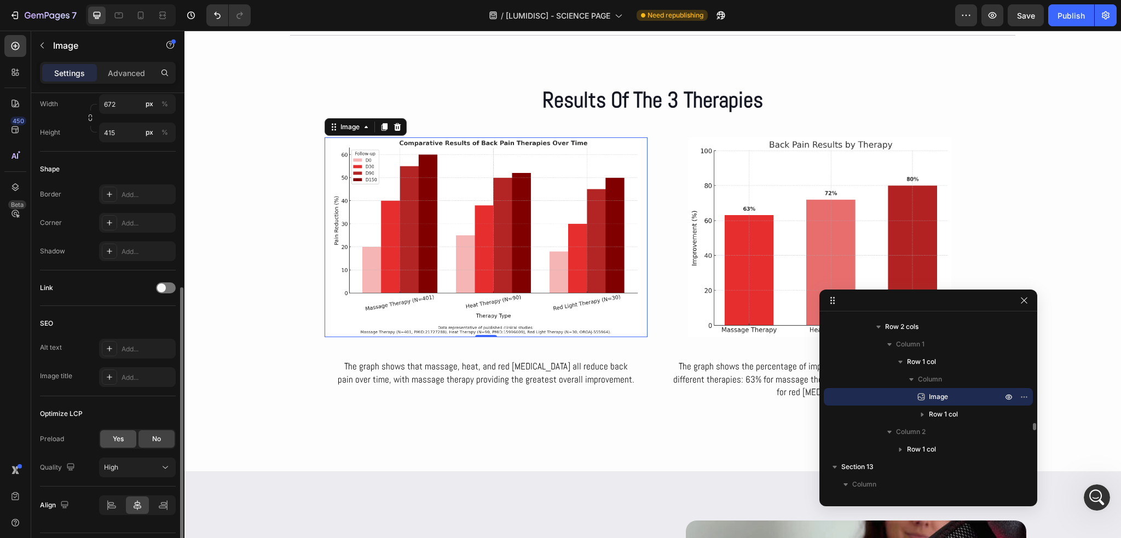
click at [121, 440] on span "Yes" at bounding box center [118, 439] width 11 height 10
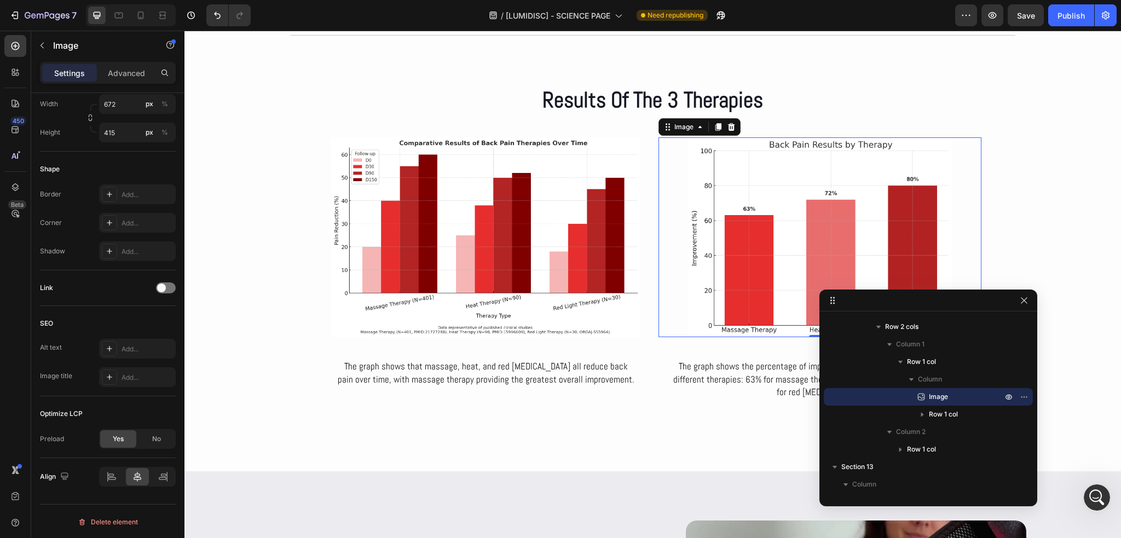
click at [765, 223] on img at bounding box center [819, 236] width 323 height 199
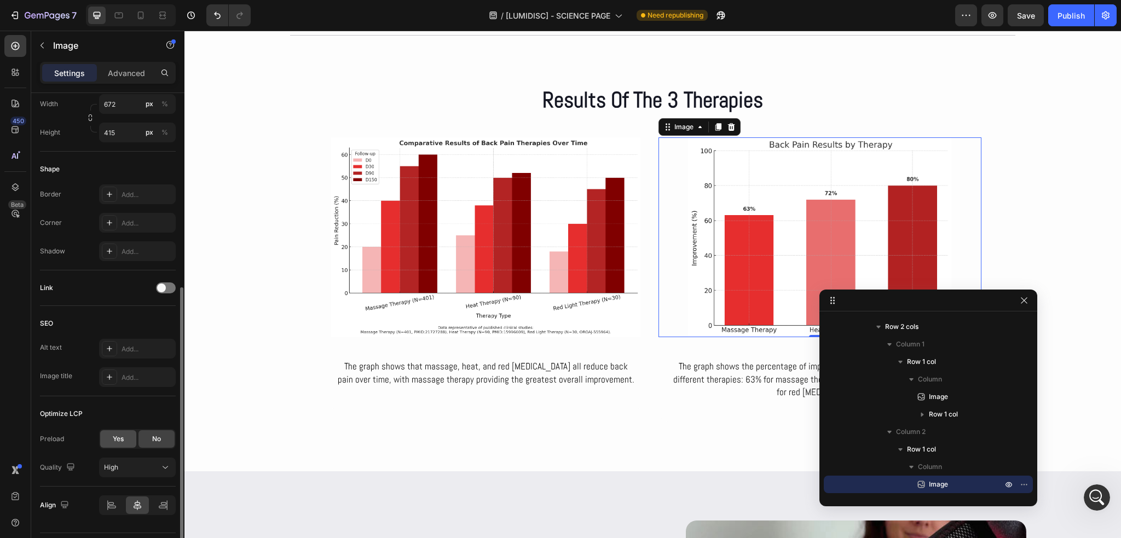
click at [118, 434] on span "Yes" at bounding box center [118, 439] width 11 height 10
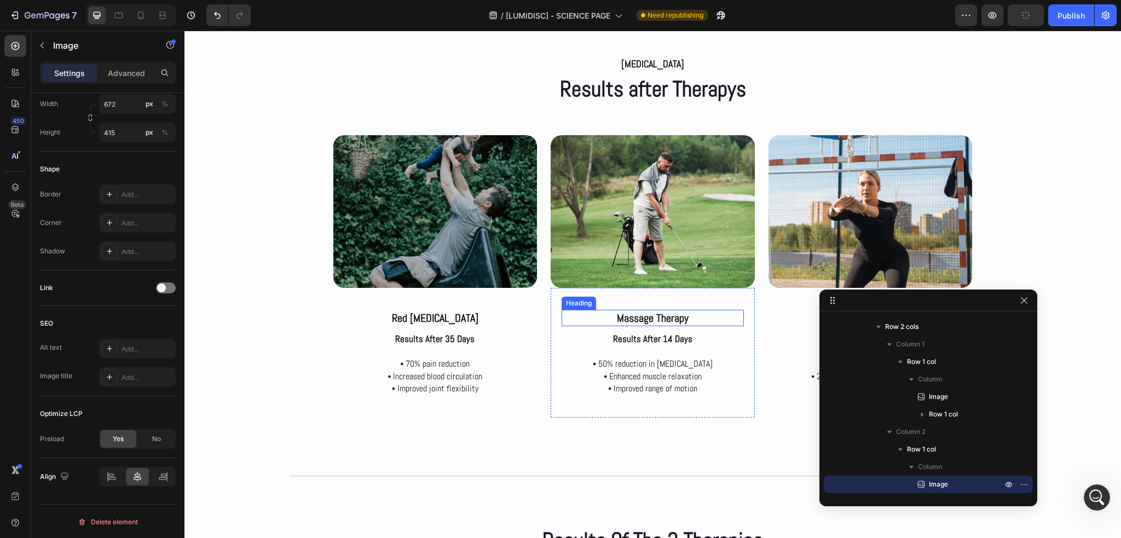
scroll to position [3062, 0]
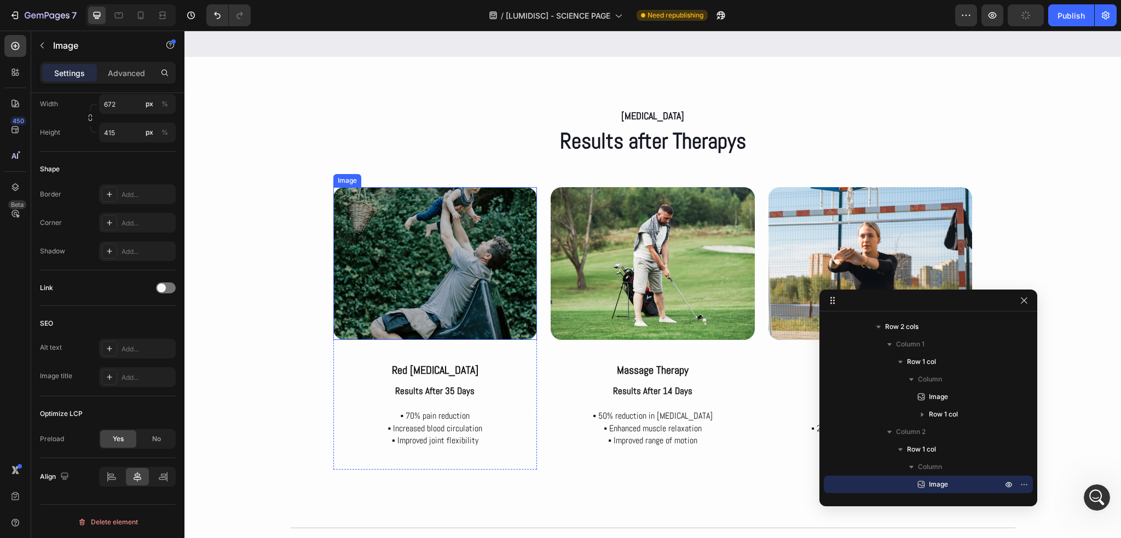
click at [429, 280] on img at bounding box center [435, 263] width 204 height 153
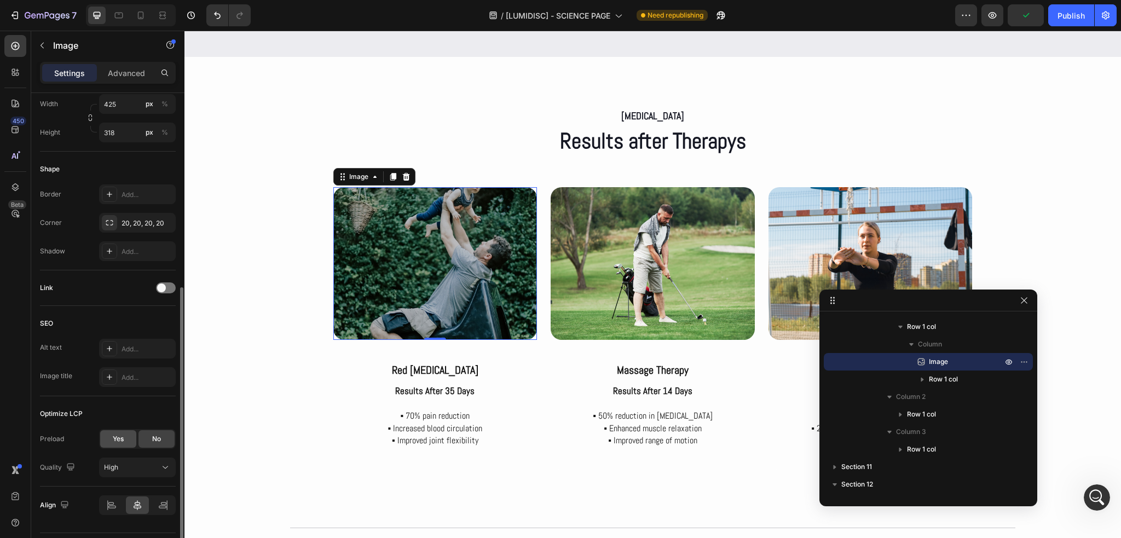
click at [129, 431] on div "Yes" at bounding box center [118, 439] width 36 height 18
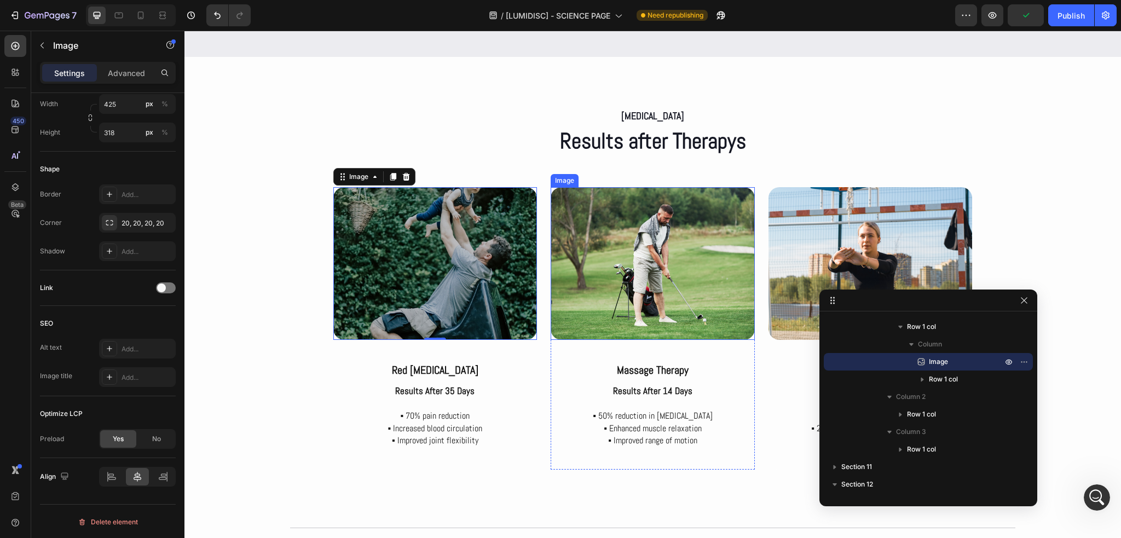
click at [679, 242] on img at bounding box center [653, 263] width 204 height 153
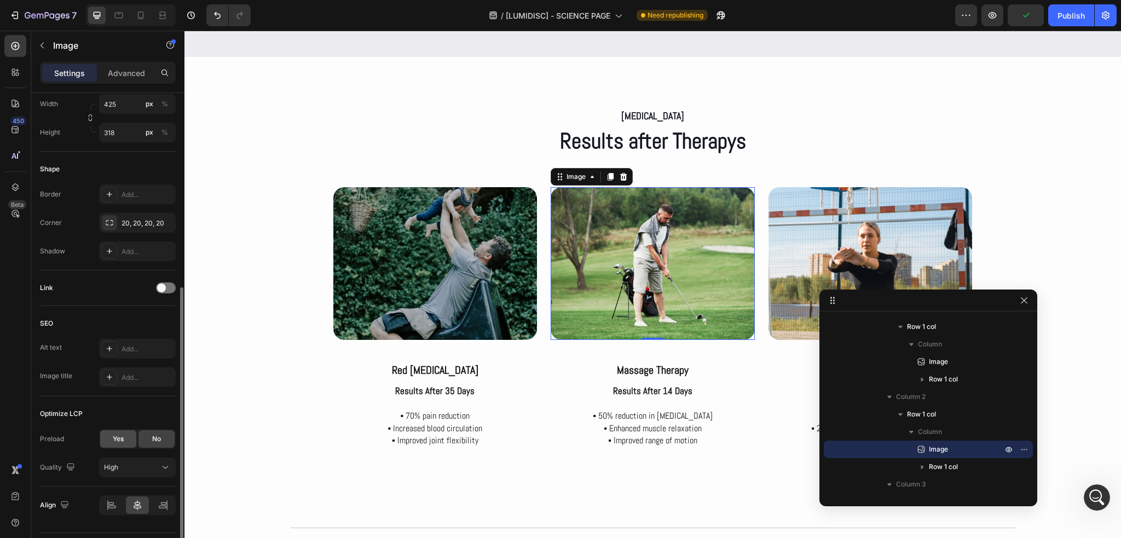
click at [125, 447] on div "Preload Yes No Quality High" at bounding box center [108, 453] width 136 height 48
click at [120, 437] on span "Yes" at bounding box center [118, 439] width 11 height 10
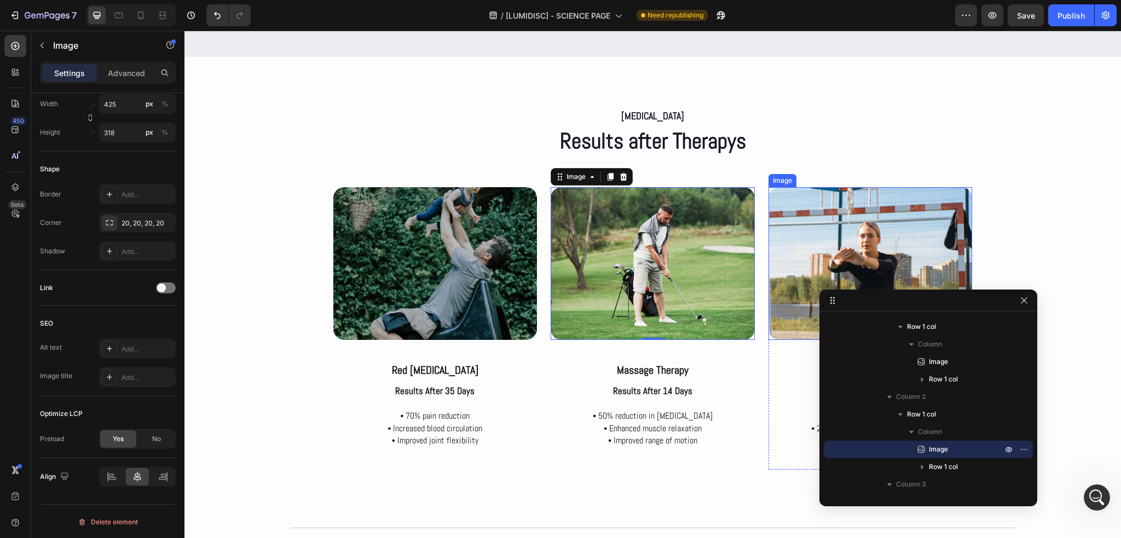
click at [864, 223] on img at bounding box center [870, 263] width 204 height 153
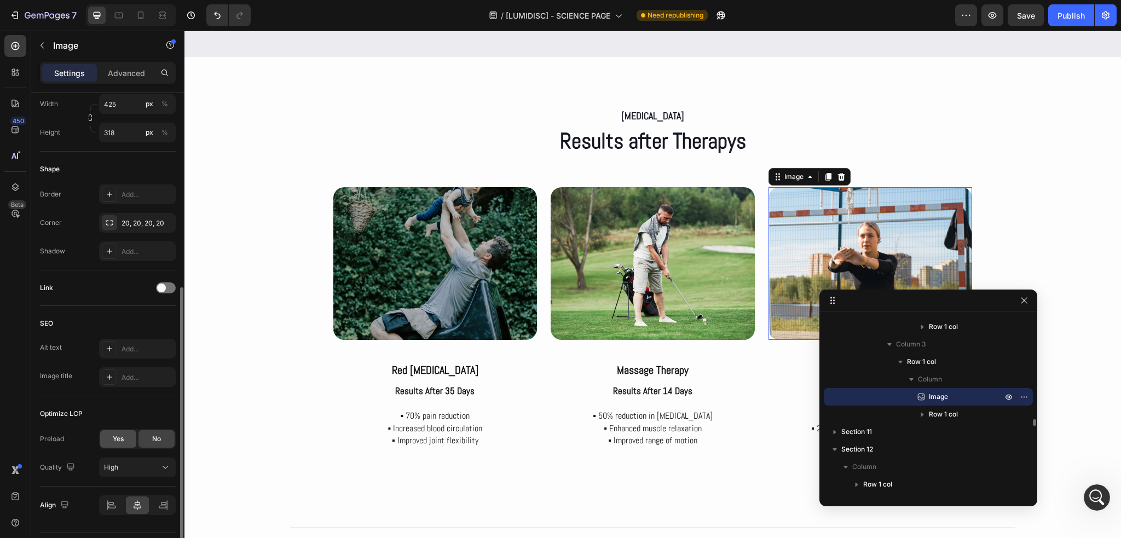
click at [116, 430] on div "Yes" at bounding box center [118, 439] width 36 height 18
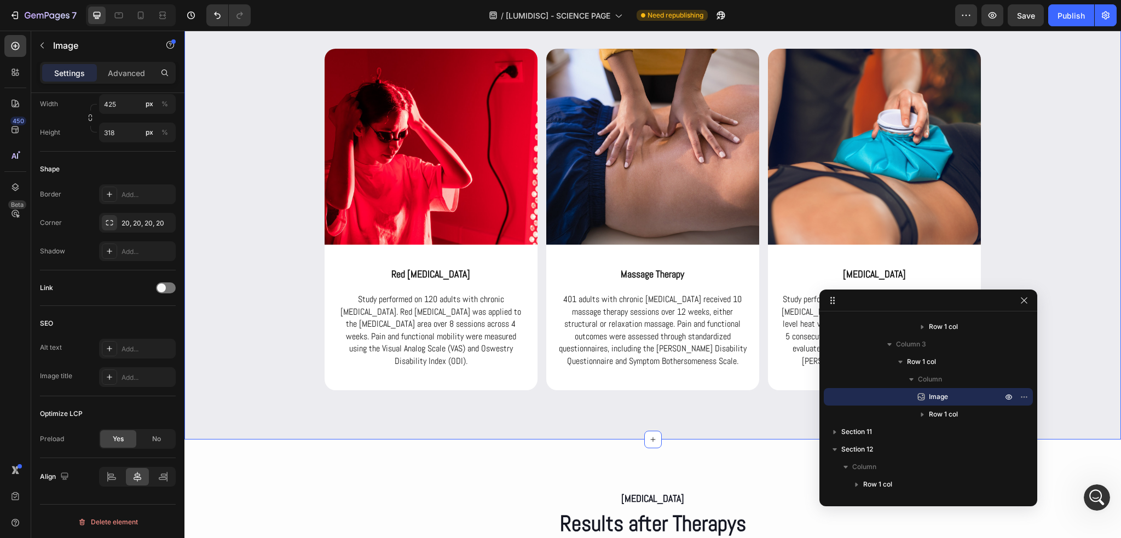
scroll to position [2679, 0]
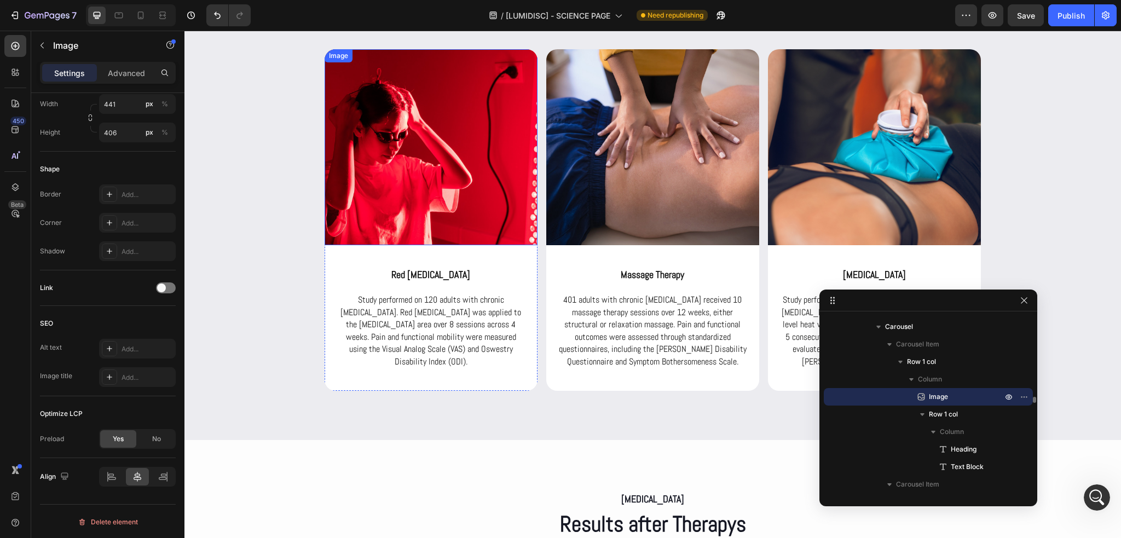
click at [418, 209] on img at bounding box center [431, 147] width 213 height 196
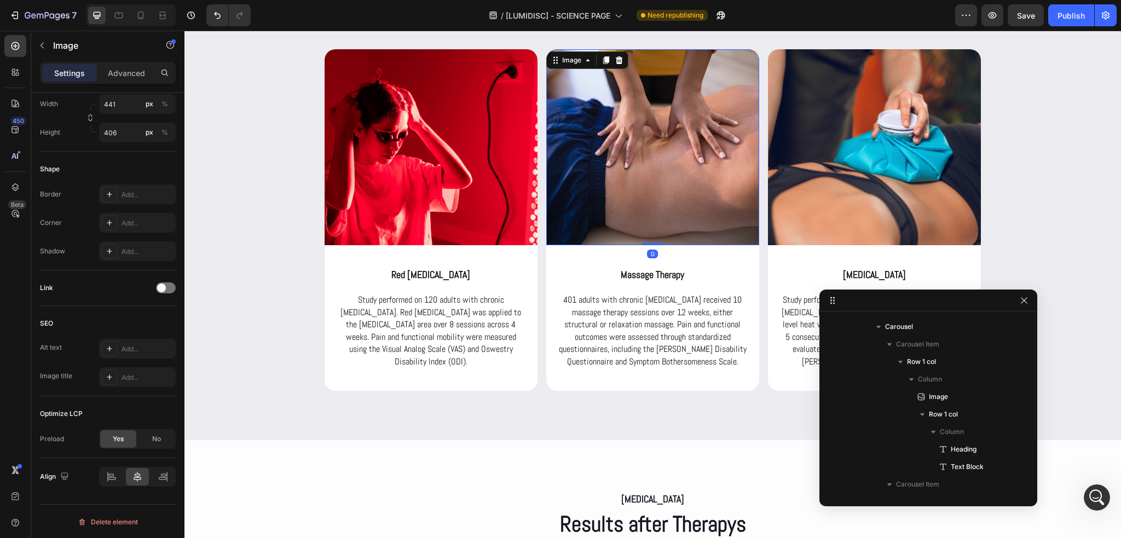
click at [576, 186] on img at bounding box center [652, 147] width 213 height 196
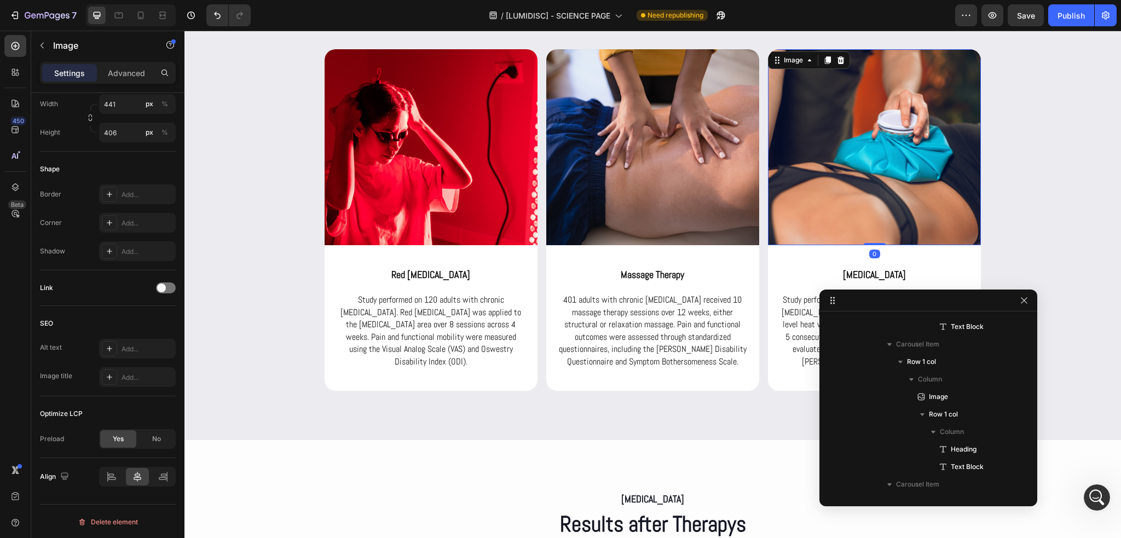
click at [867, 168] on img at bounding box center [874, 147] width 213 height 196
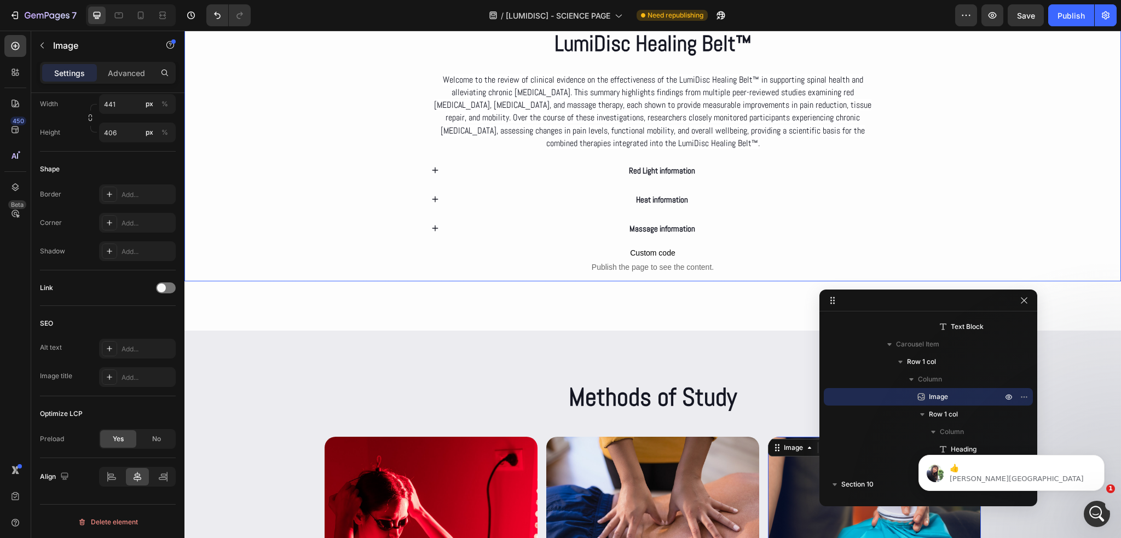
scroll to position [6587, 0]
click at [1055, 26] on button "Publish" at bounding box center [1071, 15] width 46 height 22
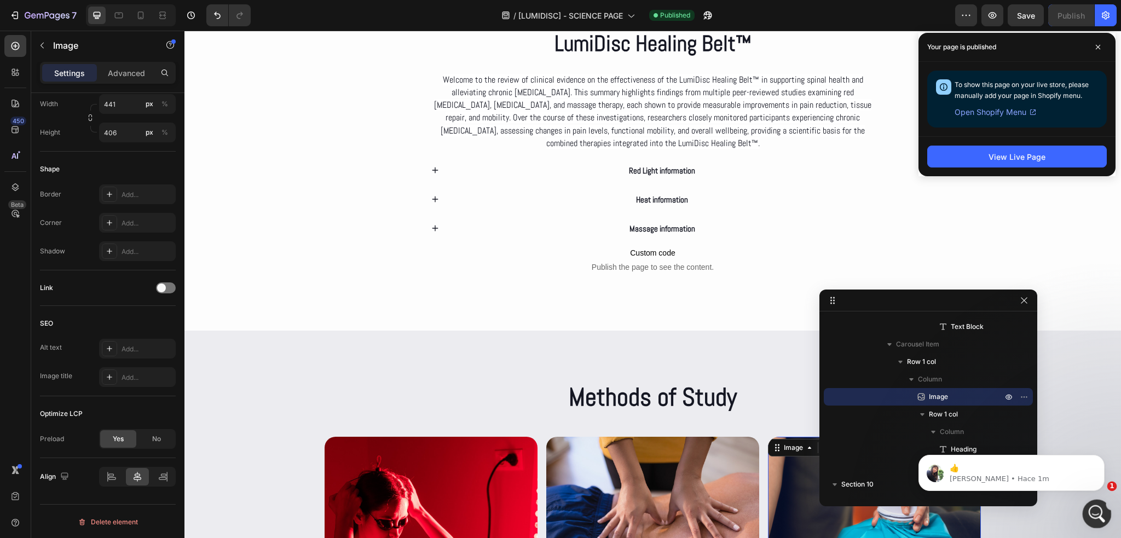
click at [1105, 518] on div "Abrir Intercom Messenger" at bounding box center [1095, 512] width 36 height 36
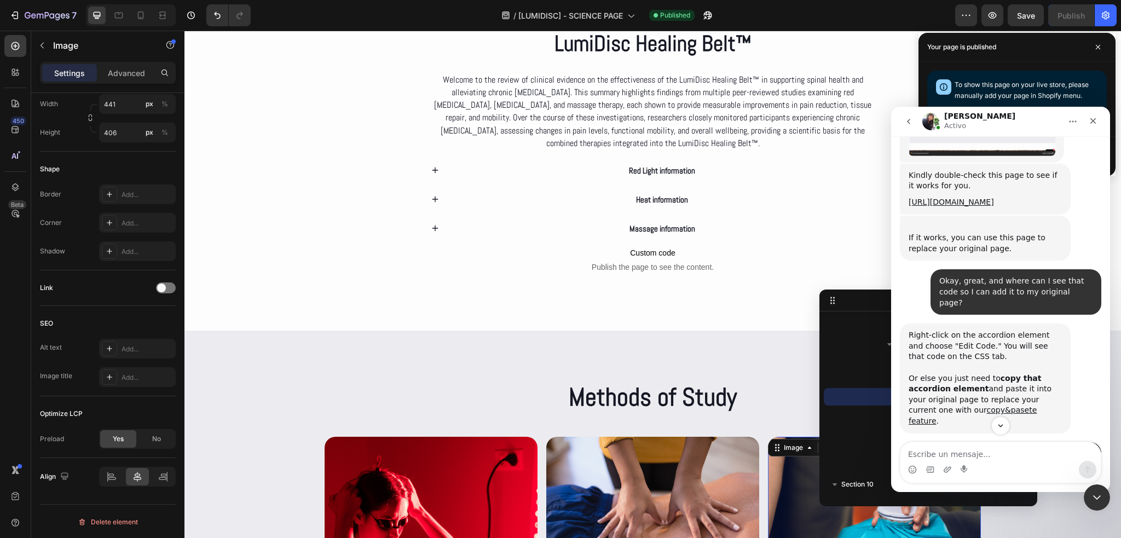
scroll to position [6605, 0]
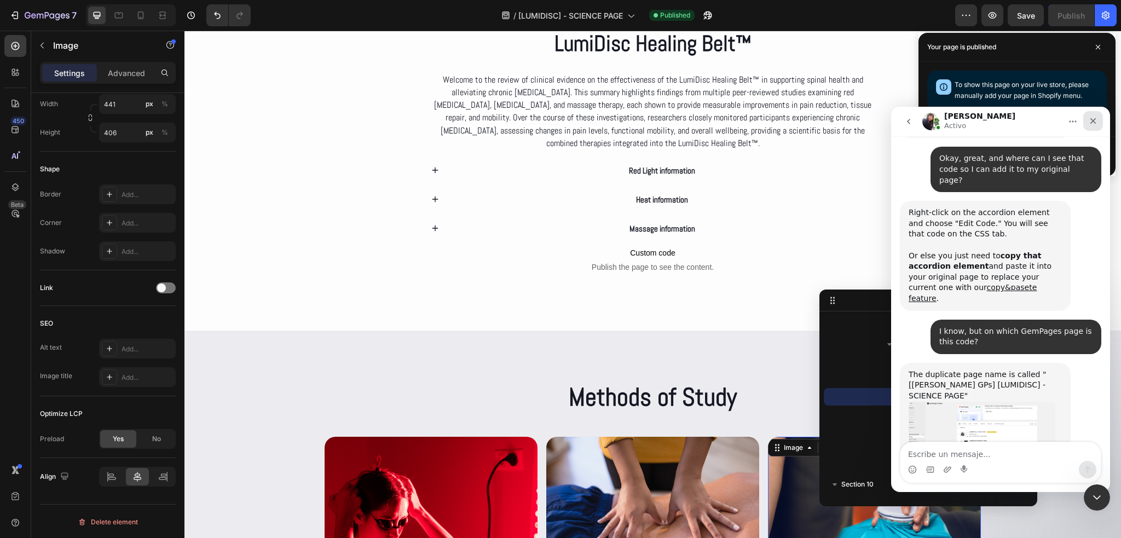
drag, startPoint x: 1088, startPoint y: 124, endPoint x: 1411, endPoint y: 117, distance: 323.6
click at [1088, 124] on div "Cerrar" at bounding box center [1093, 121] width 20 height 20
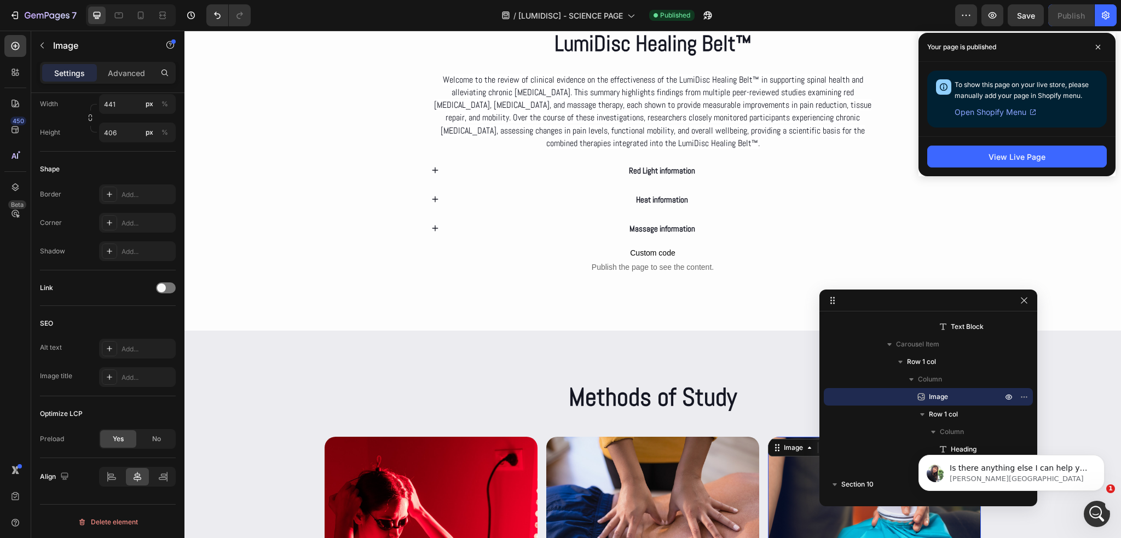
scroll to position [6648, 0]
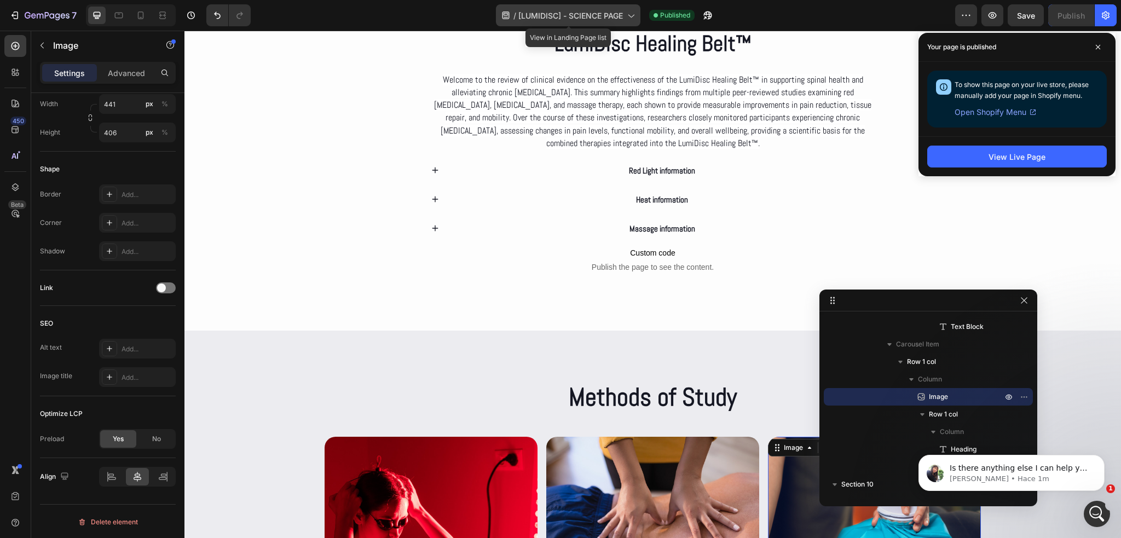
click at [634, 15] on icon at bounding box center [631, 16] width 6 height 3
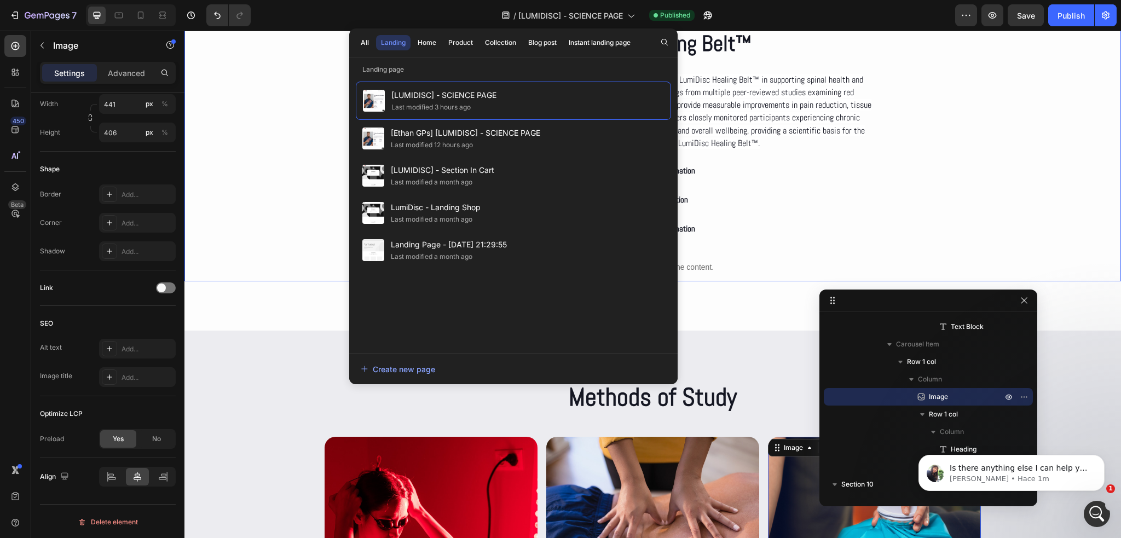
click at [997, 89] on div "Deep dive Text Block Clinical Evidence on the LumiDisc Healing Belt™ Heading We…" at bounding box center [652, 113] width 937 height 336
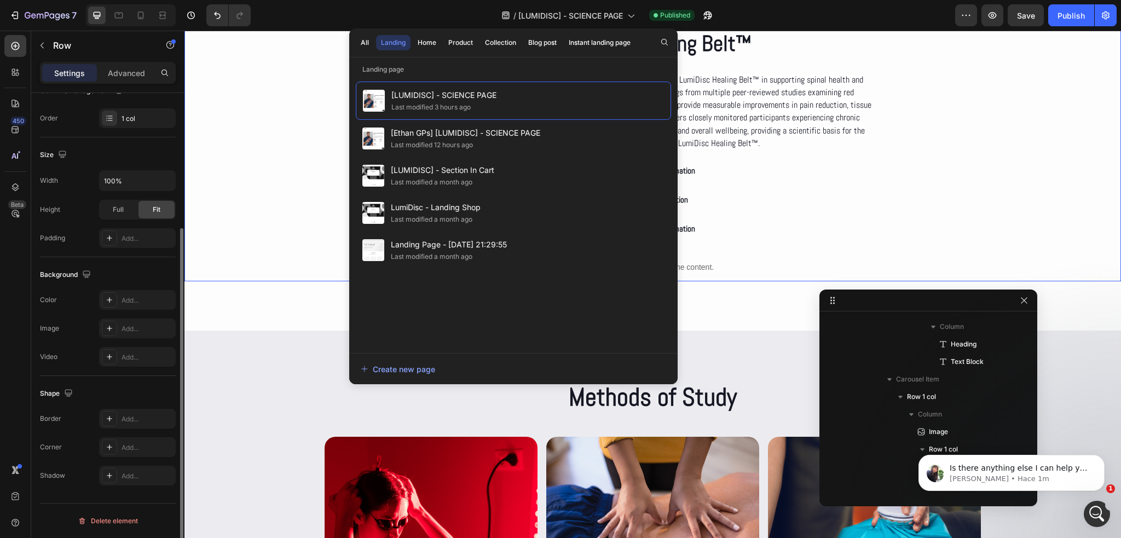
scroll to position [0, 0]
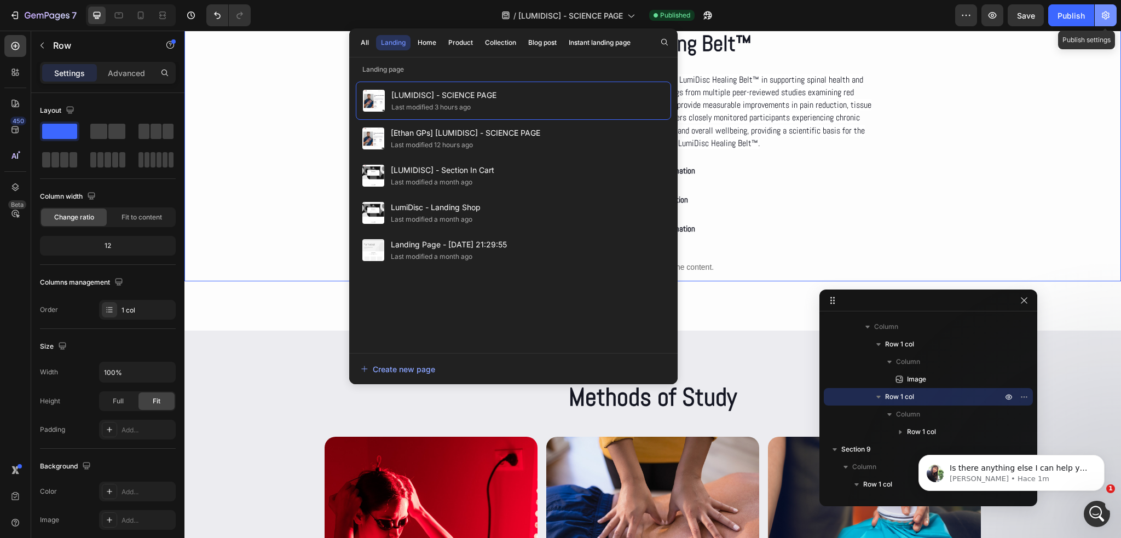
click at [1112, 18] on button "button" at bounding box center [1106, 15] width 22 height 22
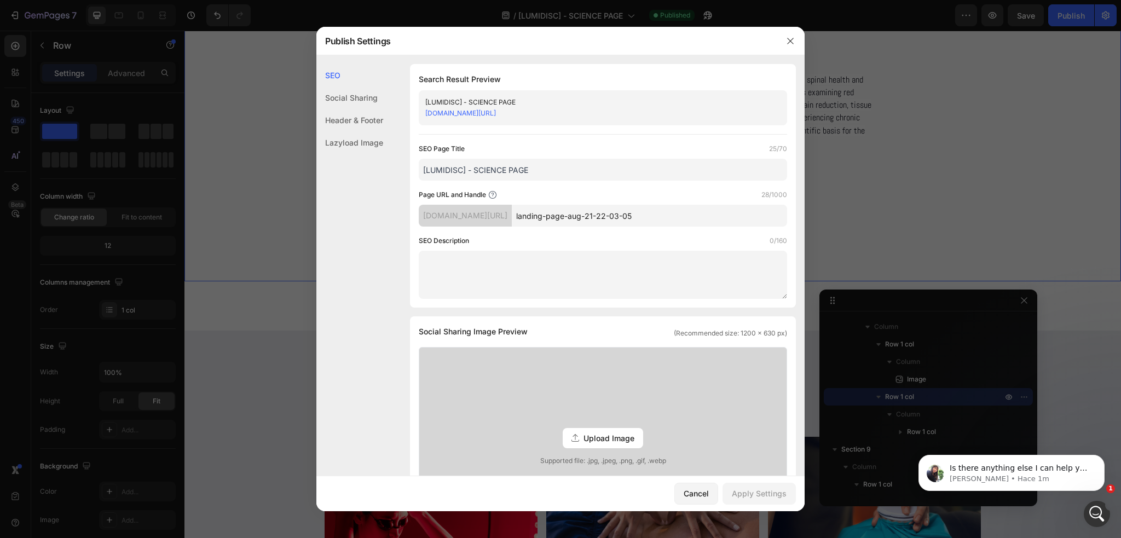
drag, startPoint x: 693, startPoint y: 214, endPoint x: 552, endPoint y: 212, distance: 140.7
click at [552, 212] on input "landing-page-aug-21-22-03-05" at bounding box center [649, 216] width 275 height 22
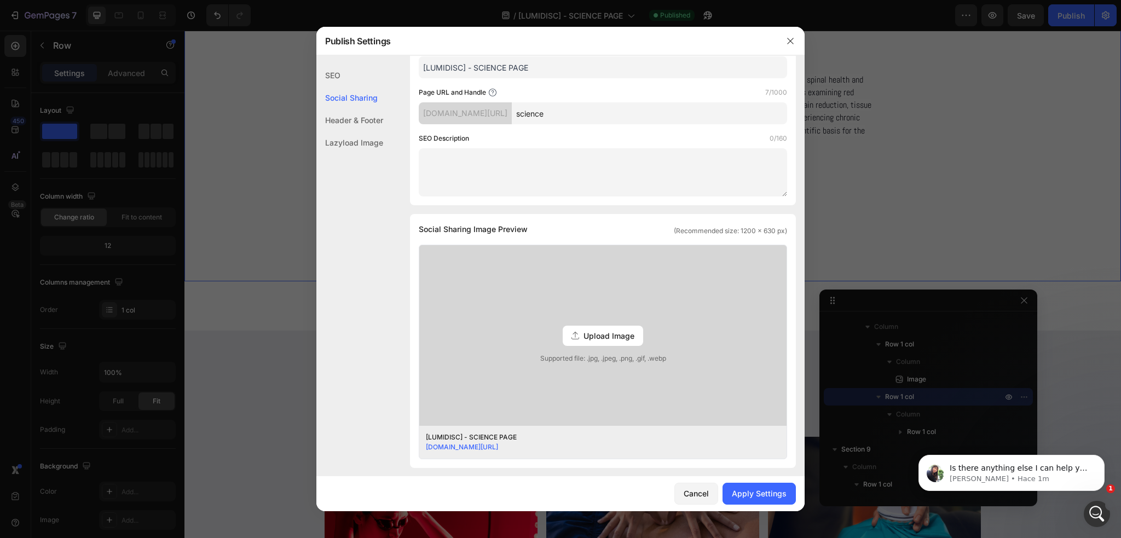
scroll to position [109, 0]
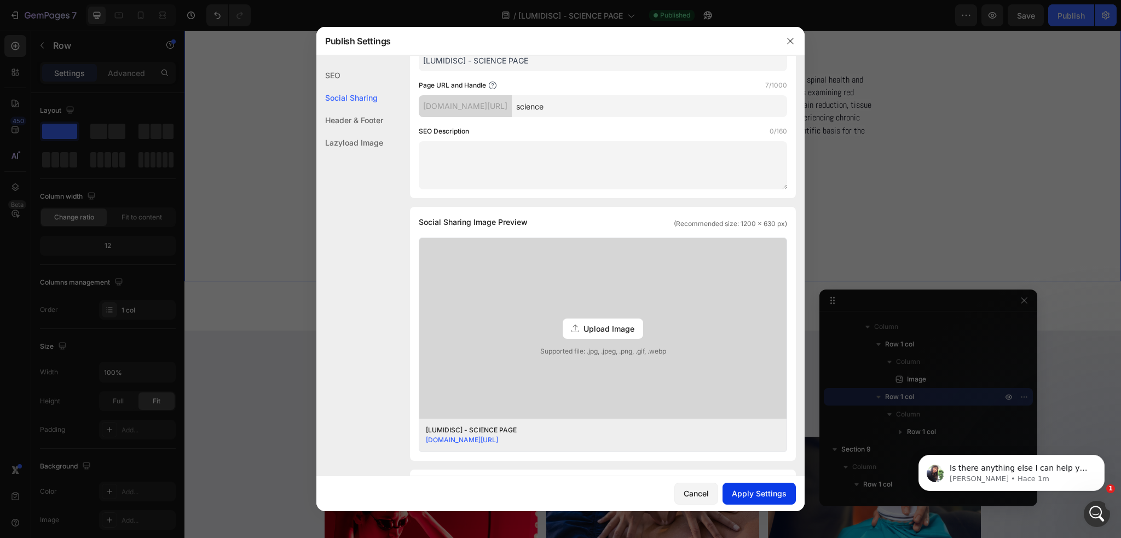
type input "science"
click at [757, 498] on div "Apply Settings" at bounding box center [759, 493] width 55 height 11
click at [974, 146] on div at bounding box center [560, 269] width 1121 height 538
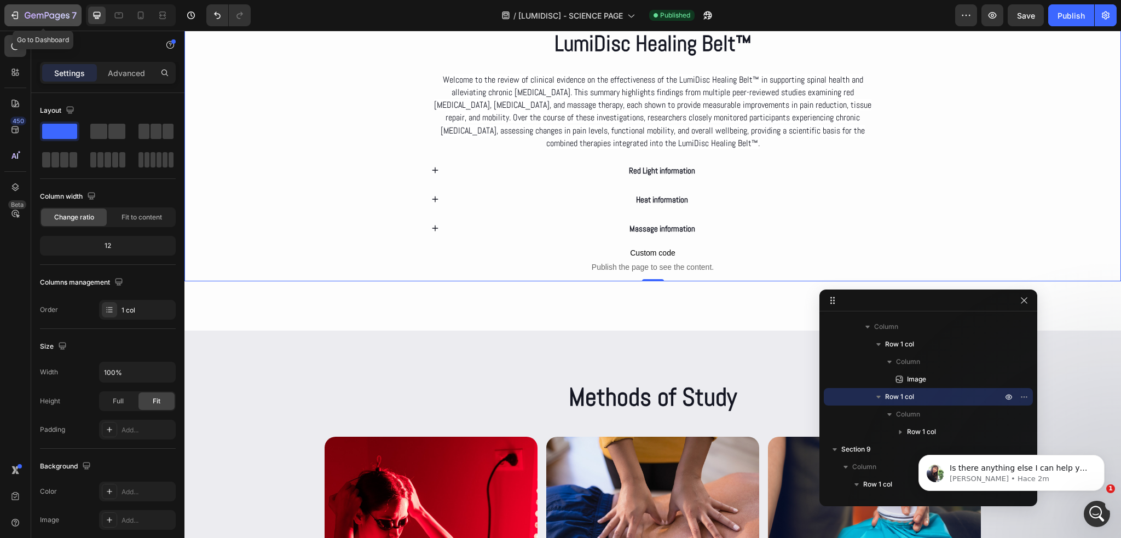
click at [14, 18] on icon "button" at bounding box center [16, 15] width 5 height 8
